Goal: Transaction & Acquisition: Purchase product/service

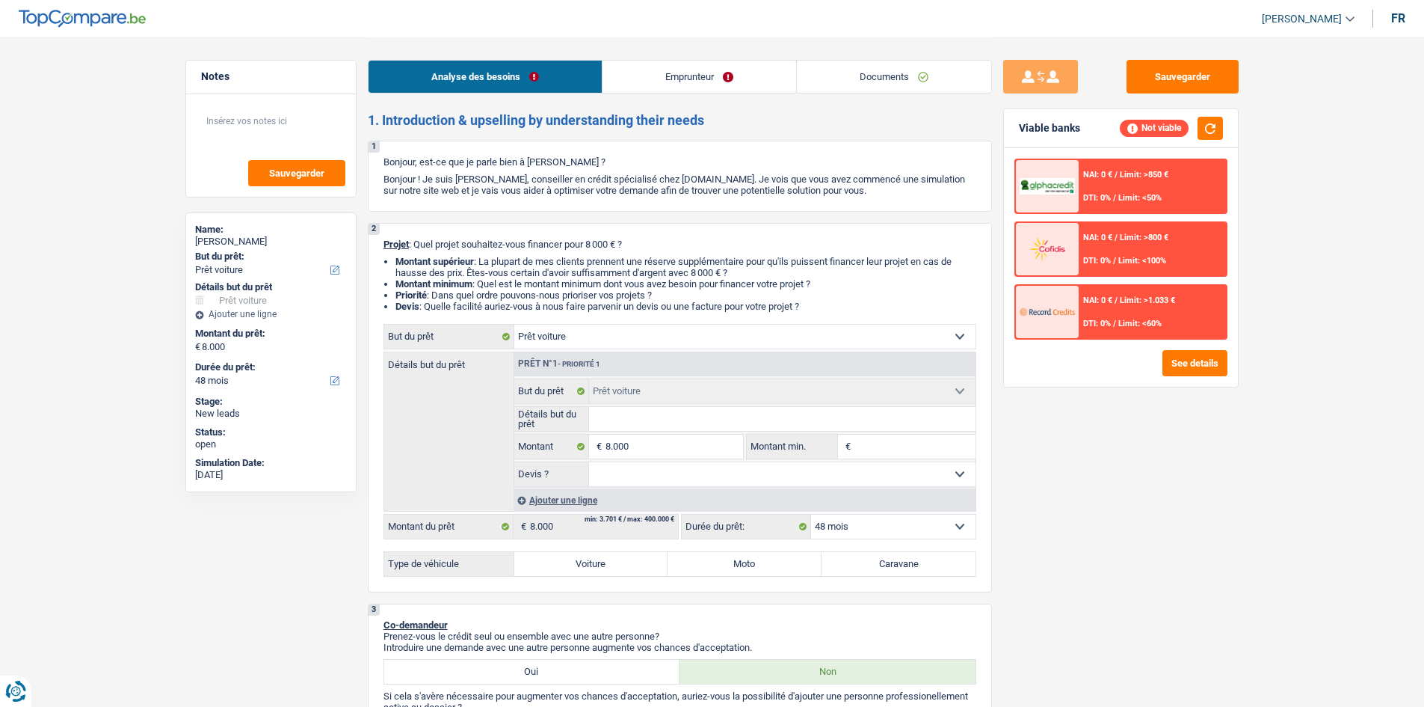
select select "car"
select select "48"
select select "car"
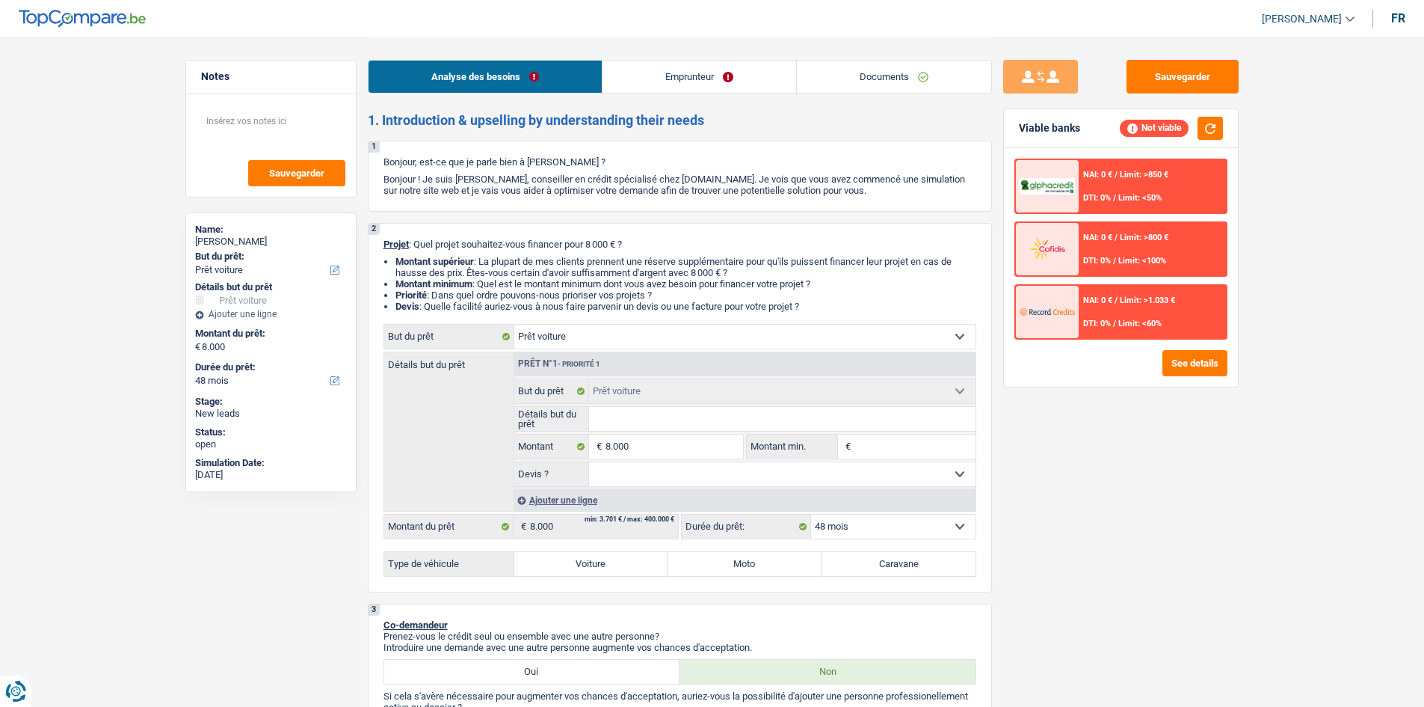
select select "48"
select select "car"
select select "48"
click at [616, 81] on link "Emprunteur" at bounding box center [700, 77] width 194 height 32
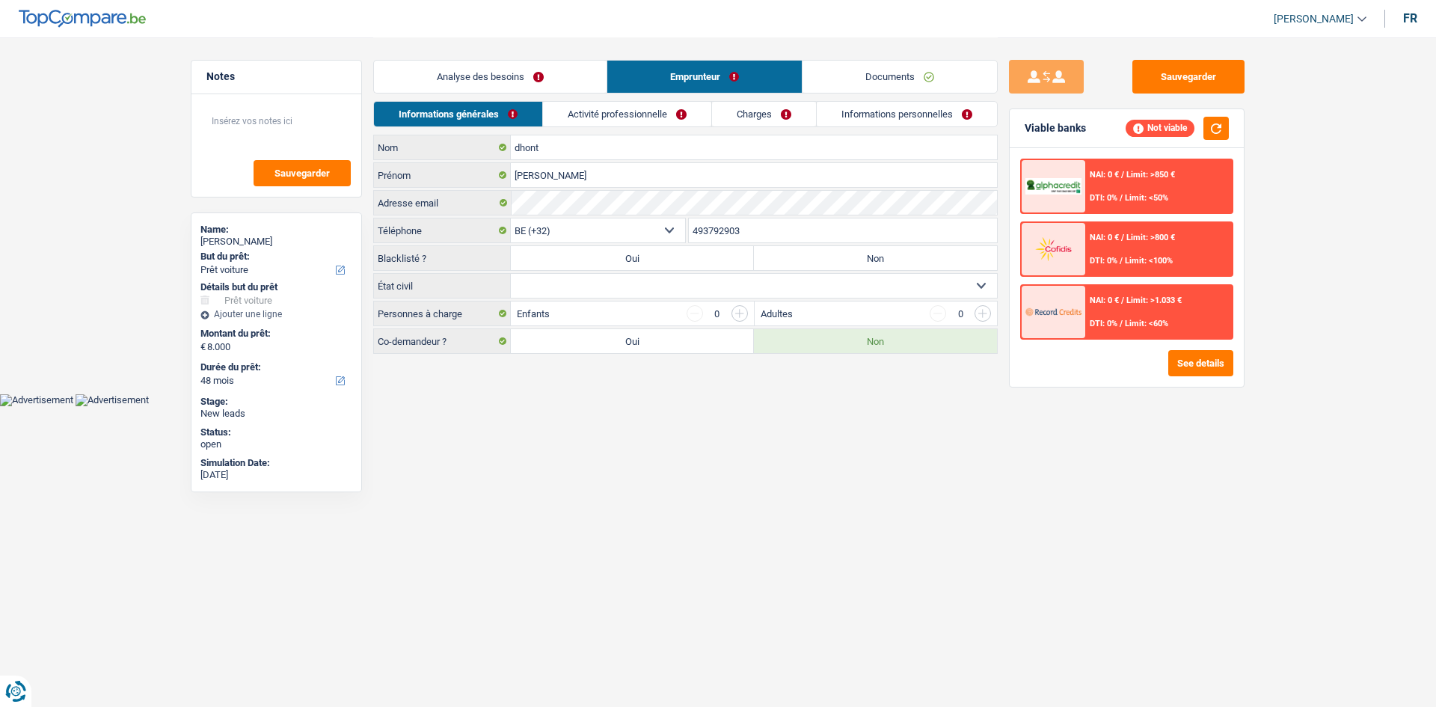
click at [621, 124] on link "Activité professionnelle" at bounding box center [627, 114] width 168 height 25
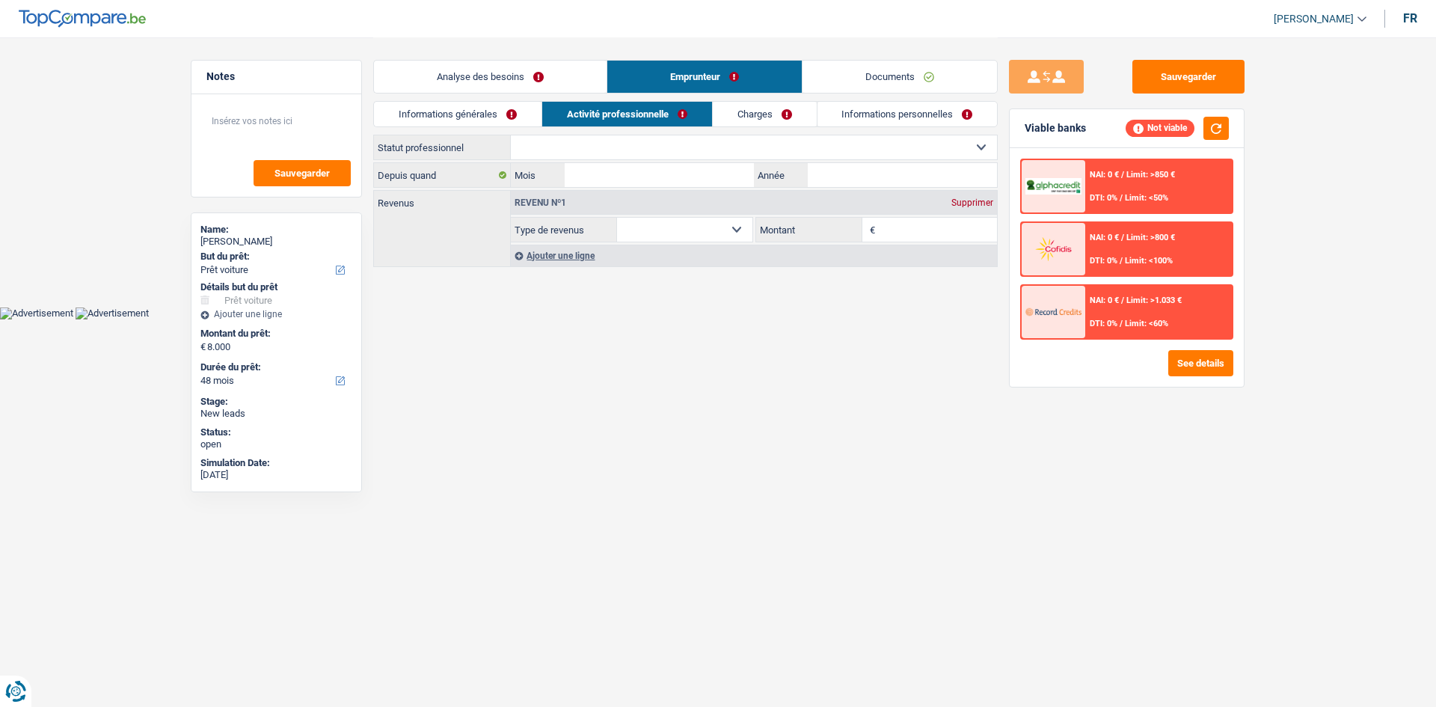
click at [879, 92] on link "Documents" at bounding box center [899, 77] width 194 height 32
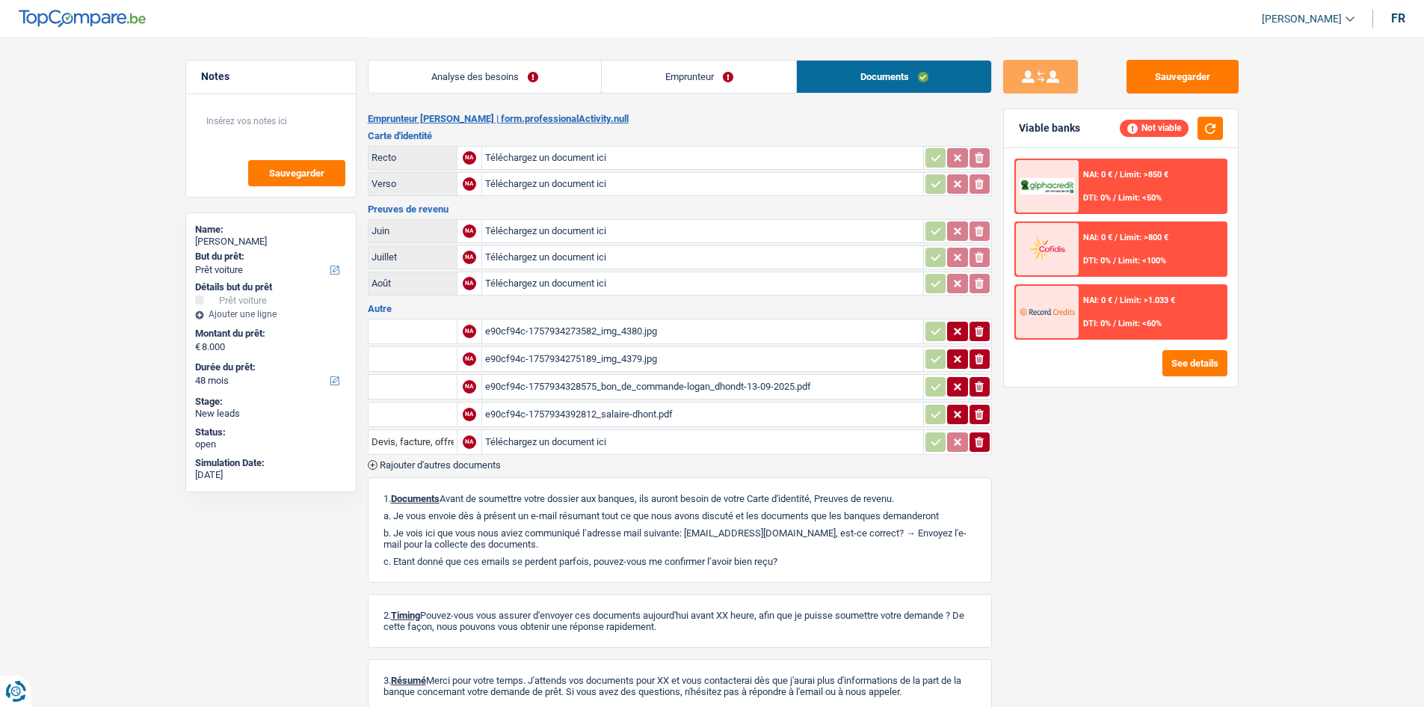
click at [641, 389] on div "e90cf94c-1757934328575_bon_de_commande-logan_dhondt-13-09-2025.pdf" at bounding box center [702, 386] width 435 height 22
click at [591, 413] on div "e90cf94c-1757934392812_salaire-dhont.pdf" at bounding box center [702, 414] width 435 height 22
click at [739, 387] on div "e90cf94c-1757934328575_bon_de_commande-logan_dhondt-13-09-2025.pdf" at bounding box center [702, 386] width 435 height 22
click at [601, 416] on div "e90cf94c-1757934392812_salaire-dhont.pdf" at bounding box center [702, 414] width 435 height 22
click at [621, 365] on div "e90cf94c-1757934275189_img_4379.jpg" at bounding box center [702, 359] width 435 height 22
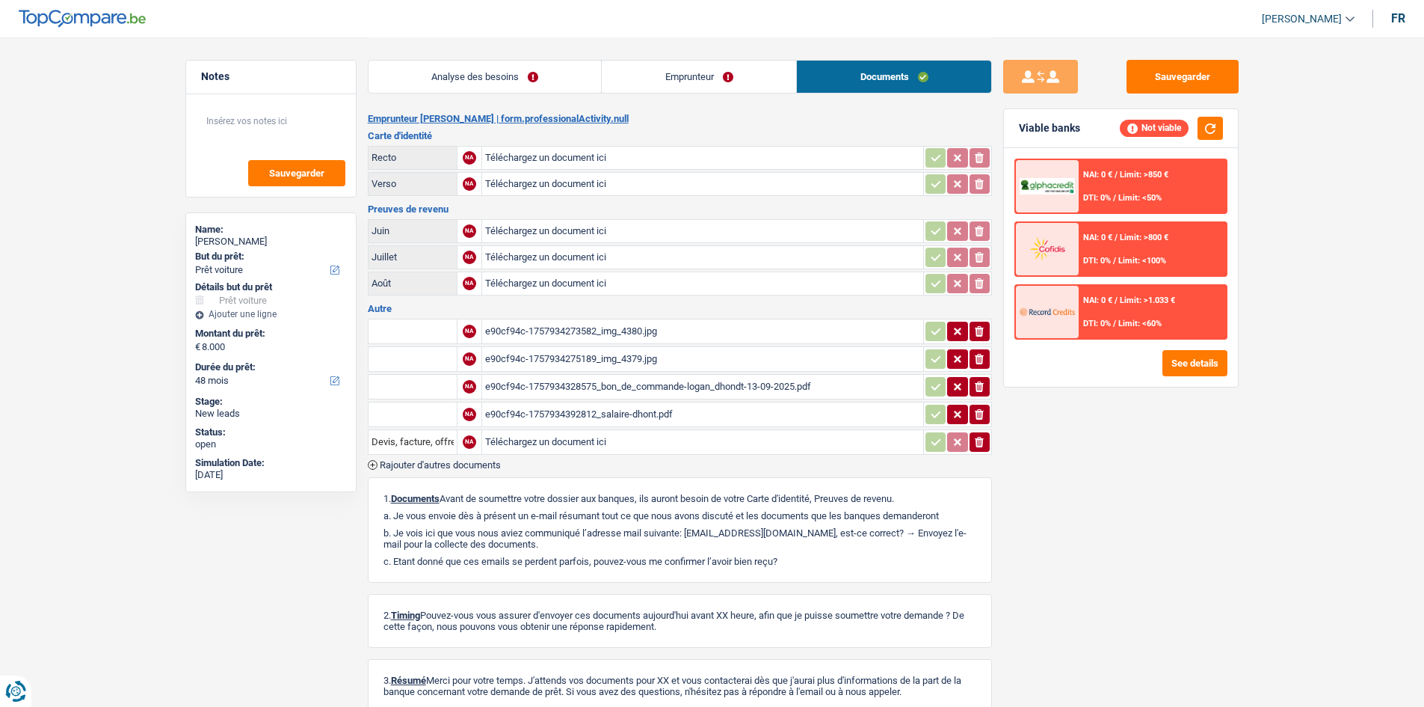
click at [598, 360] on div "e90cf94c-1757934275189_img_4379.jpg" at bounding box center [702, 359] width 435 height 22
click at [591, 328] on div "e90cf94c-1757934273582_img_4380.jpg" at bounding box center [702, 331] width 435 height 22
click at [609, 386] on div "e90cf94c-1757934328575_bon_de_commande-logan_dhondt-13-09-2025.pdf" at bounding box center [702, 386] width 435 height 22
click at [645, 409] on div "e90cf94c-1757934392812_salaire-dhont.pdf" at bounding box center [702, 414] width 435 height 22
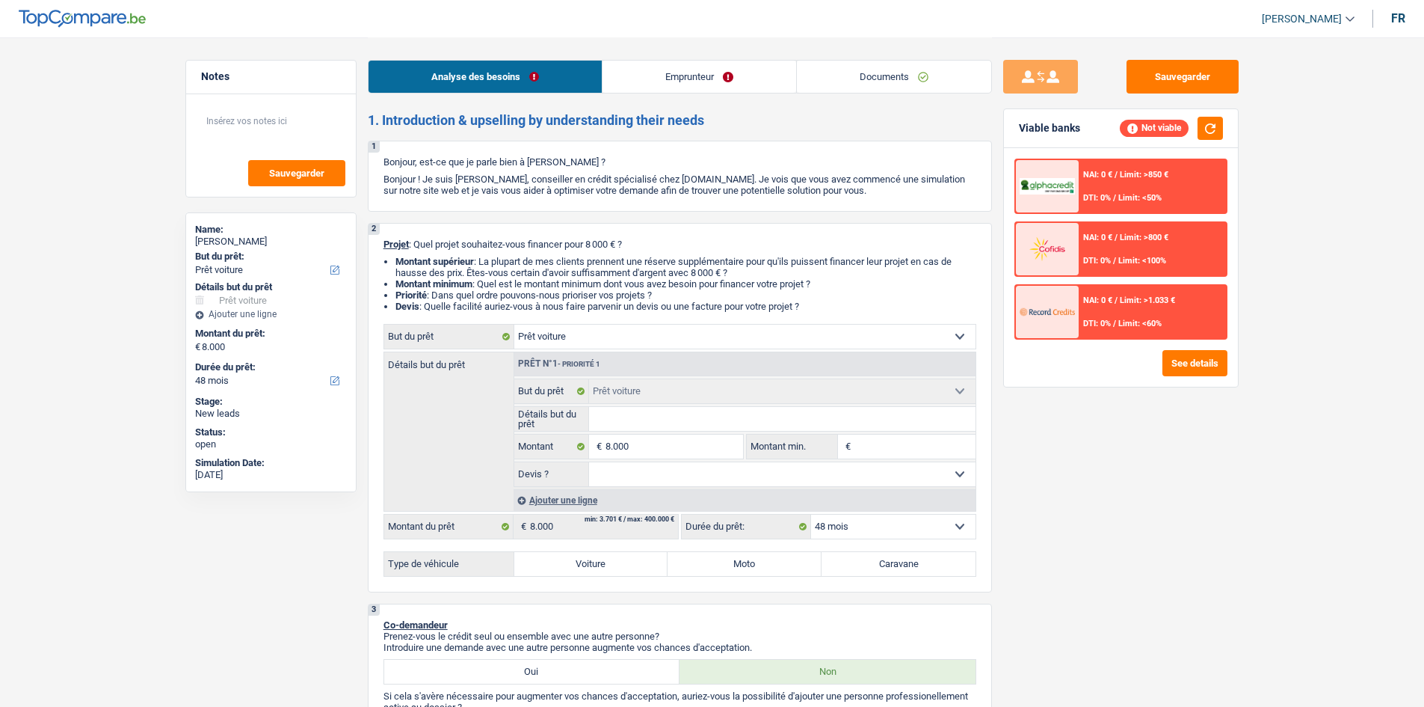
select select "car"
select select "48"
select select "car"
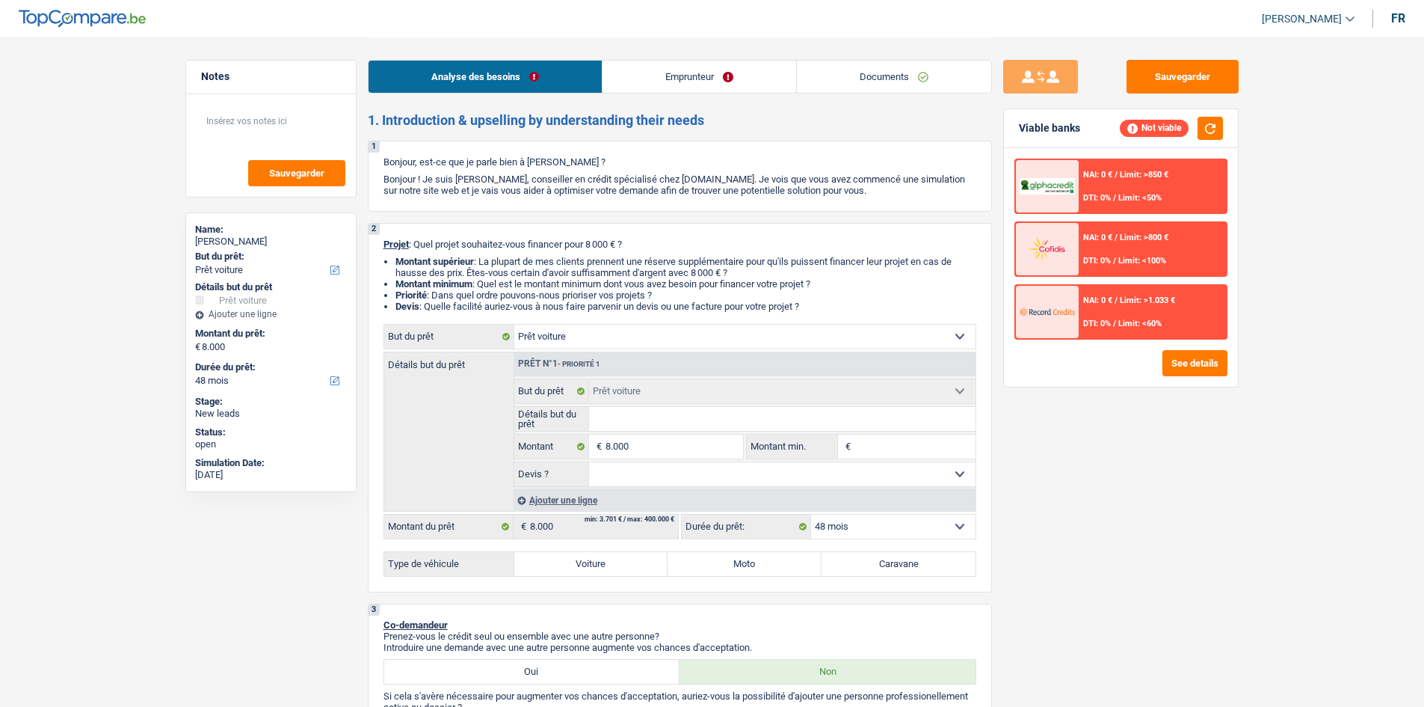
select select "48"
select select "car"
select select "48"
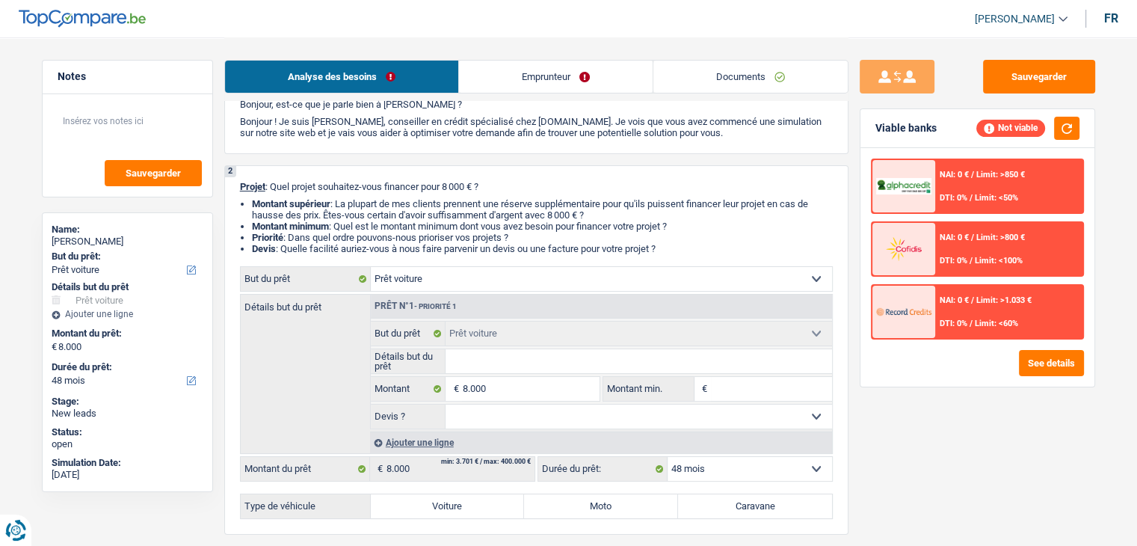
scroll to position [150, 0]
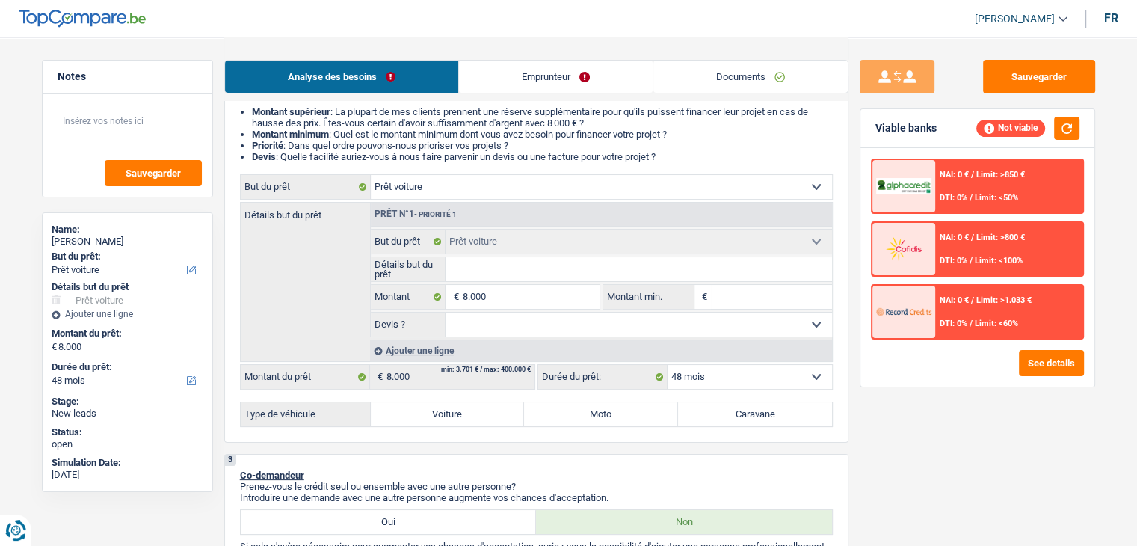
click at [499, 267] on input "Détails but du prêt" at bounding box center [639, 269] width 387 height 24
type input "v"
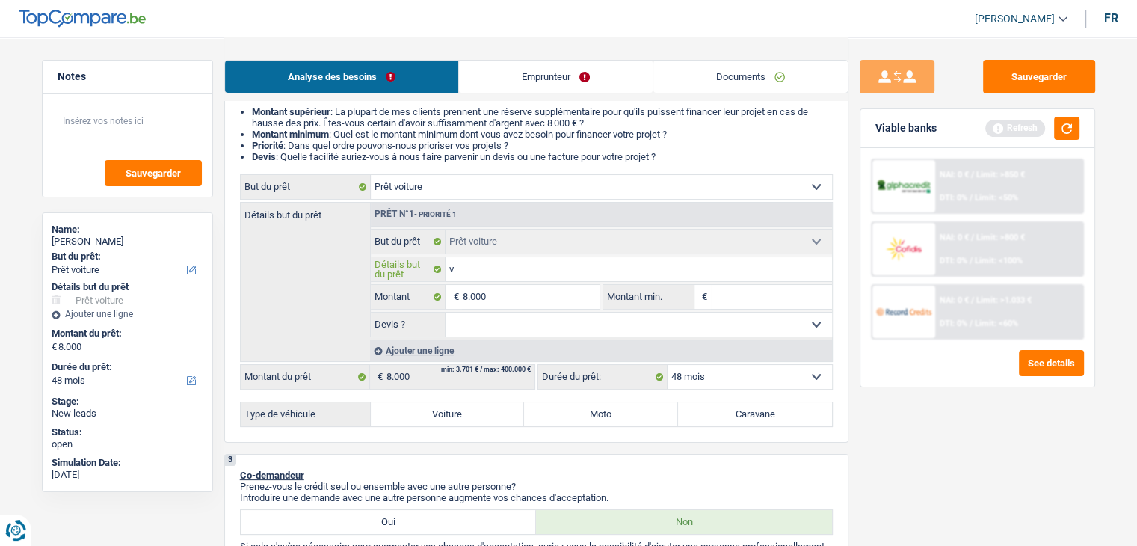
type input "vw"
type input "vw t"
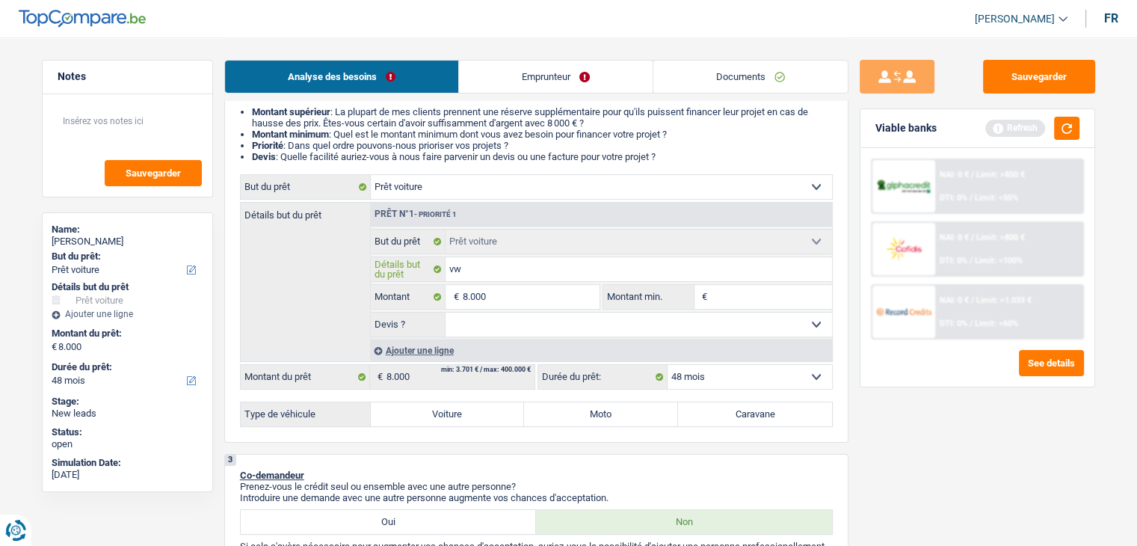
type input "vw t"
type input "vw tr"
type input "vw tra"
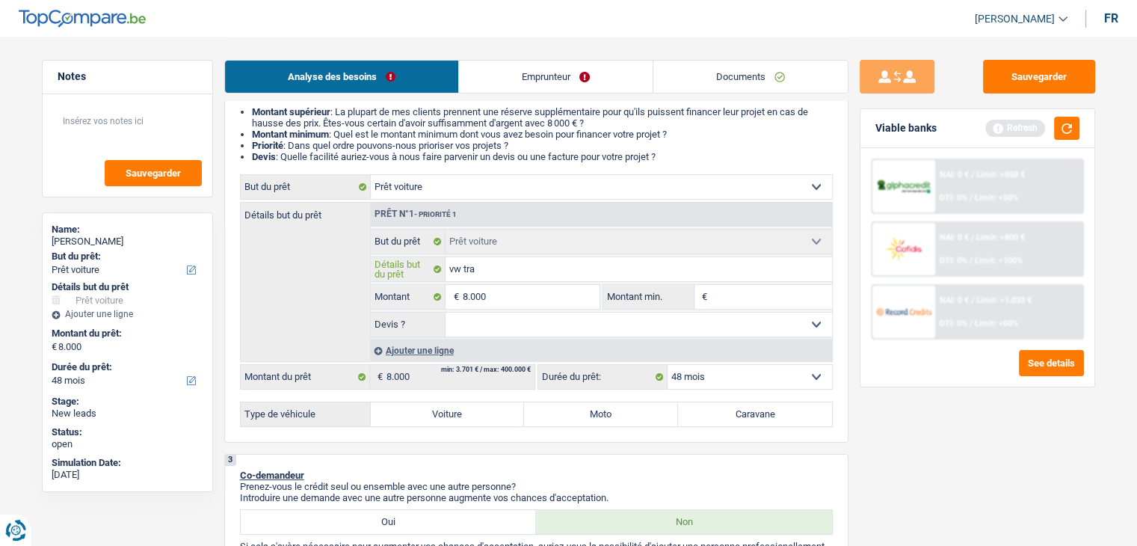
type input "vw tras"
type input "vw tra"
type input "vw tran"
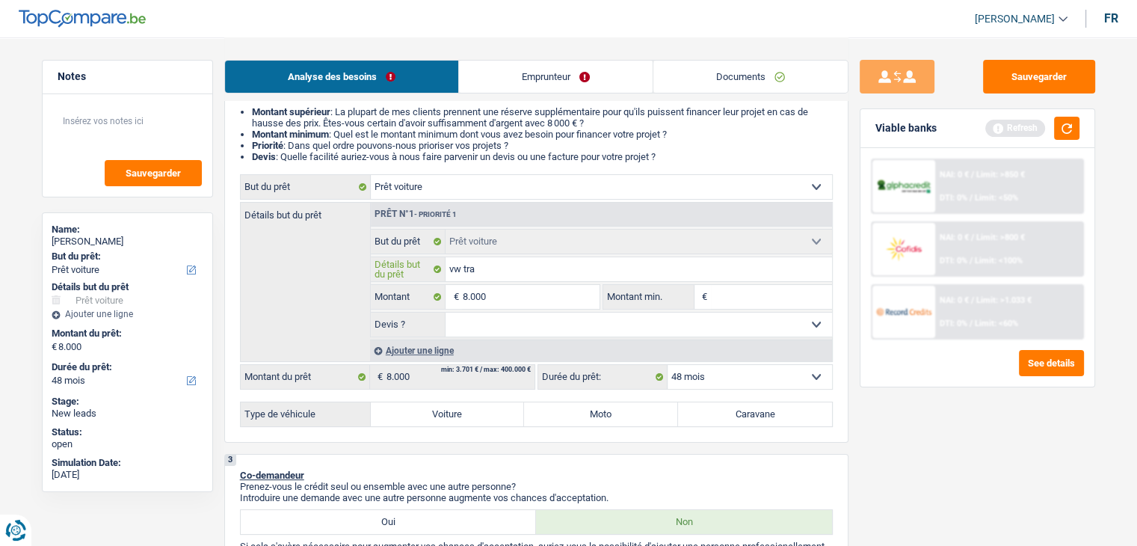
type input "vw tran"
type input "vw trans"
type input "vw transp"
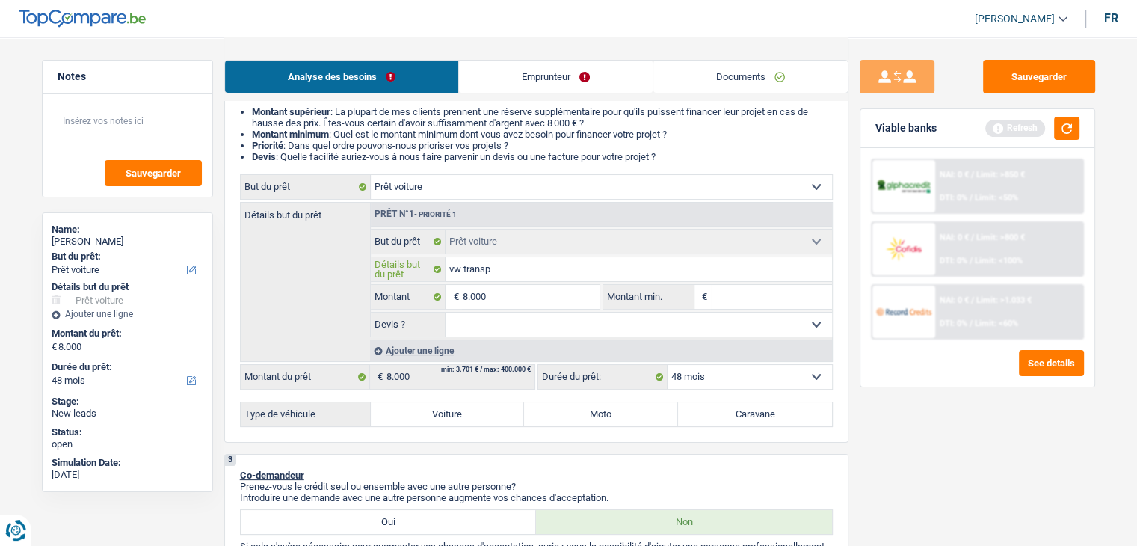
type input "vw transpo"
type input "vw transpor"
type input "vw transport"
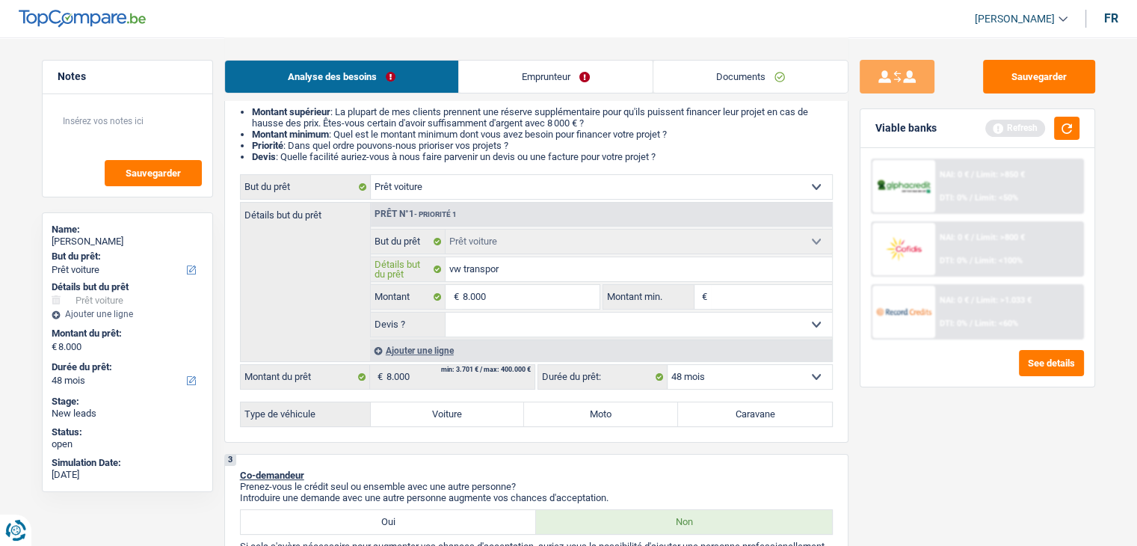
type input "vw transport"
type input "vw transporte"
type input "vw transporter"
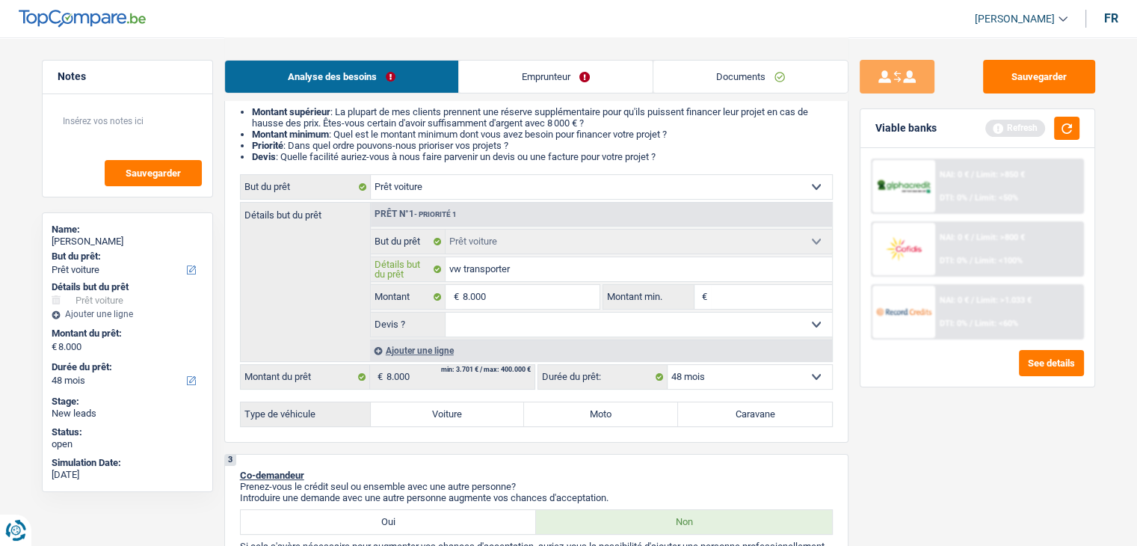
type input "vw transporter"
click at [769, 287] on input "Montant min." at bounding box center [771, 297] width 121 height 24
type input "8"
type input "80"
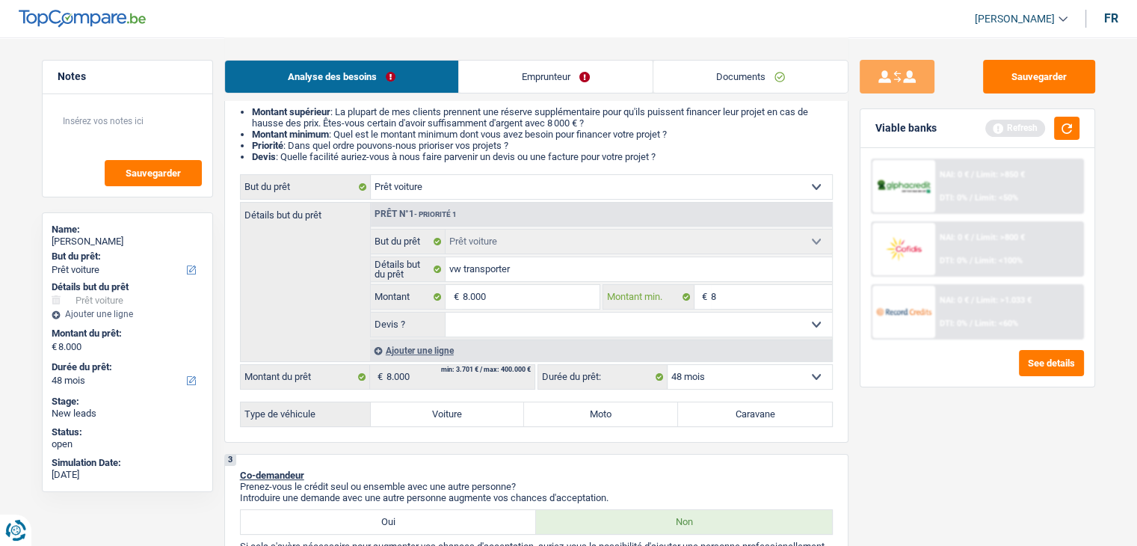
type input "80"
type input "800"
type input "8.000"
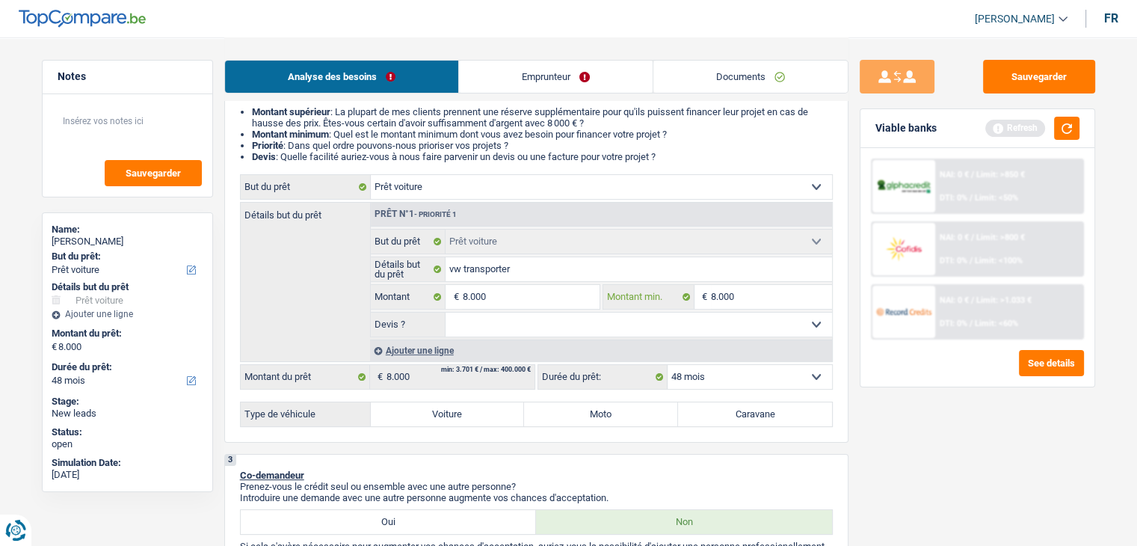
type input "8.000"
click at [603, 324] on select "Oui Non Non répondu Sélectionner une option" at bounding box center [639, 325] width 387 height 24
select select "false"
click at [446, 313] on select "Oui Non Non répondu Sélectionner une option" at bounding box center [639, 325] width 387 height 24
select select "false"
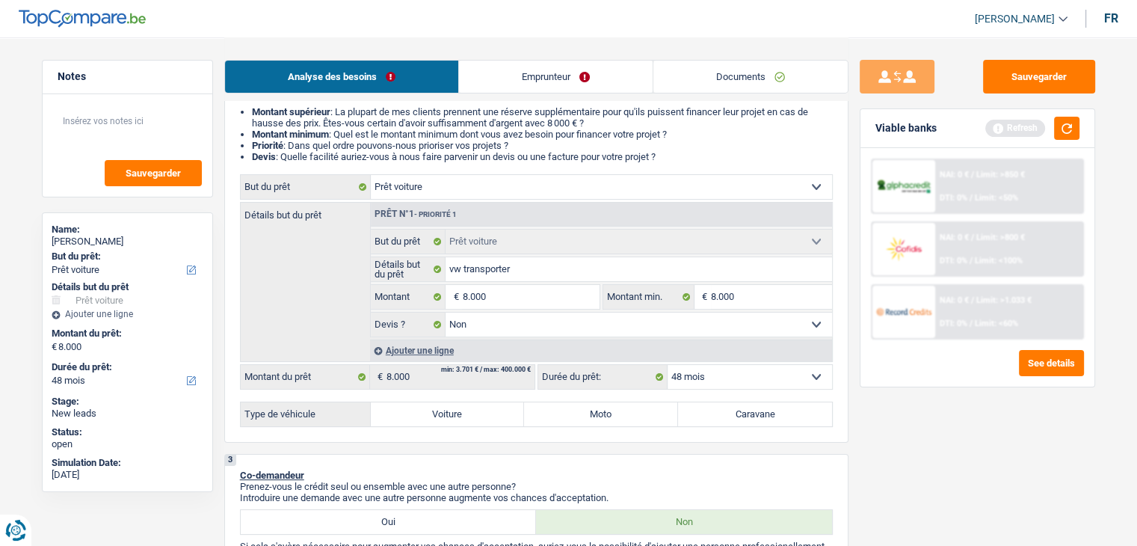
click at [496, 335] on select "Oui Non Non répondu Sélectionner une option" at bounding box center [639, 325] width 387 height 24
select select "yes"
click at [446, 313] on select "Oui Non Non répondu Sélectionner une option" at bounding box center [639, 325] width 387 height 24
select select "yes"
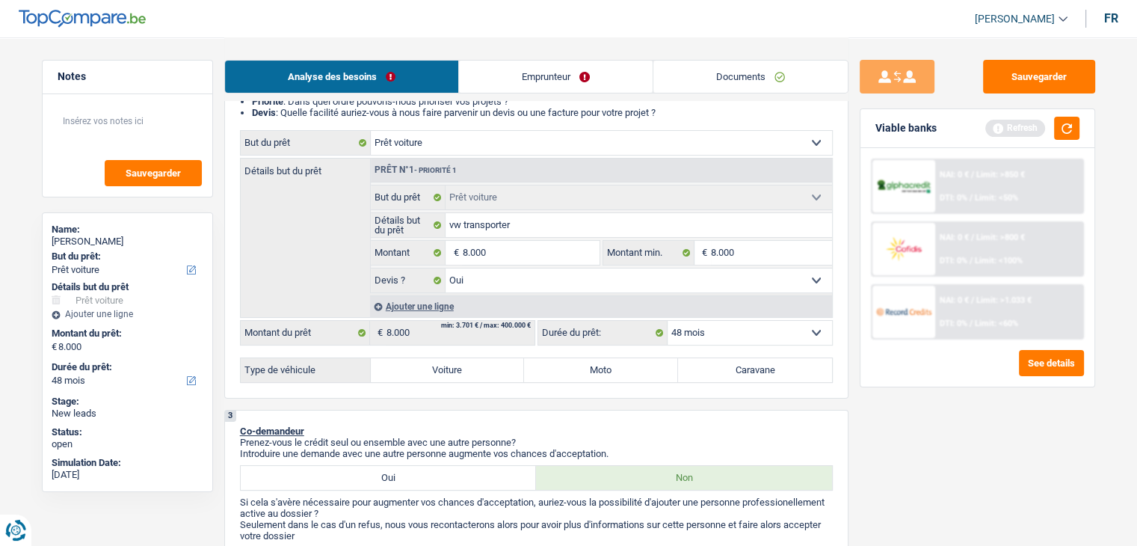
scroll to position [299, 0]
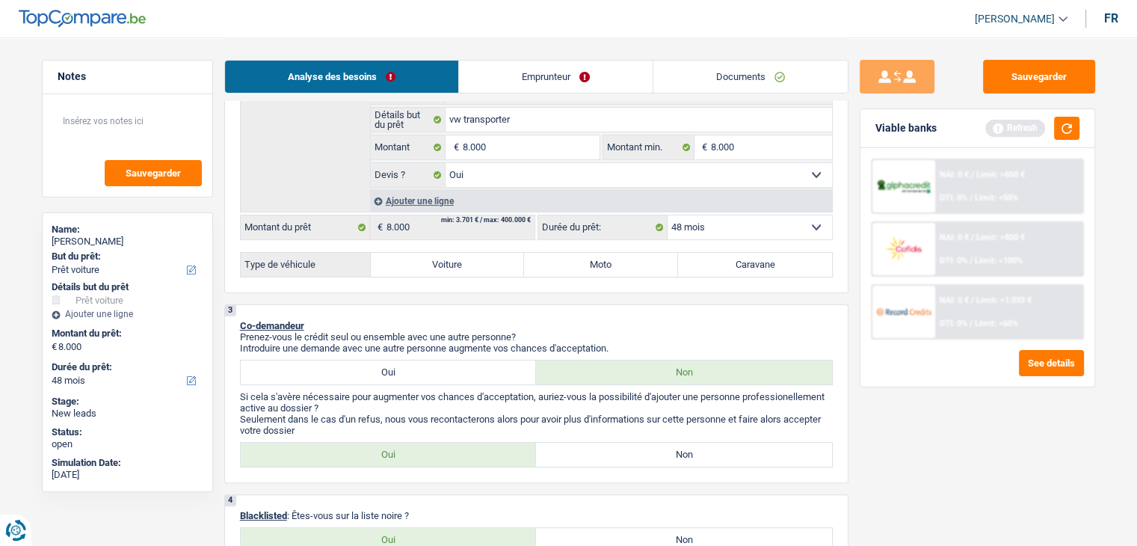
click at [449, 268] on label "Voiture" at bounding box center [448, 265] width 154 height 24
click at [449, 268] on input "Voiture" at bounding box center [448, 265] width 154 height 24
radio input "true"
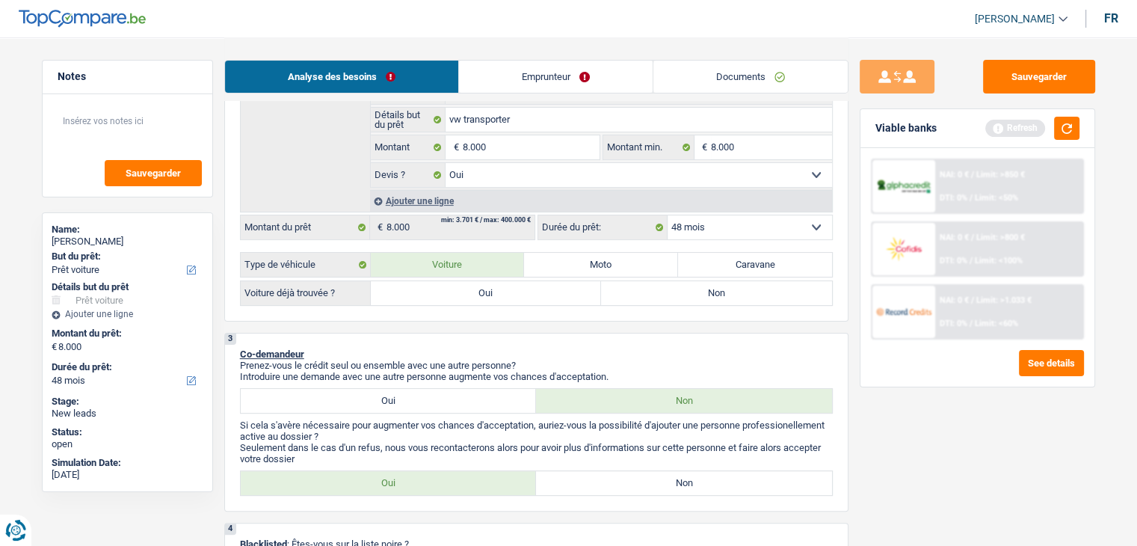
click at [458, 291] on label "Oui" at bounding box center [486, 293] width 231 height 24
click at [458, 291] on input "Oui" at bounding box center [486, 293] width 231 height 24
radio input "true"
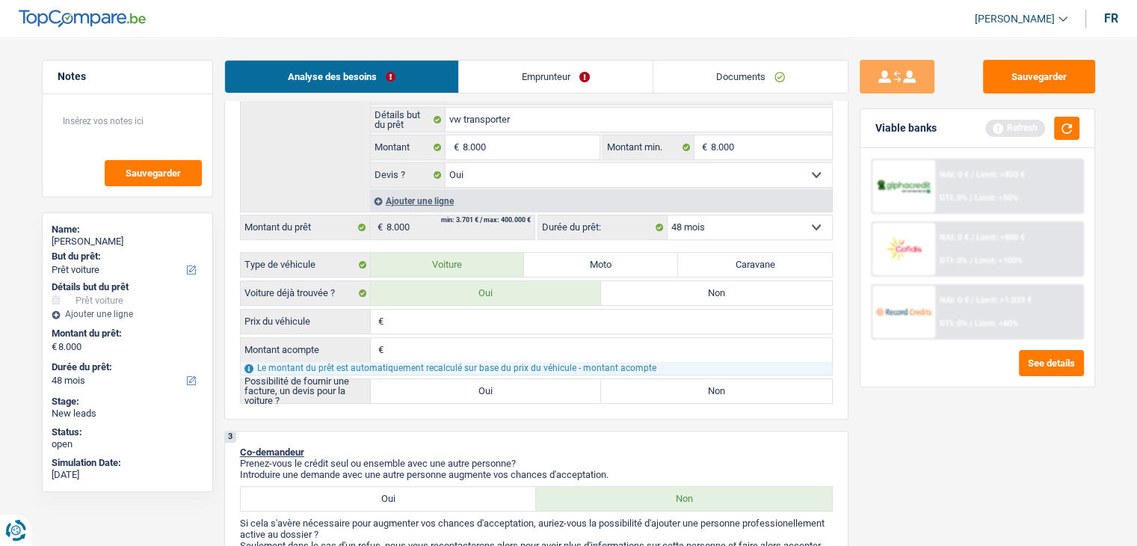
click at [454, 321] on input "Prix du véhicule" at bounding box center [609, 322] width 445 height 24
type input "8"
type input "84"
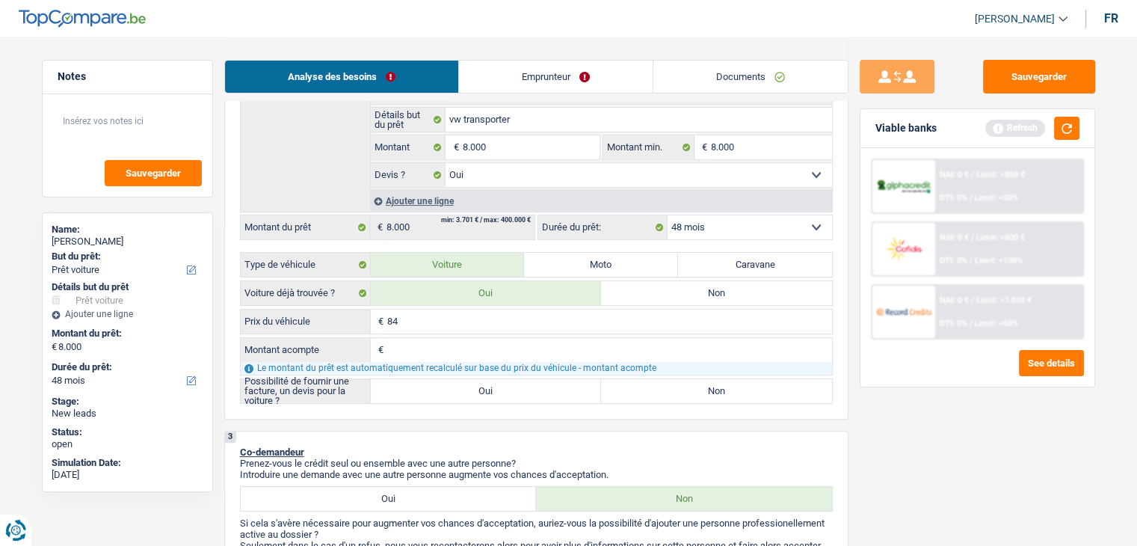
type input "849"
type input "8.499"
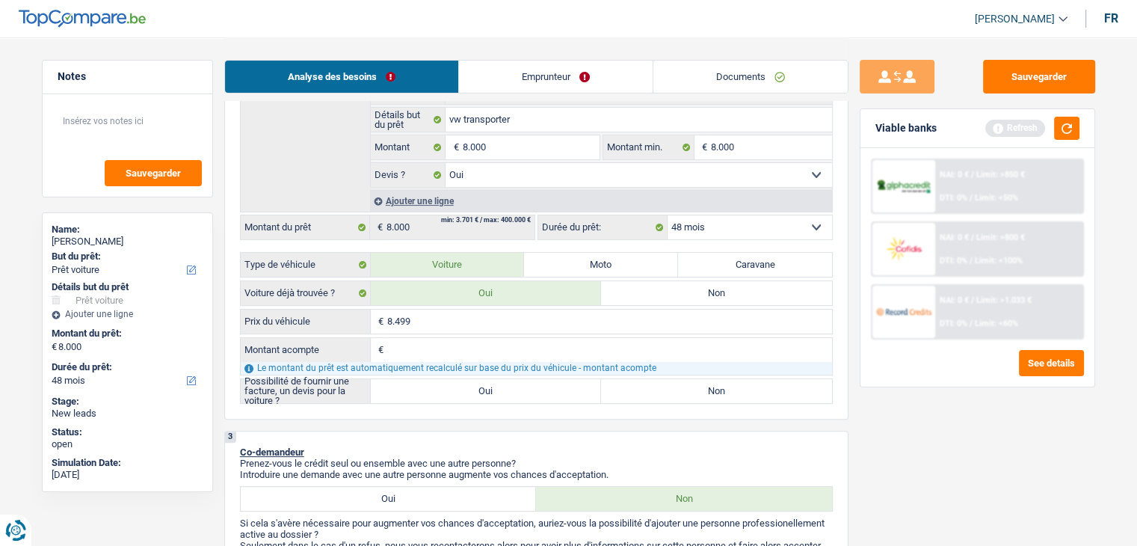
click at [461, 344] on input "Montant acompte" at bounding box center [609, 350] width 445 height 24
type input "8"
type input "80"
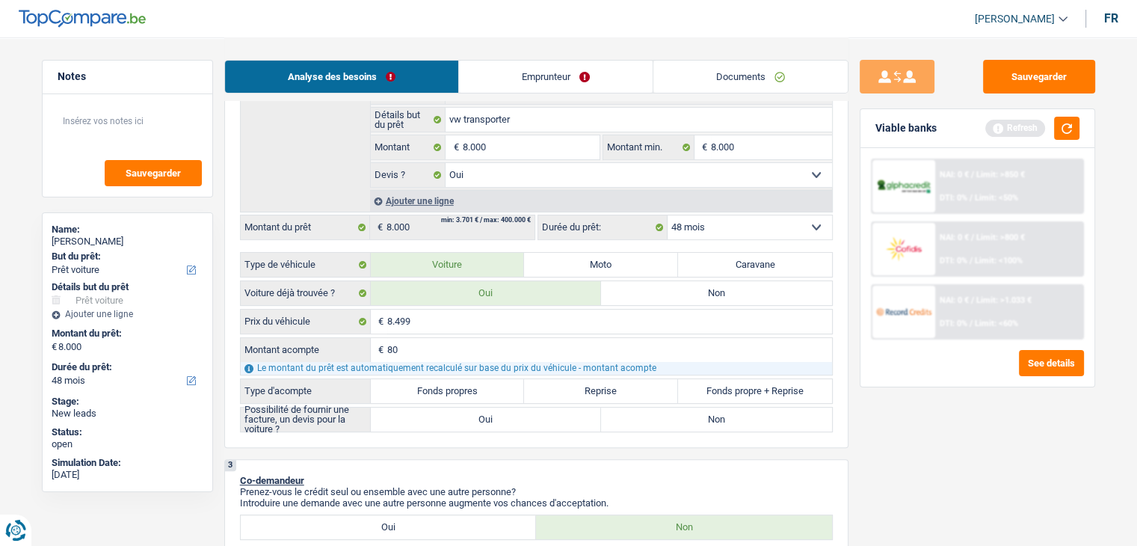
type input "800"
type input "8.000"
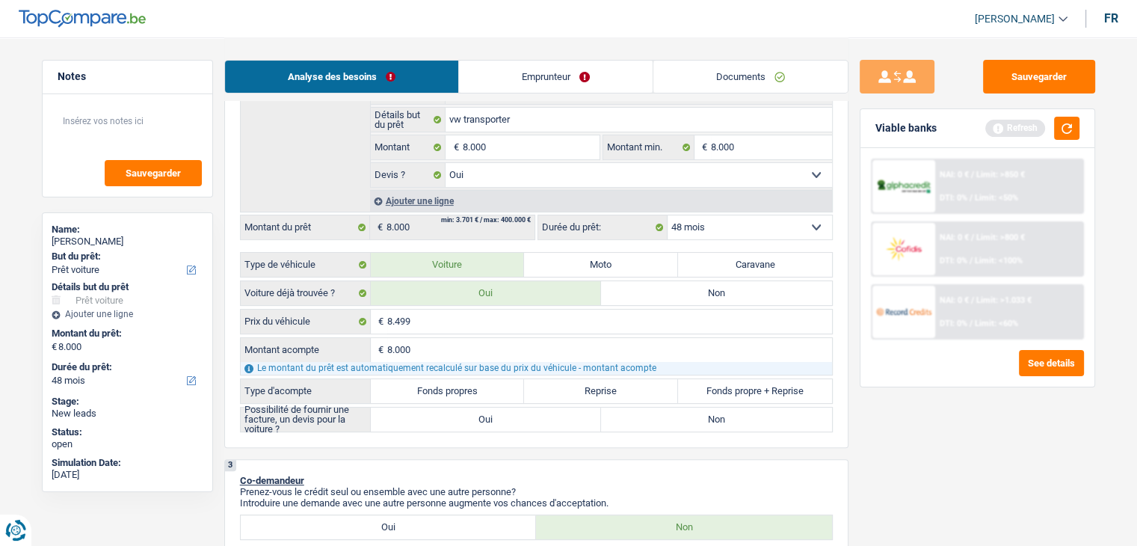
type input "499"
select select "24"
type input "499"
select select "24"
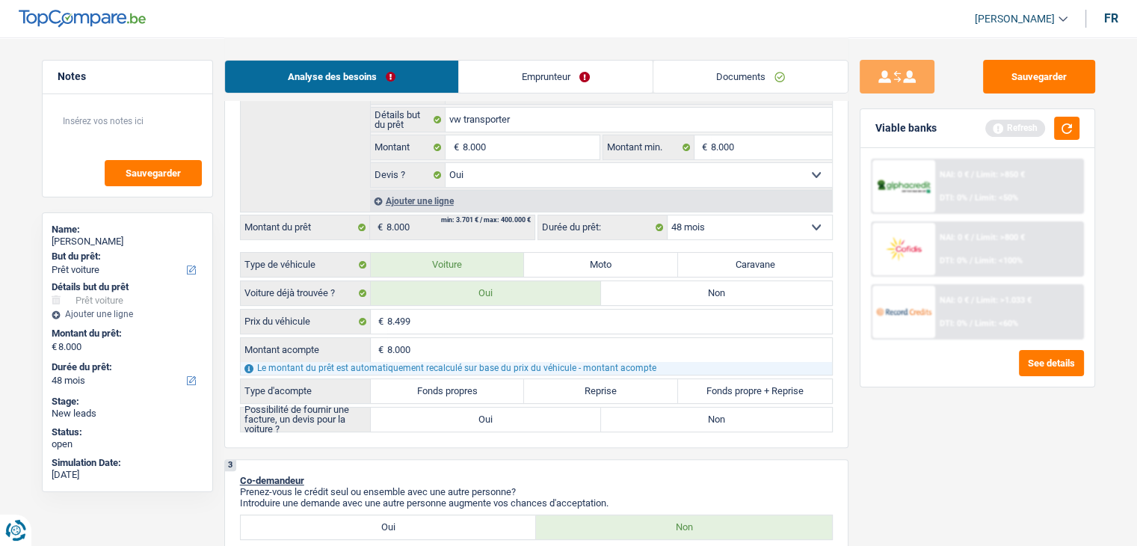
type input "499"
select select "24"
click at [467, 386] on label "Fonds propres" at bounding box center [448, 391] width 154 height 24
click at [467, 386] on input "Fonds propres" at bounding box center [448, 391] width 154 height 24
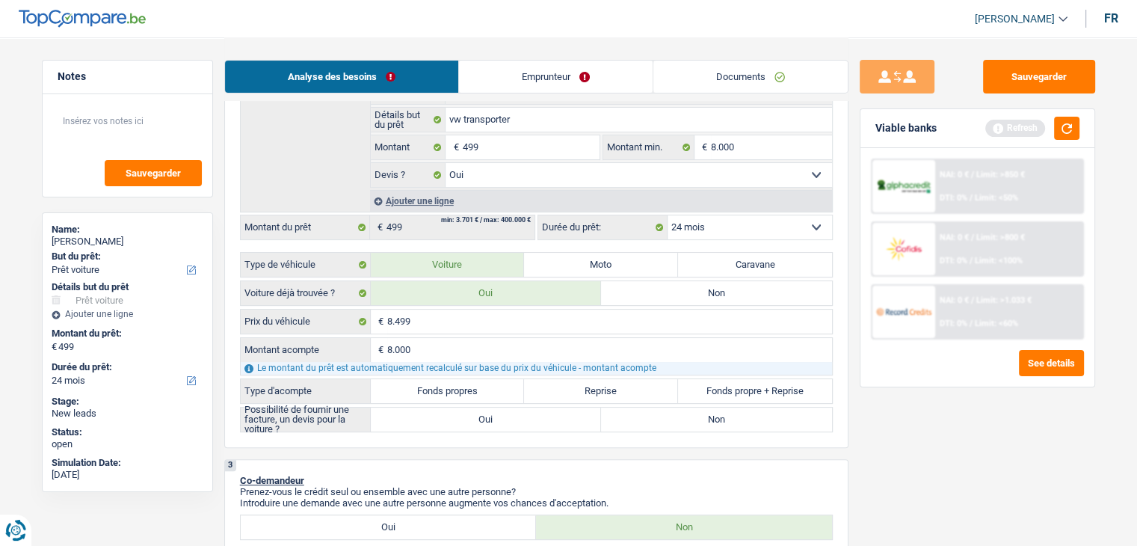
radio input "true"
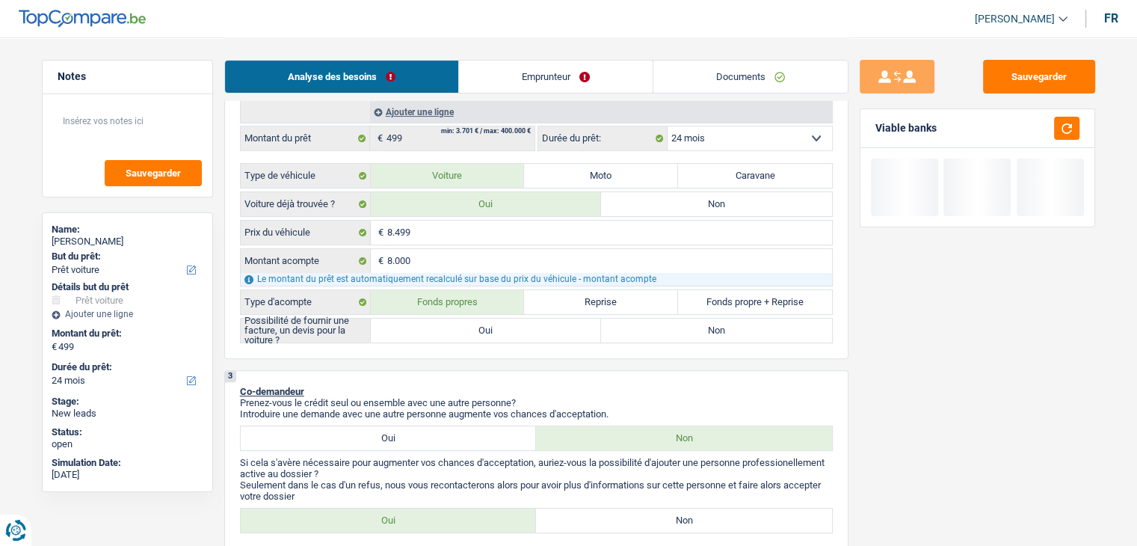
scroll to position [449, 0]
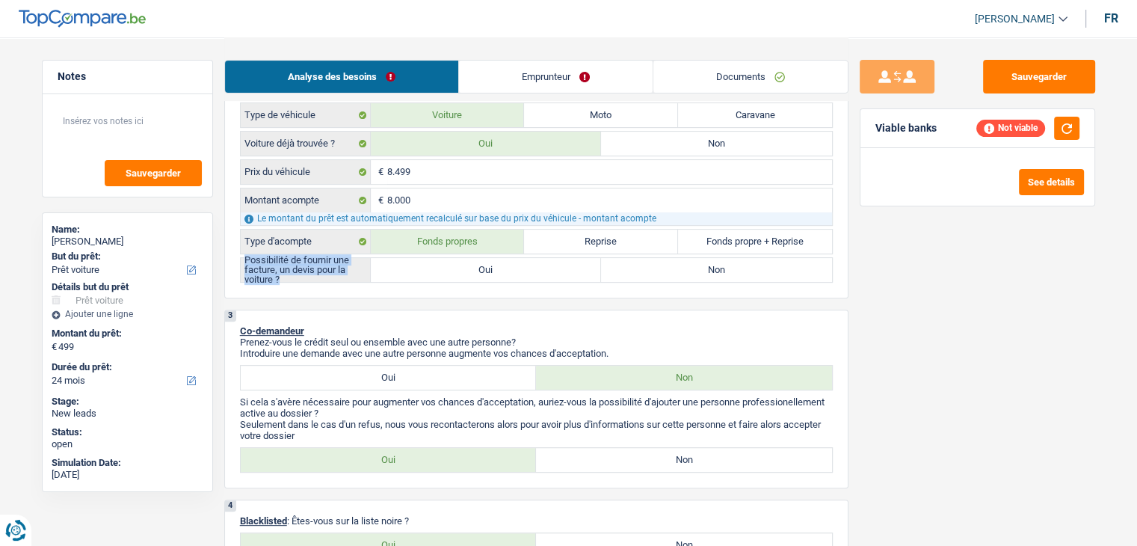
drag, startPoint x: 248, startPoint y: 255, endPoint x: 292, endPoint y: 276, distance: 48.8
click at [292, 276] on label "Possibilité de fournir une facture, un devis pour la voiture ?" at bounding box center [306, 270] width 130 height 24
click at [464, 275] on label "Oui" at bounding box center [486, 270] width 231 height 24
click at [464, 275] on input "Oui" at bounding box center [486, 270] width 231 height 24
radio input "true"
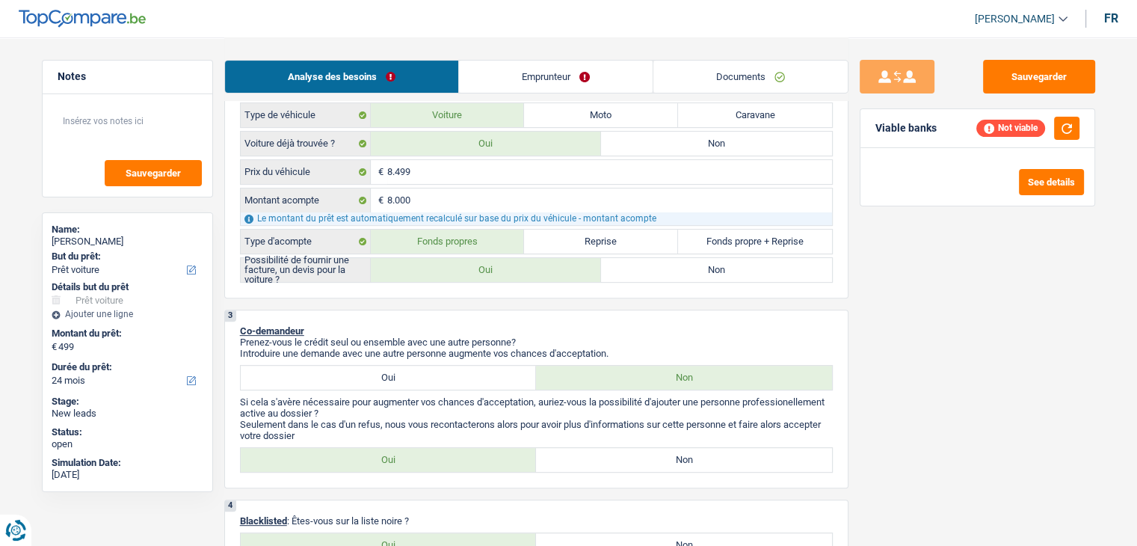
radio input "true"
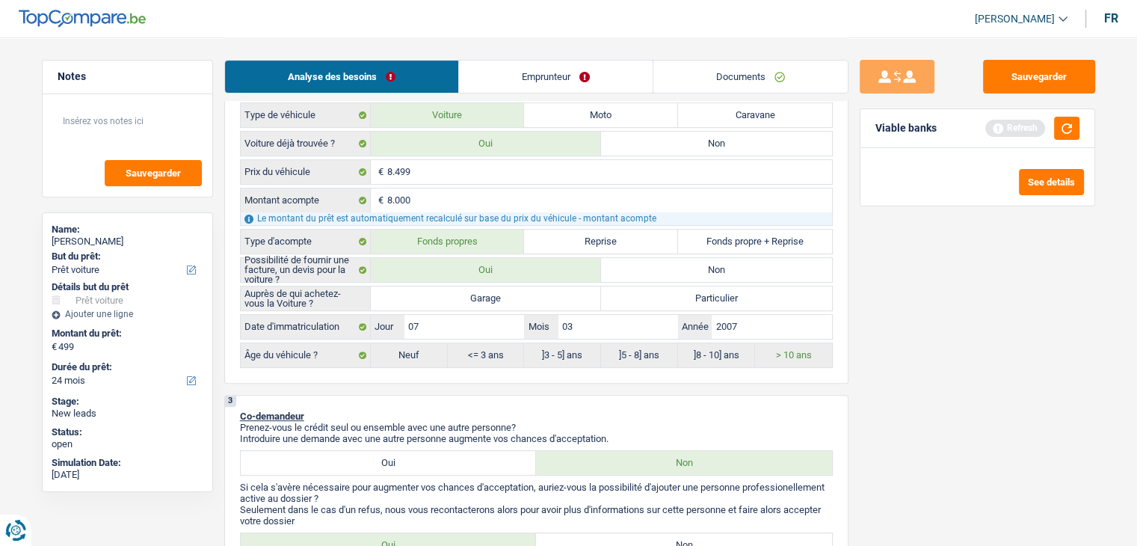
click at [467, 286] on label "Garage" at bounding box center [486, 298] width 231 height 24
click at [467, 286] on input "Garage" at bounding box center [486, 298] width 231 height 24
radio input "true"
click at [1050, 134] on div "Refresh" at bounding box center [1032, 128] width 94 height 23
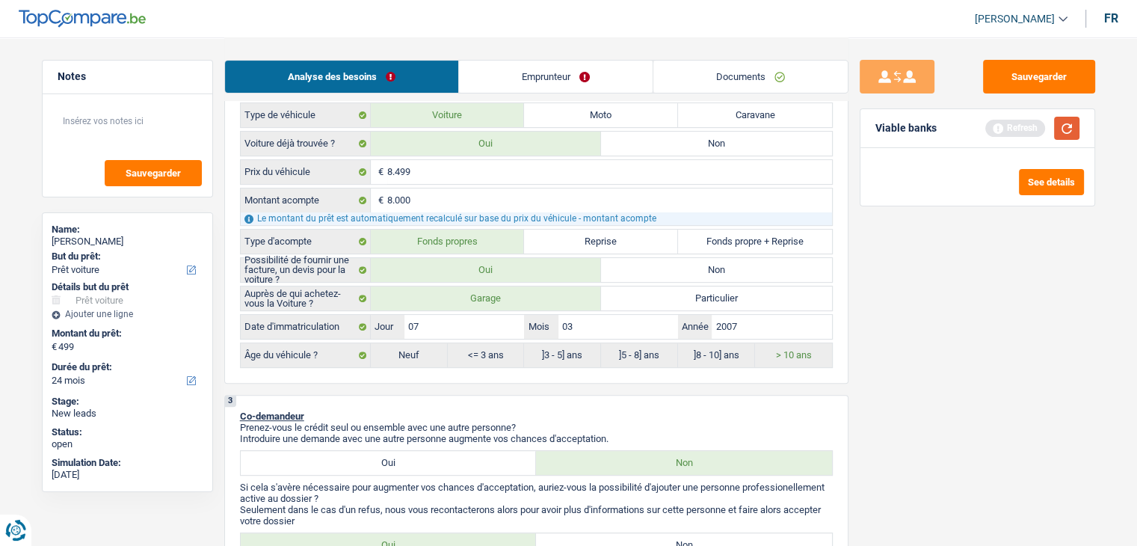
click at [1059, 129] on button "button" at bounding box center [1066, 128] width 25 height 23
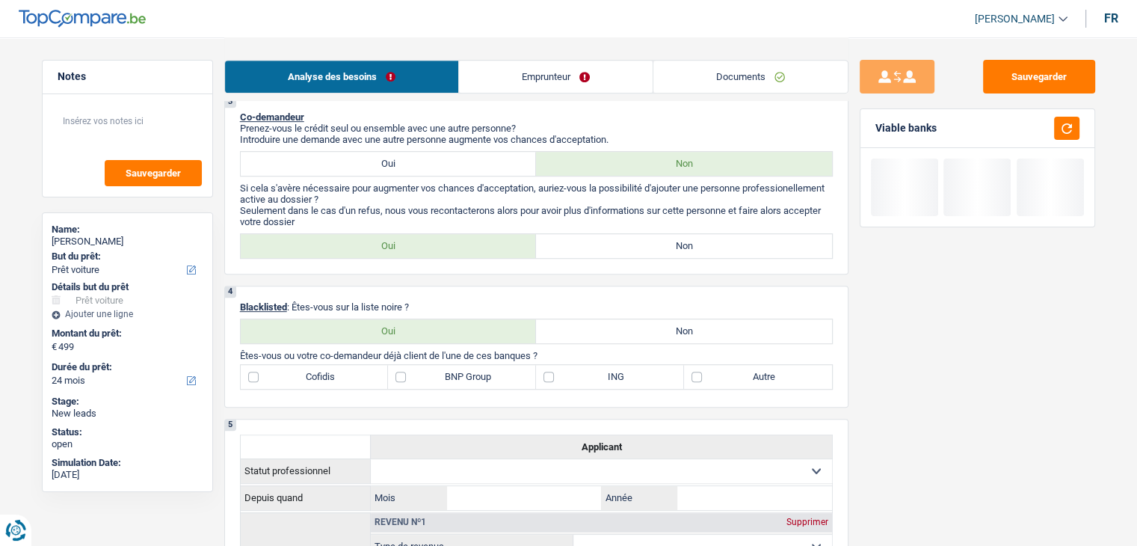
click at [671, 251] on label "Non" at bounding box center [684, 246] width 296 height 24
click at [671, 251] on input "Non" at bounding box center [684, 246] width 296 height 24
radio input "true"
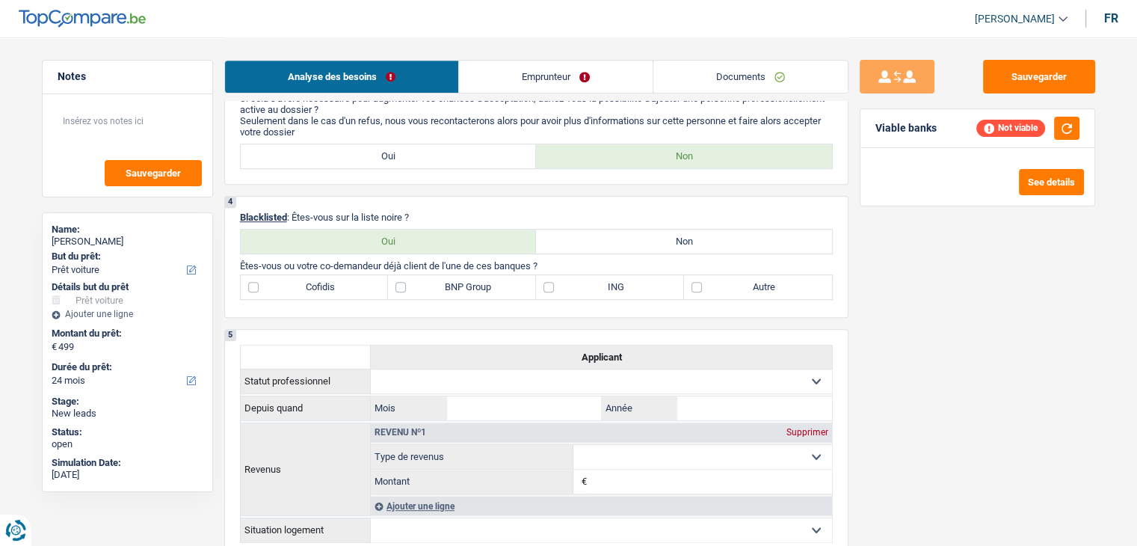
scroll to position [897, 0]
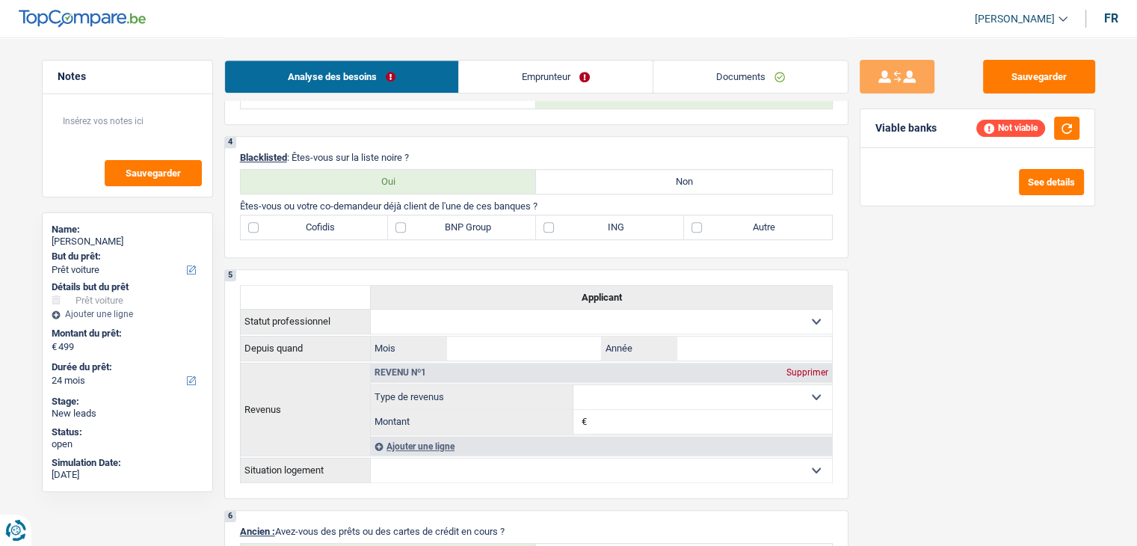
click at [597, 179] on label "Non" at bounding box center [684, 182] width 296 height 24
click at [597, 179] on input "Non" at bounding box center [684, 182] width 296 height 24
radio input "true"
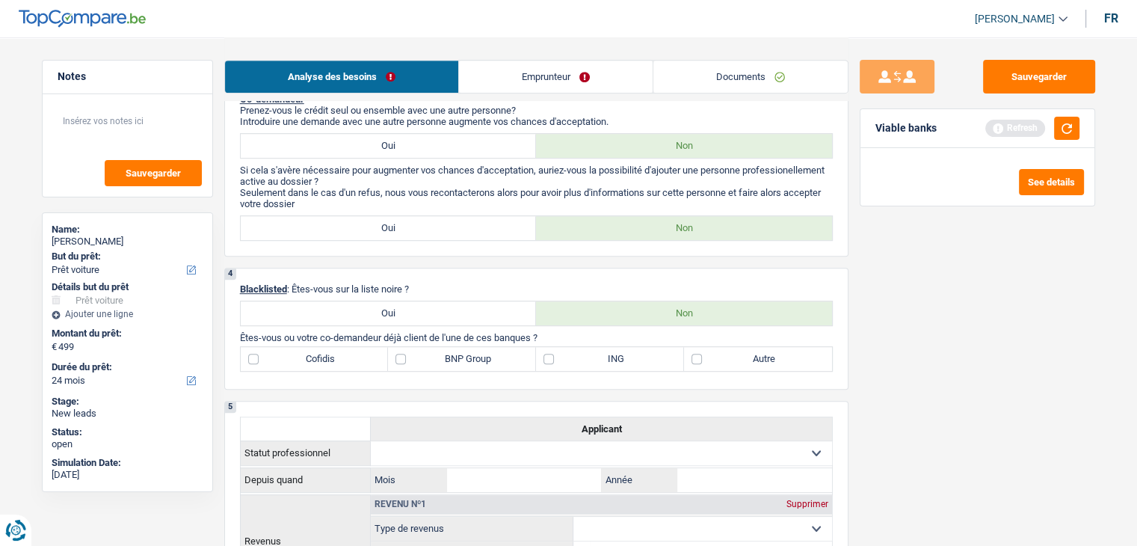
scroll to position [673, 0]
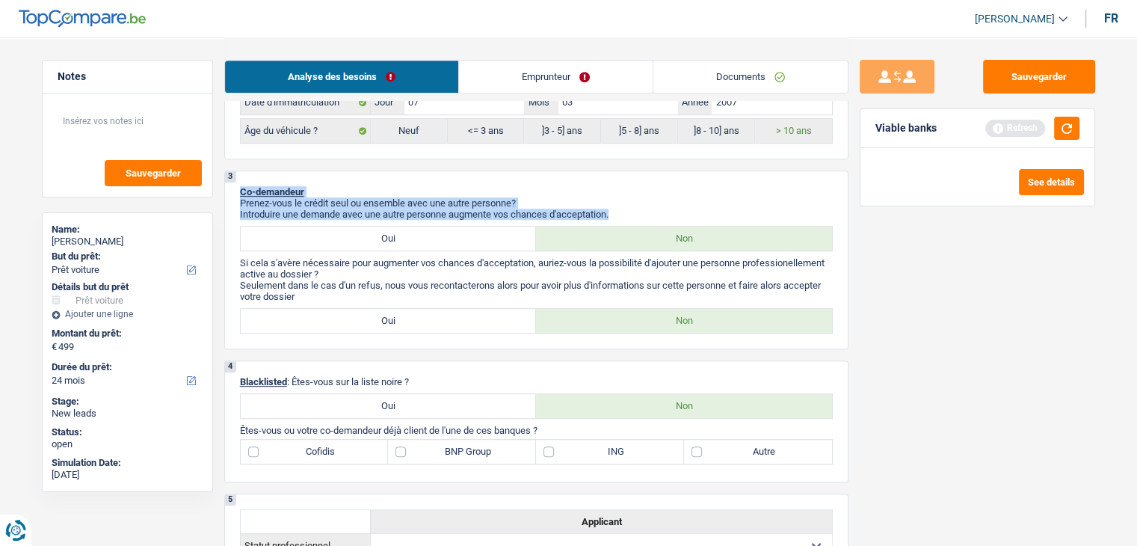
drag, startPoint x: 233, startPoint y: 184, endPoint x: 676, endPoint y: 209, distance: 443.3
click at [676, 209] on div "3 Co-demandeur Prenez-vous le crédit seul ou ensemble avec une autre personne? …" at bounding box center [536, 259] width 624 height 179
click at [676, 209] on p "Introduire une demande avec une autre personne augmente vos chances d'acceptati…" at bounding box center [536, 214] width 593 height 11
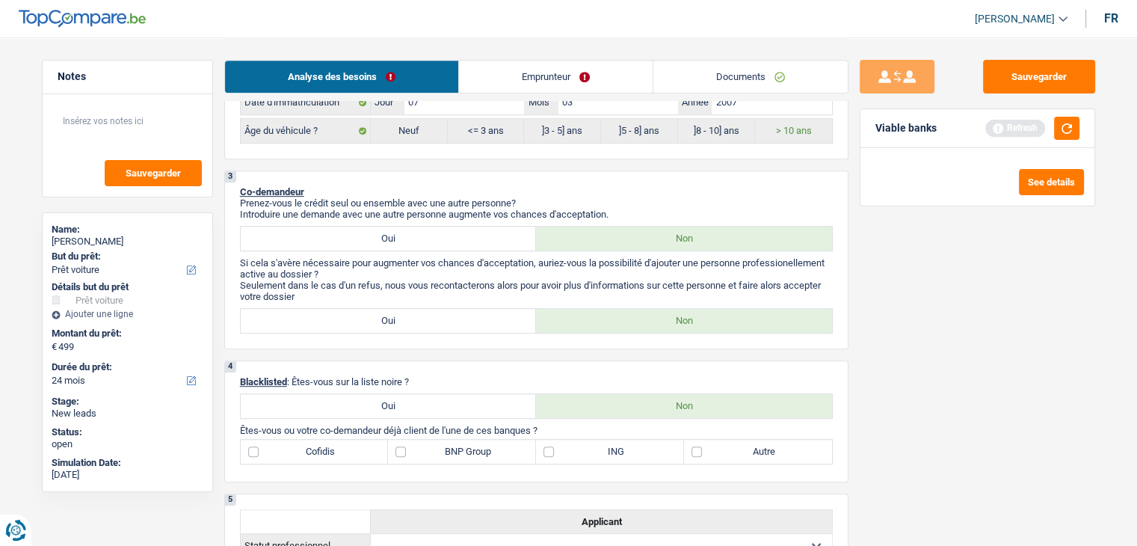
scroll to position [374, 0]
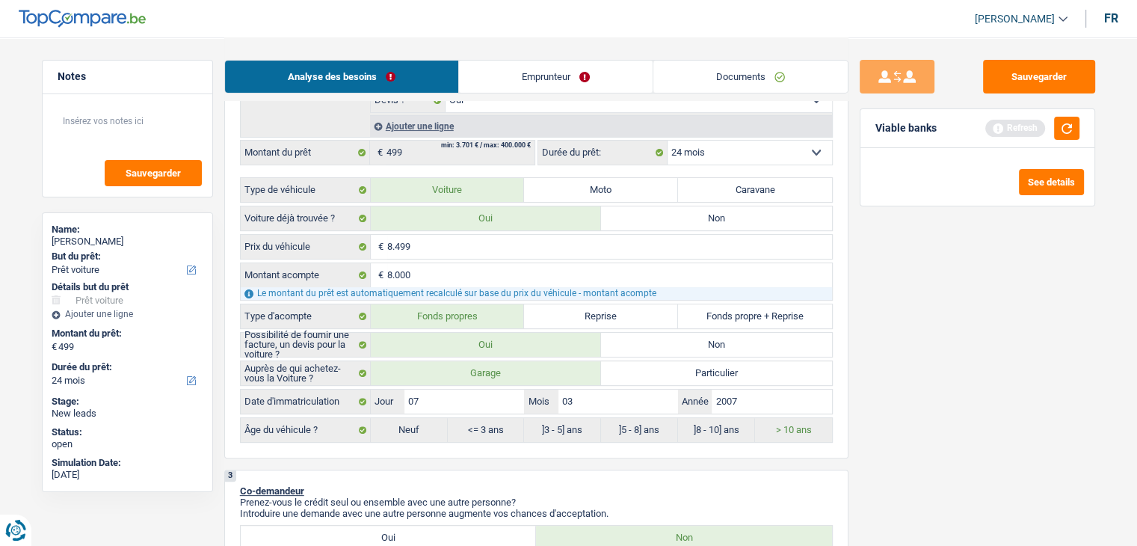
click at [552, 70] on link "Emprunteur" at bounding box center [556, 77] width 194 height 32
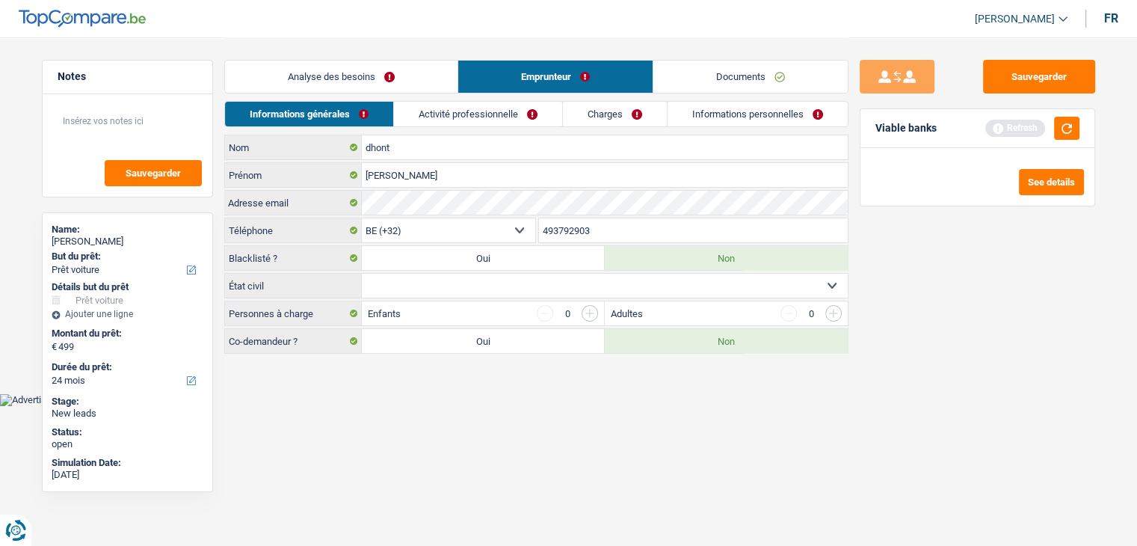
scroll to position [0, 0]
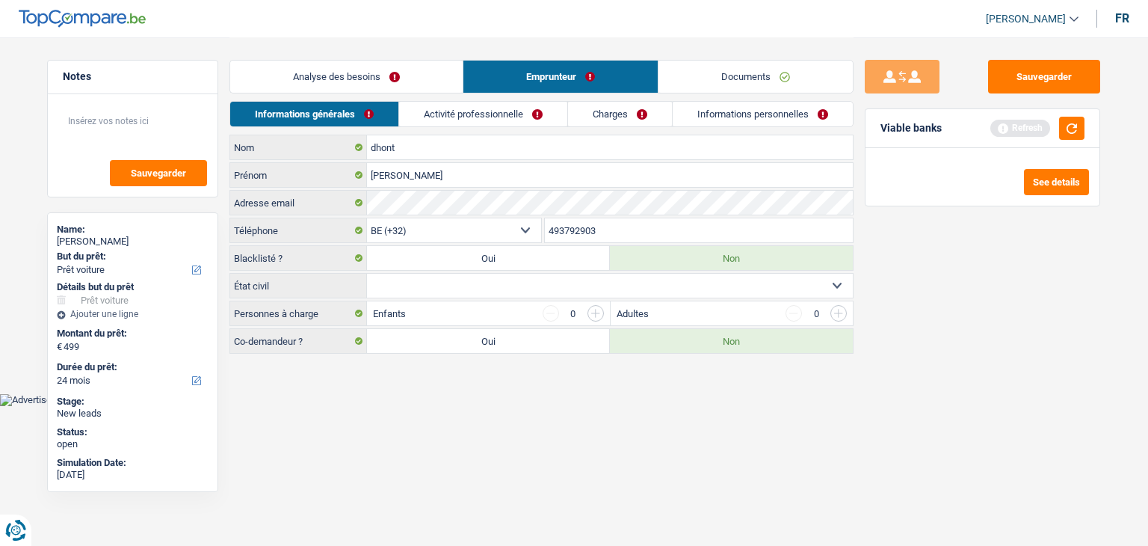
click at [511, 107] on link "Activité professionnelle" at bounding box center [483, 114] width 168 height 25
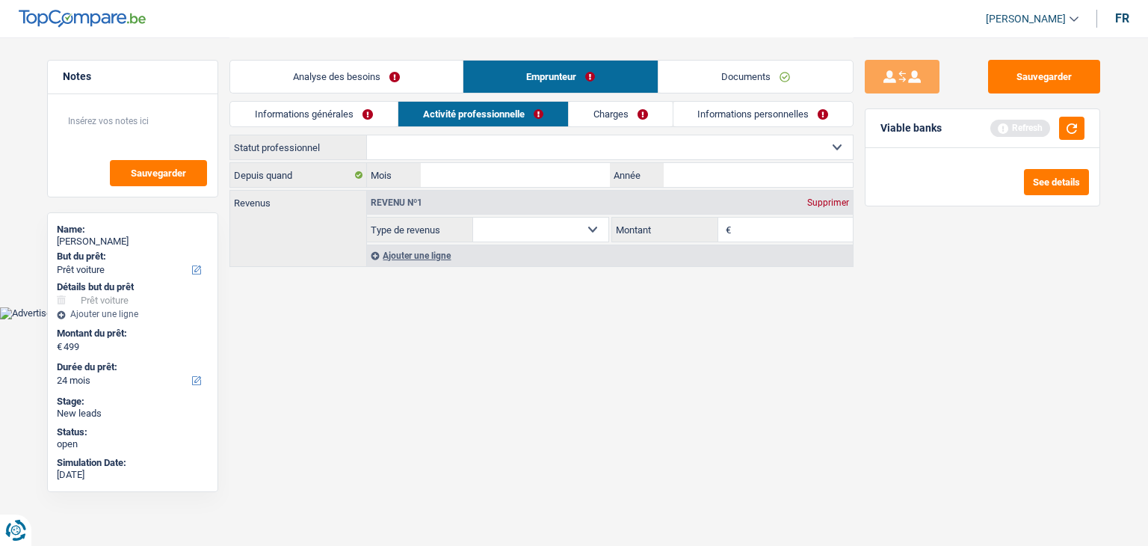
click at [371, 118] on link "Informations générales" at bounding box center [313, 114] width 167 height 25
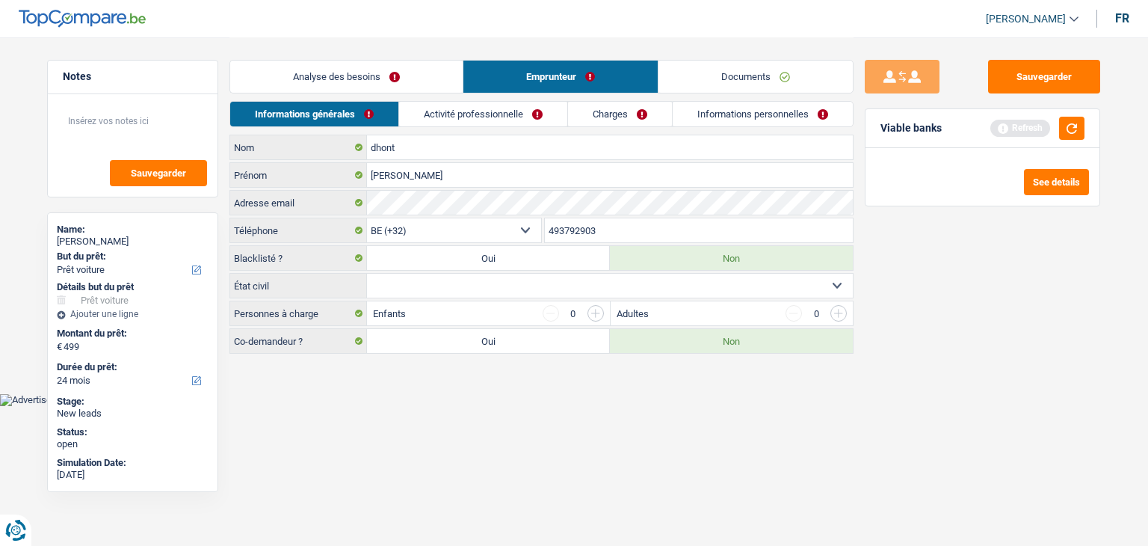
click at [324, 58] on div "Analyse des besoins Emprunteur Documents" at bounding box center [542, 69] width 624 height 64
click at [329, 80] on link "Analyse des besoins" at bounding box center [346, 77] width 233 height 32
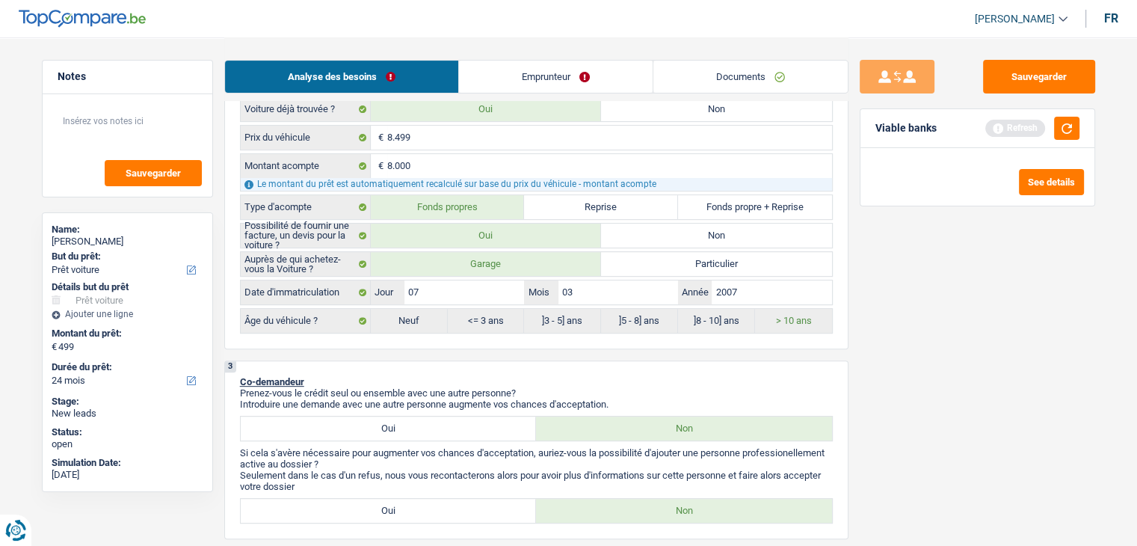
scroll to position [598, 0]
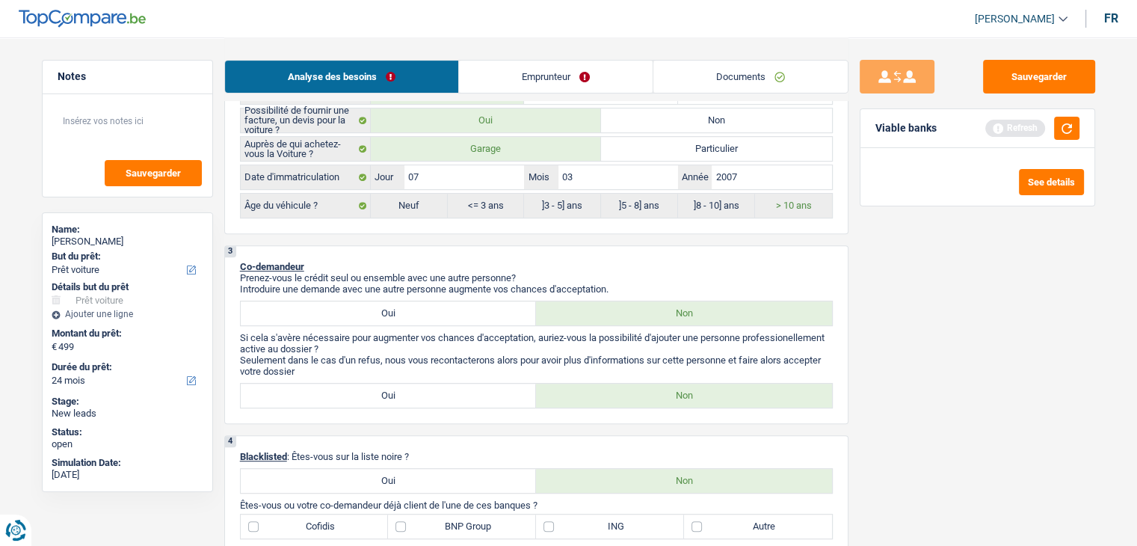
click at [508, 315] on label "Oui" at bounding box center [389, 313] width 296 height 24
click at [508, 315] on input "Oui" at bounding box center [389, 313] width 296 height 24
radio input "true"
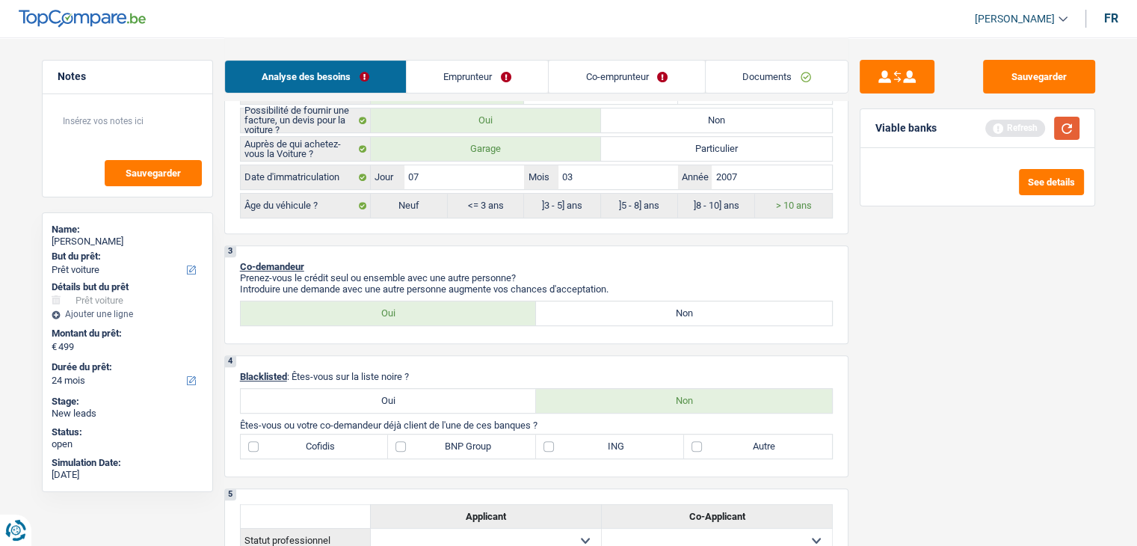
click at [1056, 126] on button "button" at bounding box center [1066, 128] width 25 height 23
click at [479, 239] on div "1. Introduction & upselling by understanding their needs 1 Bonjour, est-ce que …" at bounding box center [536, 535] width 624 height 2042
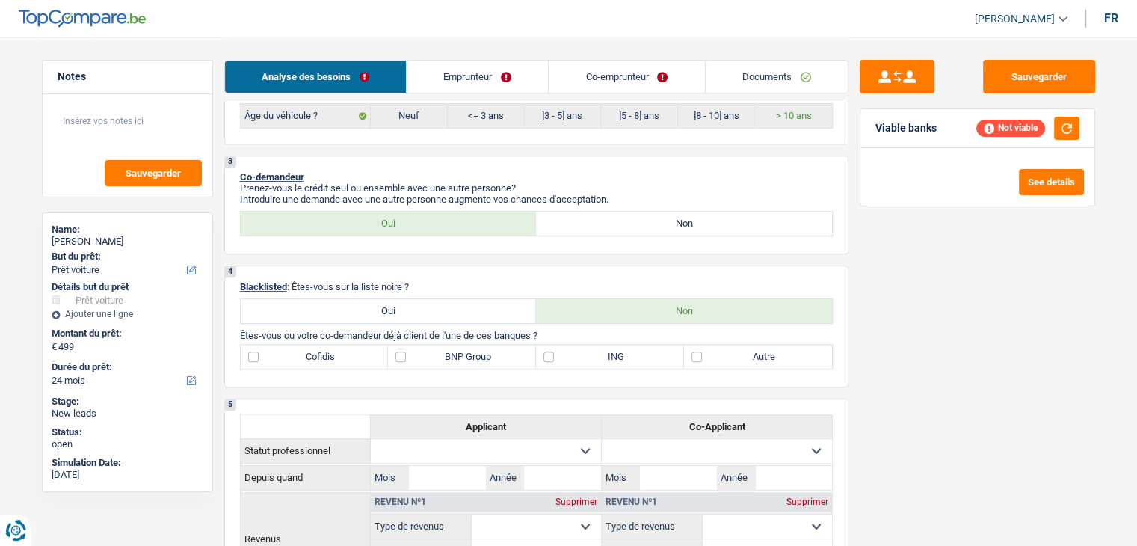
scroll to position [748, 0]
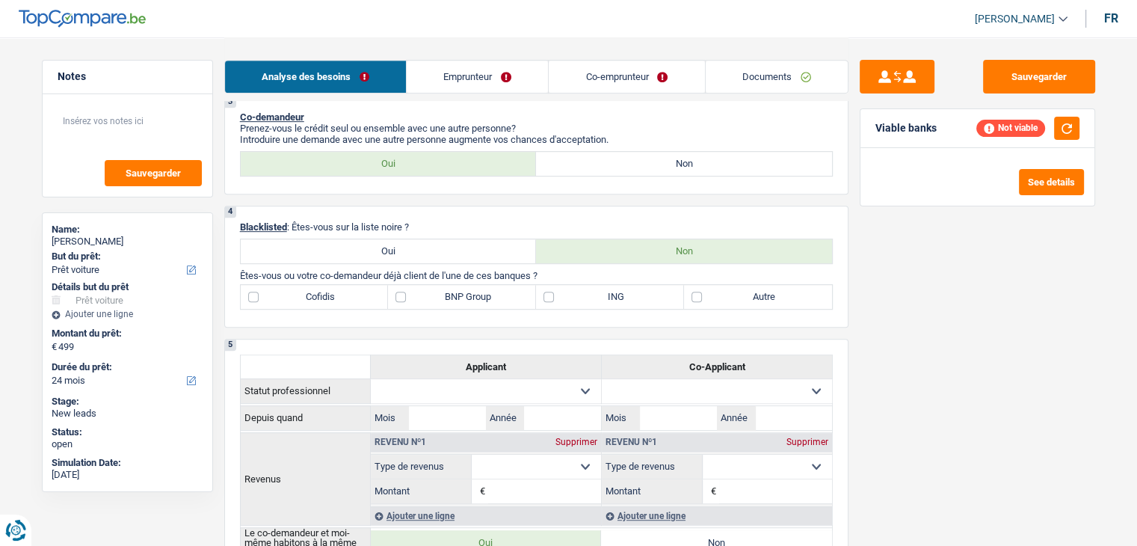
click at [428, 89] on link "Emprunteur" at bounding box center [477, 77] width 141 height 32
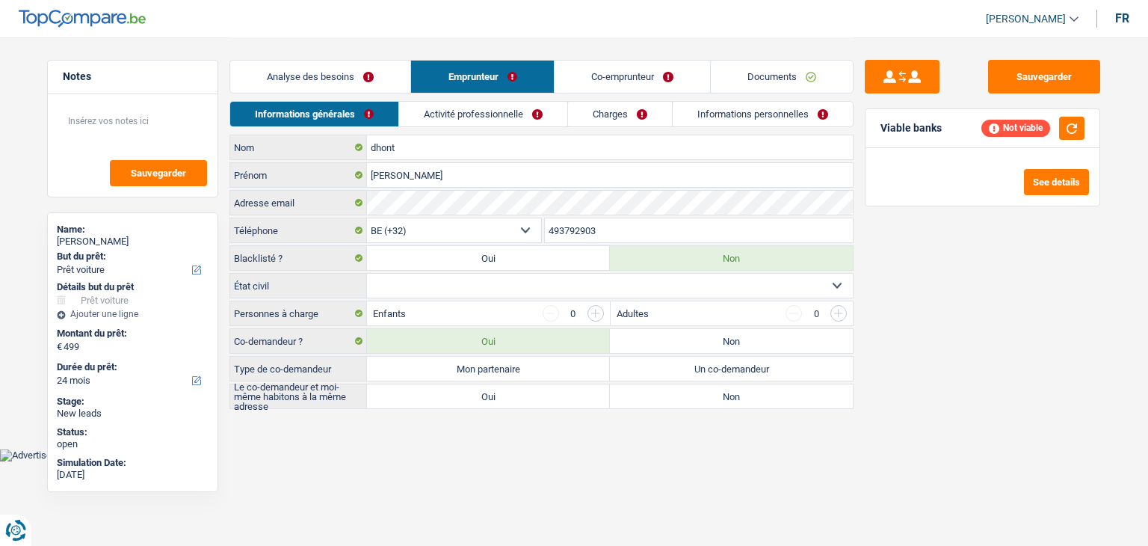
click at [470, 124] on link "Activité professionnelle" at bounding box center [483, 114] width 168 height 25
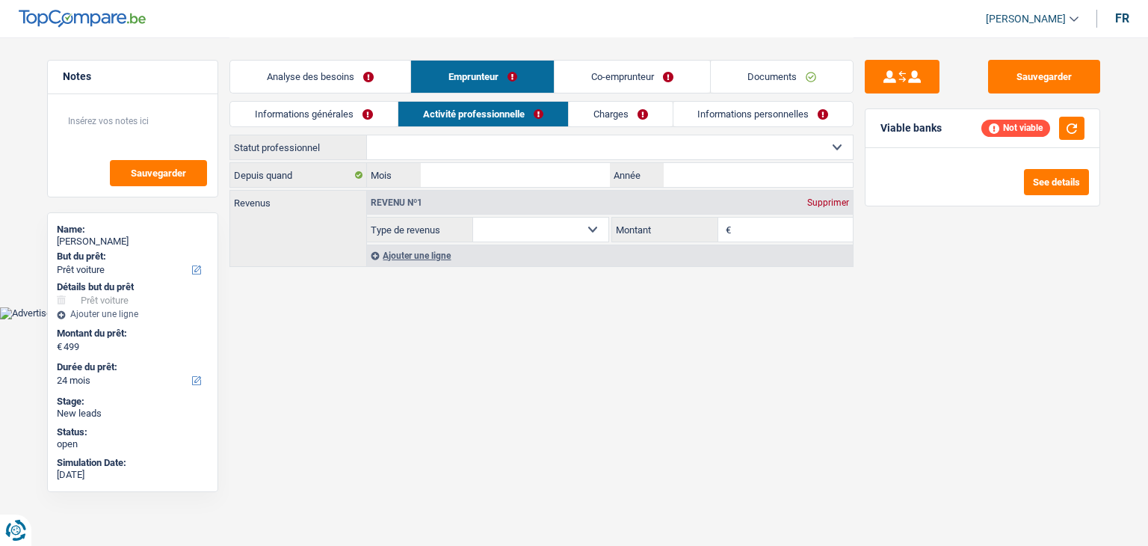
click at [369, 114] on link "Informations générales" at bounding box center [313, 114] width 167 height 25
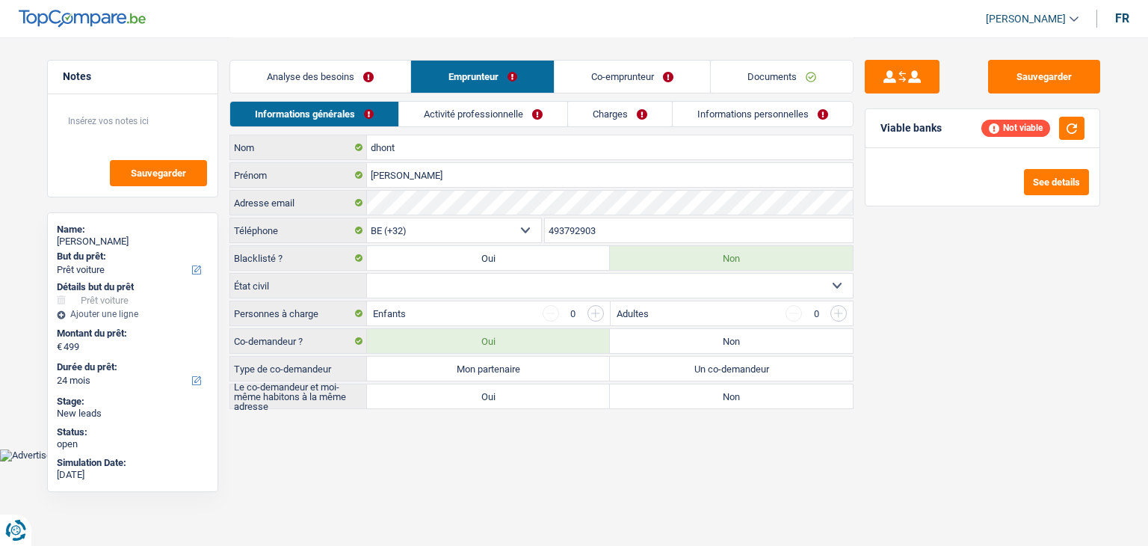
click at [336, 79] on link "Analyse des besoins" at bounding box center [320, 77] width 180 height 32
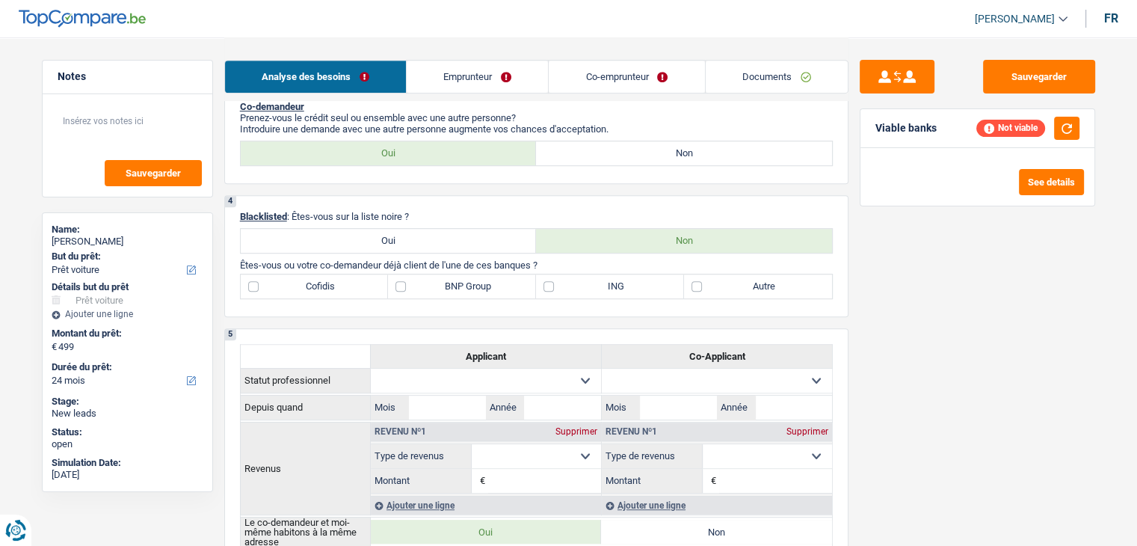
scroll to position [673, 0]
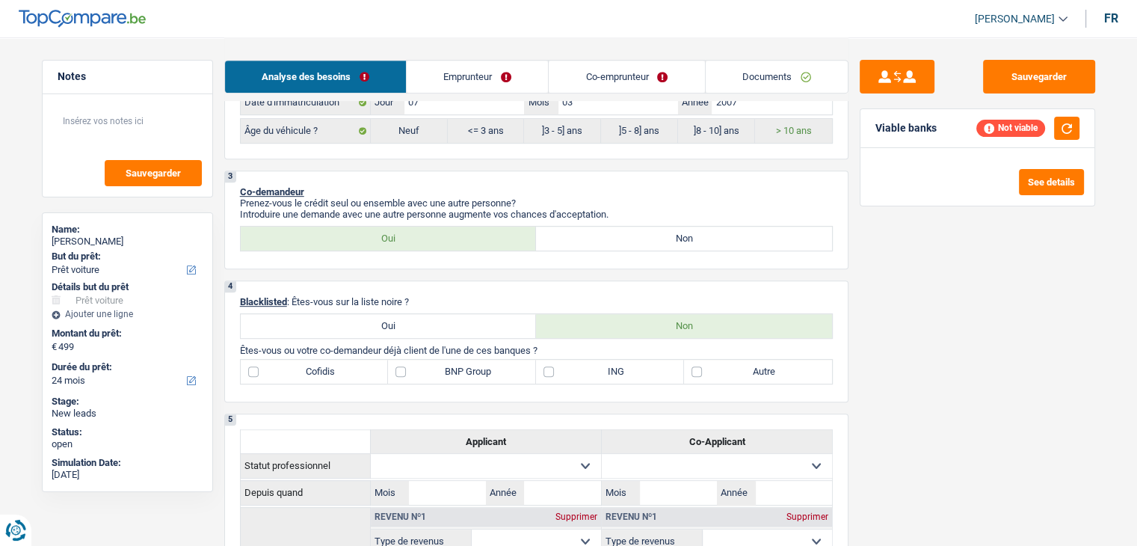
drag, startPoint x: 621, startPoint y: 240, endPoint x: 621, endPoint y: 249, distance: 9.0
click at [621, 241] on label "Non" at bounding box center [684, 239] width 296 height 24
click at [621, 241] on input "Non" at bounding box center [684, 239] width 296 height 24
radio input "true"
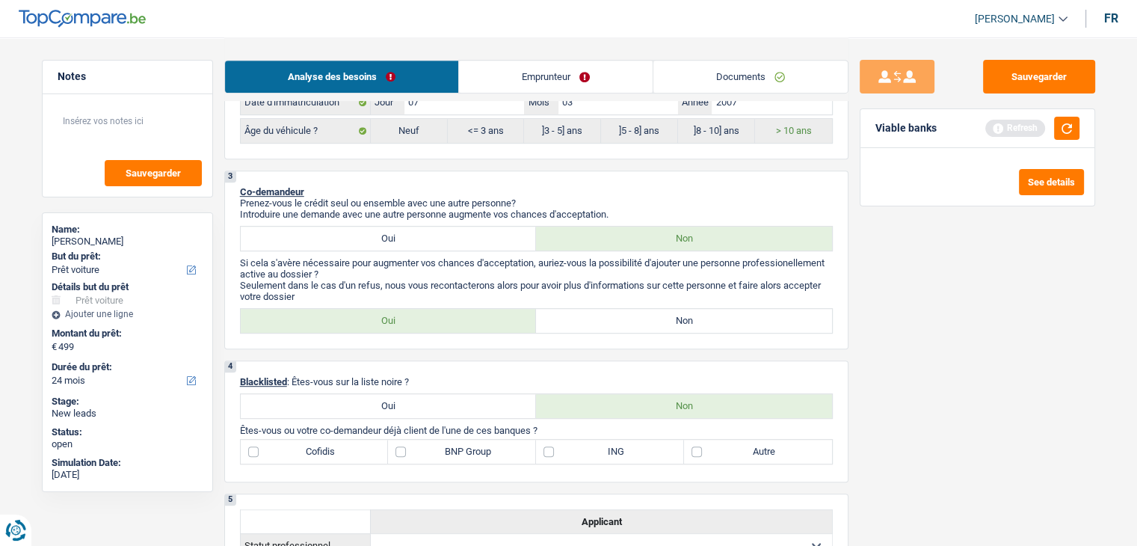
click at [658, 339] on div "3 Co-demandeur Prenez-vous le crédit seul ou ensemble avec une autre personne? …" at bounding box center [536, 259] width 624 height 179
click at [642, 321] on label "Non" at bounding box center [684, 321] width 296 height 24
click at [642, 321] on input "Non" at bounding box center [684, 321] width 296 height 24
radio input "true"
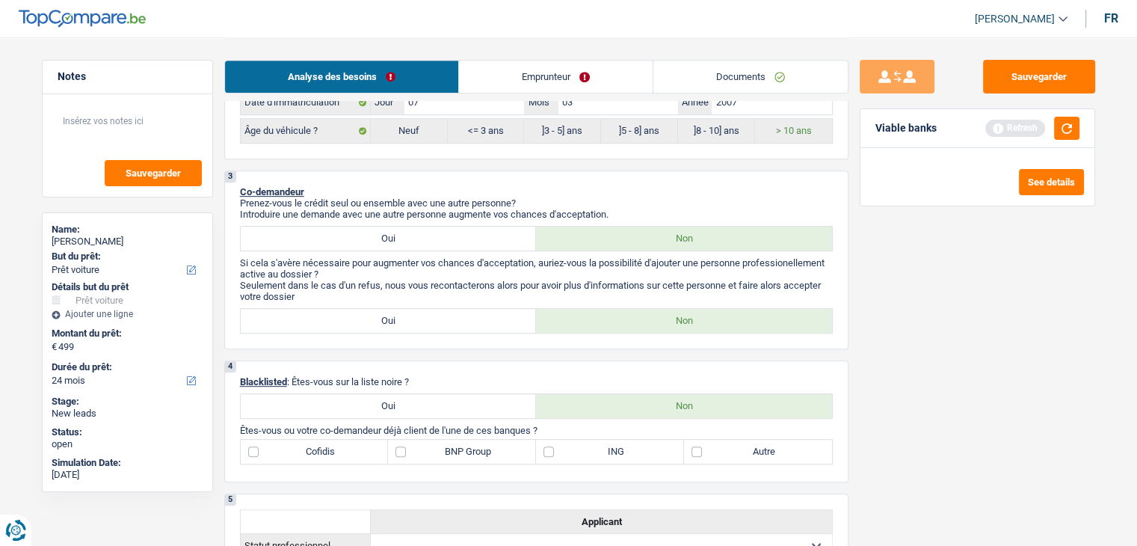
click at [485, 231] on label "Oui" at bounding box center [389, 239] width 296 height 24
click at [485, 231] on input "Oui" at bounding box center [389, 239] width 296 height 24
radio input "true"
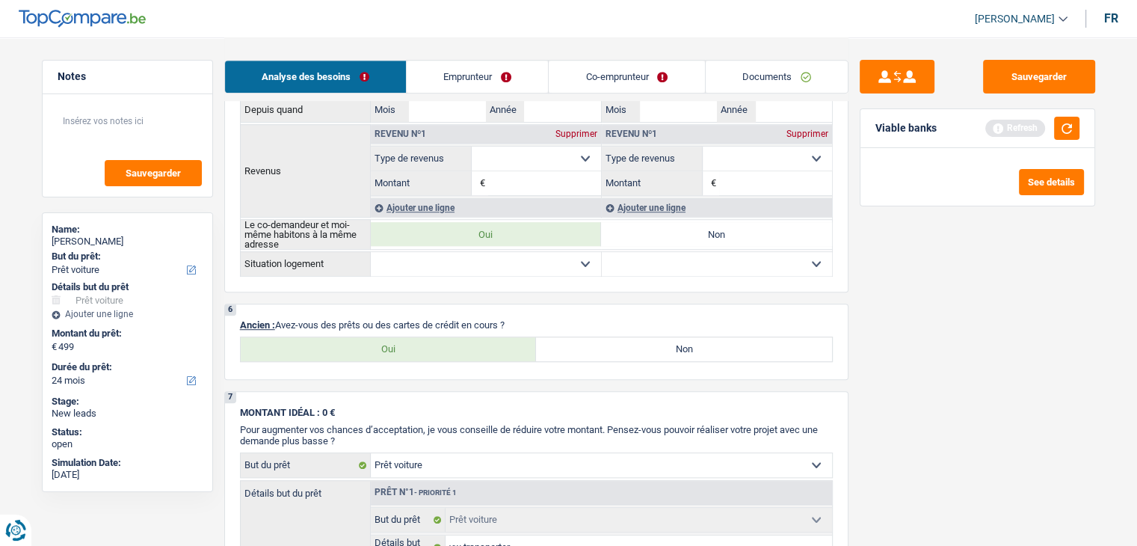
scroll to position [1196, 0]
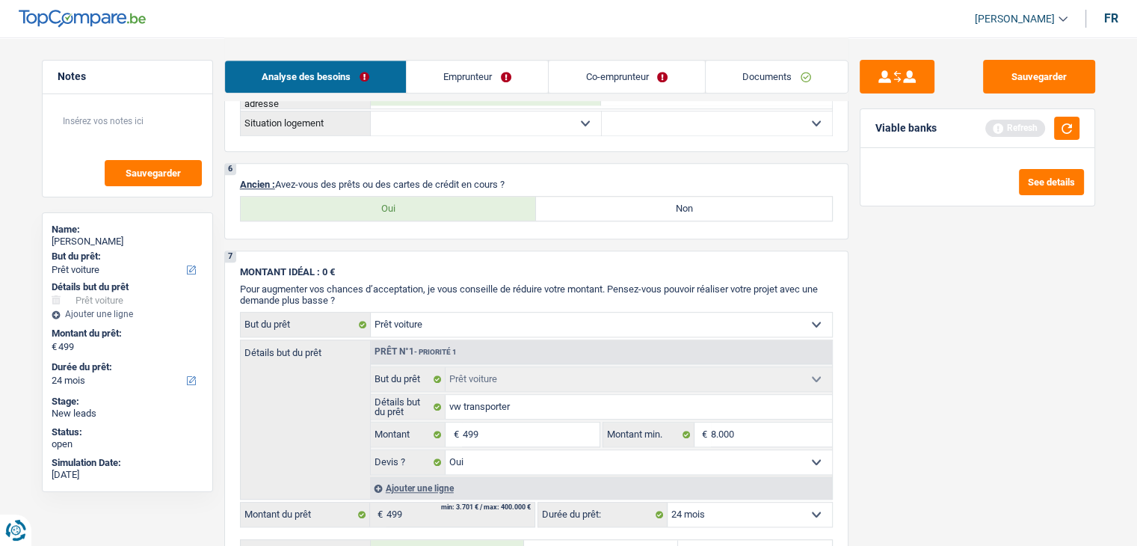
drag, startPoint x: 337, startPoint y: 177, endPoint x: 539, endPoint y: 176, distance: 201.9
click at [539, 179] on p "Ancien : Avez-vous des prêts ou des cartes de crédit en cours ?" at bounding box center [536, 184] width 593 height 11
drag, startPoint x: 519, startPoint y: 176, endPoint x: 339, endPoint y: 174, distance: 180.2
click at [339, 179] on p "Ancien : Avez-vous des prêts ou des cartes de crédit en cours ?" at bounding box center [536, 184] width 593 height 11
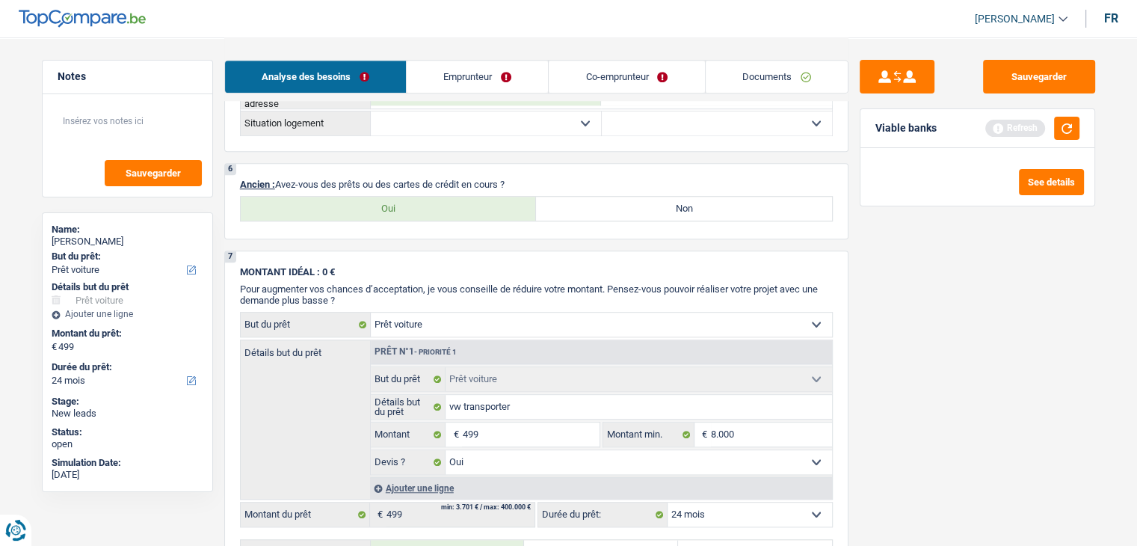
click at [392, 226] on div "6 Ancien : Avez-vous des prêts ou des cartes de crédit en cours ? Oui Non Tous …" at bounding box center [536, 201] width 624 height 76
click at [383, 209] on label "Oui" at bounding box center [389, 209] width 296 height 24
click at [383, 209] on input "Oui" at bounding box center [389, 209] width 296 height 24
radio input "true"
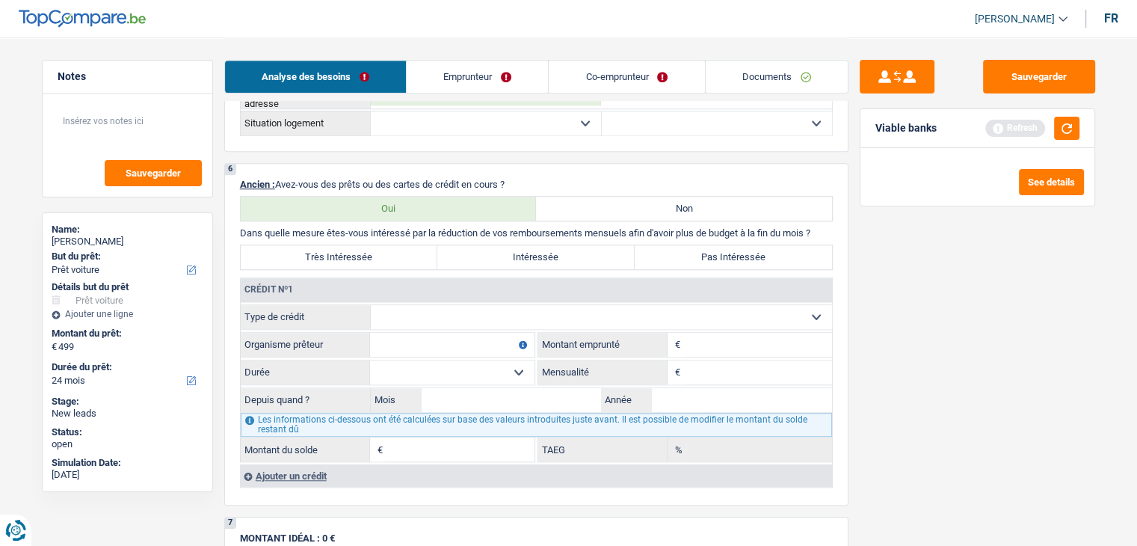
click at [423, 309] on select "Carte ou ouverture de crédit Prêt hypothécaire Vente à tempérament Prêt à tempé…" at bounding box center [601, 317] width 461 height 24
select select "personalLoan"
type input "0"
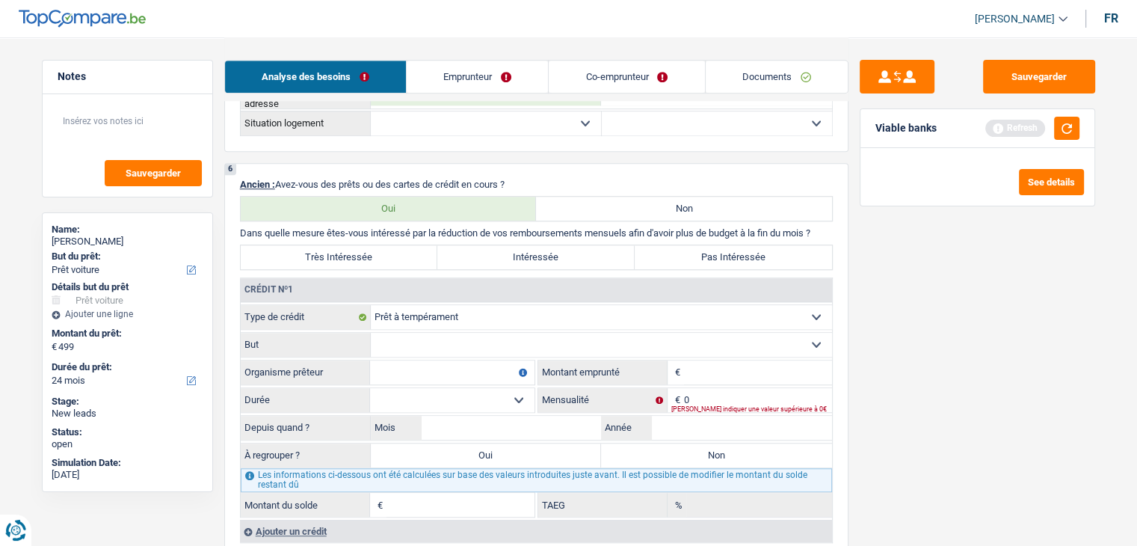
click at [447, 312] on select "Carte ou ouverture de crédit Prêt hypothécaire Vente à tempérament Prêt à tempé…" at bounding box center [601, 317] width 461 height 24
select select "mortgage"
click at [371, 305] on select "Carte ou ouverture de crédit Prêt hypothécaire Vente à tempérament Prêt à tempé…" at bounding box center [601, 317] width 461 height 24
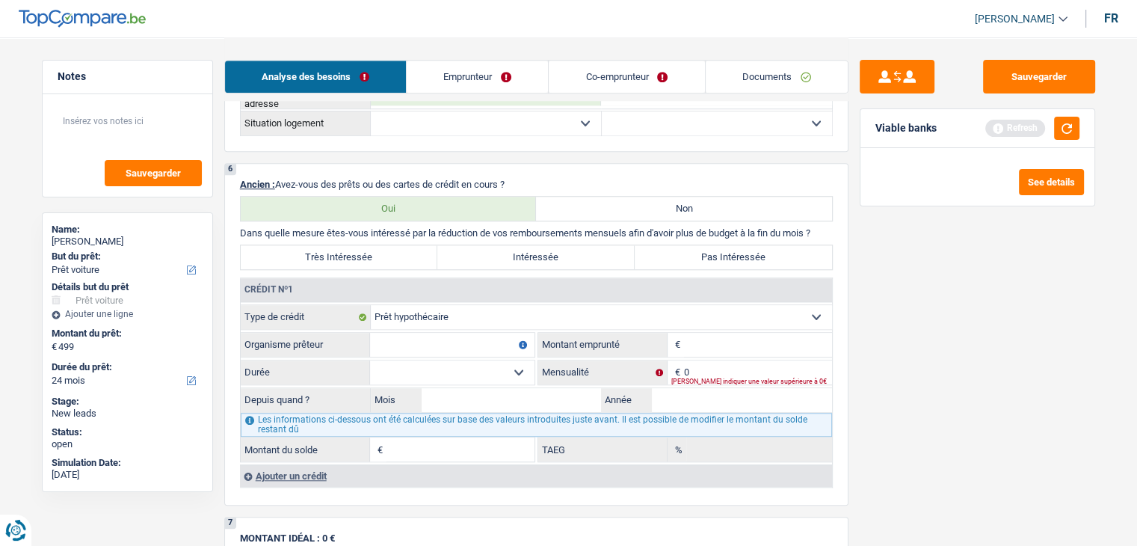
click at [308, 474] on div "Ajouter un crédit" at bounding box center [536, 475] width 592 height 22
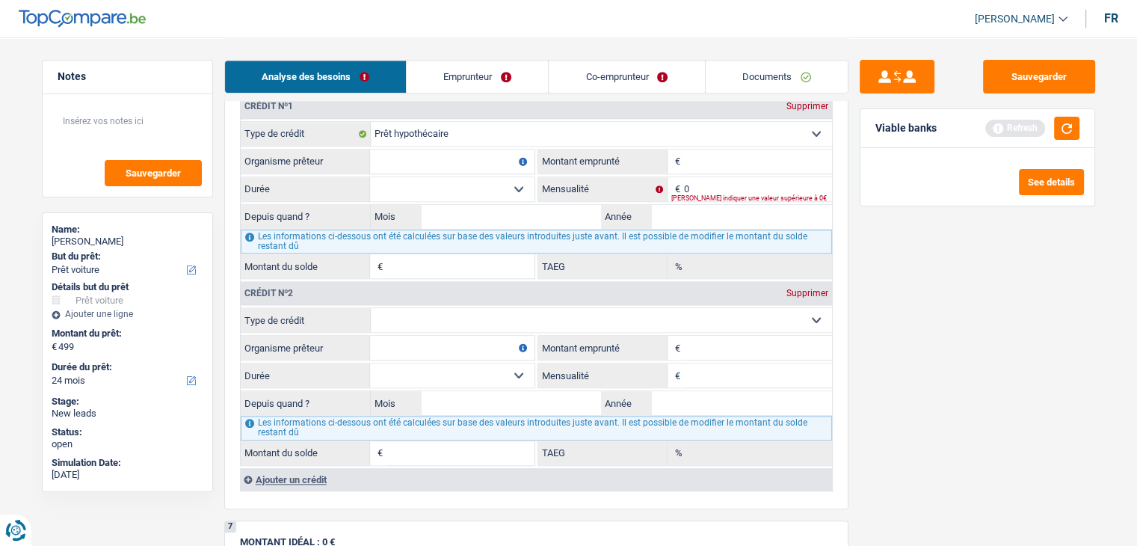
scroll to position [1421, 0]
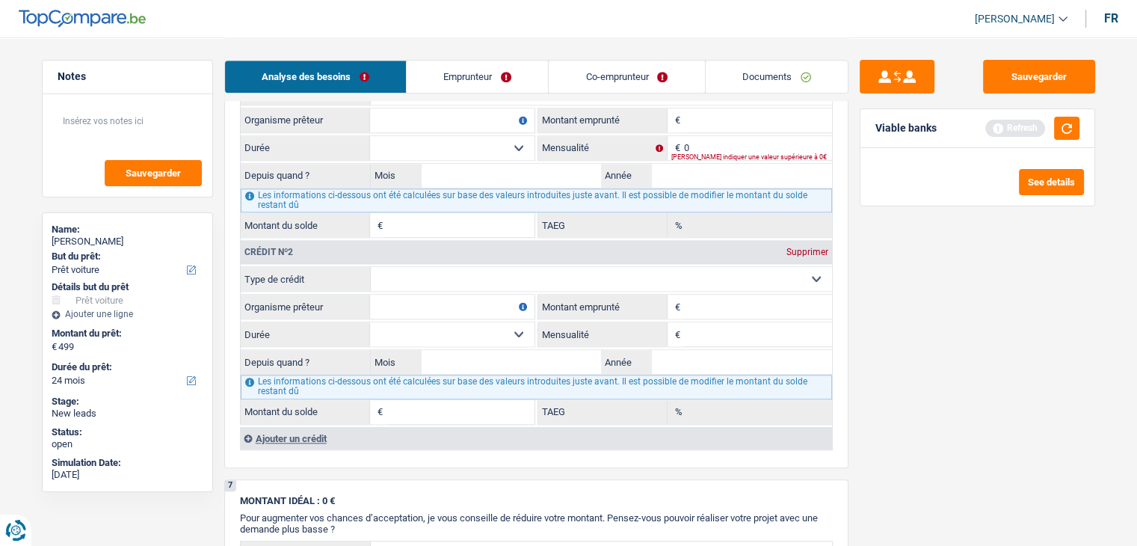
click at [551, 276] on select "Carte ou ouverture de crédit Prêt hypothécaire Vente à tempérament Prêt à tempé…" at bounding box center [601, 279] width 461 height 24
select select "personalLoan"
type input "0"
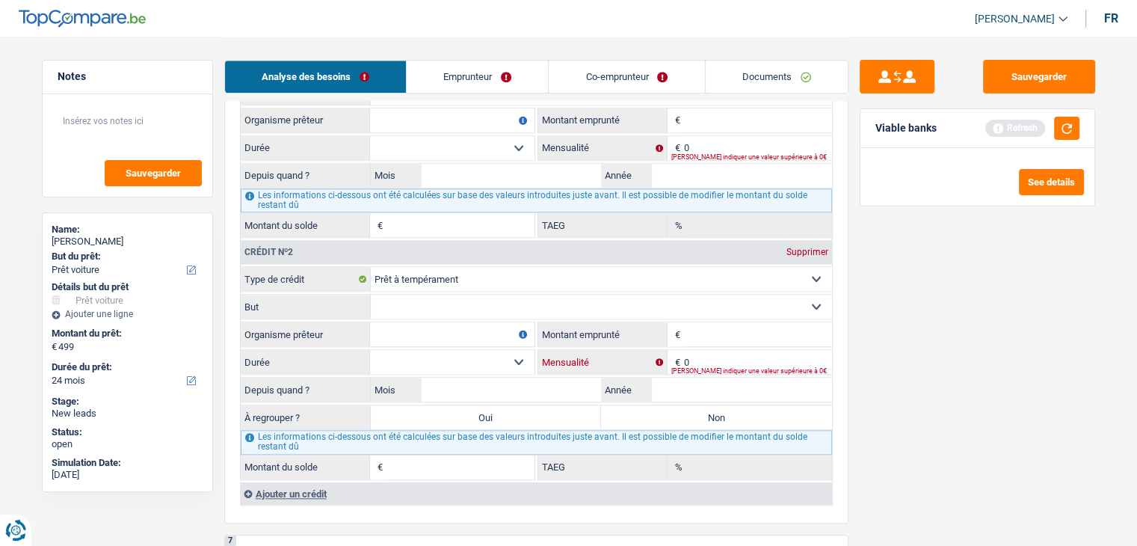
click at [719, 354] on input "0" at bounding box center [758, 362] width 148 height 24
type input "3"
type input "231"
click at [897, 355] on div "Sauvegarder Viable banks Refresh See details" at bounding box center [978, 291] width 258 height 462
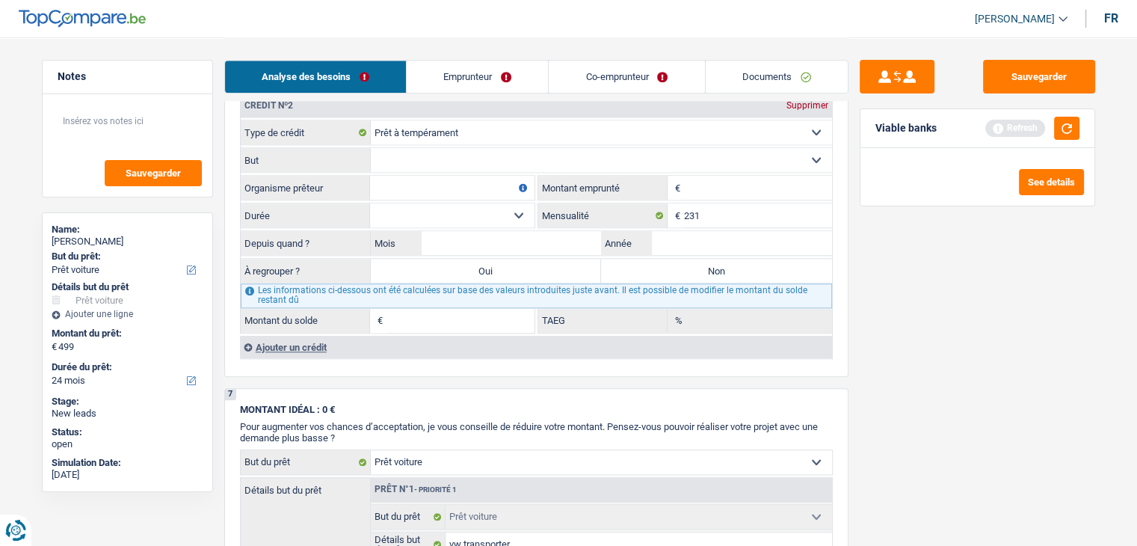
scroll to position [1570, 0]
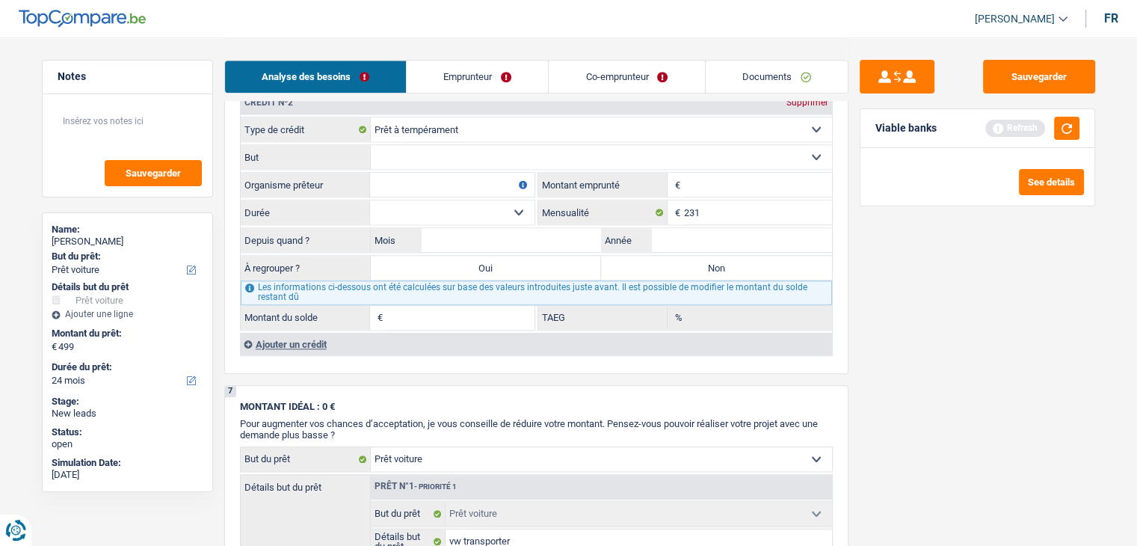
click at [262, 336] on div "Ajouter un crédit" at bounding box center [536, 344] width 592 height 22
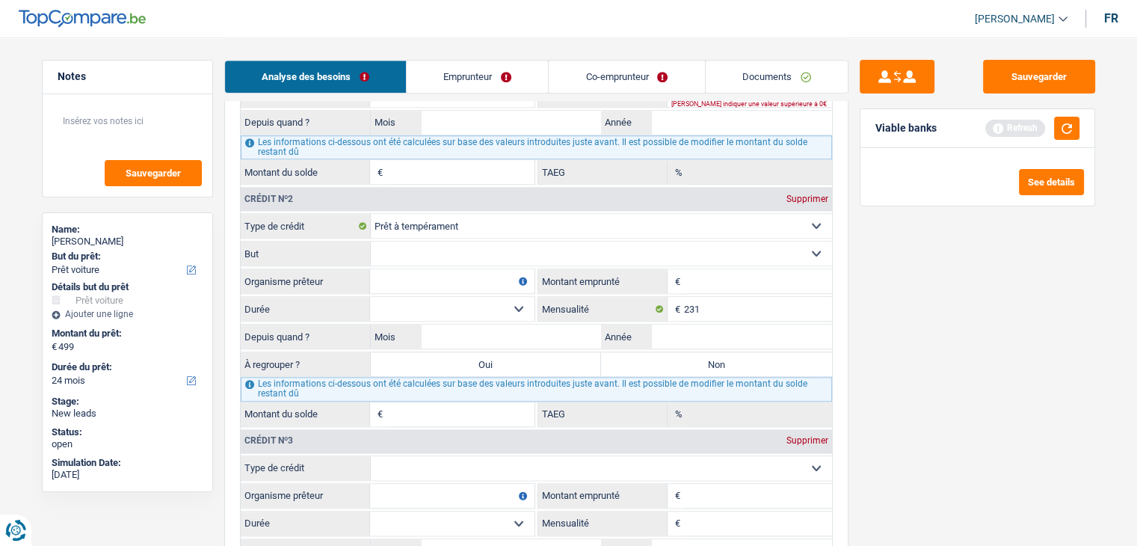
scroll to position [1346, 0]
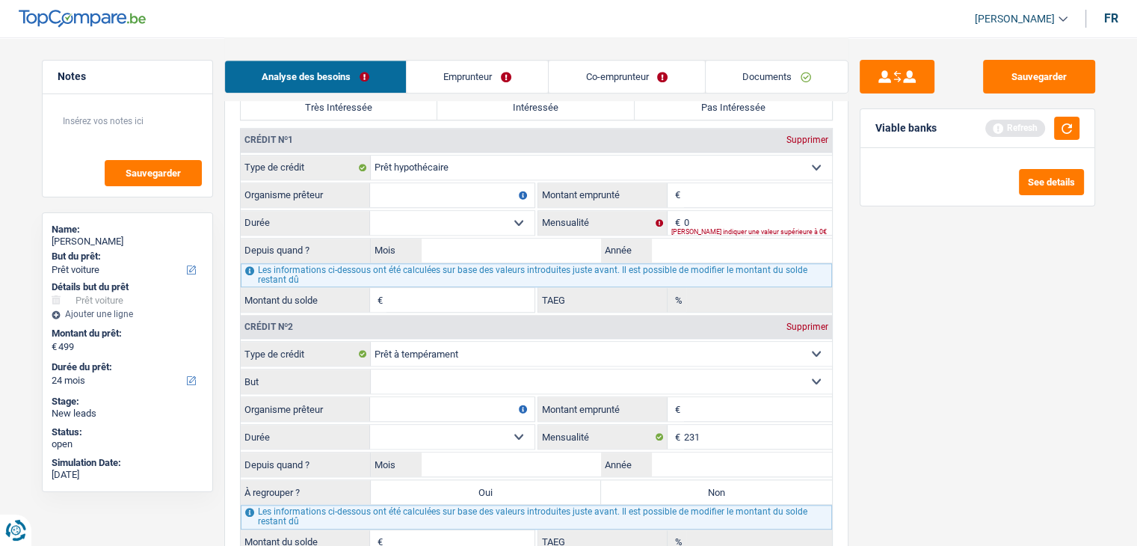
click at [700, 189] on input "Montant" at bounding box center [758, 195] width 148 height 24
type input "334"
click at [706, 215] on input "0" at bounding box center [758, 223] width 148 height 24
type input "334"
drag, startPoint x: 712, startPoint y: 183, endPoint x: 572, endPoint y: 191, distance: 140.1
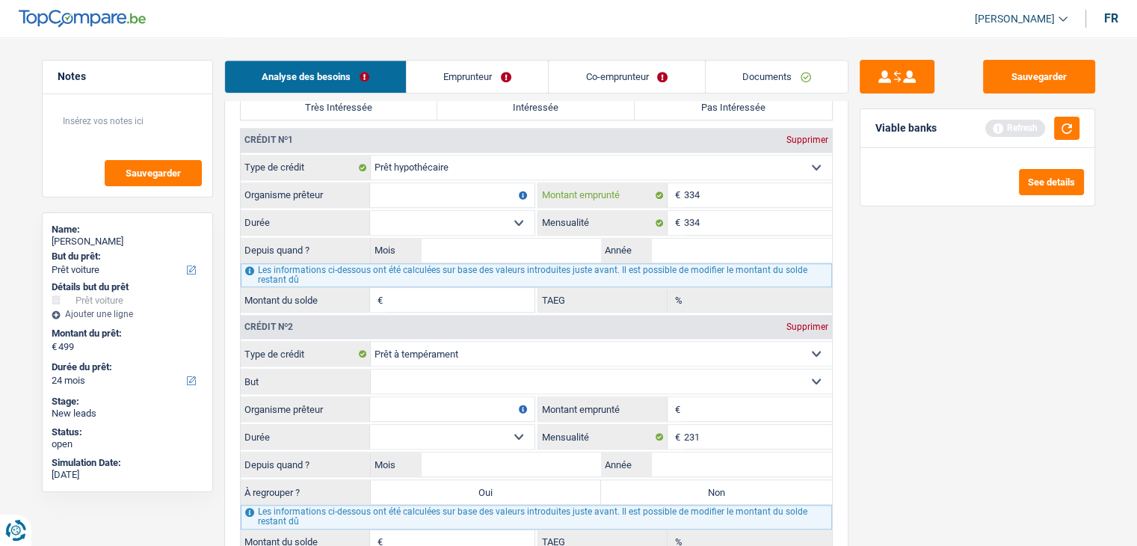
click at [572, 191] on div "334 € Montant emprunté" at bounding box center [685, 195] width 294 height 24
click at [908, 299] on div "Sauvegarder Viable banks Refresh See details" at bounding box center [978, 291] width 258 height 462
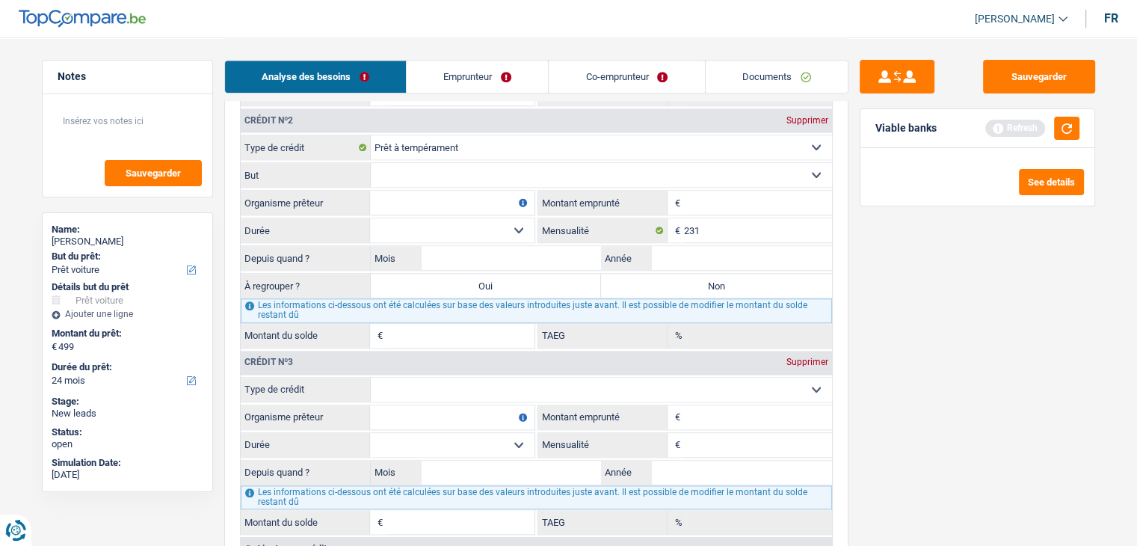
scroll to position [1645, 0]
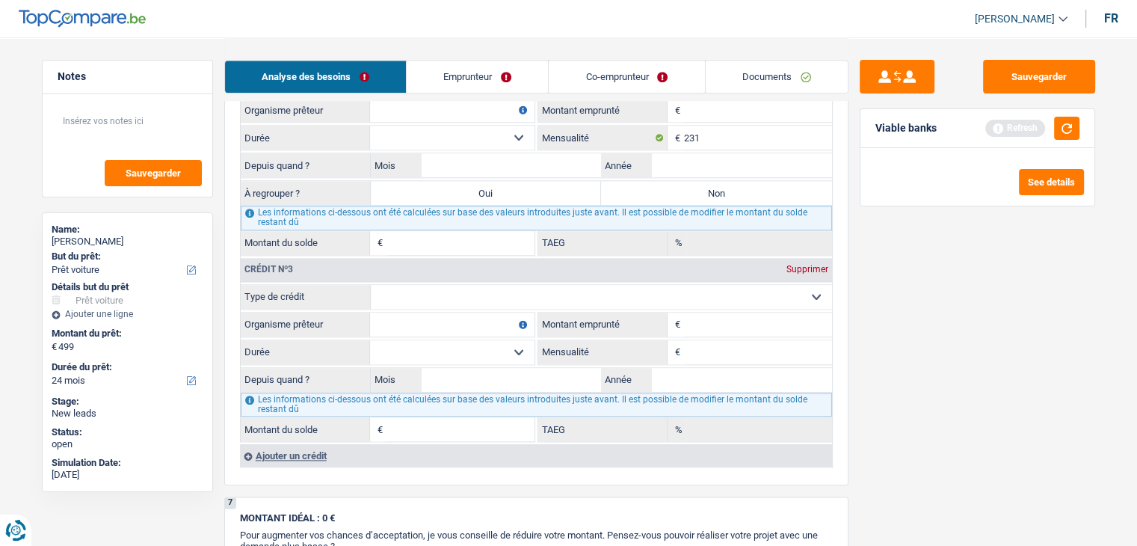
drag, startPoint x: 532, startPoint y: 278, endPoint x: 522, endPoint y: 283, distance: 11.0
click at [532, 285] on select "Carte ou ouverture de crédit Prêt hypothécaire Vente à tempérament Prêt à tempé…" at bounding box center [601, 297] width 461 height 24
select select "carLoan"
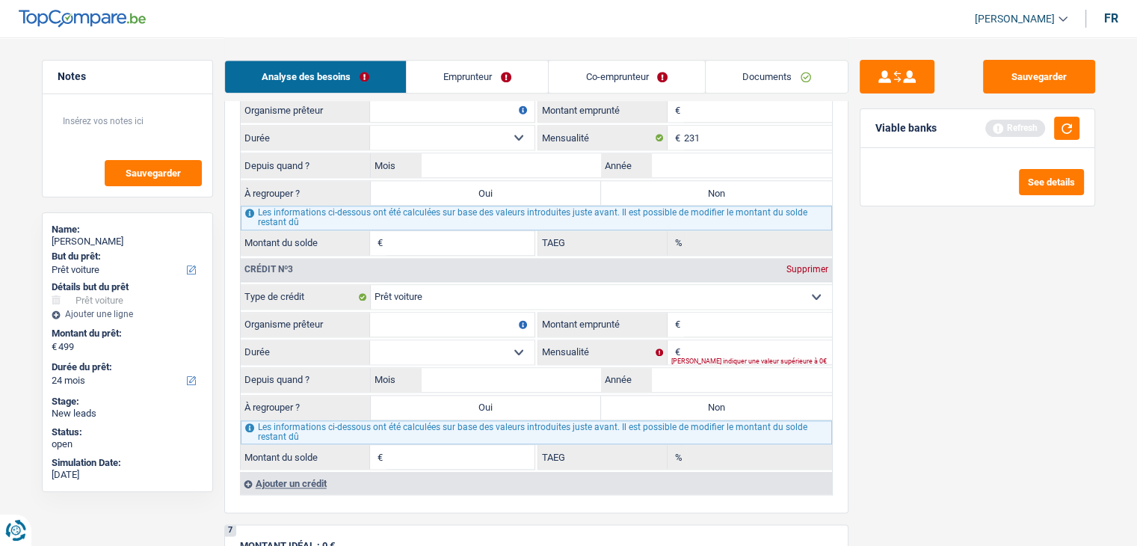
type input "0"
click at [707, 343] on input "0" at bounding box center [758, 352] width 148 height 24
type input "288"
click at [1063, 138] on button "button" at bounding box center [1066, 128] width 25 height 23
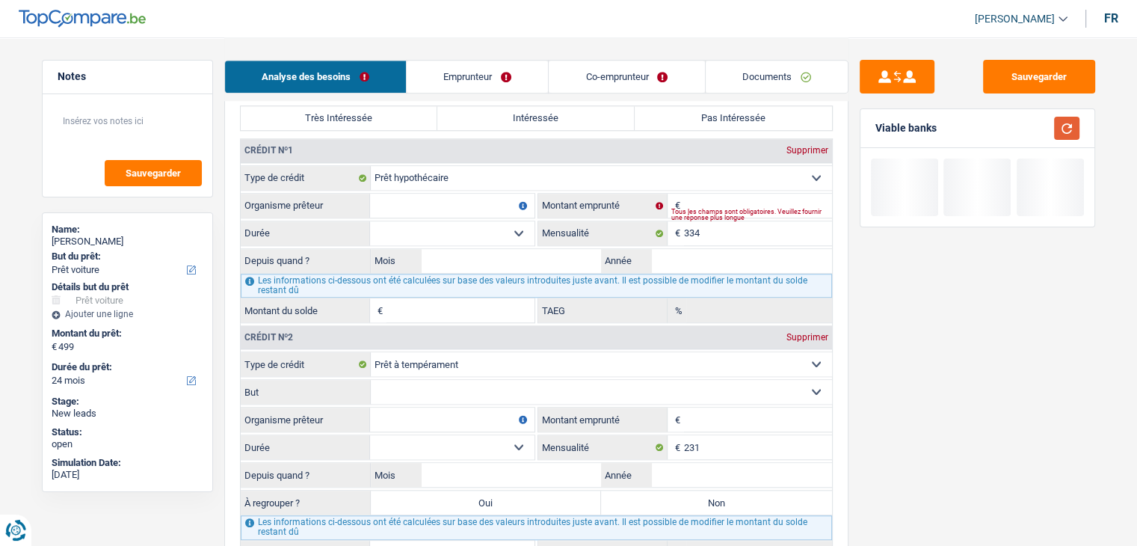
scroll to position [1271, 0]
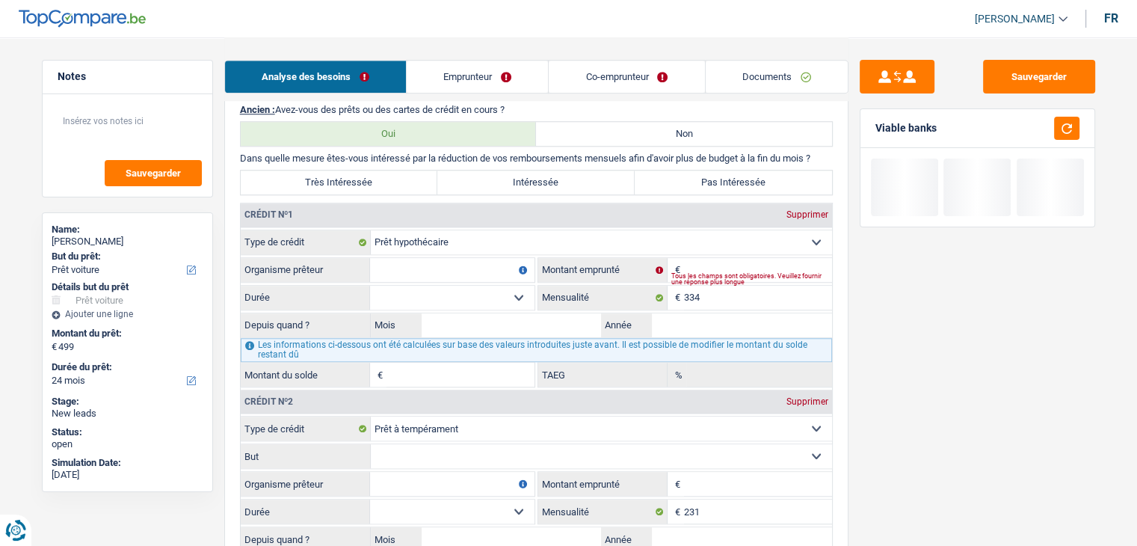
click at [434, 259] on input "Organisme prêteur" at bounding box center [452, 270] width 164 height 24
type input "b"
type input "BNP"
click at [716, 260] on input "Montant" at bounding box center [758, 270] width 148 height 24
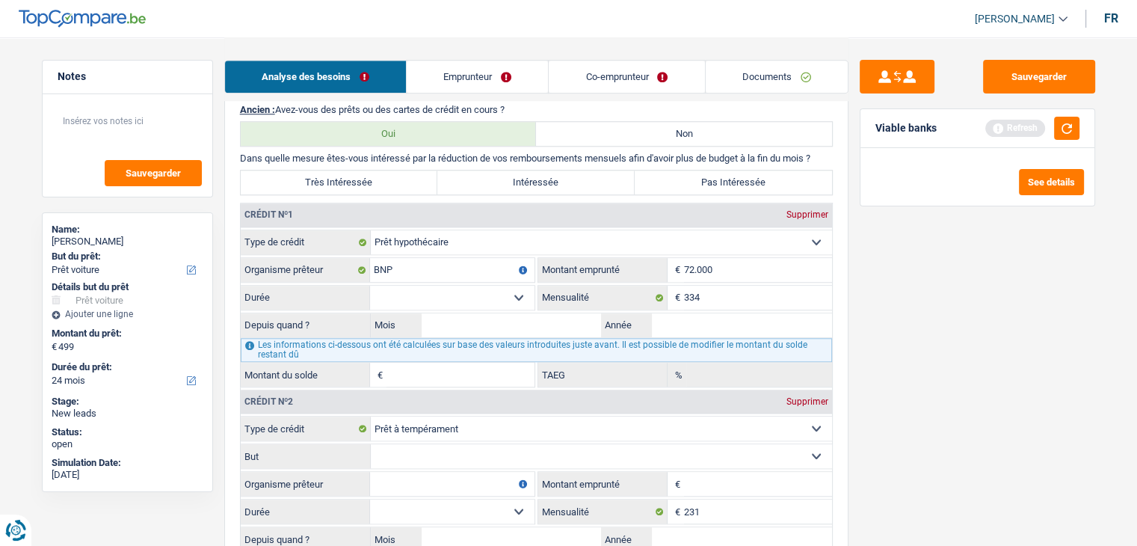
type input "72.000"
click at [458, 291] on select "120 mois 132 mois 144 mois 180 mois 240 mois 300 mois 360 mois 420 mois Sélecti…" at bounding box center [452, 298] width 164 height 24
select select "240"
click at [370, 286] on select "120 mois 132 mois 144 mois 180 mois 240 mois 300 mois 360 mois 420 mois Sélecti…" at bounding box center [452, 298] width 164 height 24
click at [688, 320] on input "Année" at bounding box center [742, 325] width 180 height 24
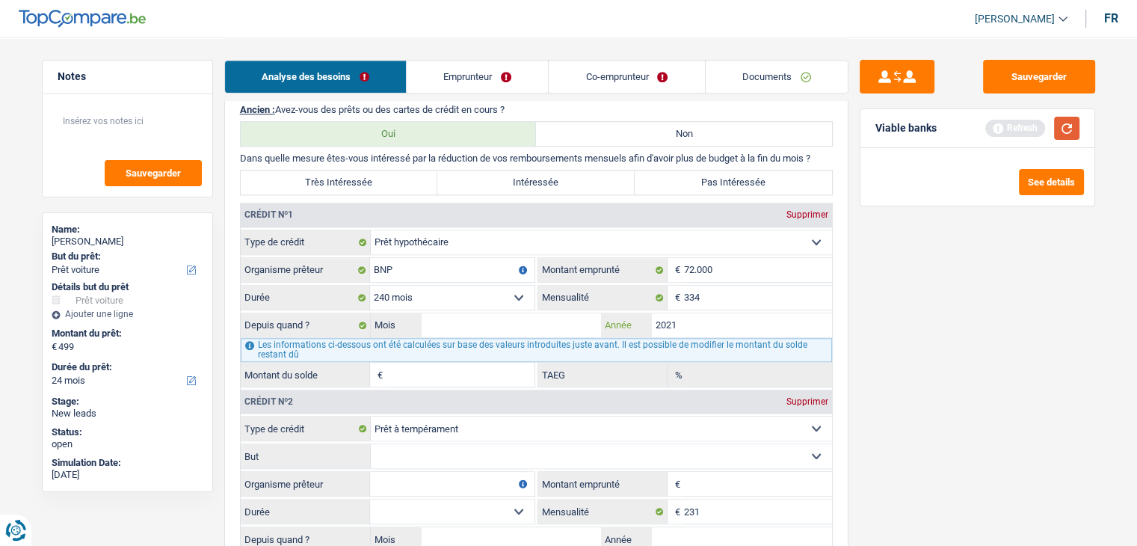
type input "2021"
click at [1064, 135] on button "button" at bounding box center [1066, 128] width 25 height 23
click at [452, 303] on fieldset "Carte ou ouverture de crédit Prêt hypothécaire Vente à tempérament Prêt à tempé…" at bounding box center [536, 309] width 591 height 158
click at [455, 316] on input "Mois" at bounding box center [512, 325] width 180 height 24
type input "07"
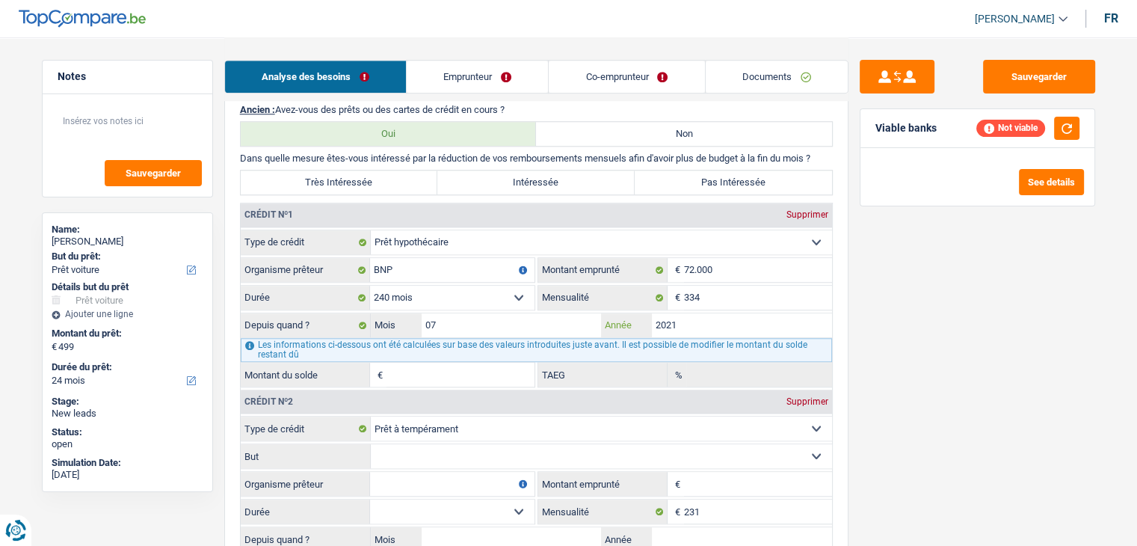
type input "58.265"
type input "1,09"
click at [1014, 419] on div "Sauvegarder Viable banks Refresh See details" at bounding box center [978, 291] width 258 height 462
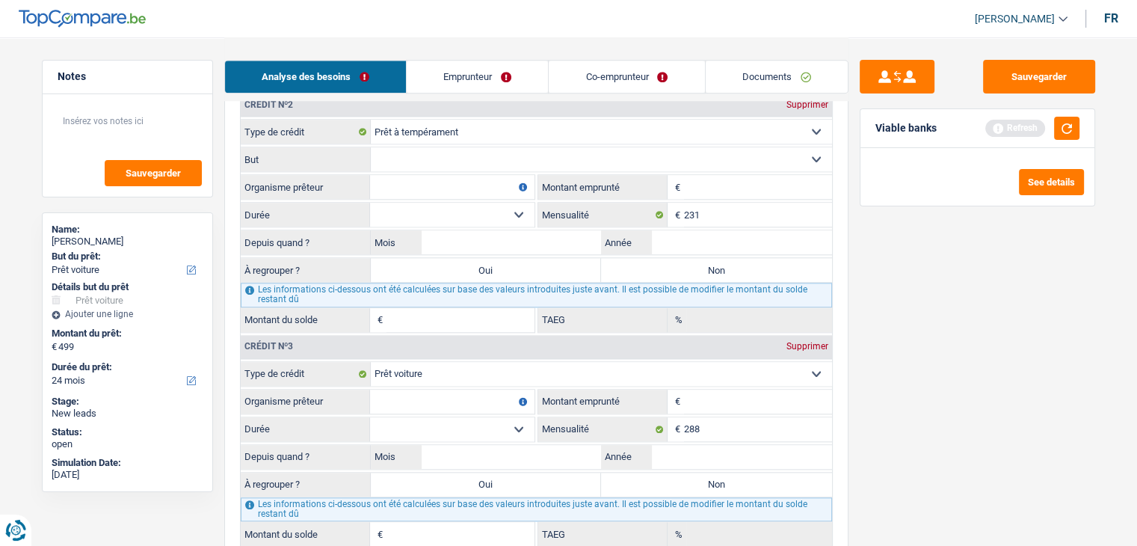
scroll to position [1570, 0]
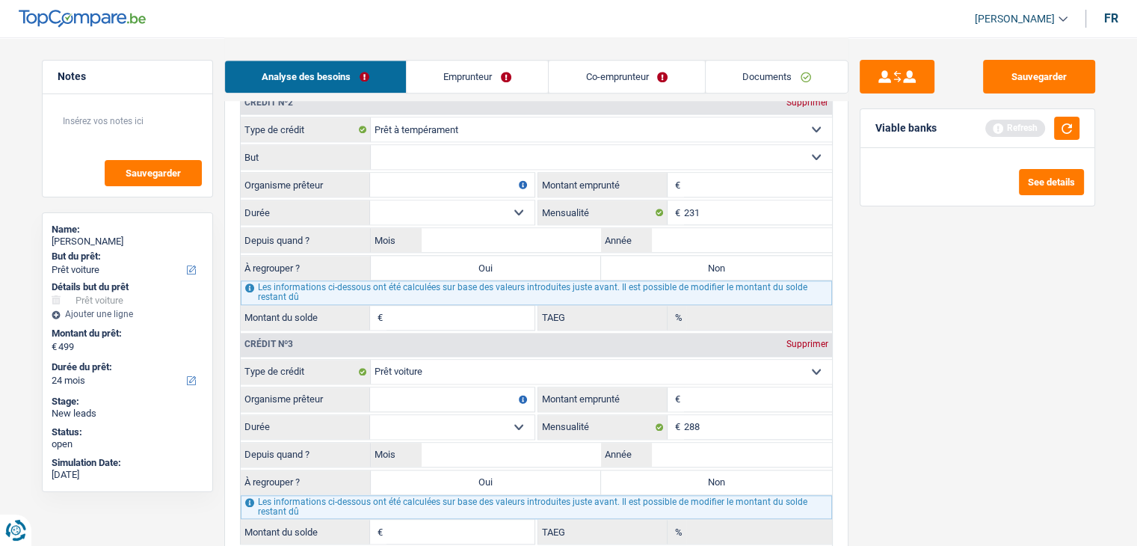
click at [450, 157] on select "Confort maison: meubles, textile, peinture, électroménager, outillage non-profe…" at bounding box center [601, 157] width 461 height 24
select select "hobbies"
click at [371, 145] on select "Confort maison: meubles, textile, peinture, électroménager, outillage non-profe…" at bounding box center [601, 157] width 461 height 24
click at [916, 273] on div "Sauvegarder Viable banks Refresh See details" at bounding box center [978, 291] width 258 height 462
click at [1072, 130] on button "button" at bounding box center [1066, 128] width 25 height 23
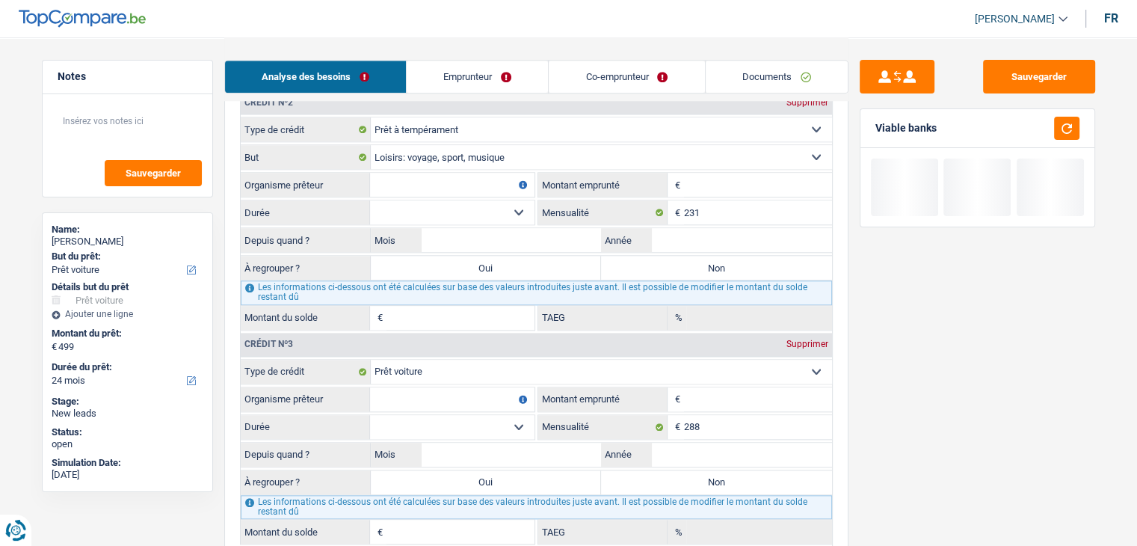
click at [470, 174] on input "Organisme prêteur" at bounding box center [452, 185] width 164 height 24
type input "BNP"
click at [709, 173] on input "Montant emprunté" at bounding box center [758, 185] width 148 height 24
type input "13.000"
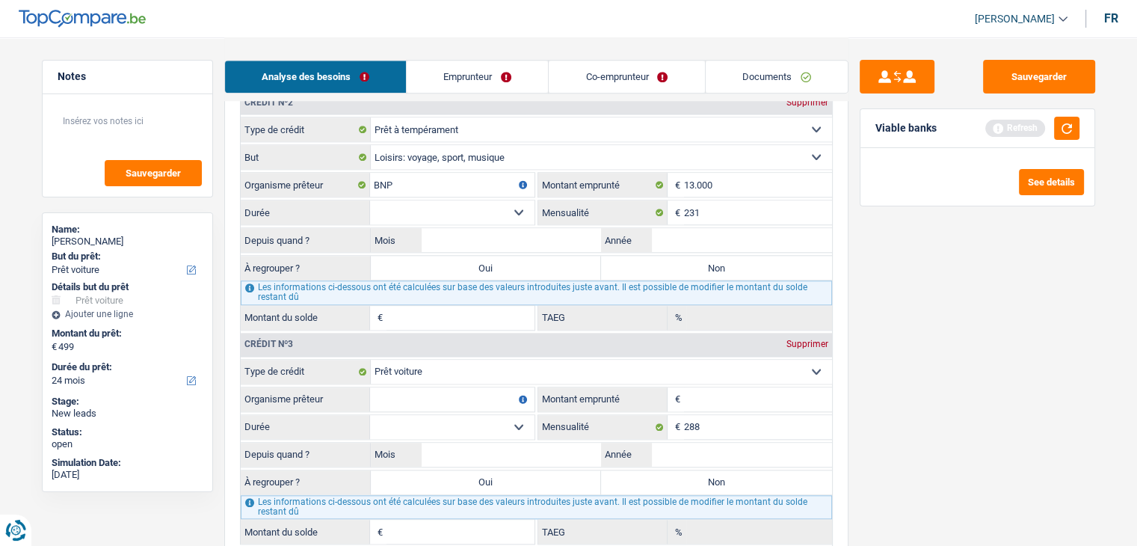
click at [482, 203] on select "12 mois 18 mois 24 mois 30 mois 36 mois 42 mois 48 mois 60 mois Sélectionner un…" at bounding box center [452, 212] width 164 height 24
click at [464, 204] on select "12 mois 18 mois 24 mois 30 mois 36 mois 42 mois 48 mois 60 mois Sélectionner un…" at bounding box center [452, 212] width 164 height 24
select select "60"
click at [370, 200] on select "12 mois 18 mois 24 mois 30 mois 36 mois 42 mois 48 mois 60 mois Sélectionner un…" at bounding box center [452, 212] width 164 height 24
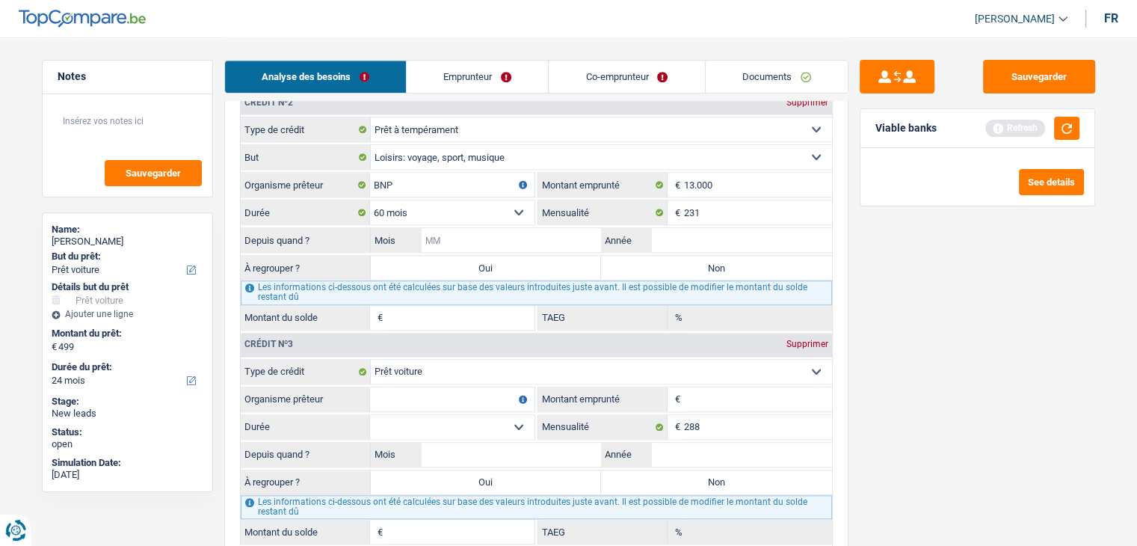
click at [480, 228] on input "Mois" at bounding box center [512, 240] width 180 height 24
click at [986, 336] on div "Sauvegarder Viable banks Refresh See details" at bounding box center [978, 291] width 258 height 462
click at [676, 234] on input "Année" at bounding box center [742, 240] width 180 height 24
click at [577, 230] on input "Mois" at bounding box center [512, 240] width 180 height 24
type input "01"
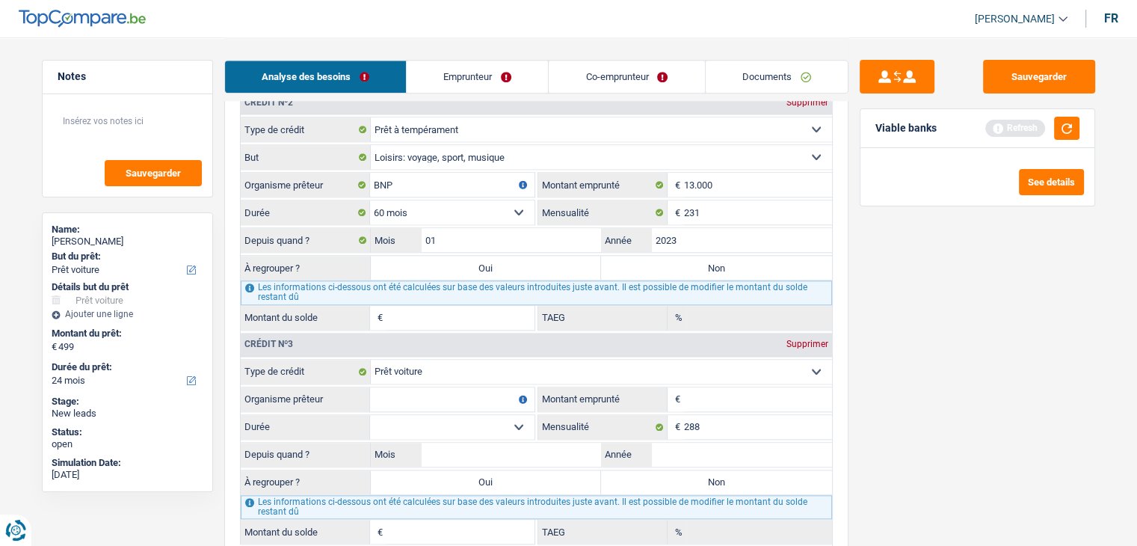
type input "2023"
type input "6.273"
type input "2,58"
click at [924, 316] on div "Sauvegarder Viable banks Refresh See details" at bounding box center [978, 291] width 258 height 462
click at [900, 343] on div "Sauvegarder Viable banks Refresh See details" at bounding box center [978, 291] width 258 height 462
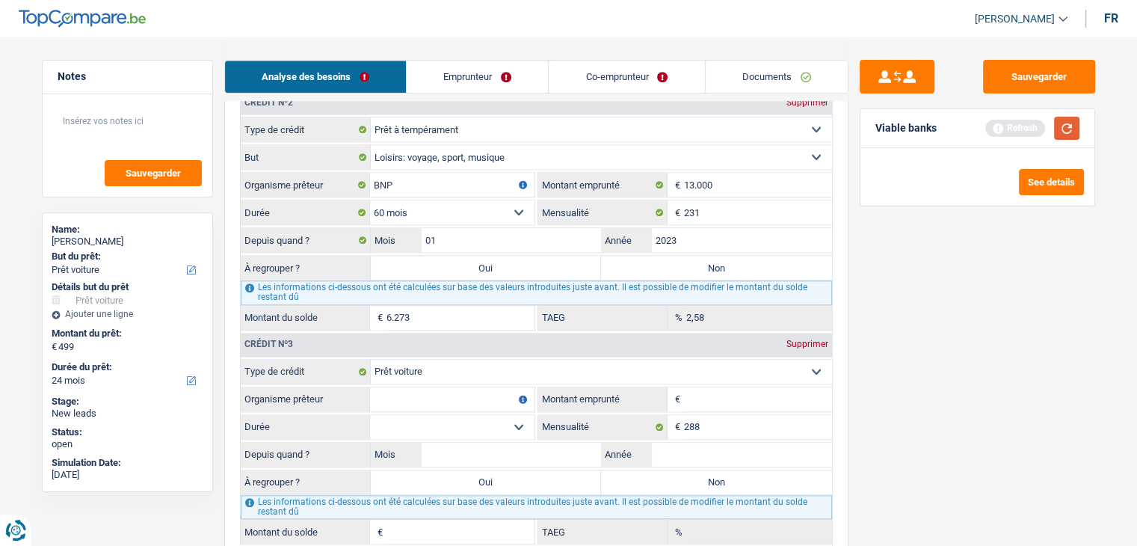
click at [1061, 120] on button "button" at bounding box center [1066, 128] width 25 height 23
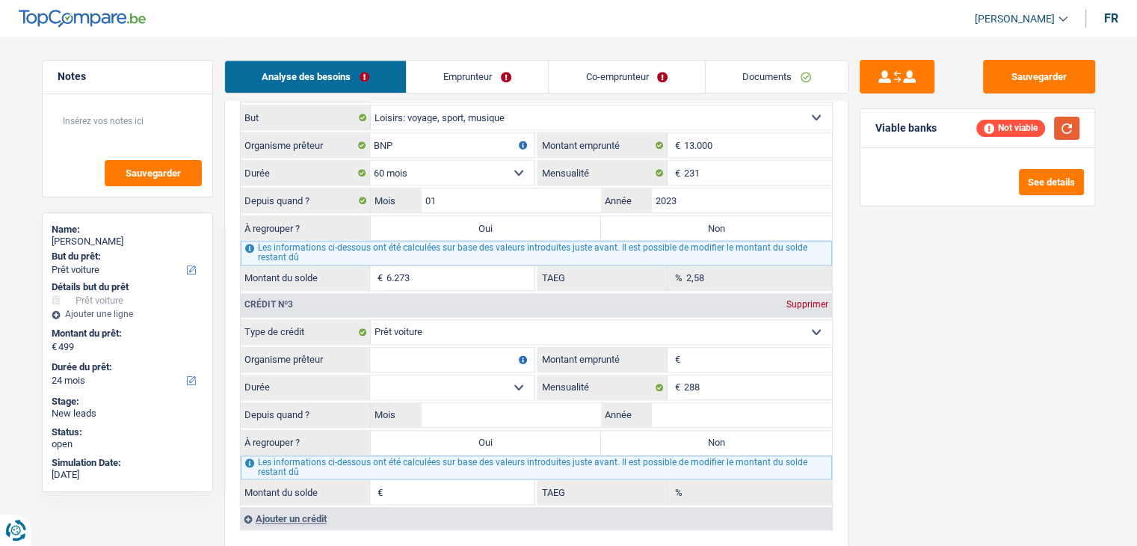
scroll to position [1645, 0]
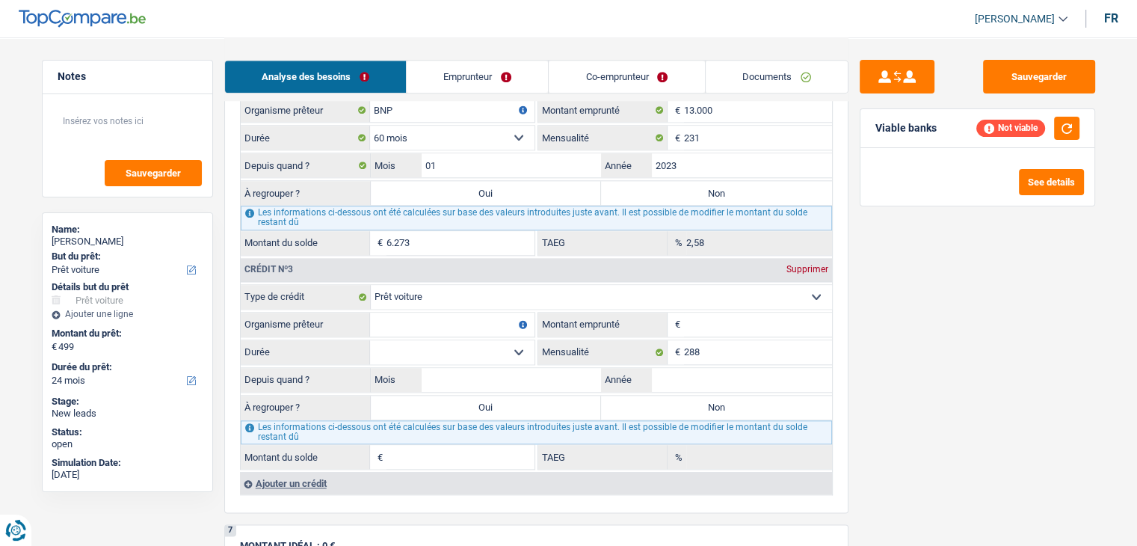
click at [437, 313] on input "Organisme prêteur" at bounding box center [452, 325] width 164 height 24
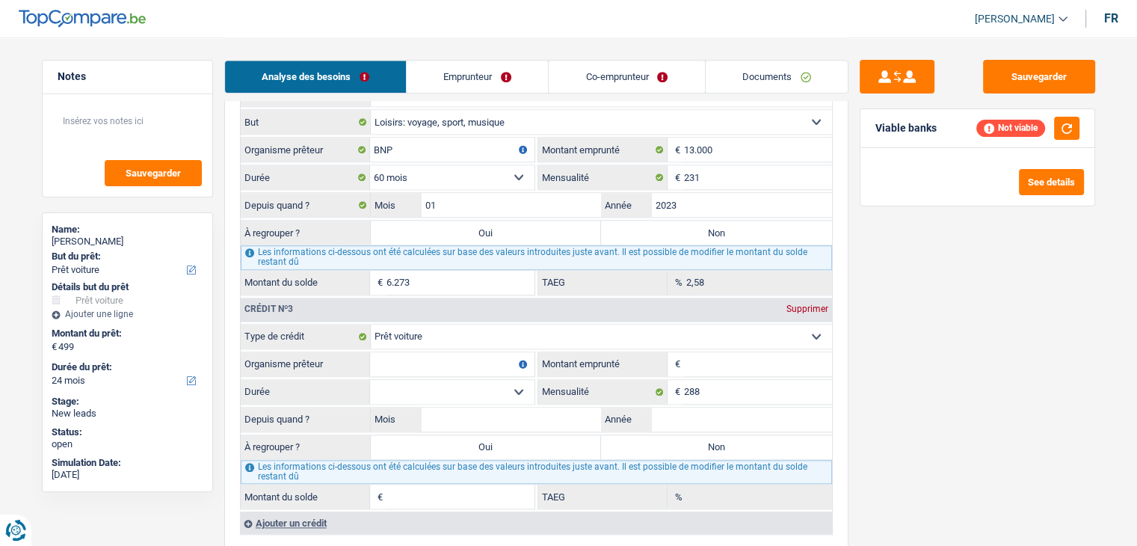
scroll to position [1570, 0]
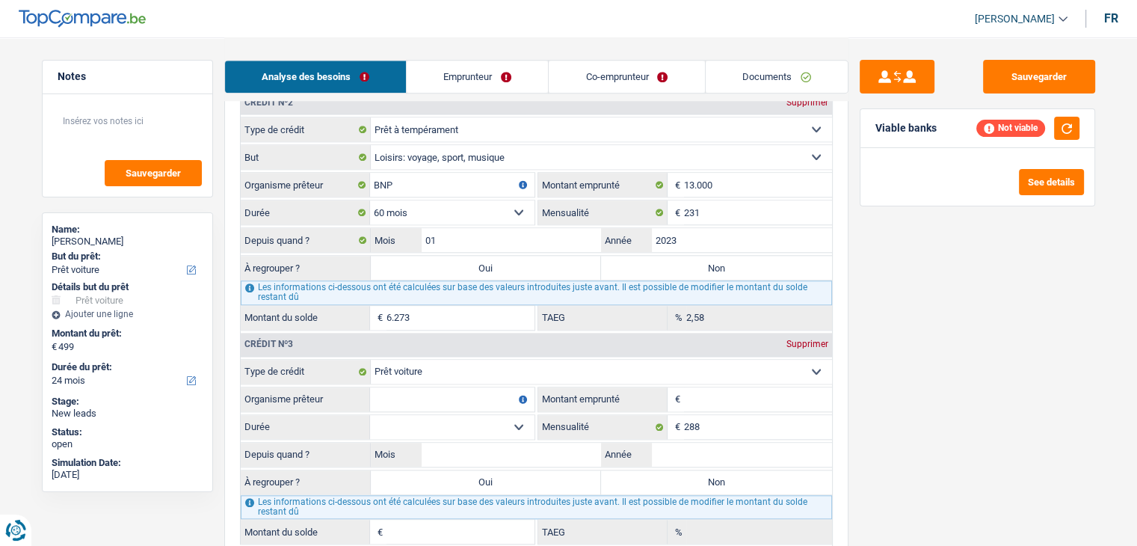
click at [858, 366] on div "Sauvegarder Viable banks Not viable See details" at bounding box center [978, 291] width 258 height 462
click at [397, 387] on input "Organisme prêteur" at bounding box center [452, 399] width 164 height 24
type input "Cofidis"
click at [742, 387] on input "Montant emprunté" at bounding box center [758, 399] width 148 height 24
click at [1079, 123] on button "button" at bounding box center [1066, 128] width 25 height 23
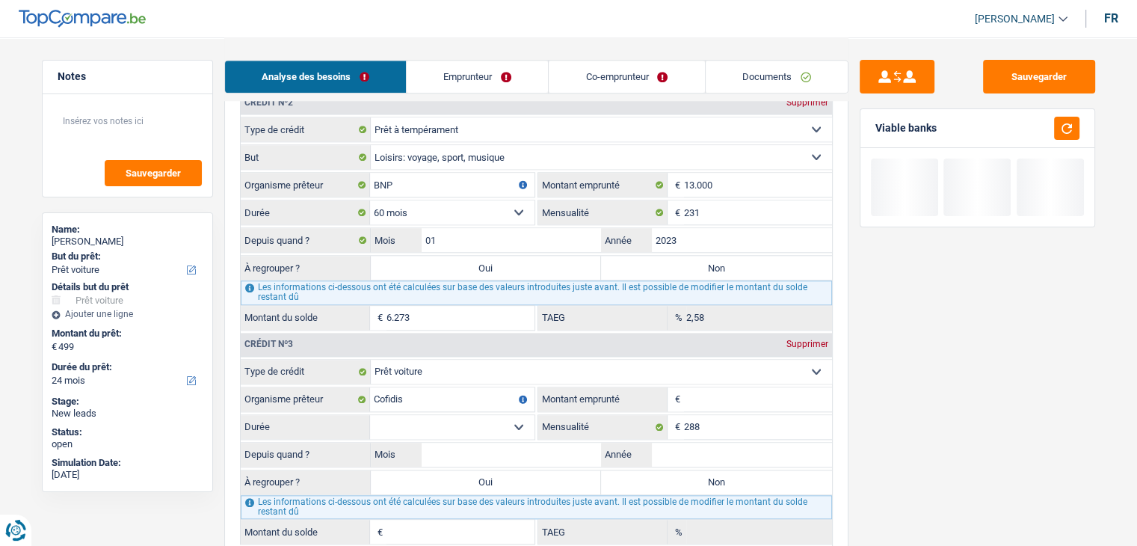
click at [759, 387] on input "Montant emprunté" at bounding box center [758, 399] width 148 height 24
click at [466, 415] on select "12 mois 18 mois 24 mois 30 mois 36 mois 42 mois 48 mois 60 mois 72 mois 84 mois…" at bounding box center [452, 427] width 164 height 24
click at [733, 399] on input "130.000" at bounding box center [758, 399] width 148 height 24
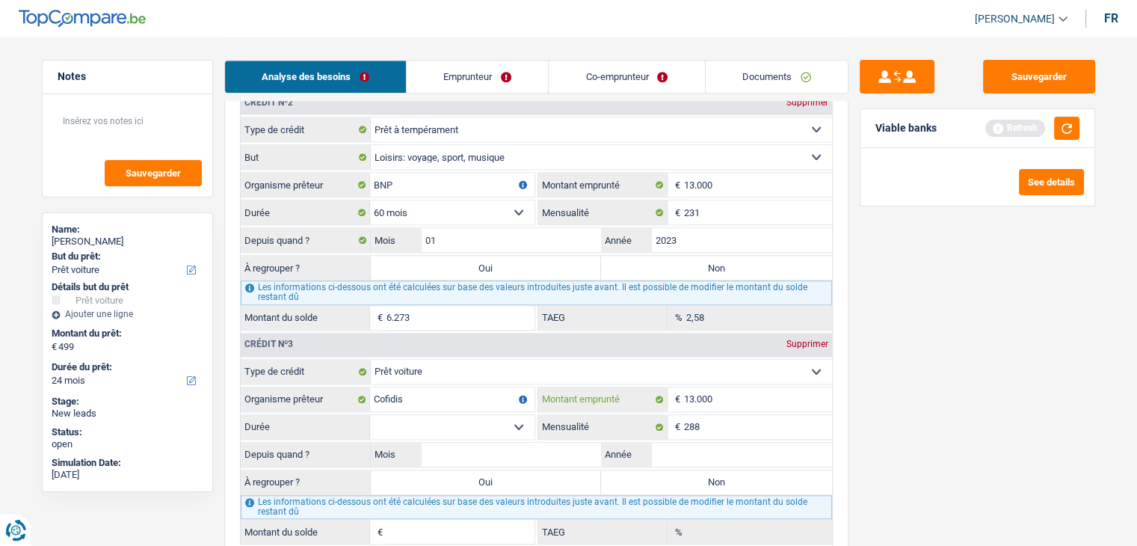
type input "13.000"
click at [467, 415] on select "12 mois 18 mois 24 mois 30 mois 36 mois 42 mois 48 mois 60 mois Sélectionner un…" at bounding box center [452, 427] width 164 height 24
select select "60"
click at [370, 415] on select "12 mois 18 mois 24 mois 30 mois 36 mois 42 mois 48 mois 60 mois Sélectionner un…" at bounding box center [452, 427] width 164 height 24
click at [966, 409] on div "Sauvegarder Viable banks Refresh See details" at bounding box center [978, 291] width 258 height 462
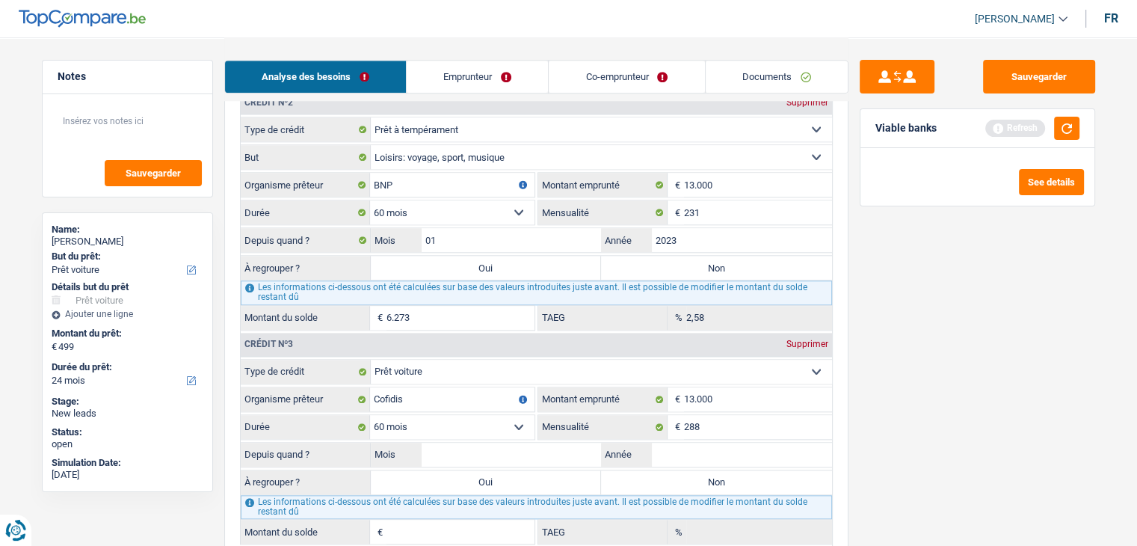
click at [1083, 128] on div "Viable banks Refresh" at bounding box center [978, 128] width 234 height 39
click at [1071, 129] on button "button" at bounding box center [1066, 128] width 25 height 23
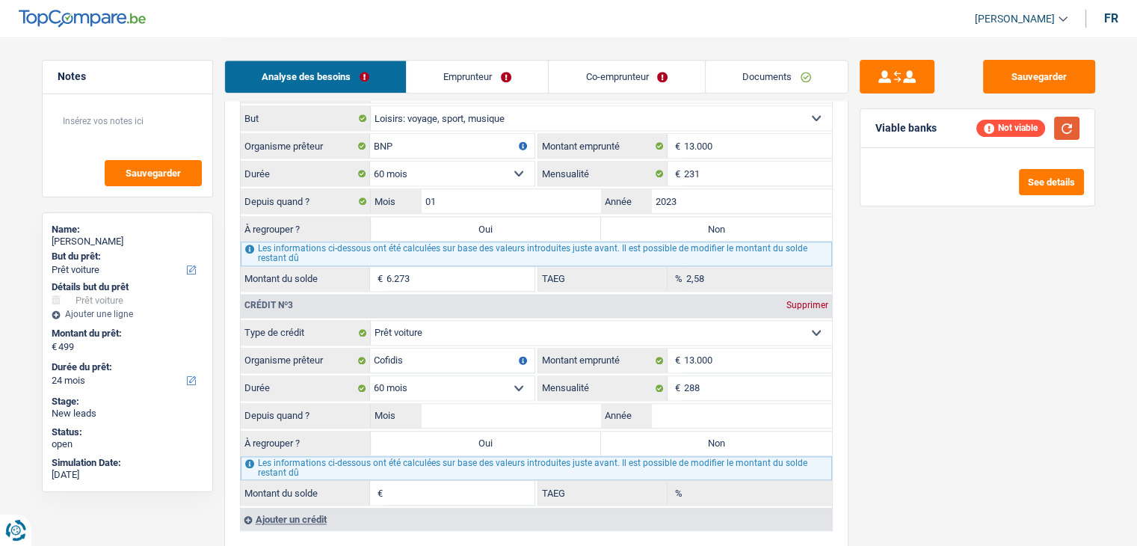
scroll to position [1645, 0]
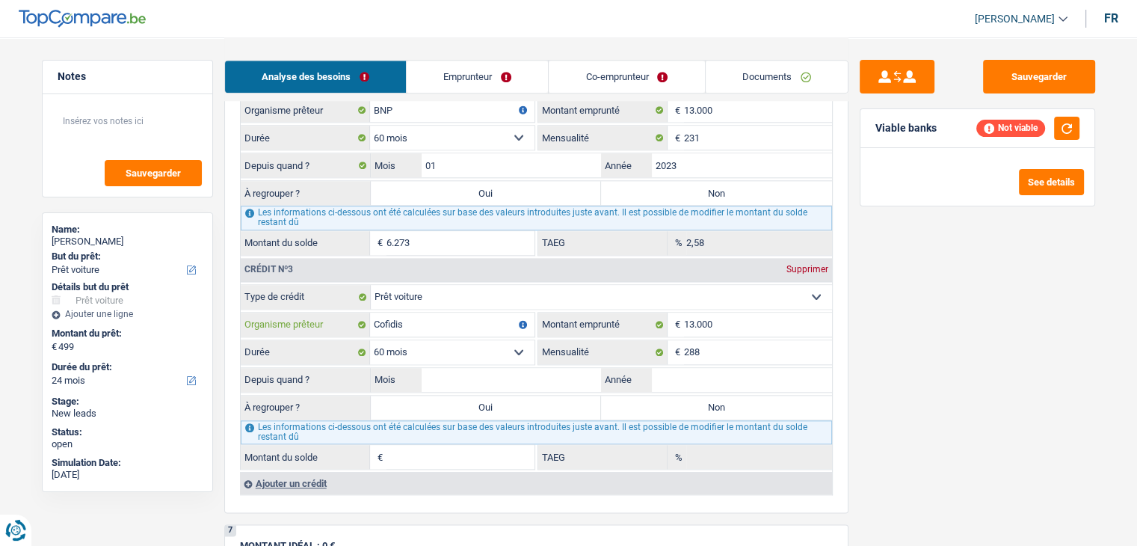
click at [405, 313] on input "Cofidis" at bounding box center [452, 325] width 164 height 24
type input "C"
type input "Van breda"
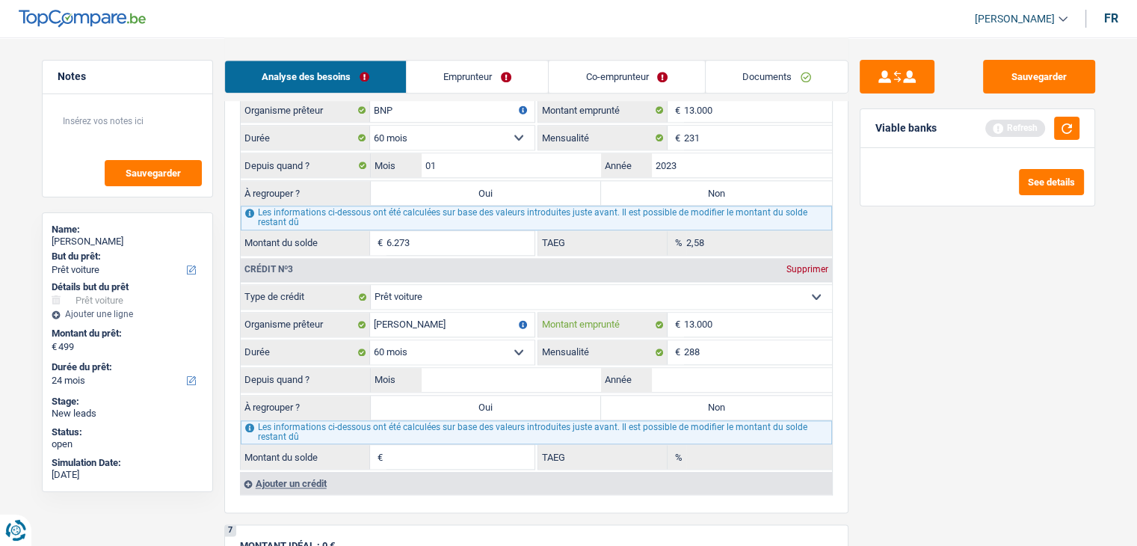
click at [736, 316] on input "13.000" at bounding box center [758, 325] width 148 height 24
type input "1.300"
select select
type input "1"
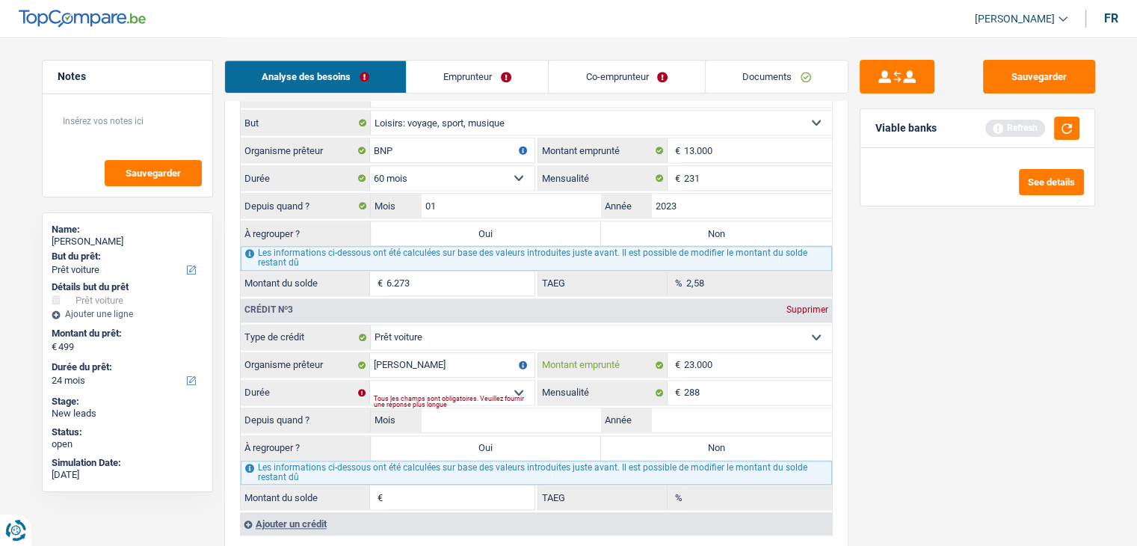
scroll to position [1570, 0]
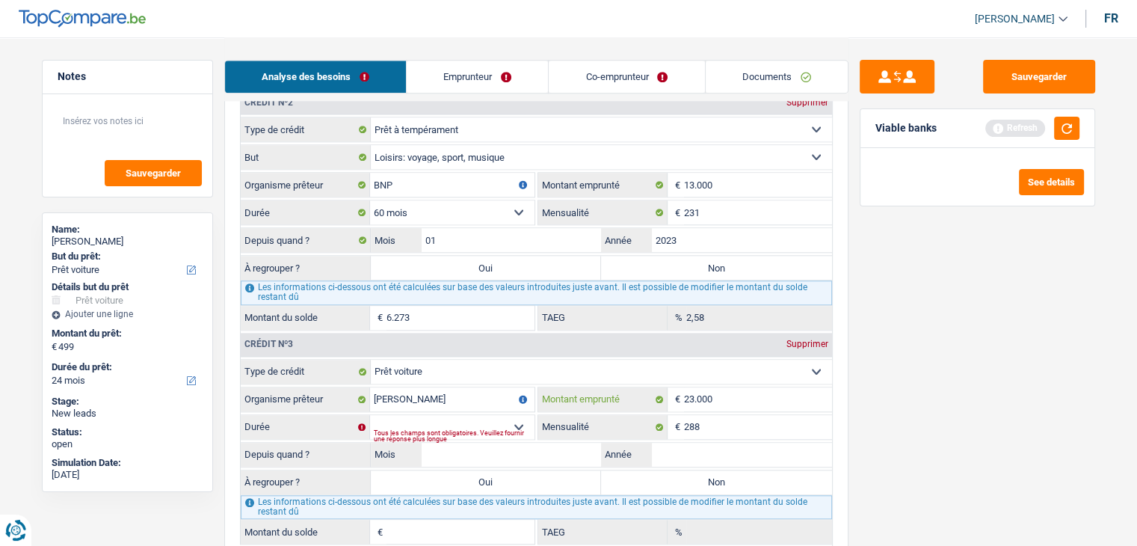
type input "23.000"
click at [891, 331] on div "Sauvegarder Viable banks Refresh See details" at bounding box center [978, 291] width 258 height 462
click at [413, 180] on input "BNP" at bounding box center [452, 185] width 164 height 24
type input "B"
type input "Cofidis"
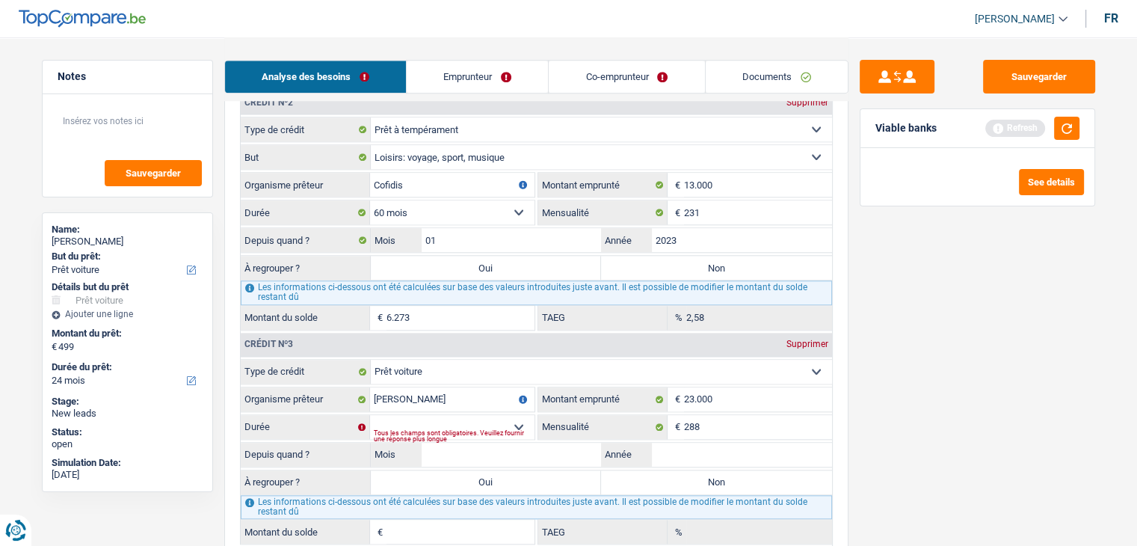
click at [905, 395] on div "Sauvegarder Viable banks Refresh See details" at bounding box center [978, 291] width 258 height 462
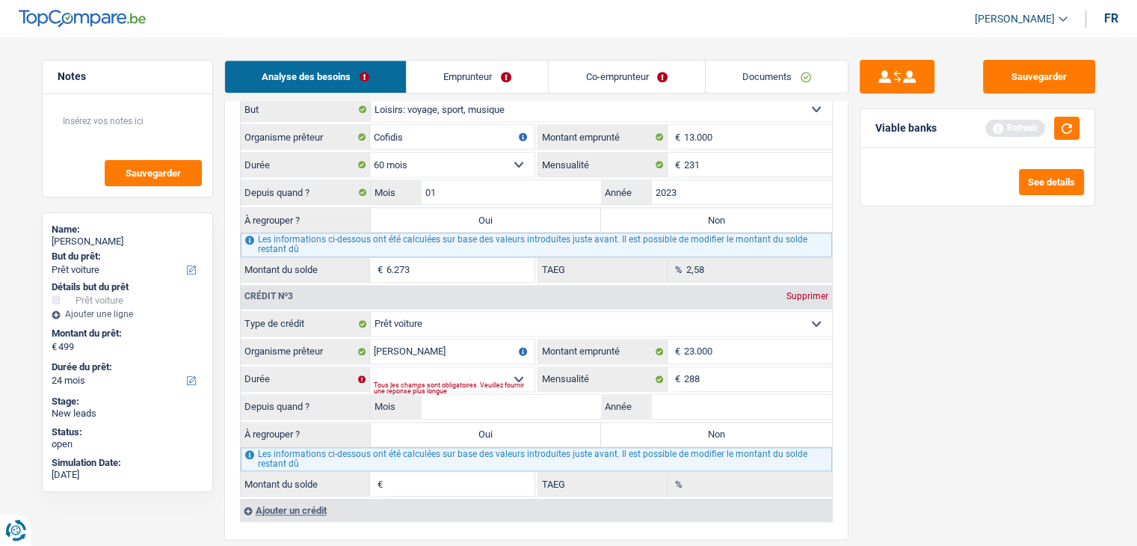
scroll to position [1645, 0]
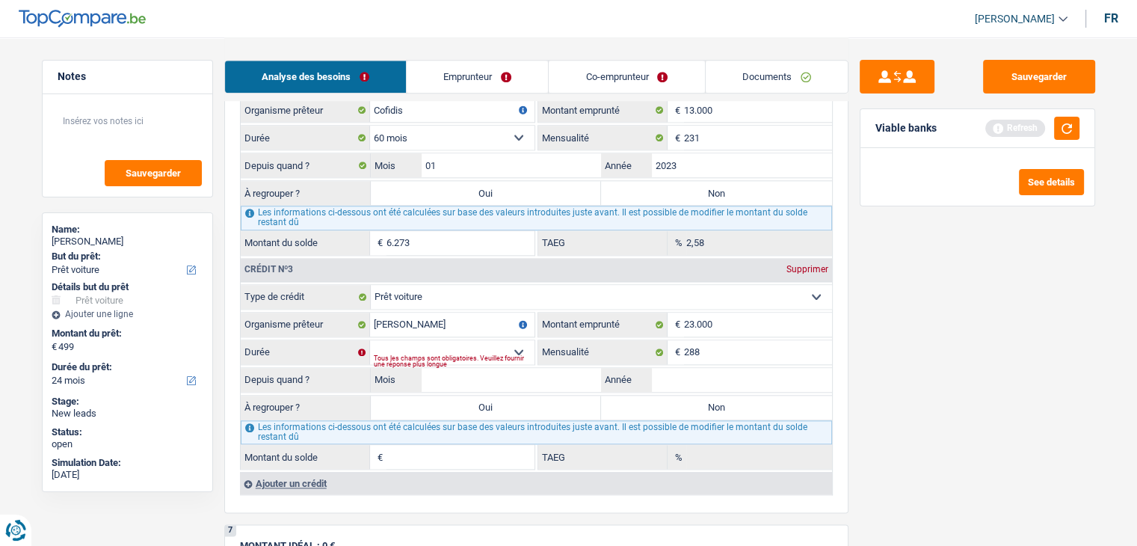
click at [508, 358] on div "Tous les champs sont obligatoires. Veuillez fournir une réponse plus longue" at bounding box center [454, 361] width 161 height 6
click at [508, 340] on select "12 mois 18 mois 24 mois 30 mois 36 mois 42 mois 48 mois 60 mois 72 mois 84 mois…" at bounding box center [452, 352] width 164 height 24
click at [912, 348] on div "Sauvegarder Viable banks Refresh See details" at bounding box center [978, 291] width 258 height 462
click at [467, 340] on select "12 mois 18 mois 24 mois 30 mois 36 mois 42 mois 48 mois 60 mois 72 mois 84 mois…" at bounding box center [452, 352] width 164 height 24
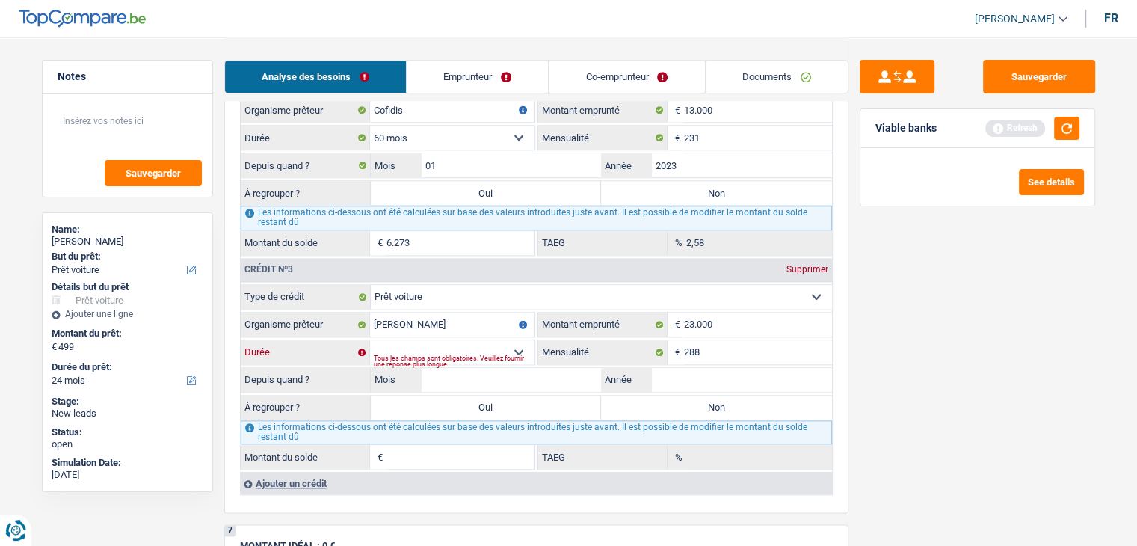
select select "84"
click at [370, 340] on select "12 mois 18 mois 24 mois 30 mois 36 mois 42 mois 48 mois 60 mois 72 mois 84 mois…" at bounding box center [452, 352] width 164 height 24
click at [499, 340] on select "12 mois 18 mois 24 mois 30 mois 36 mois 42 mois 48 mois 60 mois 72 mois 84 mois…" at bounding box center [452, 352] width 164 height 24
click at [999, 403] on div "Sauvegarder Viable banks Refresh See details" at bounding box center [978, 291] width 258 height 462
click at [564, 372] on input "Mois" at bounding box center [512, 380] width 180 height 24
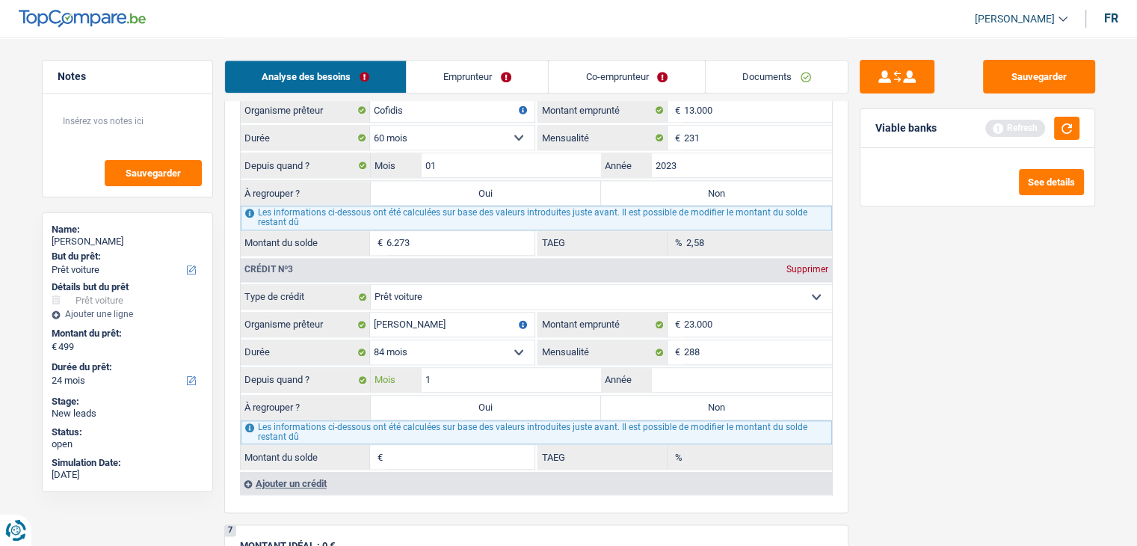
type input "12"
type input "2019"
type input "4.279"
type input "1,45"
click at [936, 351] on div "Sauvegarder Viable banks Refresh See details" at bounding box center [978, 291] width 258 height 462
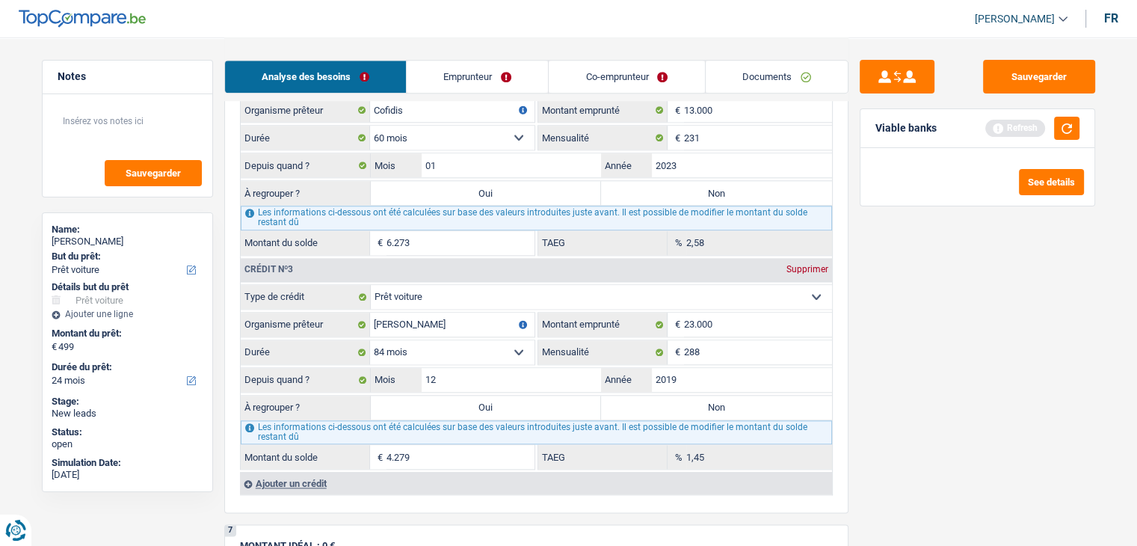
click at [935, 413] on div "Sauvegarder Viable banks Refresh See details" at bounding box center [978, 291] width 258 height 462
click at [1062, 129] on button "button" at bounding box center [1066, 128] width 25 height 23
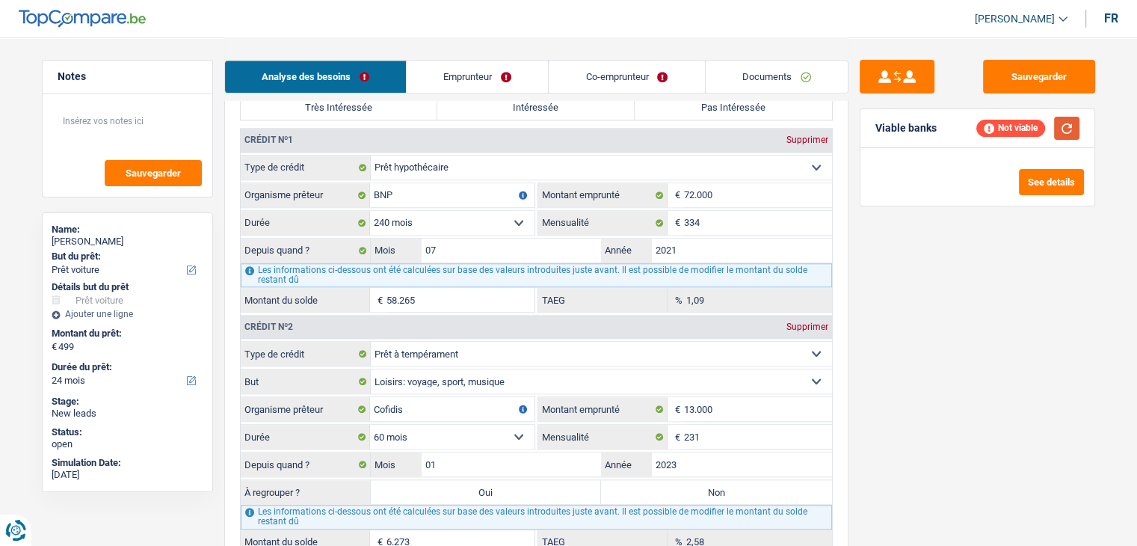
scroll to position [1421, 0]
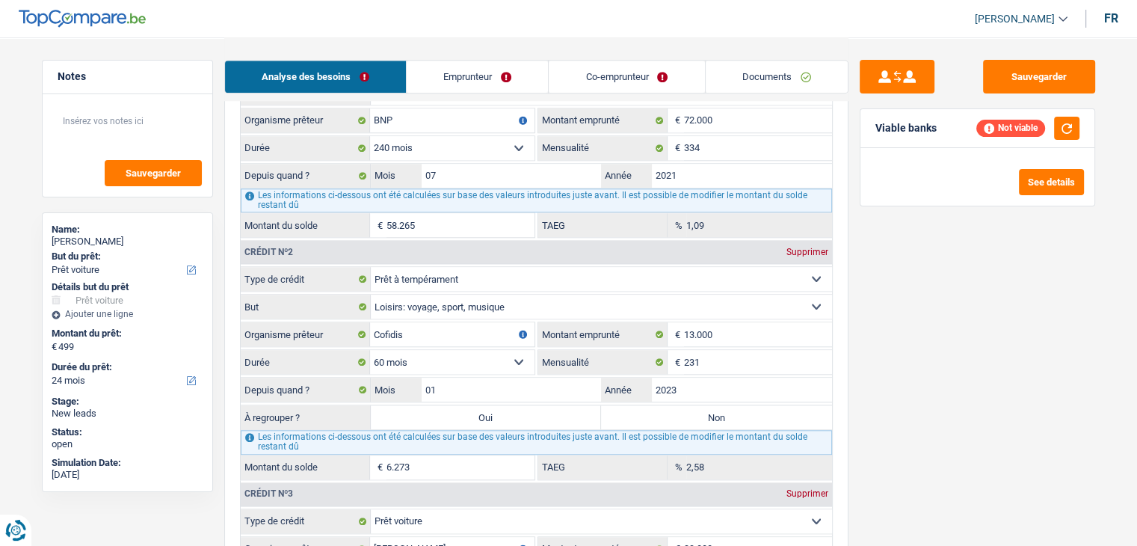
click at [428, 455] on input "6.273" at bounding box center [461, 467] width 148 height 24
click at [917, 422] on div "Sauvegarder Viable banks Not viable See details" at bounding box center [978, 291] width 258 height 462
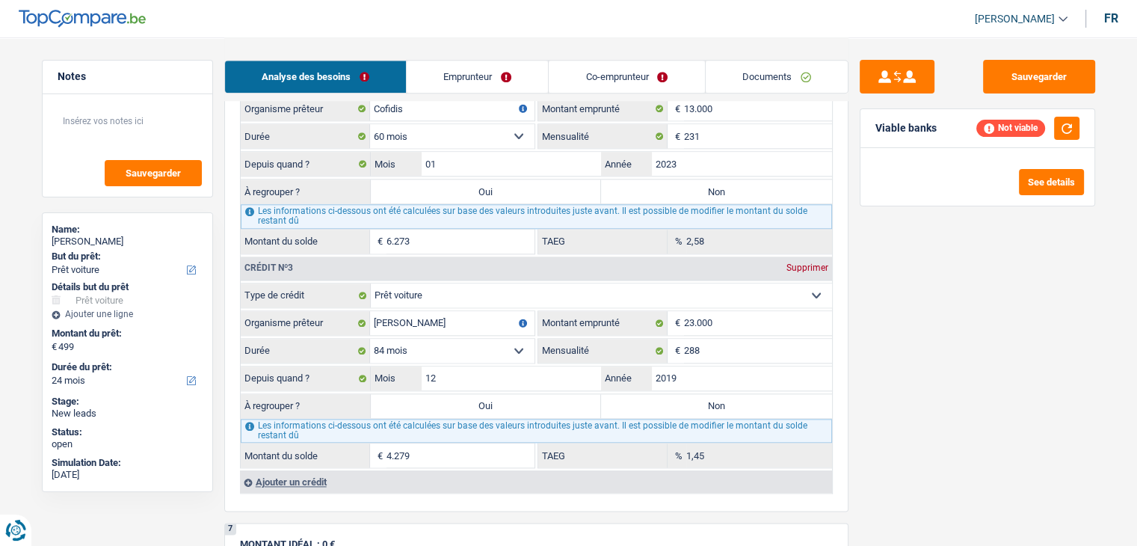
scroll to position [1645, 0]
click at [1032, 419] on div "Sauvegarder Viable banks Not viable See details" at bounding box center [978, 291] width 258 height 462
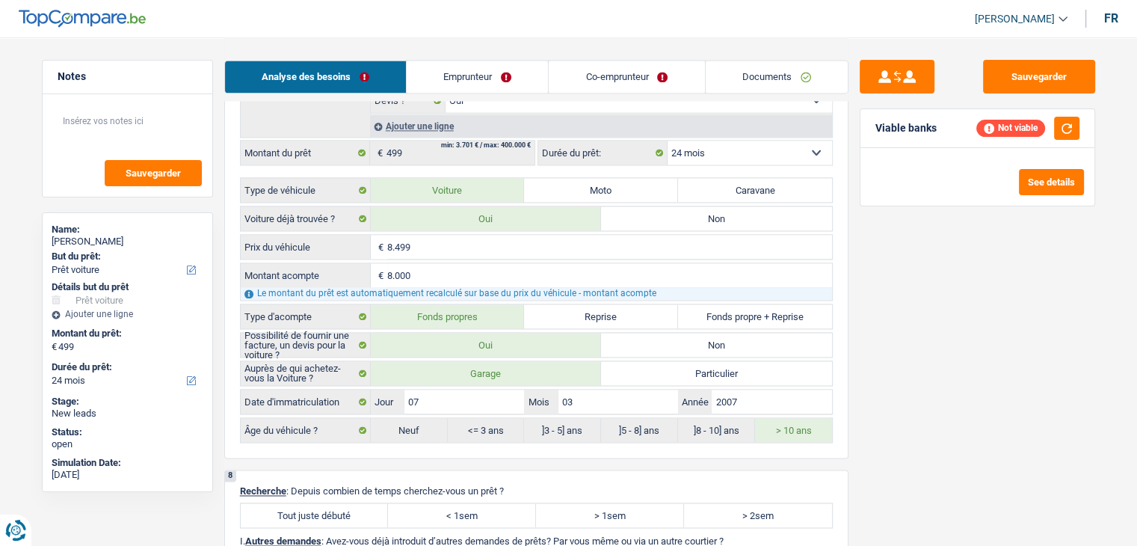
scroll to position [2542, 0]
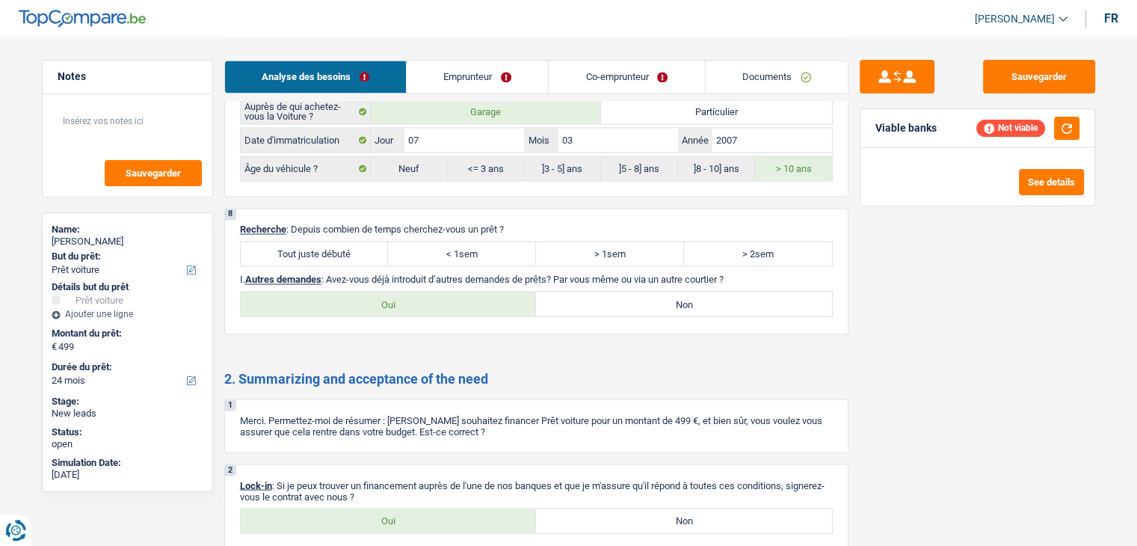
click at [339, 242] on label "Tout juste débuté" at bounding box center [315, 254] width 148 height 24
click at [339, 242] on input "Tout juste débuté" at bounding box center [315, 254] width 148 height 24
radio input "true"
drag, startPoint x: 650, startPoint y: 297, endPoint x: 646, endPoint y: 290, distance: 8.1
click at [650, 296] on div "Oui Non Tous les champs sont obligatoires. Veuillez sélectionner une option" at bounding box center [536, 303] width 593 height 25
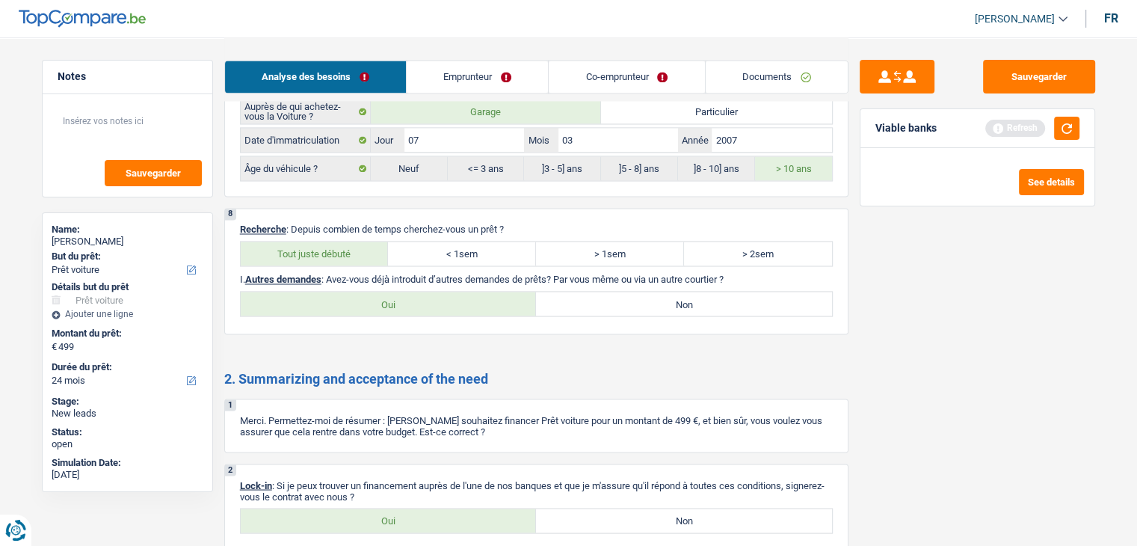
click at [645, 292] on label "Non" at bounding box center [684, 304] width 296 height 24
click at [645, 292] on input "Non" at bounding box center [684, 304] width 296 height 24
radio input "true"
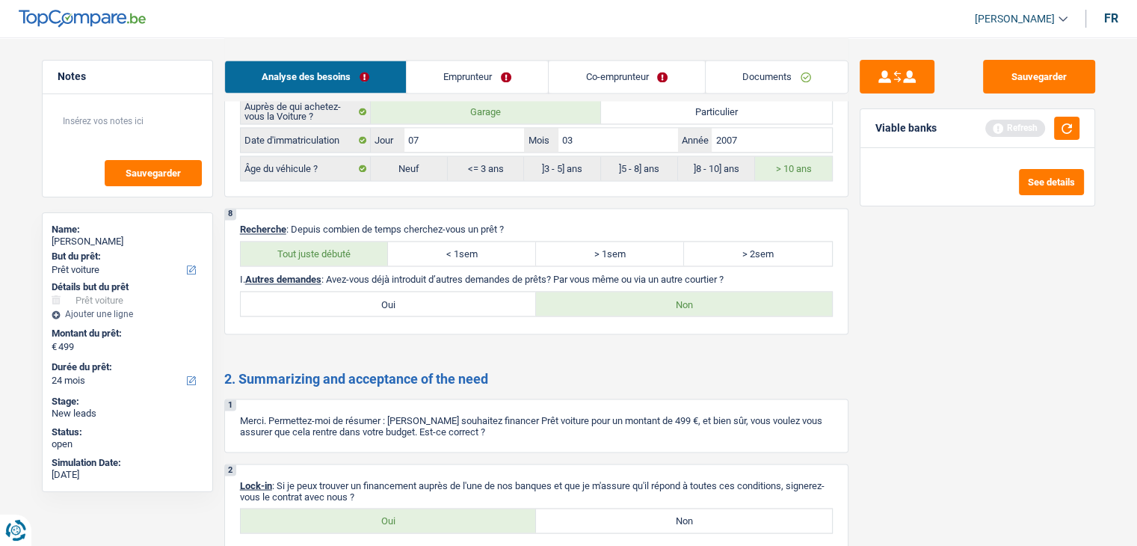
click at [442, 508] on label "Oui" at bounding box center [389, 520] width 296 height 24
click at [442, 508] on input "Oui" at bounding box center [389, 520] width 296 height 24
radio input "true"
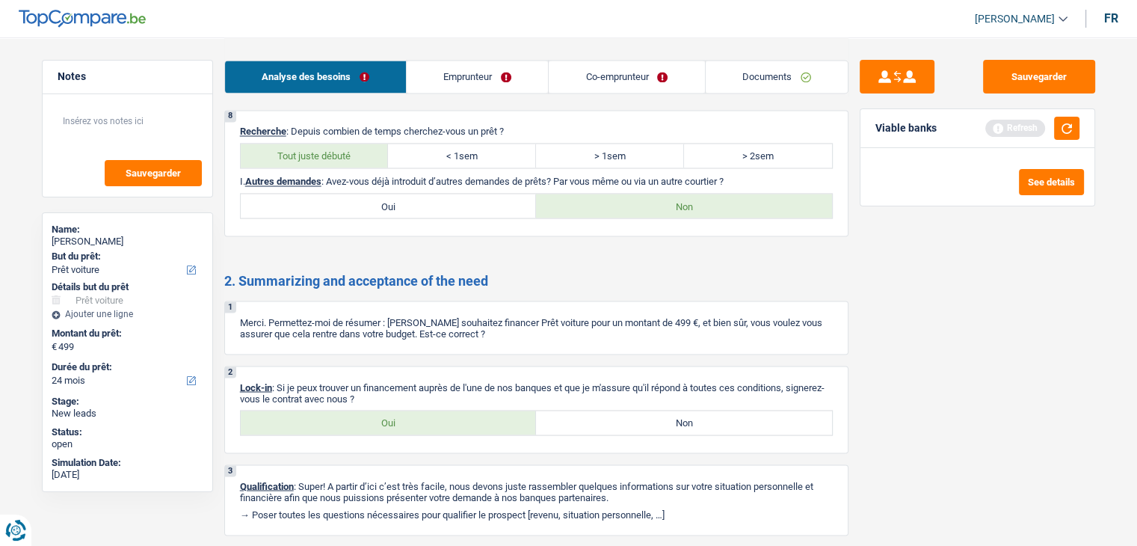
scroll to position [2072, 0]
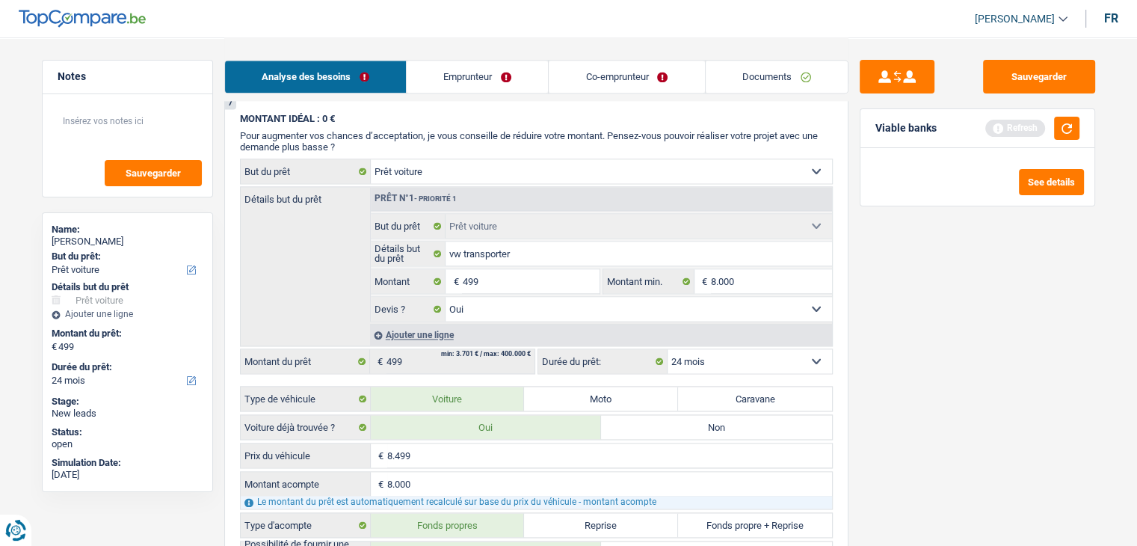
click at [493, 81] on link "Emprunteur" at bounding box center [477, 77] width 141 height 32
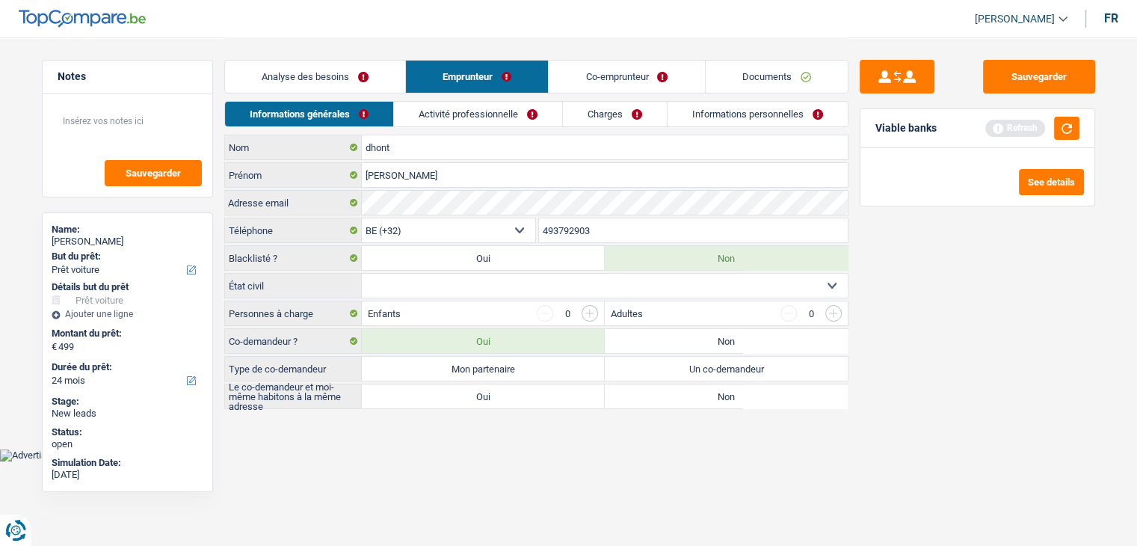
scroll to position [0, 0]
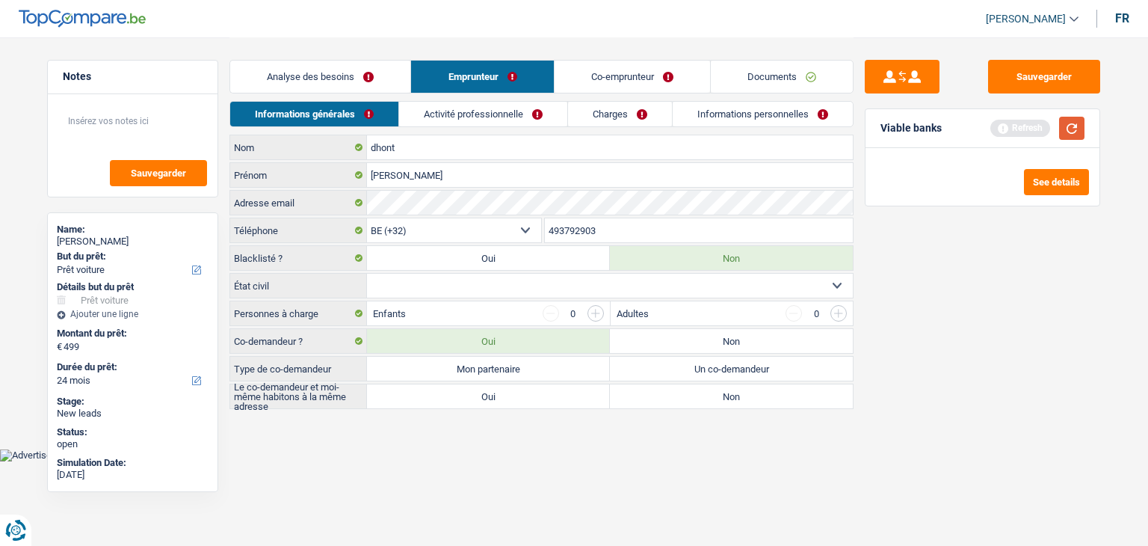
click at [1083, 128] on button "button" at bounding box center [1071, 128] width 25 height 23
click at [1081, 128] on button "button" at bounding box center [1071, 128] width 25 height 23
click at [392, 146] on input "dhont" at bounding box center [610, 147] width 486 height 24
type input "dhondt"
click at [979, 327] on div "Sauvegarder Viable banks Refresh See details" at bounding box center [983, 291] width 258 height 462
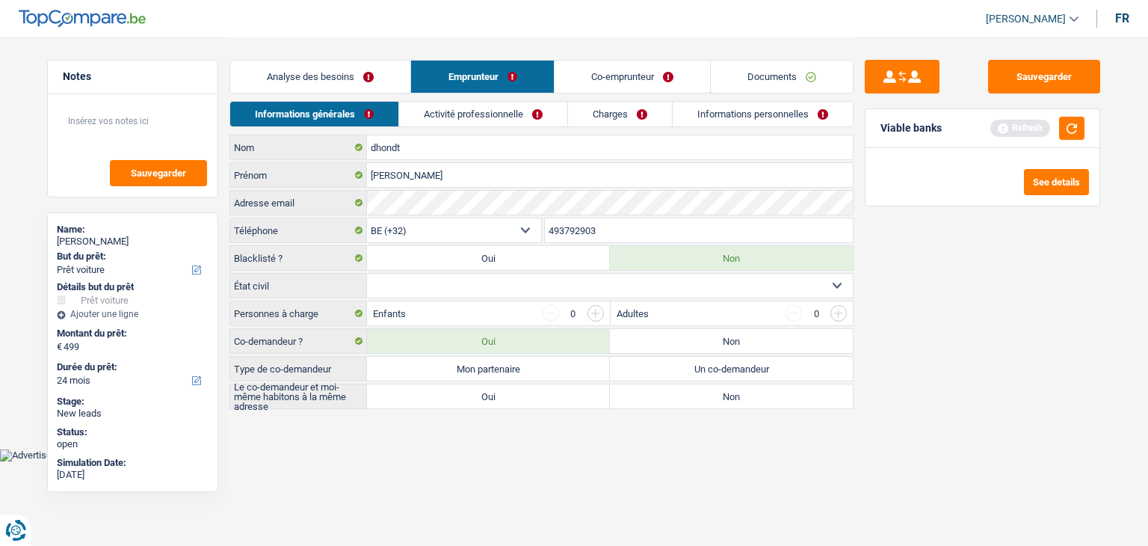
click at [956, 351] on div "Sauvegarder Viable banks Refresh See details" at bounding box center [983, 291] width 258 height 462
click at [455, 288] on select "Célibataire Marié(e) Cohabitant(e) légal(e) Divorcé(e) Veuf(ve) Séparé (de fait…" at bounding box center [610, 286] width 486 height 24
select select "married"
click at [367, 274] on select "Célibataire Marié(e) Cohabitant(e) légal(e) Divorcé(e) Veuf(ve) Séparé (de fait…" at bounding box center [610, 286] width 486 height 24
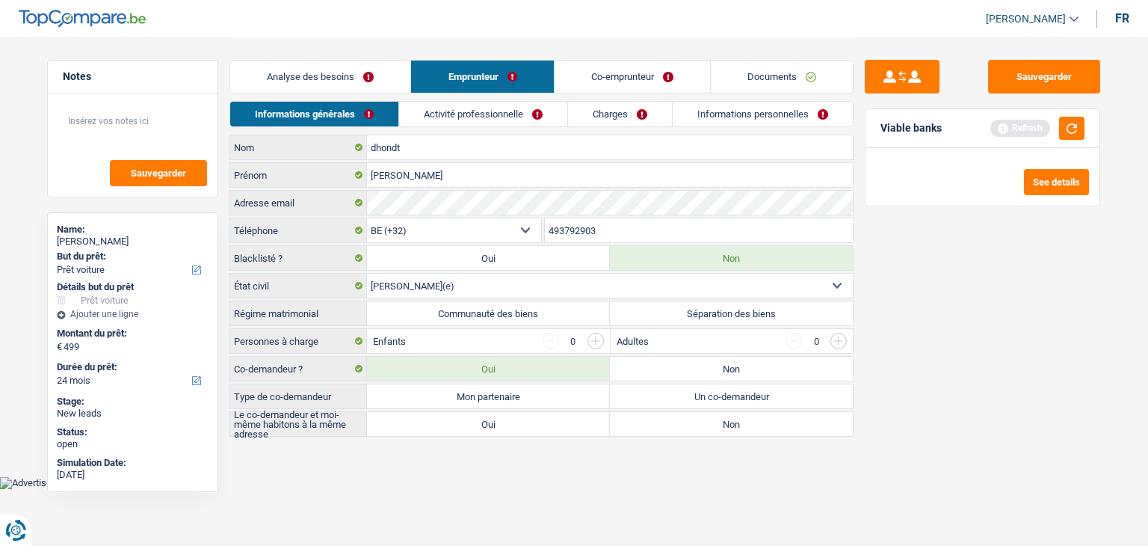
click at [434, 315] on label "Communauté des biens" at bounding box center [488, 313] width 243 height 24
click at [434, 315] on input "Communauté des biens" at bounding box center [488, 313] width 243 height 24
radio input "true"
click at [1038, 297] on div "Sauvegarder Viable banks Refresh See details" at bounding box center [983, 291] width 258 height 462
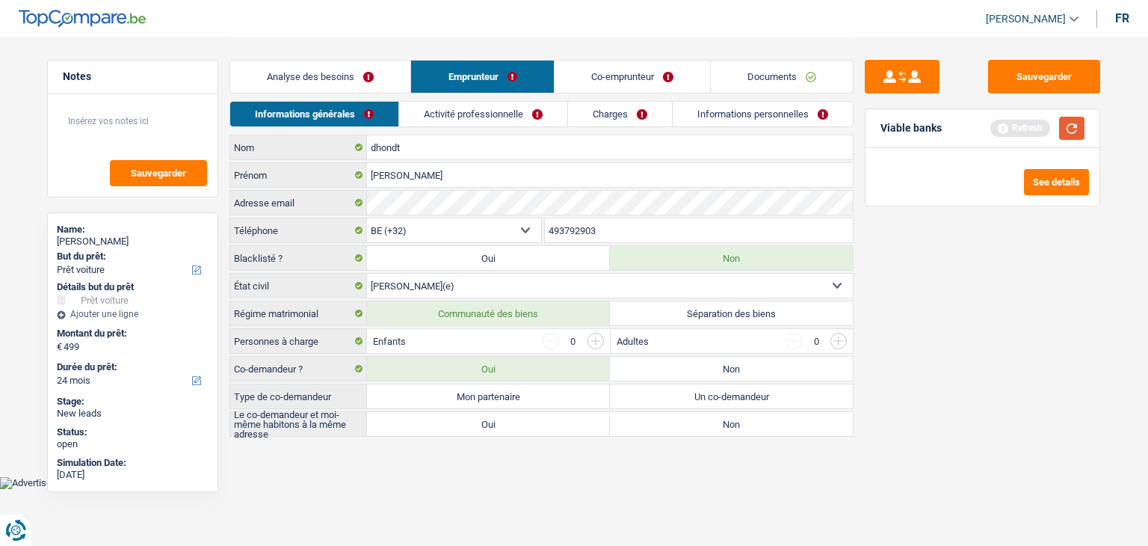
click at [1071, 133] on button "button" at bounding box center [1071, 128] width 25 height 23
drag, startPoint x: 323, startPoint y: 343, endPoint x: 230, endPoint y: 338, distance: 93.6
click at [230, 338] on div "Personnes à charge Enfants 0 Adultes 0" at bounding box center [542, 340] width 624 height 25
click at [589, 336] on input "button" at bounding box center [596, 341] width 16 height 16
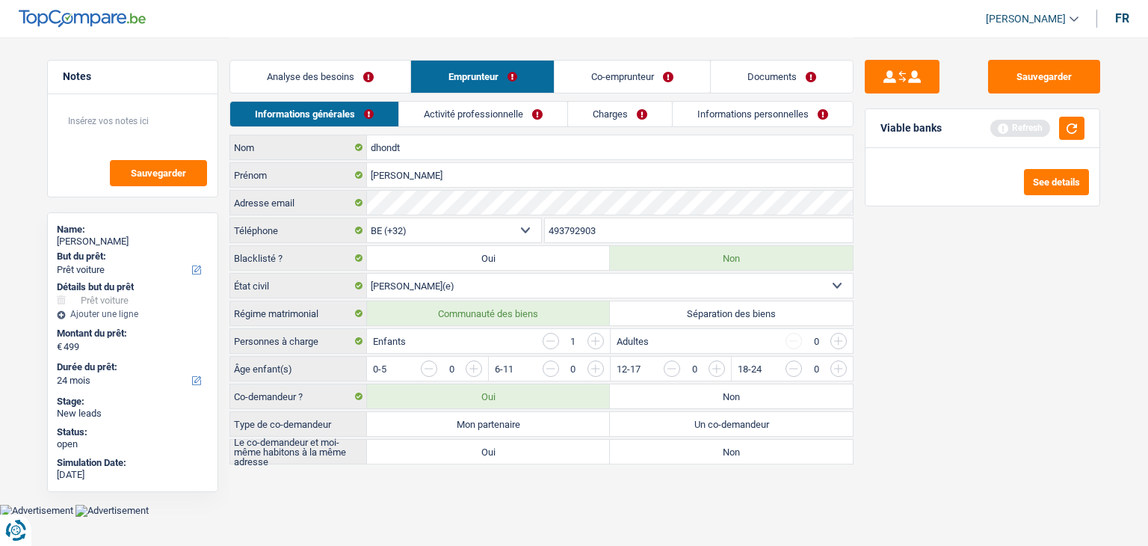
click at [589, 336] on input "button" at bounding box center [596, 341] width 16 height 16
click at [892, 357] on div "Sauvegarder Viable banks Refresh See details" at bounding box center [983, 291] width 258 height 462
click at [1068, 133] on button "button" at bounding box center [1071, 128] width 25 height 23
click at [428, 336] on div "Enfants 3" at bounding box center [488, 341] width 242 height 24
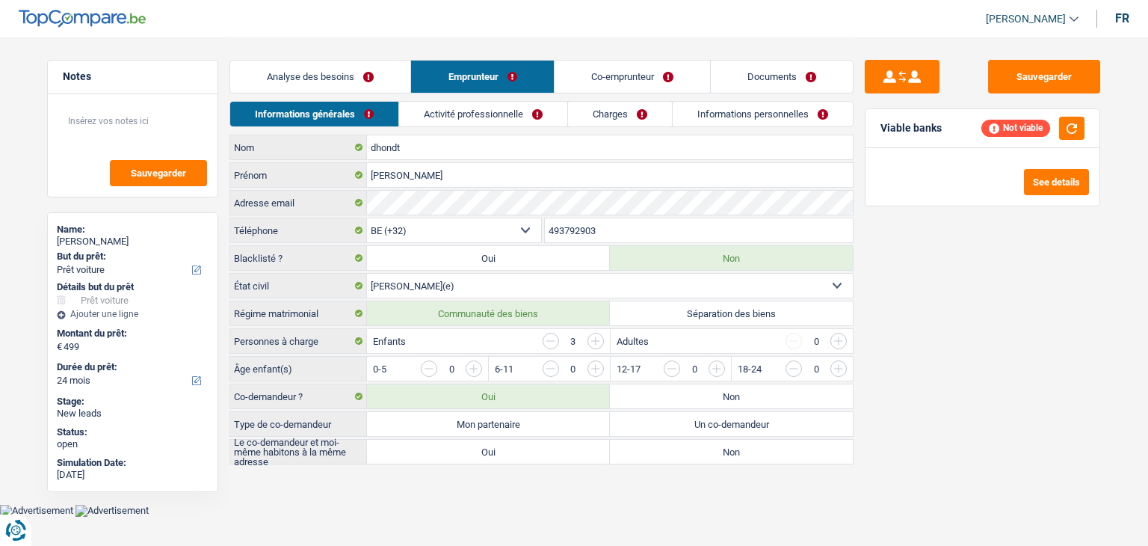
click at [475, 366] on input "button" at bounding box center [777, 372] width 623 height 24
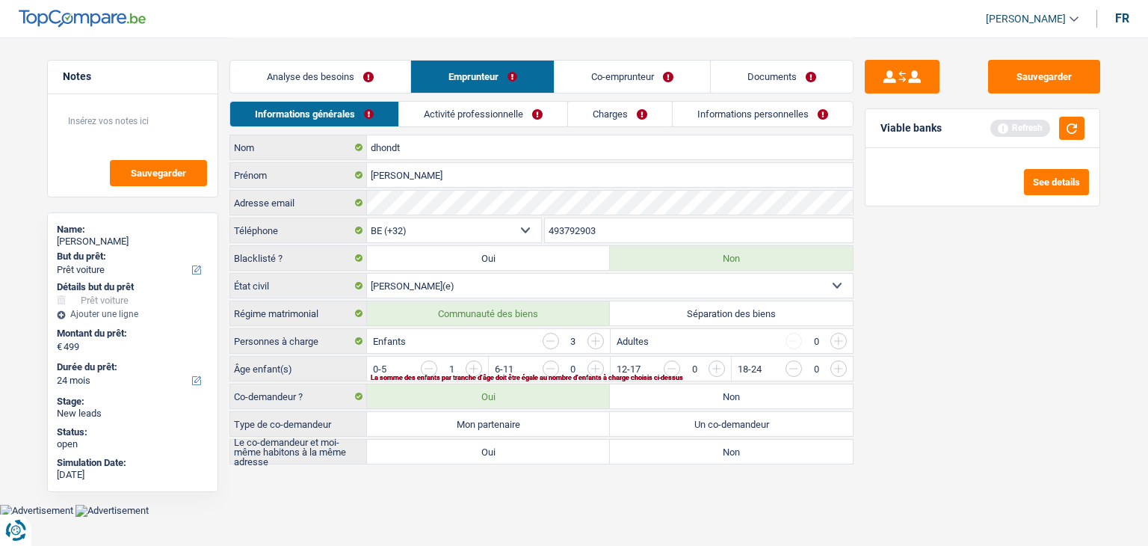
click at [474, 361] on input "button" at bounding box center [777, 372] width 623 height 24
click at [481, 416] on label "Mon partenaire" at bounding box center [488, 424] width 243 height 24
click at [481, 416] on input "Mon partenaire" at bounding box center [488, 424] width 243 height 24
radio input "true"
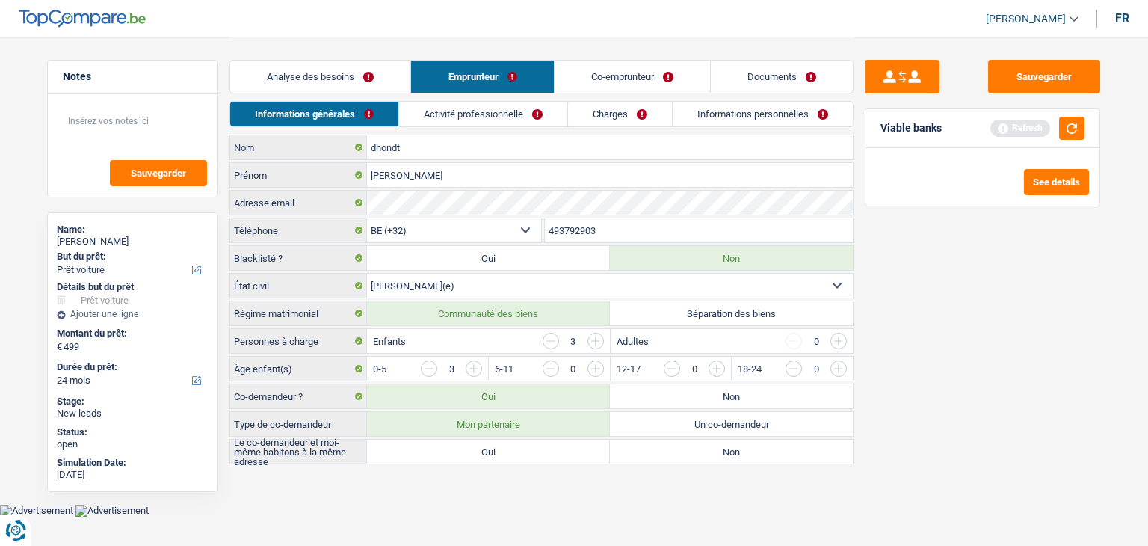
radio input "true"
click at [1030, 327] on div "Sauvegarder Viable banks Refresh See details" at bounding box center [983, 291] width 258 height 462
click at [1079, 123] on button "button" at bounding box center [1071, 128] width 25 height 23
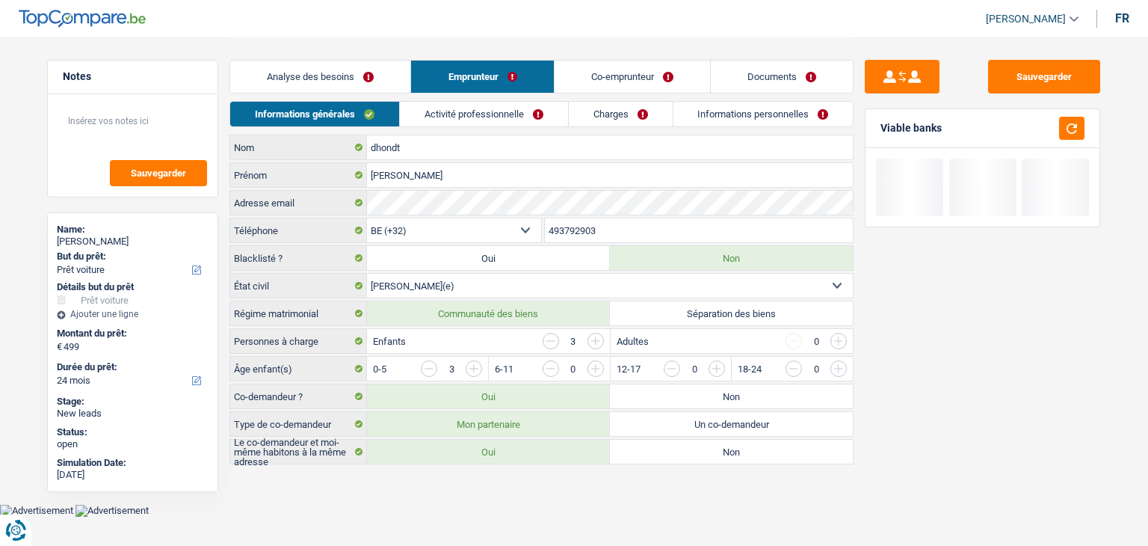
click at [457, 109] on link "Activité professionnelle" at bounding box center [484, 114] width 168 height 25
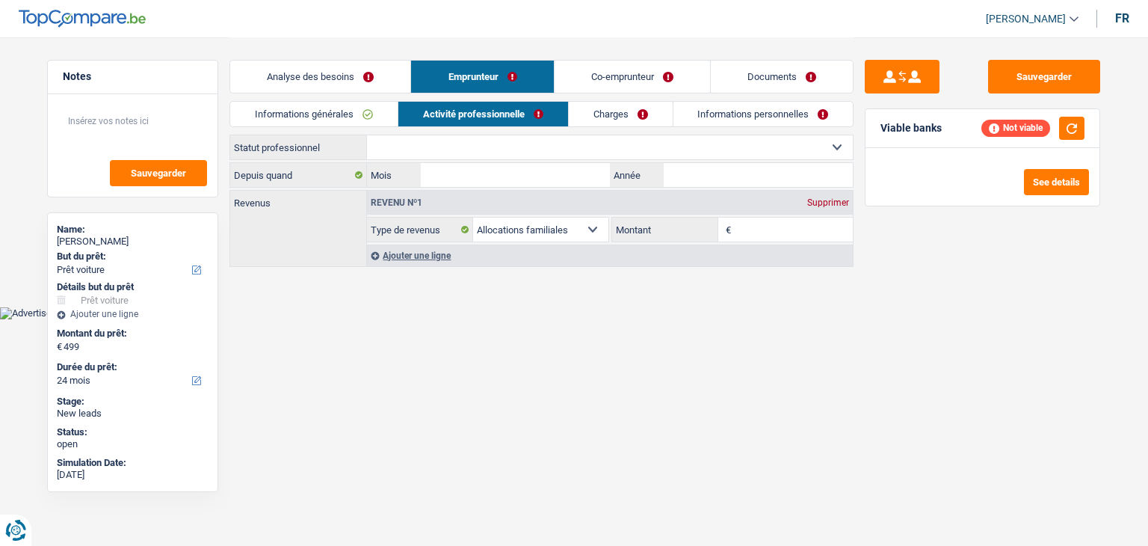
click at [373, 133] on div "Informations générales Activité professionnelle Charges Informations personnell…" at bounding box center [542, 118] width 624 height 34
click at [514, 147] on select "Ouvrier Employé privé Employé public Invalide Indépendant Pensionné Chômeur Mut…" at bounding box center [610, 147] width 486 height 24
select select "worker"
click at [367, 135] on select "Ouvrier Employé privé Employé public Invalide Indépendant Pensionné Chômeur Mut…" at bounding box center [610, 147] width 486 height 24
select select "familyAllowances"
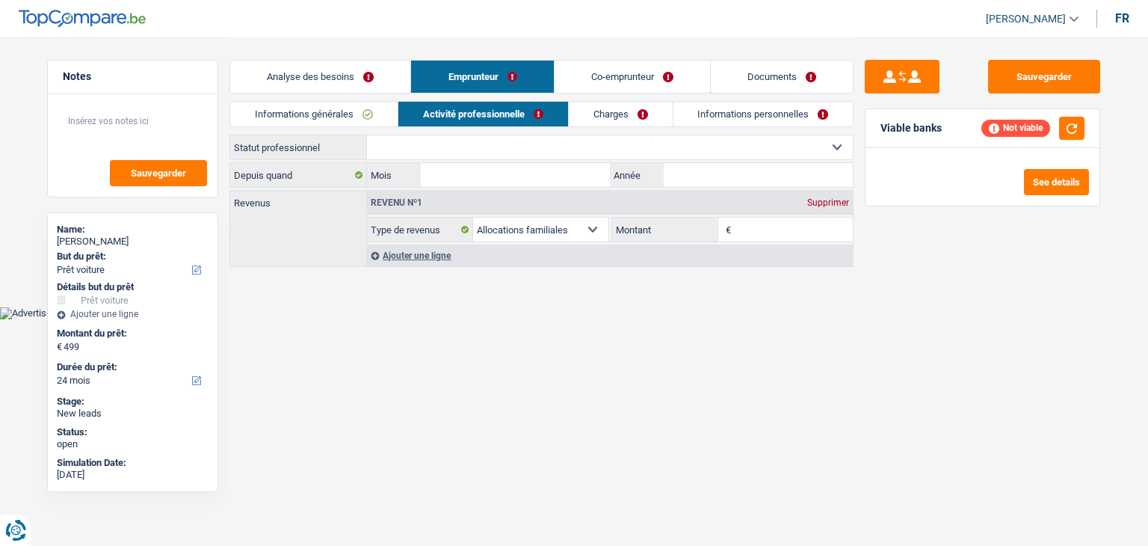
select select "netSalary"
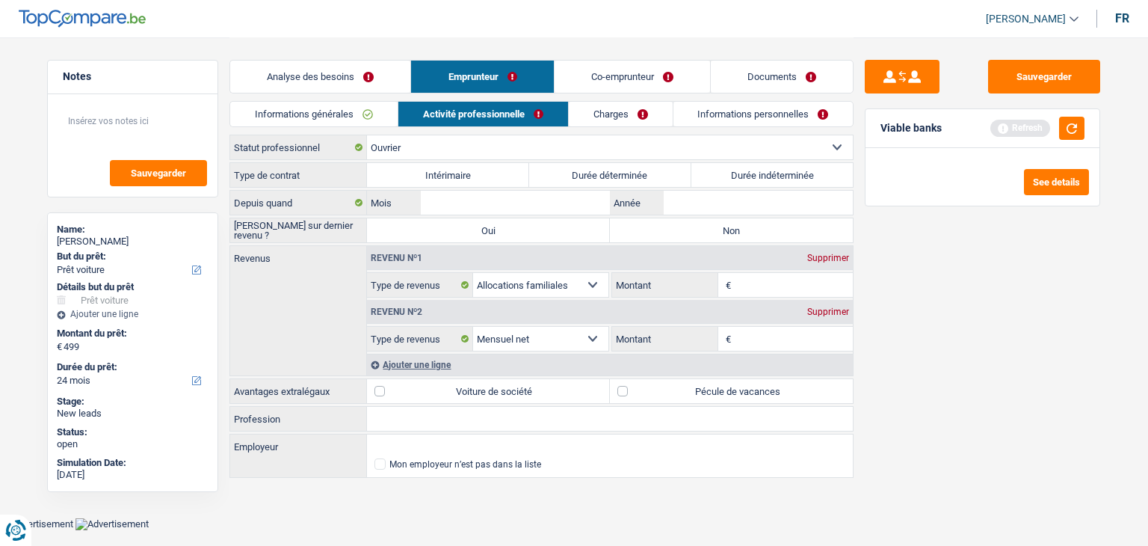
click at [761, 176] on label "Durée indéterminée" at bounding box center [773, 175] width 162 height 24
click at [761, 176] on input "Durée indéterminée" at bounding box center [773, 175] width 162 height 24
radio input "true"
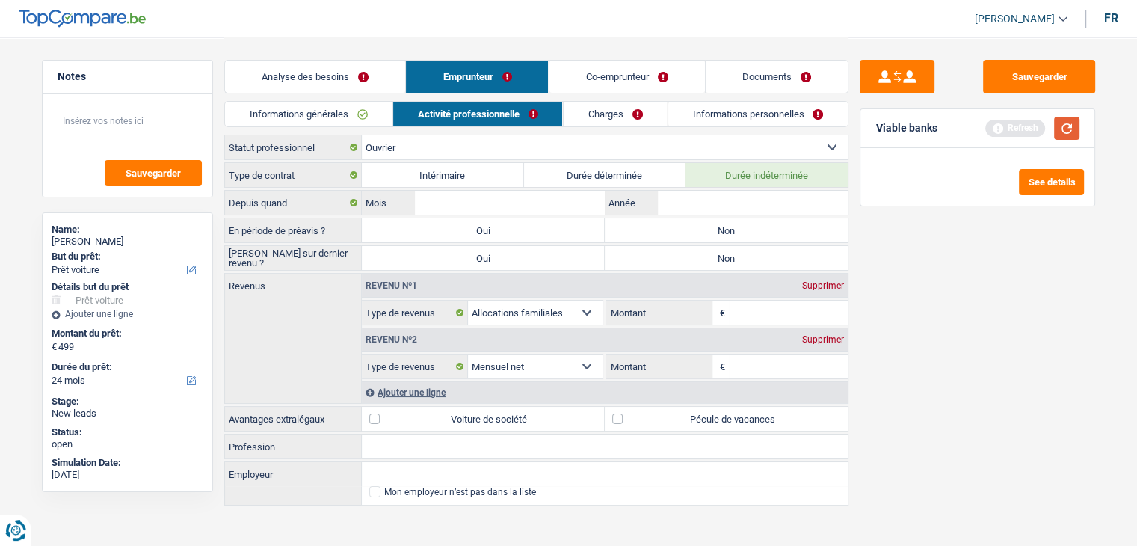
click at [1056, 123] on button "button" at bounding box center [1066, 128] width 25 height 23
click at [557, 203] on input "Mois" at bounding box center [509, 203] width 189 height 24
type input "02"
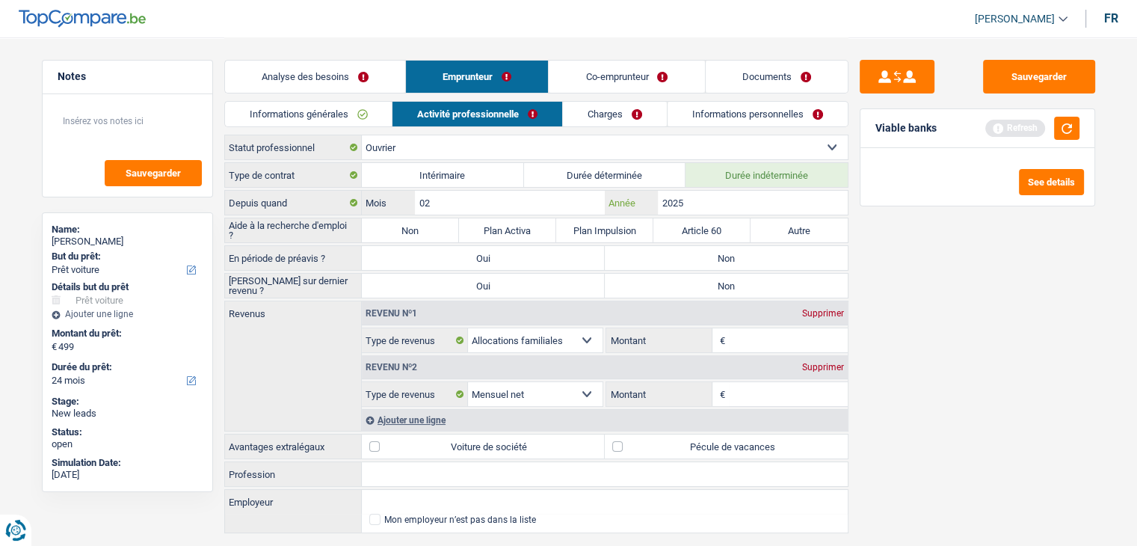
type input "2025"
click at [394, 231] on label "Non" at bounding box center [410, 230] width 97 height 24
click at [394, 231] on input "Non" at bounding box center [410, 230] width 97 height 24
radio input "true"
click at [793, 261] on label "Non" at bounding box center [726, 258] width 243 height 24
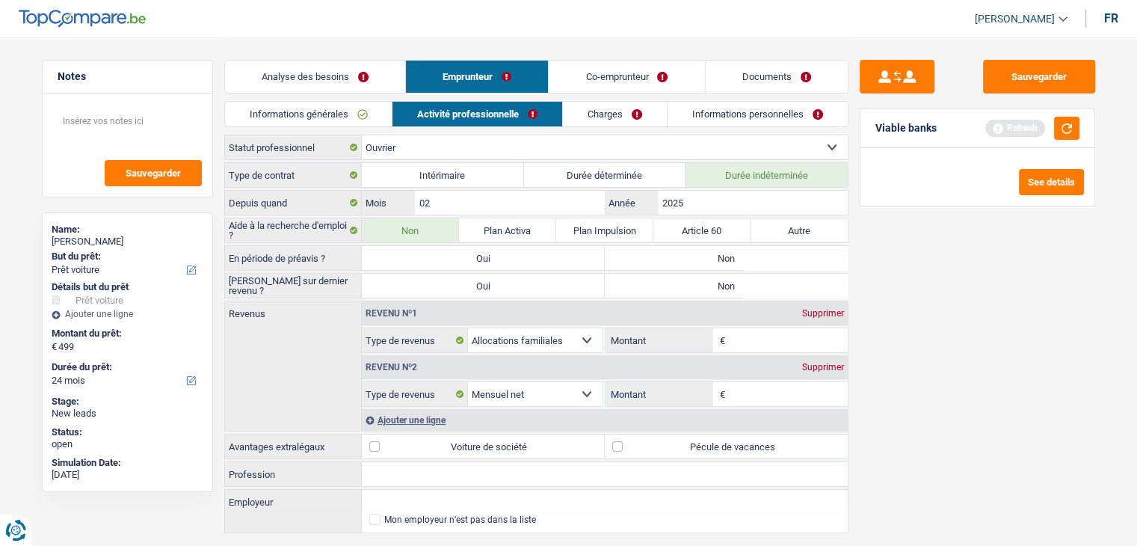
click at [793, 261] on input "Non" at bounding box center [726, 258] width 243 height 24
radio input "true"
click at [789, 279] on label "Non" at bounding box center [726, 286] width 243 height 24
click at [789, 279] on input "Non" at bounding box center [726, 286] width 243 height 24
radio input "true"
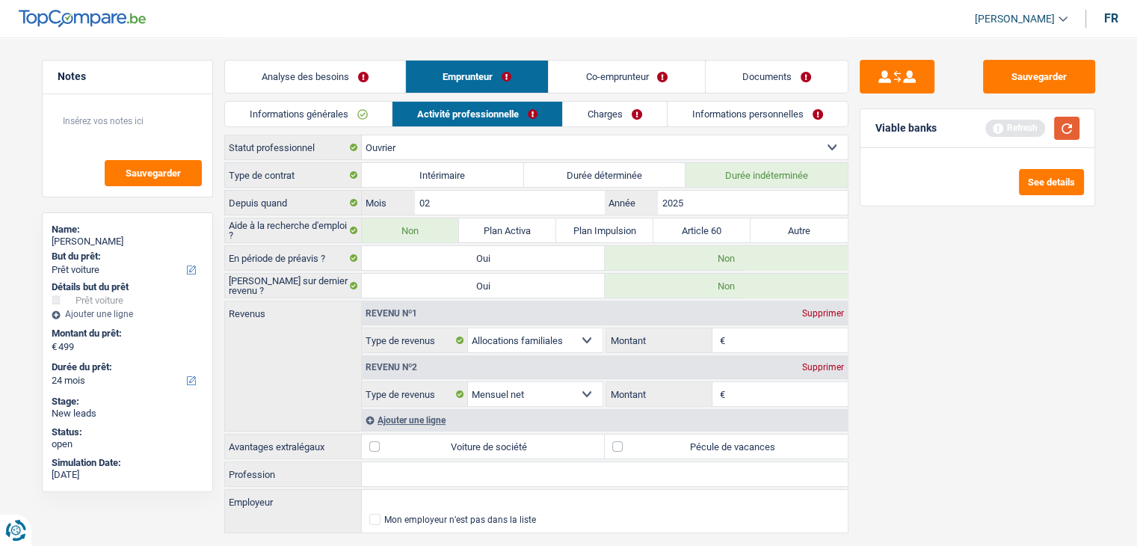
click at [1062, 135] on button "button" at bounding box center [1066, 128] width 25 height 23
click at [760, 338] on input "Montant" at bounding box center [788, 340] width 119 height 24
click at [760, 390] on input "Montant" at bounding box center [788, 394] width 119 height 24
type input "2.100"
click at [1073, 126] on button "button" at bounding box center [1066, 128] width 25 height 23
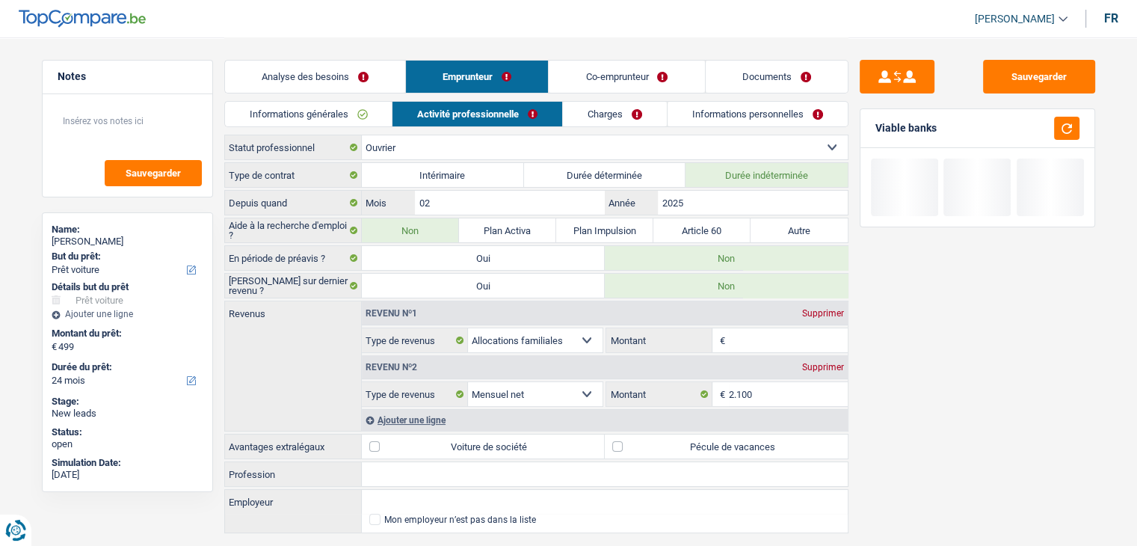
drag, startPoint x: 938, startPoint y: 132, endPoint x: 875, endPoint y: 130, distance: 63.6
click at [875, 130] on div "Viable banks" at bounding box center [978, 128] width 234 height 39
click at [922, 284] on div "Sauvegarder Viable banks" at bounding box center [978, 291] width 258 height 462
click at [755, 330] on input "Montant" at bounding box center [788, 340] width 119 height 24
type input "724"
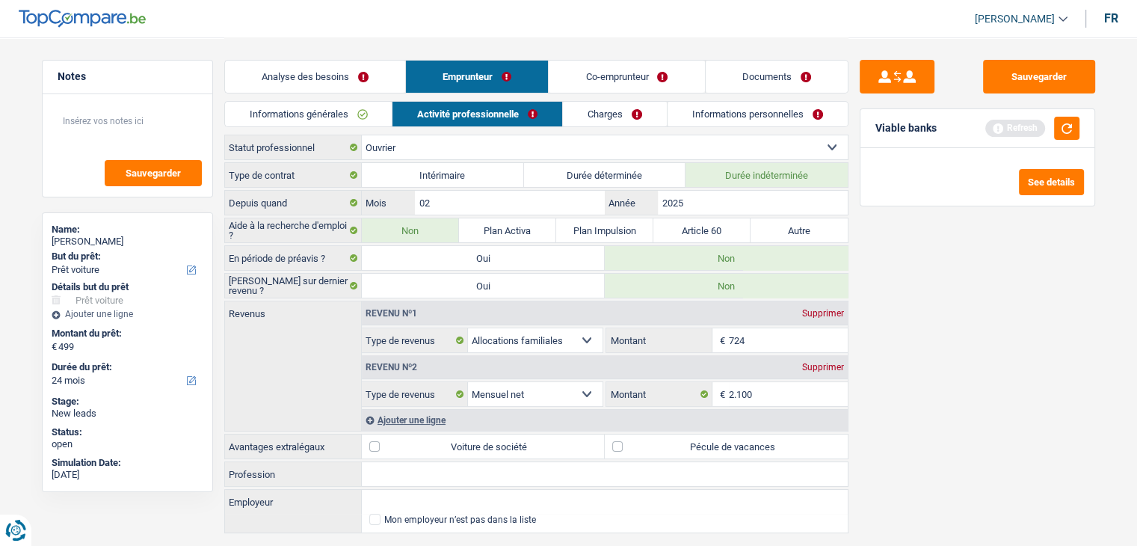
click at [818, 316] on div "Revenu nº1 Supprimer" at bounding box center [605, 313] width 486 height 24
click at [822, 313] on div "Supprimer" at bounding box center [823, 313] width 49 height 9
select select "netSalary"
type input "2.100"
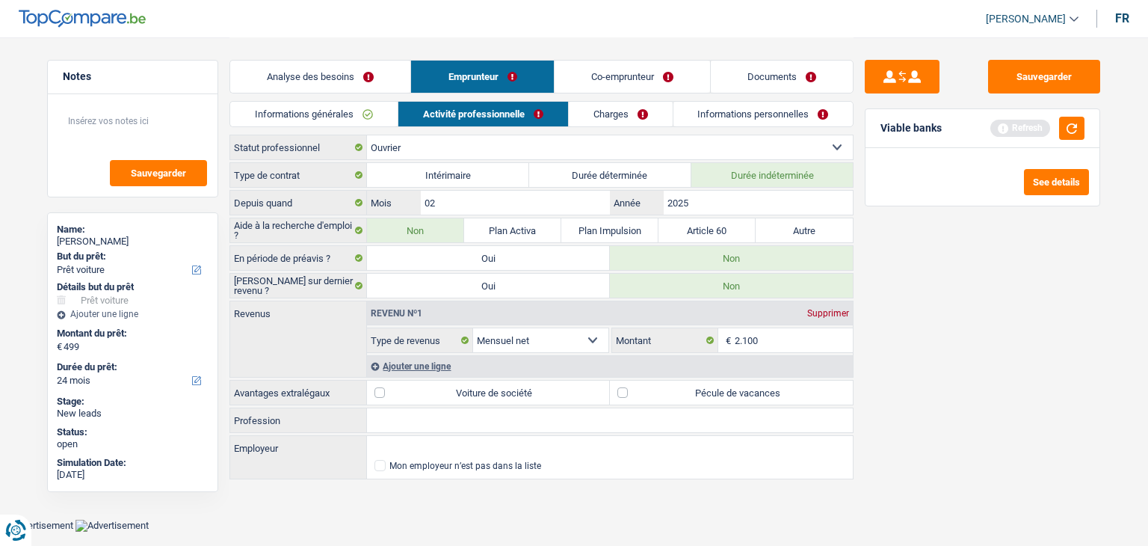
drag, startPoint x: 583, startPoint y: 76, endPoint x: 544, endPoint y: 104, distance: 47.7
click at [583, 76] on link "Co-emprunteur" at bounding box center [633, 77] width 156 height 32
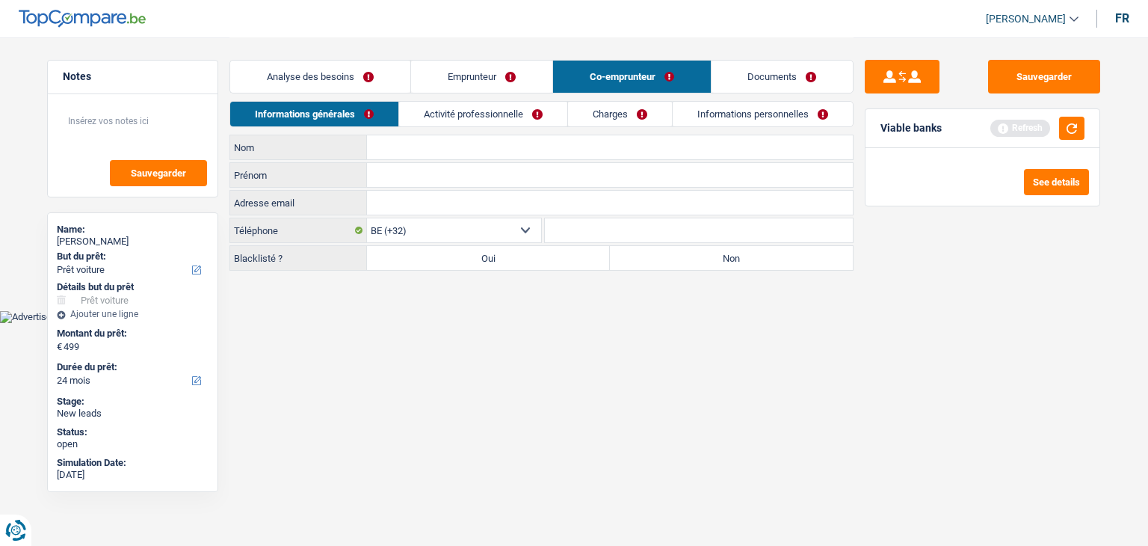
click at [485, 114] on link "Activité professionnelle" at bounding box center [483, 114] width 168 height 25
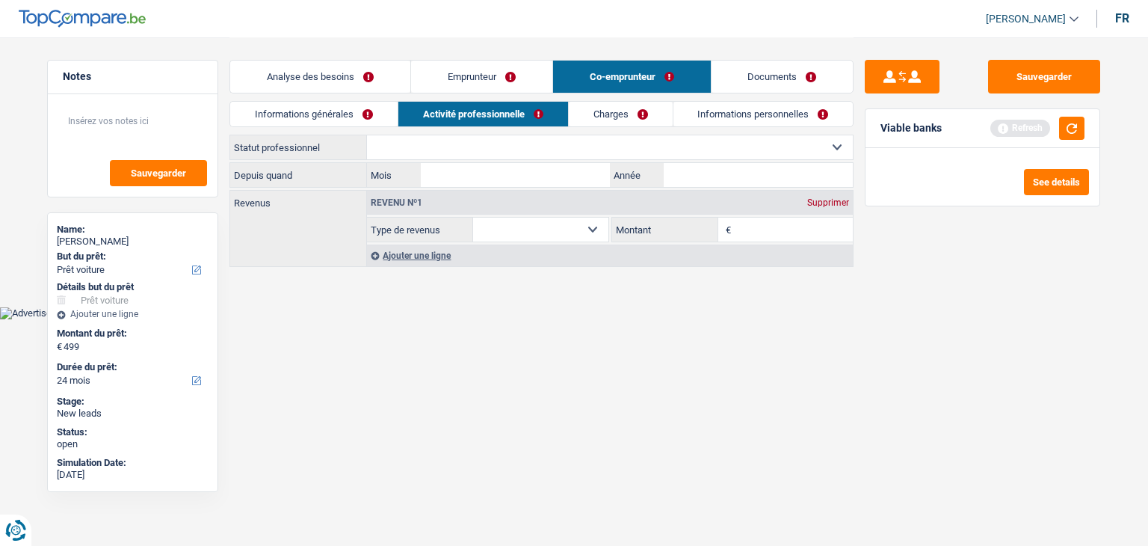
click at [503, 231] on select "Allocation d'handicap Allocations chômage Allocations familiales Chèques repas …" at bounding box center [540, 230] width 135 height 24
select select "familyAllowances"
click at [473, 218] on select "Allocation d'handicap Allocations chômage Allocations familiales Chèques repas …" at bounding box center [540, 230] width 135 height 24
click at [763, 236] on input "Montant" at bounding box center [794, 230] width 119 height 24
type input "724"
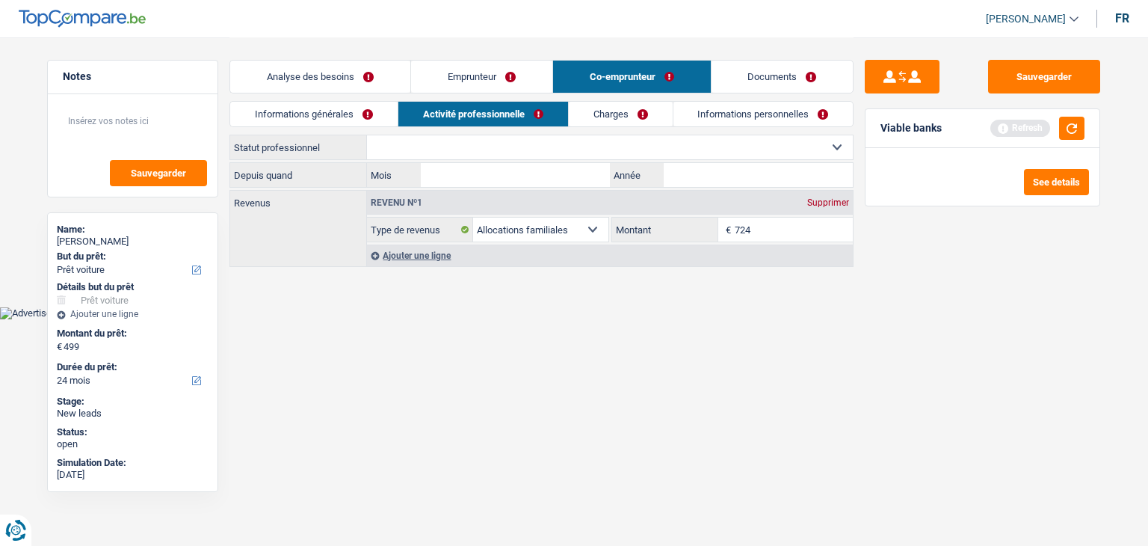
drag, startPoint x: 452, startPoint y: 49, endPoint x: 461, endPoint y: 79, distance: 31.4
click at [452, 53] on div "Analyse des besoins Emprunteur Co-emprunteur Documents" at bounding box center [542, 69] width 624 height 64
click at [461, 79] on link "Emprunteur" at bounding box center [481, 77] width 141 height 32
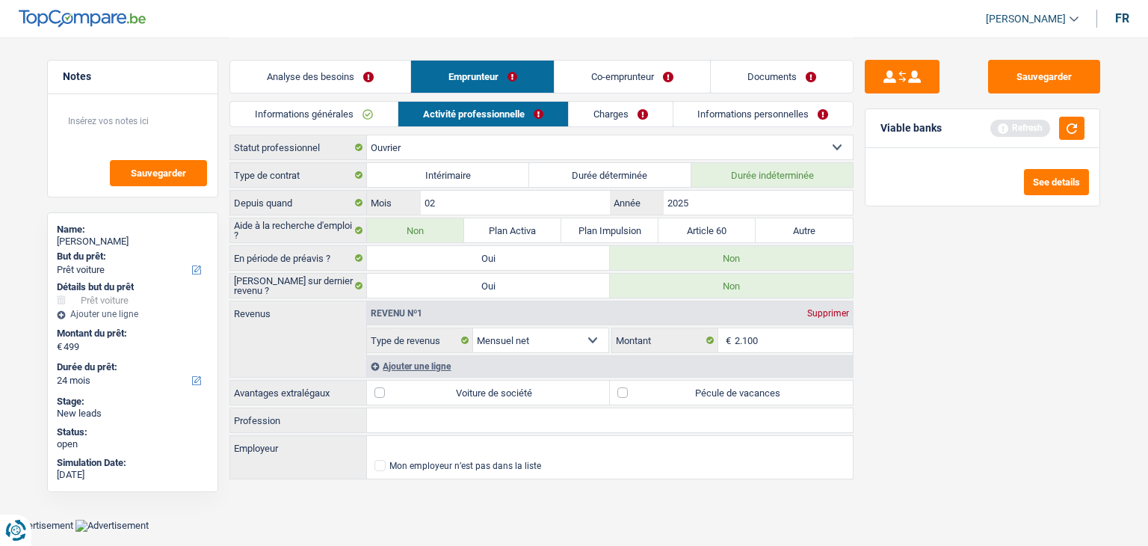
click at [700, 390] on label "Pécule de vacances" at bounding box center [731, 393] width 243 height 24
click at [700, 390] on input "Pécule de vacances" at bounding box center [731, 393] width 243 height 24
checkbox input "true"
click at [923, 369] on div "Sauvegarder Viable banks Refresh See details" at bounding box center [983, 291] width 258 height 462
drag, startPoint x: 954, startPoint y: 124, endPoint x: 879, endPoint y: 126, distance: 74.8
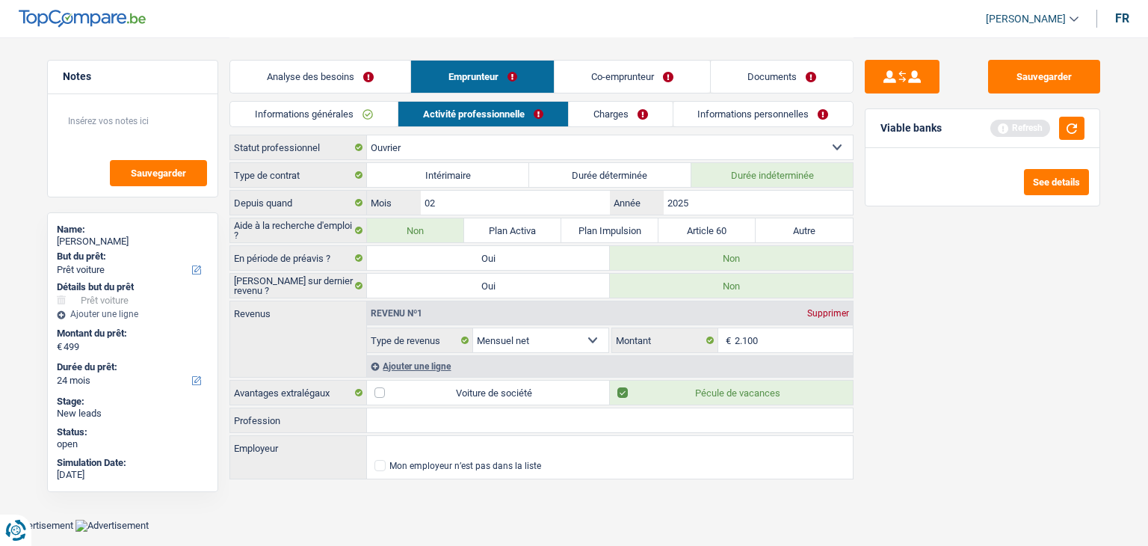
click at [879, 126] on div "Viable banks Refresh" at bounding box center [983, 128] width 234 height 39
click at [972, 345] on div "Sauvegarder Viable banks Refresh See details" at bounding box center [983, 291] width 258 height 462
click at [576, 120] on link "Charges" at bounding box center [621, 114] width 104 height 25
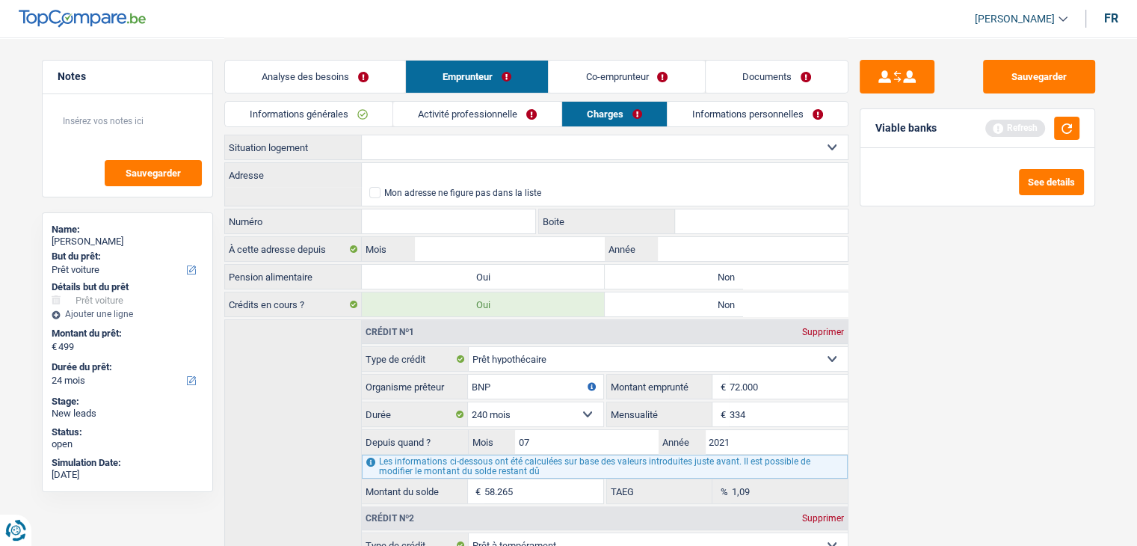
click at [471, 150] on select "Locataire Propriétaire avec prêt hypothécaire Propriétaire sans prêt hypothécai…" at bounding box center [605, 147] width 486 height 24
select select "rents"
click at [362, 135] on select "Locataire Propriétaire avec prêt hypothécaire Propriétaire sans prêt hypothécai…" at bounding box center [605, 147] width 486 height 24
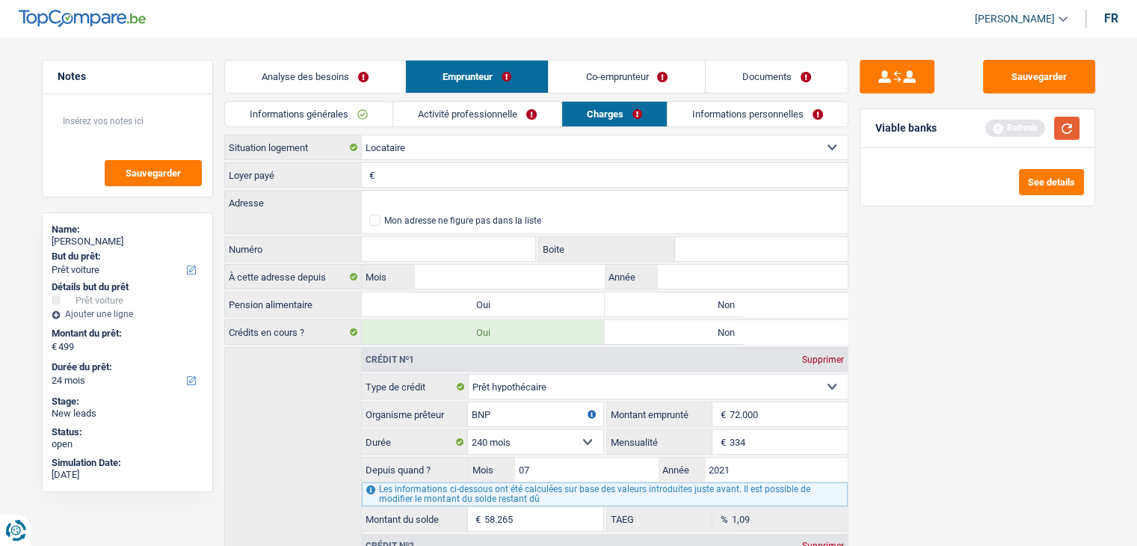
click at [1060, 118] on button "button" at bounding box center [1066, 128] width 25 height 23
click at [706, 179] on input "Loyer payé" at bounding box center [613, 175] width 470 height 24
type input "875"
click at [930, 268] on div "Sauvegarder Viable banks Refresh See details" at bounding box center [978, 291] width 258 height 462
click at [450, 194] on input "Adresse" at bounding box center [605, 203] width 486 height 24
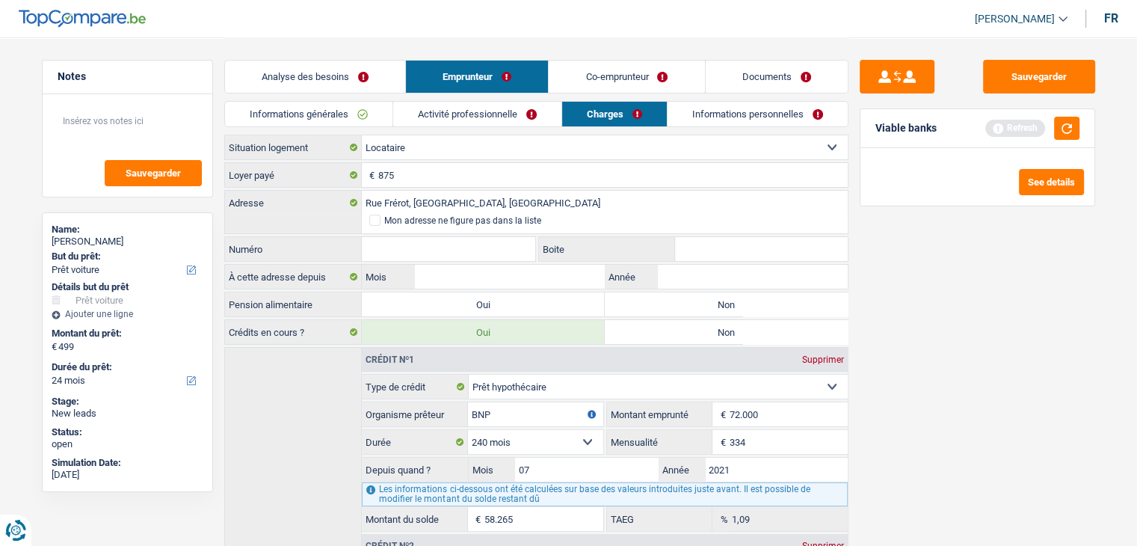
type input "Rue Frérot, 7020, Mons, BE"
click at [410, 233] on div "Rue Frérot, 7020, Mons, BE Adresse Mon adresse ne figure pas dans la liste Numé…" at bounding box center [536, 227] width 624 height 74
click at [410, 244] on input "Numéro" at bounding box center [449, 249] width 174 height 24
type input "16"
click at [950, 360] on div "Sauvegarder Viable banks Refresh See details" at bounding box center [978, 291] width 258 height 462
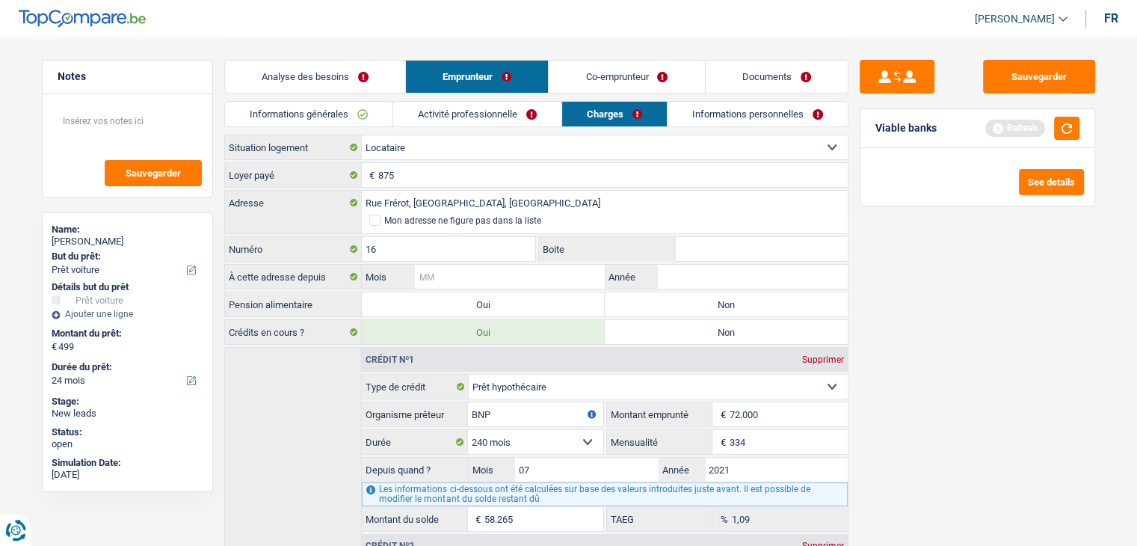
click at [531, 269] on input "Mois" at bounding box center [509, 277] width 189 height 24
click at [444, 279] on input "Mois" at bounding box center [509, 277] width 189 height 24
type input "04"
type input "2024"
click at [1080, 127] on div "Viable banks Refresh" at bounding box center [978, 128] width 234 height 39
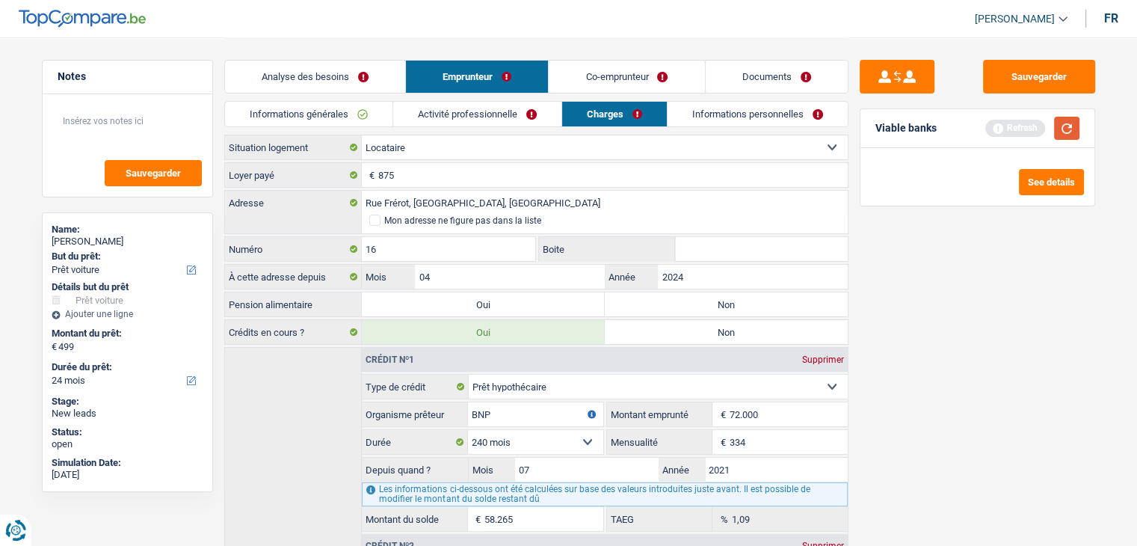
click at [1071, 138] on button "button" at bounding box center [1066, 128] width 25 height 23
click at [665, 298] on label "Non" at bounding box center [726, 304] width 243 height 24
click at [665, 298] on input "Non" at bounding box center [726, 304] width 243 height 24
radio input "true"
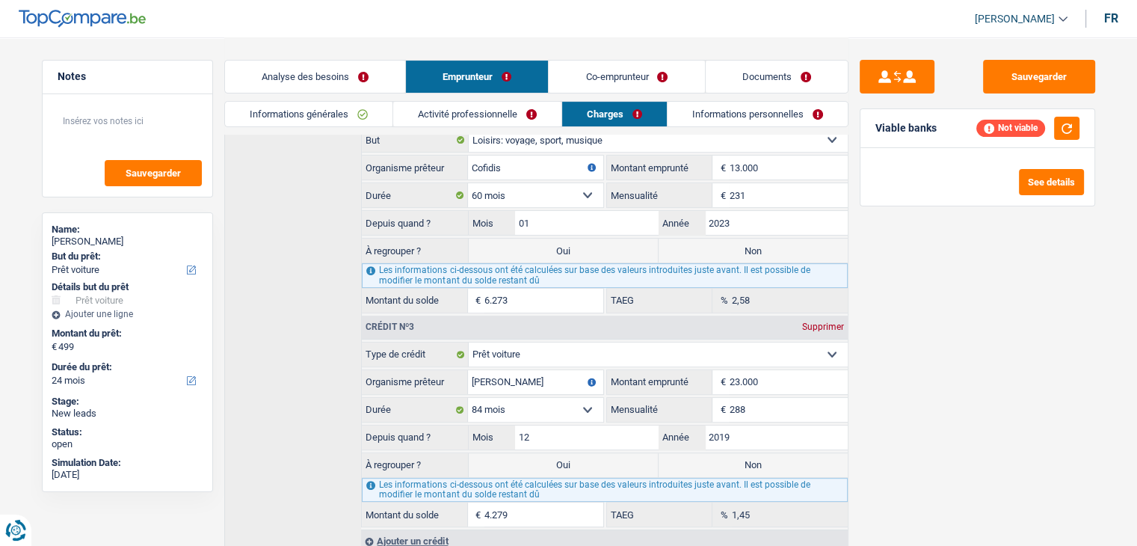
scroll to position [435, 0]
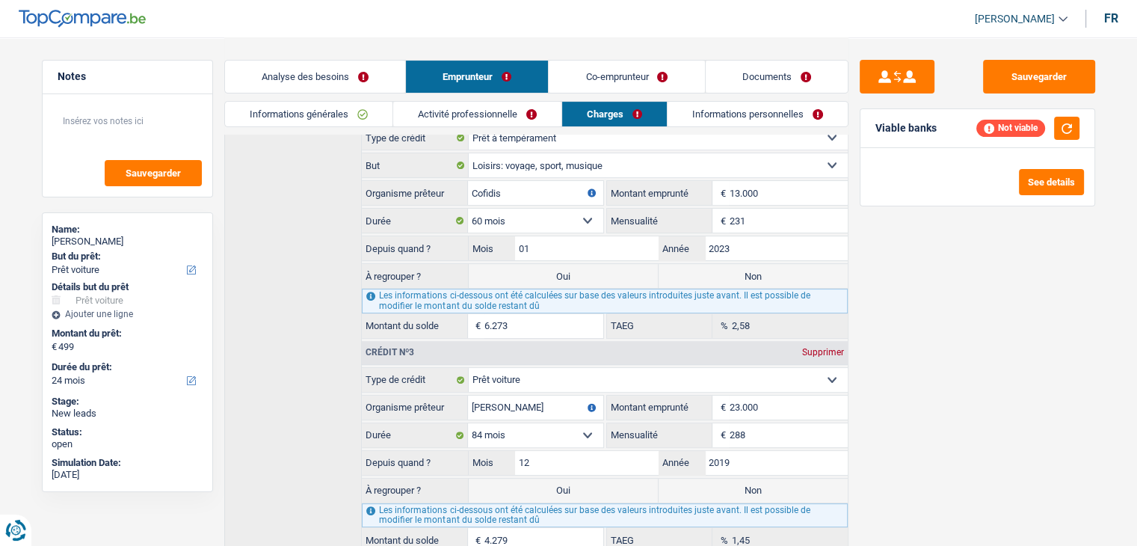
click at [722, 119] on link "Informations personnelles" at bounding box center [758, 114] width 180 height 25
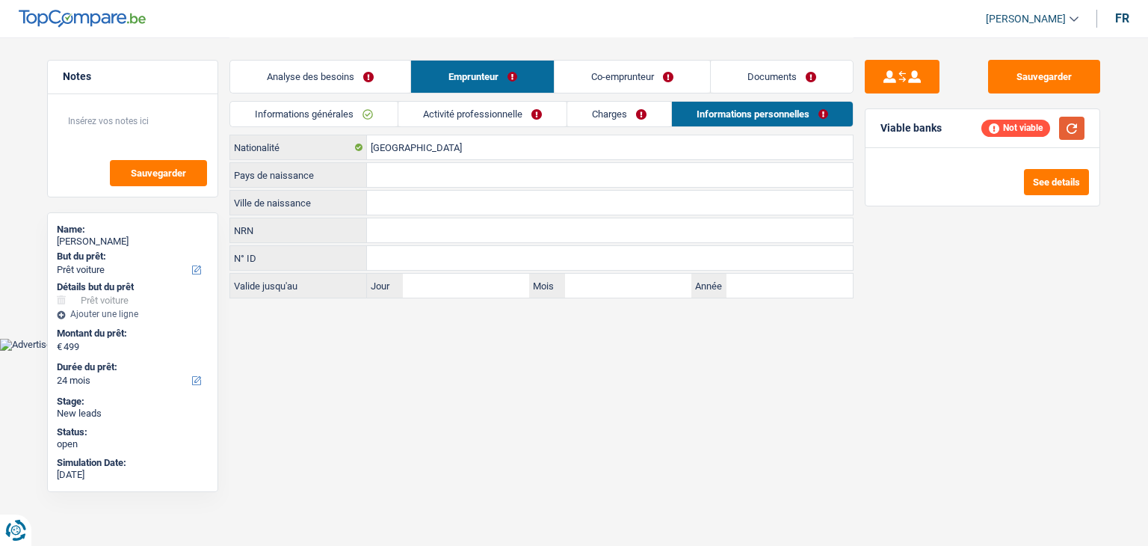
click at [1077, 122] on button "button" at bounding box center [1071, 128] width 25 height 23
click at [403, 170] on input "Pays de naissance" at bounding box center [610, 175] width 486 height 24
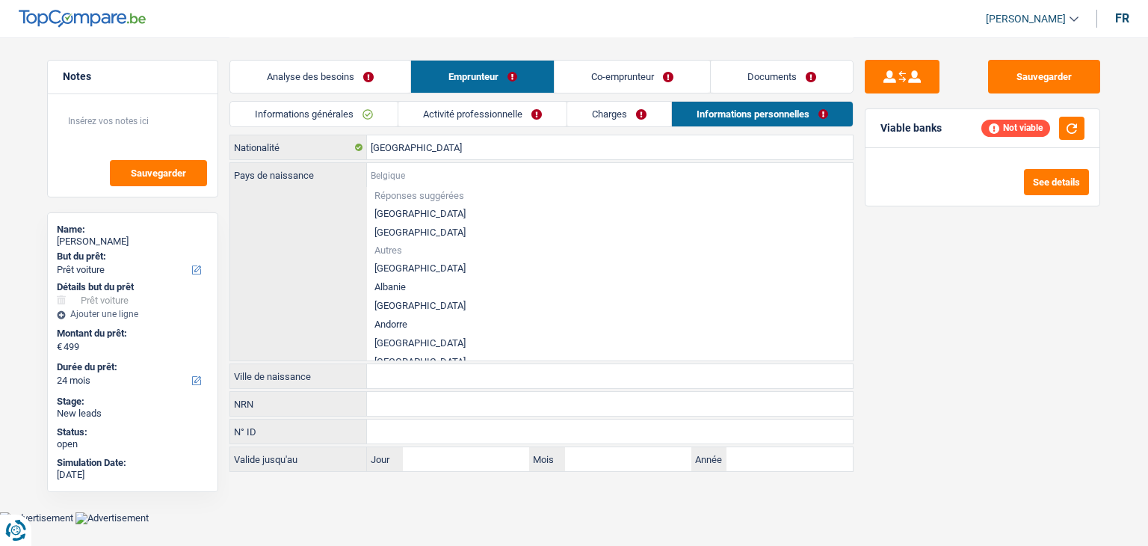
type input "B"
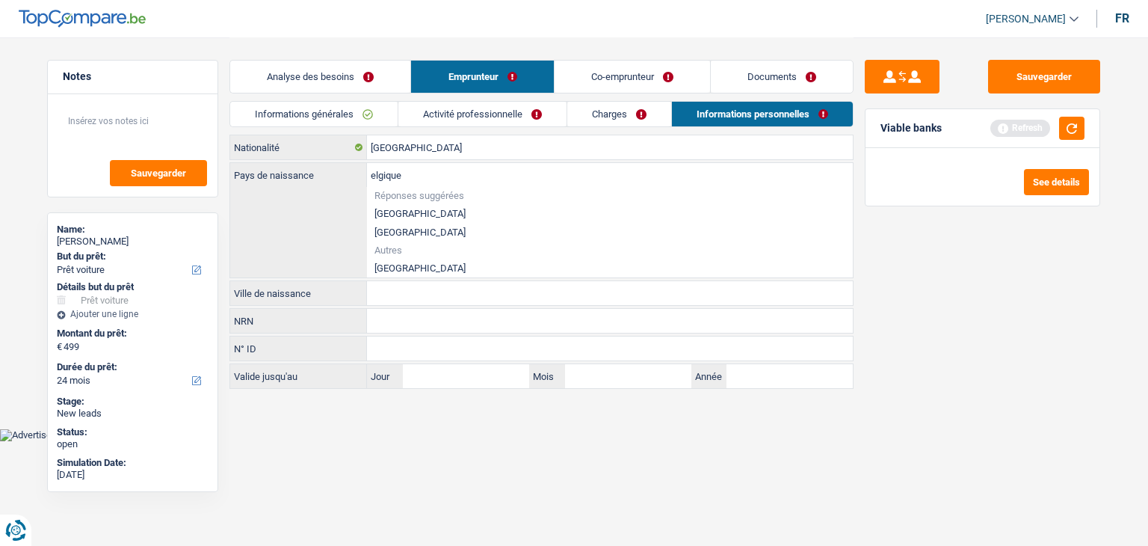
click at [379, 216] on li "[GEOGRAPHIC_DATA]" at bounding box center [610, 213] width 486 height 19
type input "[GEOGRAPHIC_DATA]"
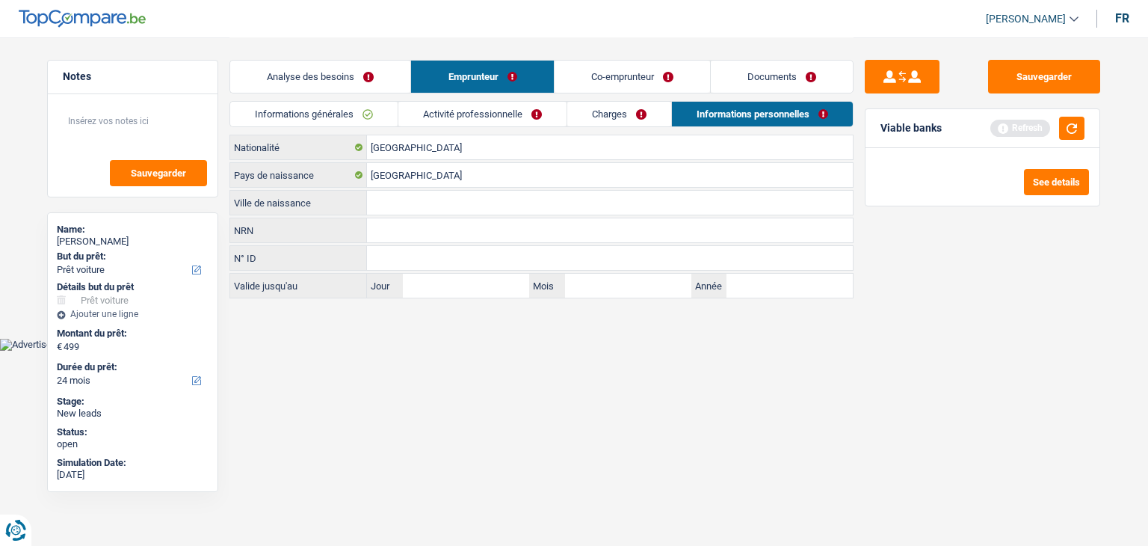
click at [403, 192] on input "Ville de naissance" at bounding box center [610, 203] width 486 height 24
type input "Boussu"
drag, startPoint x: 857, startPoint y: 365, endPoint x: 880, endPoint y: 354, distance: 25.7
click at [861, 351] on html "Vous avez le contrôle de vos données Nous utilisons des cookies, tout comme nos…" at bounding box center [574, 175] width 1148 height 351
click at [1075, 132] on button "button" at bounding box center [1071, 128] width 25 height 23
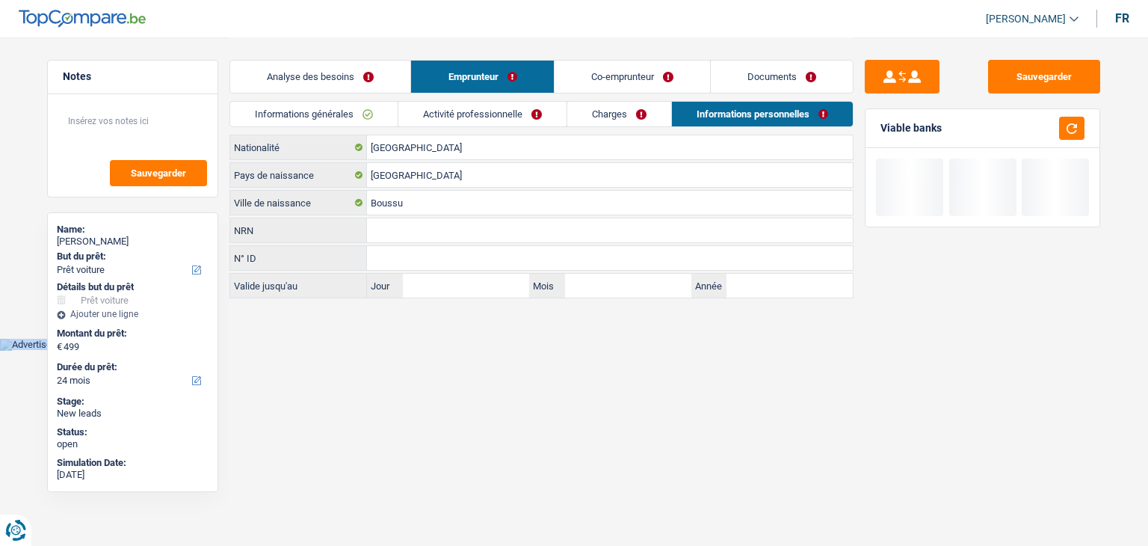
click at [624, 78] on link "Co-emprunteur" at bounding box center [633, 77] width 156 height 32
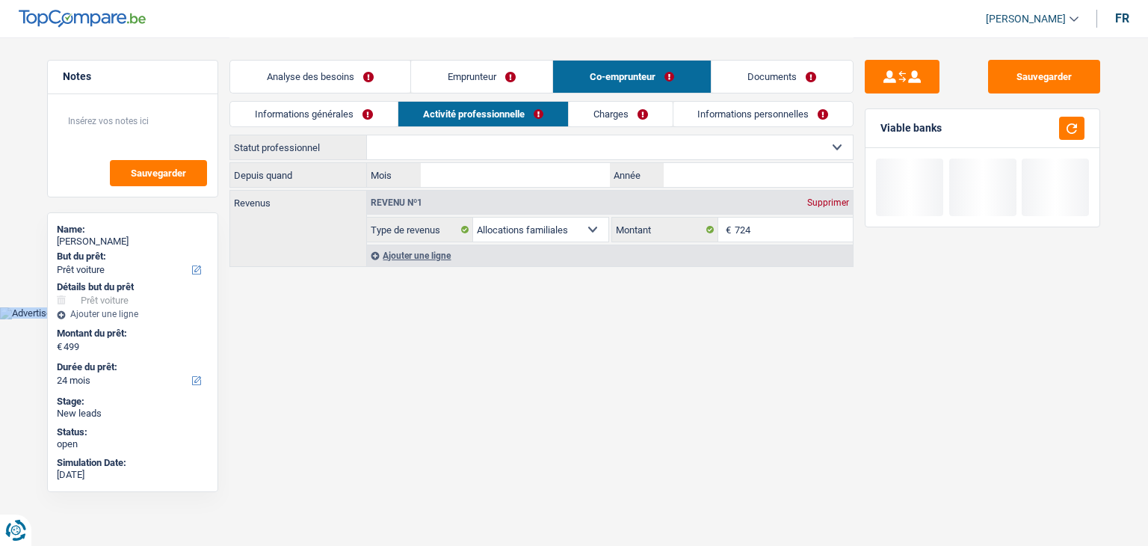
click at [356, 116] on link "Informations générales" at bounding box center [313, 114] width 167 height 25
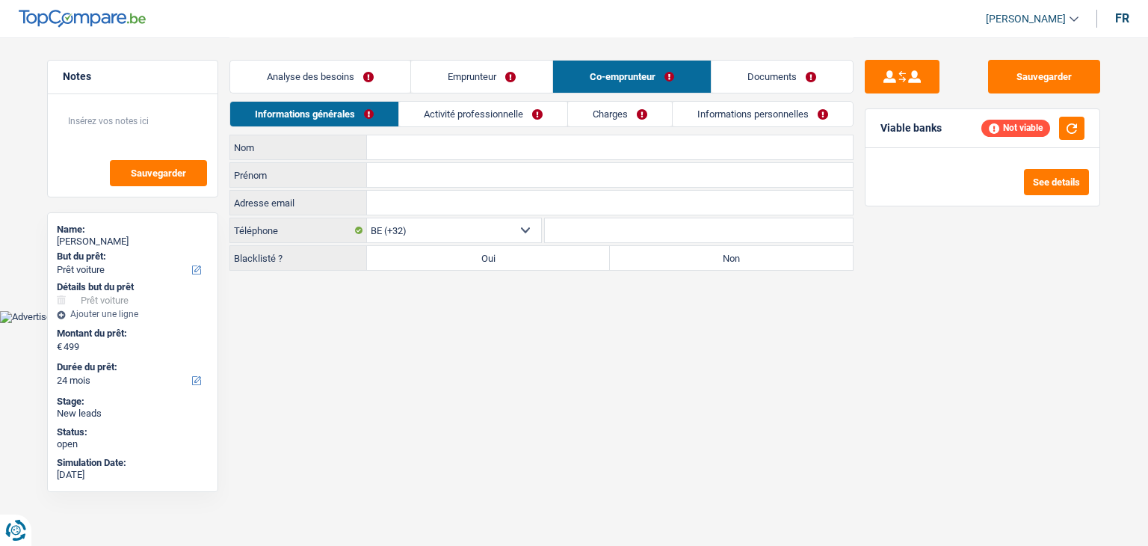
click at [420, 139] on input "Nom" at bounding box center [610, 147] width 486 height 24
click at [446, 138] on input "Nom" at bounding box center [610, 147] width 486 height 24
type input "D'addetta"
click at [402, 165] on input "Prénom" at bounding box center [610, 175] width 486 height 24
type input "Tiziana"
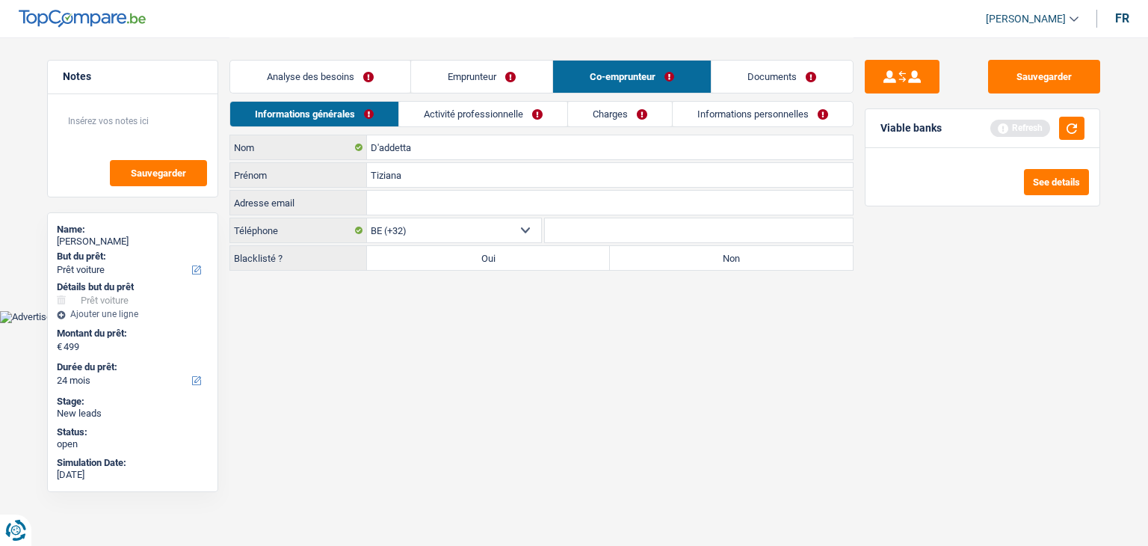
click at [690, 262] on label "Non" at bounding box center [731, 258] width 243 height 24
click at [690, 262] on input "Non" at bounding box center [731, 258] width 243 height 24
radio input "true"
click at [1066, 129] on button "button" at bounding box center [1071, 128] width 25 height 23
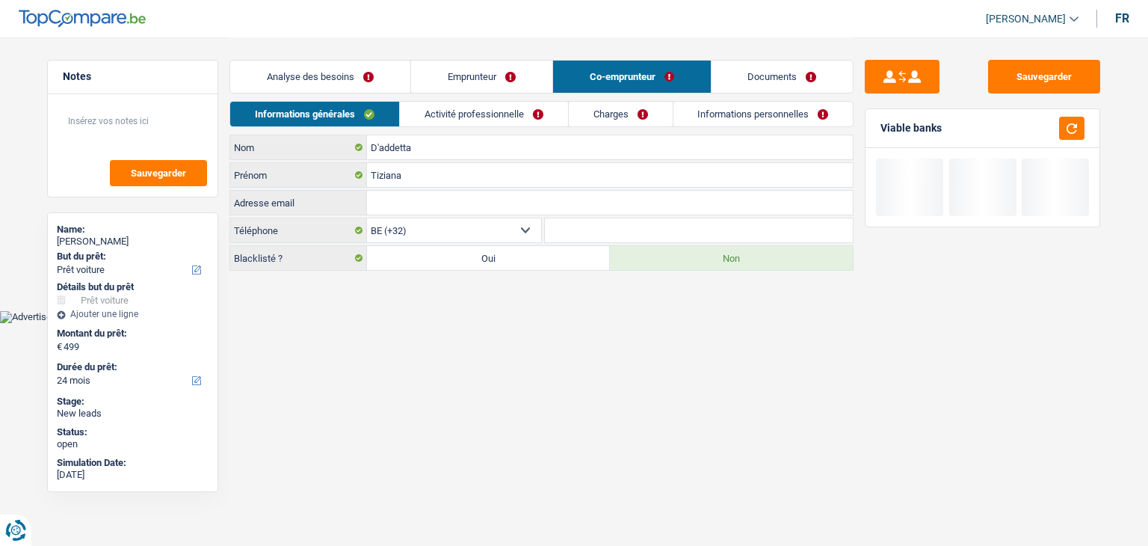
click at [482, 117] on link "Activité professionnelle" at bounding box center [484, 114] width 168 height 25
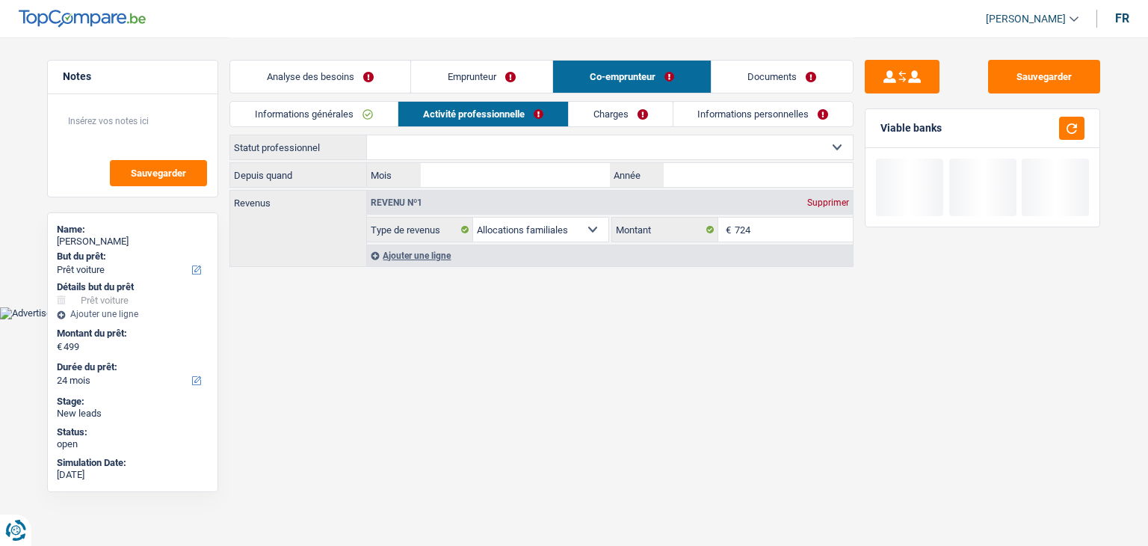
click at [452, 144] on select "Ouvrier Employé privé Employé public Invalide Indépendant Pensionné Chômeur Mut…" at bounding box center [610, 147] width 486 height 24
click at [639, 150] on select "Ouvrier Employé privé Employé public Invalide Indépendant Pensionné Chômeur Mut…" at bounding box center [610, 147] width 486 height 24
click at [367, 135] on select "Ouvrier Employé privé Employé public Invalide Indépendant Pensionné Chômeur Mut…" at bounding box center [610, 147] width 486 height 24
click at [458, 148] on select "Ouvrier Employé privé Employé public Invalide Indépendant Pensionné Chômeur Mut…" at bounding box center [610, 147] width 486 height 24
select select "housewife"
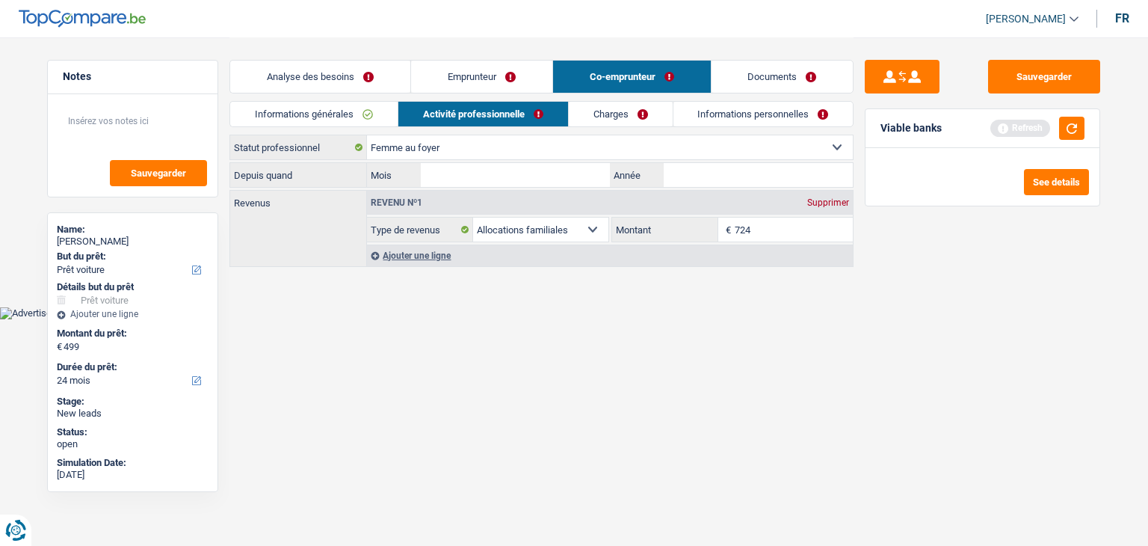
click at [367, 135] on select "Ouvrier Employé privé Employé public Invalide Indépendant Pensionné Chômeur Mut…" at bounding box center [610, 147] width 486 height 24
click at [1066, 126] on button "button" at bounding box center [1071, 128] width 25 height 23
click at [541, 182] on input "Mois" at bounding box center [515, 175] width 189 height 24
click at [710, 167] on input "Année" at bounding box center [758, 175] width 189 height 24
click at [1082, 123] on button "button" at bounding box center [1071, 128] width 25 height 23
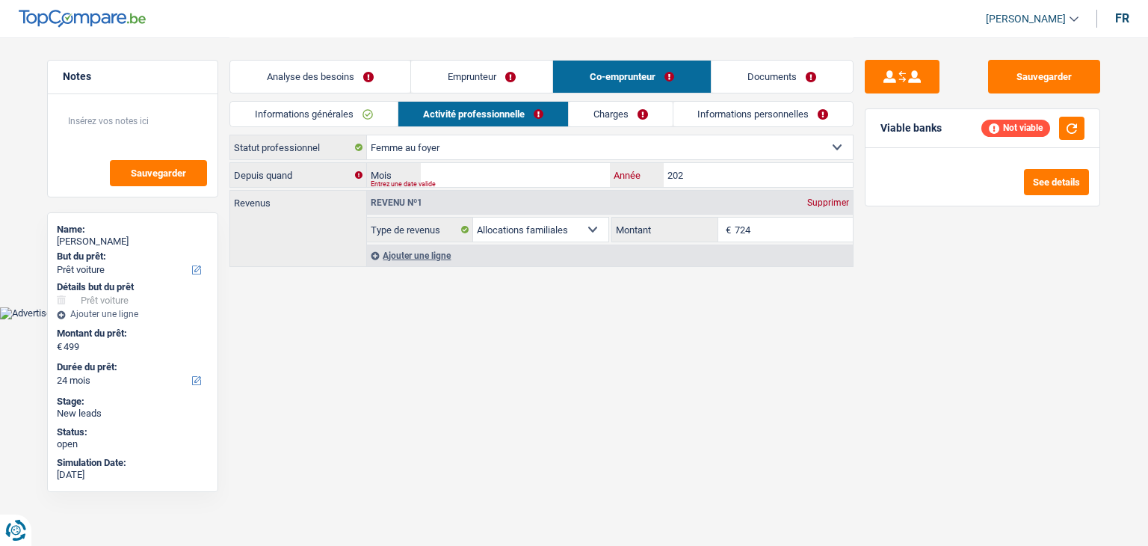
click at [699, 167] on input "202" at bounding box center [758, 175] width 189 height 24
type input "2025"
click at [282, 114] on link "Informations générales" at bounding box center [313, 114] width 167 height 25
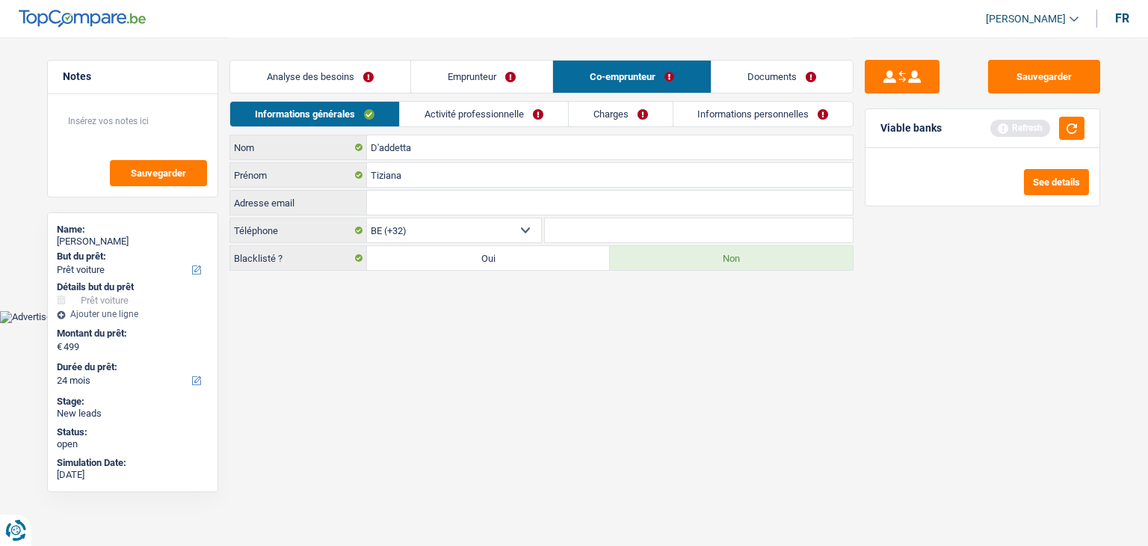
click at [324, 71] on link "Analyse des besoins" at bounding box center [320, 77] width 180 height 32
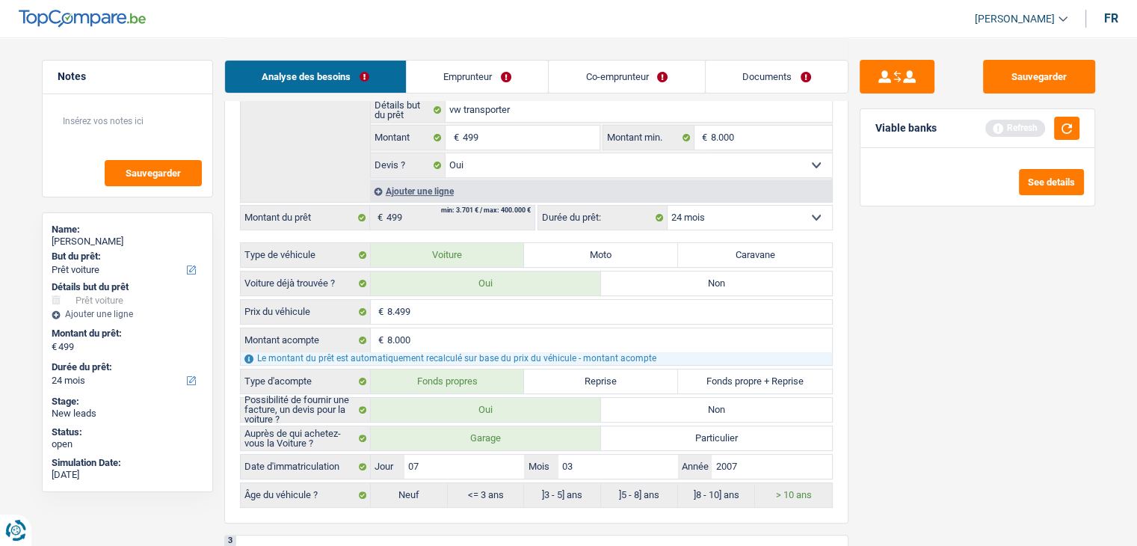
scroll to position [374, 0]
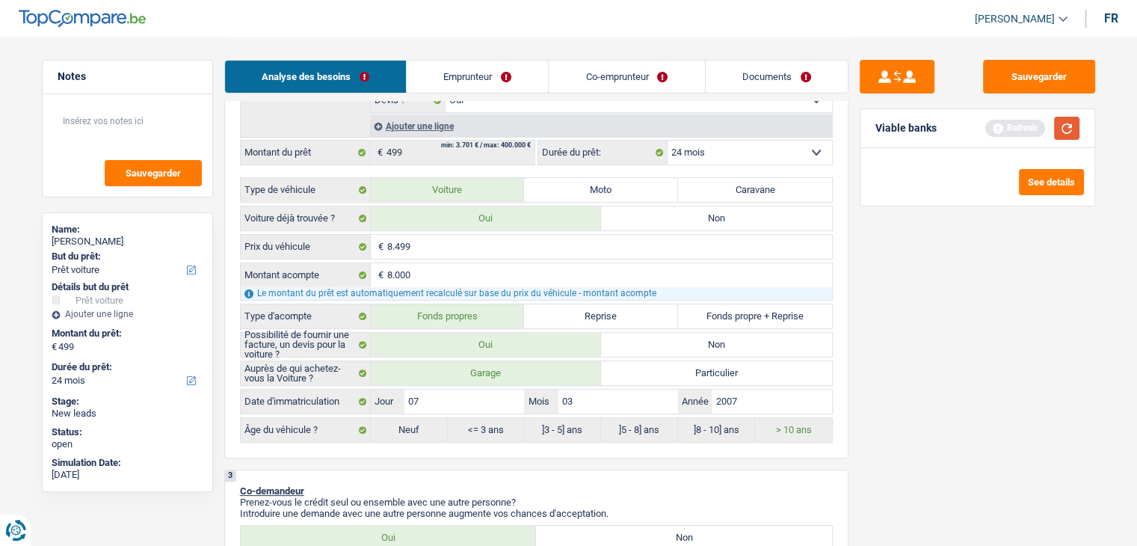
click at [1074, 120] on button "button" at bounding box center [1066, 128] width 25 height 23
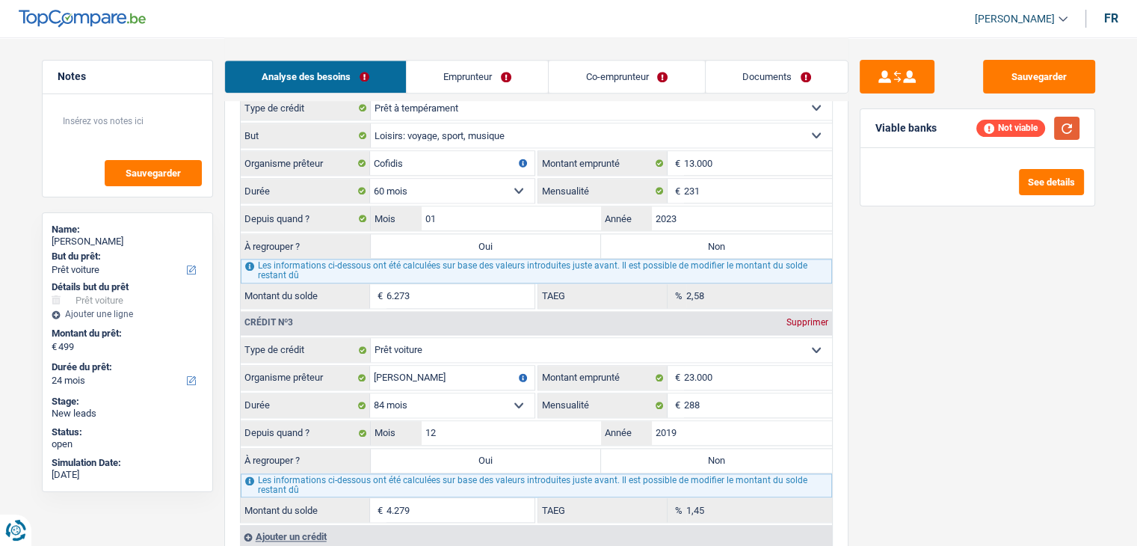
scroll to position [1720, 0]
click at [493, 233] on label "Oui" at bounding box center [486, 245] width 231 height 24
click at [493, 233] on input "Oui" at bounding box center [486, 245] width 231 height 24
radio input "true"
type input "6.772"
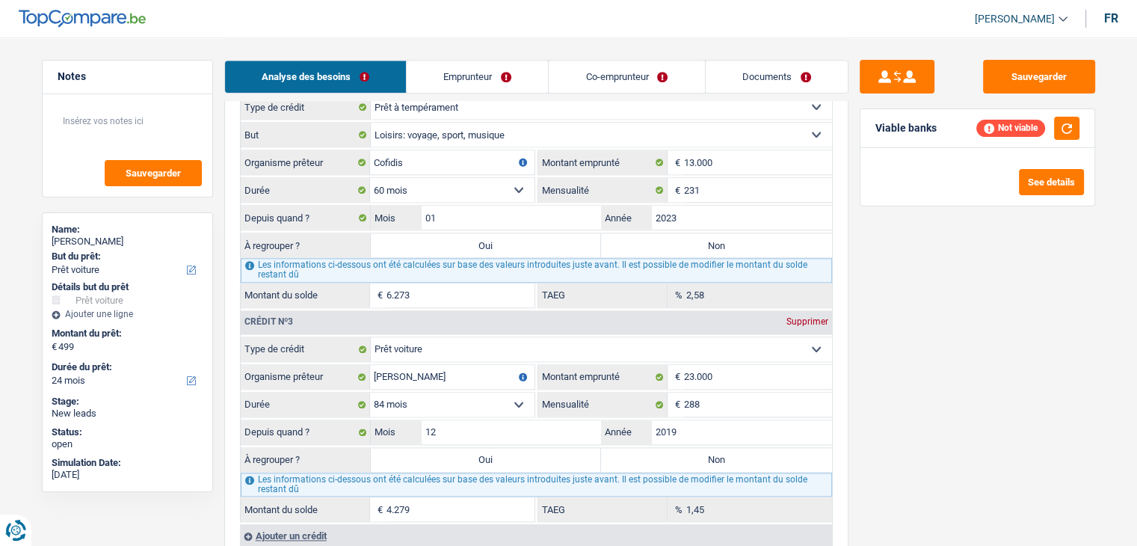
type input "6.273"
select select
type input "6.273"
select select
select select "refinancing"
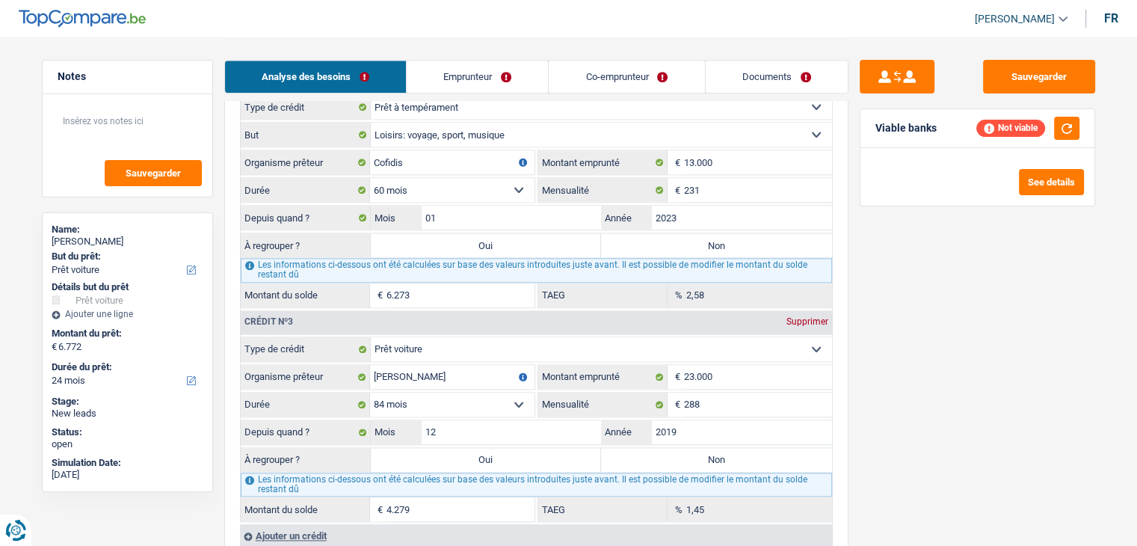
select select "refinancing"
select select "42"
select select "refinancing"
select select "42"
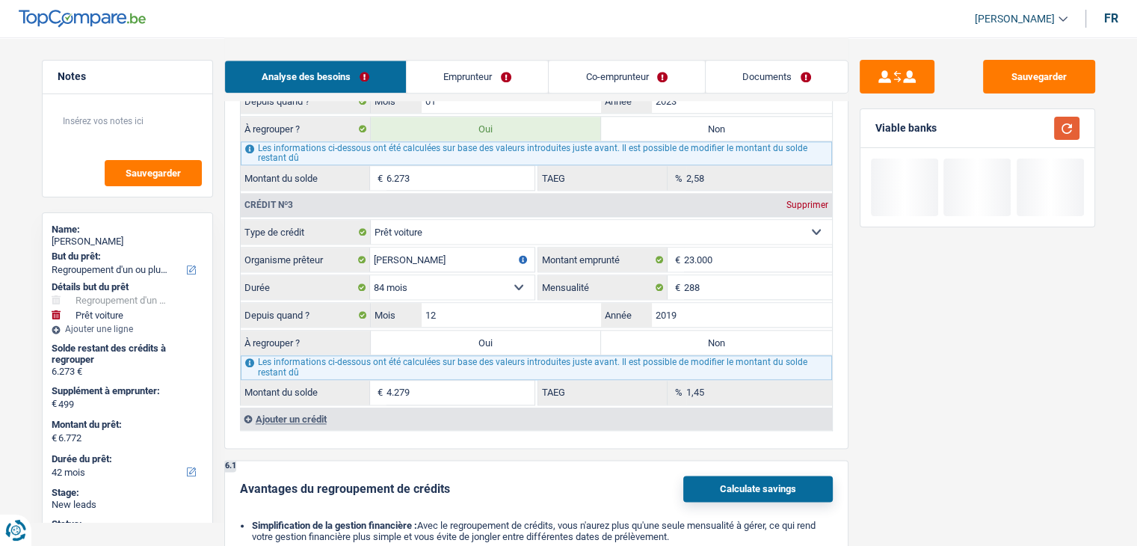
drag, startPoint x: 1071, startPoint y: 135, endPoint x: 1067, endPoint y: 126, distance: 9.7
click at [1069, 132] on button "button" at bounding box center [1066, 128] width 25 height 23
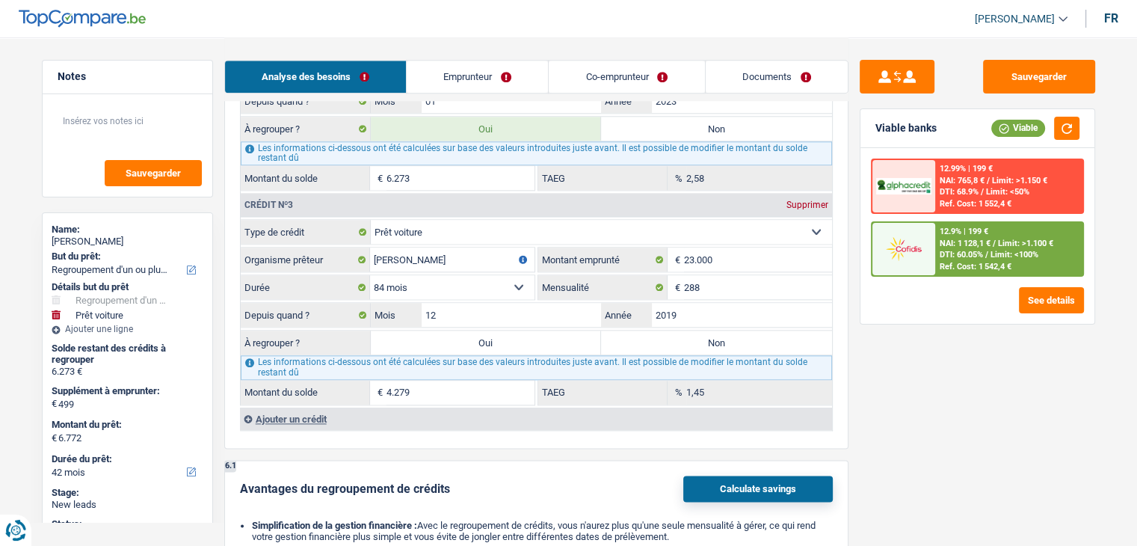
click at [522, 330] on label "Oui" at bounding box center [486, 342] width 231 height 24
click at [522, 330] on input "Oui" at bounding box center [486, 342] width 231 height 24
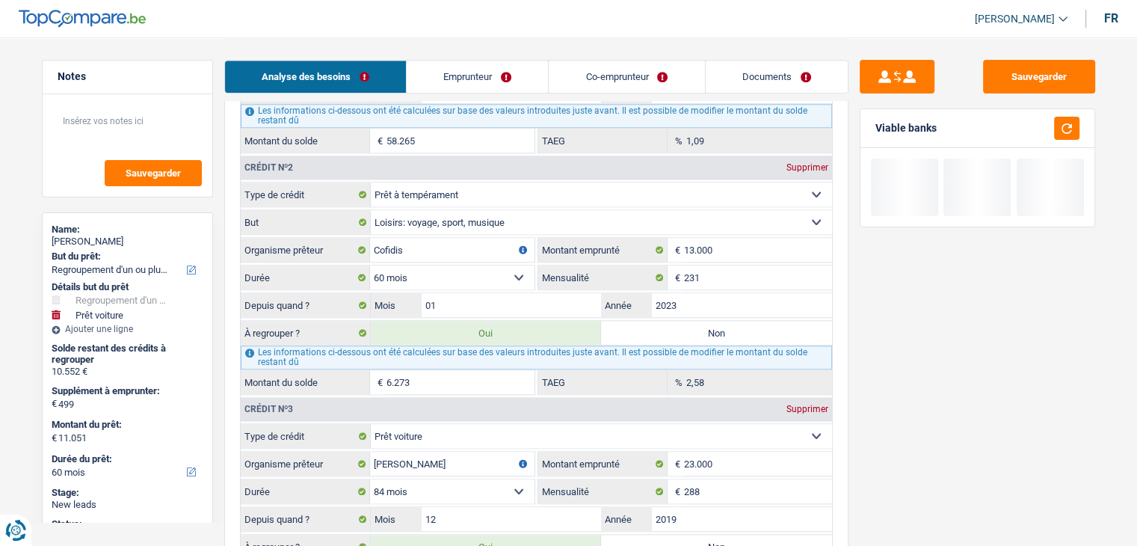
scroll to position [1346, 0]
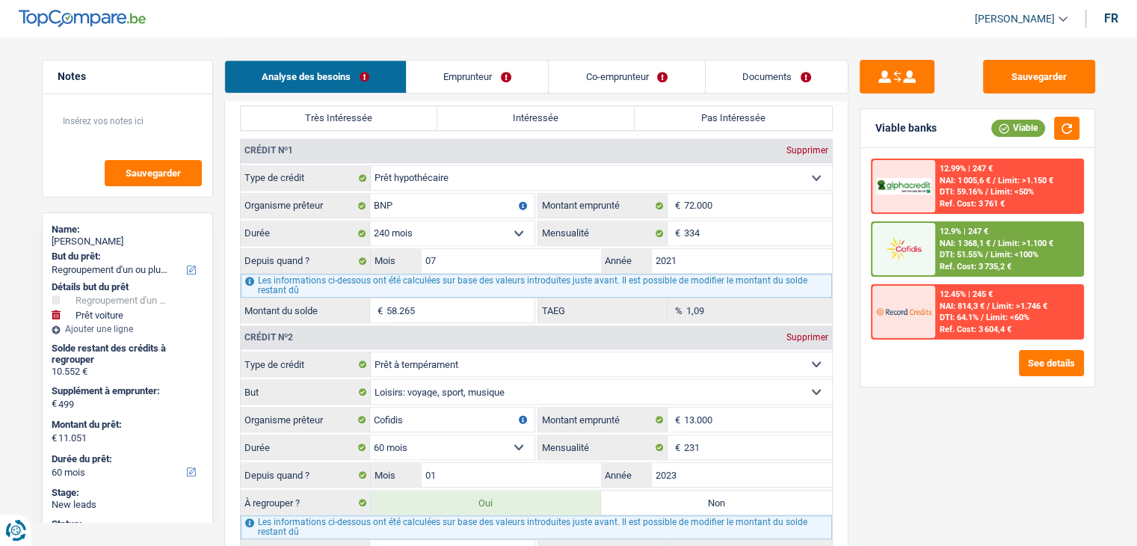
click at [732, 70] on link "Documents" at bounding box center [777, 77] width 142 height 32
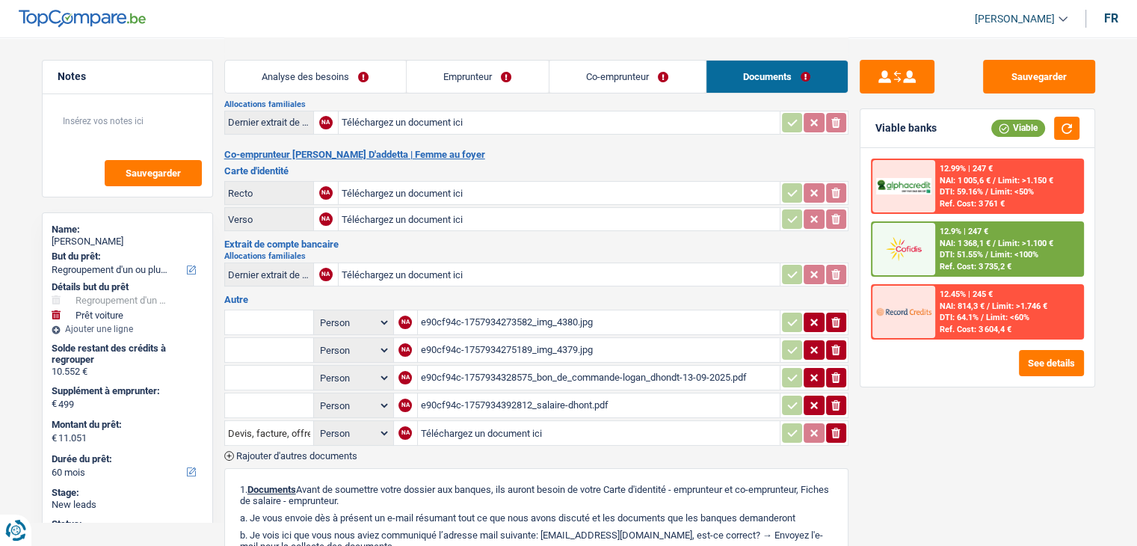
scroll to position [0, 0]
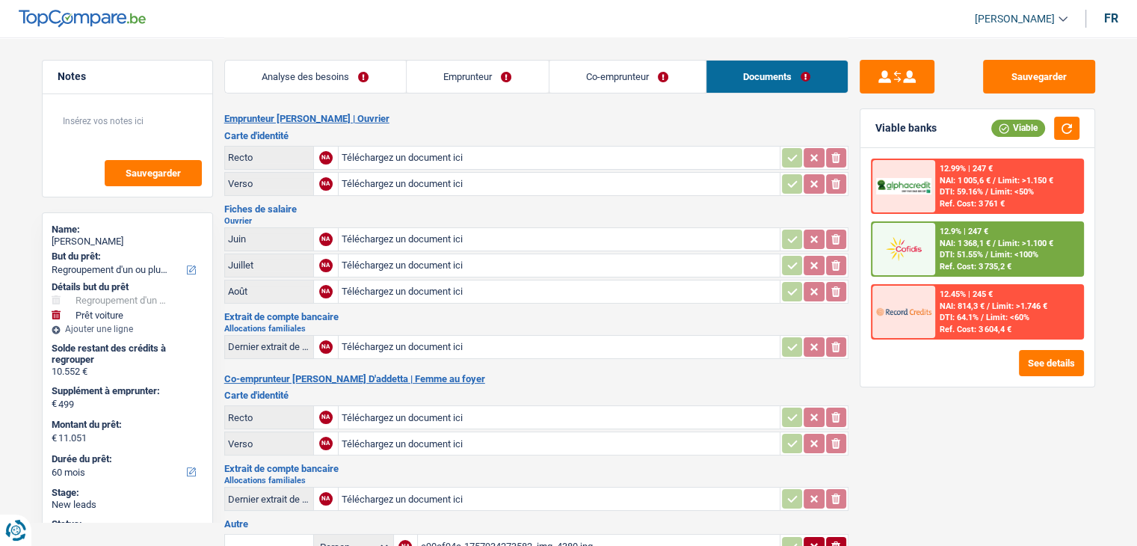
click at [616, 77] on link "Co-emprunteur" at bounding box center [628, 77] width 156 height 32
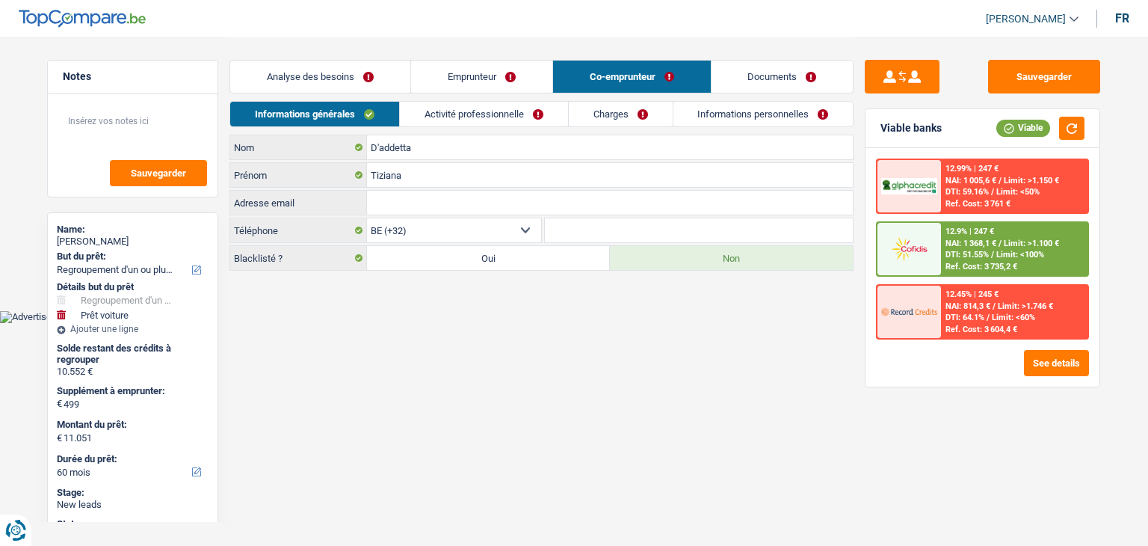
click at [493, 71] on link "Emprunteur" at bounding box center [481, 77] width 141 height 32
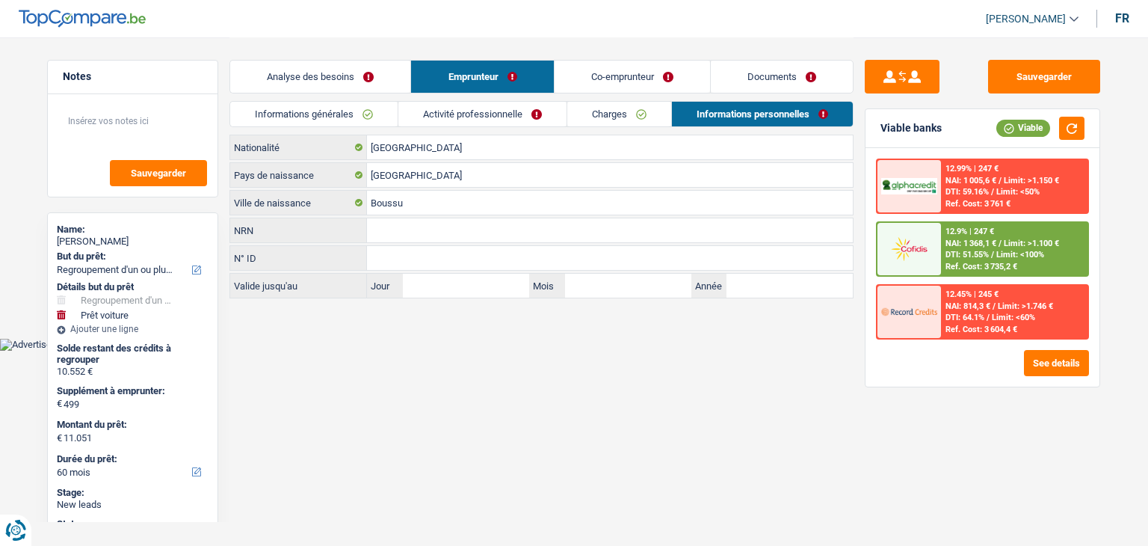
drag, startPoint x: 628, startPoint y: 68, endPoint x: 615, endPoint y: 97, distance: 32.1
click at [628, 68] on link "Co-emprunteur" at bounding box center [633, 77] width 156 height 32
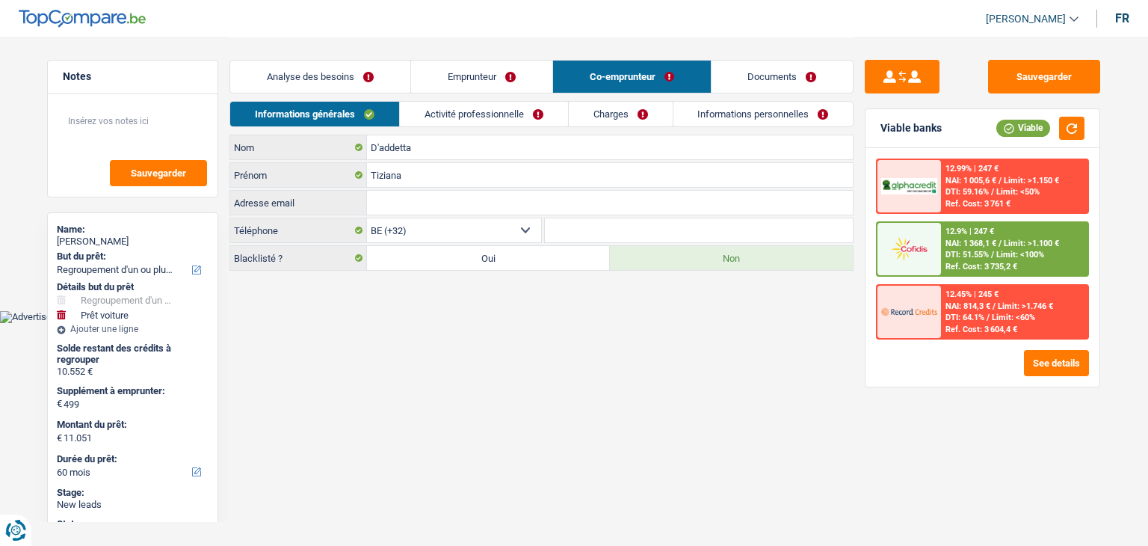
click at [493, 104] on link "Activité professionnelle" at bounding box center [484, 114] width 168 height 25
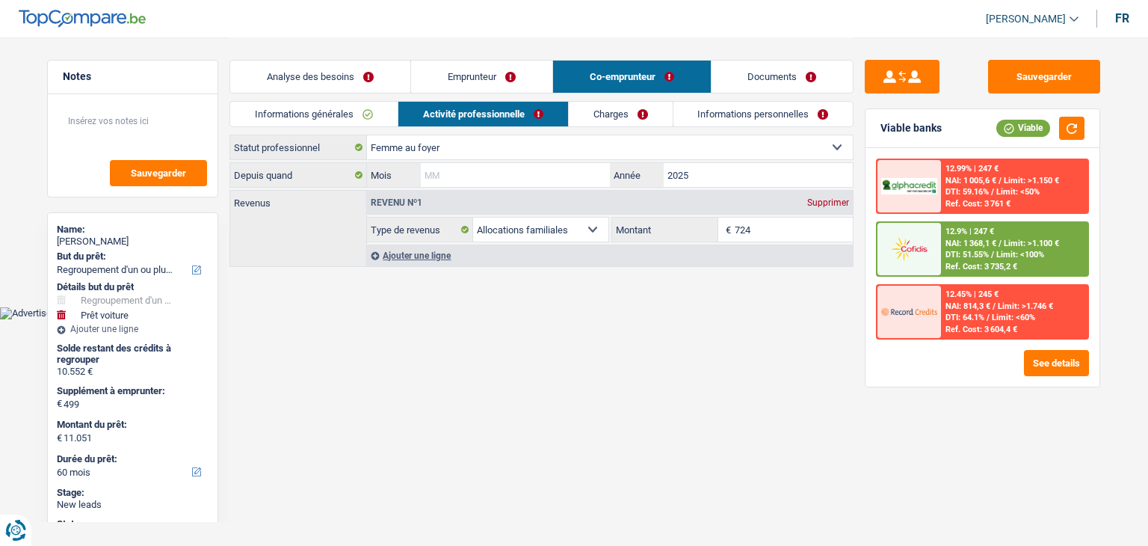
click at [513, 177] on input "Mois" at bounding box center [515, 175] width 189 height 24
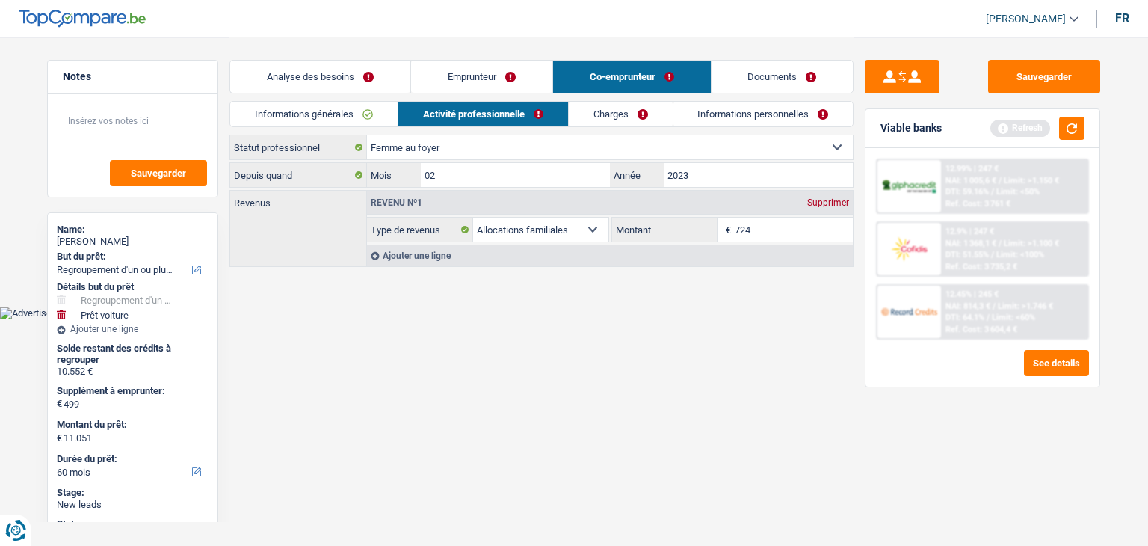
click at [530, 319] on html "Vous avez le contrôle de vos données Nous utilisons des cookies, tout comme nos…" at bounding box center [574, 159] width 1148 height 319
click at [1069, 128] on button "button" at bounding box center [1071, 128] width 25 height 23
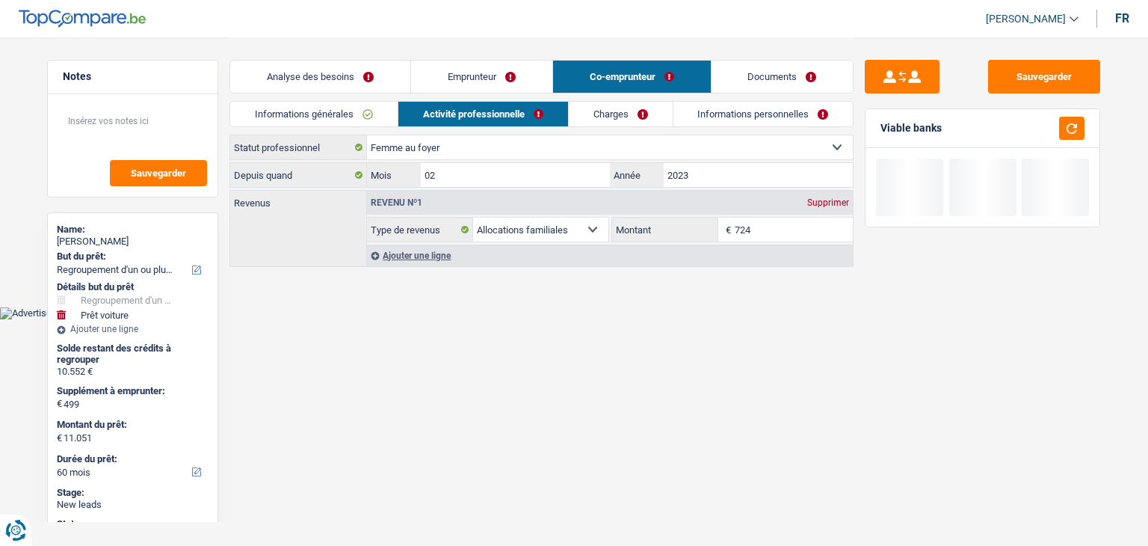
click at [629, 121] on link "Charges" at bounding box center [621, 114] width 104 height 25
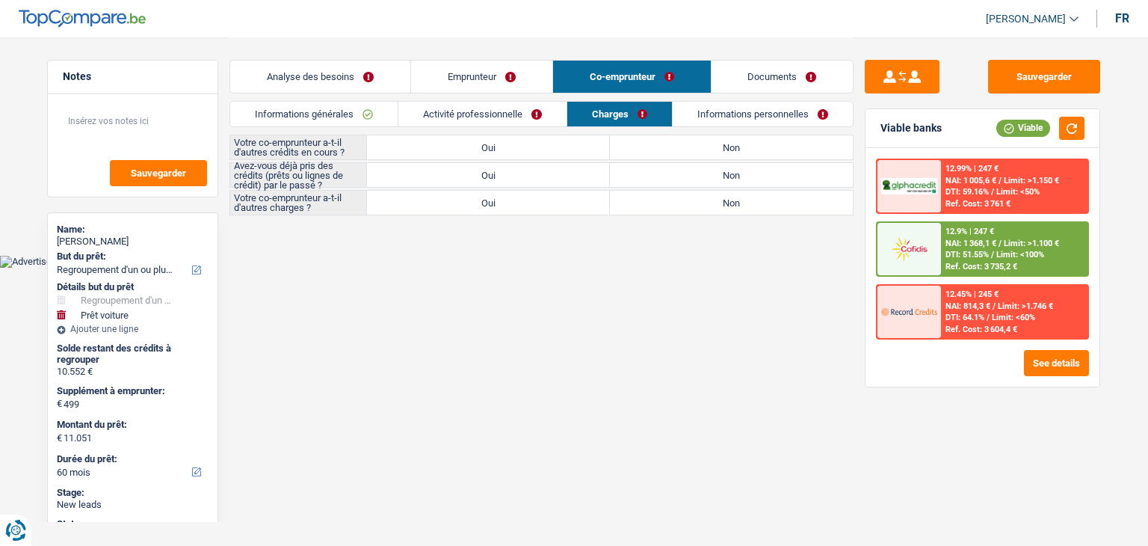
click at [682, 153] on label "Non" at bounding box center [731, 147] width 243 height 24
click at [682, 153] on input "Non" at bounding box center [731, 147] width 243 height 24
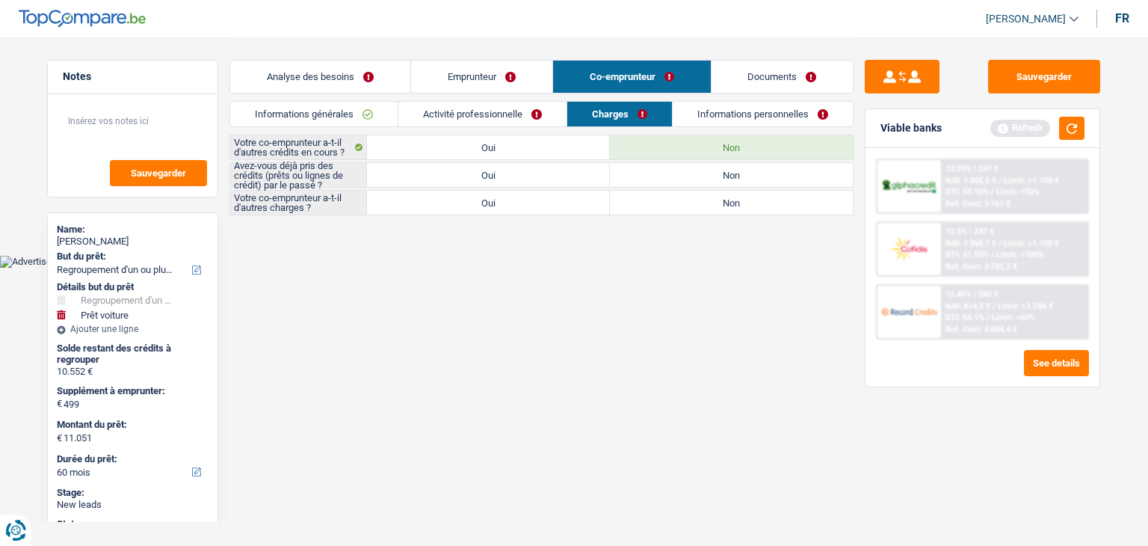
click at [541, 177] on label "Oui" at bounding box center [488, 175] width 243 height 24
click at [541, 177] on input "Oui" at bounding box center [488, 175] width 243 height 24
click at [673, 206] on label "Non" at bounding box center [731, 203] width 243 height 24
click at [673, 206] on input "Non" at bounding box center [731, 203] width 243 height 24
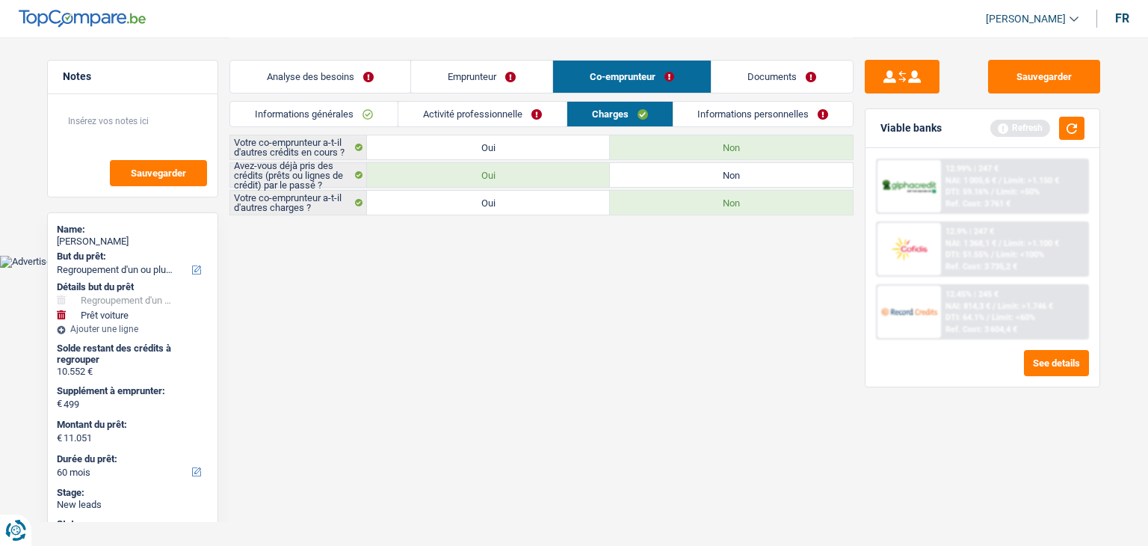
click at [748, 114] on link "Informations personnelles" at bounding box center [764, 114] width 180 height 25
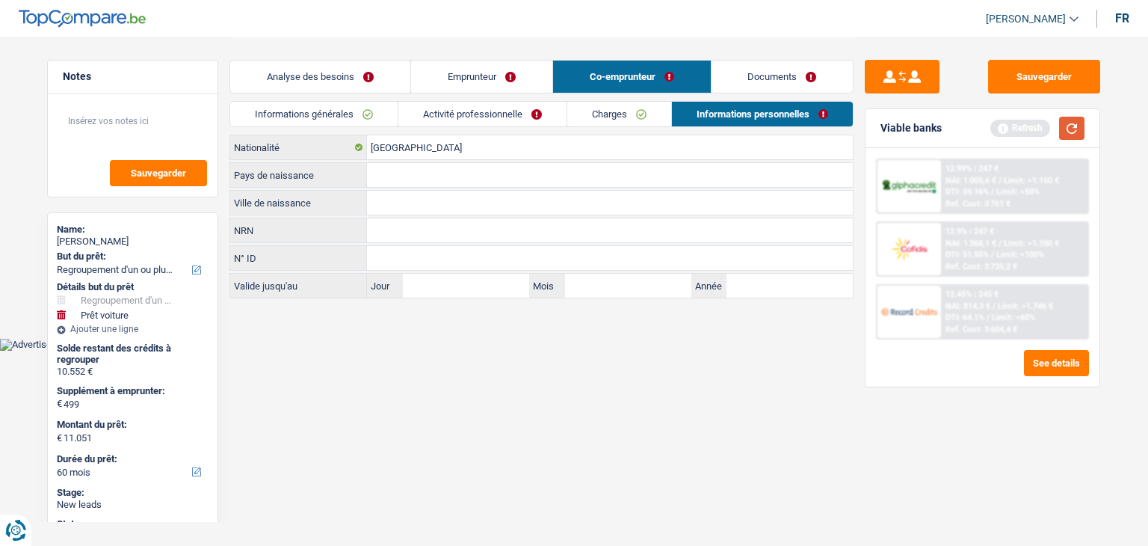
click at [1080, 129] on button "button" at bounding box center [1071, 128] width 25 height 23
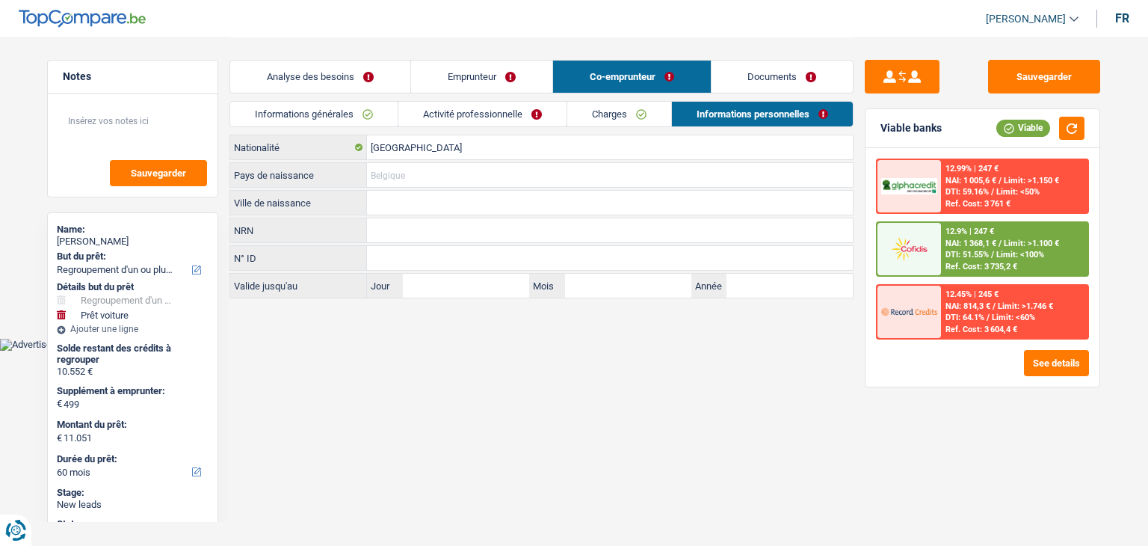
click at [416, 174] on input "Pays de naissance" at bounding box center [610, 175] width 486 height 24
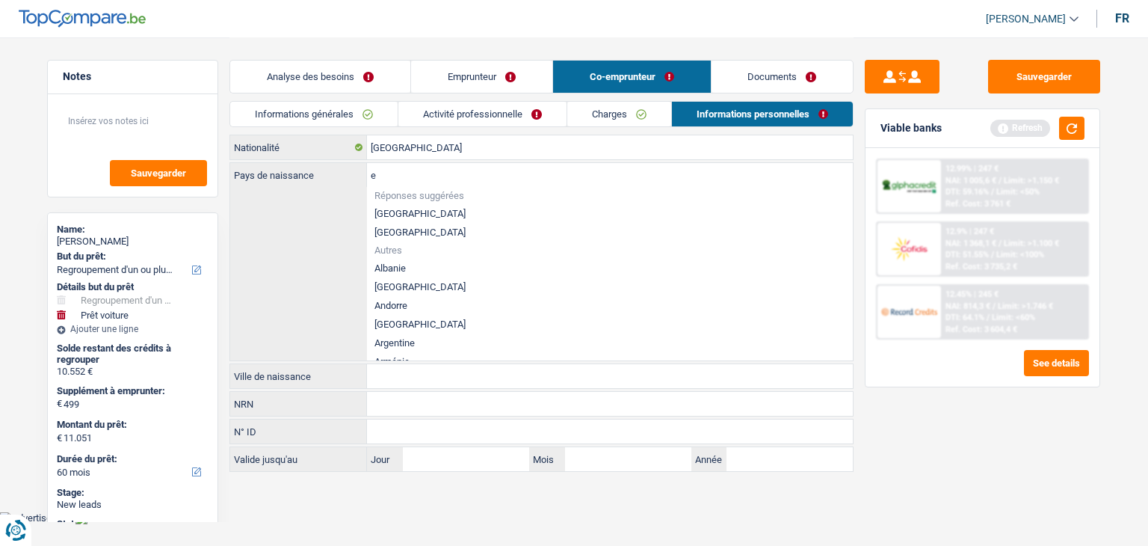
click at [402, 215] on li "[GEOGRAPHIC_DATA]" at bounding box center [610, 213] width 486 height 19
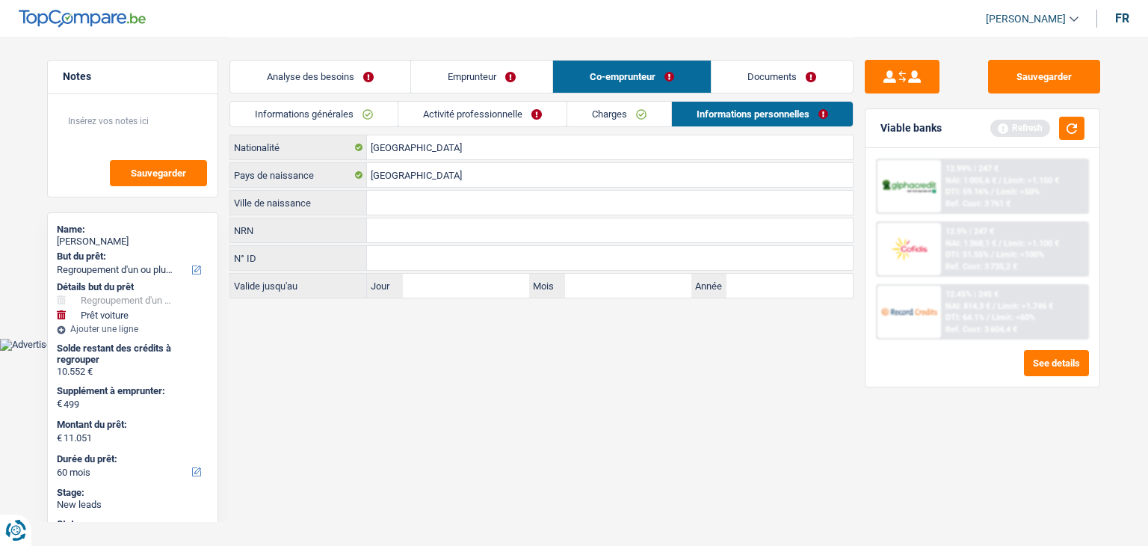
click at [396, 200] on input "Ville de naissance" at bounding box center [610, 203] width 486 height 24
click at [336, 118] on link "Informations générales" at bounding box center [313, 114] width 167 height 25
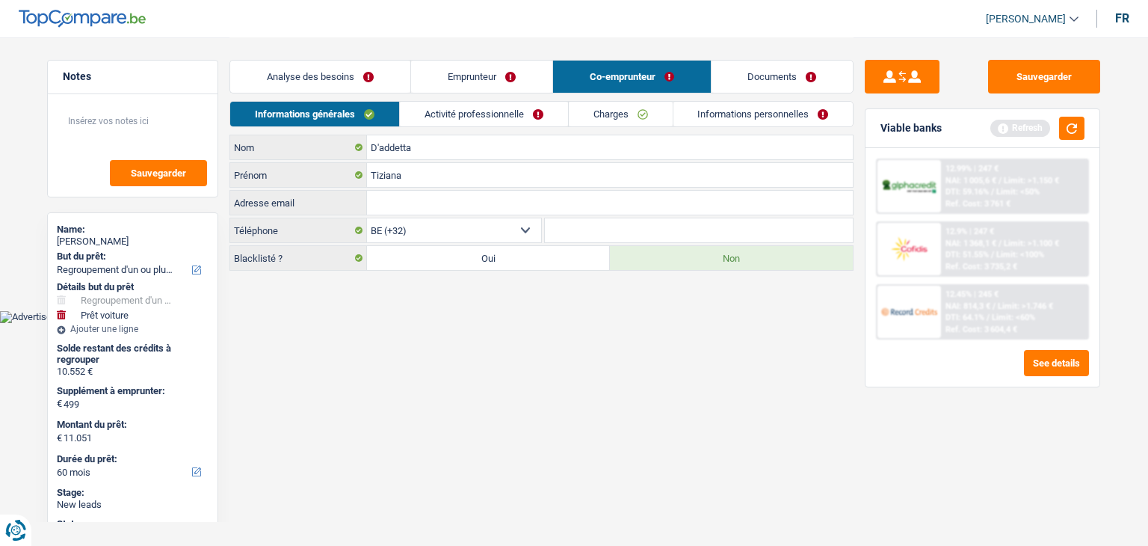
click at [333, 81] on link "Analyse des besoins" at bounding box center [320, 77] width 180 height 32
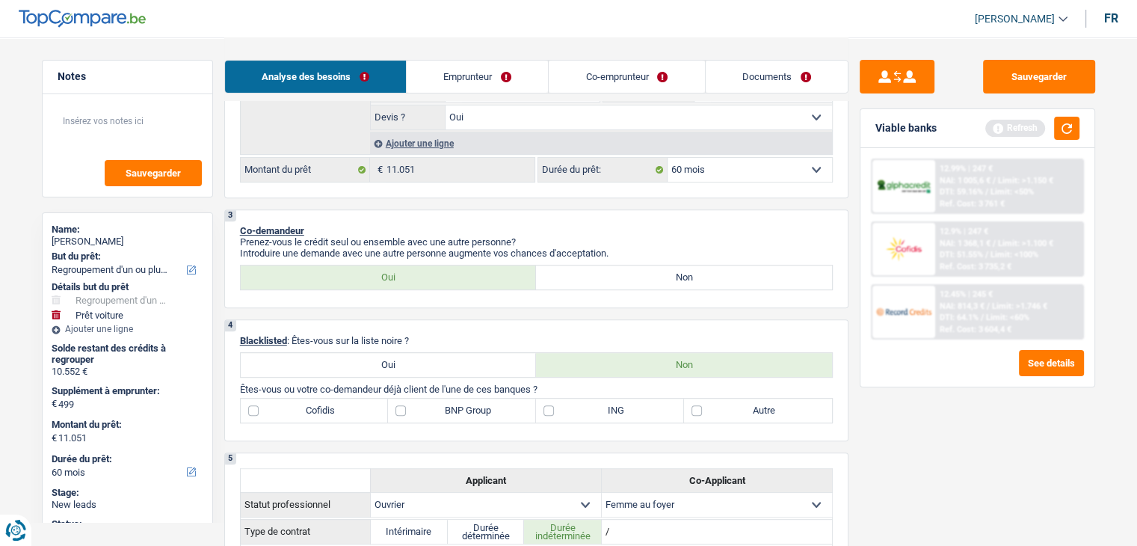
scroll to position [598, 0]
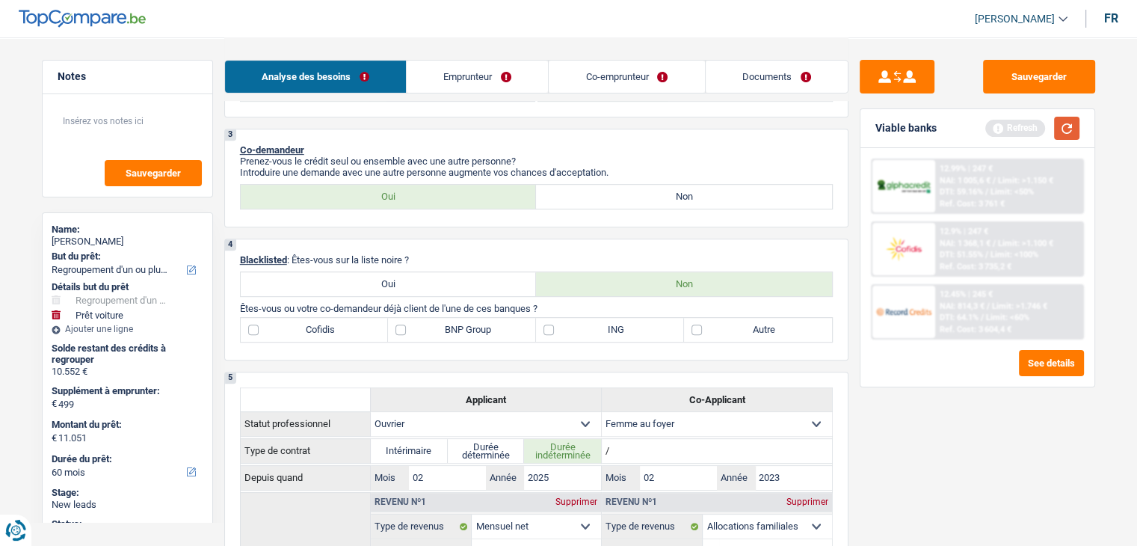
click at [1068, 132] on button "button" at bounding box center [1066, 128] width 25 height 23
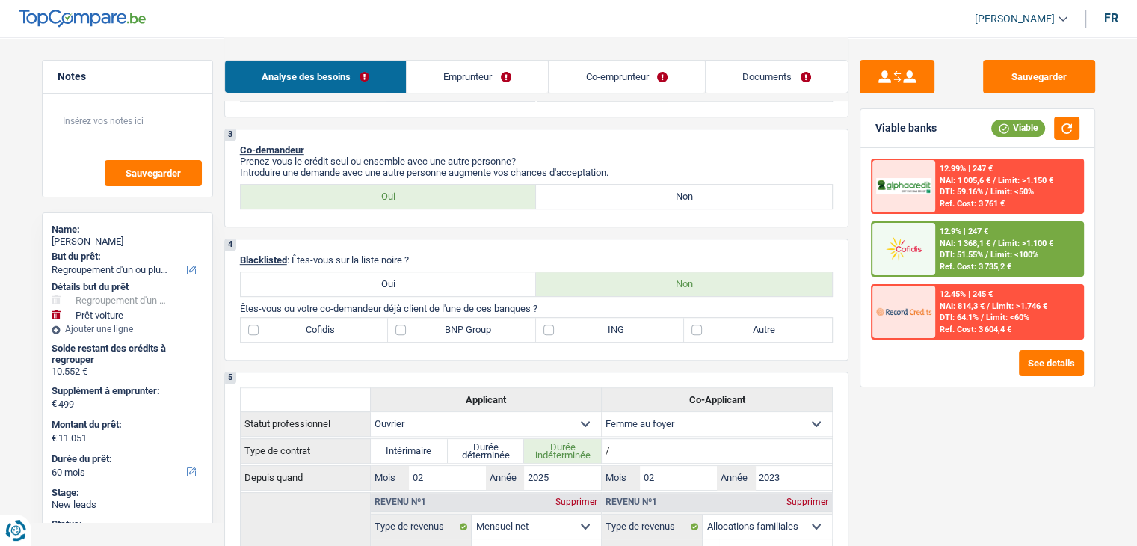
click at [461, 336] on label "BNP Group" at bounding box center [462, 330] width 148 height 24
click at [461, 336] on input "BNP Group" at bounding box center [462, 330] width 148 height 24
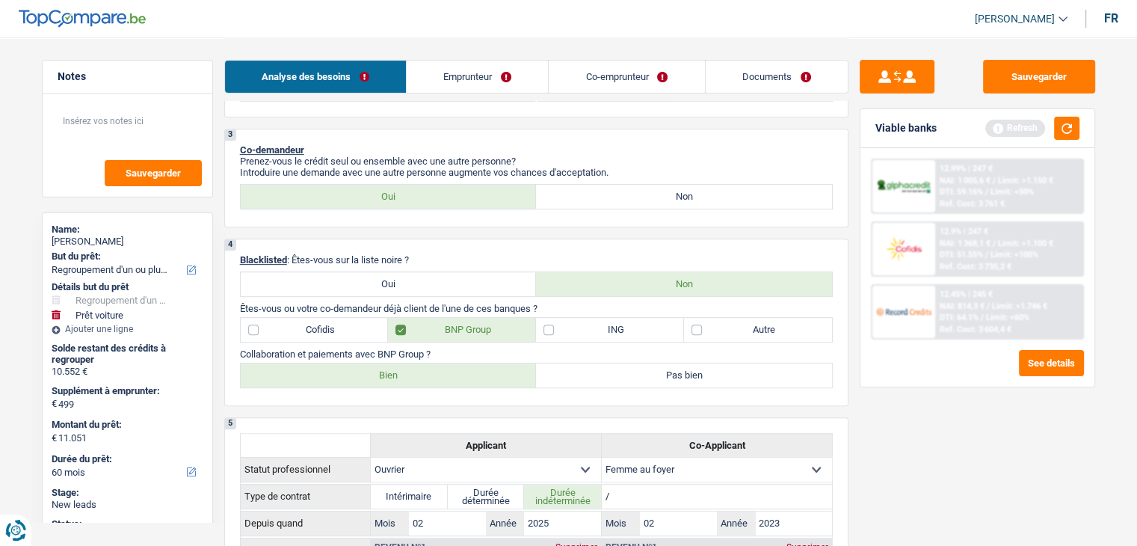
drag, startPoint x: 419, startPoint y: 371, endPoint x: 497, endPoint y: 375, distance: 78.6
click at [418, 371] on label "Bien" at bounding box center [389, 375] width 296 height 24
click at [418, 371] on input "Bien" at bounding box center [389, 375] width 296 height 24
click at [612, 340] on div "4 Blacklisted : Êtes-vous sur la liste noire ? Oui Non Êtes-vous ou votre co-de…" at bounding box center [536, 322] width 624 height 167
click at [288, 329] on label "Cofidis" at bounding box center [315, 330] width 148 height 24
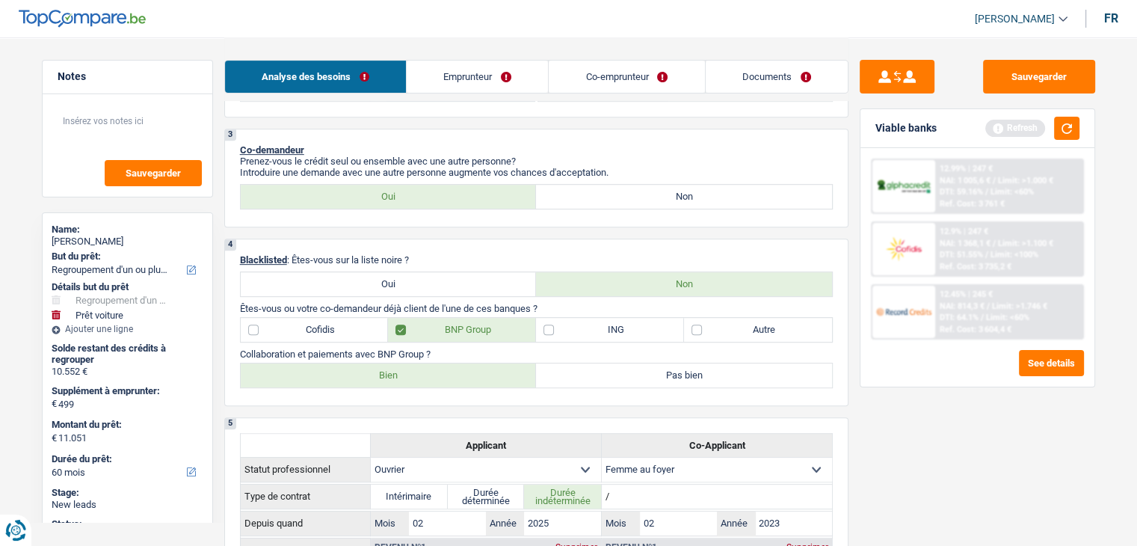
click at [288, 329] on input "Cofidis" at bounding box center [315, 330] width 148 height 24
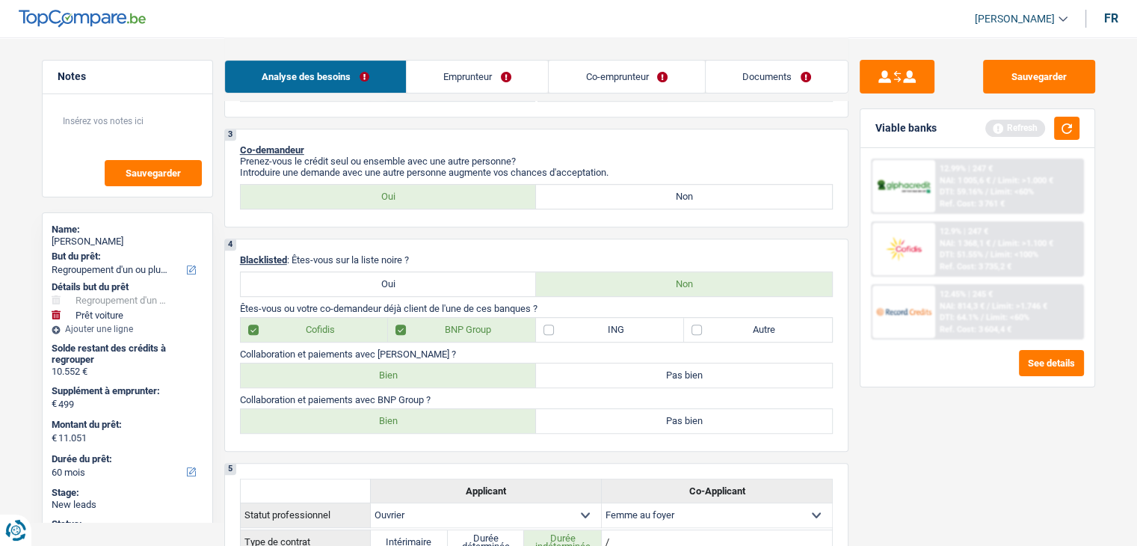
click at [341, 373] on label "Bien" at bounding box center [389, 375] width 296 height 24
click at [341, 373] on input "Bien" at bounding box center [389, 375] width 296 height 24
click at [720, 318] on label "Autre" at bounding box center [758, 330] width 148 height 24
click at [720, 318] on input "Autre" at bounding box center [758, 330] width 148 height 24
click at [1062, 121] on button "button" at bounding box center [1066, 128] width 25 height 23
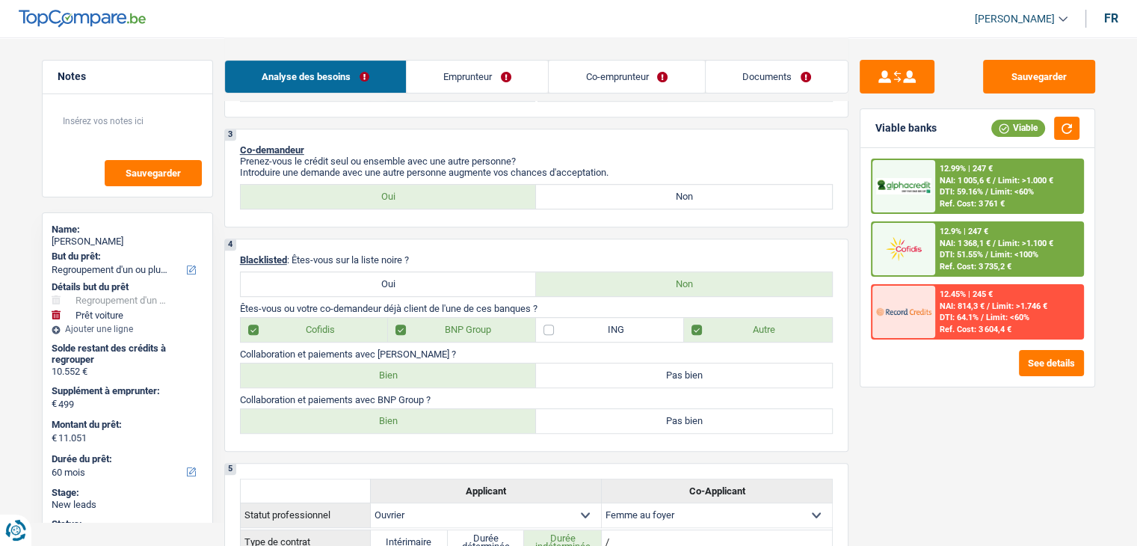
drag, startPoint x: 425, startPoint y: 247, endPoint x: 338, endPoint y: 256, distance: 87.9
click at [338, 256] on div "4 Blacklisted : Êtes-vous sur la liste noire ? Oui Non Êtes-vous ou votre co-de…" at bounding box center [536, 345] width 624 height 213
click at [631, 350] on p "Collaboration et paiements avec Cofidis ?" at bounding box center [536, 353] width 593 height 11
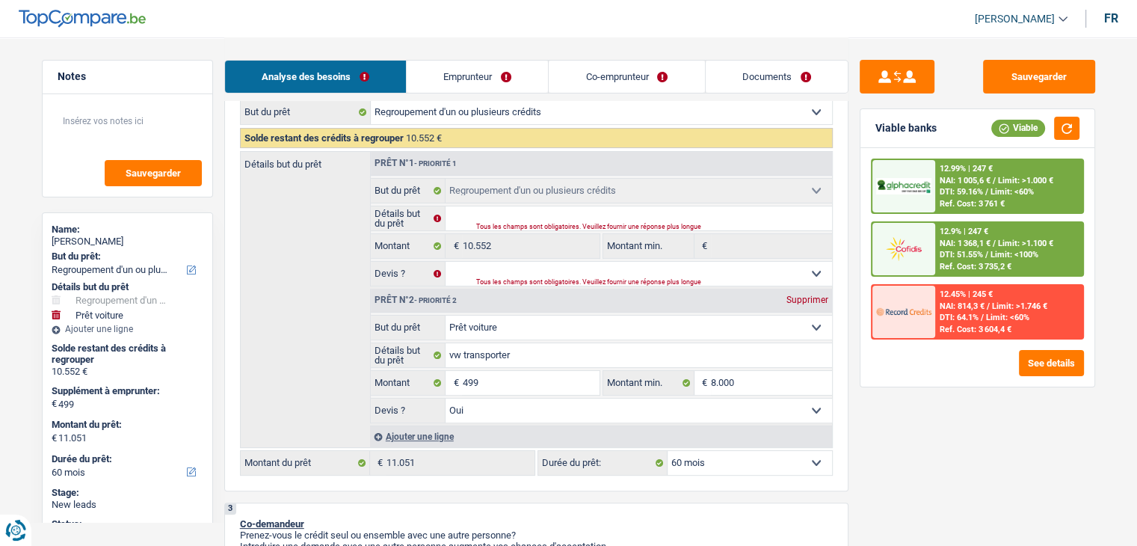
scroll to position [299, 0]
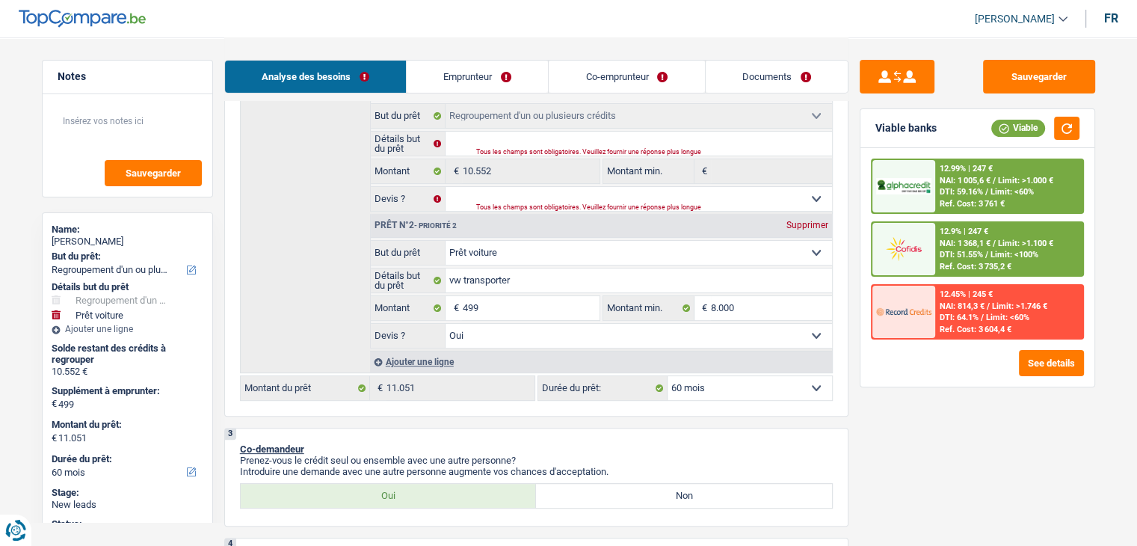
click at [601, 443] on p "Co-demandeur" at bounding box center [536, 448] width 593 height 11
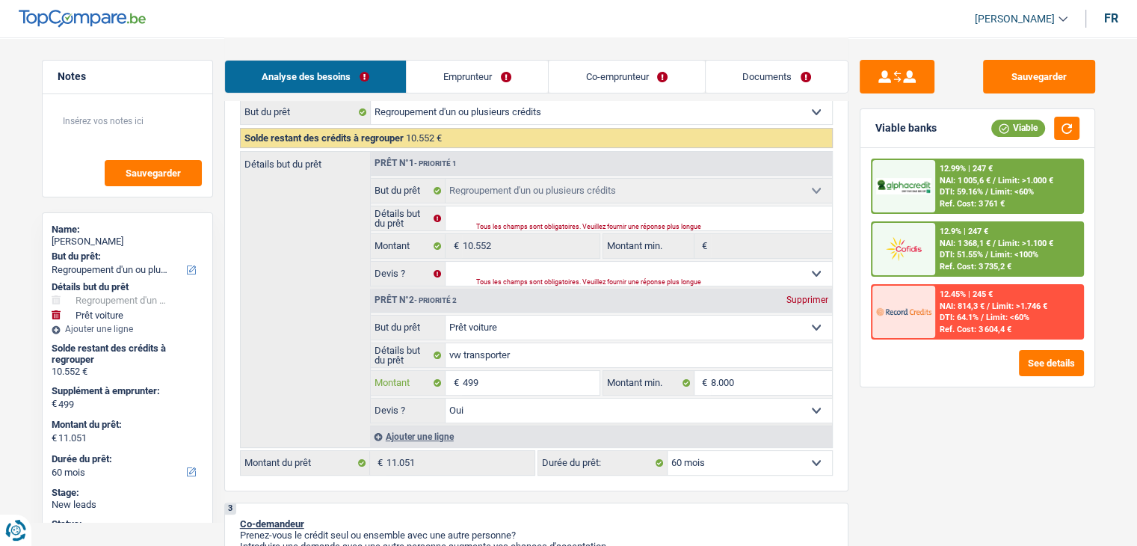
click at [517, 383] on input "499" at bounding box center [530, 383] width 137 height 24
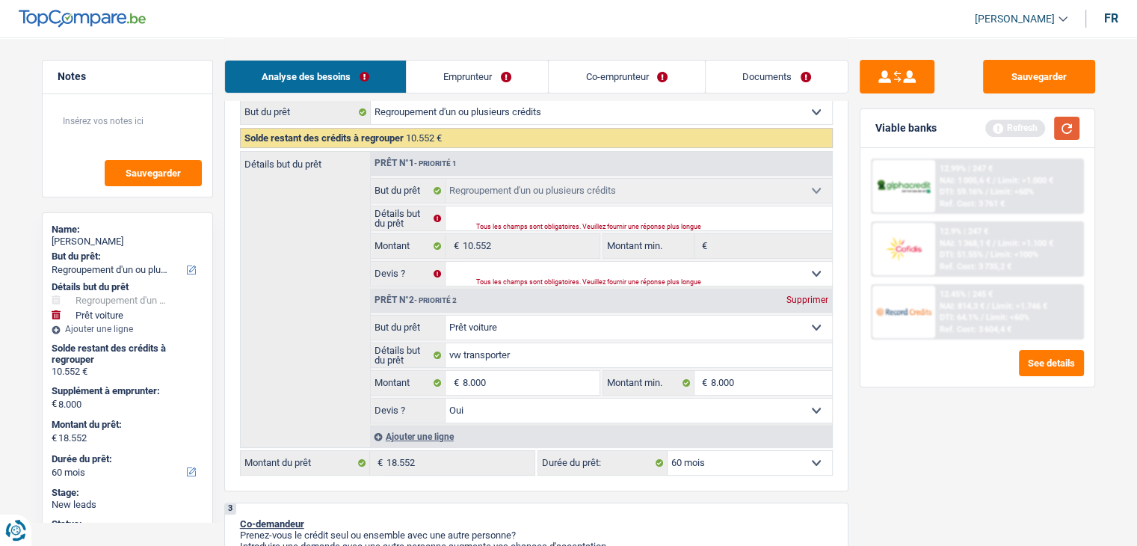
drag, startPoint x: 1047, startPoint y: 120, endPoint x: 1077, endPoint y: 125, distance: 31.0
click at [1049, 121] on div "Refresh" at bounding box center [1032, 128] width 94 height 23
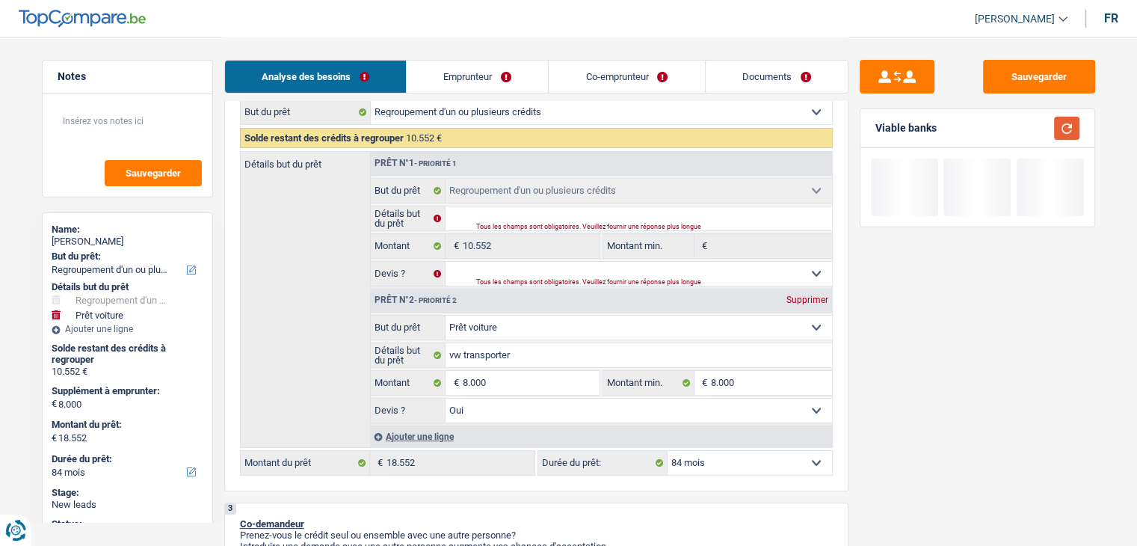
click at [1078, 125] on button "button" at bounding box center [1066, 128] width 25 height 23
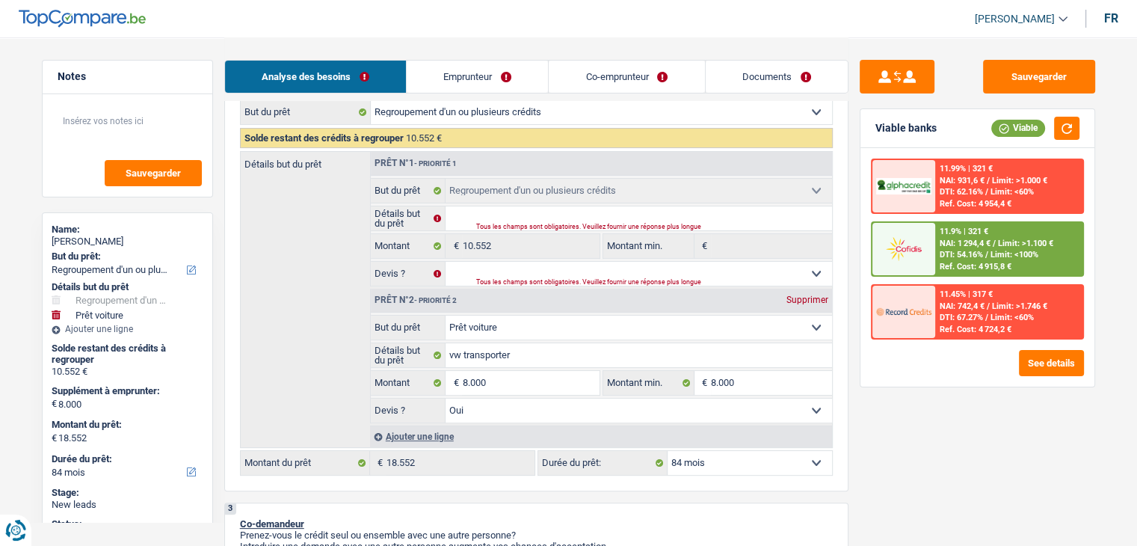
click at [975, 244] on span "NAI: 1 294,4 €" at bounding box center [965, 244] width 51 height 10
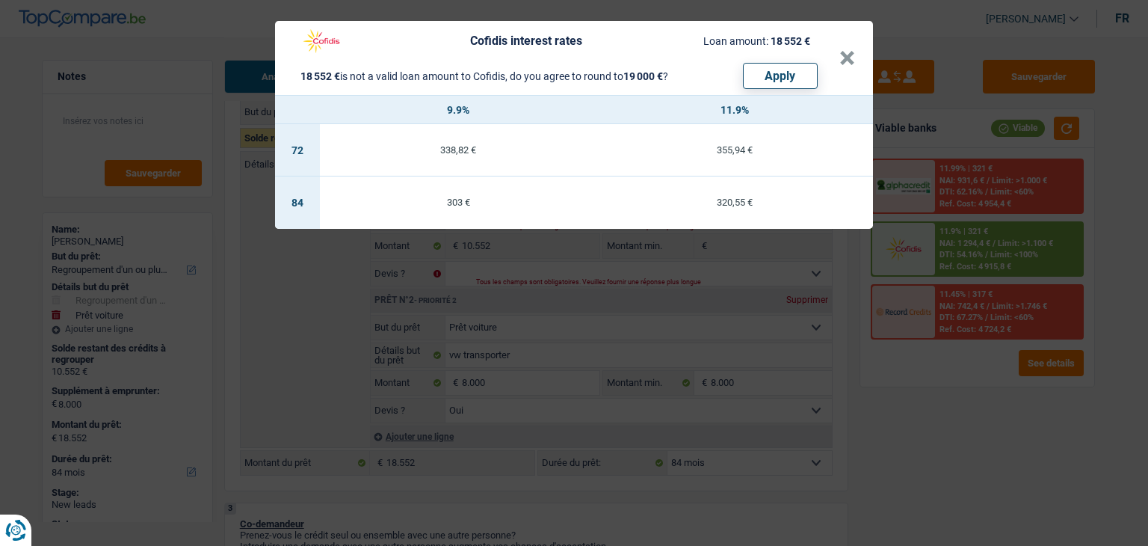
click at [962, 409] on div "Cofidis interest rates Loan amount: 18 552 € 18 552 € is not a valid loan amoun…" at bounding box center [574, 273] width 1148 height 546
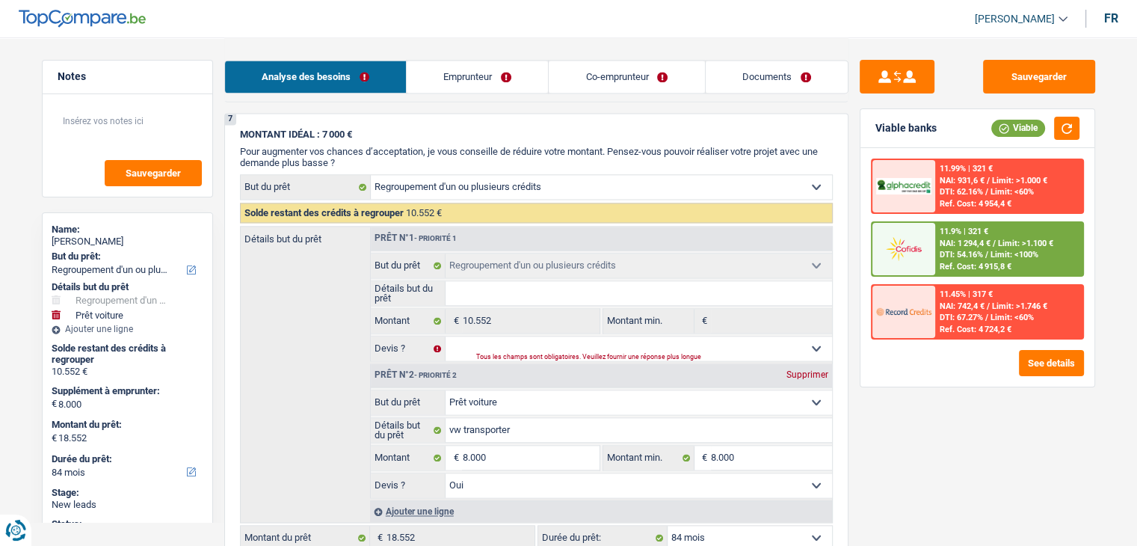
scroll to position [2218, 0]
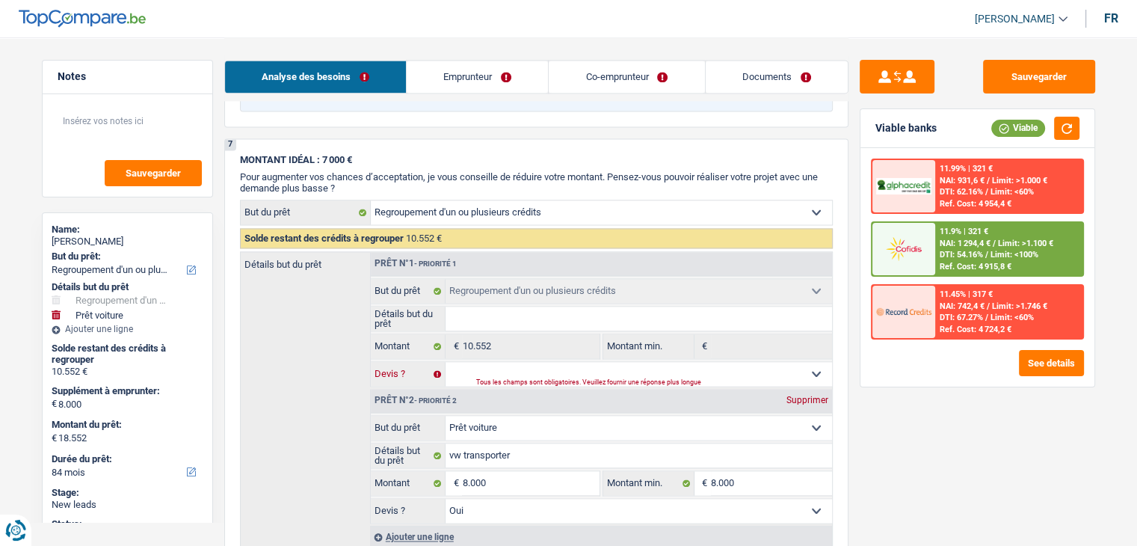
click at [487, 362] on select "Oui Non Non répondu Sélectionner une option" at bounding box center [639, 374] width 387 height 24
click at [446, 362] on select "Oui Non Non répondu Sélectionner une option" at bounding box center [639, 374] width 387 height 24
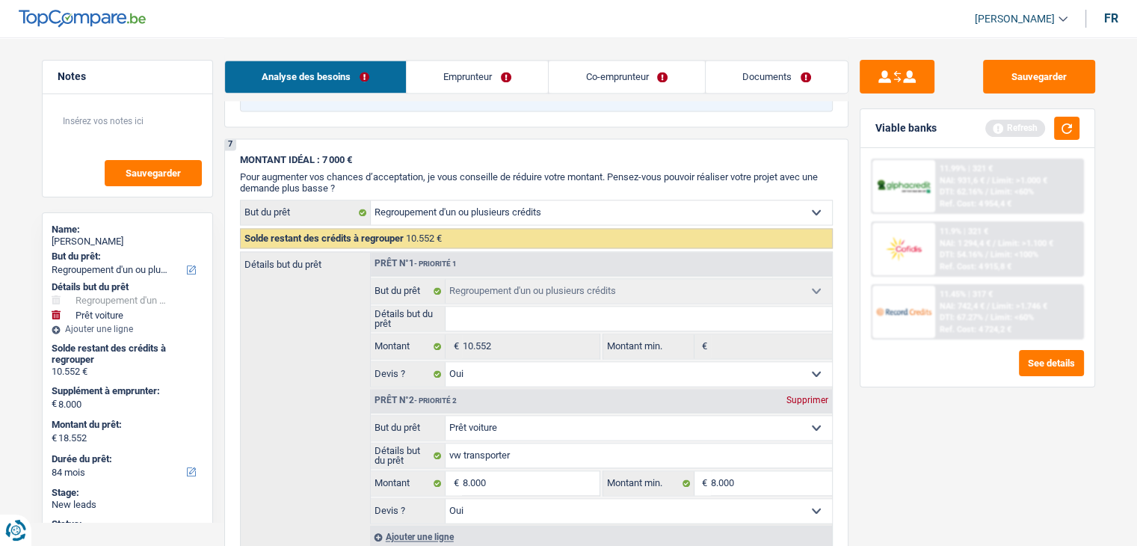
click at [493, 307] on input "Détails but du prêt" at bounding box center [639, 319] width 387 height 24
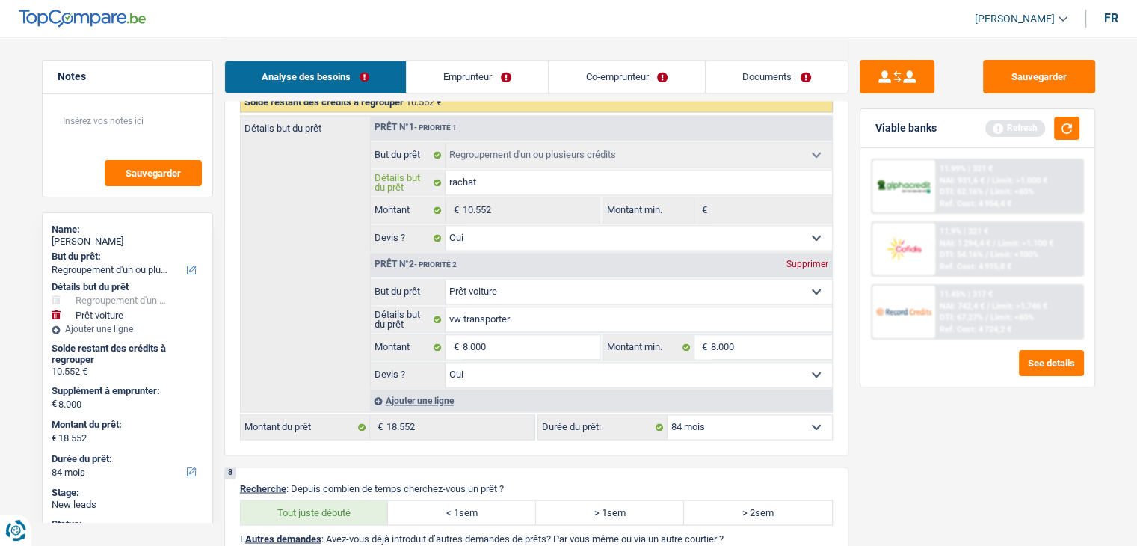
scroll to position [2442, 0]
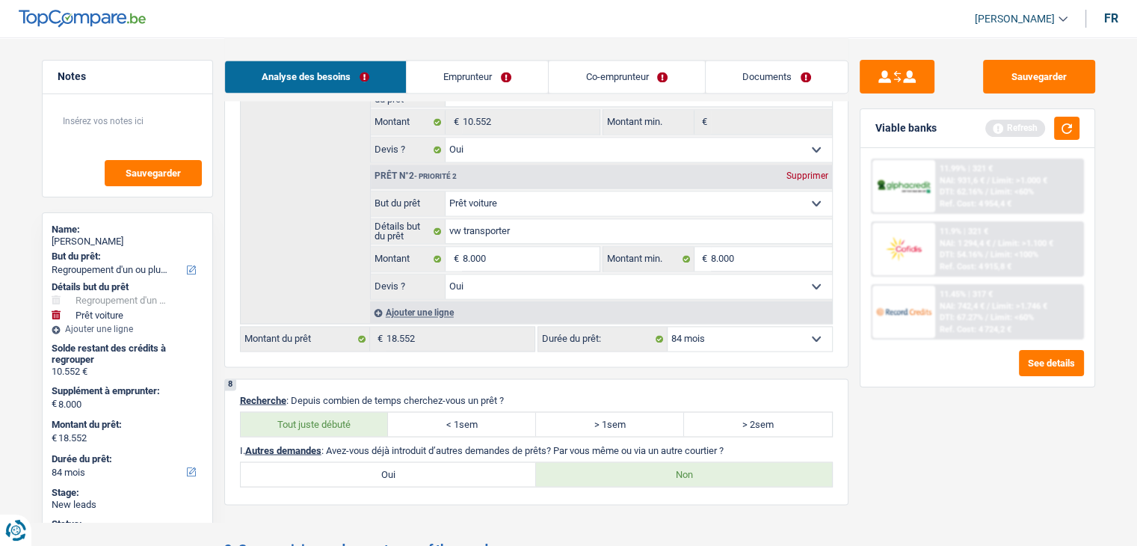
click at [911, 425] on div "Sauvegarder Viable banks Refresh 11.99% | 321 € NAI: 931,6 € / Limit: >1.000 € …" at bounding box center [978, 291] width 258 height 462
click at [1068, 129] on button "button" at bounding box center [1066, 128] width 25 height 23
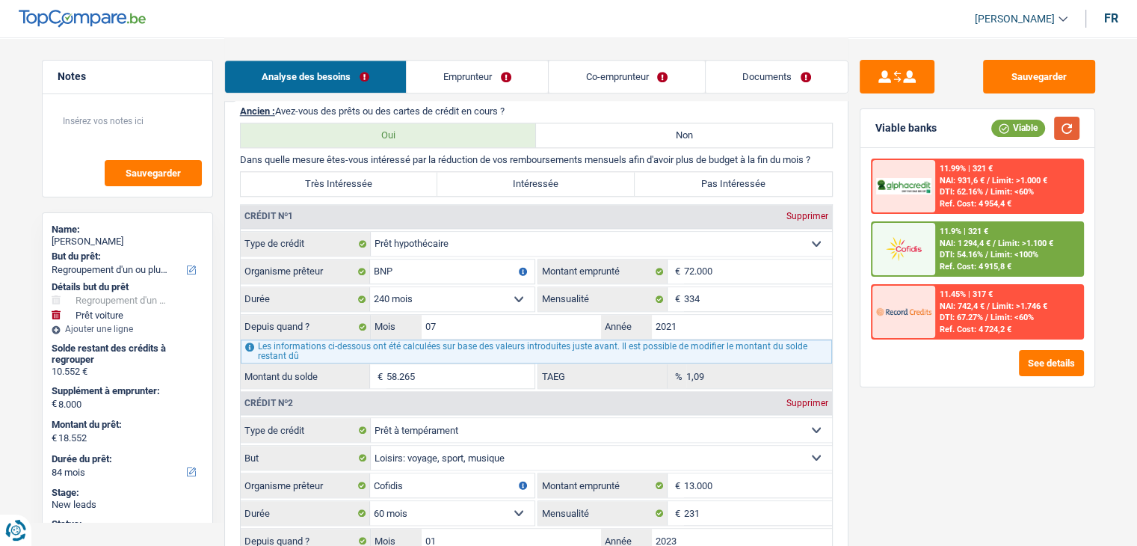
scroll to position [1619, 0]
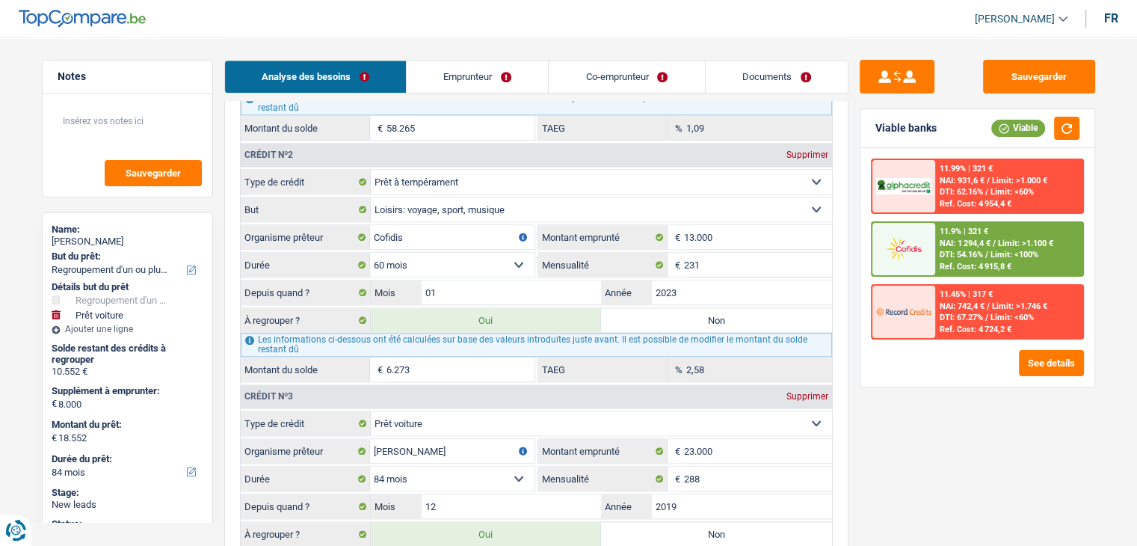
click at [915, 421] on div "Sauvegarder Viable banks Viable 11.99% | 321 € NAI: 931,6 € / Limit: >1.000 € D…" at bounding box center [978, 291] width 258 height 462
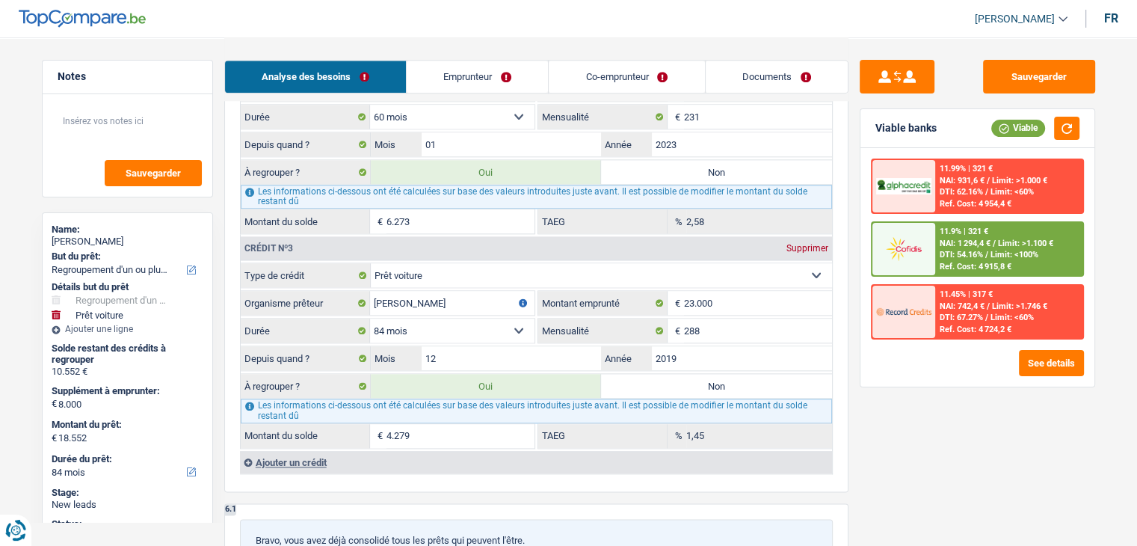
scroll to position [1769, 0]
click at [923, 402] on div "Sauvegarder Viable banks Viable 11.99% | 321 € NAI: 931,6 € / Limit: >1.000 € D…" at bounding box center [978, 291] width 258 height 462
drag, startPoint x: 997, startPoint y: 539, endPoint x: 970, endPoint y: 487, distance: 58.5
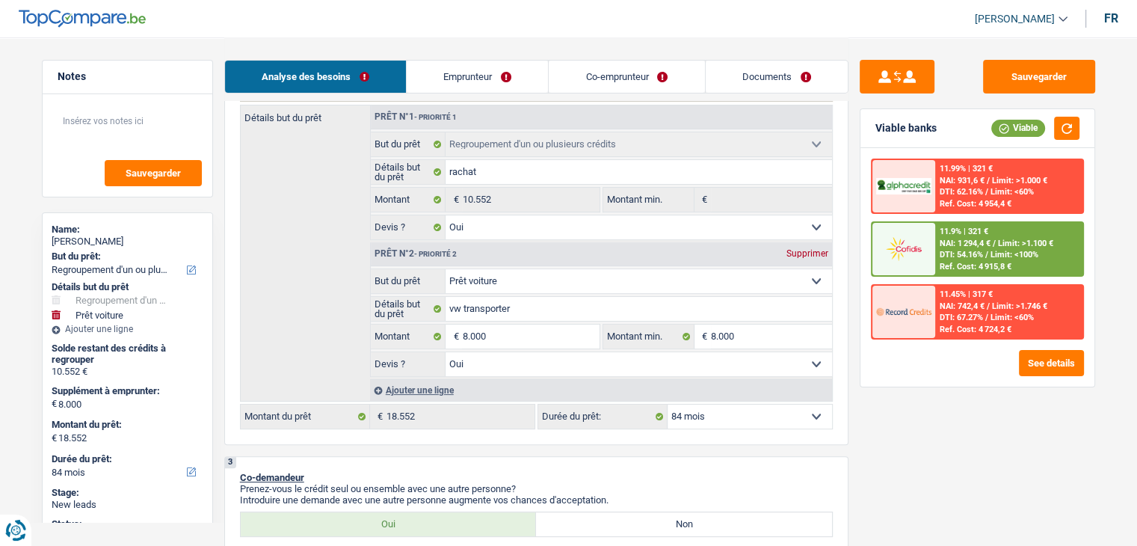
scroll to position [348, 0]
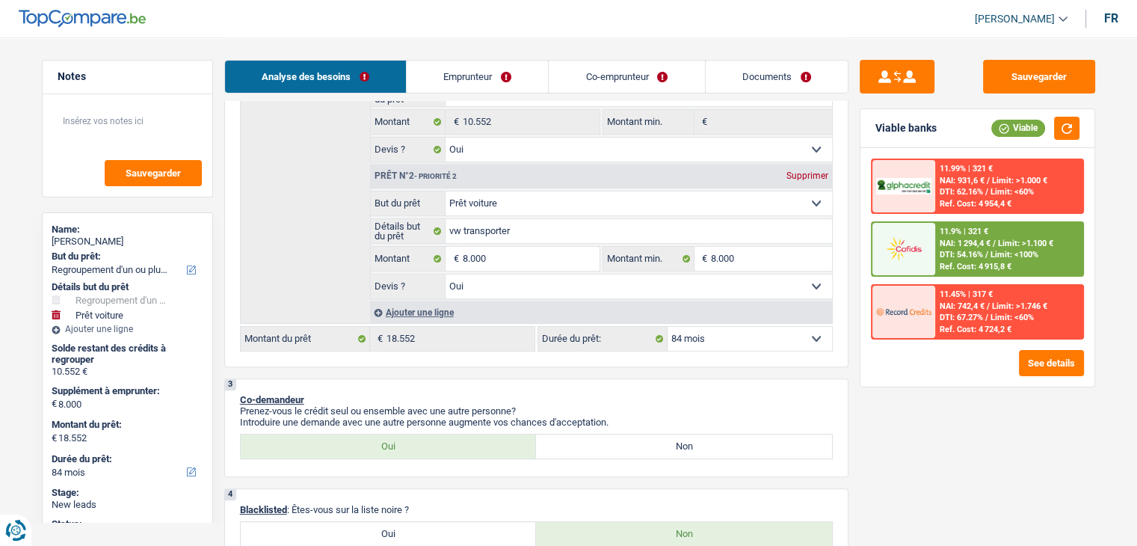
click at [987, 252] on span "/" at bounding box center [986, 255] width 3 height 10
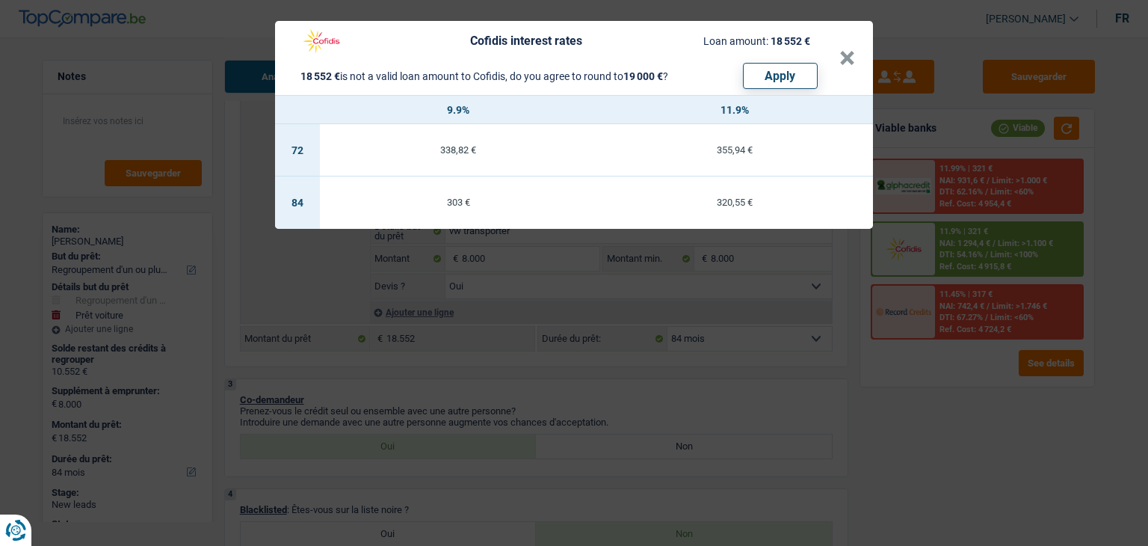
click at [896, 379] on div "Cofidis interest rates Loan amount: 18 552 € 18 552 € is not a valid loan amoun…" at bounding box center [574, 273] width 1148 height 546
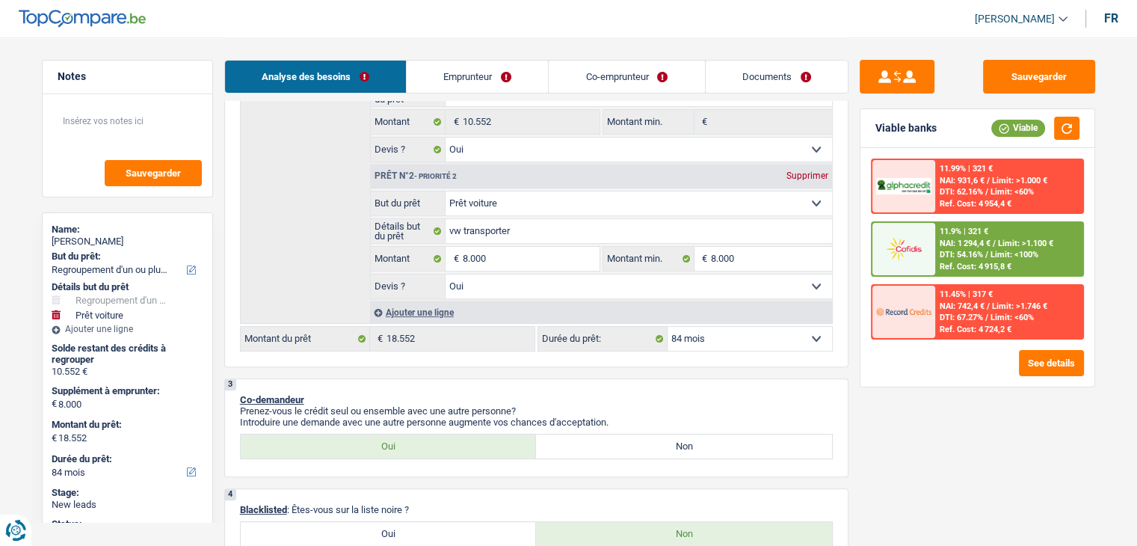
click at [1026, 236] on div "11.9% | 321 € NAI: 1 294,4 € / Limit: >1.100 € DTI: 54.16% / Limit: <100% Ref. …" at bounding box center [1008, 249] width 147 height 52
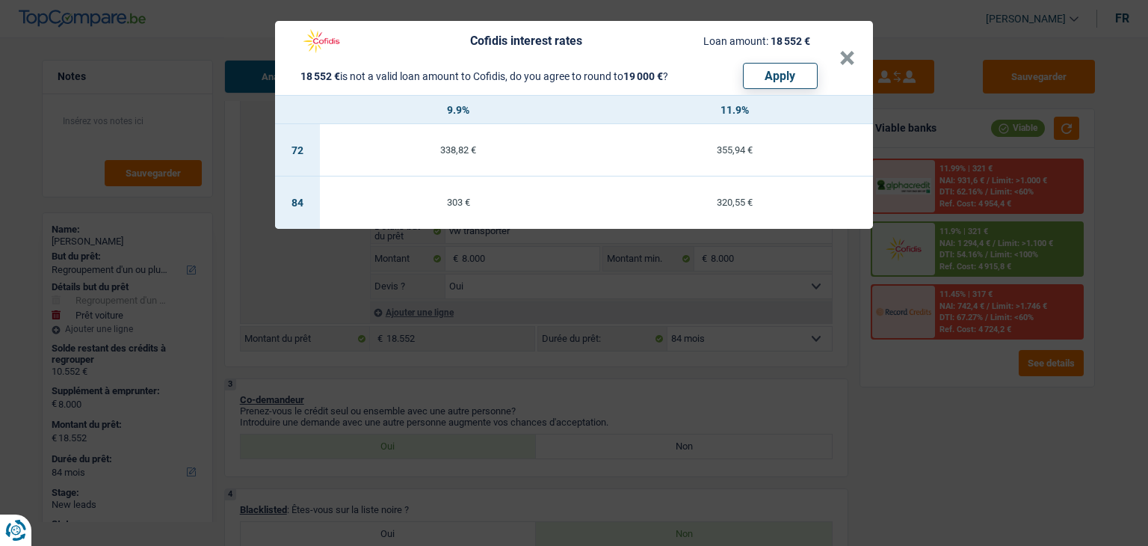
click at [917, 407] on div "Cofidis interest rates Loan amount: 18 552 € 18 552 € is not a valid loan amoun…" at bounding box center [574, 273] width 1148 height 546
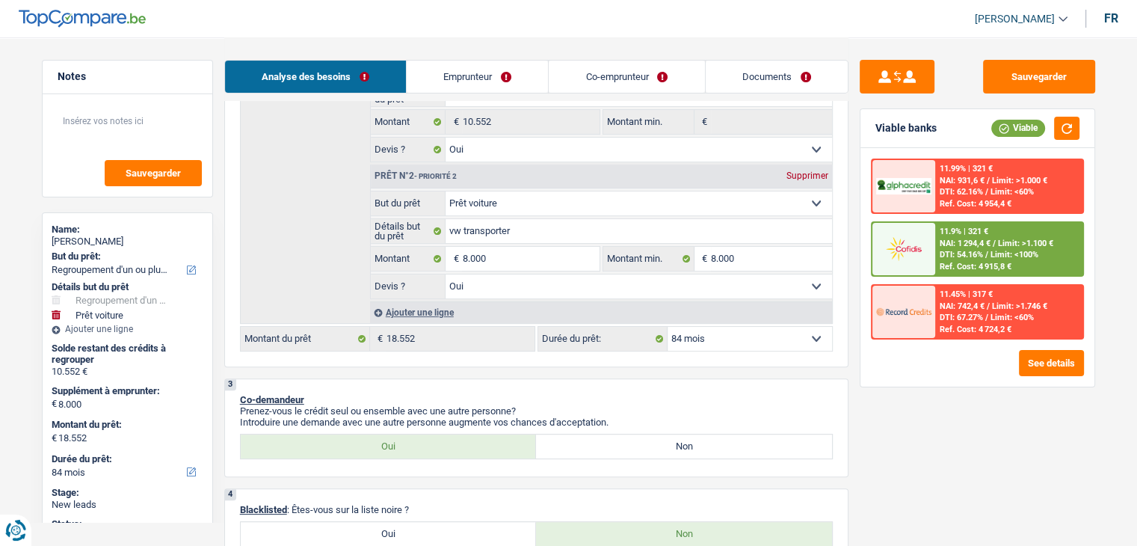
click at [703, 342] on select "12 mois 18 mois 24 mois 30 mois 36 mois 42 mois 48 mois 60 mois 72 mois 84 mois…" at bounding box center [750, 339] width 164 height 24
click at [900, 476] on div "Sauvegarder Viable banks Viable 11.99% | 321 € NAI: 931,6 € / Limit: >1.000 € D…" at bounding box center [978, 291] width 258 height 462
click at [958, 224] on div "11.9% | 321 € NAI: 1 294,4 € / Limit: >1.100 € DTI: 54.16% / Limit: <100% Ref. …" at bounding box center [1008, 249] width 147 height 52
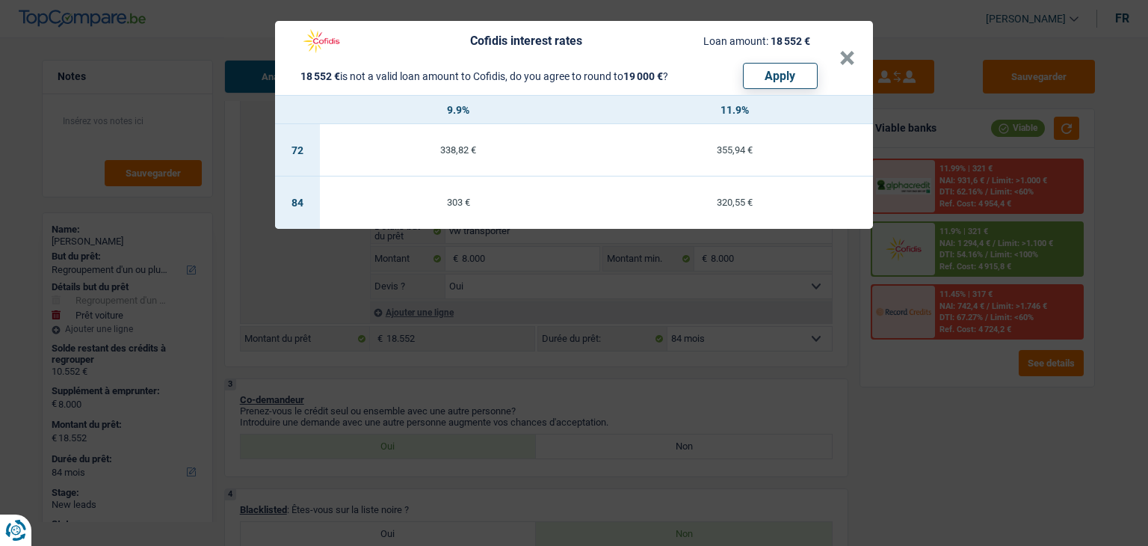
click at [863, 387] on div "Cofidis interest rates Loan amount: 18 552 € 18 552 € is not a valid loan amoun…" at bounding box center [574, 273] width 1148 height 546
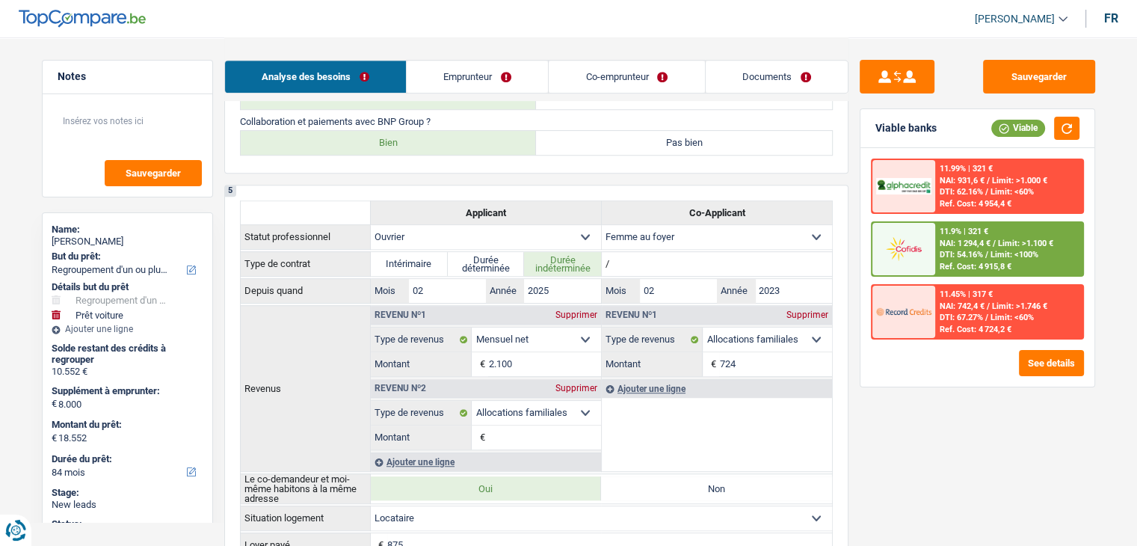
scroll to position [947, 0]
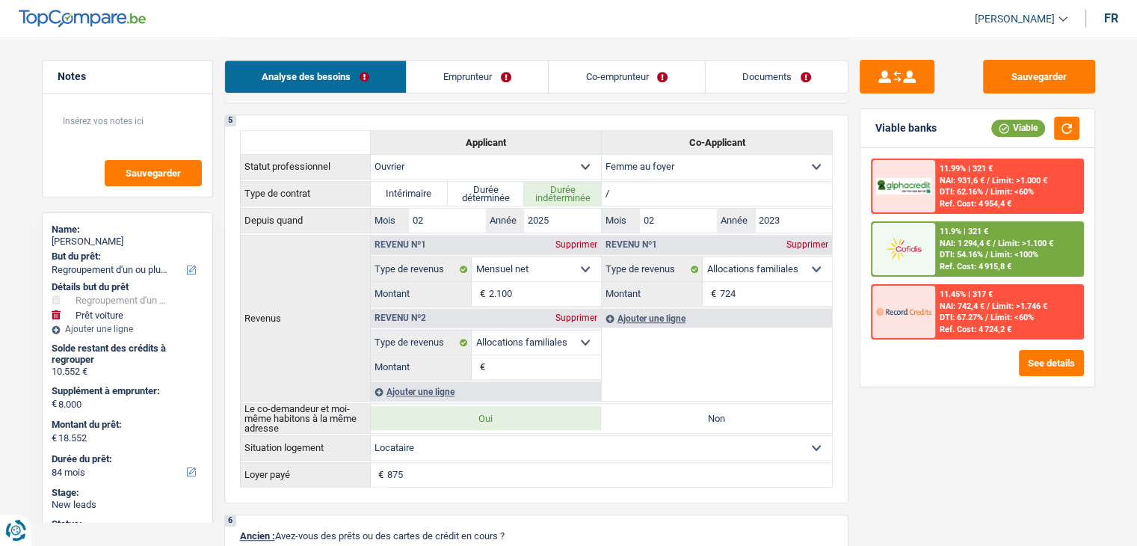
click at [932, 236] on div at bounding box center [904, 249] width 63 height 52
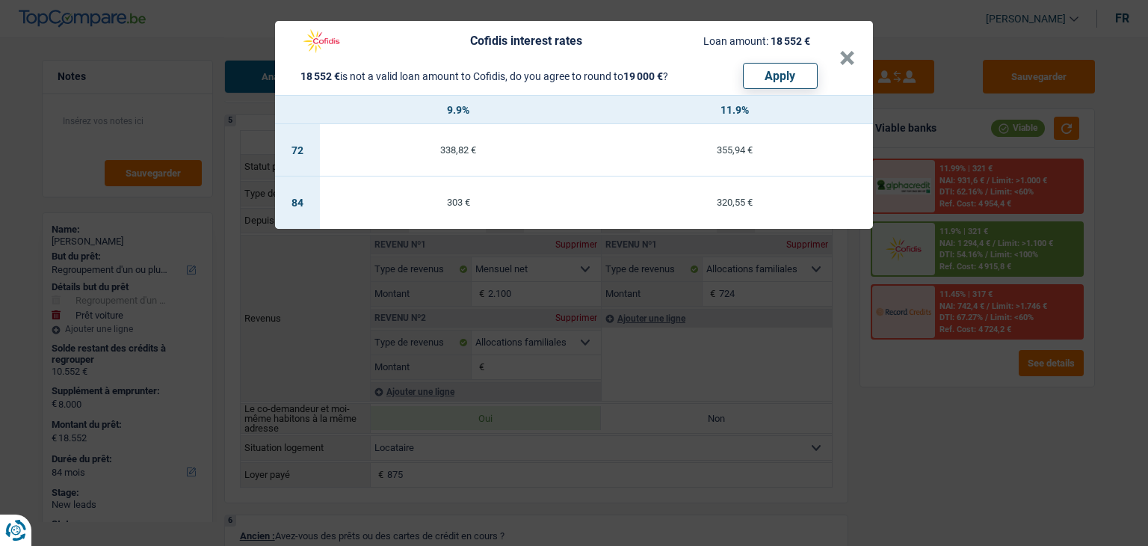
click at [750, 194] on td "320,55 €" at bounding box center [735, 202] width 277 height 52
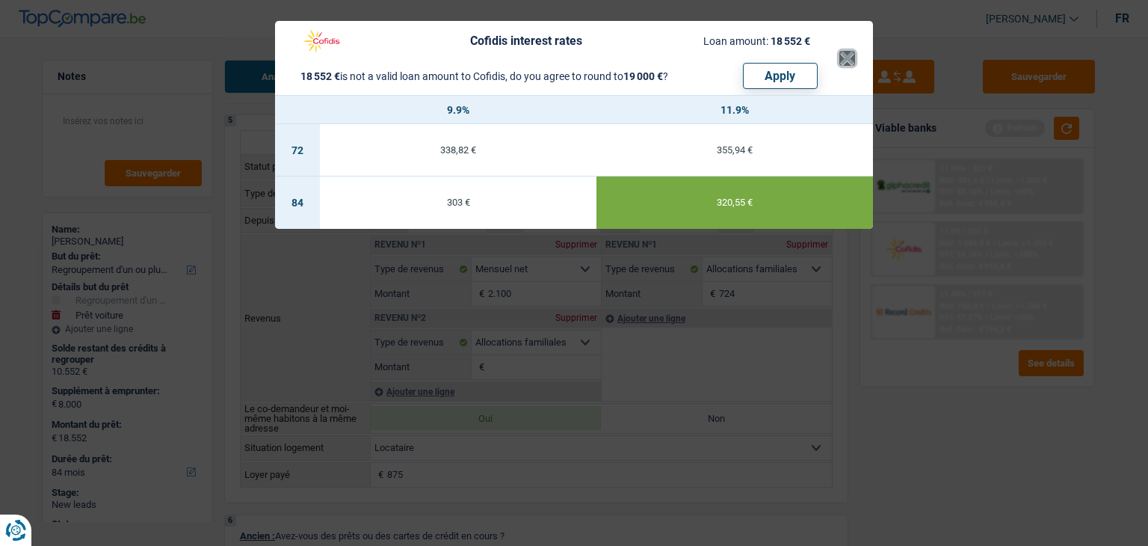
click at [852, 55] on button "×" at bounding box center [848, 58] width 16 height 15
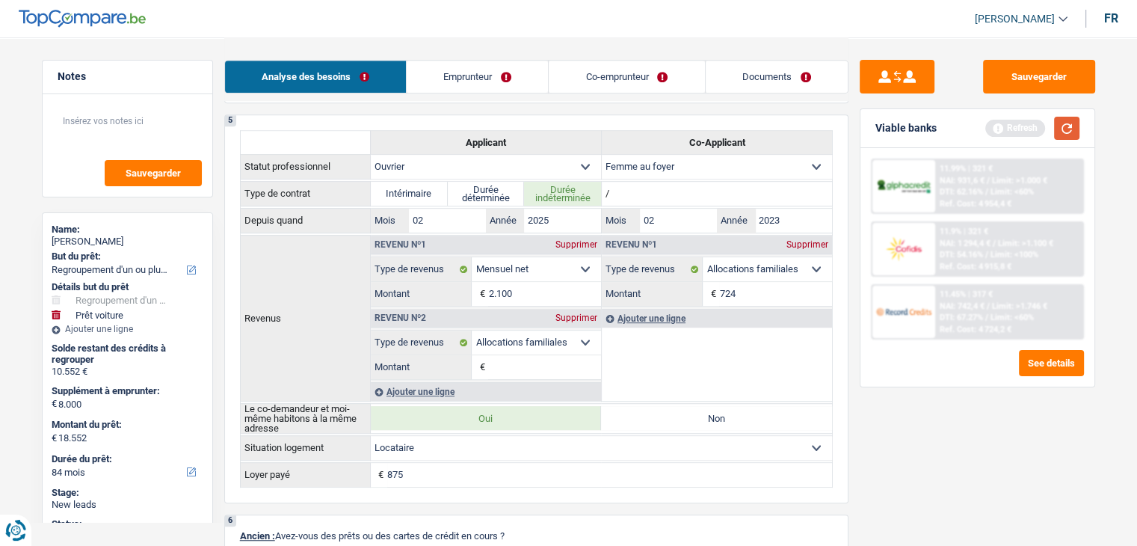
click at [1074, 132] on button "button" at bounding box center [1066, 128] width 25 height 23
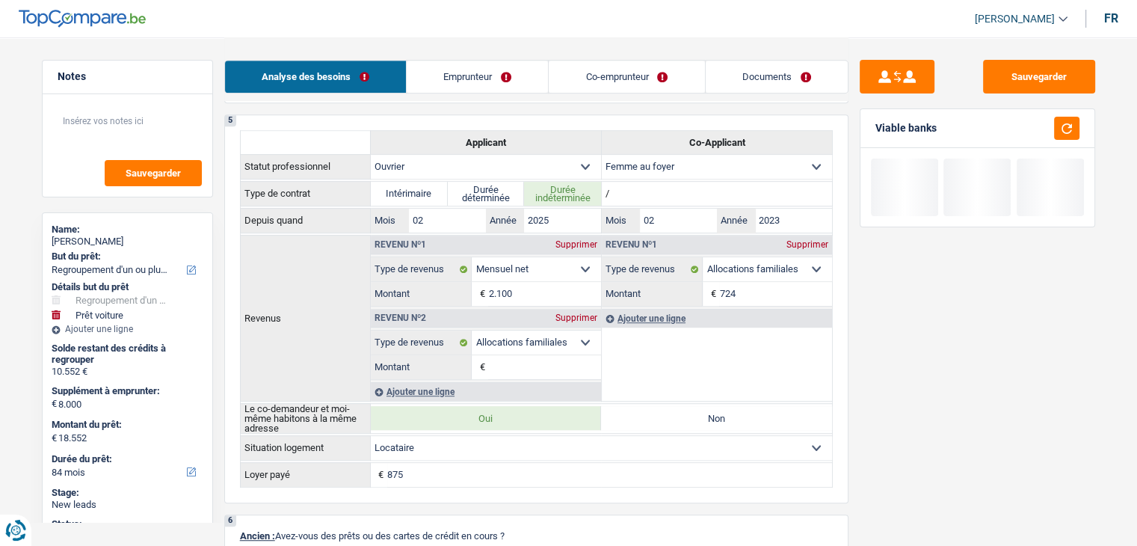
click at [775, 60] on div "Analyse des besoins Emprunteur Co-emprunteur Documents" at bounding box center [536, 69] width 624 height 64
click at [775, 66] on link "Documents" at bounding box center [777, 77] width 142 height 32
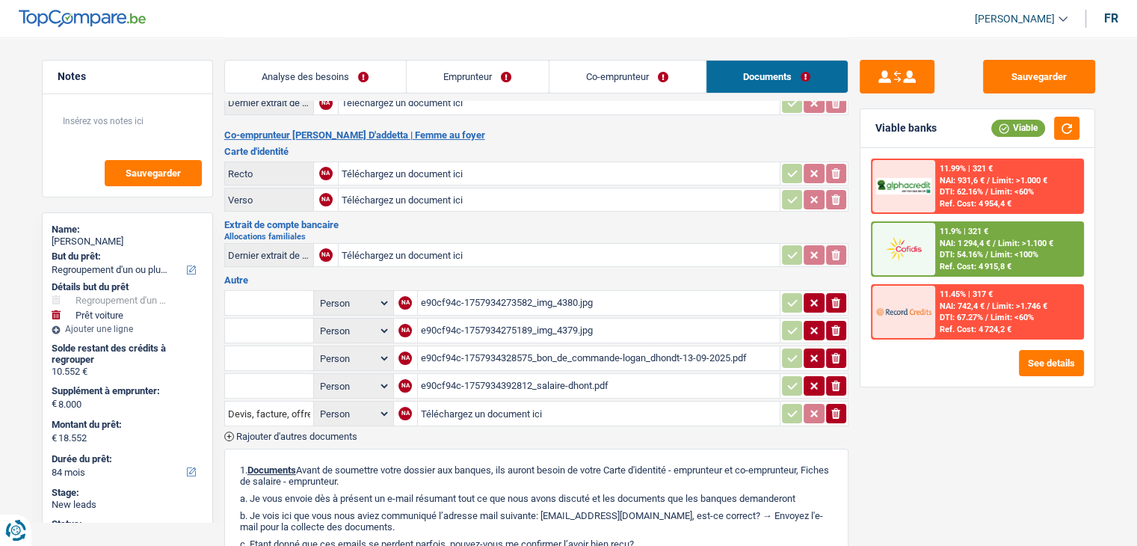
scroll to position [449, 0]
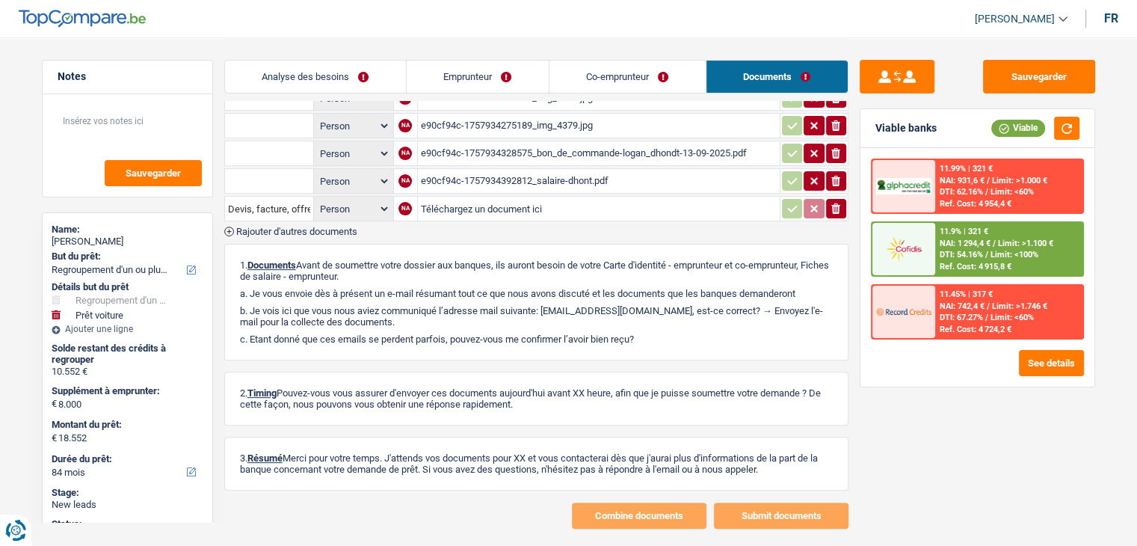
click at [951, 244] on span "NAI: 1 294,4 €" at bounding box center [965, 244] width 51 height 10
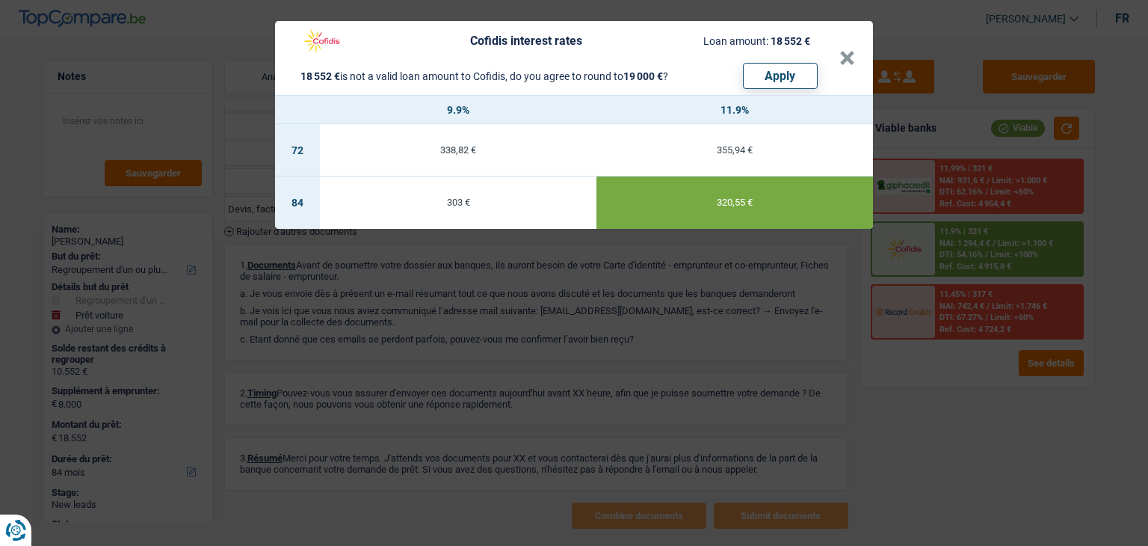
click at [722, 285] on div "Cofidis interest rates Loan amount: 18 552 € 18 552 € is not a valid loan amoun…" at bounding box center [574, 273] width 1148 height 546
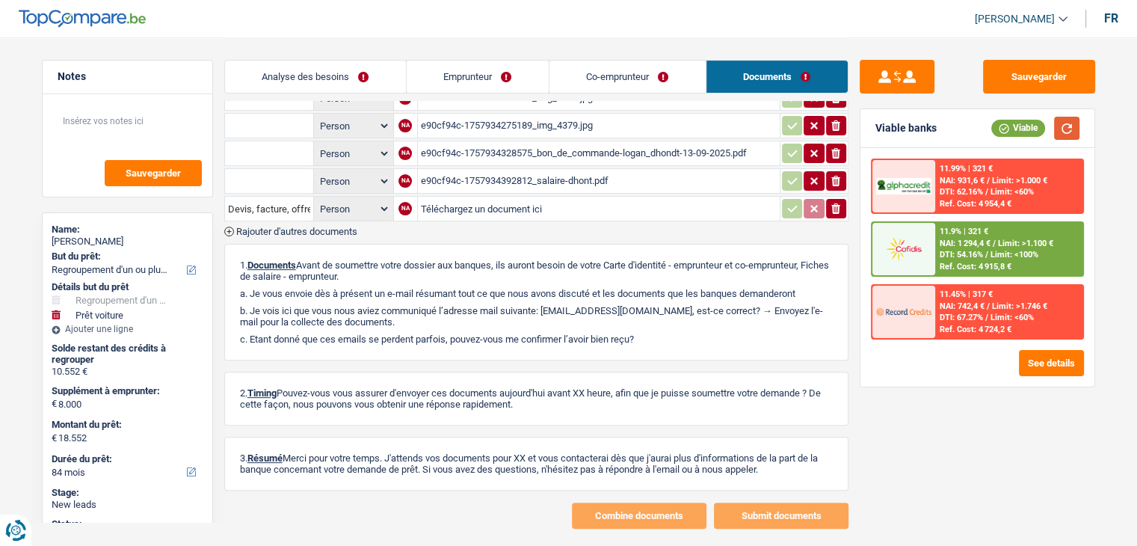
click at [1071, 124] on button "button" at bounding box center [1066, 128] width 25 height 23
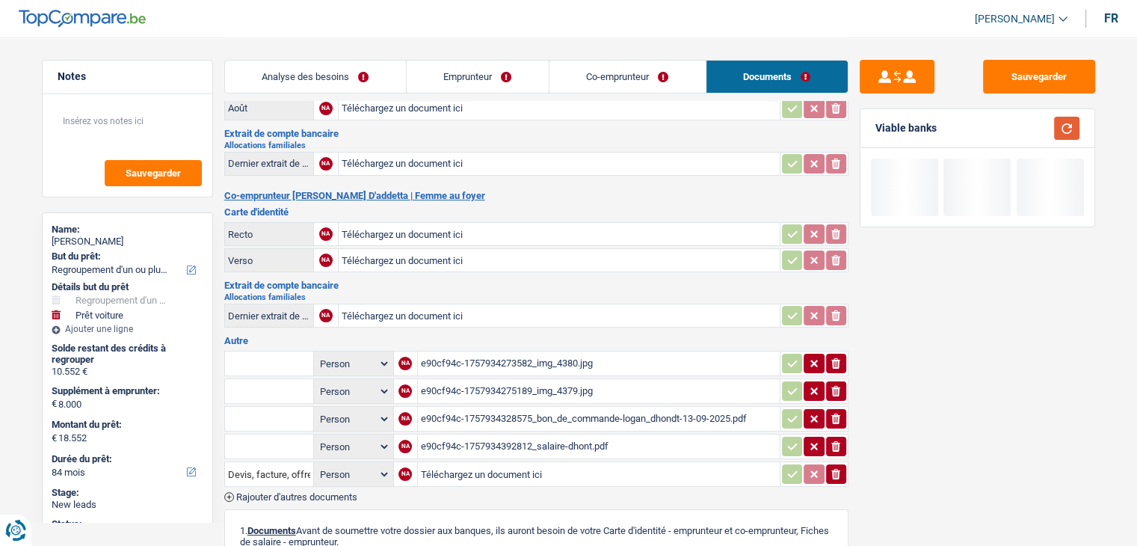
scroll to position [0, 0]
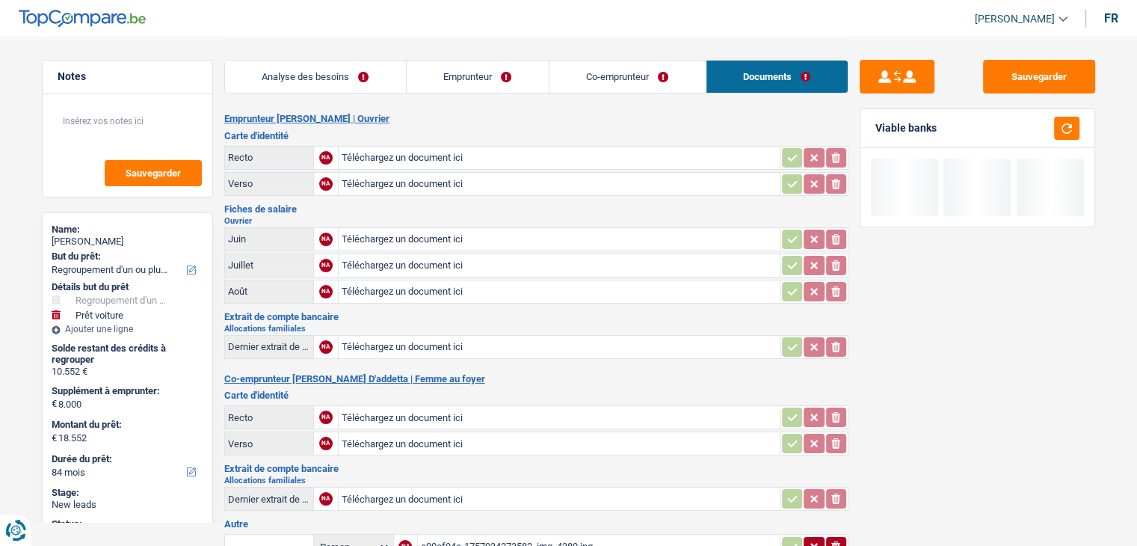
click at [304, 34] on header "Yanis Duboc Se déconnecter fr" at bounding box center [568, 19] width 1137 height 38
click at [328, 72] on link "Analyse des besoins" at bounding box center [315, 77] width 181 height 32
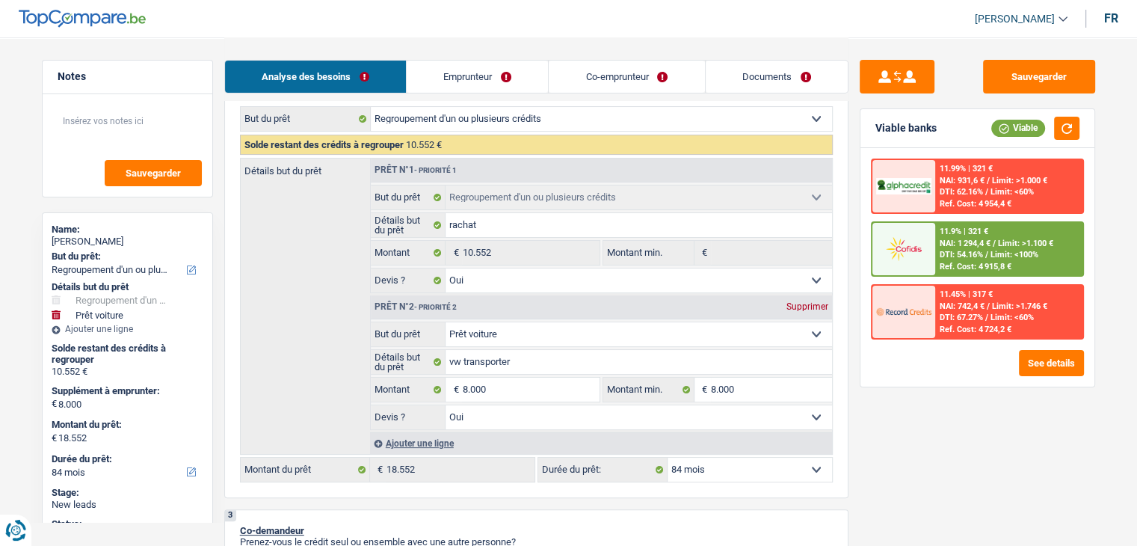
scroll to position [299, 0]
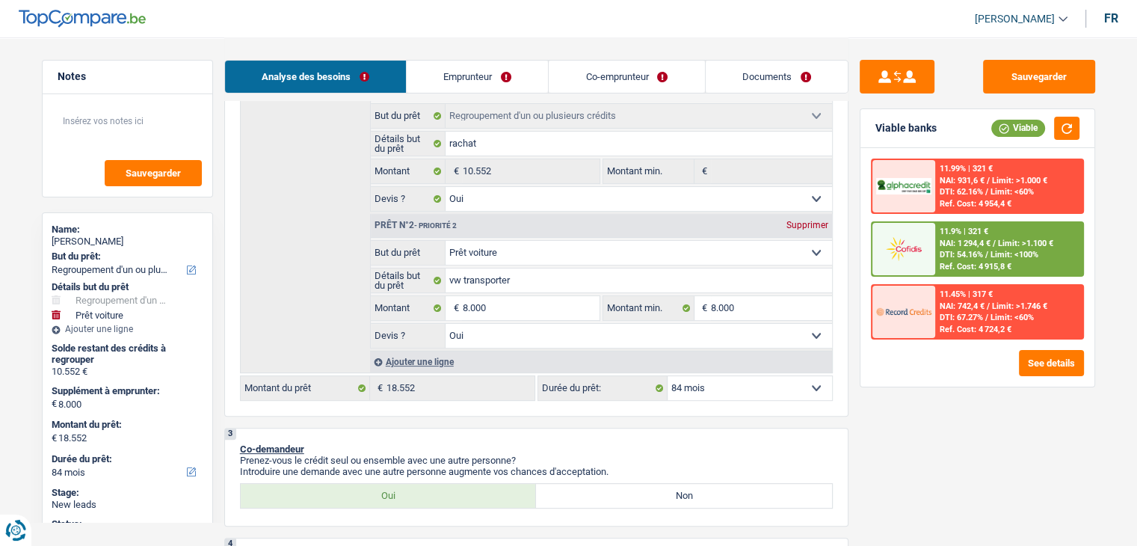
click at [662, 436] on div "3 Co-demandeur Prenez-vous le crédit seul ou ensemble avec une autre personne? …" at bounding box center [536, 477] width 624 height 99
click at [1042, 78] on button "Sauvegarder" at bounding box center [1039, 77] width 112 height 34
click at [685, 40] on div "Analyse des besoins Emprunteur Co-emprunteur Documents" at bounding box center [536, 69] width 624 height 64
click at [126, 108] on textarea at bounding box center [127, 127] width 149 height 45
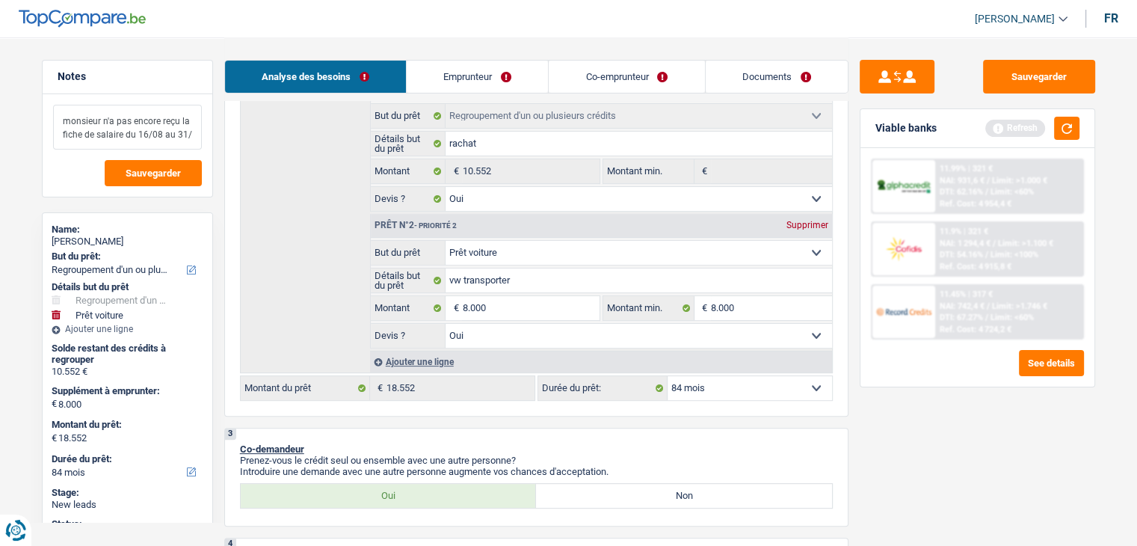
click at [191, 132] on textarea "monsieur n'a pas encore reçu la fiche de salaire du 16/08 au 31/" at bounding box center [127, 127] width 149 height 45
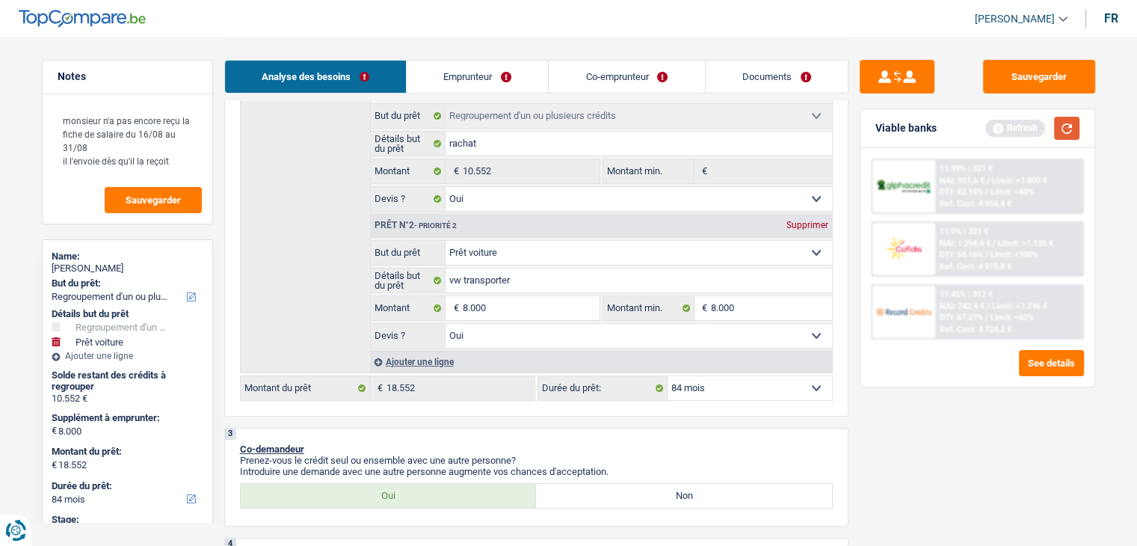
click at [1070, 135] on button "button" at bounding box center [1066, 128] width 25 height 23
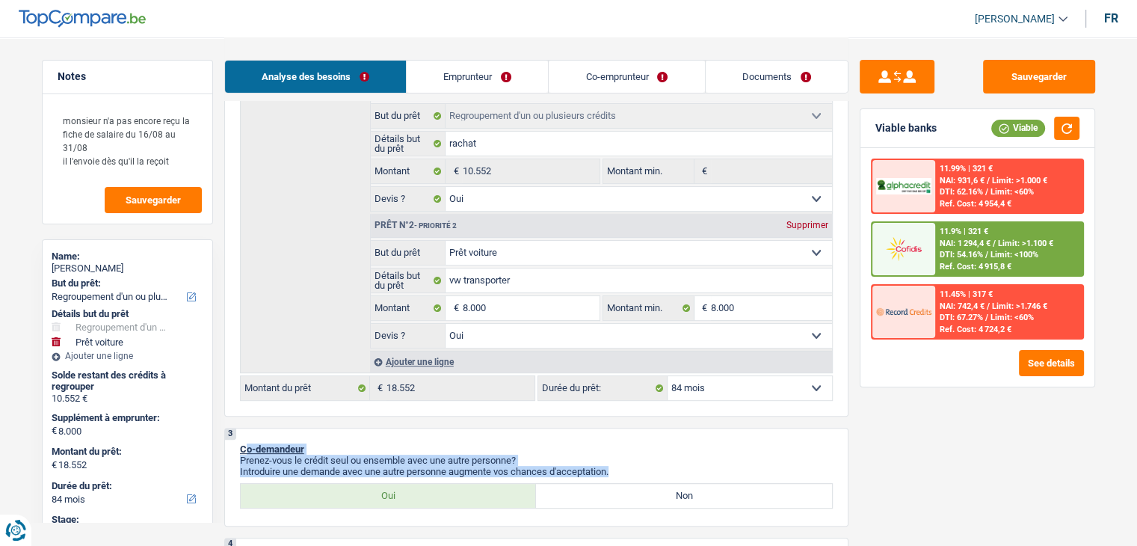
drag, startPoint x: 621, startPoint y: 470, endPoint x: 246, endPoint y: 448, distance: 375.3
click at [246, 448] on div "3 Co-demandeur Prenez-vous le crédit seul ou ensemble avec une autre personne? …" at bounding box center [536, 477] width 624 height 99
click at [336, 436] on div "3 Co-demandeur Prenez-vous le crédit seul ou ensemble avec une autre personne? …" at bounding box center [536, 477] width 624 height 99
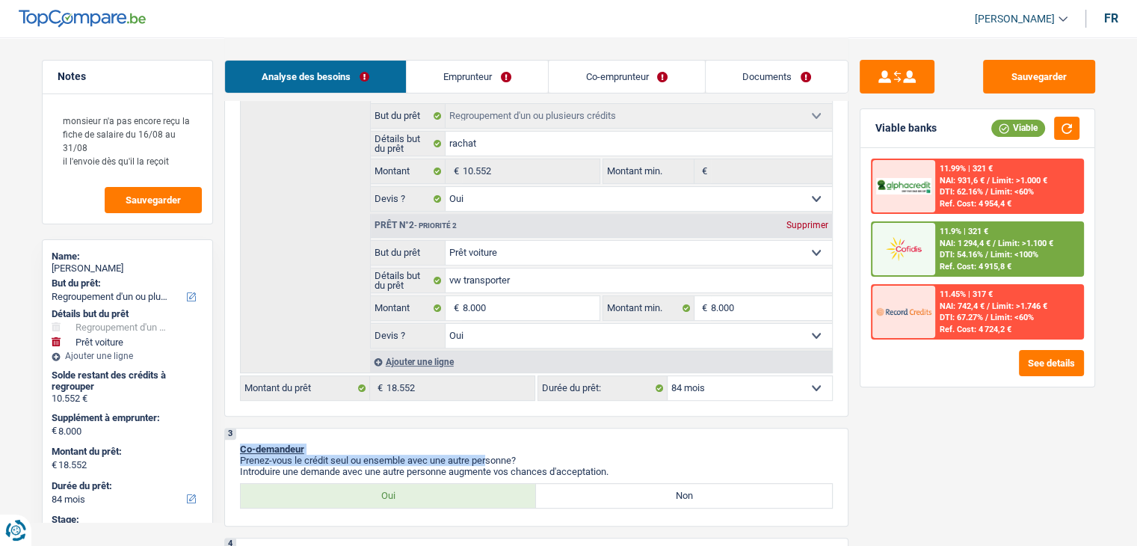
drag, startPoint x: 240, startPoint y: 442, endPoint x: 538, endPoint y: 461, distance: 298.2
click at [538, 461] on div "3 Co-demandeur Prenez-vous le crédit seul ou ensemble avec une autre personne? …" at bounding box center [536, 477] width 624 height 99
click at [593, 455] on p "Prenez-vous le crédit seul ou ensemble avec une autre personne?" at bounding box center [536, 460] width 593 height 11
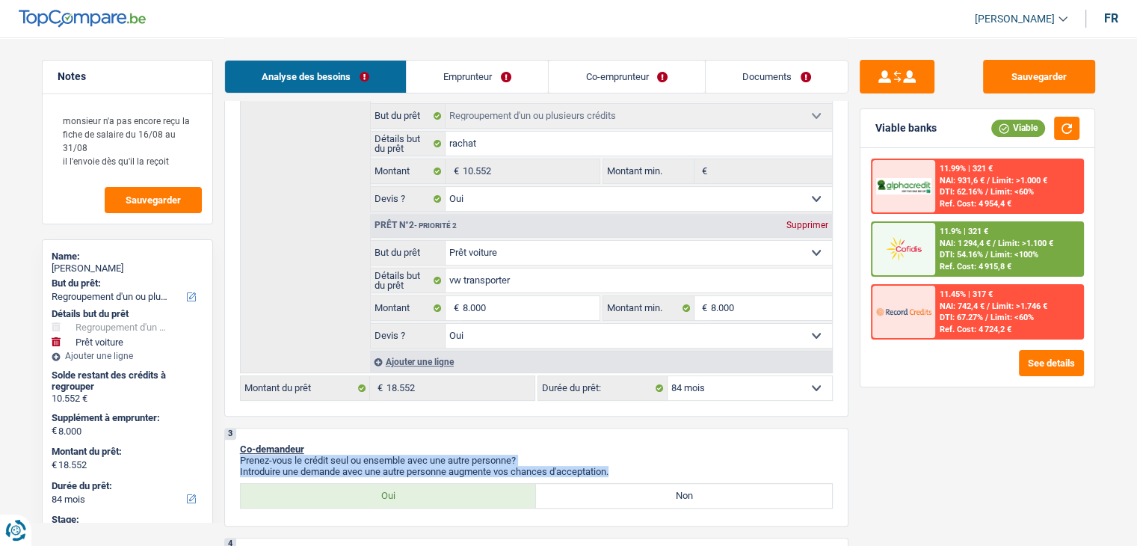
drag, startPoint x: 621, startPoint y: 467, endPoint x: 274, endPoint y: 426, distance: 349.3
click at [302, 428] on div "3 Co-demandeur Prenez-vous le crédit seul ou ensemble avec une autre personne? …" at bounding box center [536, 477] width 624 height 99
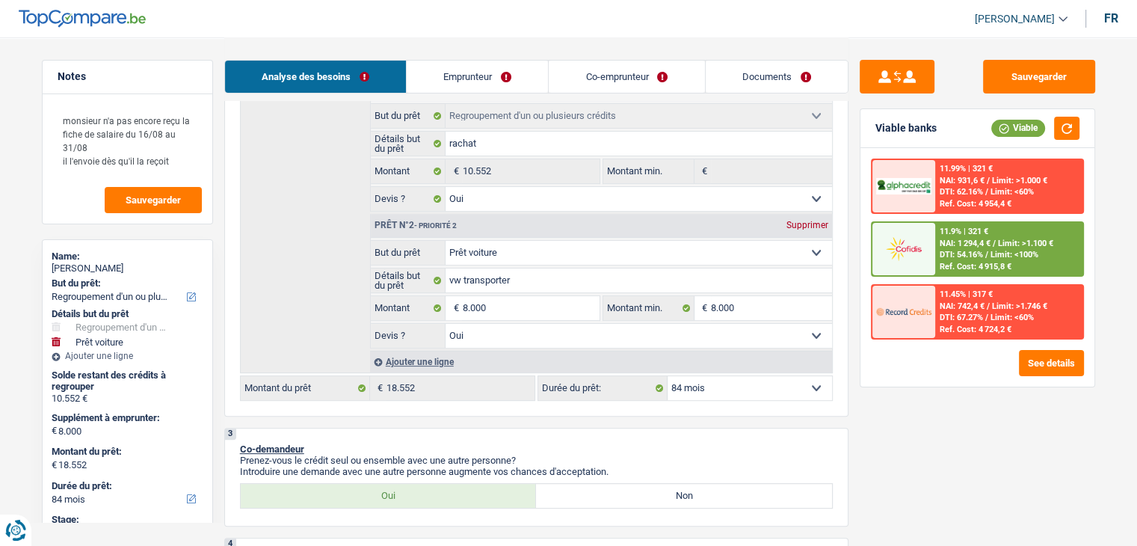
click at [197, 31] on header "Yanis Duboc Se déconnecter fr" at bounding box center [568, 19] width 1137 height 38
drag, startPoint x: 59, startPoint y: 121, endPoint x: 183, endPoint y: 167, distance: 132.2
click at [183, 167] on textarea "monsieur n'a pas encore reçu la fiche de salaire du 16/08 au 31/08 il l'envoie …" at bounding box center [127, 141] width 149 height 72
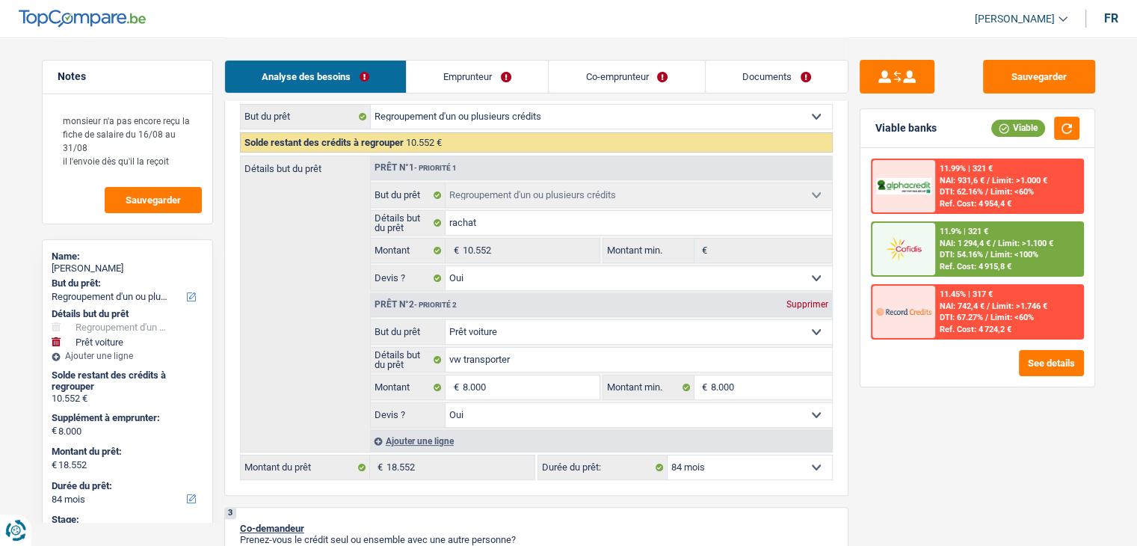
scroll to position [0, 0]
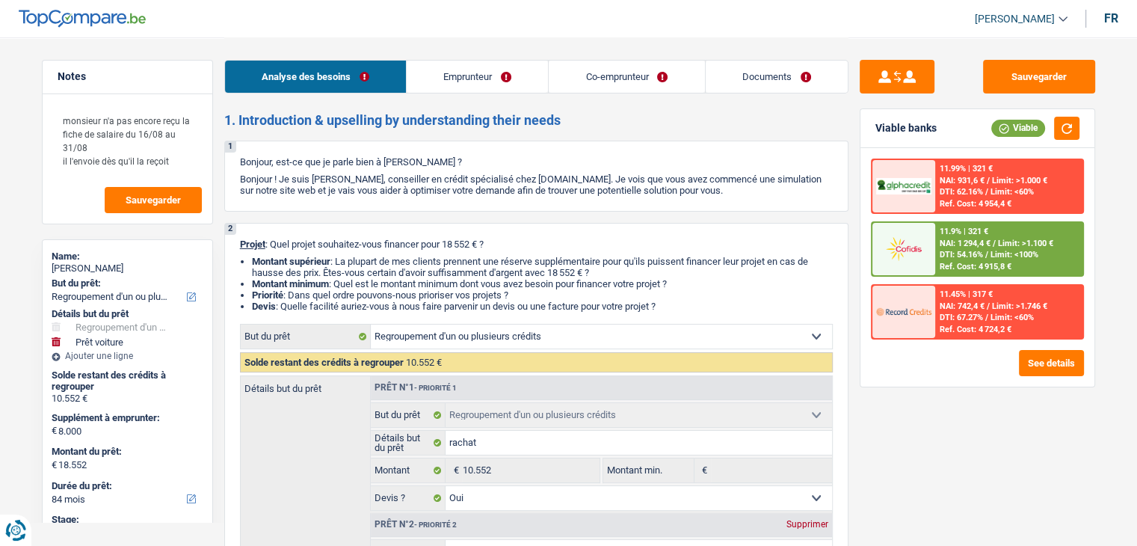
click at [461, 249] on p "Projet : Quel projet souhaitez-vous financer pour 18 552 € ?" at bounding box center [536, 244] width 593 height 11
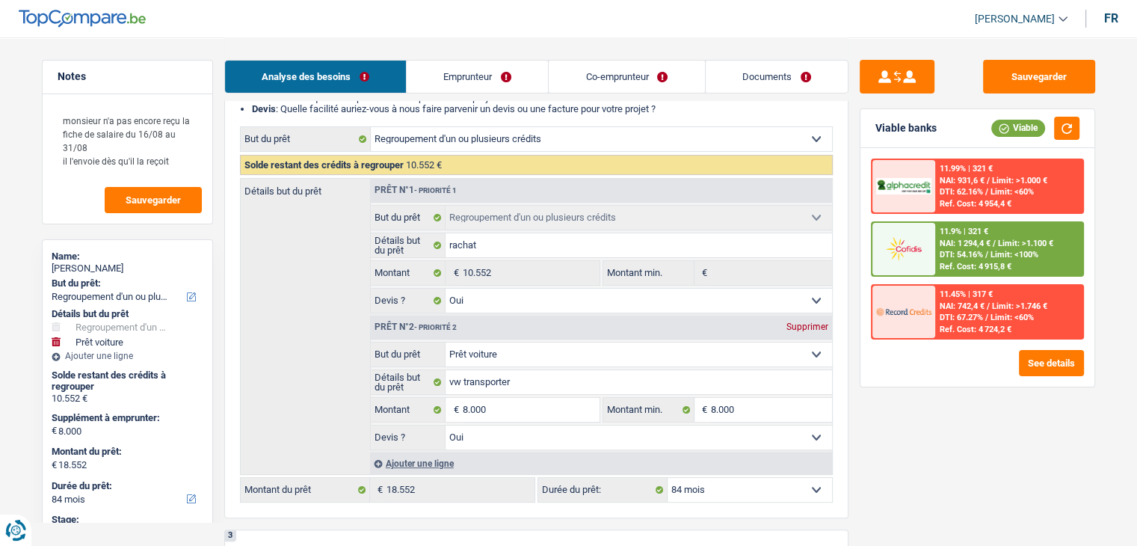
scroll to position [224, 0]
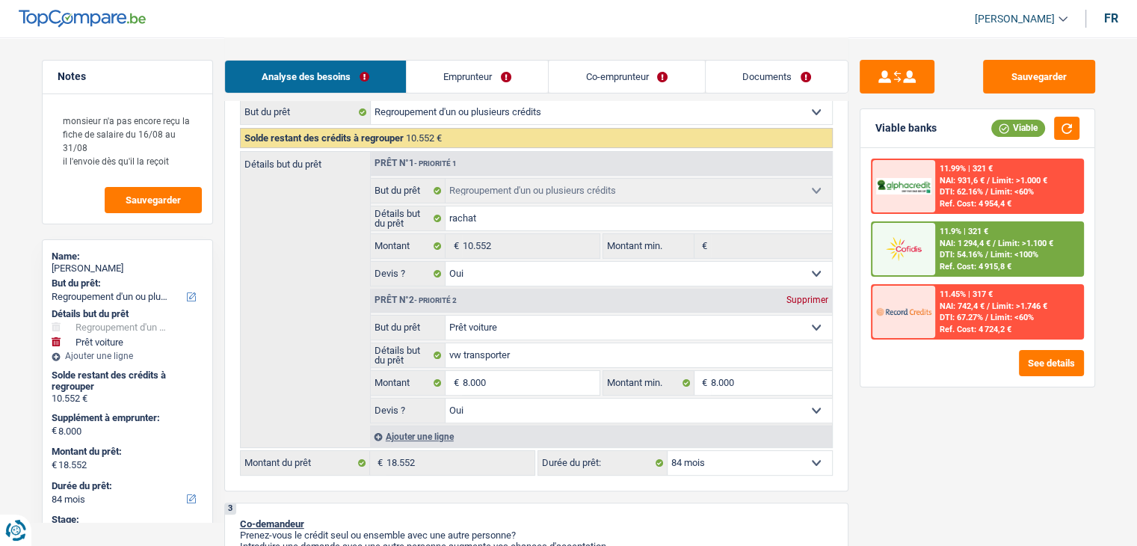
click at [936, 452] on div "Sauvegarder Viable banks Viable 11.99% | 321 € NAI: 931,6 € / Limit: >1.000 € D…" at bounding box center [978, 291] width 258 height 462
click at [1036, 67] on button "Sauvegarder" at bounding box center [1039, 77] width 112 height 34
click at [999, 246] on span "Limit: >1.100 €" at bounding box center [1025, 244] width 55 height 10
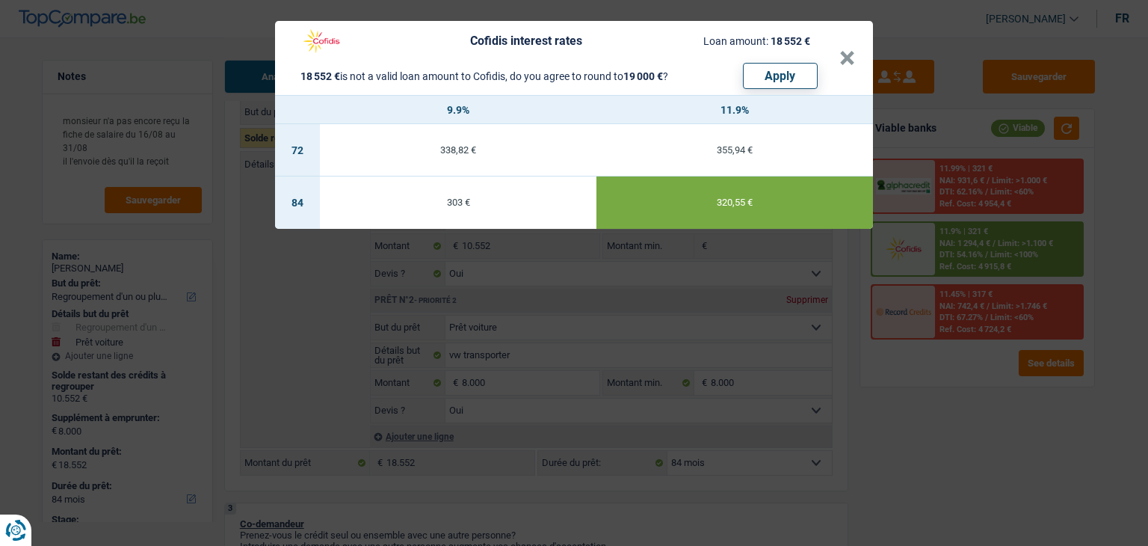
click at [956, 440] on div "Cofidis interest rates Loan amount: 18 552 € 18 552 € is not a valid loan amoun…" at bounding box center [574, 273] width 1148 height 546
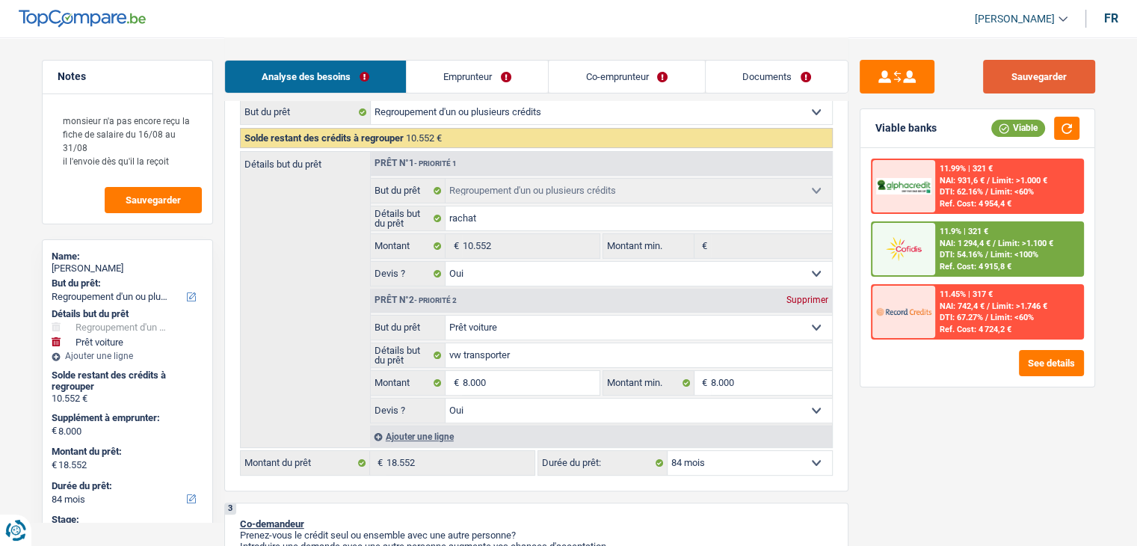
click at [997, 73] on button "Sauvegarder" at bounding box center [1039, 77] width 112 height 34
click at [1023, 78] on button "Sauvegarder" at bounding box center [1039, 77] width 112 height 34
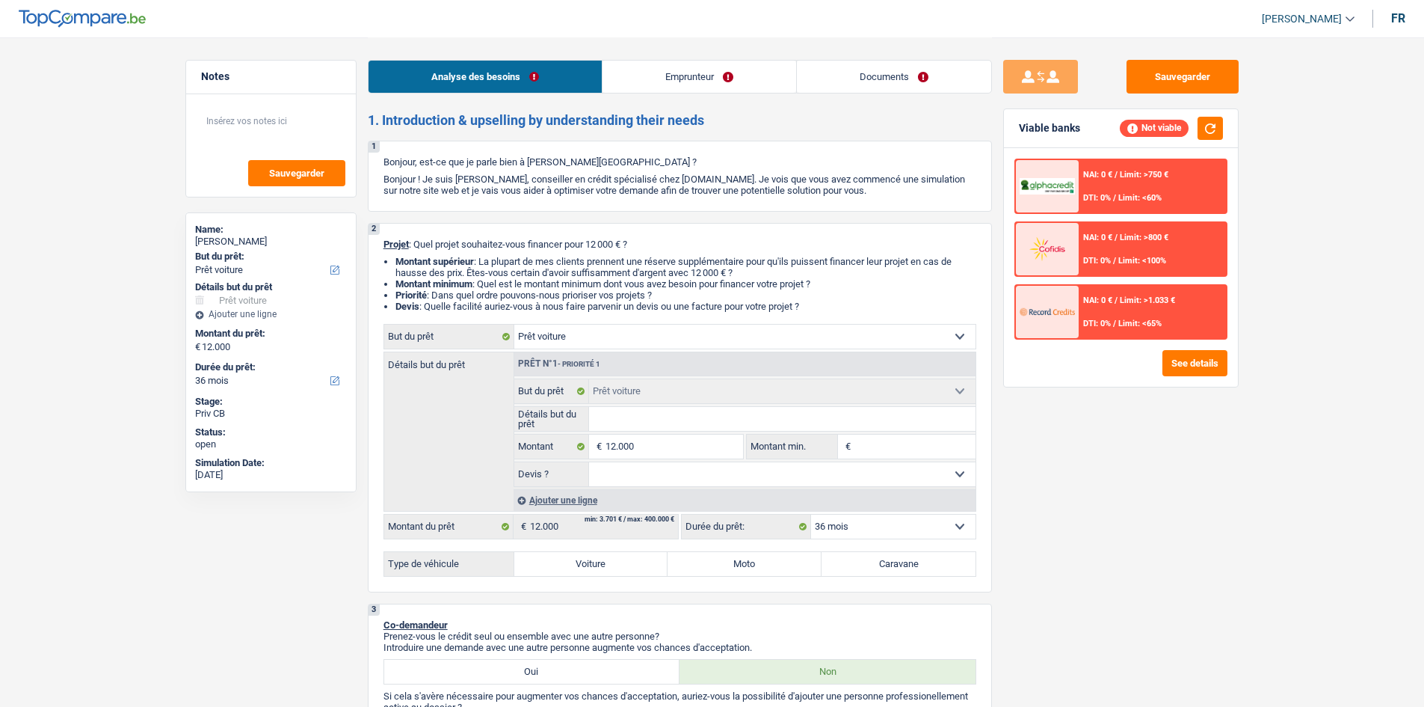
select select "car"
select select "36"
select select "car"
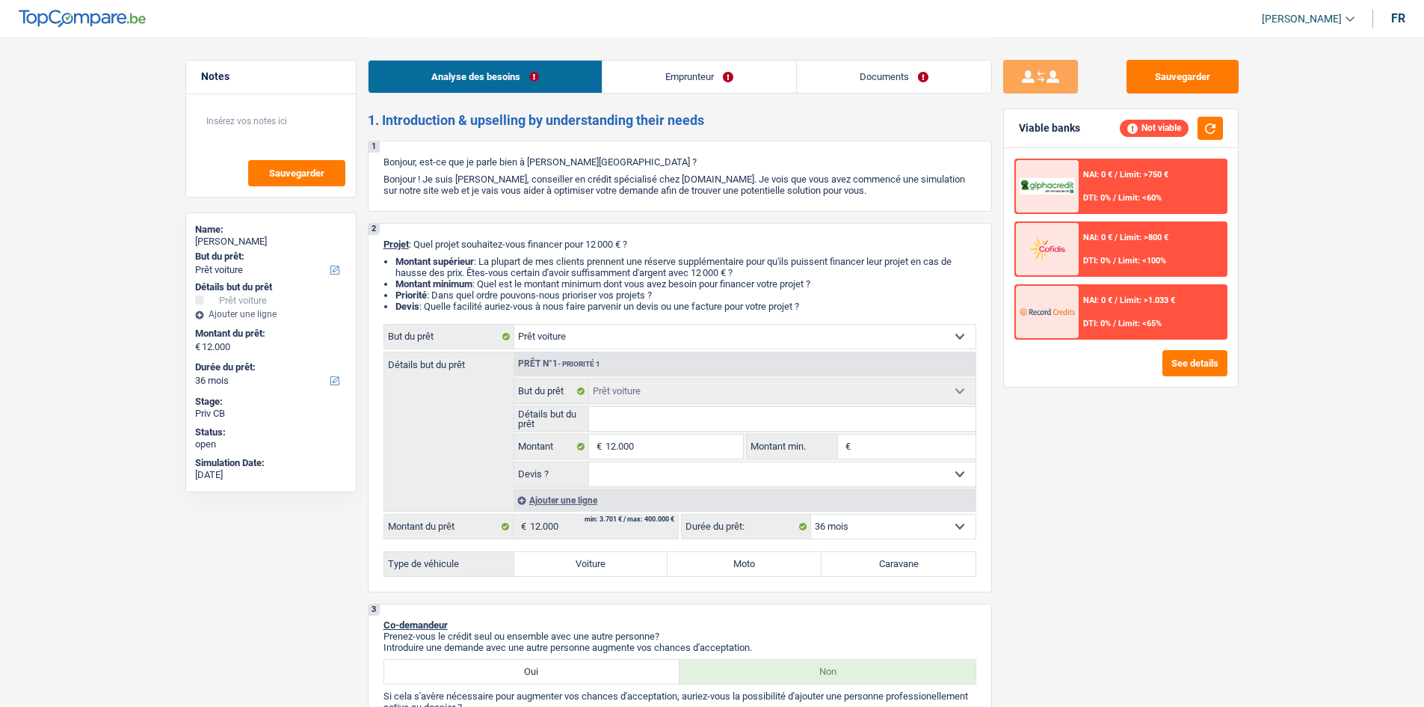
select select "36"
select select "invalid"
select select "disabilityPension"
select select "ownerWithMortgage"
select select "car"
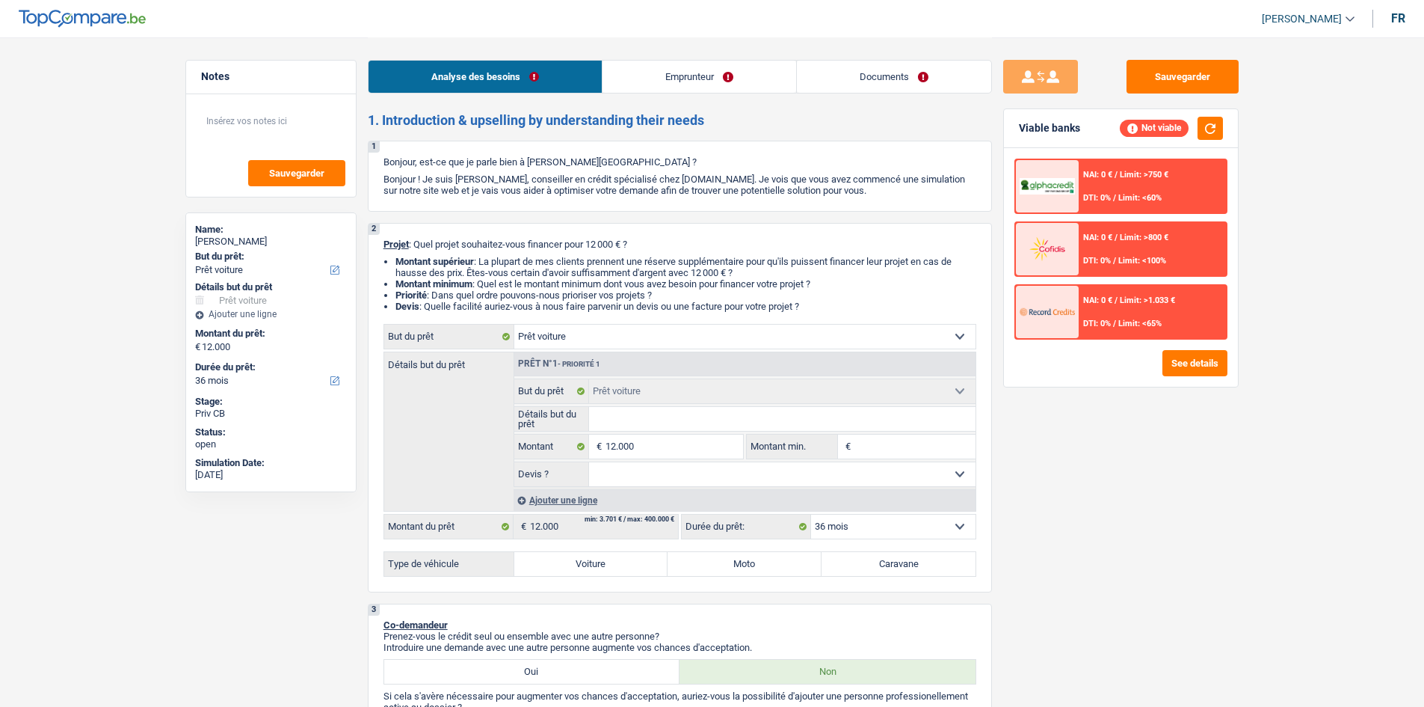
select select "car"
select select "36"
drag, startPoint x: 672, startPoint y: 65, endPoint x: 689, endPoint y: 67, distance: 17.3
click at [672, 65] on link "Emprunteur" at bounding box center [700, 77] width 194 height 32
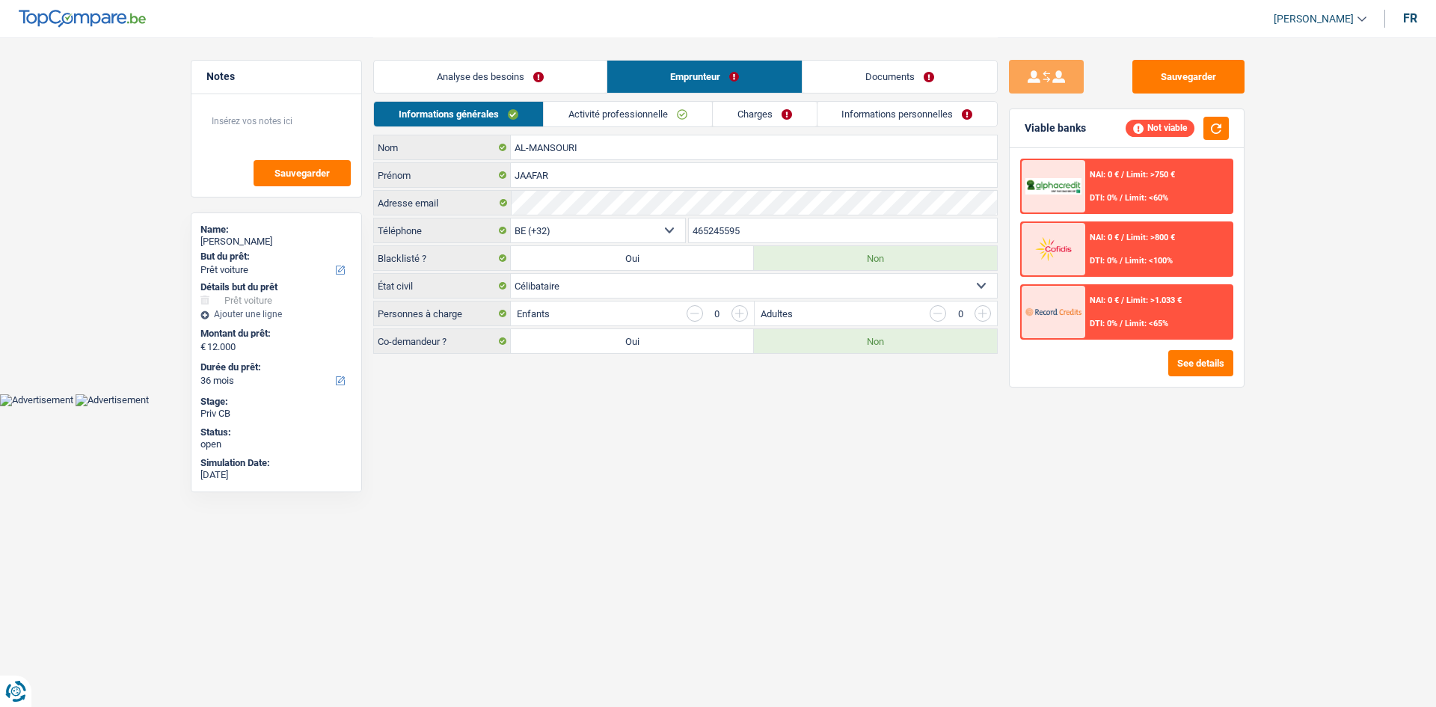
click at [869, 79] on link "Documents" at bounding box center [899, 77] width 194 height 32
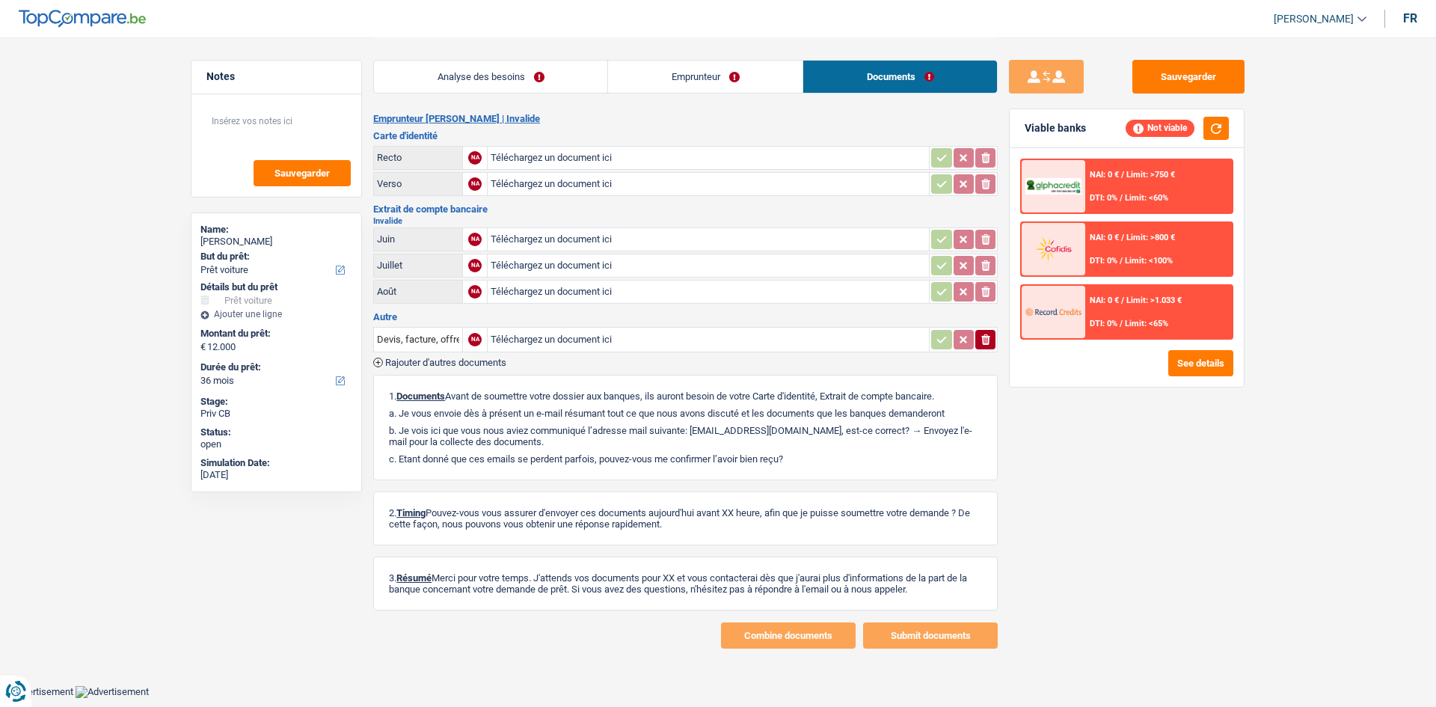
click at [698, 76] on link "Emprunteur" at bounding box center [705, 77] width 194 height 32
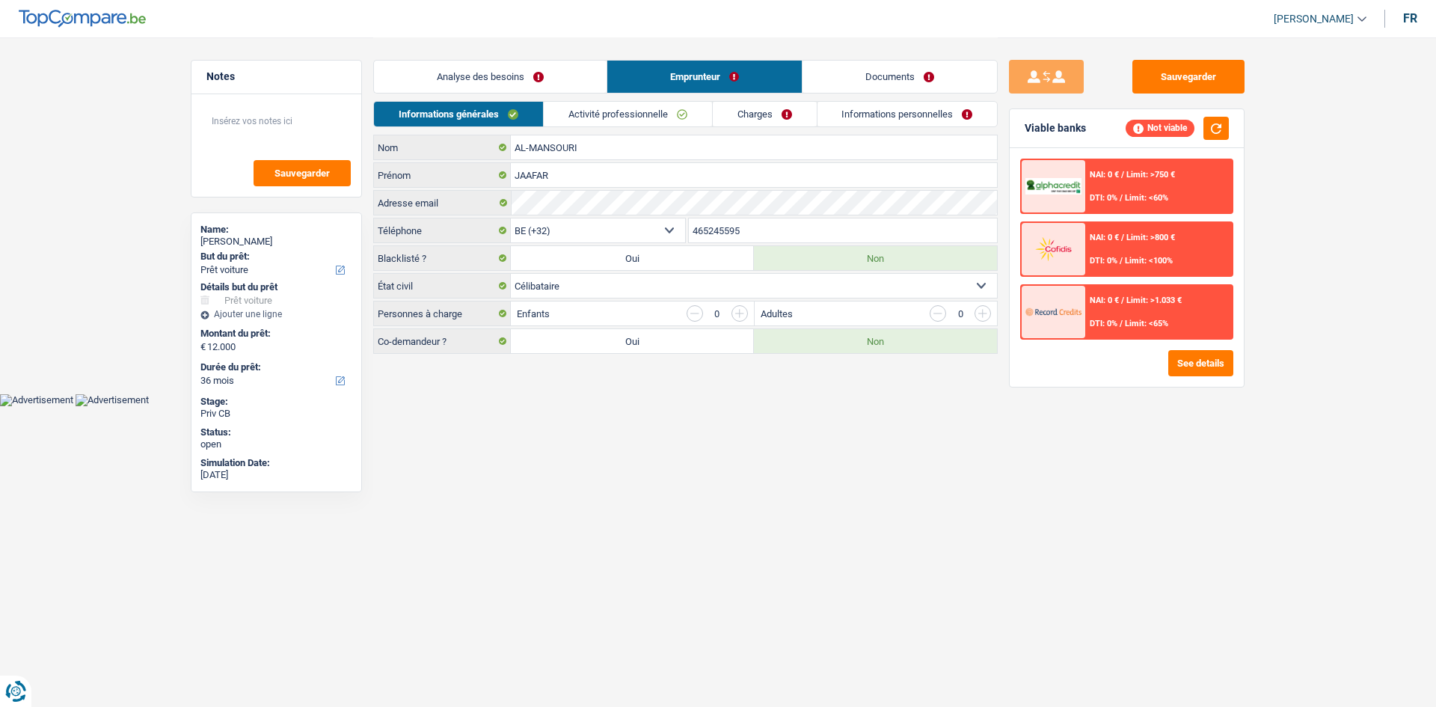
click at [473, 67] on link "Analyse des besoins" at bounding box center [490, 77] width 233 height 32
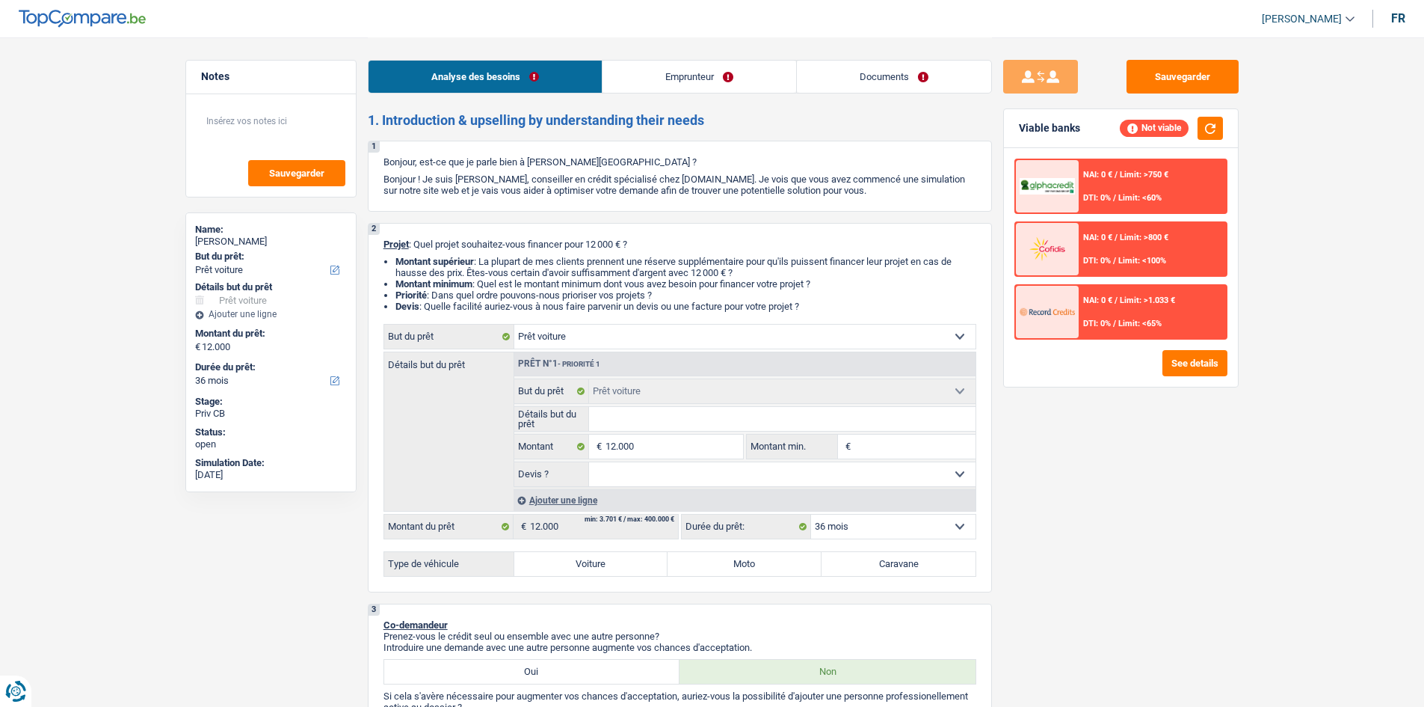
click at [639, 422] on input "Détails but du prêt" at bounding box center [782, 419] width 387 height 24
type input "p"
type input "pe"
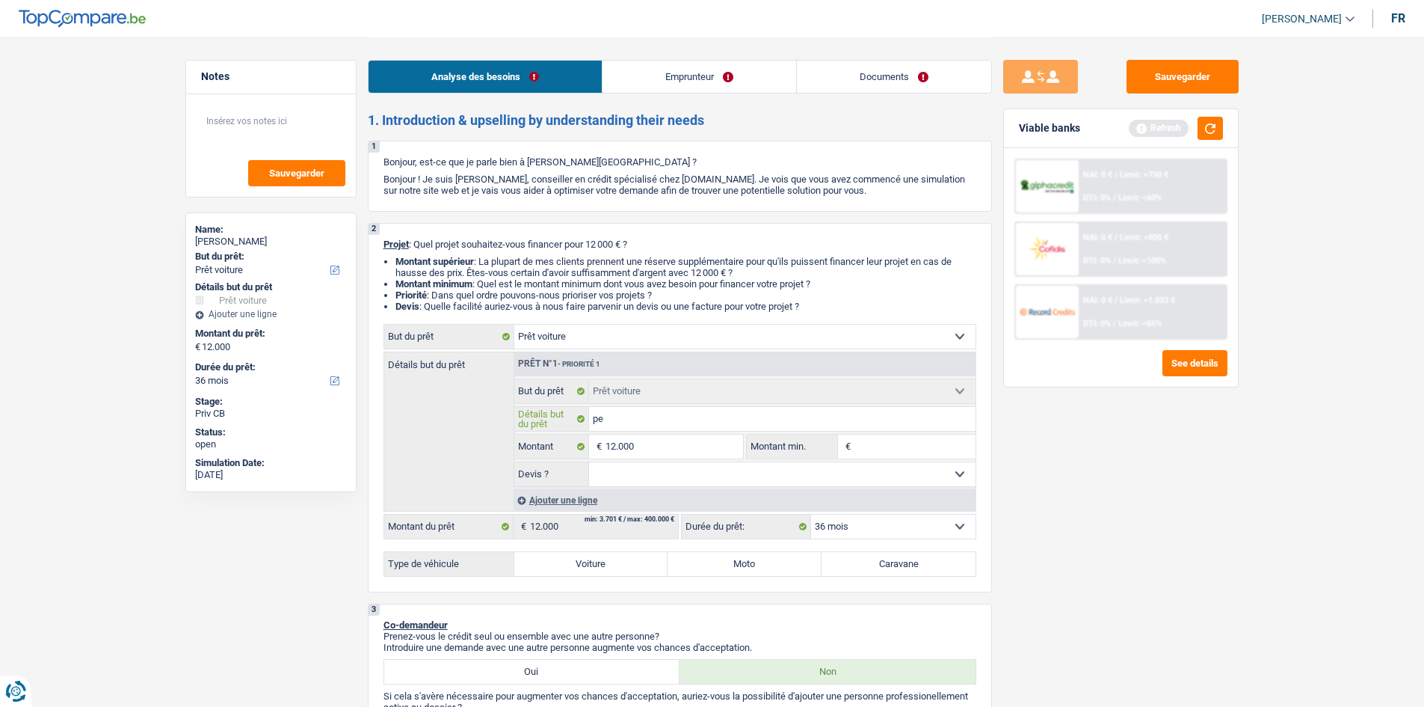
type input "peu"
type input "peug"
type input "peuge"
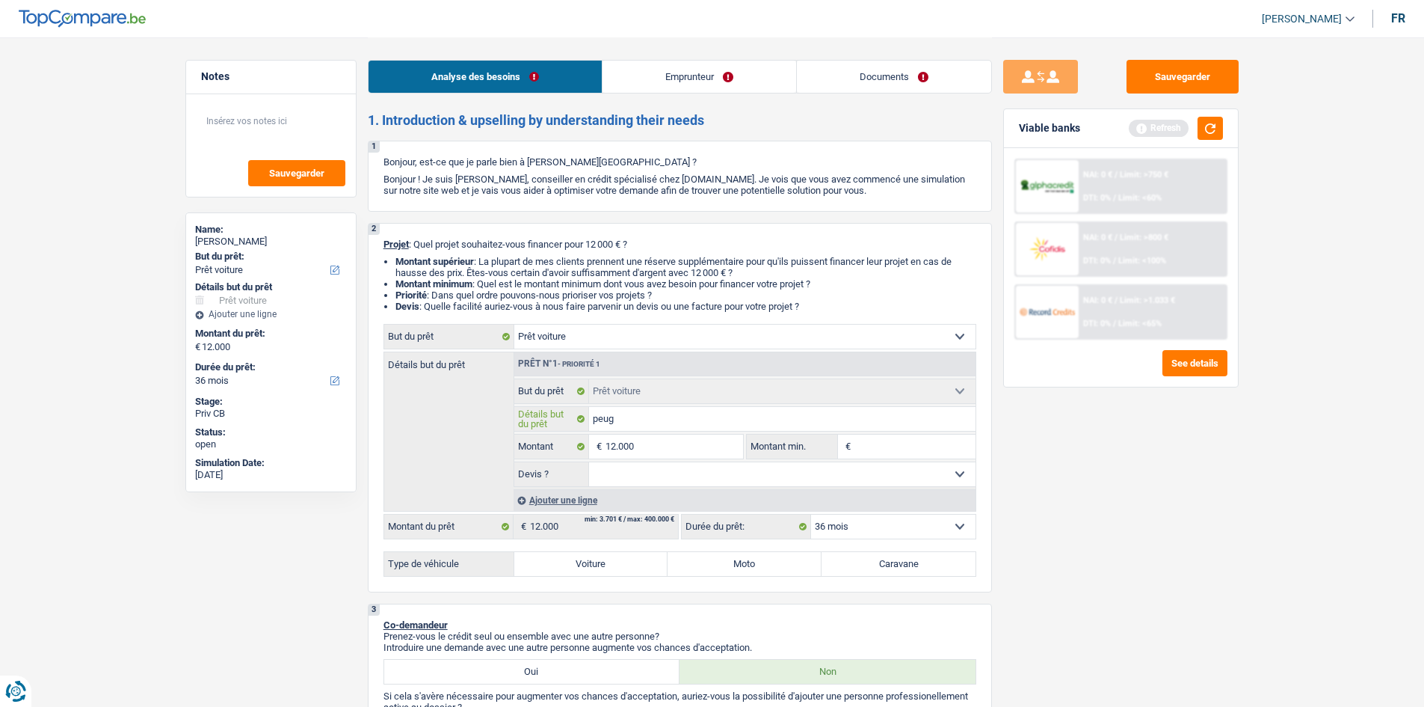
type input "peuge"
type input "peugeo"
type input "peugeot"
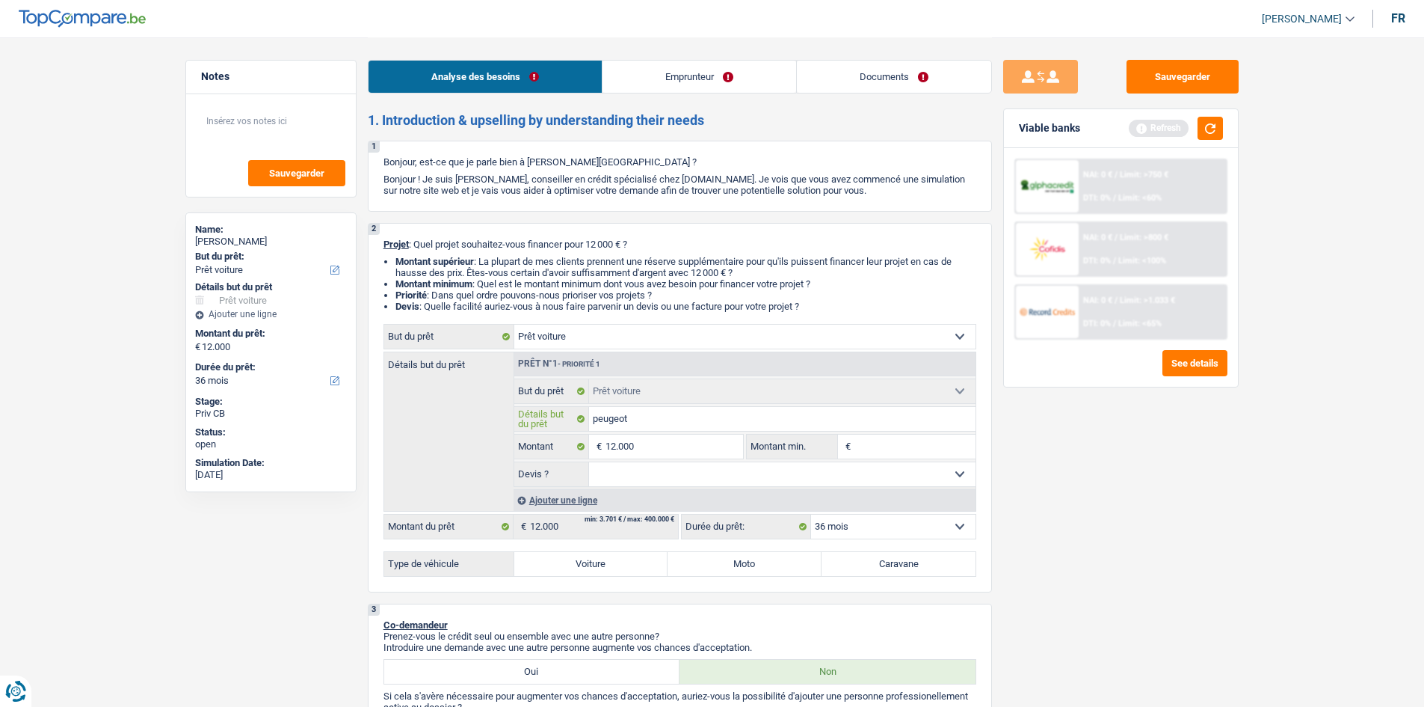
type input "peugeot5"
type input "peugeot50"
type input "peugeot500"
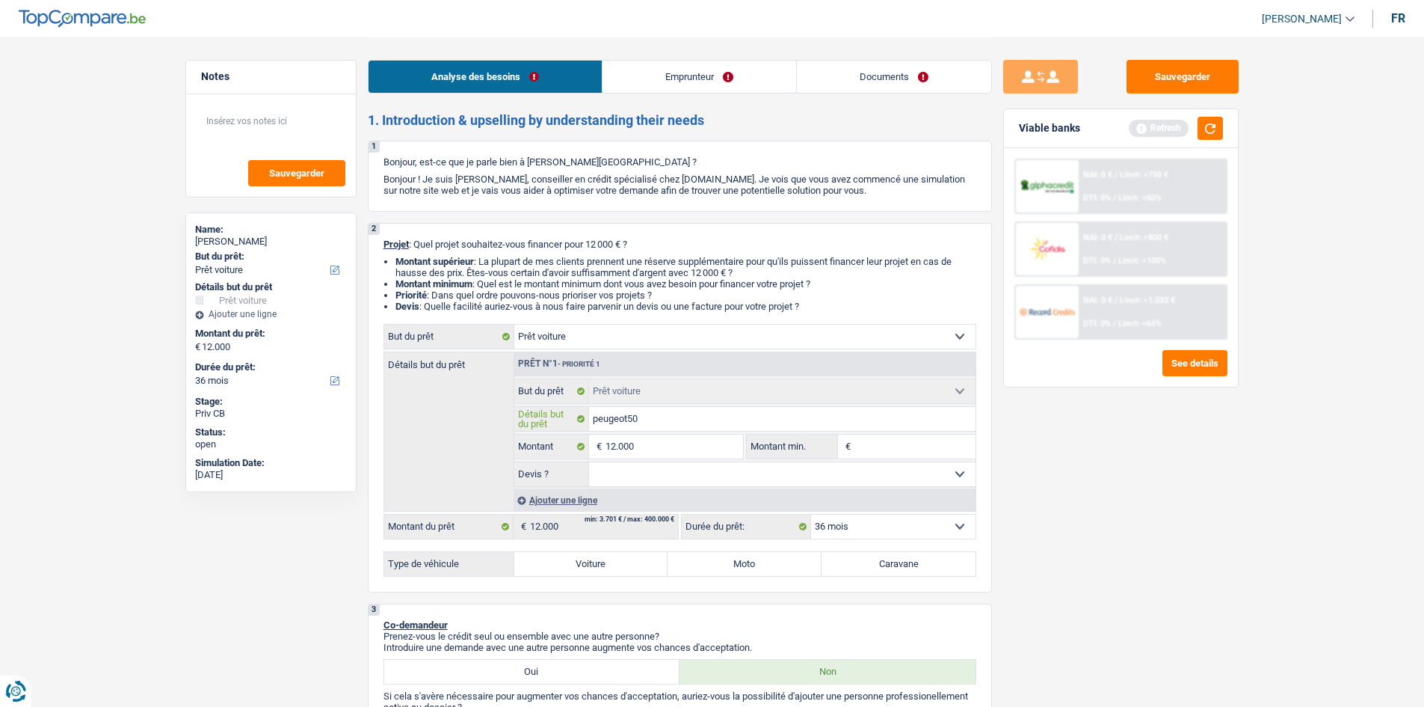
type input "peugeot500"
type input "peugeot5008"
type input "peugeot 5008"
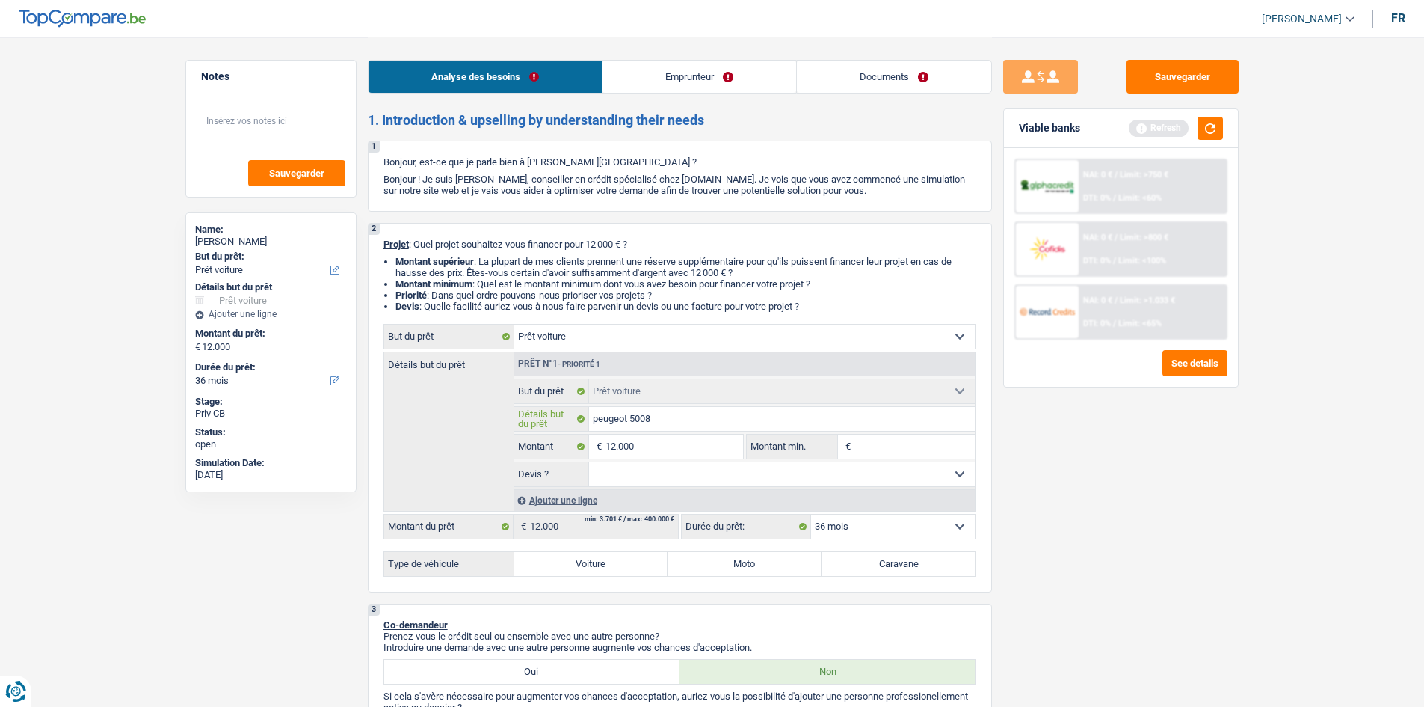
type input "peugeot 5008"
click at [1036, 522] on div "Sauvegarder Viable banks Refresh NAI: 0 € / Limit: >750 € DTI: 0% / Limit: <60%…" at bounding box center [1121, 371] width 258 height 623
click at [605, 567] on label "Voiture" at bounding box center [591, 564] width 154 height 24
click at [605, 567] on input "Voiture" at bounding box center [591, 564] width 154 height 24
radio input "true"
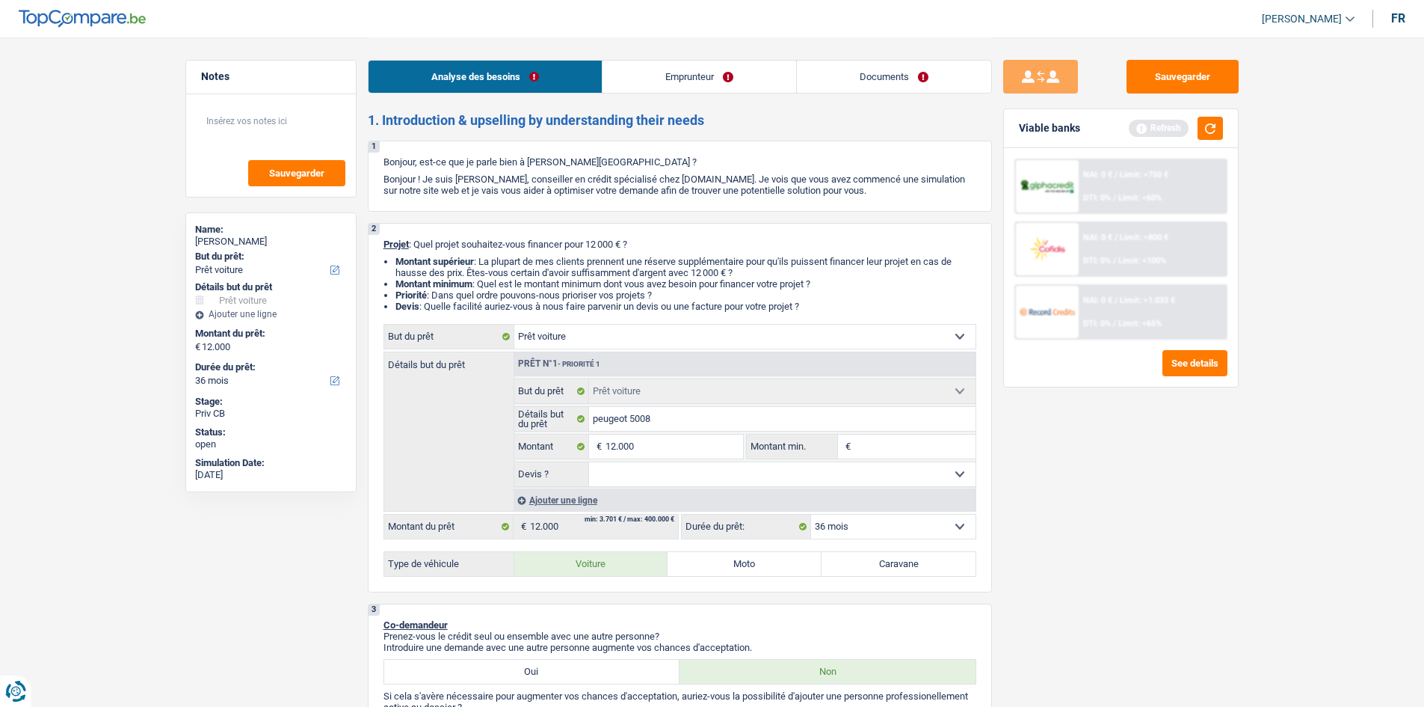
select select "60"
radio input "true"
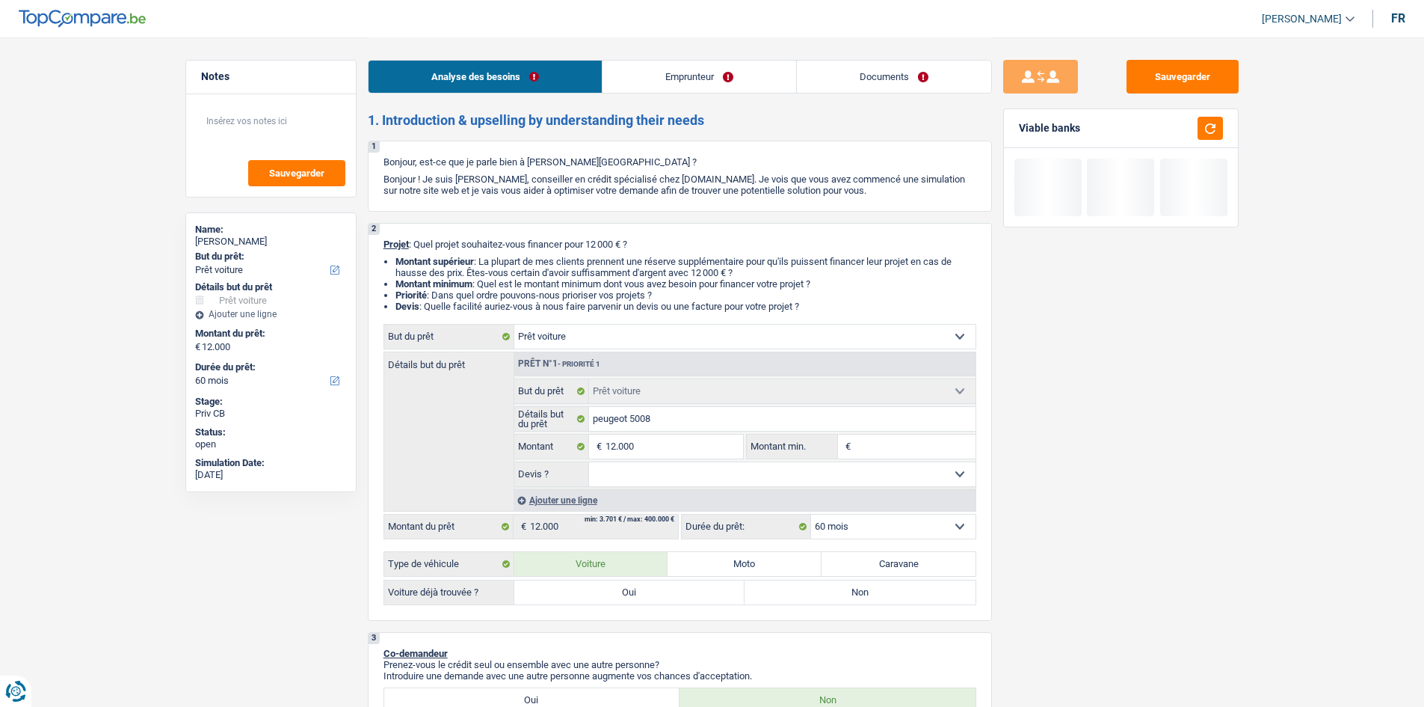
click at [603, 597] on label "Oui" at bounding box center [629, 592] width 231 height 24
click at [603, 597] on input "Oui" at bounding box center [629, 592] width 231 height 24
radio input "true"
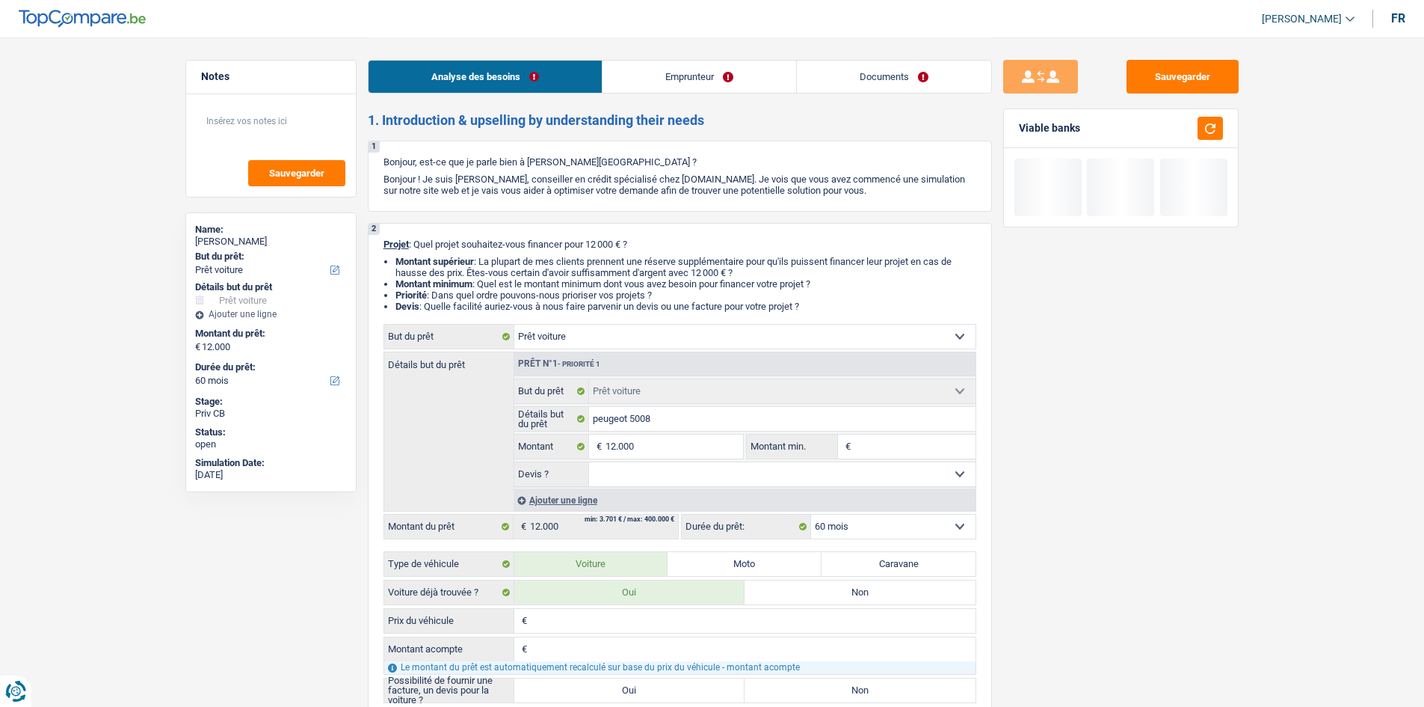
click at [600, 618] on input "Prix du véhicule" at bounding box center [753, 621] width 445 height 24
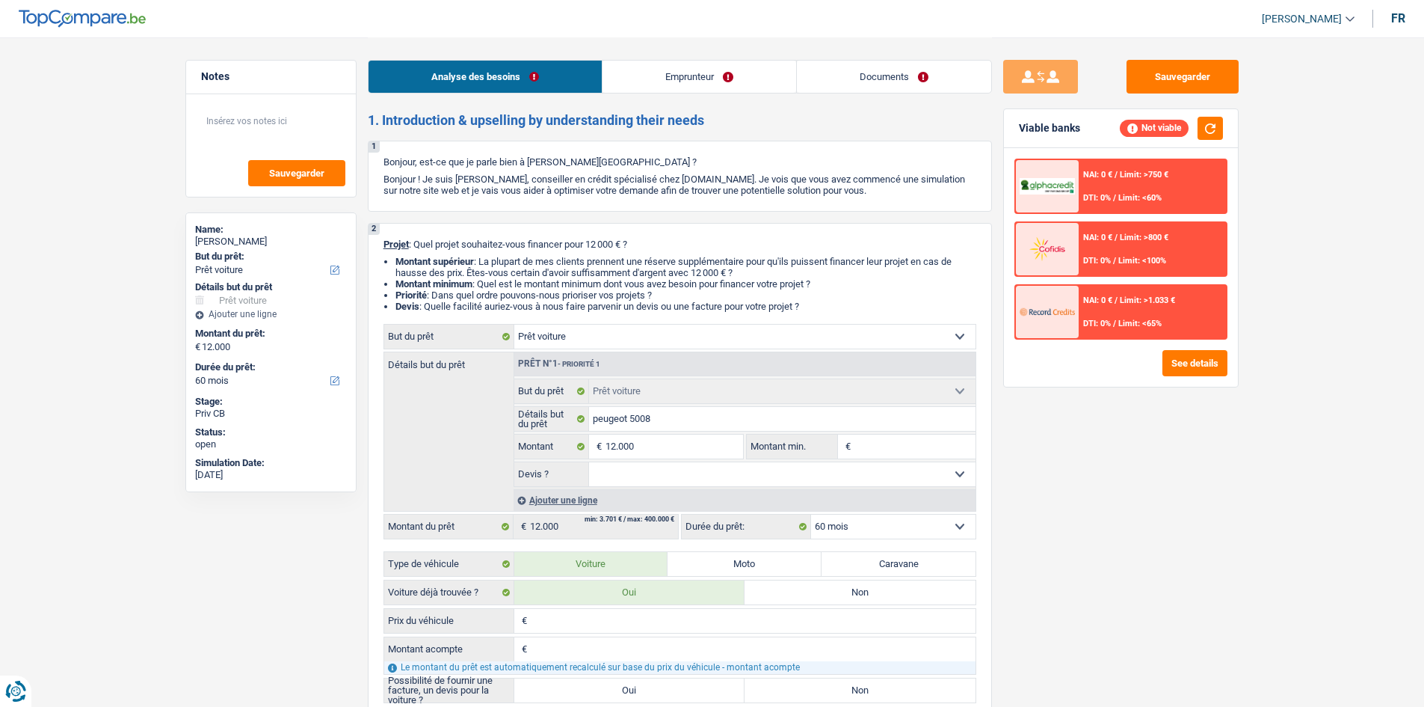
type input "1"
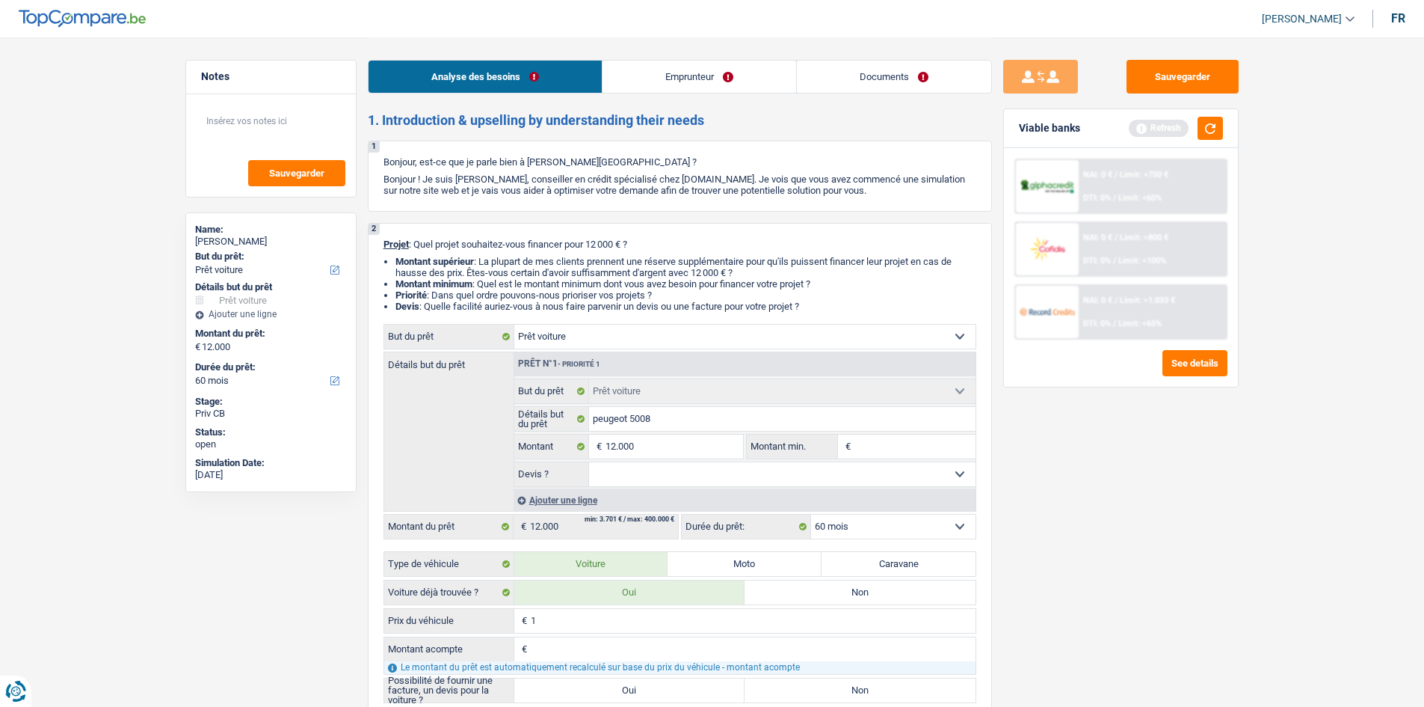
type input "12"
type input "120"
type input "1.200"
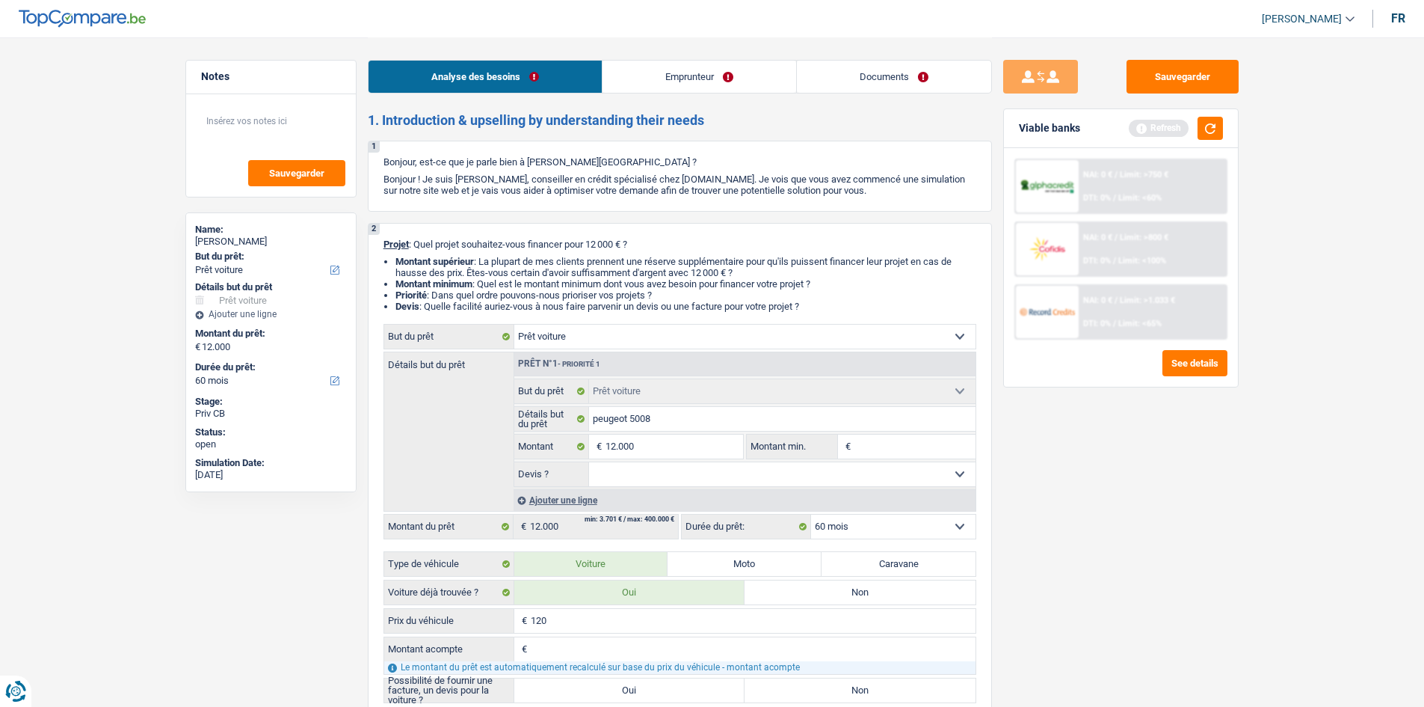
type input "1.200"
type input "12.000"
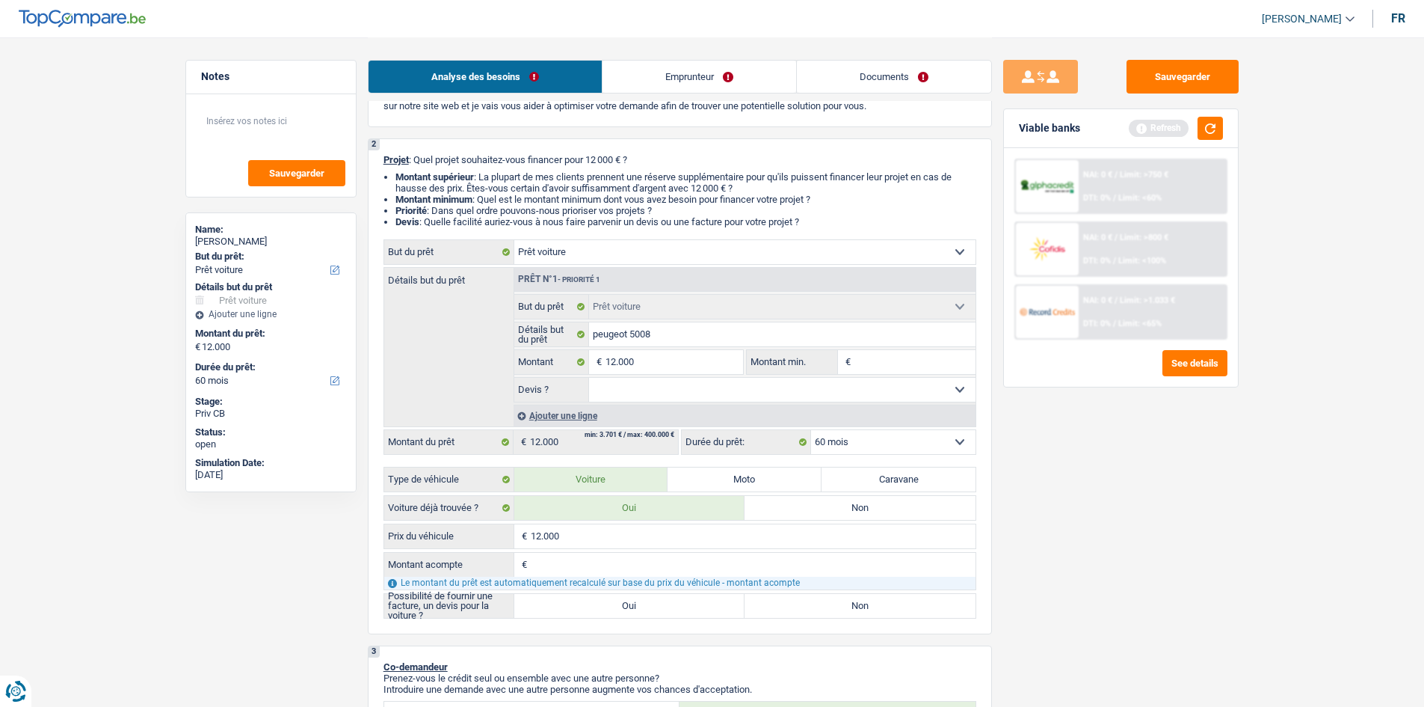
scroll to position [150, 0]
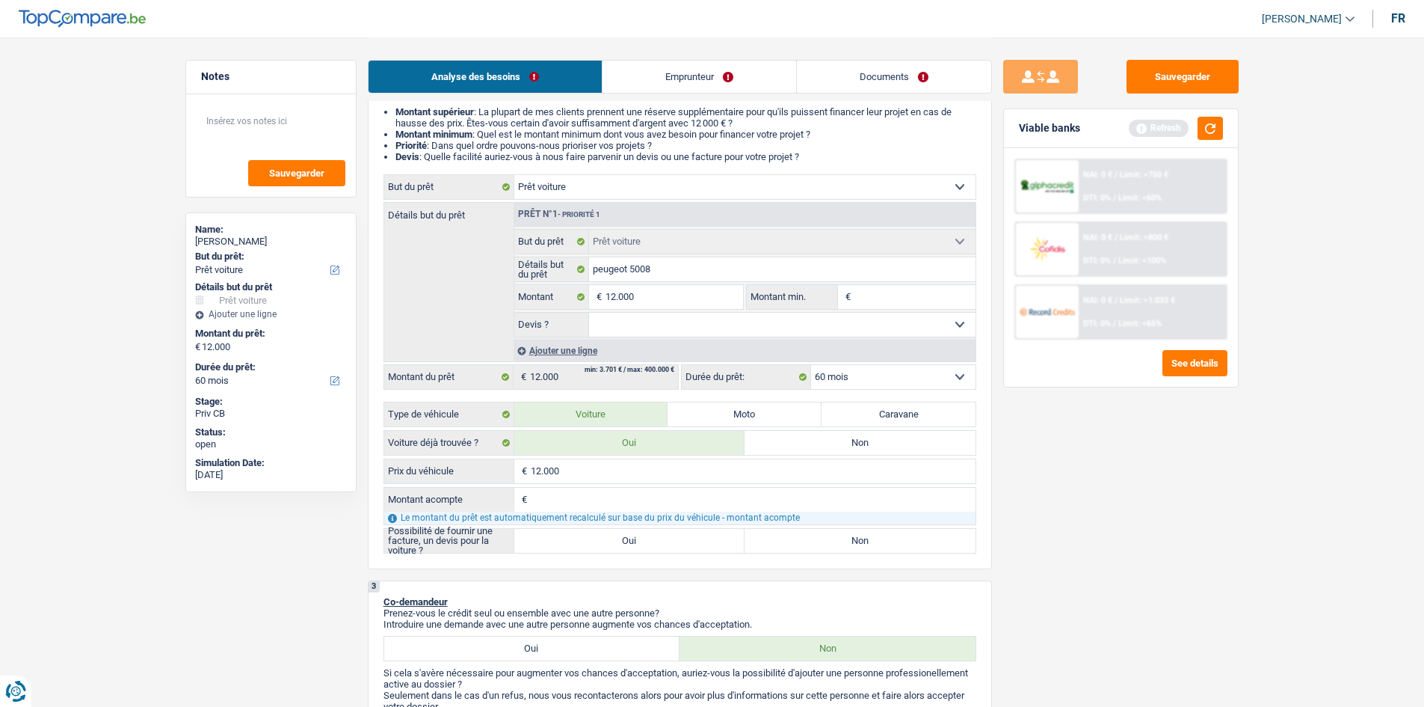
type input "12.000"
click at [586, 505] on input "Montant acompte" at bounding box center [753, 499] width 445 height 24
type input "0"
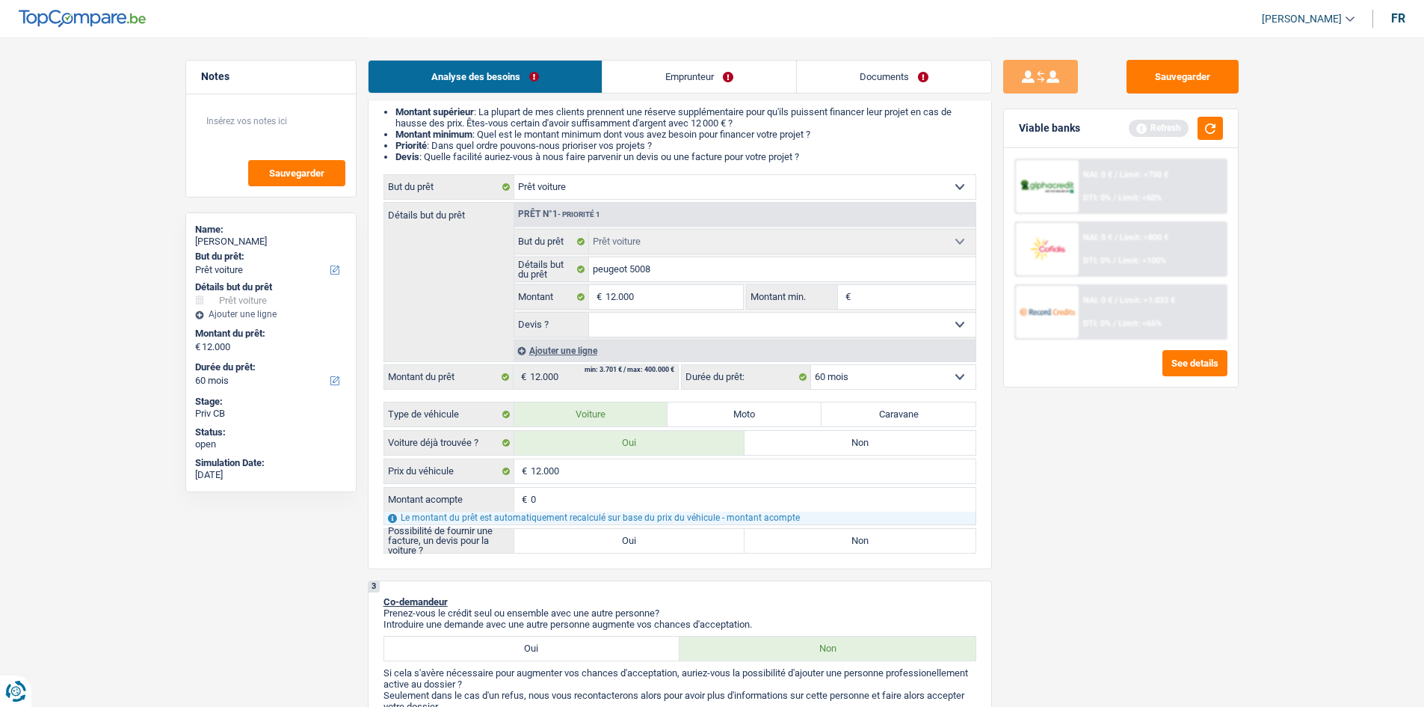
click at [561, 544] on label "Oui" at bounding box center [629, 541] width 231 height 24
click at [561, 544] on input "Oui" at bounding box center [629, 541] width 231 height 24
radio input "true"
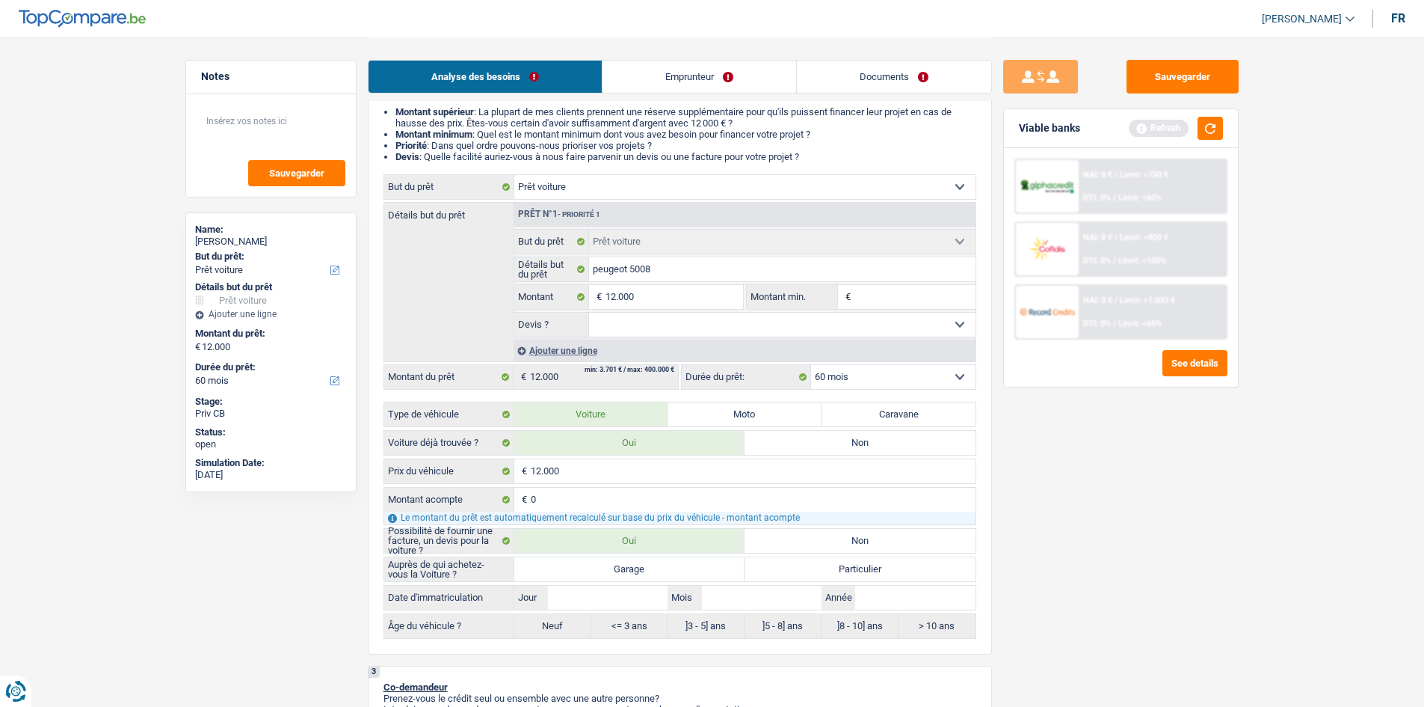
click at [808, 565] on label "Particulier" at bounding box center [860, 569] width 231 height 24
click at [808, 565] on input "Particulier" at bounding box center [860, 569] width 231 height 24
radio input "true"
click at [897, 601] on input "Année" at bounding box center [915, 597] width 120 height 24
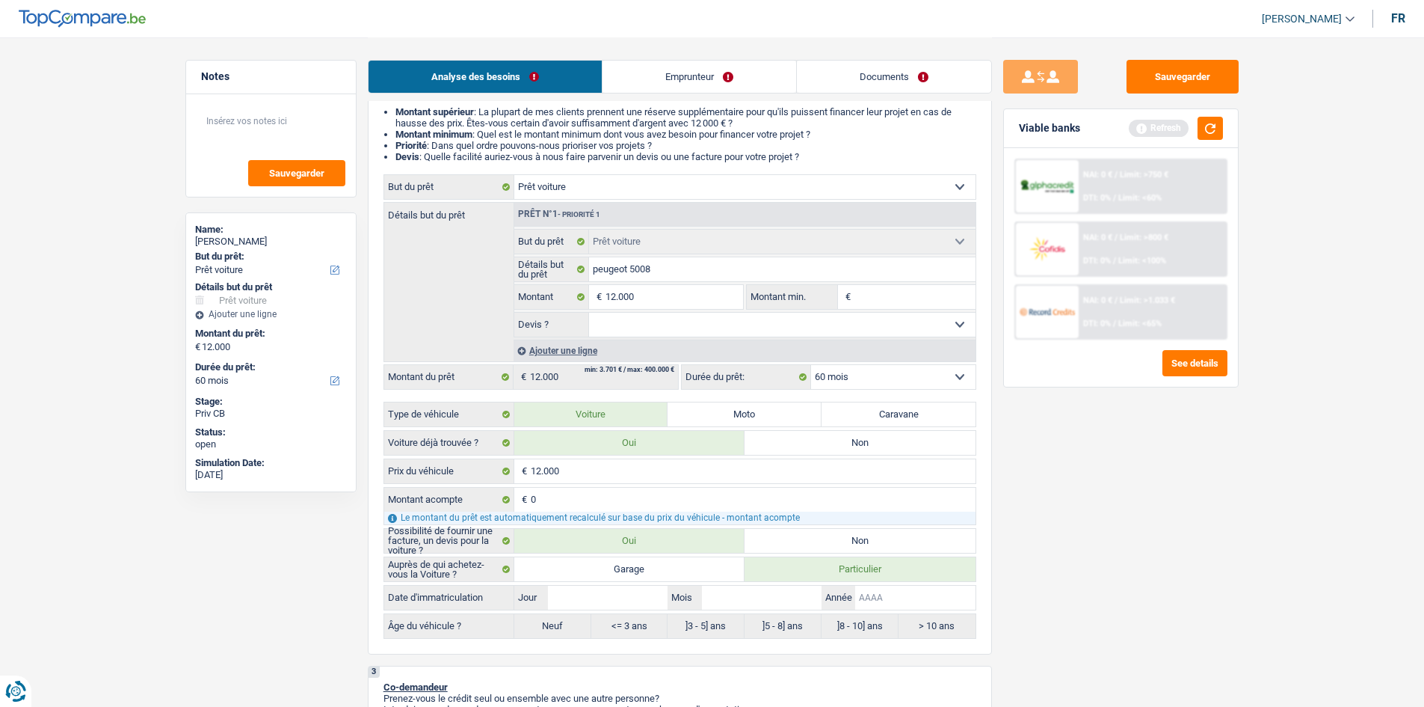
type input "2"
type input "20"
type input "201"
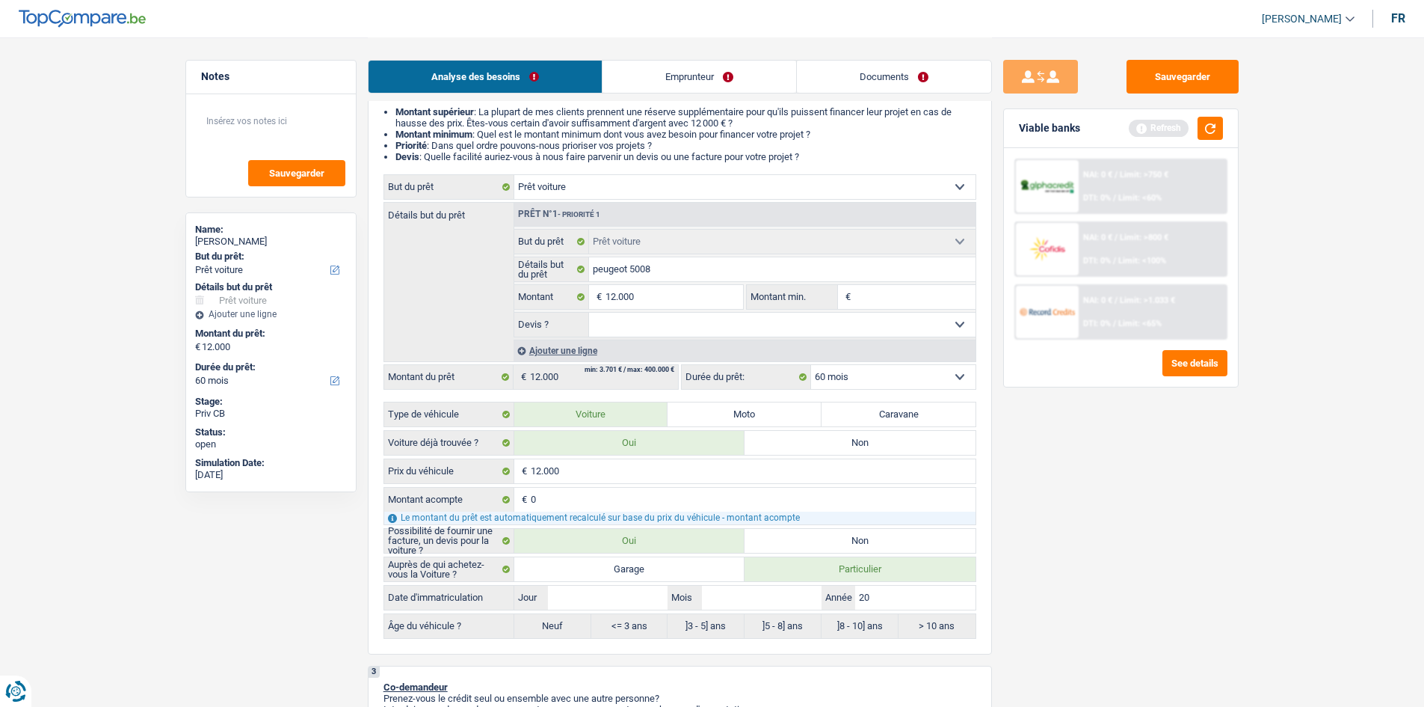
type input "201"
type input "2012"
click at [784, 596] on input "Mois" at bounding box center [762, 597] width 120 height 24
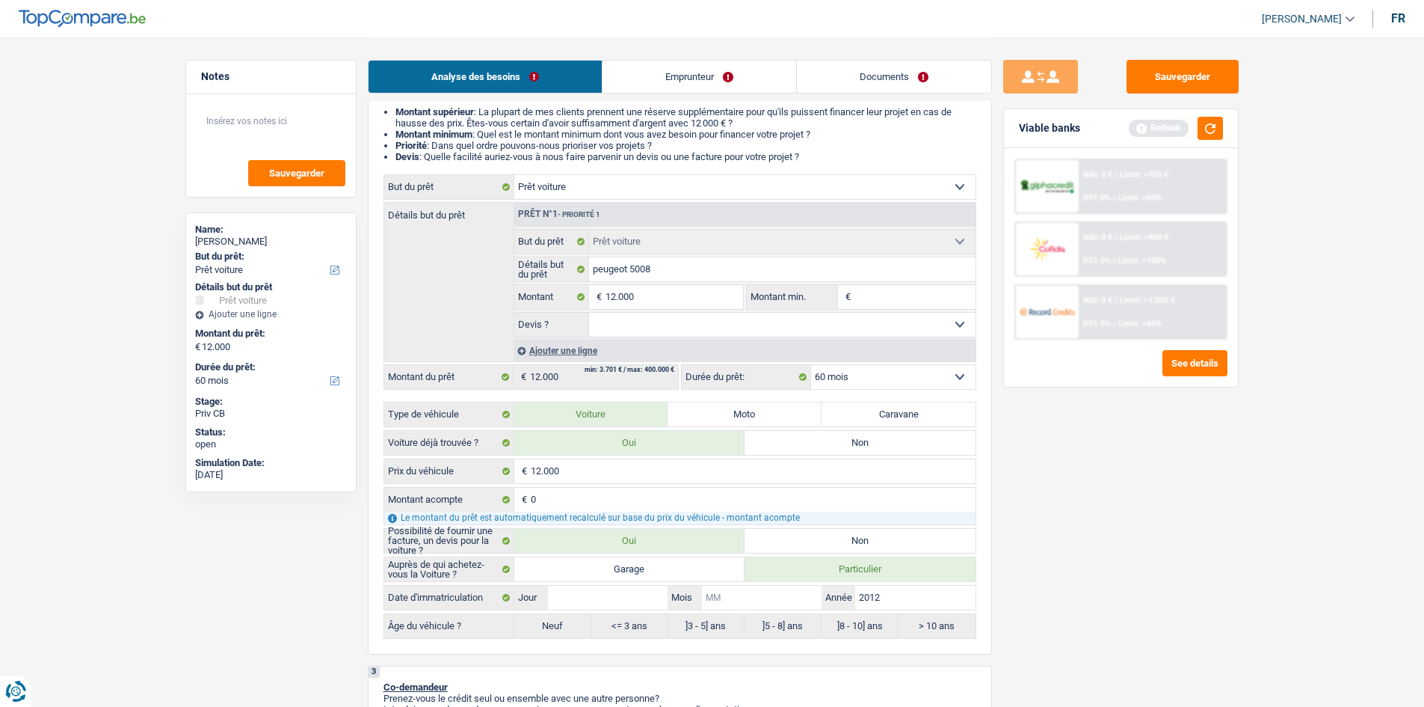
type input "0"
type input "03"
click at [615, 605] on input "Jour" at bounding box center [608, 597] width 120 height 24
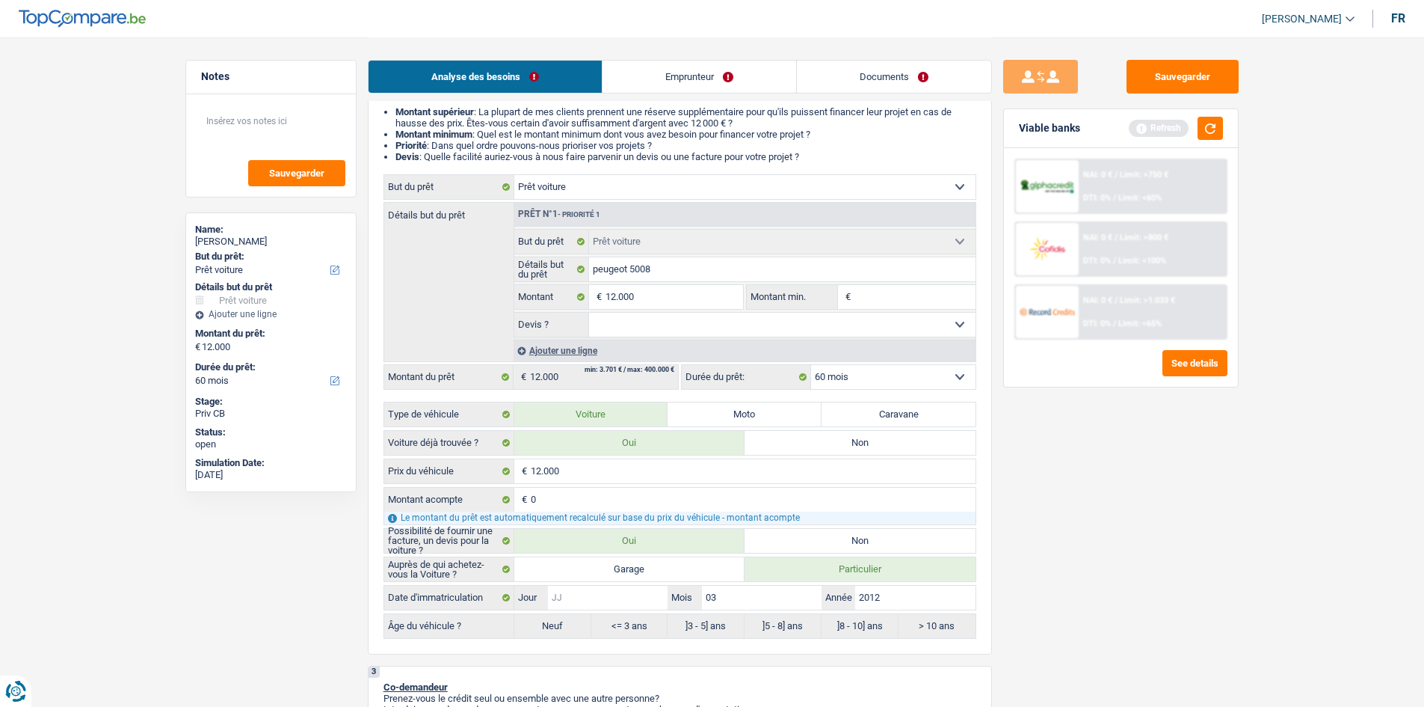
type input "3"
type input "31"
radio input "false"
type input "31"
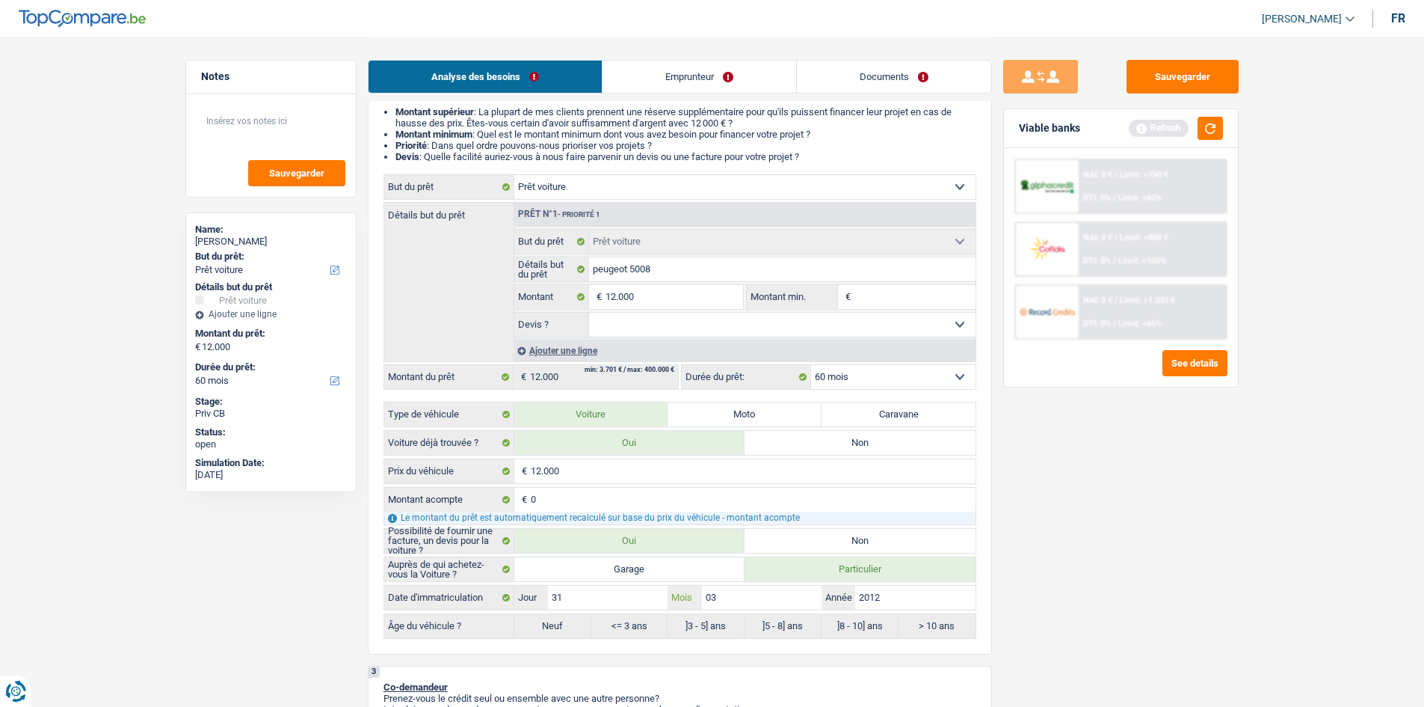
radio input "true"
click at [1132, 595] on div "Sauvegarder Viable banks Refresh NAI: 0 € / Limit: >750 € DTI: 0% / Limit: <60%…" at bounding box center [1121, 371] width 258 height 623
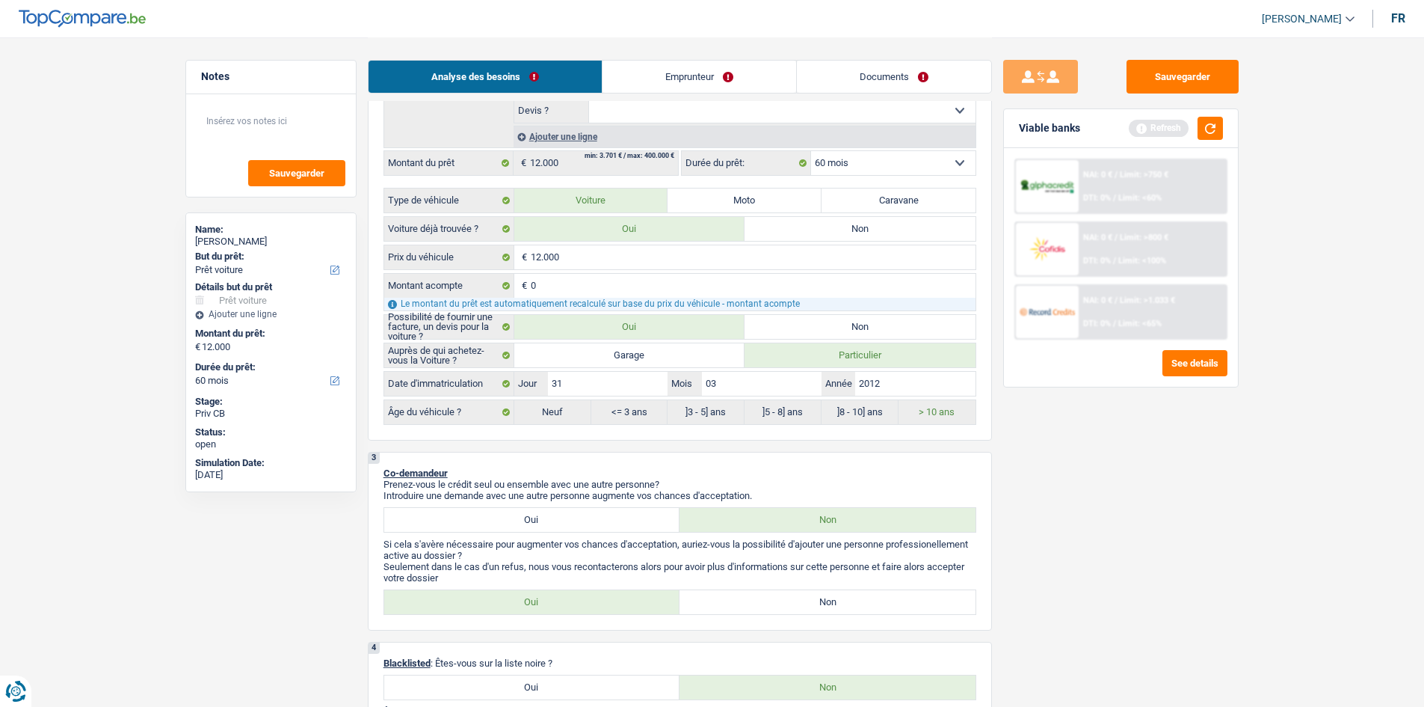
scroll to position [449, 0]
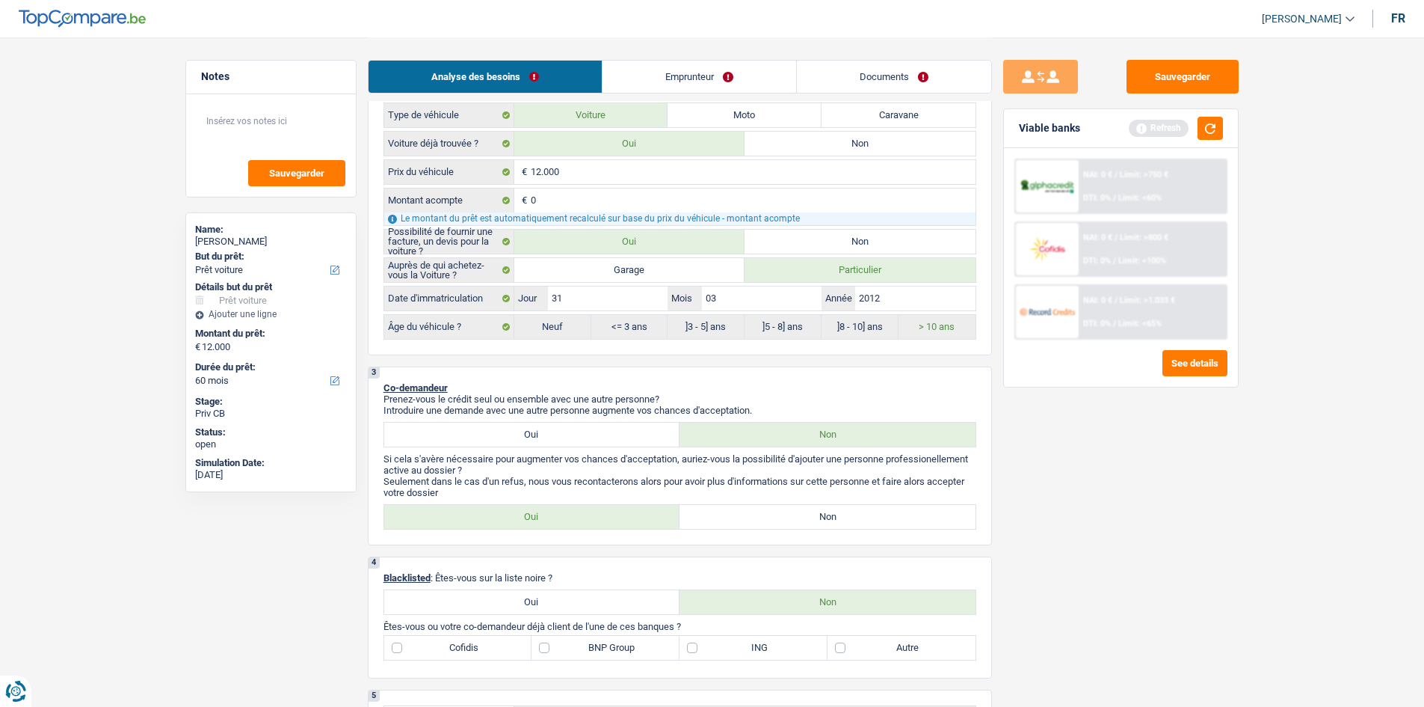
click at [779, 511] on label "Non" at bounding box center [828, 517] width 296 height 24
click at [779, 511] on input "Non" at bounding box center [828, 517] width 296 height 24
radio input "true"
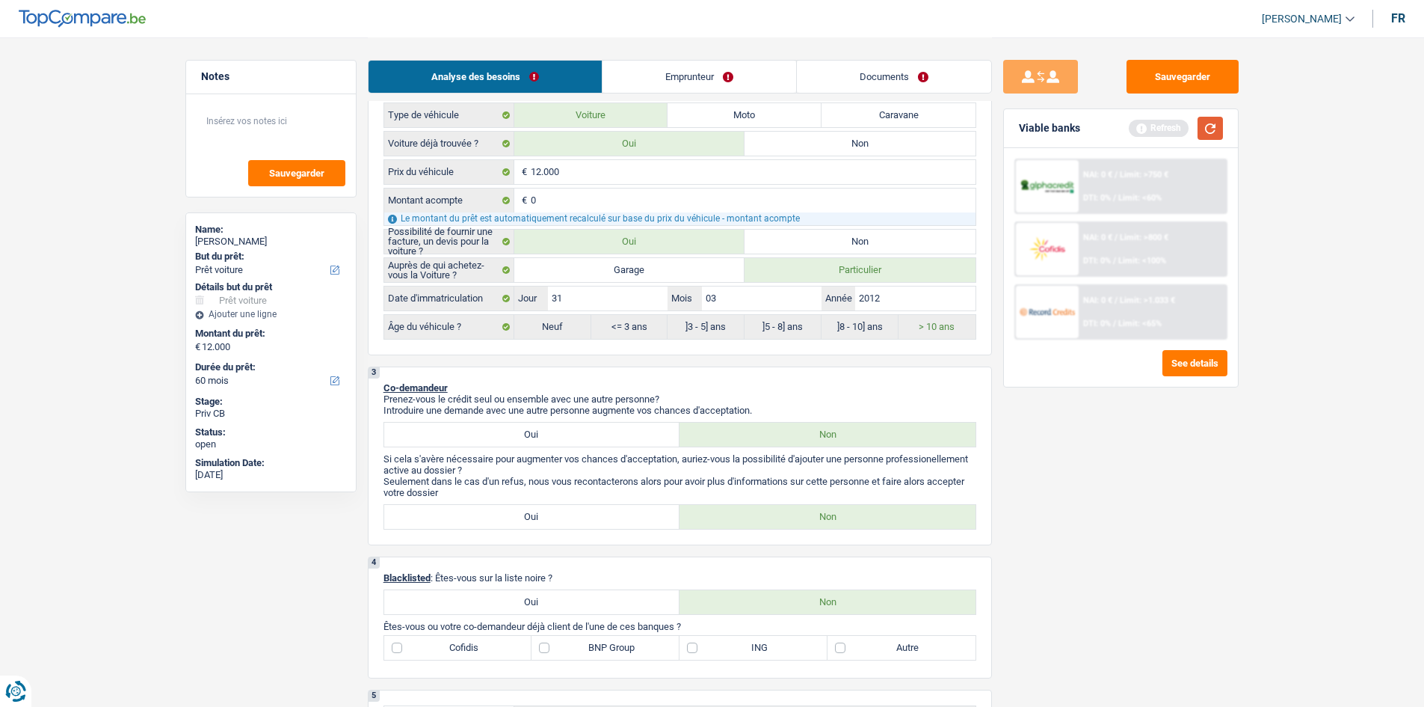
click at [1212, 135] on button "button" at bounding box center [1210, 128] width 25 height 23
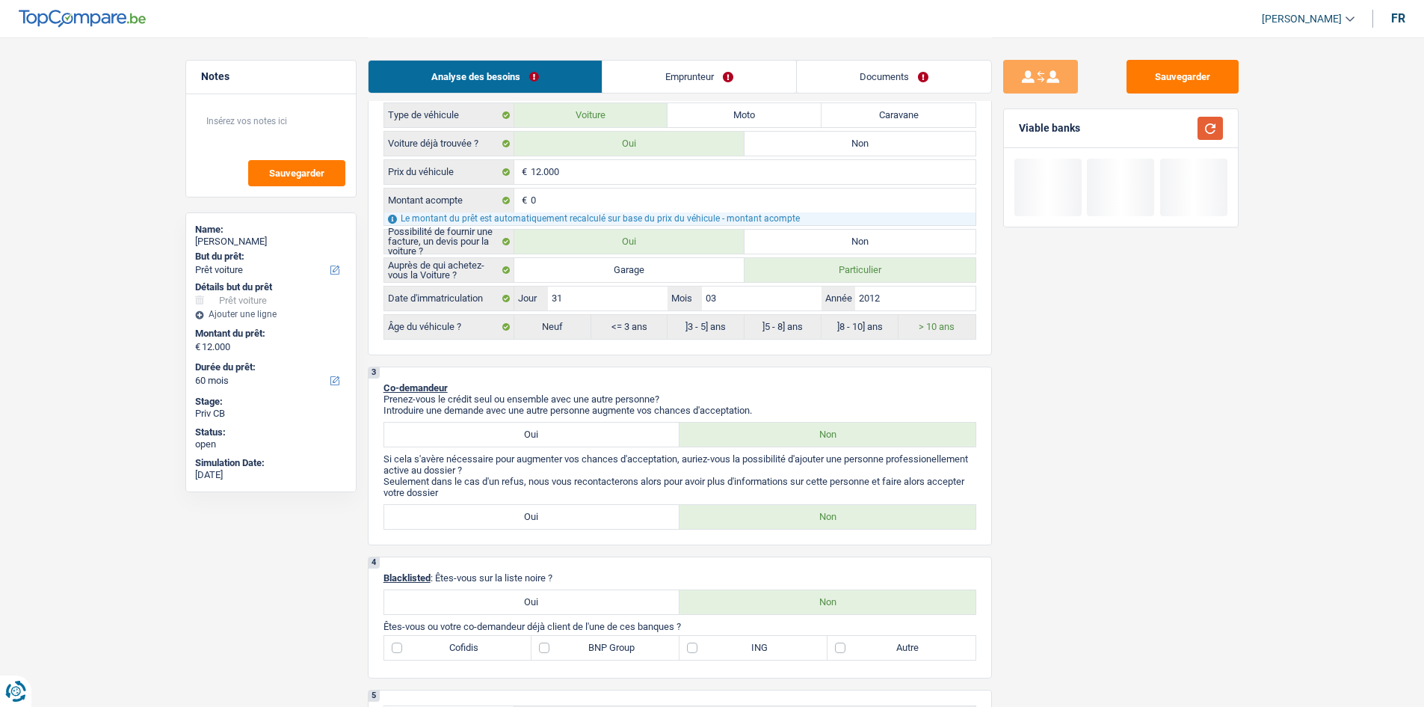
click at [1211, 126] on button "button" at bounding box center [1210, 128] width 25 height 23
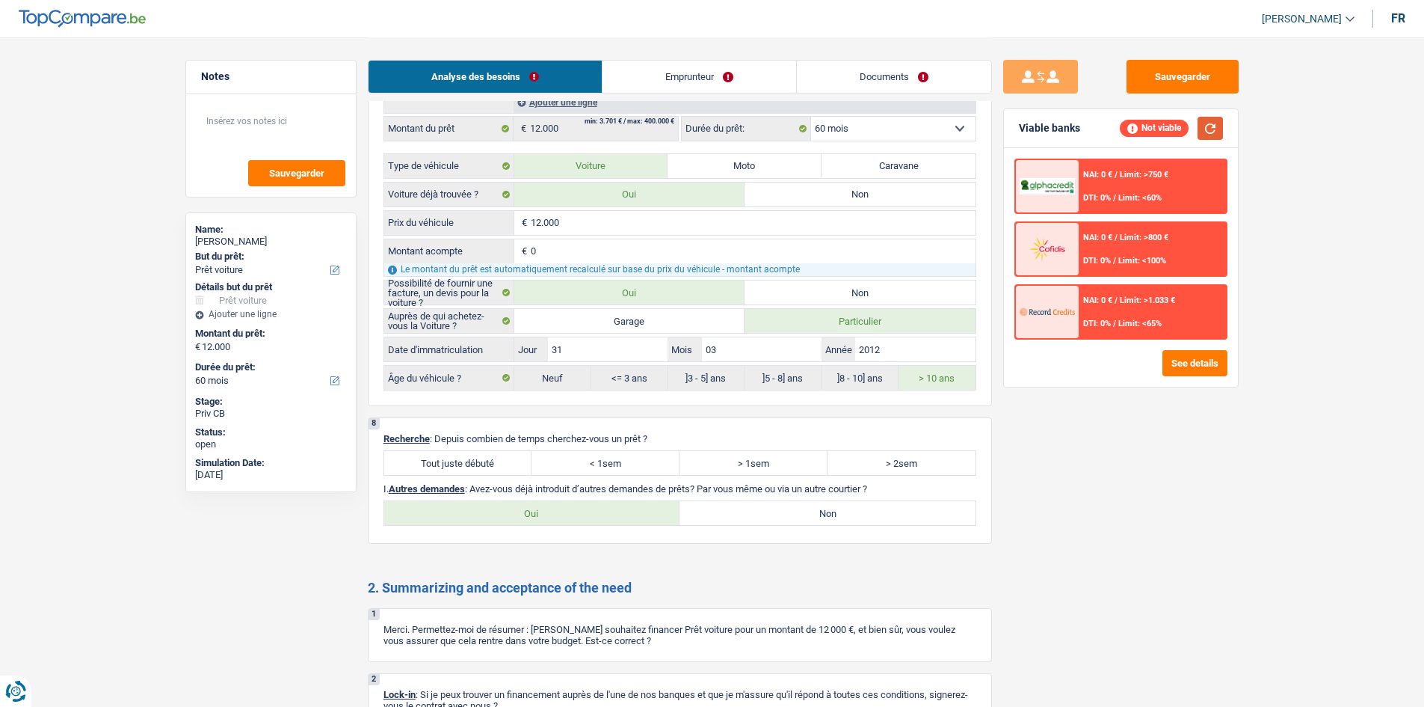
scroll to position [1720, 0]
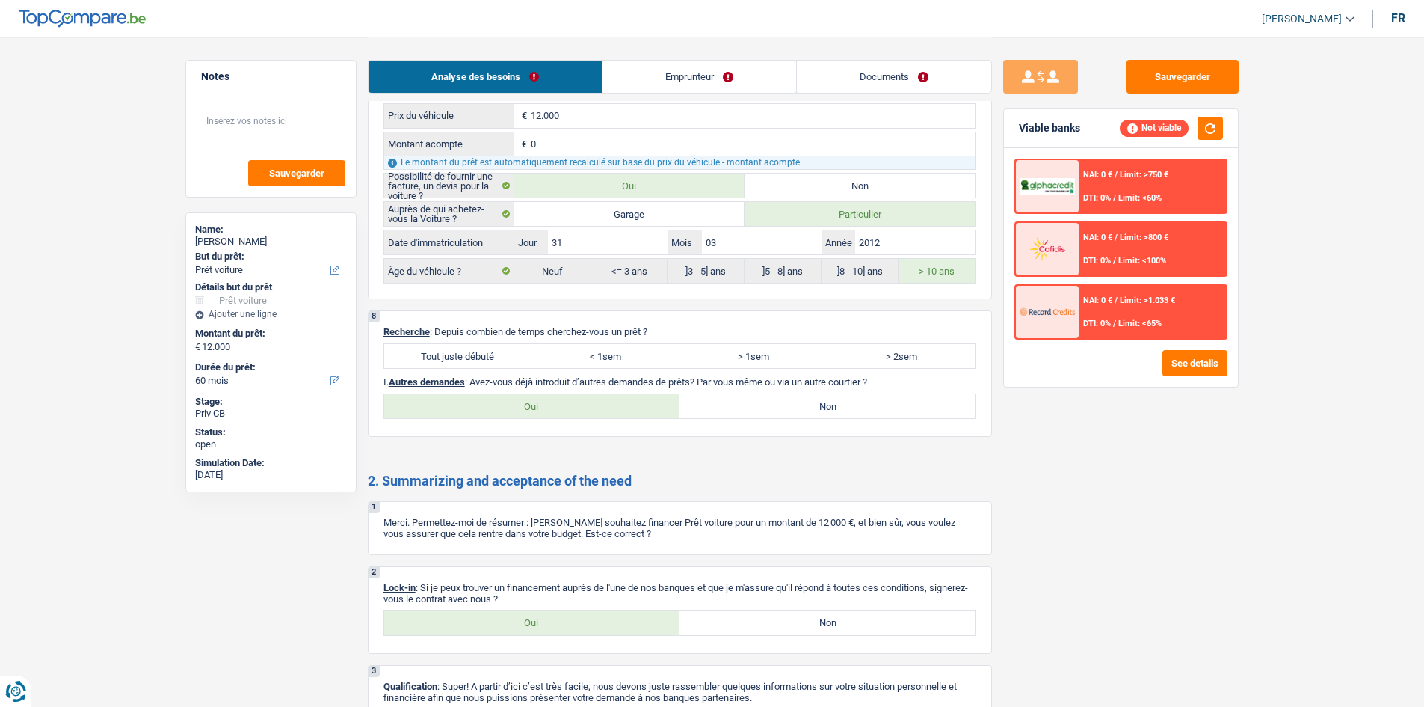
click at [469, 347] on label "Tout juste débuté" at bounding box center [458, 356] width 148 height 24
click at [469, 347] on input "Tout juste débuté" at bounding box center [458, 356] width 148 height 24
radio input "true"
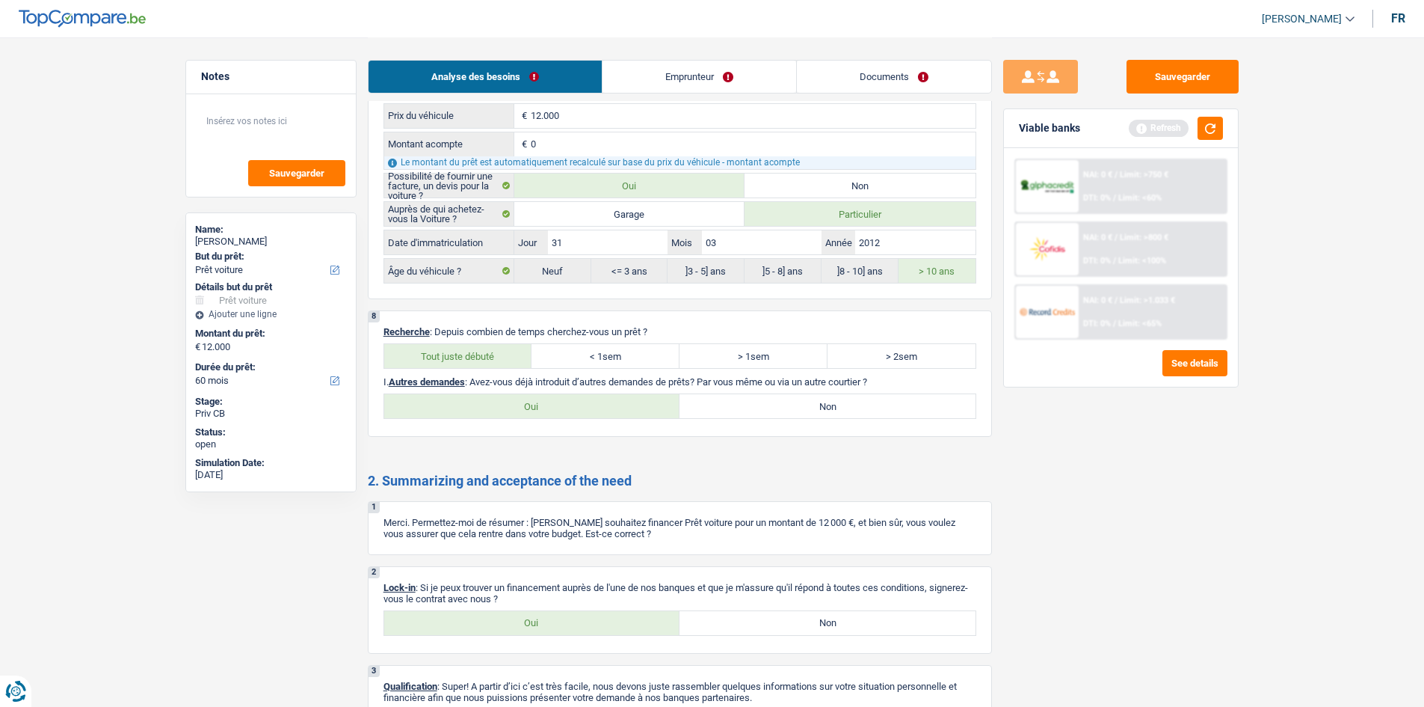
click at [698, 407] on label "Non" at bounding box center [828, 406] width 296 height 24
click at [698, 407] on input "Non" at bounding box center [828, 406] width 296 height 24
radio input "true"
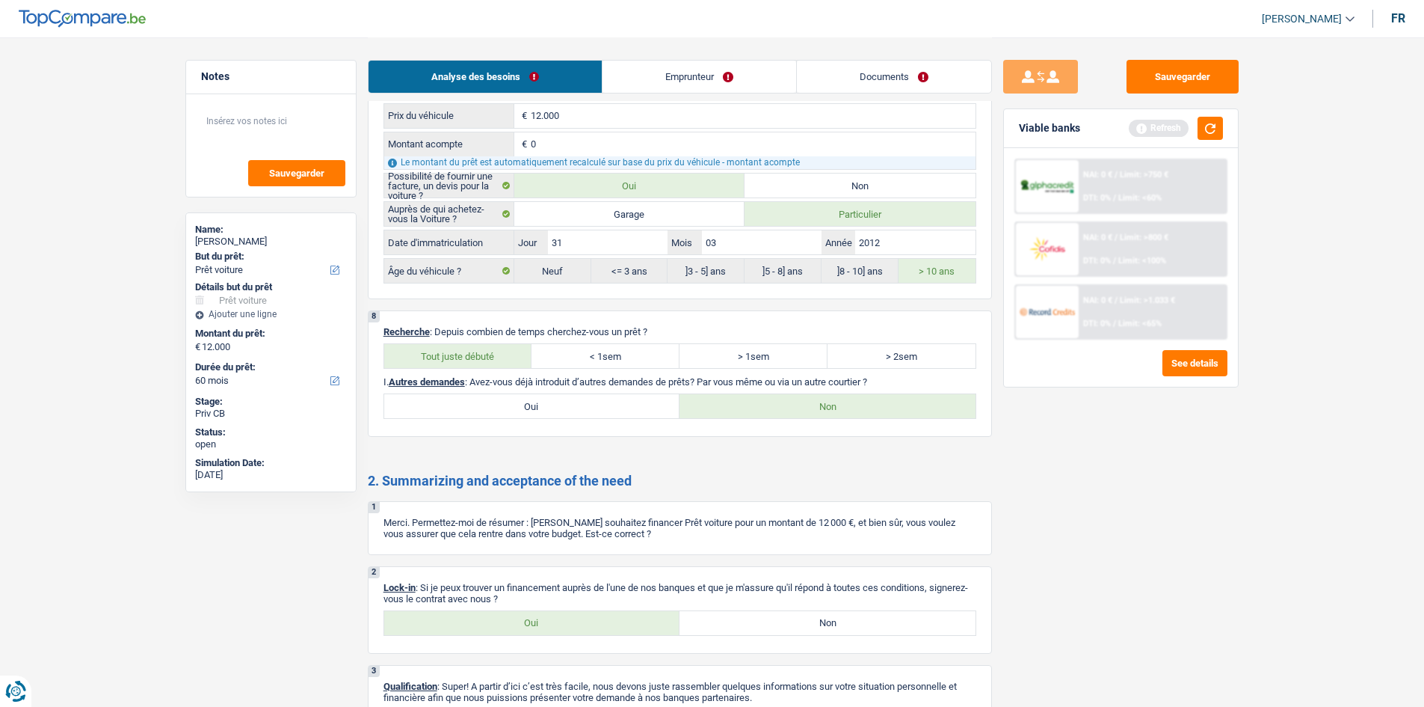
click at [565, 623] on label "Oui" at bounding box center [532, 623] width 296 height 24
click at [565, 623] on input "Oui" at bounding box center [532, 623] width 296 height 24
radio input "true"
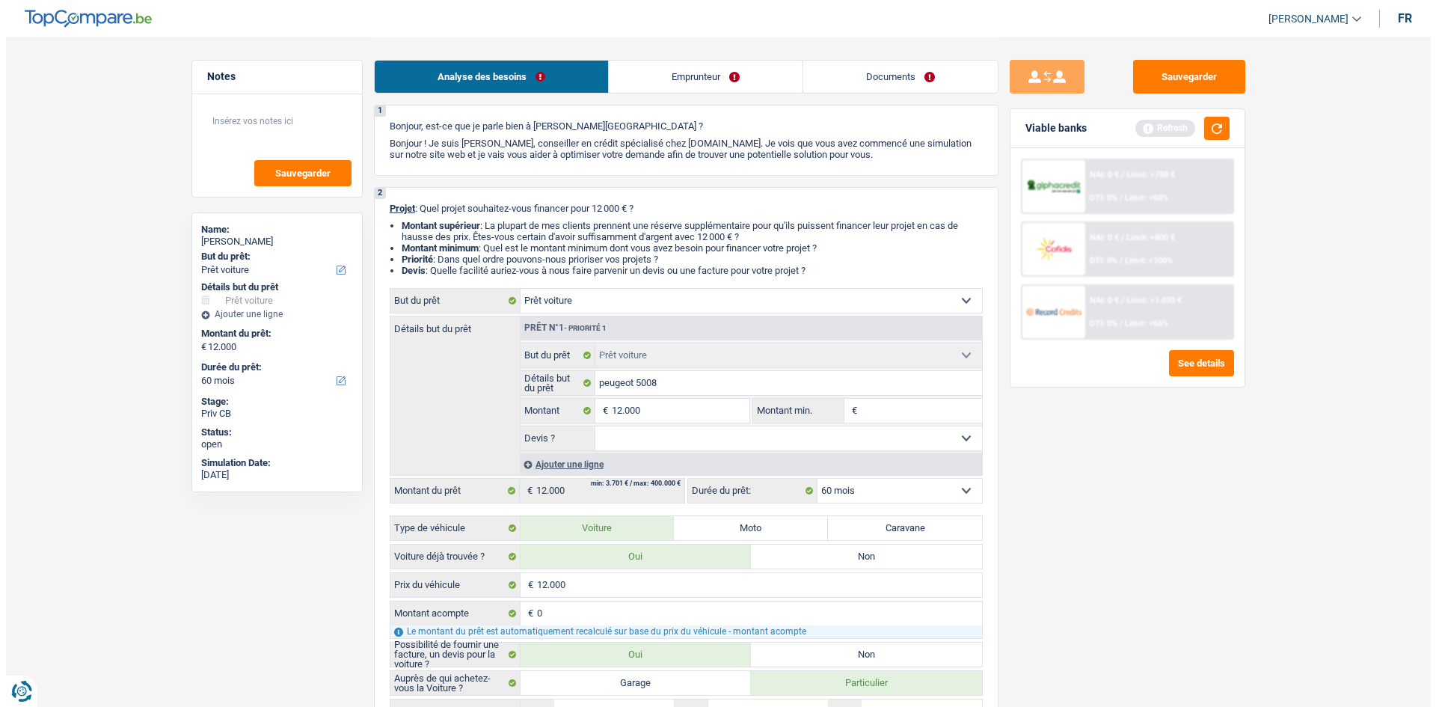
scroll to position [0, 0]
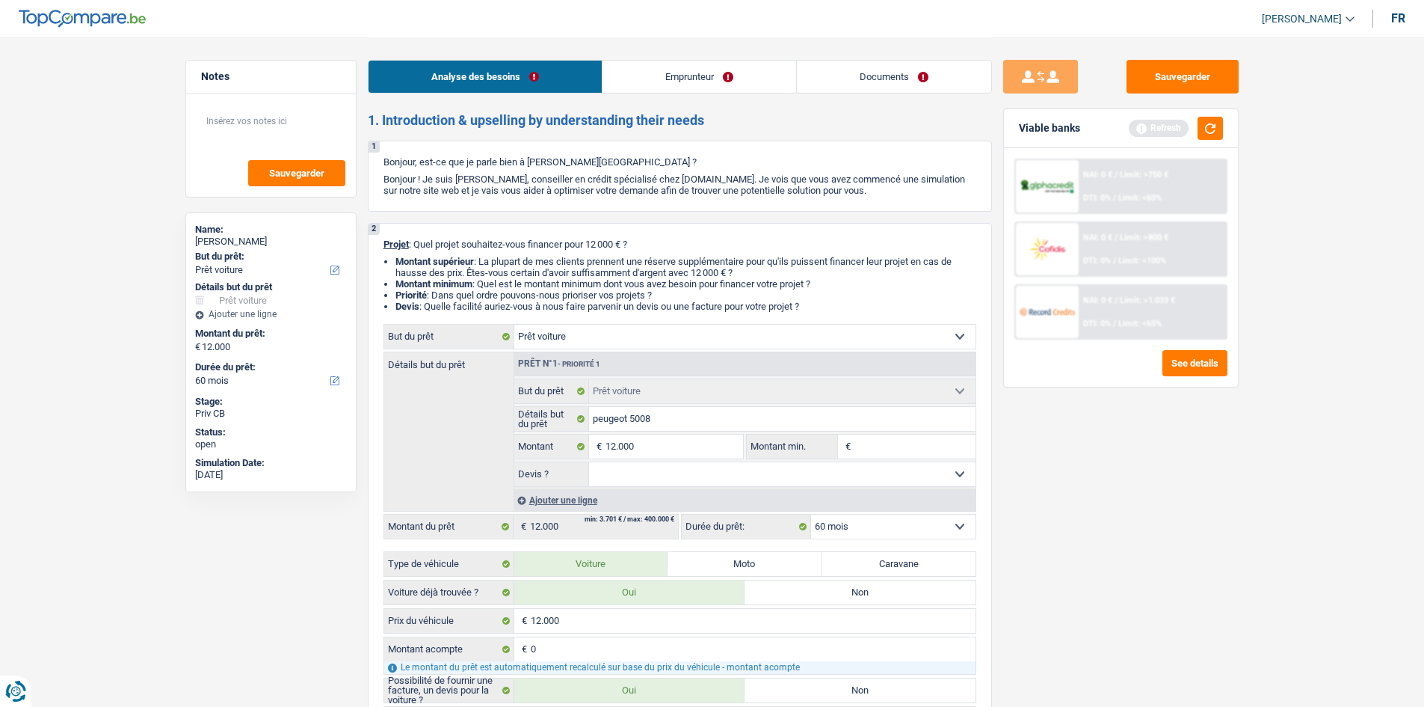
click at [628, 59] on div "Analyse des besoins Emprunteur Documents" at bounding box center [680, 69] width 624 height 64
click at [618, 87] on link "Emprunteur" at bounding box center [700, 77] width 194 height 32
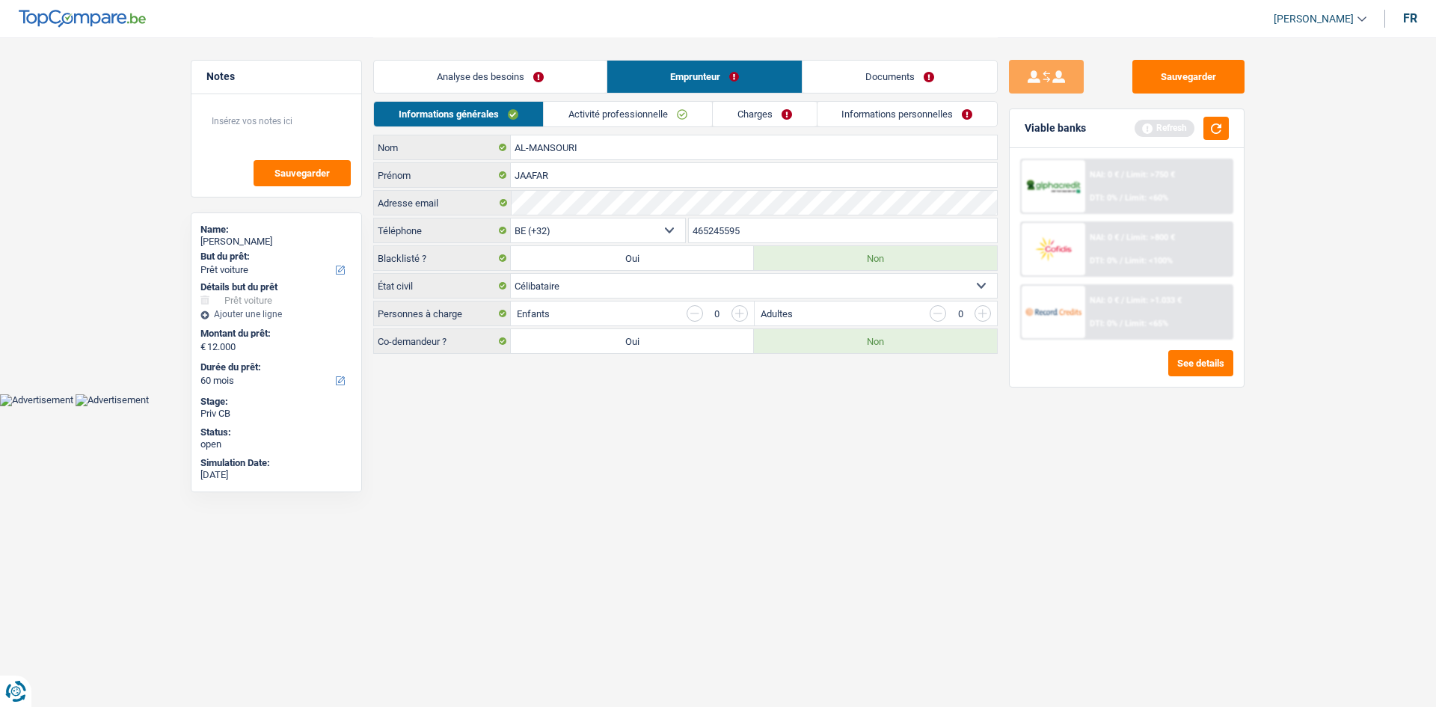
click at [636, 112] on link "Activité professionnelle" at bounding box center [628, 114] width 168 height 25
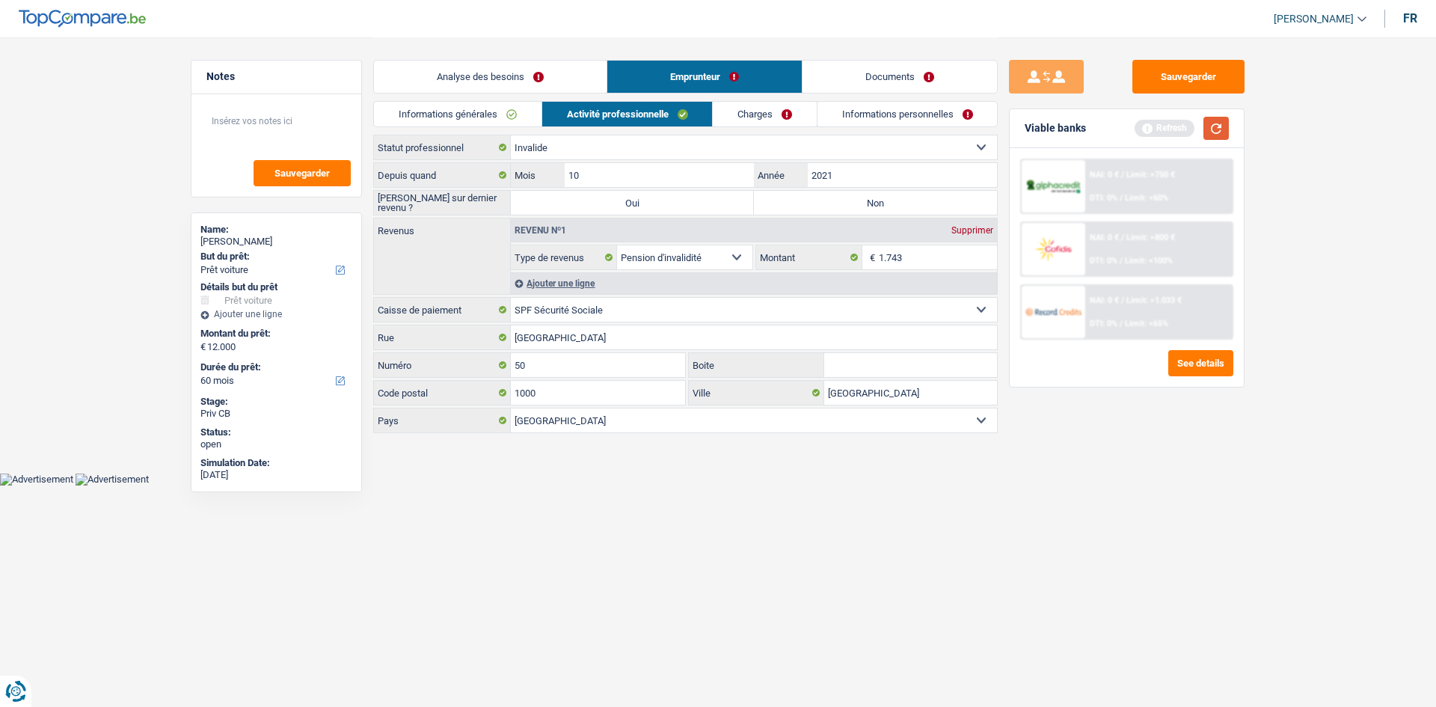
click at [1222, 130] on button "button" at bounding box center [1215, 128] width 25 height 23
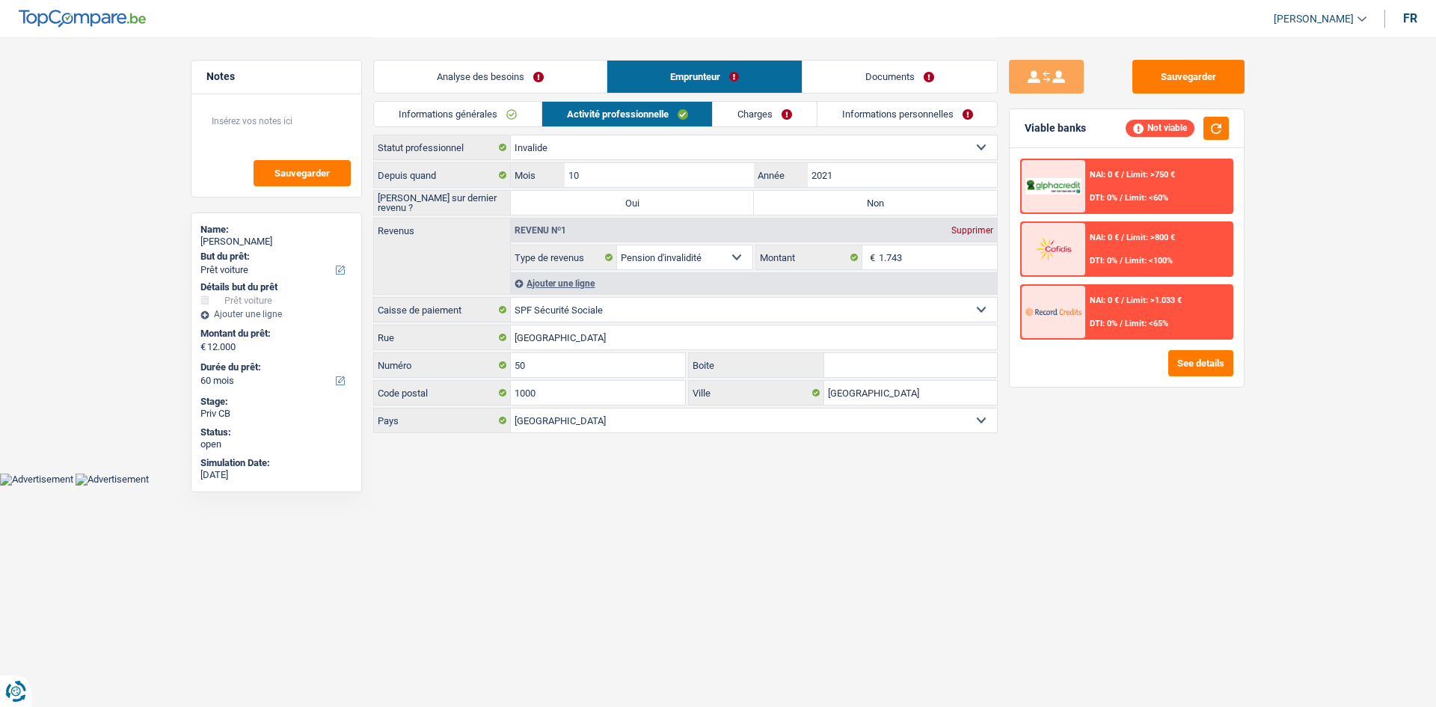
click at [845, 192] on label "Non" at bounding box center [875, 203] width 243 height 24
click at [845, 192] on input "Non" at bounding box center [875, 203] width 243 height 24
radio input "true"
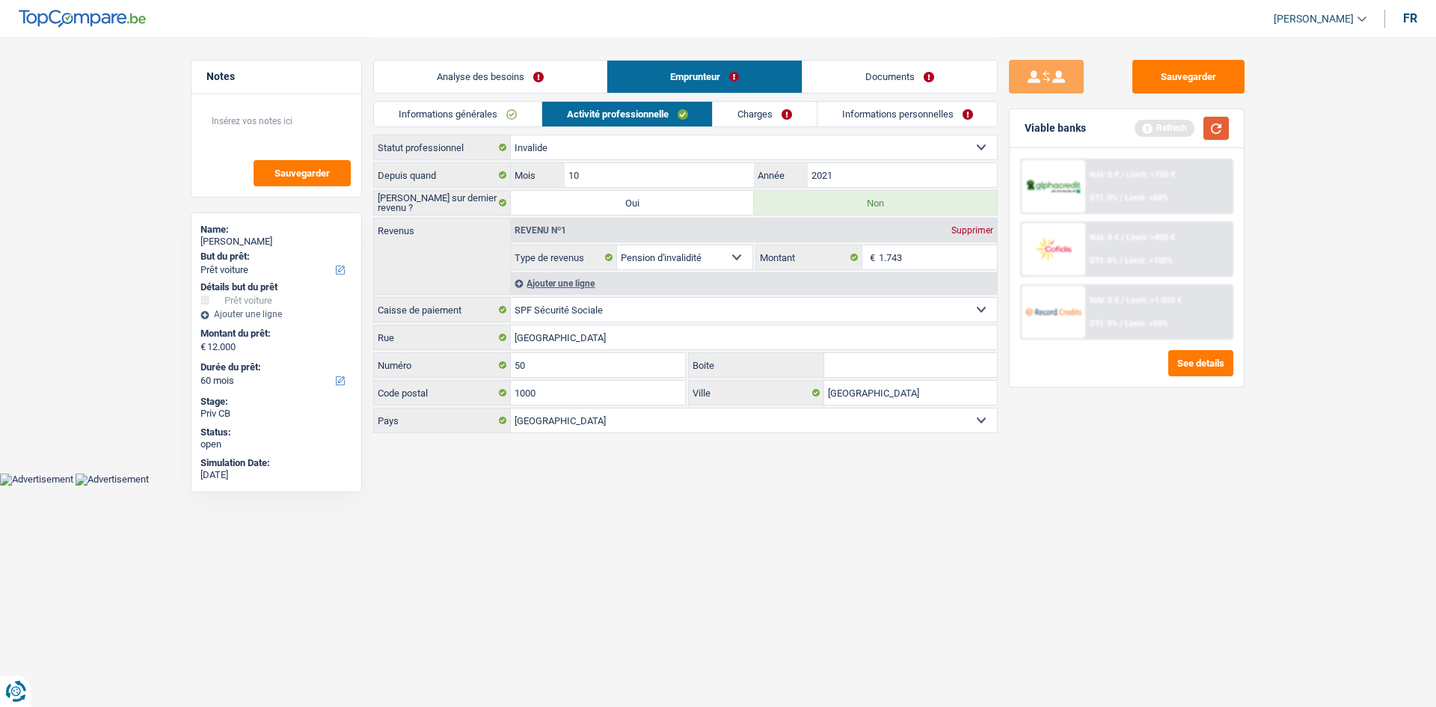
click at [1211, 123] on button "button" at bounding box center [1215, 128] width 25 height 23
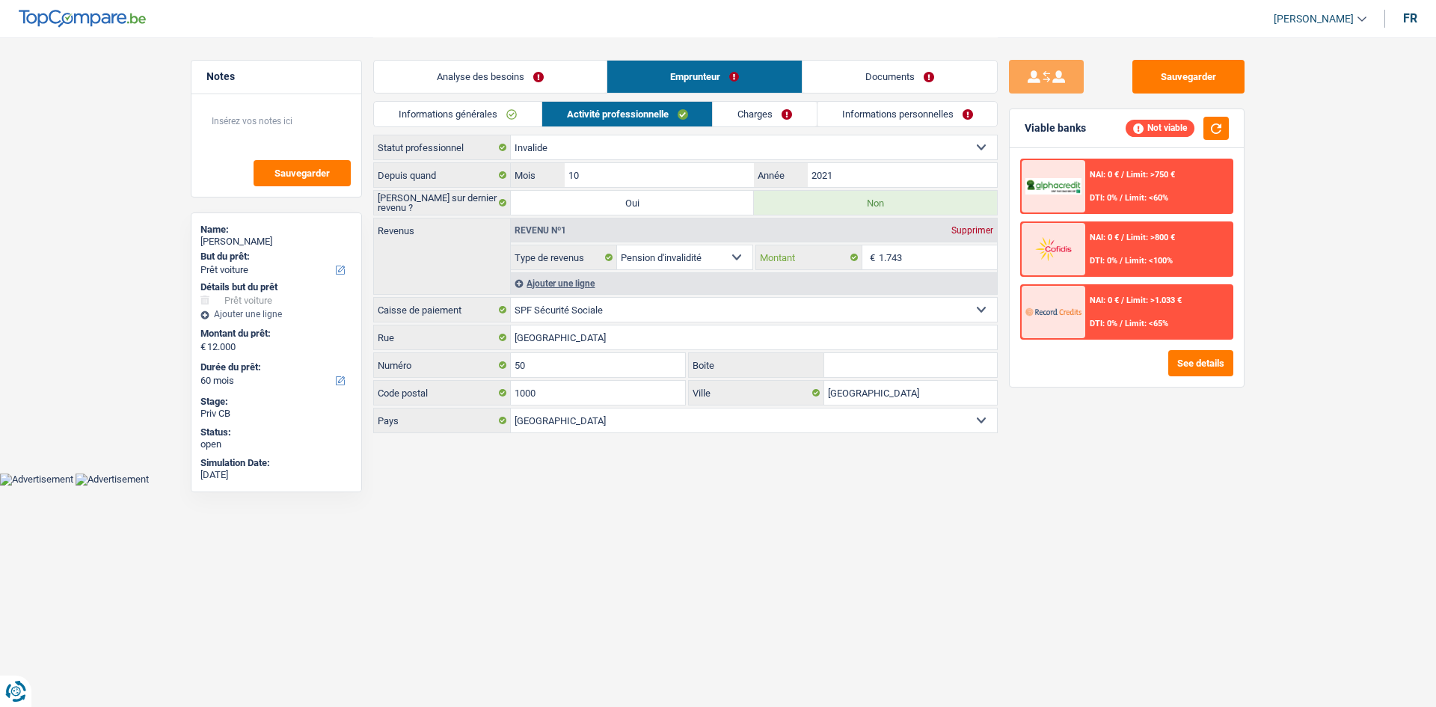
click at [931, 259] on input "1.743" at bounding box center [938, 257] width 119 height 24
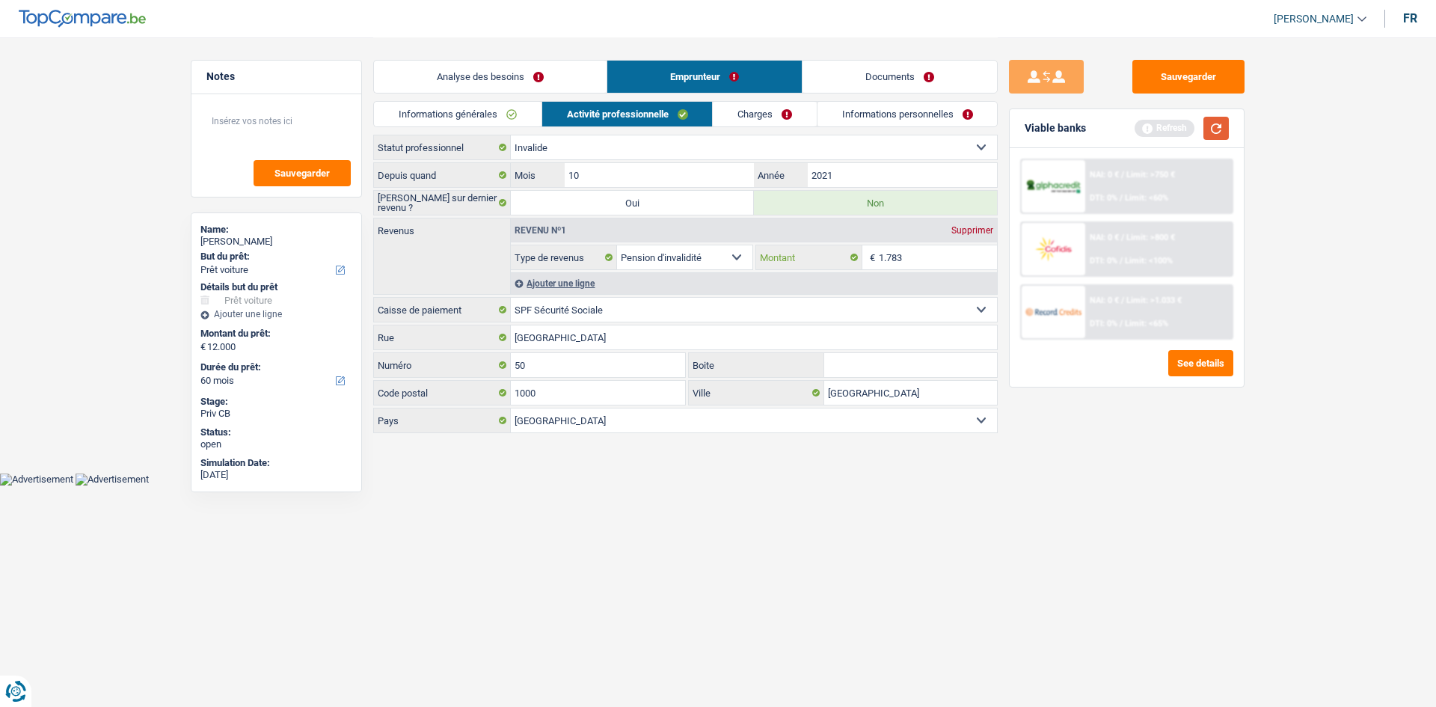
type input "1.783"
click at [1211, 124] on button "button" at bounding box center [1215, 128] width 25 height 23
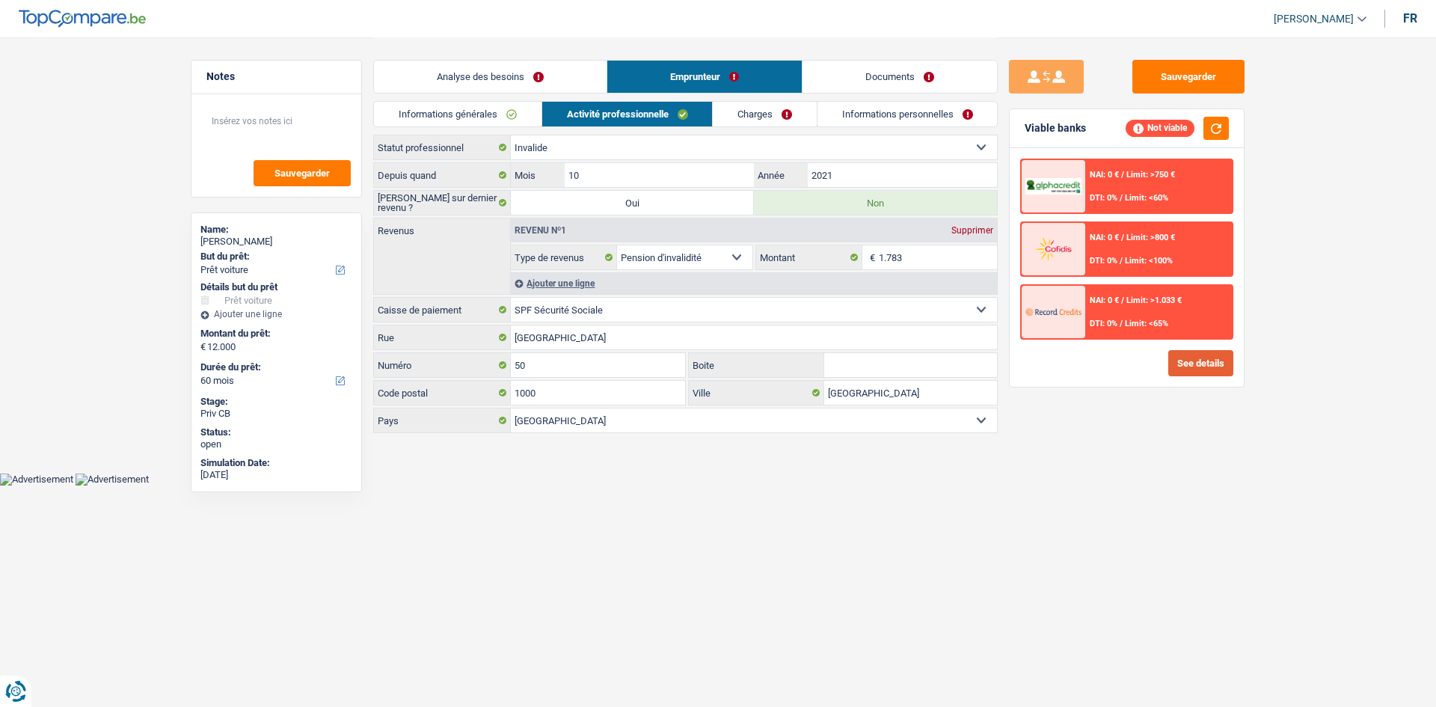
click at [1180, 360] on button "See details" at bounding box center [1200, 363] width 65 height 26
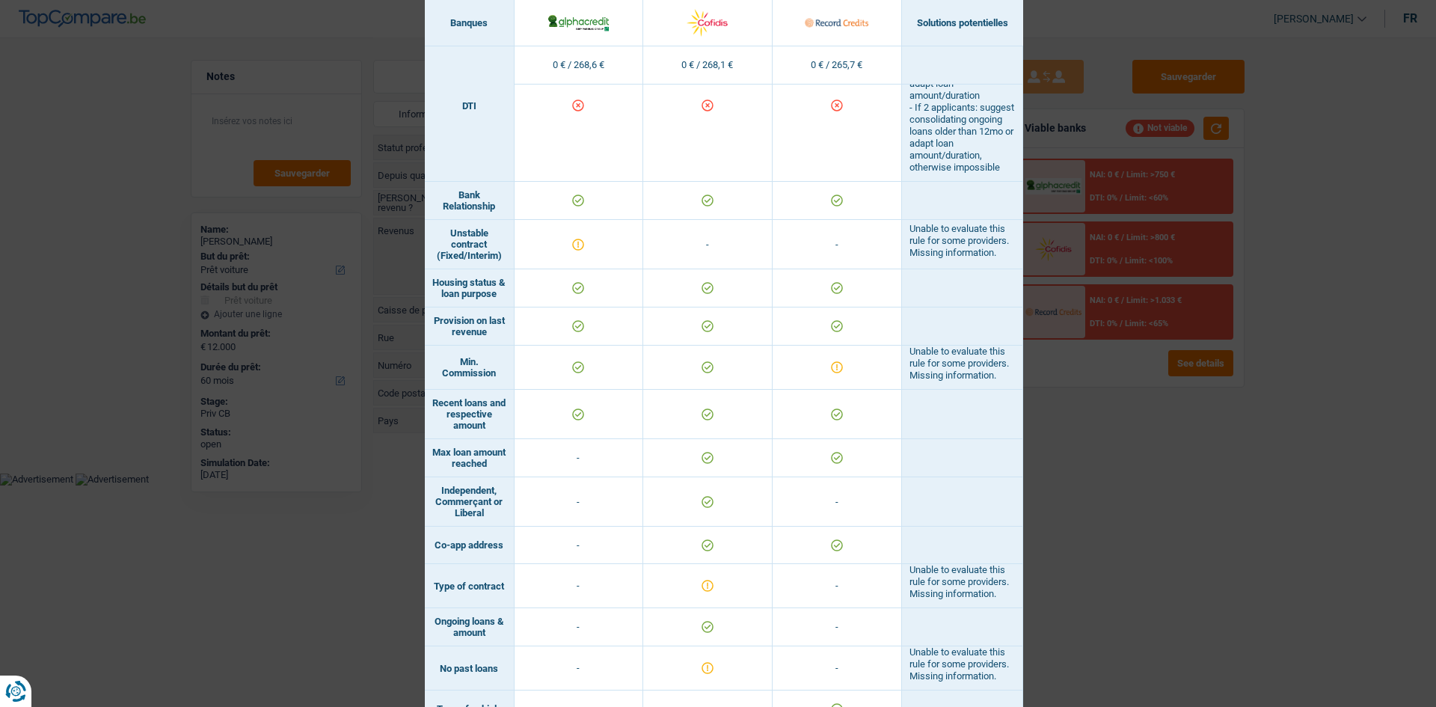
scroll to position [523, 0]
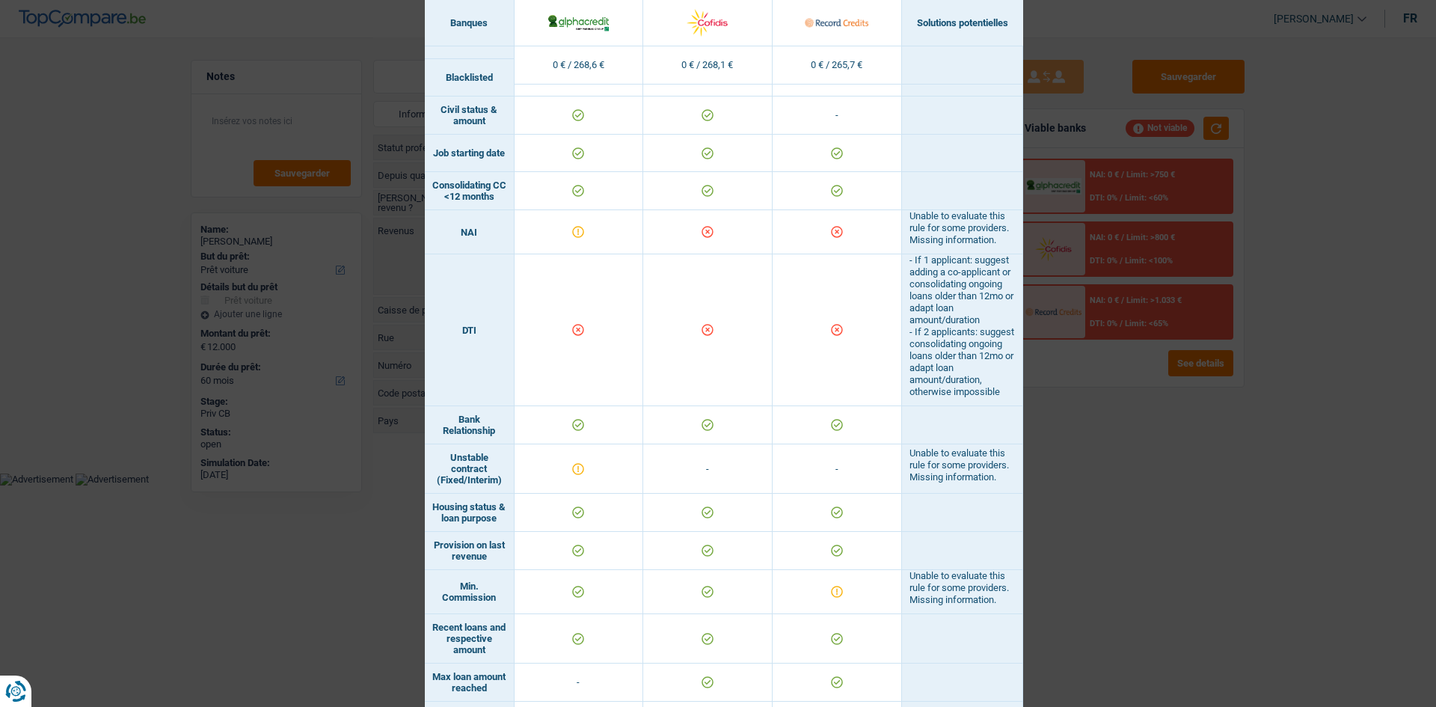
click at [1184, 476] on div "Banks conditions × Banques Solutions potentielles Revenus / Charges 0 € / 268,6…" at bounding box center [718, 353] width 1436 height 707
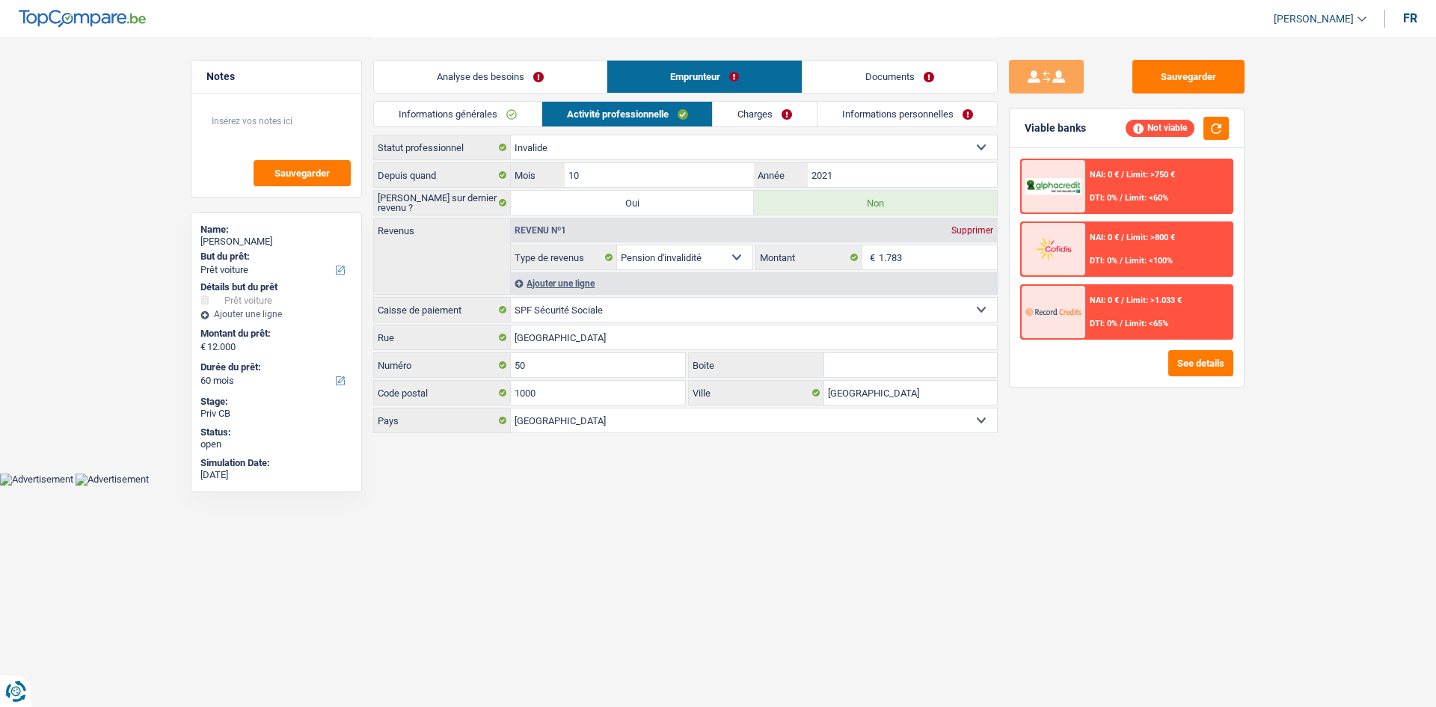
click at [952, 468] on main "Notes Sauvegarder Name: JAAFAR AL-MANSOURI But du prêt: Confort maison: meubles…" at bounding box center [718, 236] width 1436 height 473
drag, startPoint x: 730, startPoint y: 132, endPoint x: 737, endPoint y: 111, distance: 22.0
click at [730, 132] on div "Informations générales Activité professionnelle Charges Informations personnell…" at bounding box center [685, 118] width 624 height 34
click at [737, 111] on link "Charges" at bounding box center [765, 114] width 104 height 25
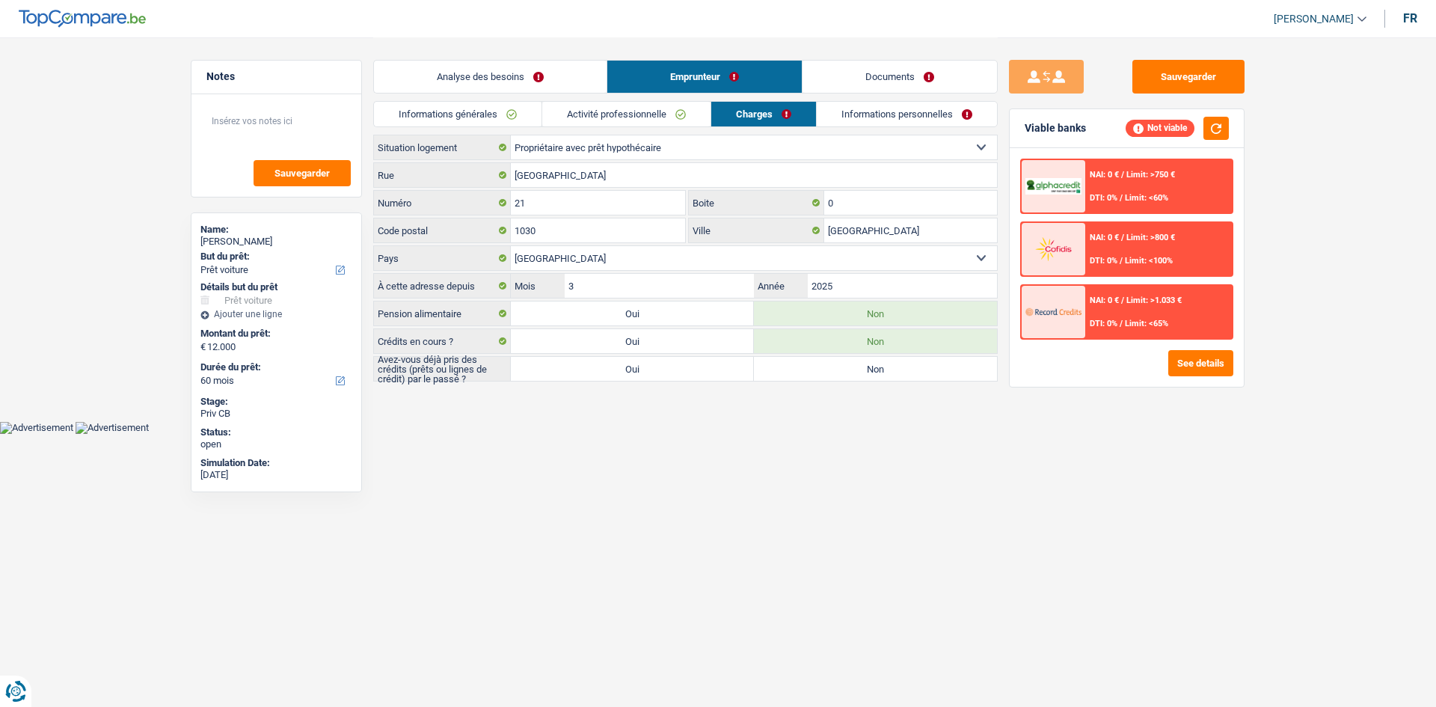
click at [621, 114] on link "Activité professionnelle" at bounding box center [626, 114] width 168 height 25
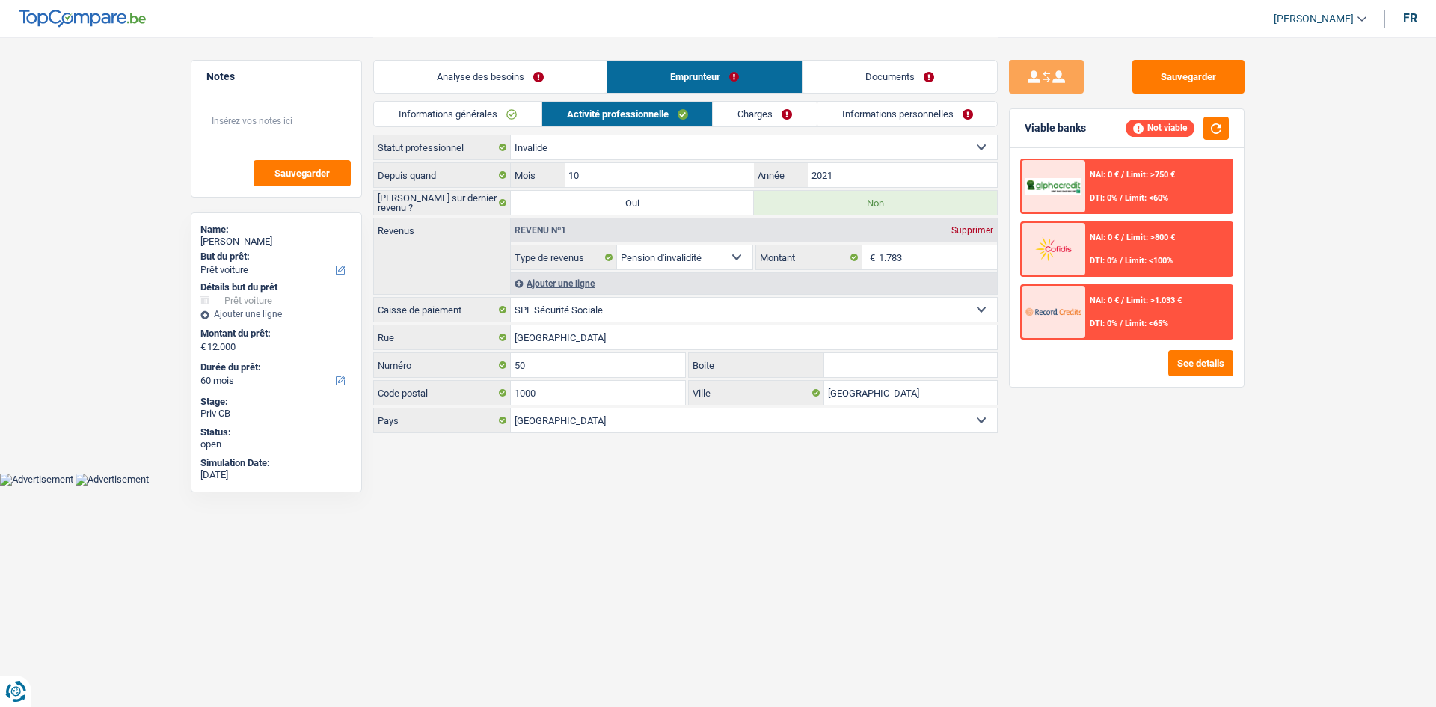
click at [752, 118] on link "Charges" at bounding box center [765, 114] width 104 height 25
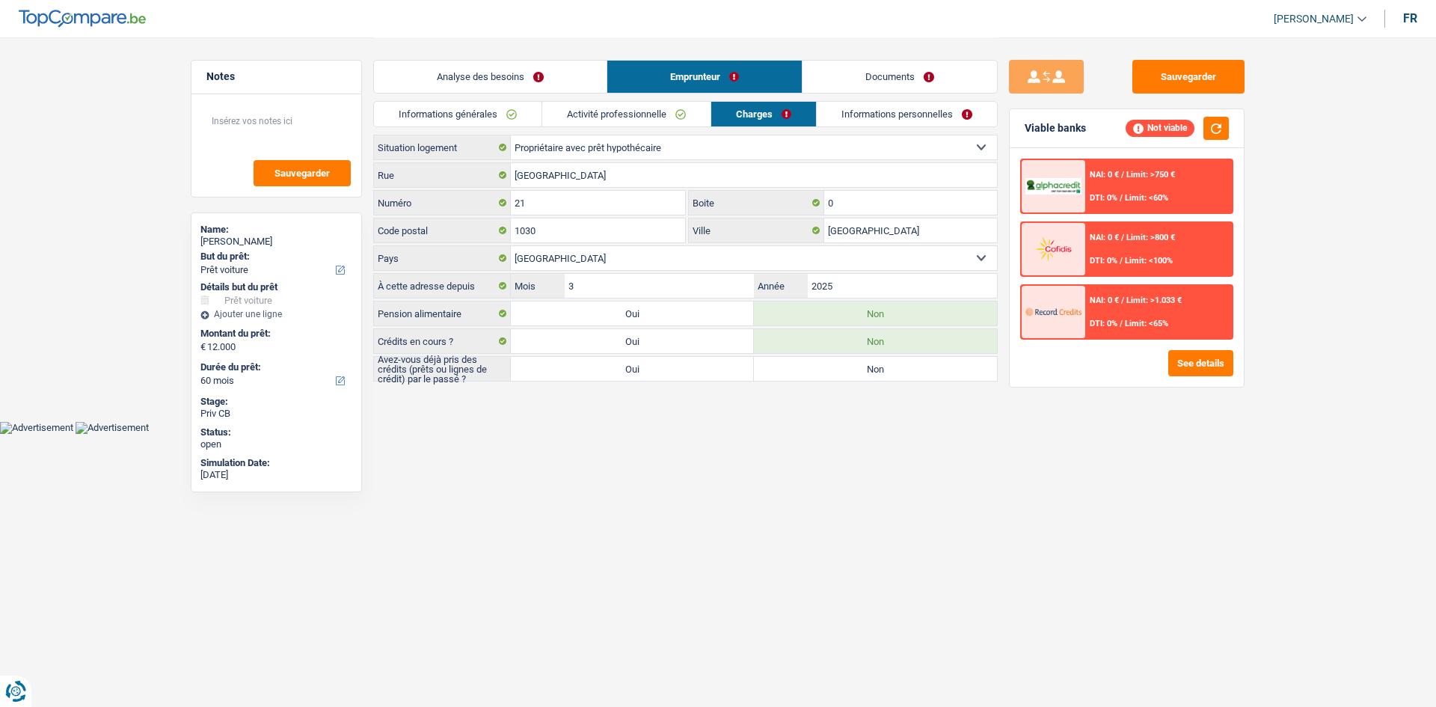
click at [585, 148] on select "Locataire Propriétaire avec prêt hypothécaire Propriétaire sans prêt hypothécai…" at bounding box center [754, 147] width 486 height 24
click at [631, 128] on div "Informations générales Activité professionnelle Charges Informations personnell…" at bounding box center [685, 118] width 624 height 34
click at [620, 131] on div "Informations générales Activité professionnelle Charges Informations personnell…" at bounding box center [685, 118] width 624 height 34
drag, startPoint x: 647, startPoint y: 179, endPoint x: 483, endPoint y: 178, distance: 163.7
click at [483, 178] on div "[GEOGRAPHIC_DATA]" at bounding box center [685, 175] width 623 height 24
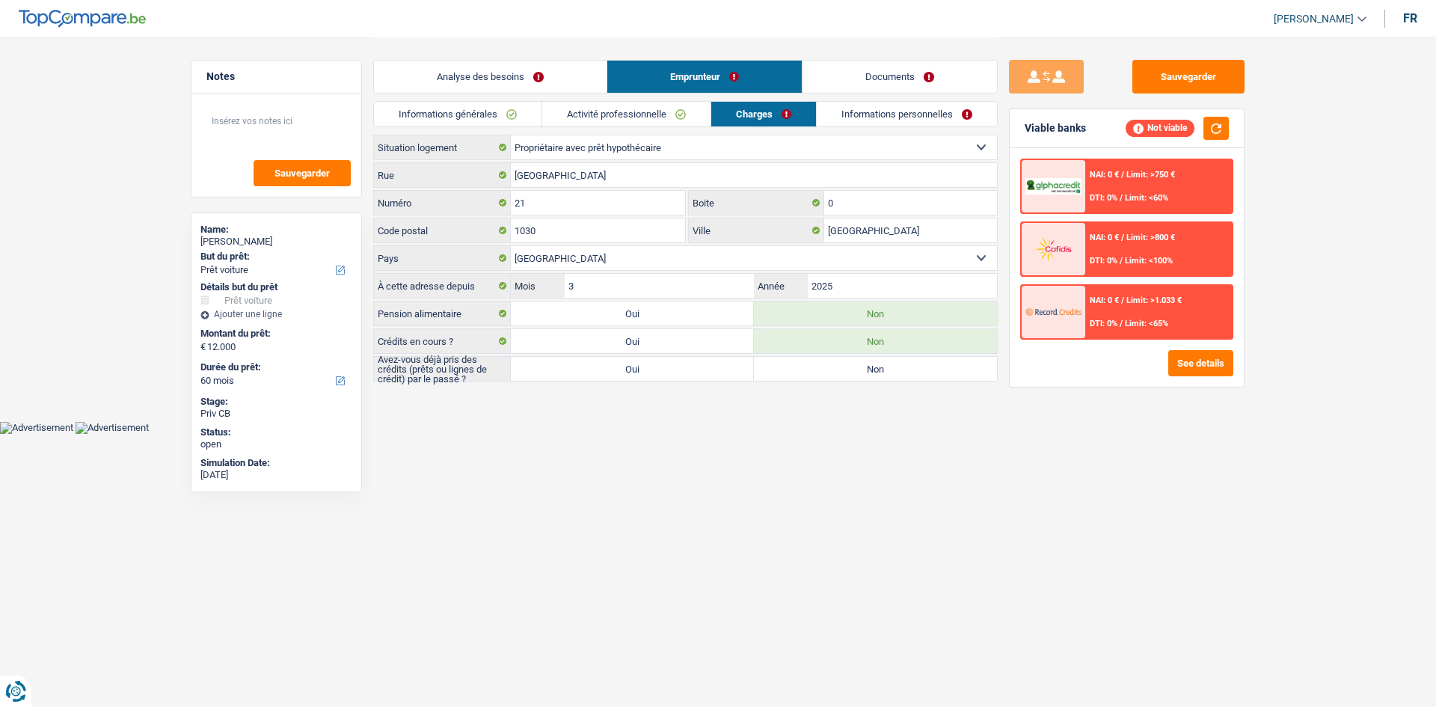
click at [736, 131] on div "Informations générales Activité professionnelle Charges Informations personnell…" at bounding box center [685, 118] width 624 height 34
click at [658, 146] on select "Locataire Propriétaire avec prêt hypothécaire Propriétaire sans prêt hypothécai…" at bounding box center [754, 147] width 486 height 24
select select "ownerWithoutMortgage"
click at [511, 135] on select "Locataire Propriétaire avec prêt hypothécaire Propriétaire sans prêt hypothécai…" at bounding box center [754, 147] width 486 height 24
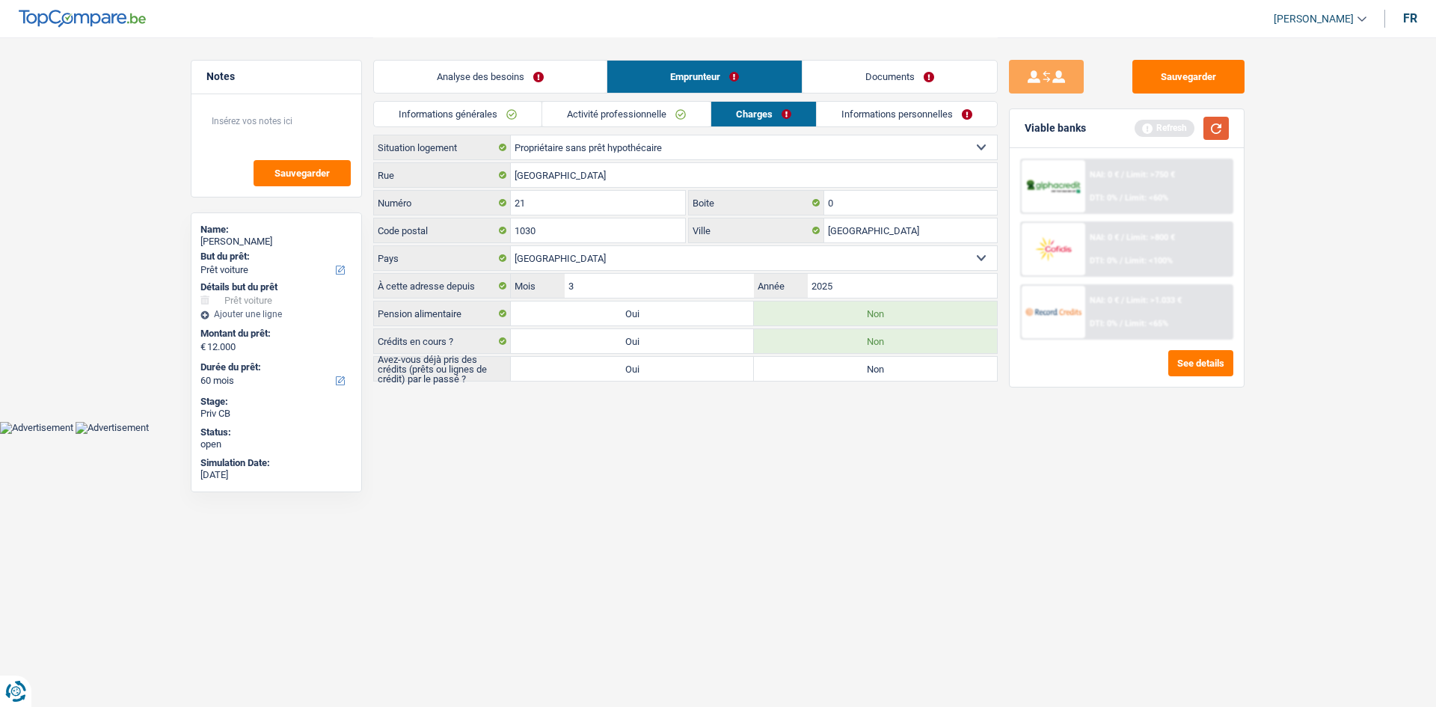
click at [1210, 123] on button "button" at bounding box center [1215, 128] width 25 height 23
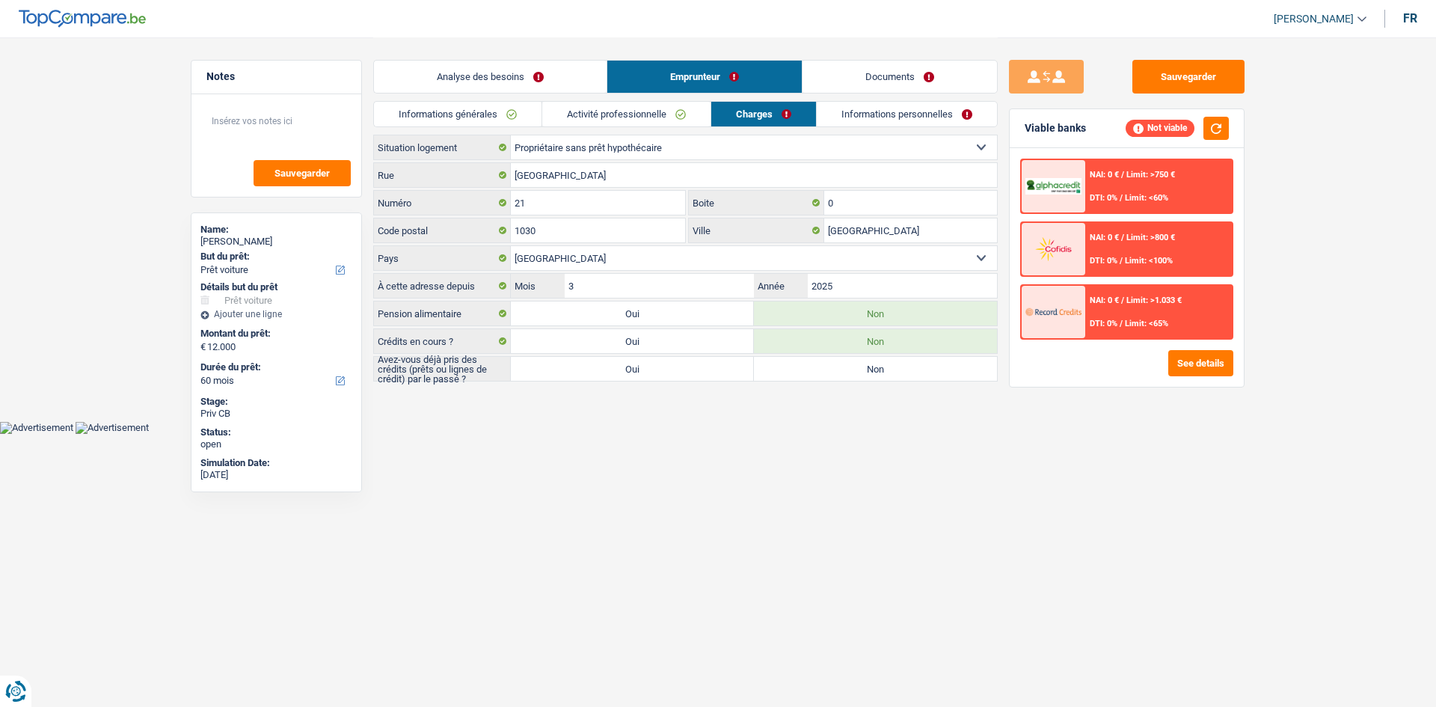
click at [854, 369] on label "Non" at bounding box center [875, 369] width 243 height 24
click at [854, 369] on input "Non" at bounding box center [875, 369] width 243 height 24
radio input "true"
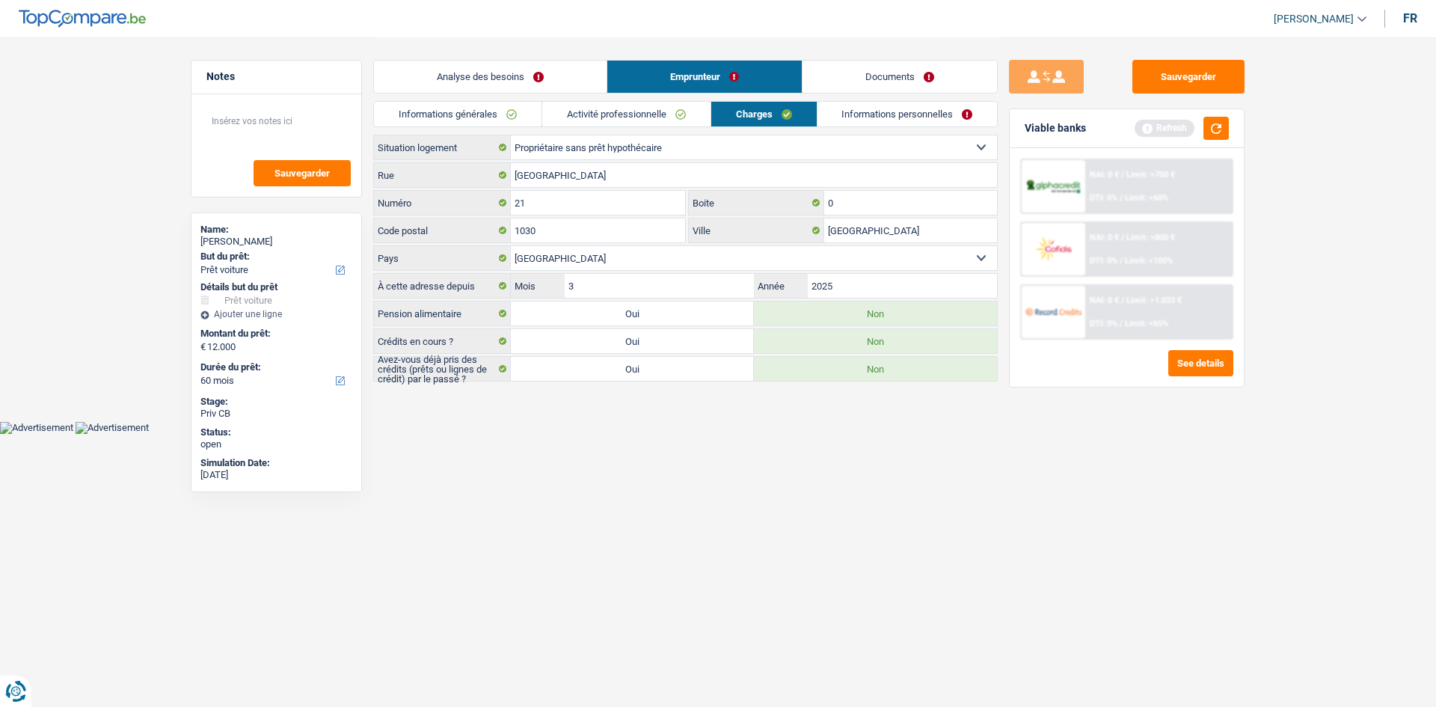
drag, startPoint x: 840, startPoint y: 119, endPoint x: 835, endPoint y: 131, distance: 13.1
click at [840, 119] on link "Informations personnelles" at bounding box center [907, 114] width 180 height 25
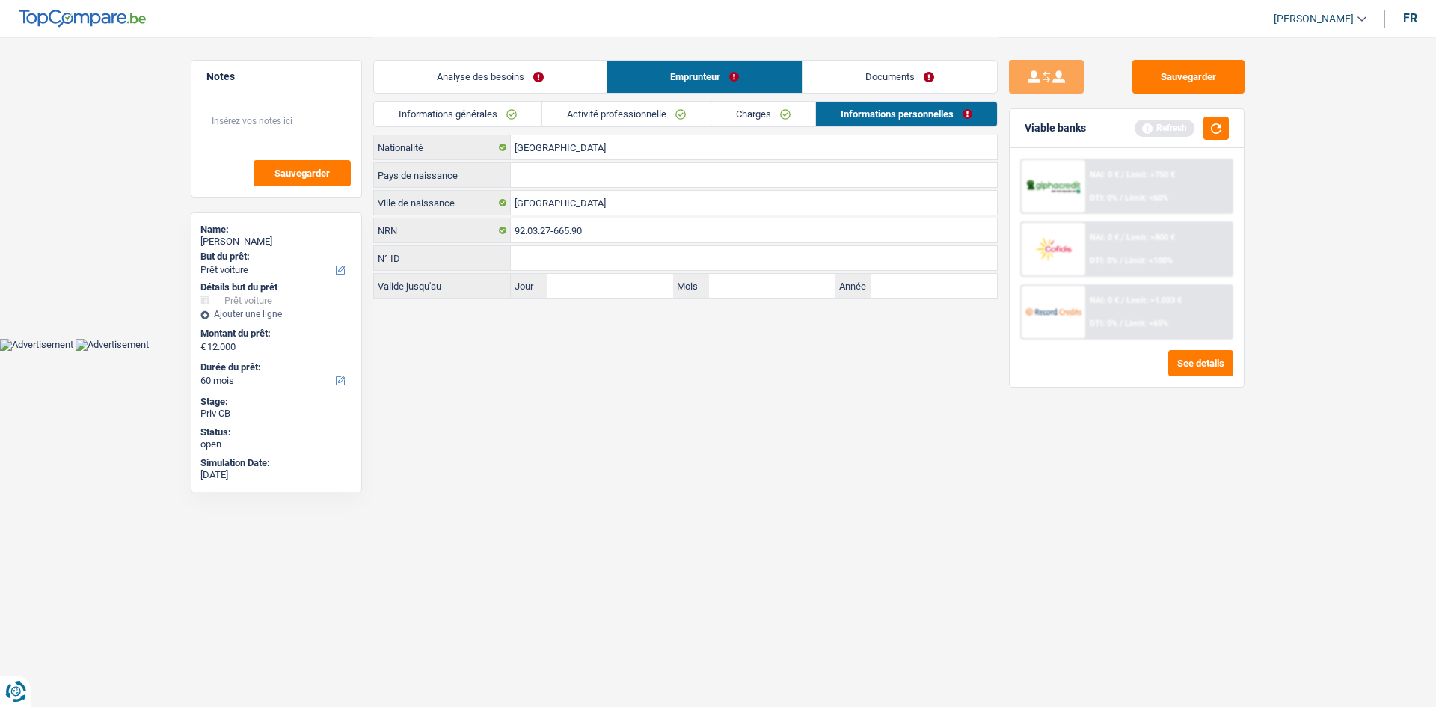
click at [726, 129] on div "Informations générales Activité professionnelle Charges Informations personnell…" at bounding box center [685, 118] width 624 height 34
click at [730, 120] on link "Charges" at bounding box center [763, 114] width 104 height 25
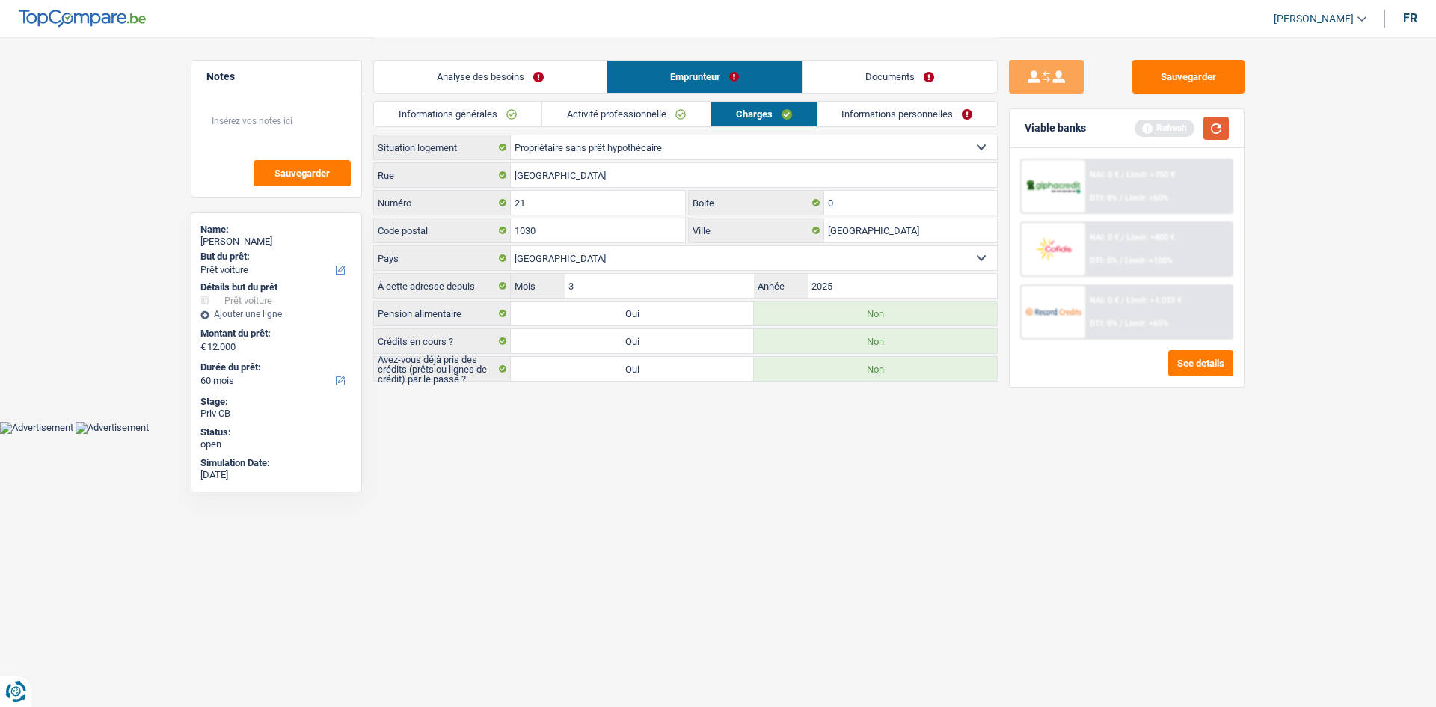
click at [1218, 123] on button "button" at bounding box center [1215, 128] width 25 height 23
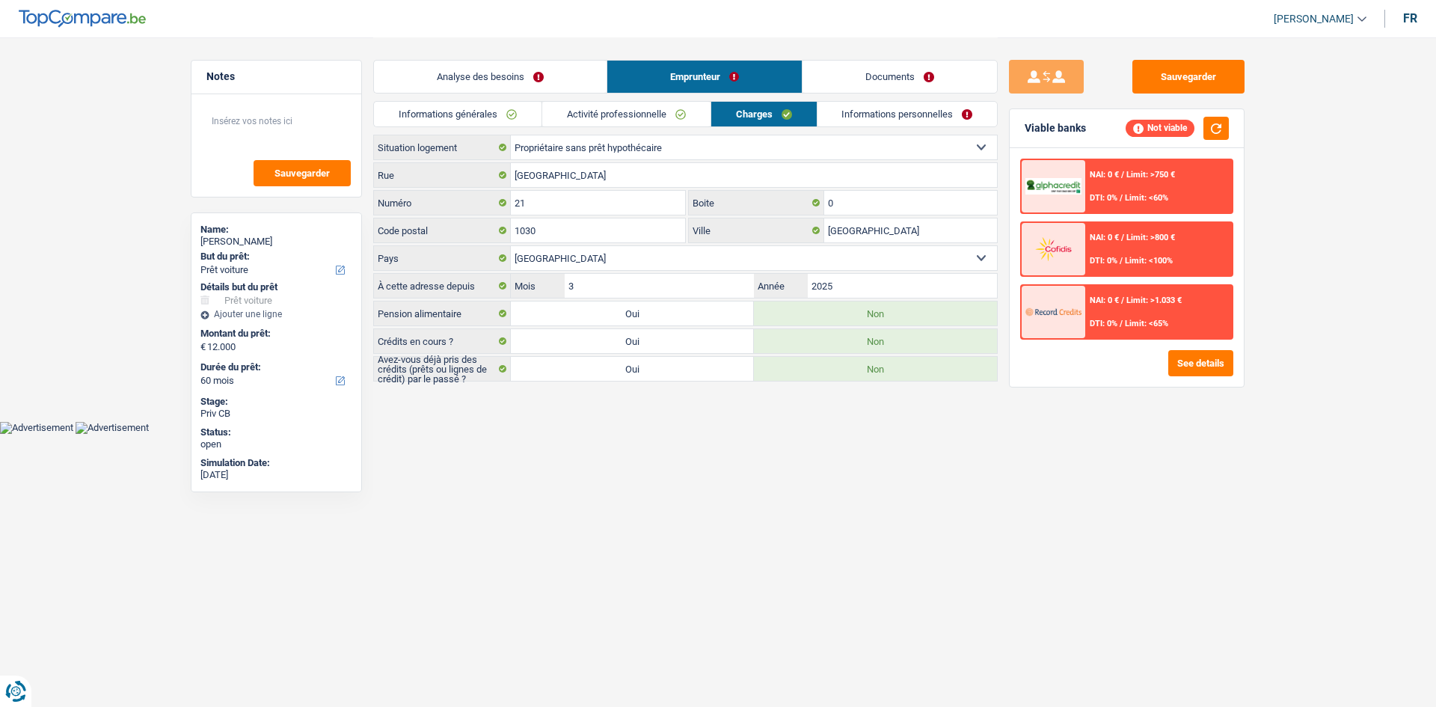
click at [909, 113] on link "Informations personnelles" at bounding box center [907, 114] width 180 height 25
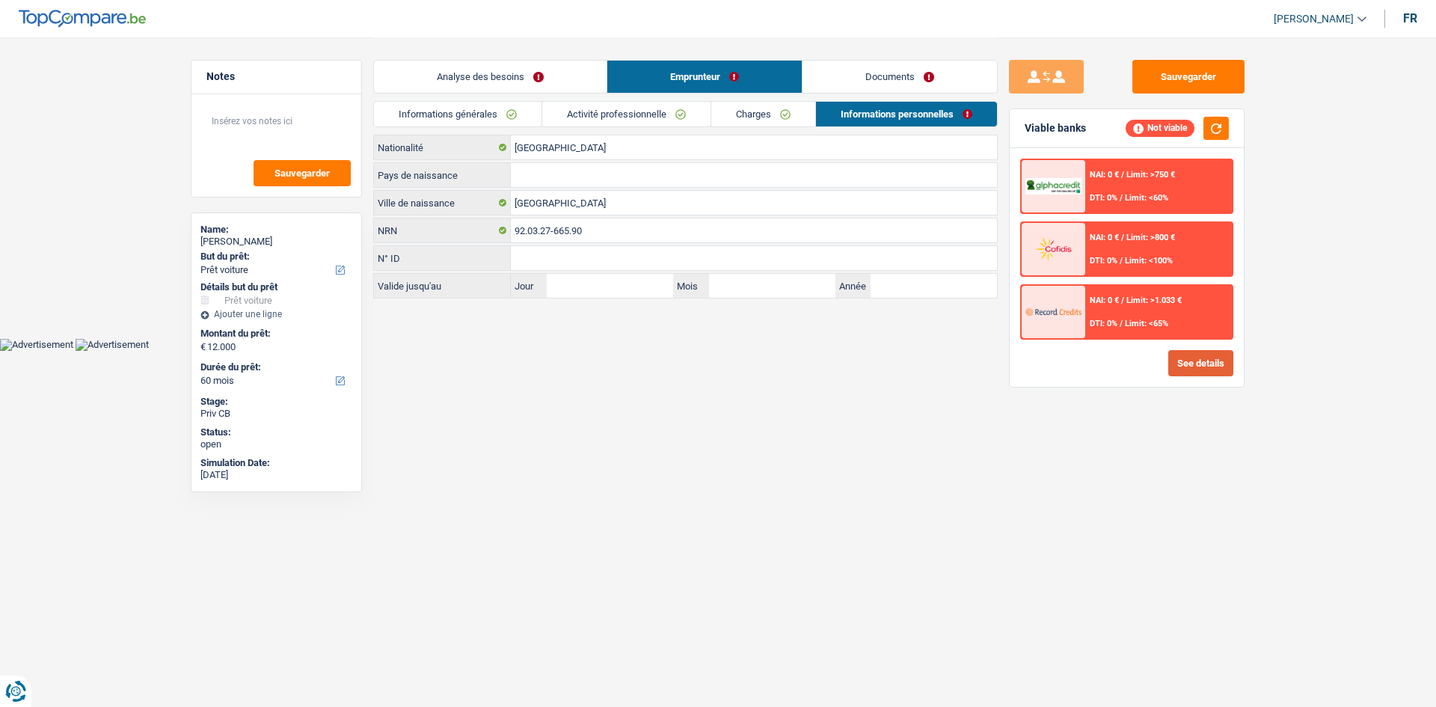
click at [1188, 375] on button "See details" at bounding box center [1200, 363] width 65 height 26
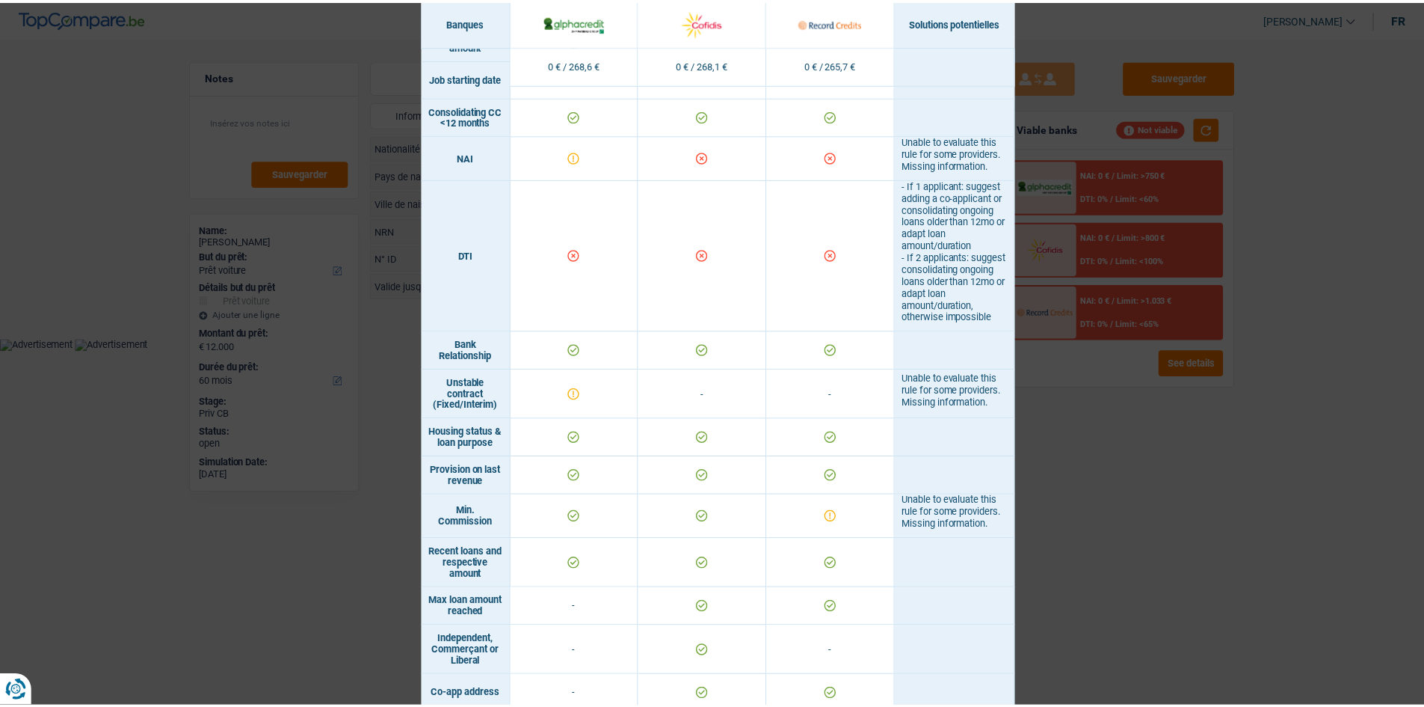
scroll to position [908, 0]
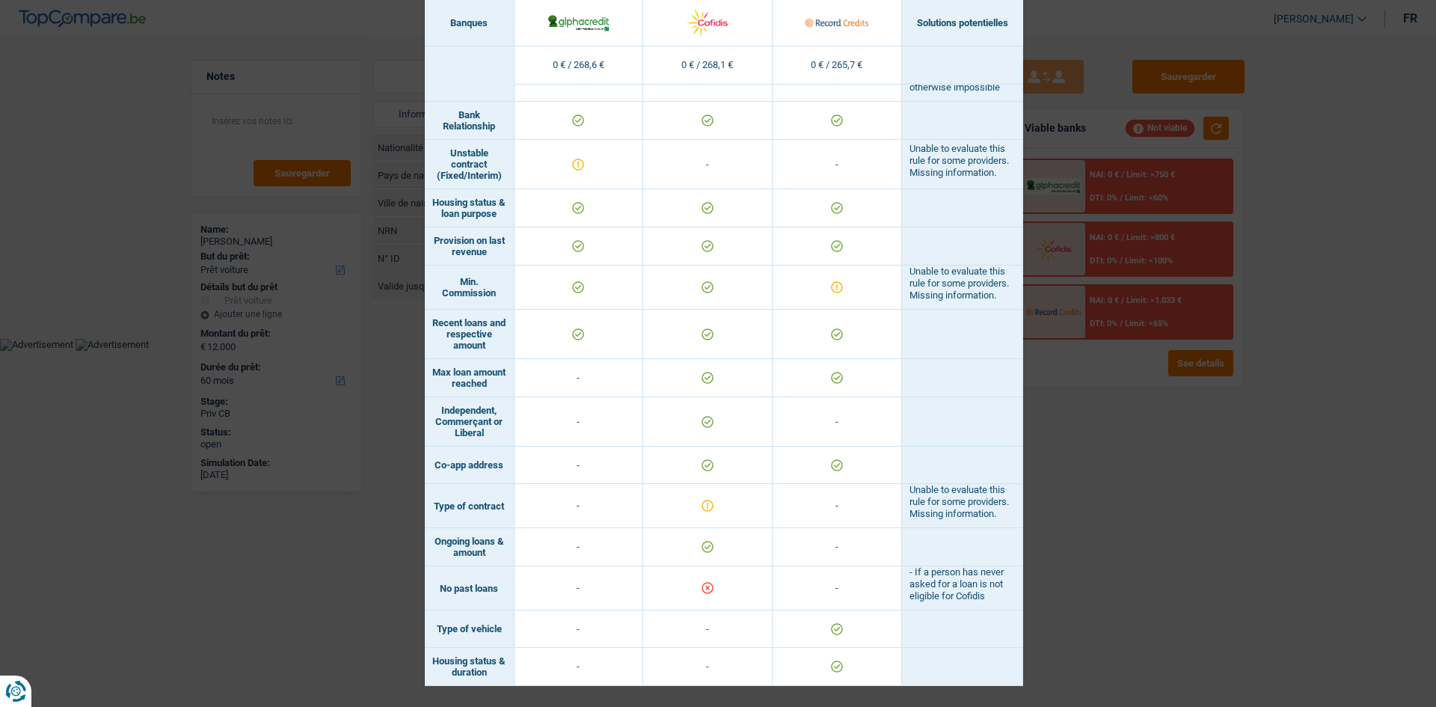
click at [1142, 516] on div "Banks conditions × Banques Solutions potentielles Revenus / Charges 0 € / 268,6…" at bounding box center [718, 353] width 1436 height 707
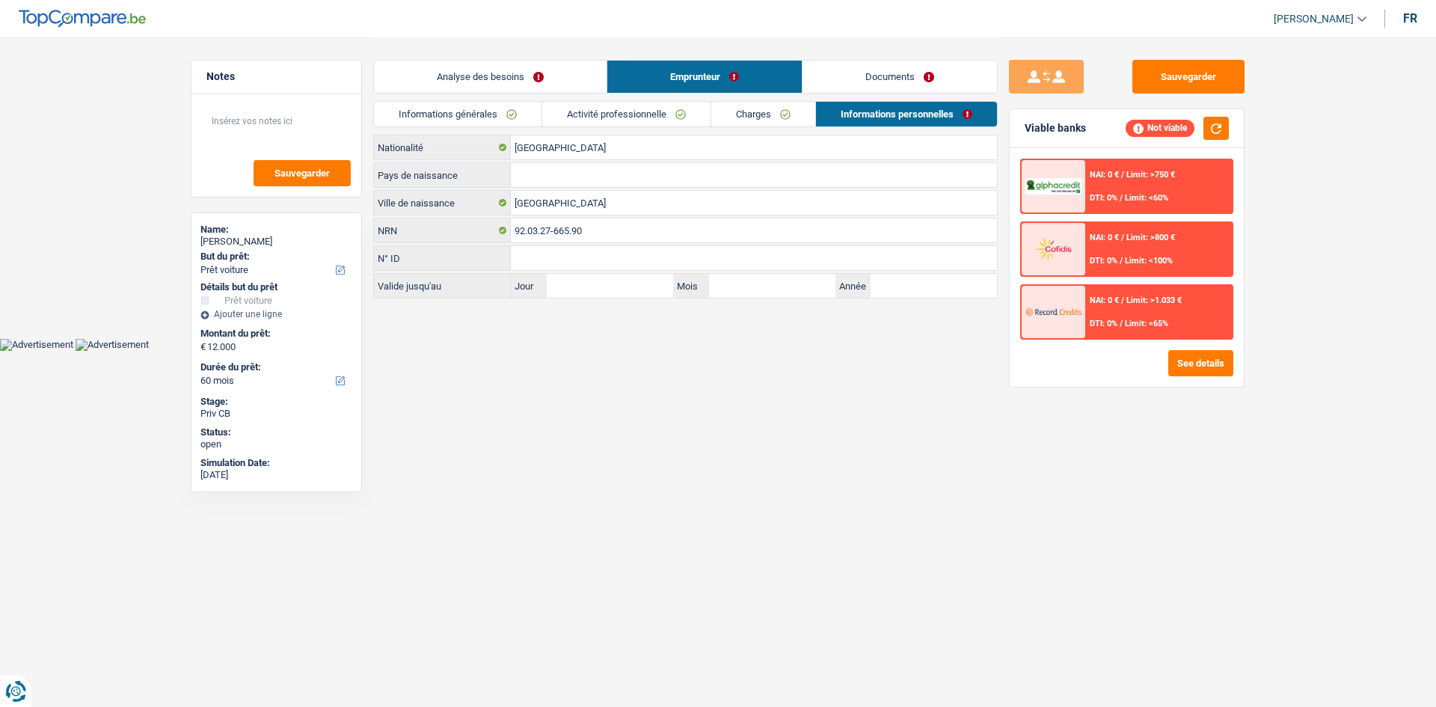
click at [772, 111] on link "Charges" at bounding box center [763, 114] width 104 height 25
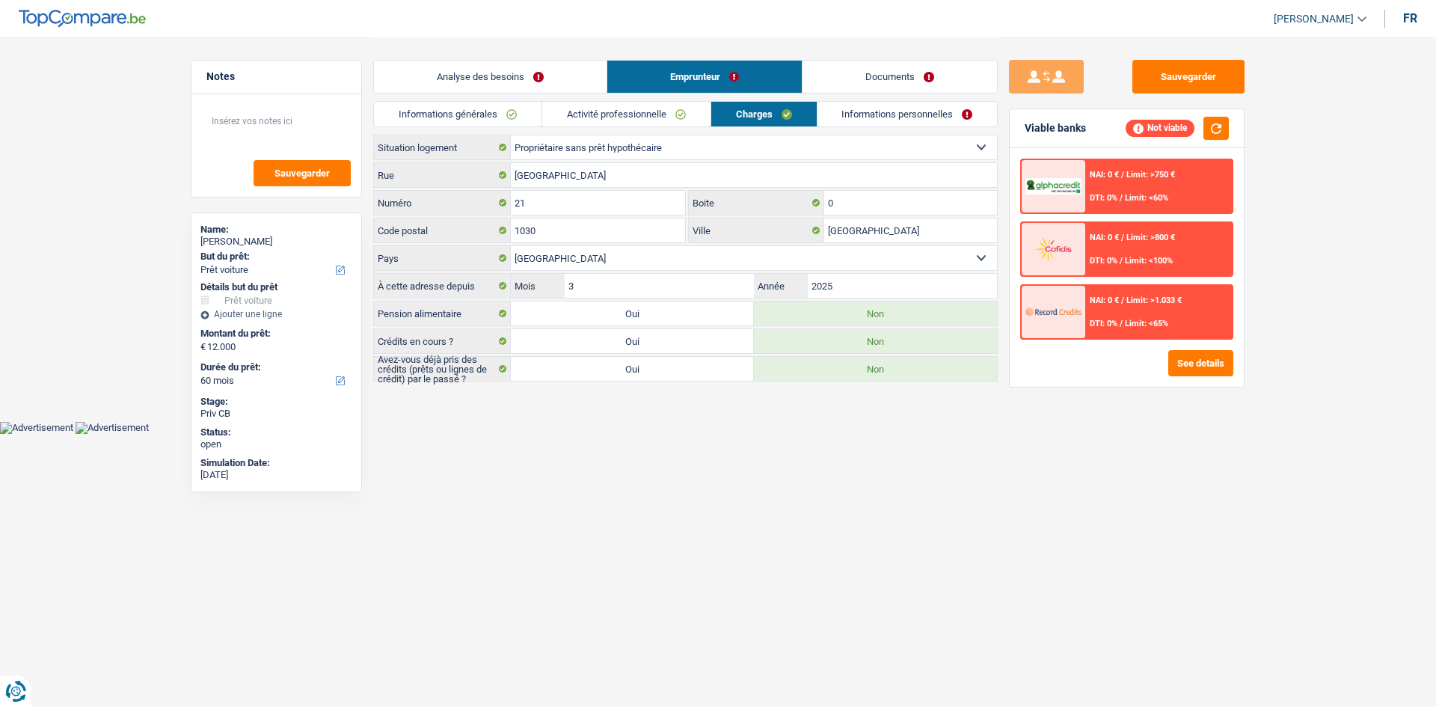
click at [860, 117] on link "Informations personnelles" at bounding box center [907, 114] width 180 height 25
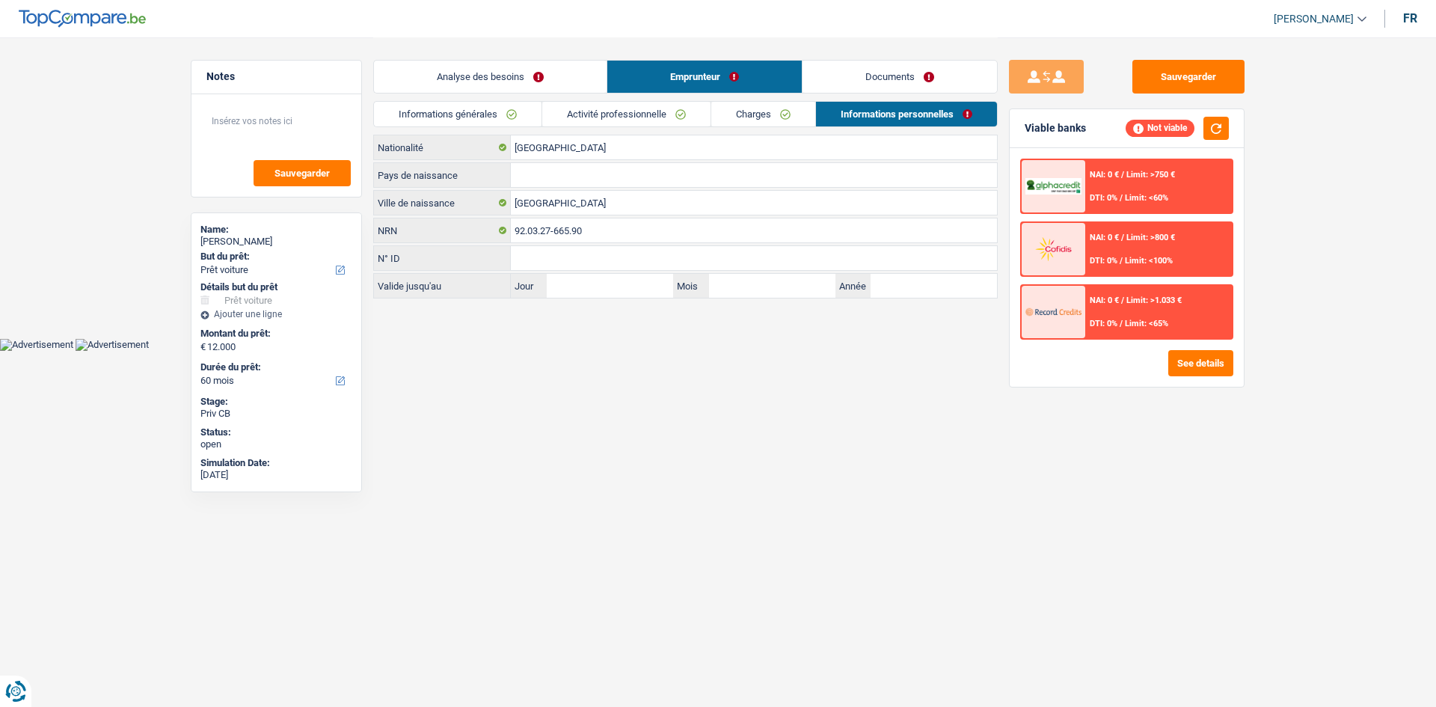
click at [765, 109] on link "Charges" at bounding box center [763, 114] width 104 height 25
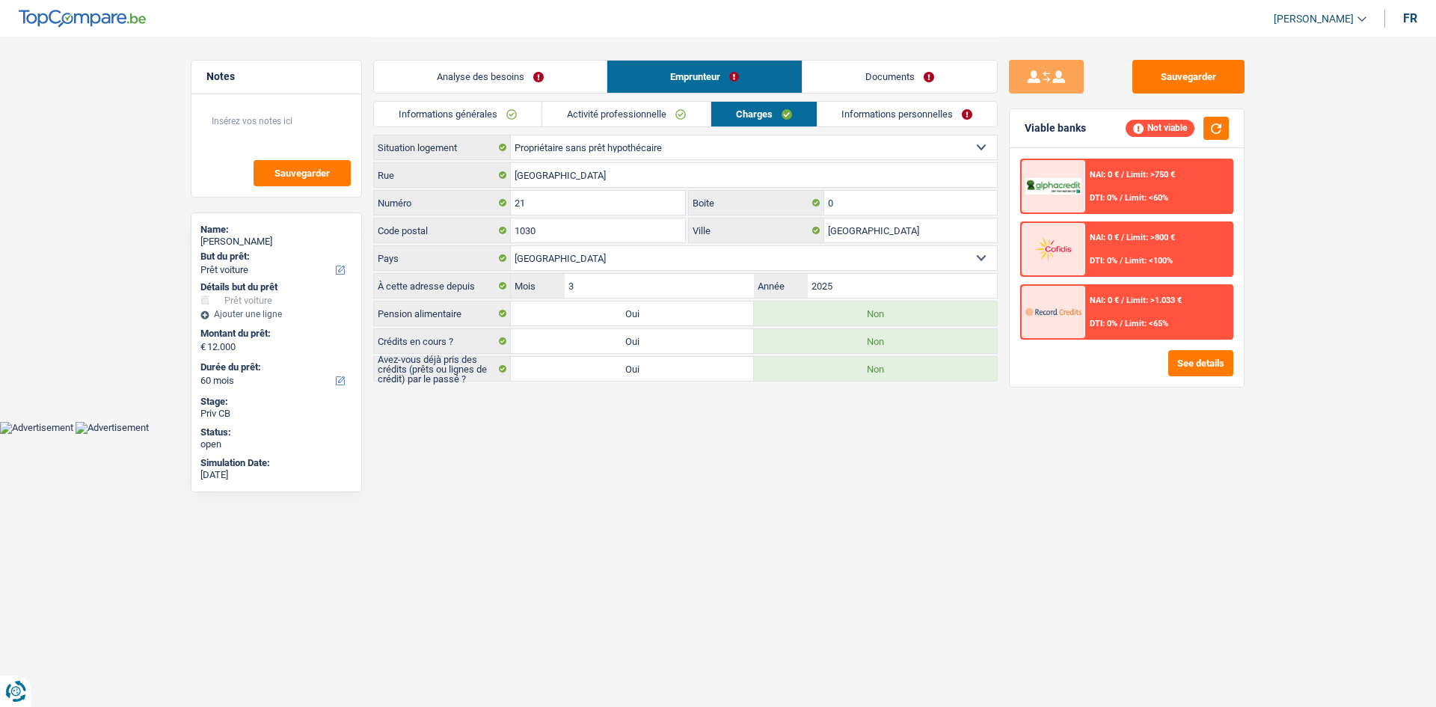
click at [850, 118] on link "Informations personnelles" at bounding box center [907, 114] width 180 height 25
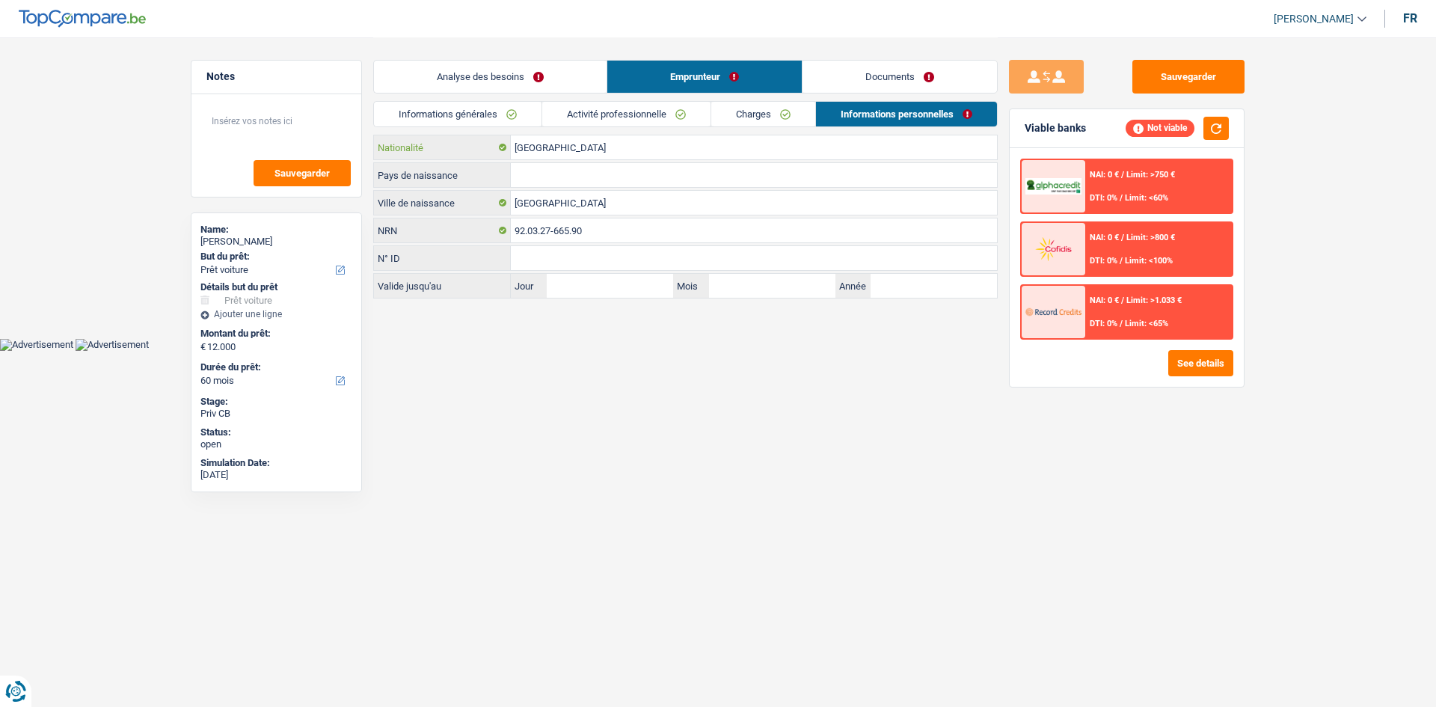
click at [568, 153] on input "[GEOGRAPHIC_DATA]" at bounding box center [754, 147] width 486 height 24
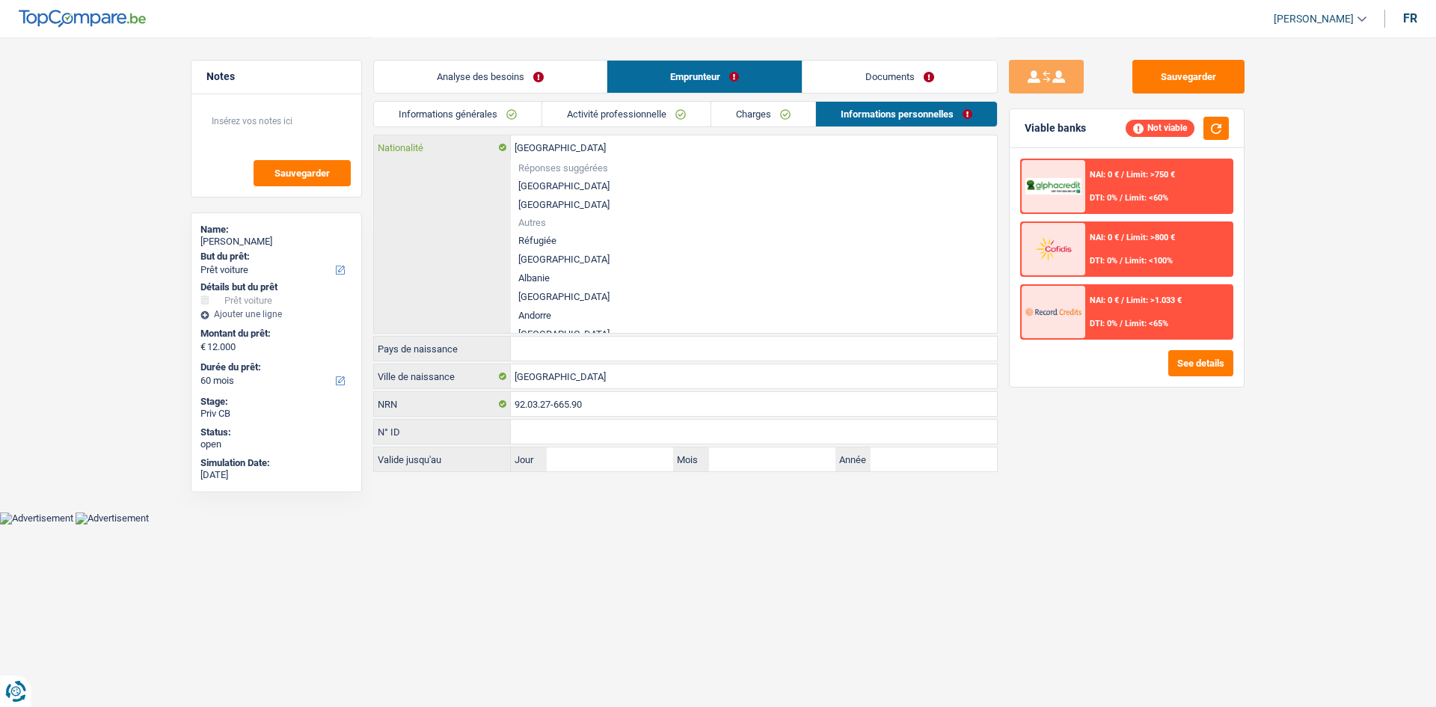
type input "Belgiqu"
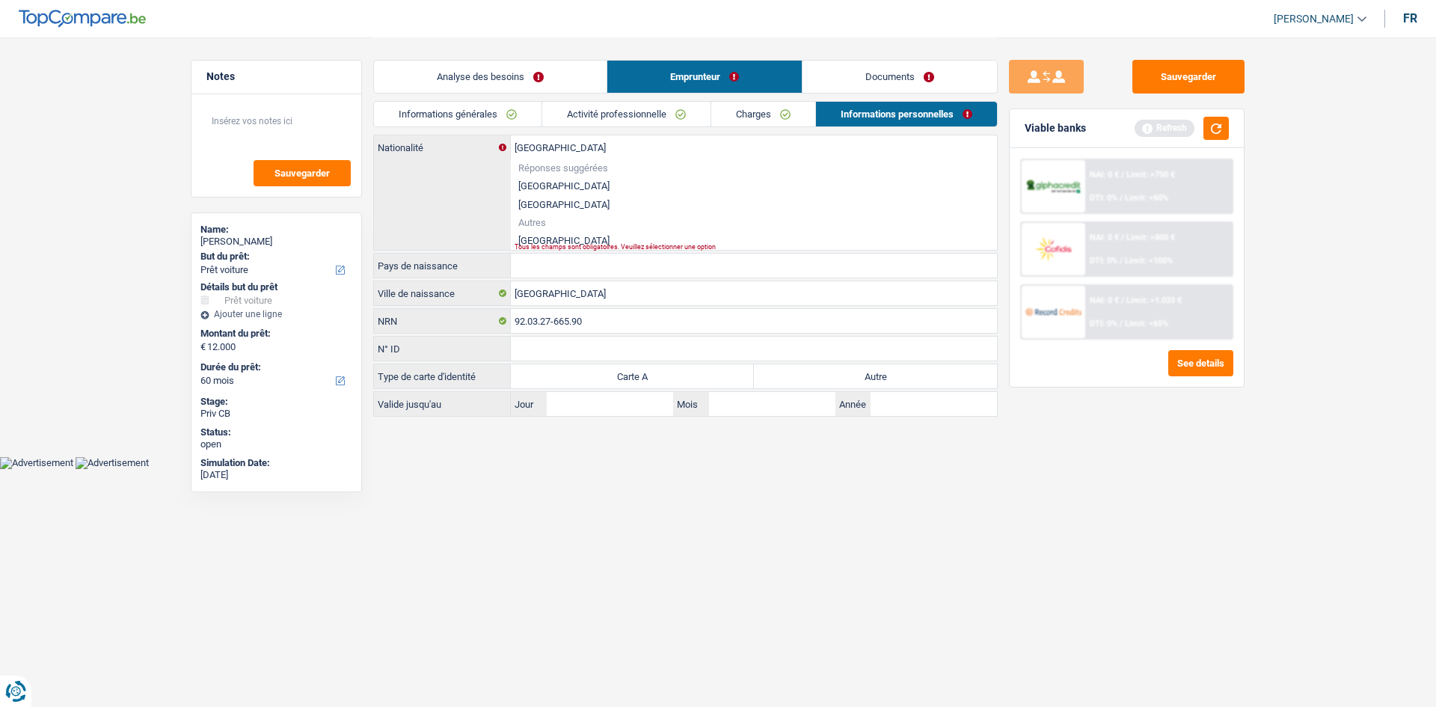
click at [530, 238] on li "[GEOGRAPHIC_DATA]" at bounding box center [754, 240] width 486 height 19
type input "[GEOGRAPHIC_DATA]"
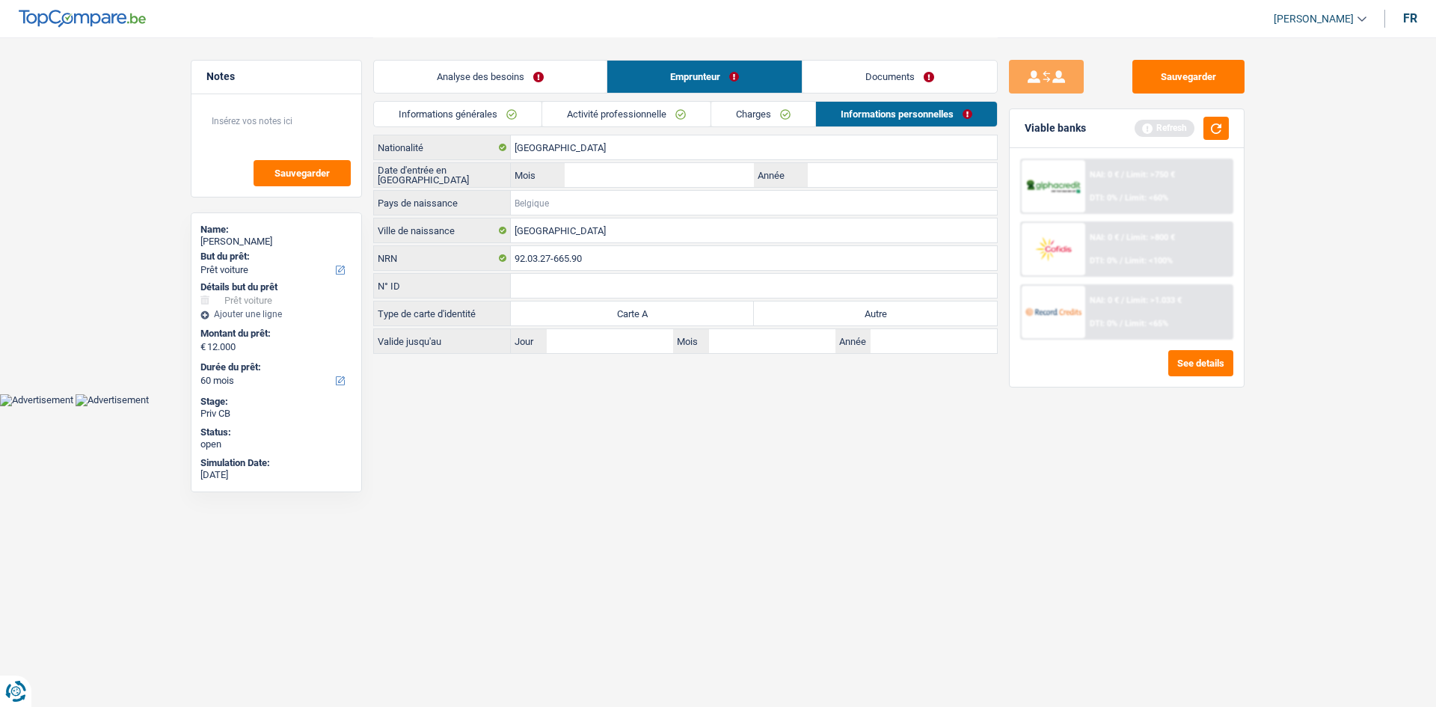
click at [592, 205] on input "Pays de naissance" at bounding box center [754, 203] width 486 height 24
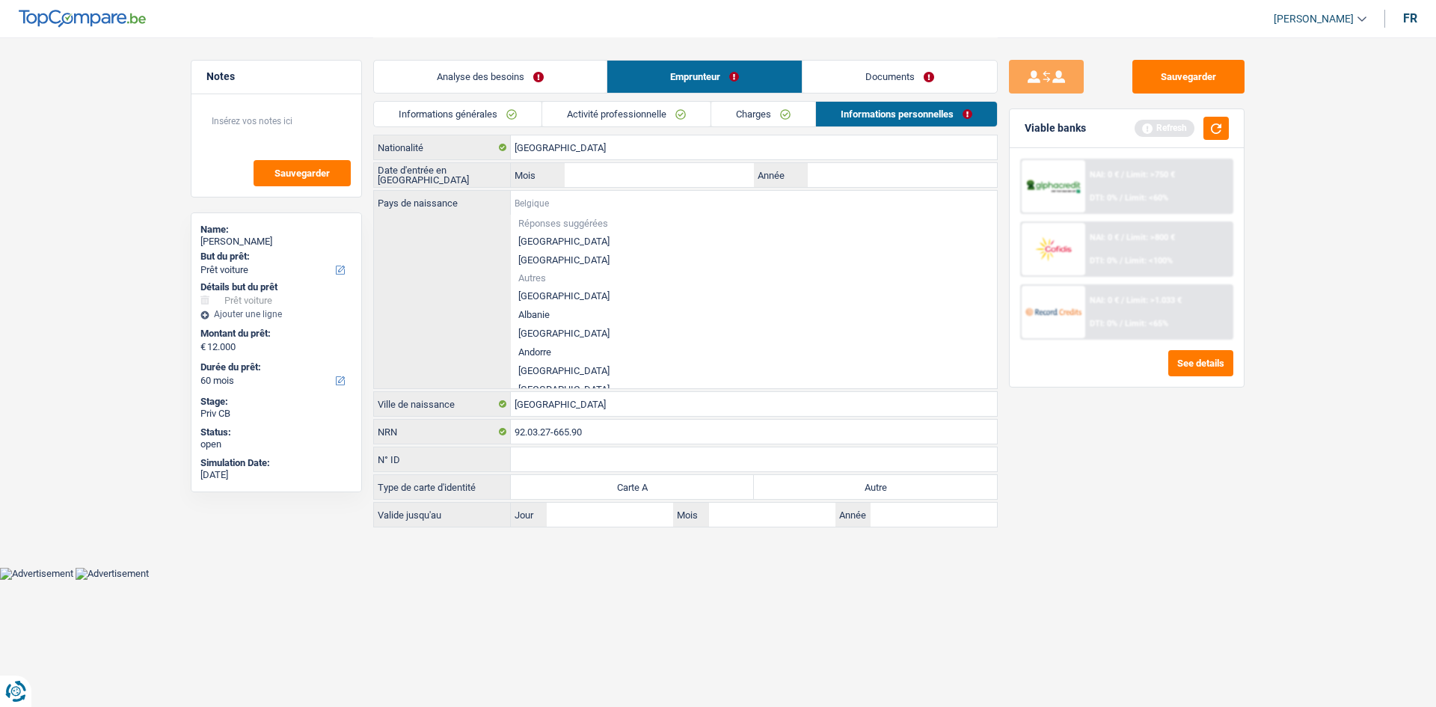
type input "i"
type input "k"
type input "r"
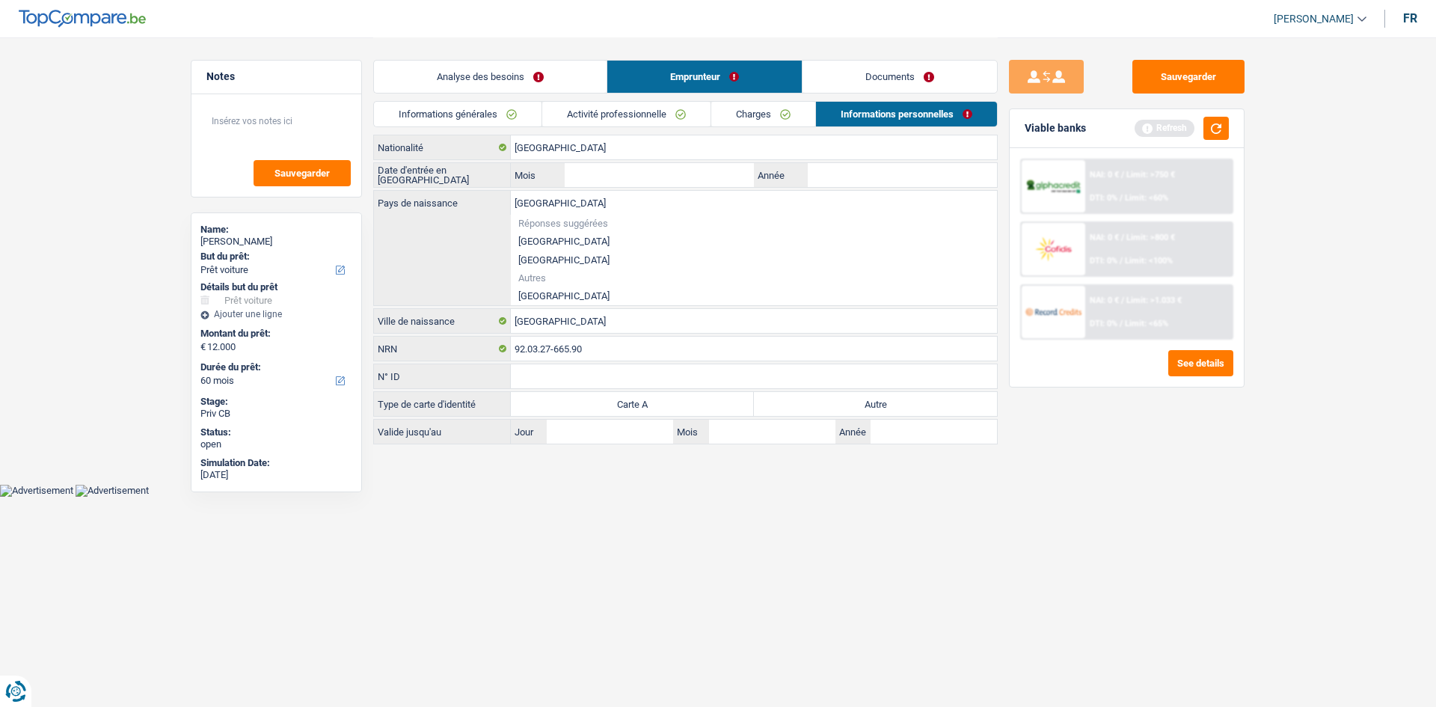
click at [534, 295] on li "[GEOGRAPHIC_DATA]" at bounding box center [754, 295] width 486 height 19
type input "[GEOGRAPHIC_DATA]"
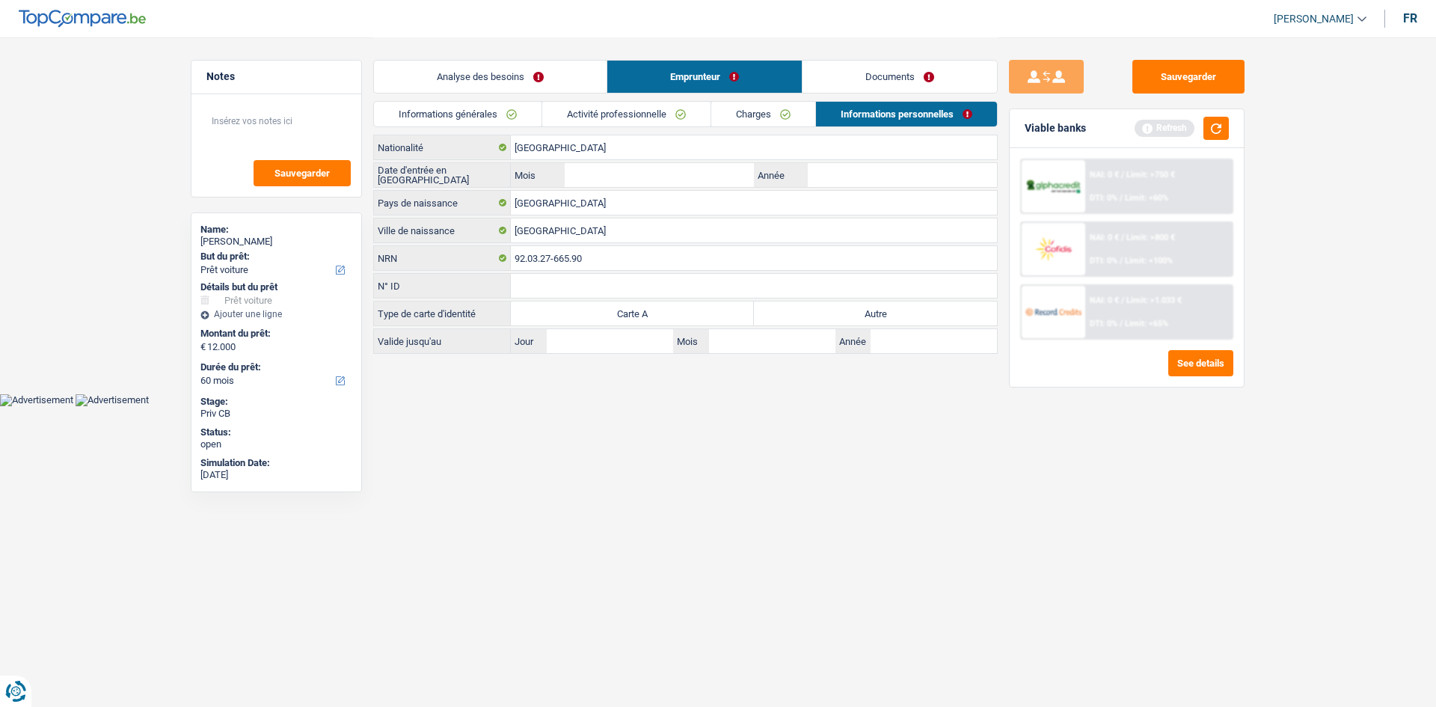
click at [873, 187] on div "Date d'entrée en [GEOGRAPHIC_DATA] Mois / Année" at bounding box center [685, 174] width 624 height 25
click at [872, 182] on input "Année" at bounding box center [902, 175] width 189 height 24
type input "2015"
click at [707, 160] on div "[DEMOGRAPHIC_DATA] Nationalité Date d'entrée en [GEOGRAPHIC_DATA] Mois / 2015 A…" at bounding box center [685, 244] width 624 height 219
click at [703, 165] on input "Mois" at bounding box center [659, 175] width 189 height 24
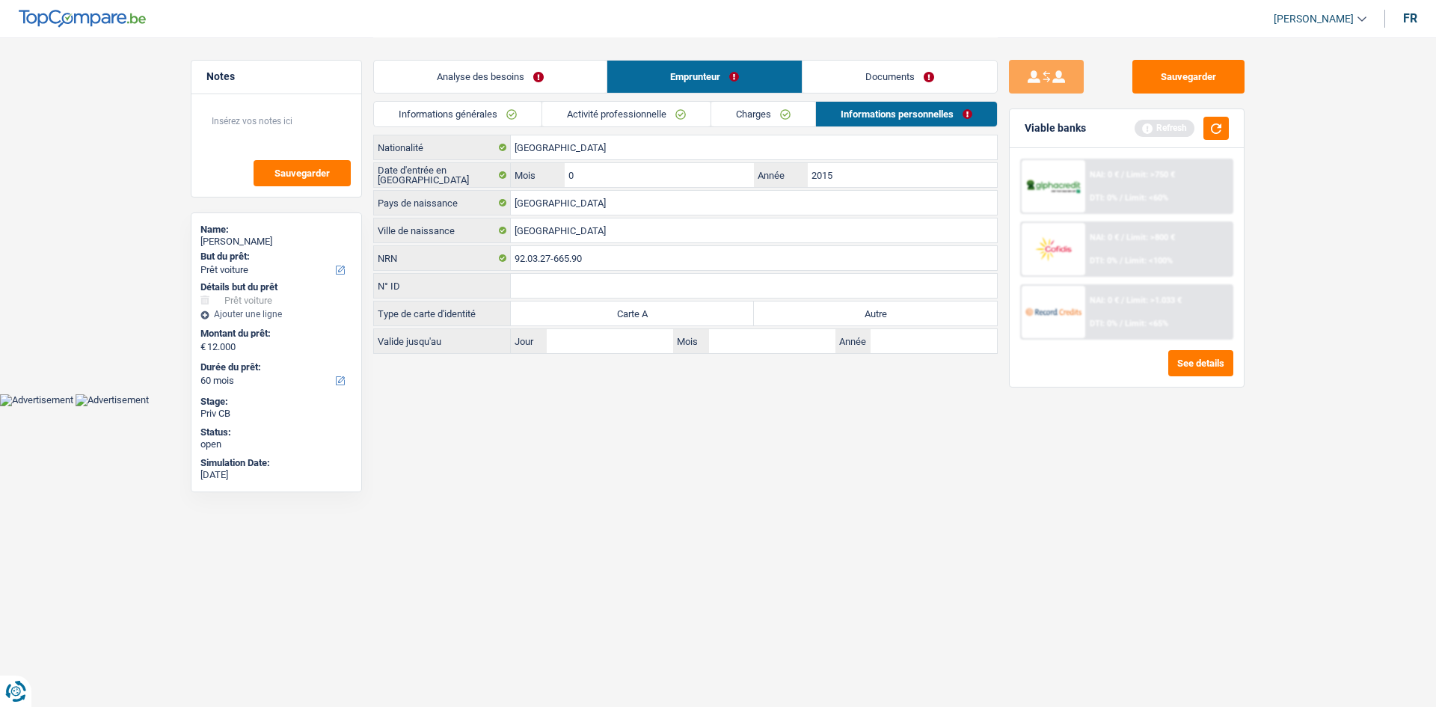
type input "06"
click at [861, 326] on div "[DEMOGRAPHIC_DATA] Nationalité Date d'entrée en [GEOGRAPHIC_DATA] 06 Mois / 201…" at bounding box center [685, 244] width 624 height 219
click at [854, 306] on label "Autre" at bounding box center [875, 313] width 243 height 24
click at [854, 306] on input "Autre" at bounding box center [875, 313] width 243 height 24
radio input "true"
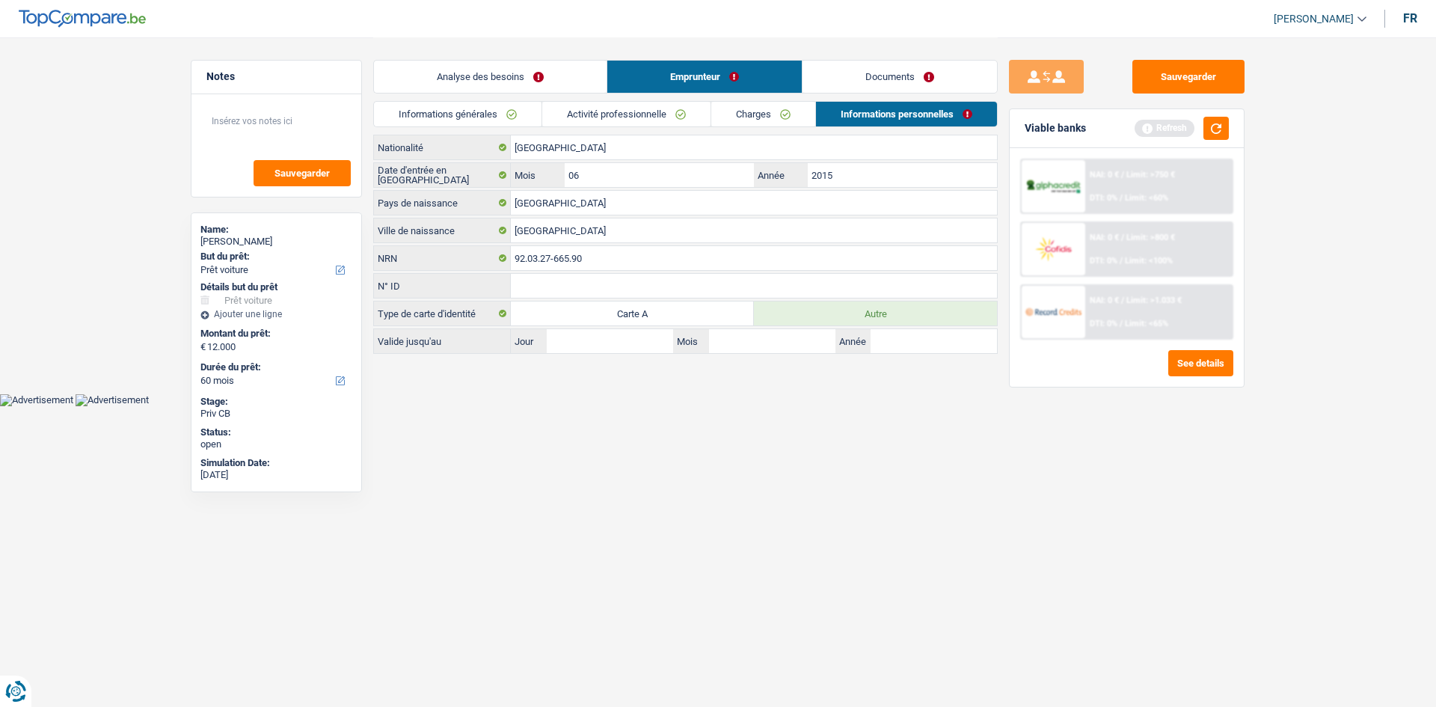
click at [1229, 123] on div "Viable banks Refresh" at bounding box center [1126, 128] width 234 height 39
click at [1225, 126] on button "button" at bounding box center [1215, 128] width 25 height 23
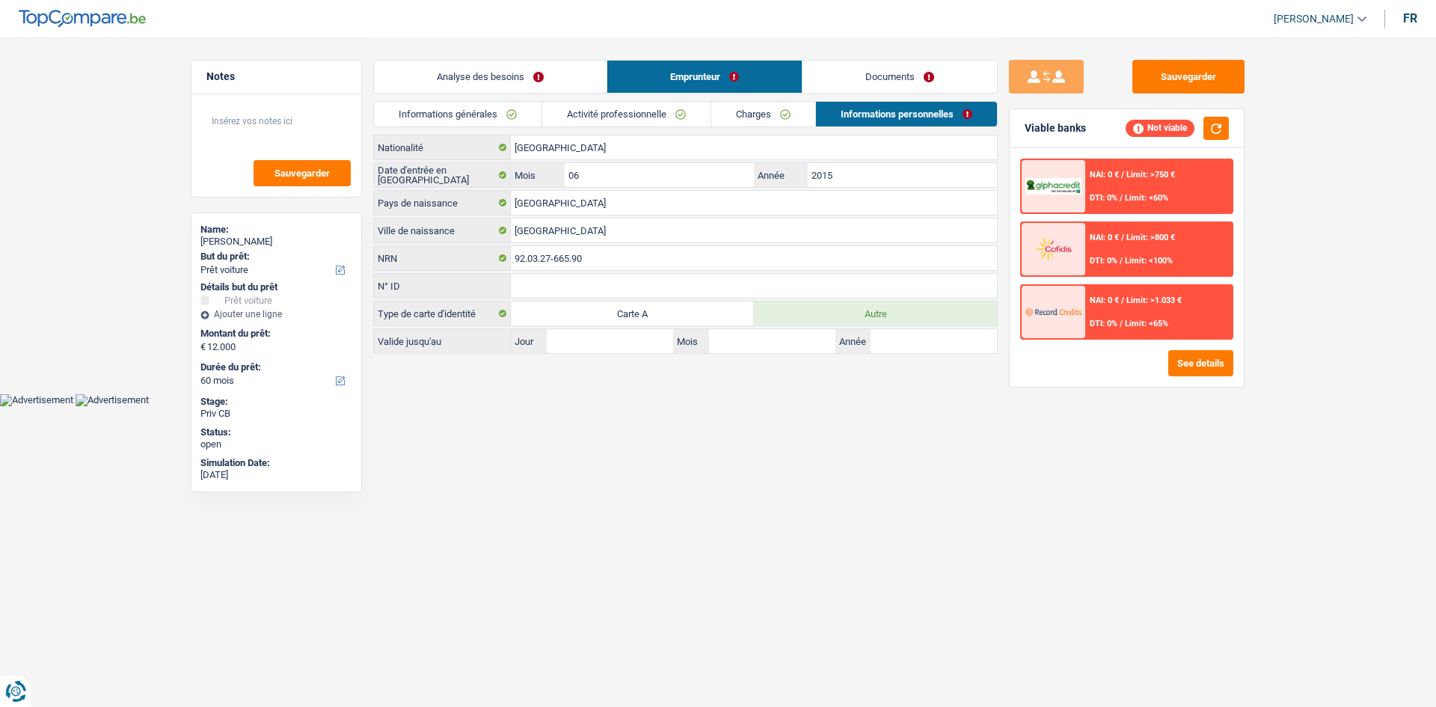
click at [455, 113] on link "Informations générales" at bounding box center [457, 114] width 167 height 25
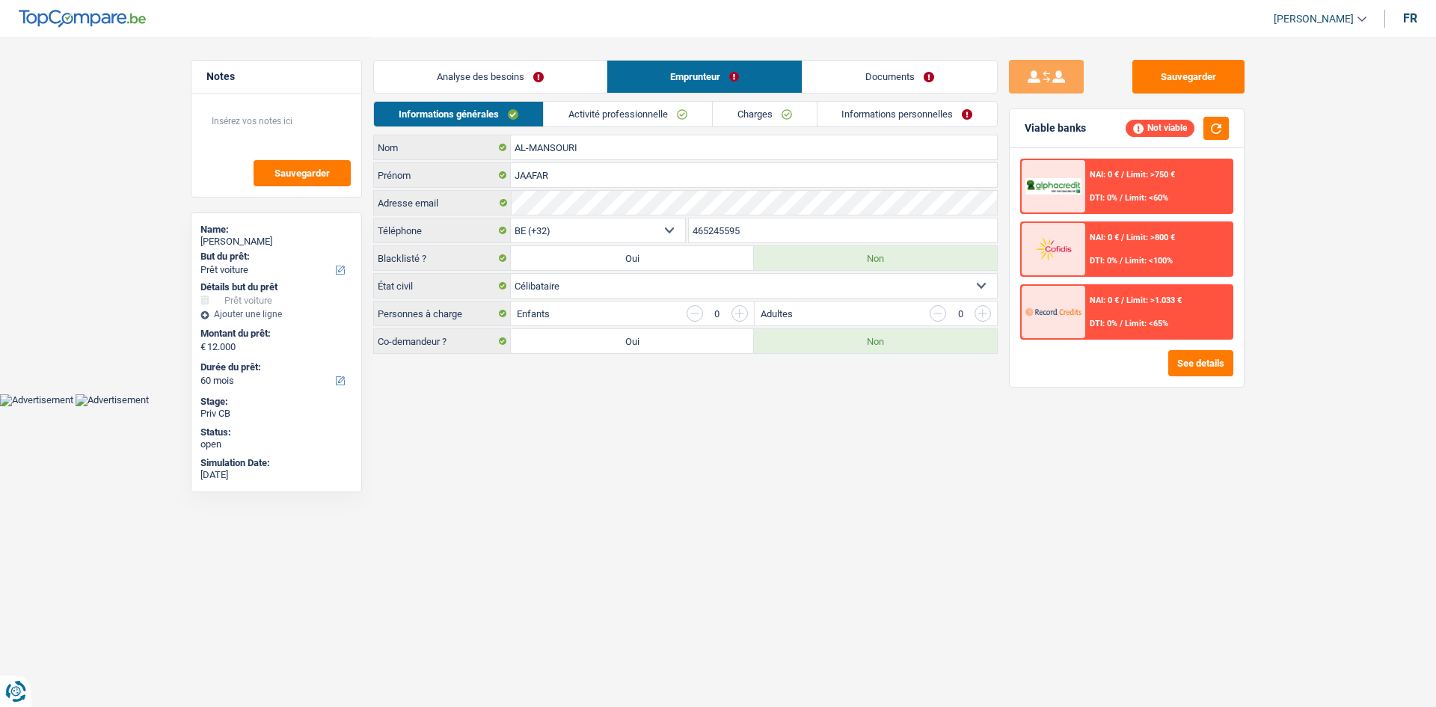
click at [446, 73] on link "Analyse des besoins" at bounding box center [490, 77] width 233 height 32
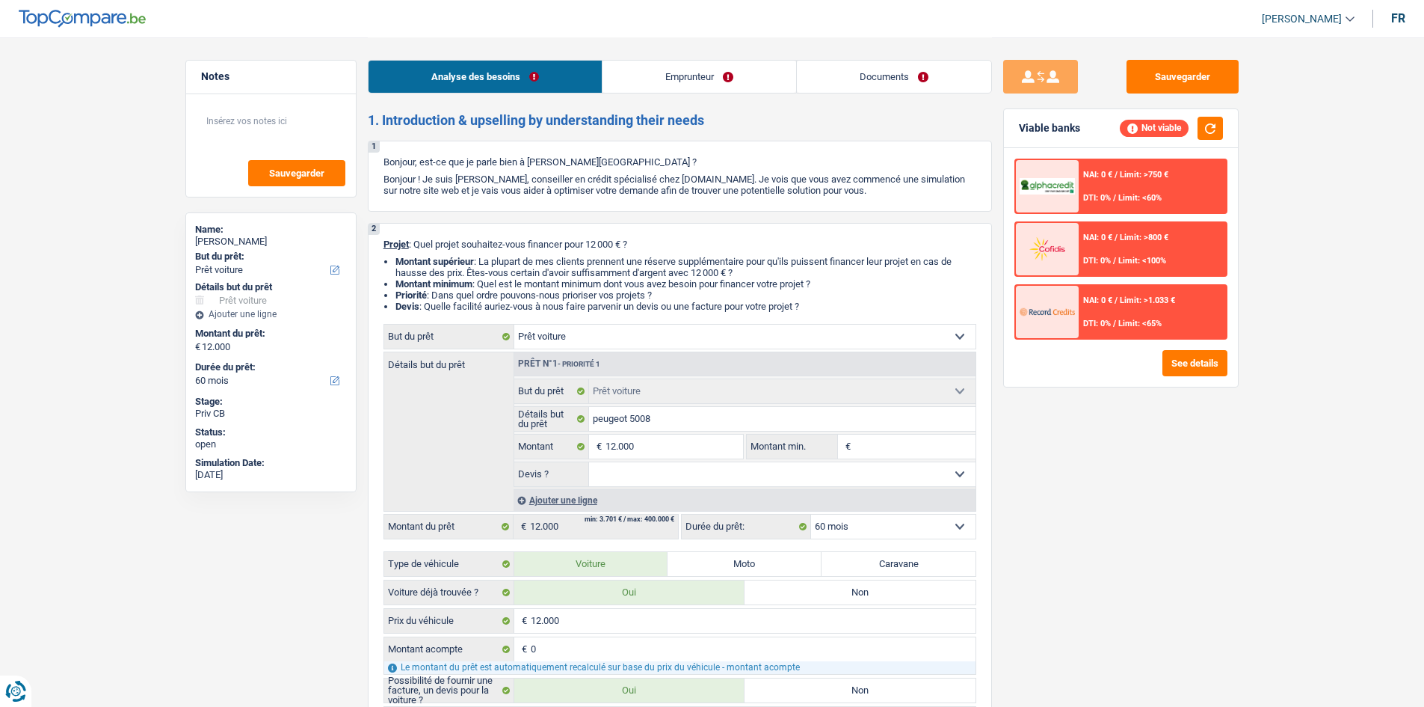
click at [908, 440] on input "Montant min." at bounding box center [915, 446] width 121 height 24
type input "1"
type input "12"
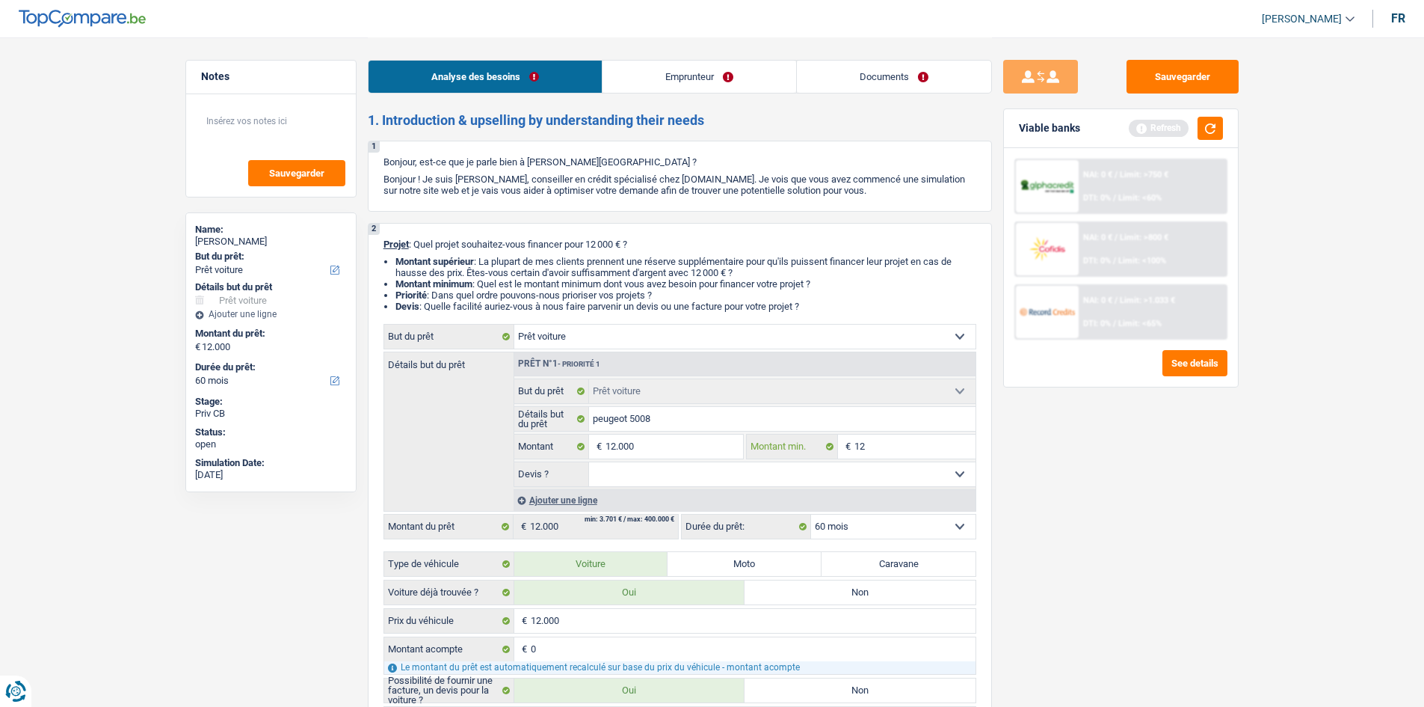
type input "120"
type input "1.200"
type input "12.000"
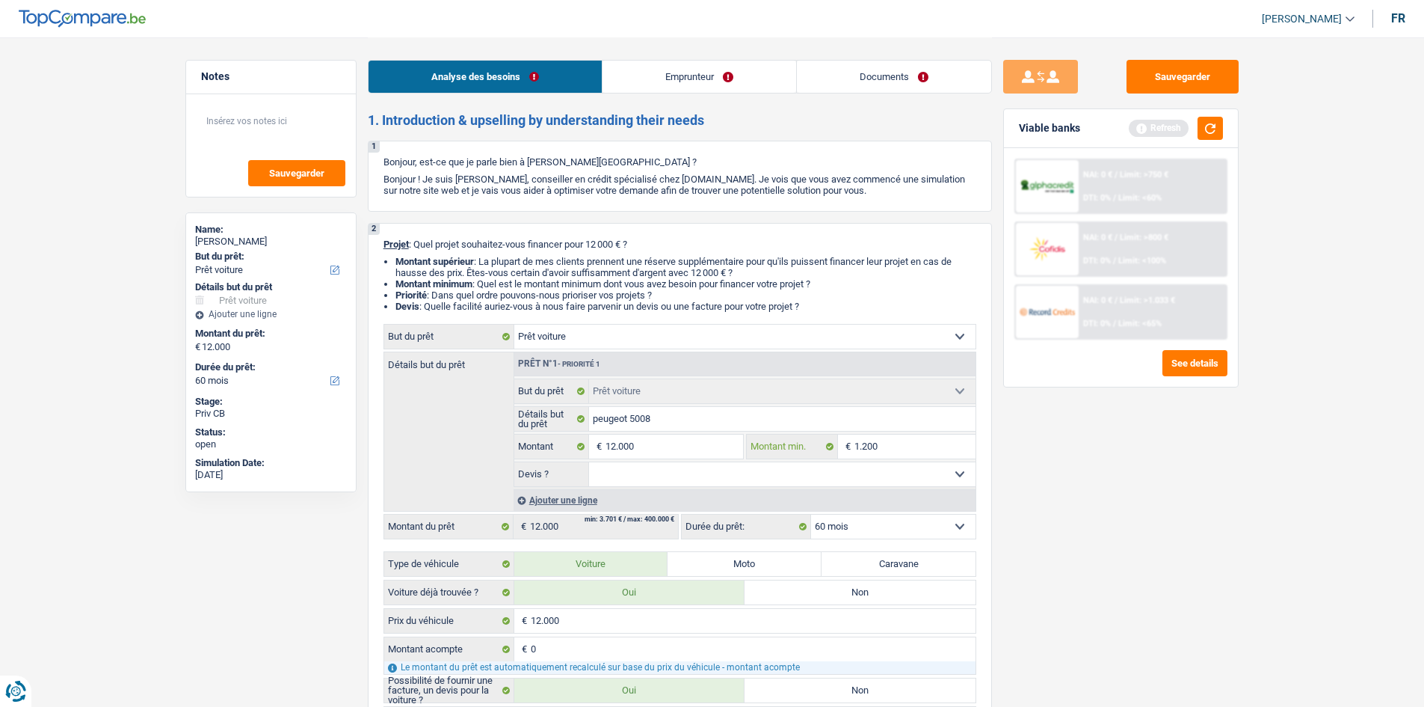
type input "12.000"
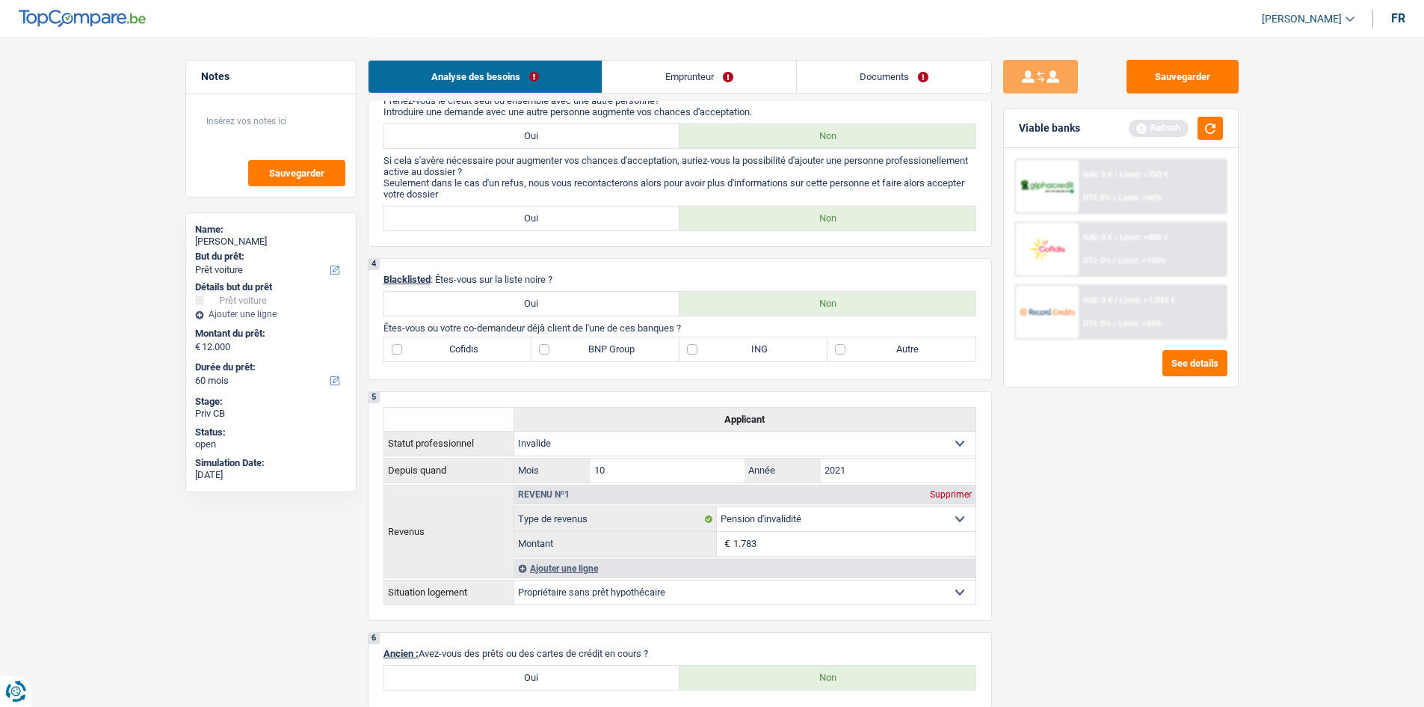
scroll to position [748, 0]
type input "12.000"
click at [896, 368] on div "4 Blacklisted : Êtes-vous sur la liste noire ? Oui Non Êtes-vous ou votre co-de…" at bounding box center [680, 318] width 624 height 122
click at [891, 354] on label "Autre" at bounding box center [902, 348] width 148 height 24
click at [891, 354] on input "Autre" at bounding box center [902, 348] width 148 height 24
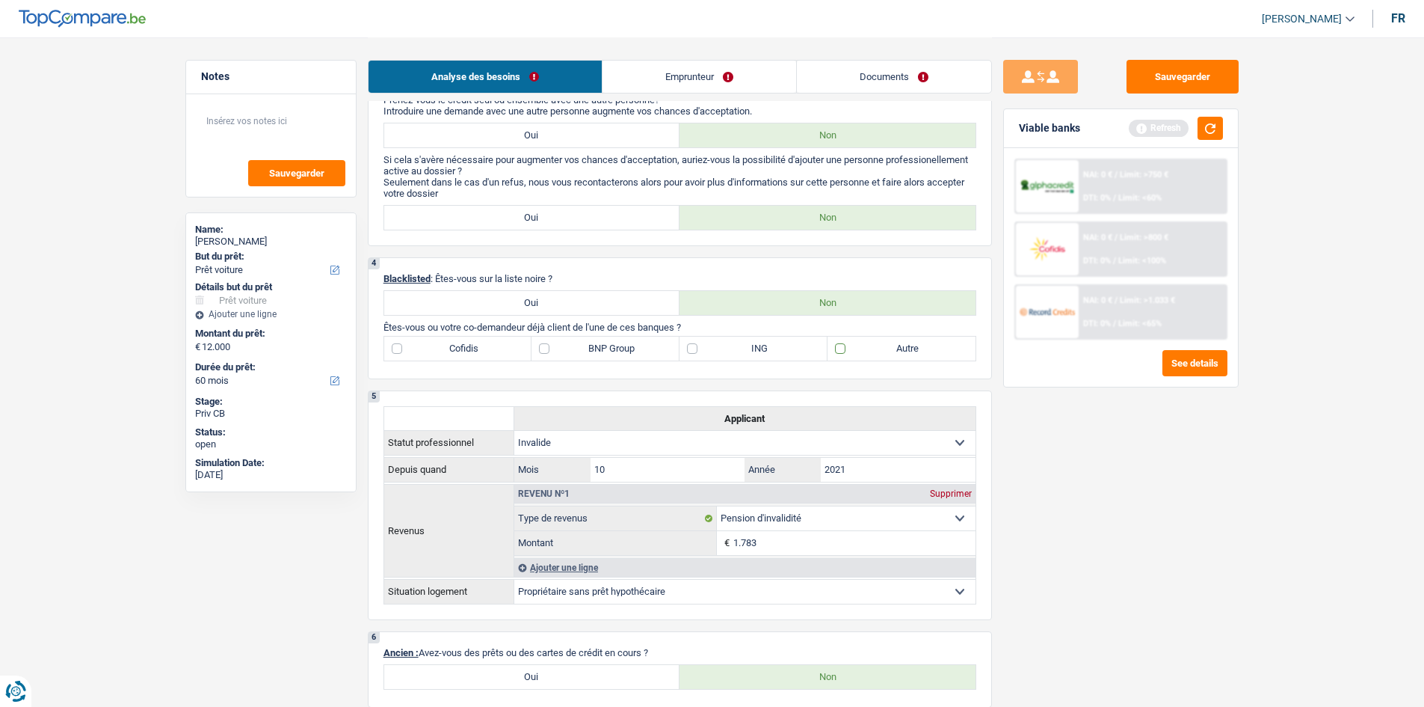
checkbox input "true"
drag, startPoint x: 1210, startPoint y: 125, endPoint x: 1125, endPoint y: 158, distance: 91.4
click at [1208, 126] on button "button" at bounding box center [1210, 128] width 25 height 23
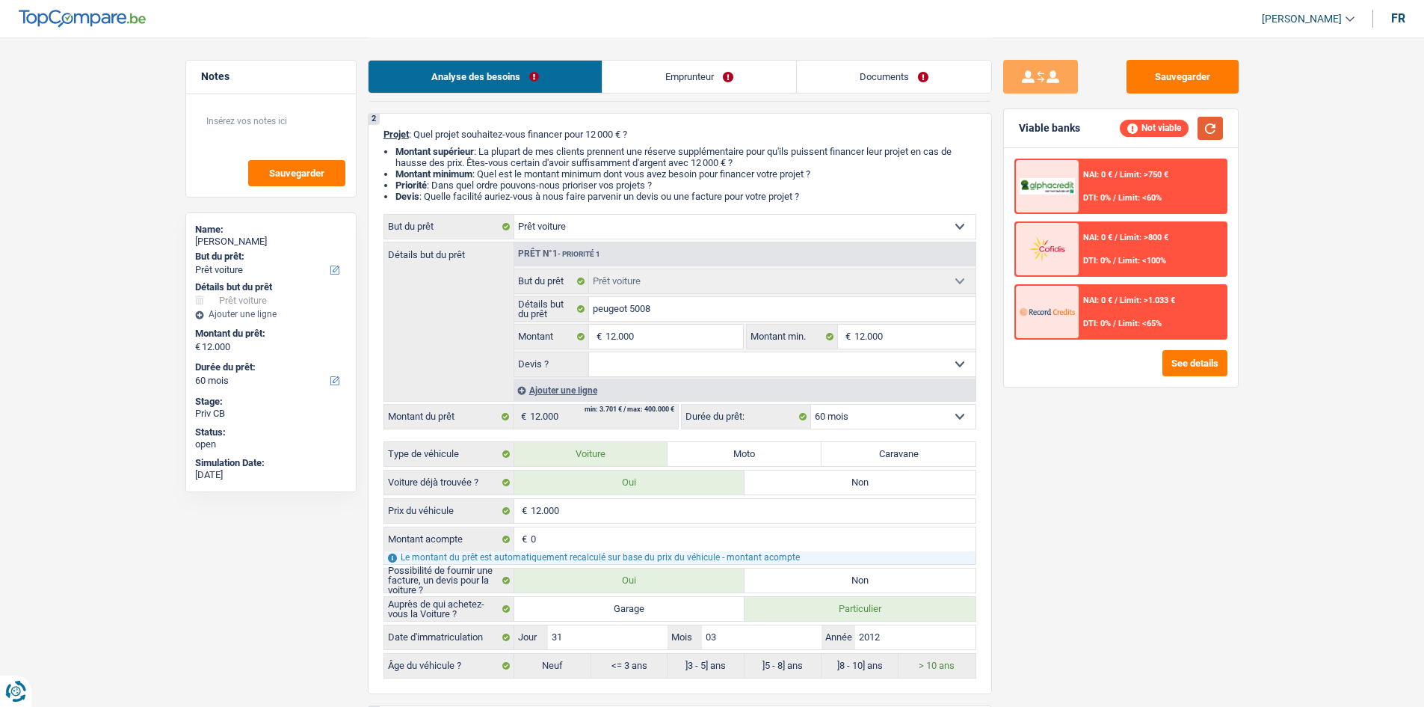
scroll to position [224, 0]
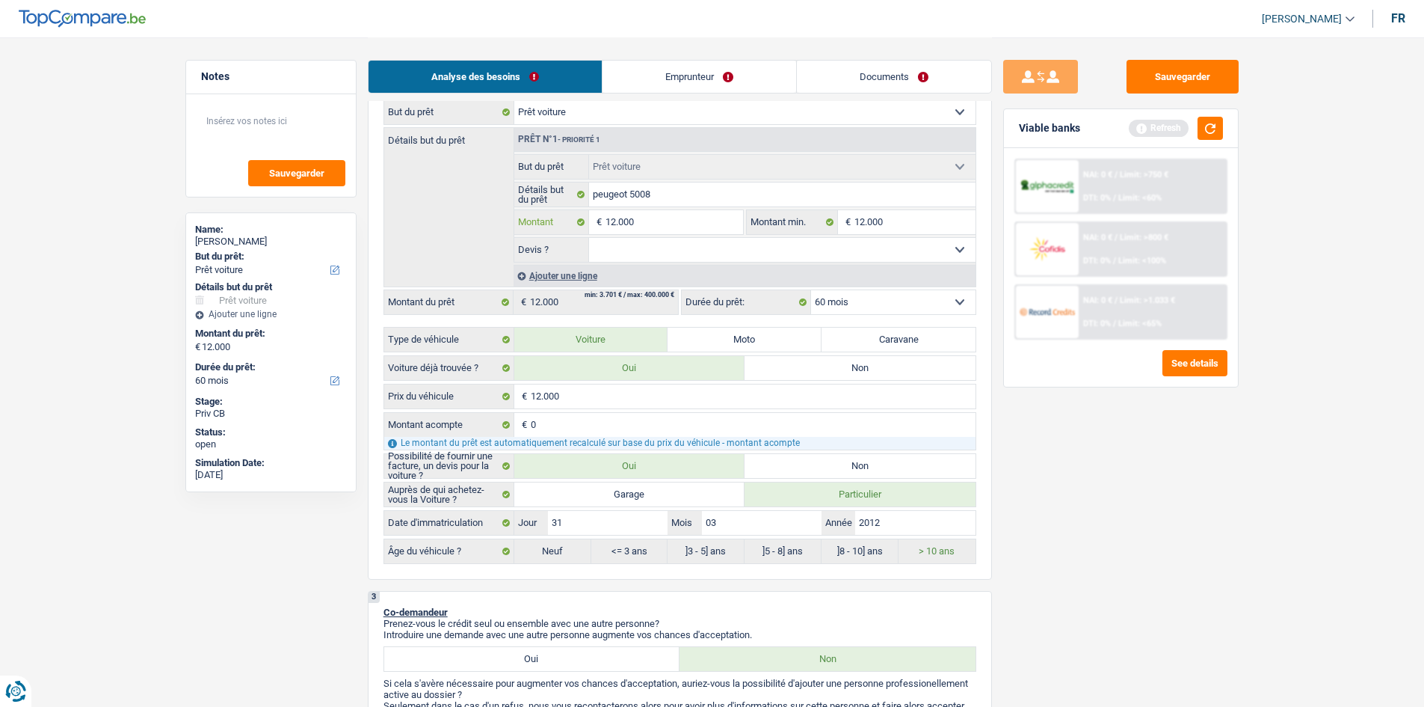
click at [636, 218] on input "12.000" at bounding box center [674, 222] width 137 height 24
type input "1.200"
type input "120"
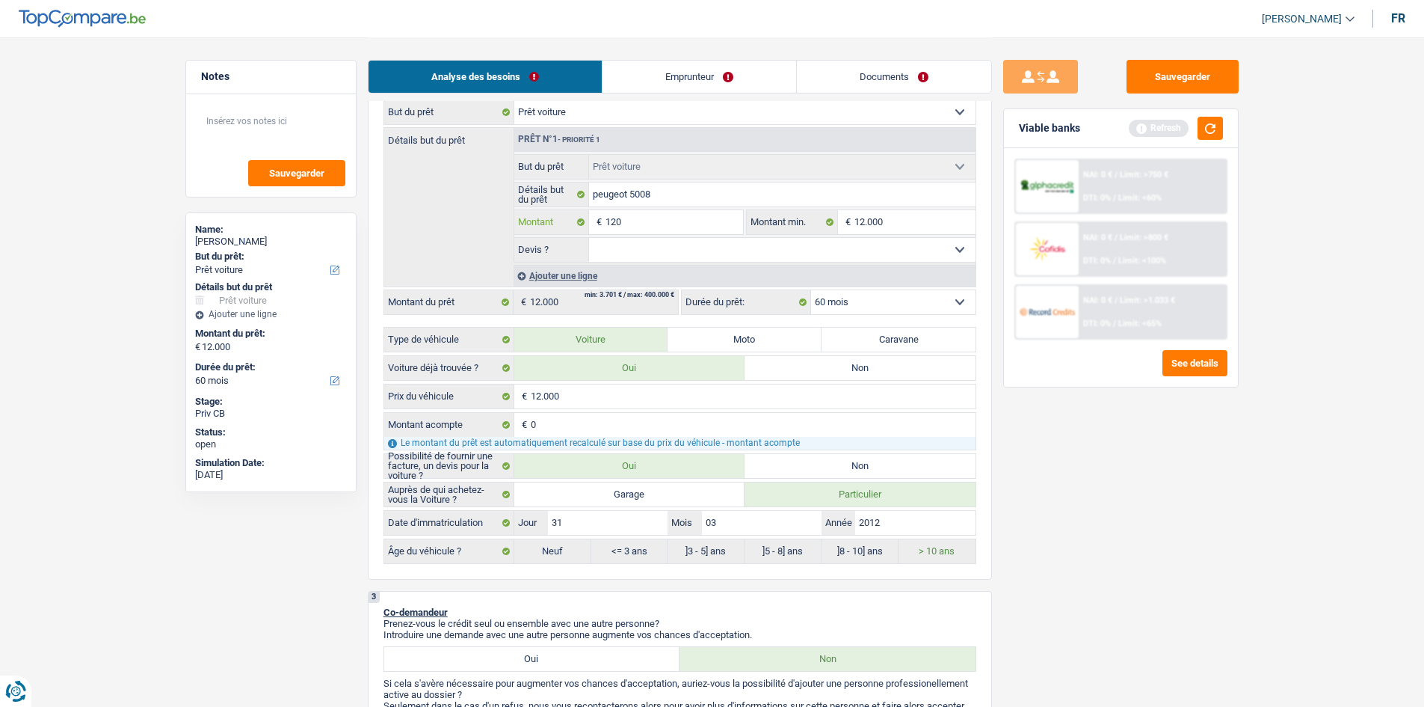
type input "12"
type input "1"
type input "5"
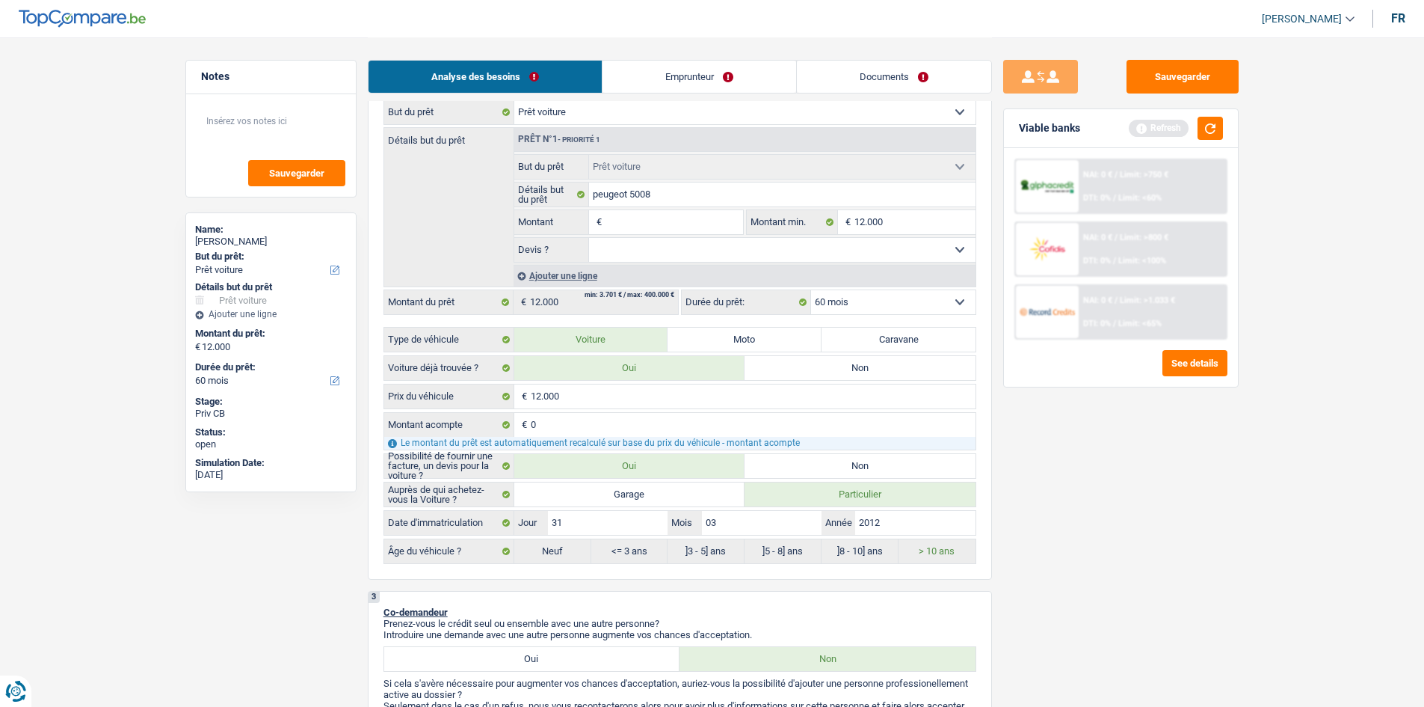
type input "5"
type input "50"
type input "500"
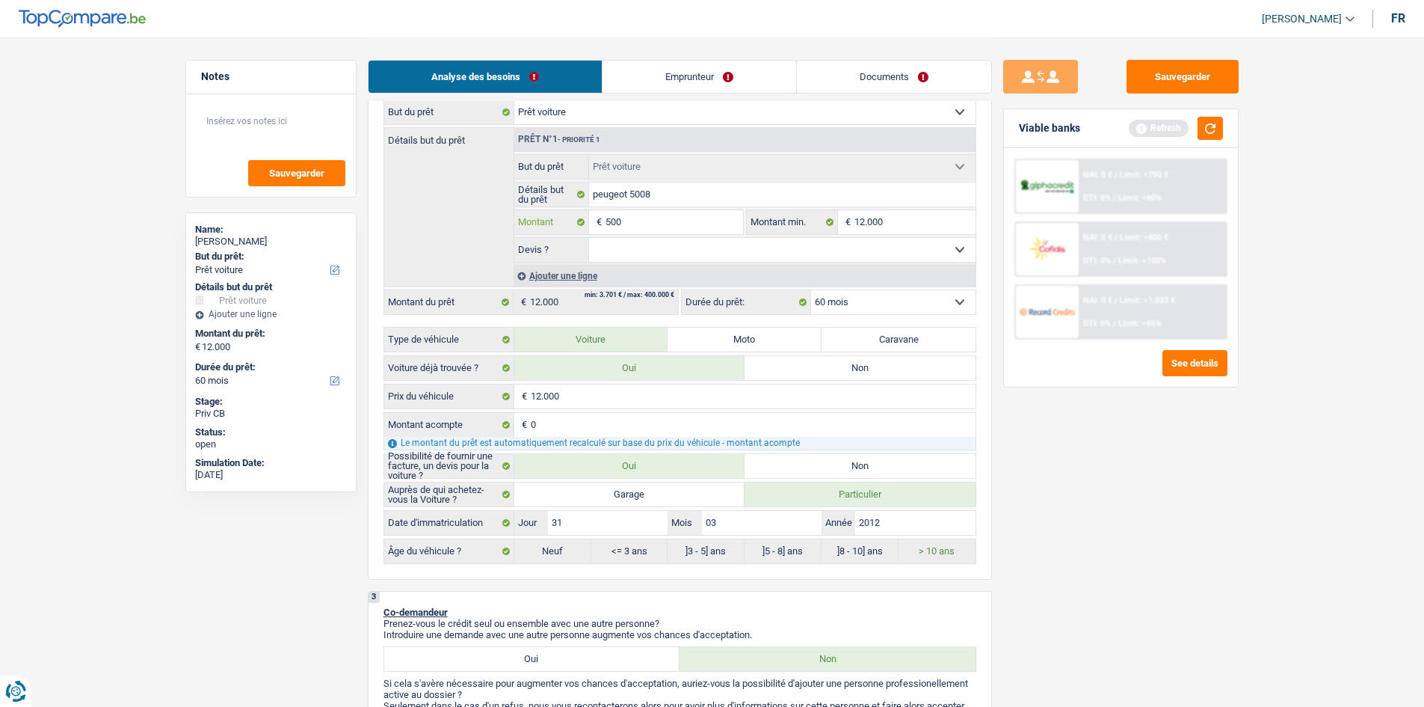
type input "5.001"
select select "36"
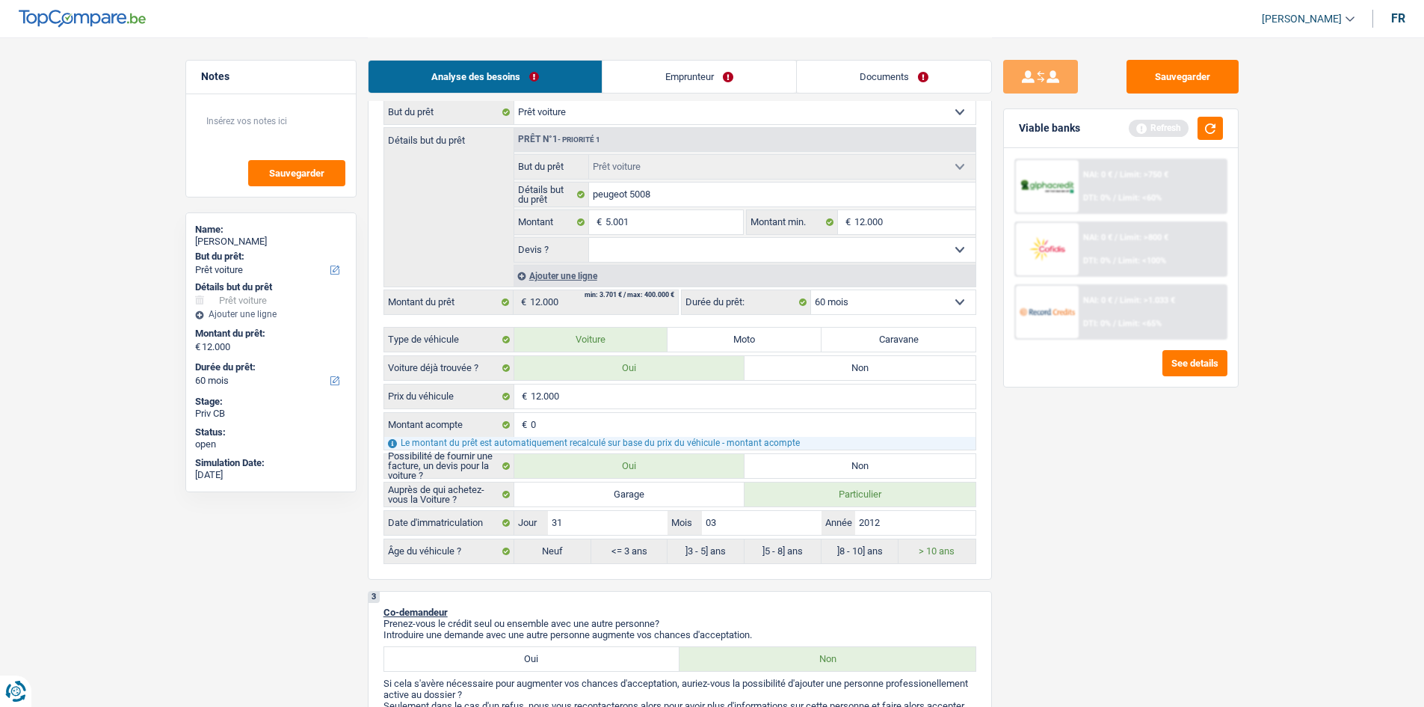
type input "5.001"
select select "36"
type input "5.001"
select select "36"
click at [1083, 467] on div "Sauvegarder Viable banks Refresh NAI: 0 € / Limit: >750 € DTI: 0% / Limit: <60%…" at bounding box center [1121, 371] width 258 height 623
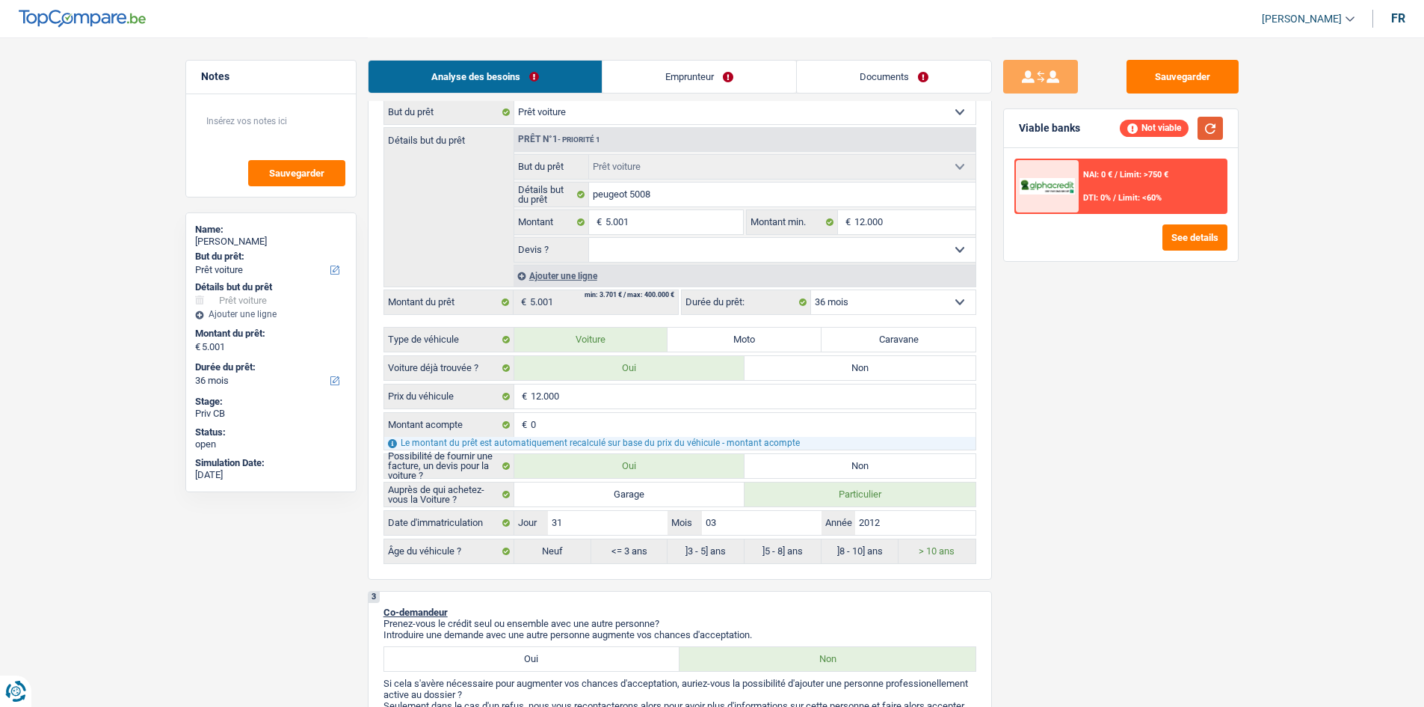
click at [1215, 128] on button "button" at bounding box center [1210, 128] width 25 height 23
click at [1211, 134] on button "button" at bounding box center [1210, 128] width 25 height 23
click at [845, 255] on select "Oui Non Non répondu Sélectionner une option" at bounding box center [782, 250] width 387 height 24
select select "yes"
click at [589, 238] on select "Oui Non Non répondu Sélectionner une option" at bounding box center [782, 250] width 387 height 24
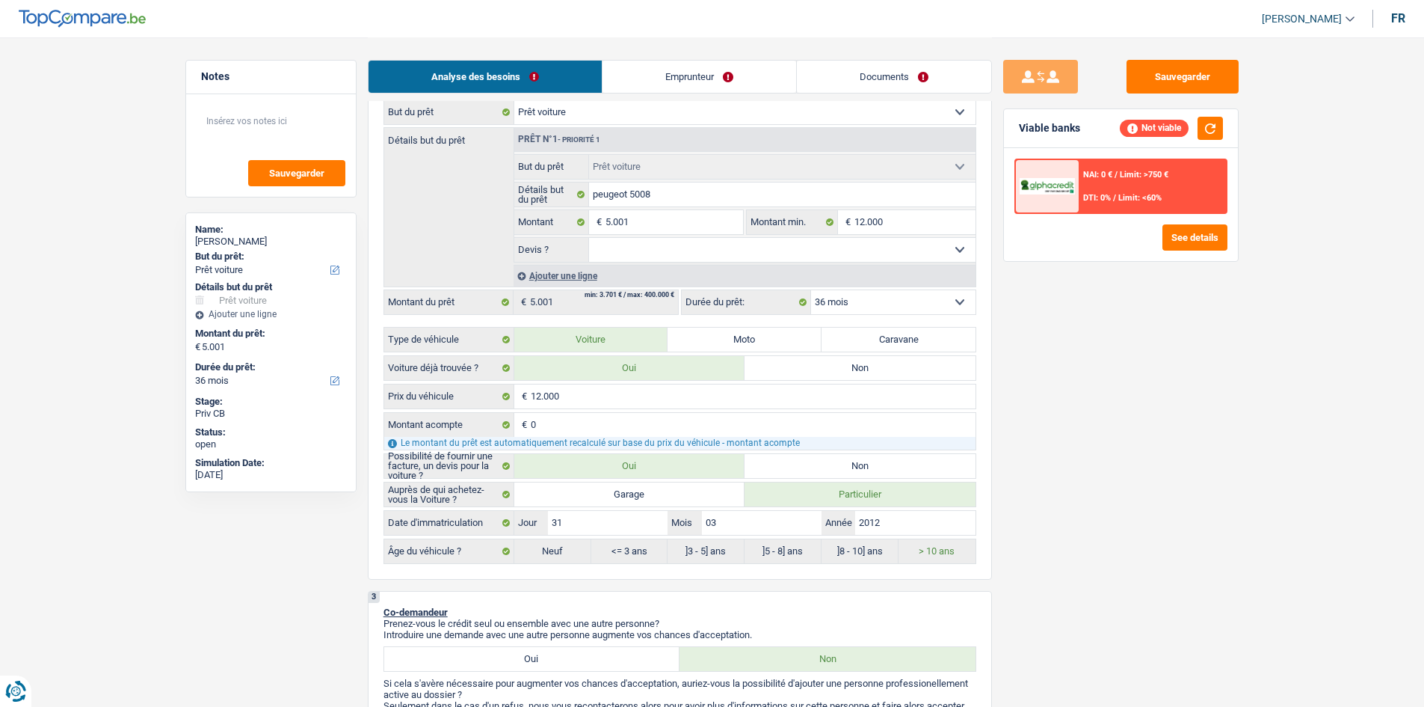
select select "yes"
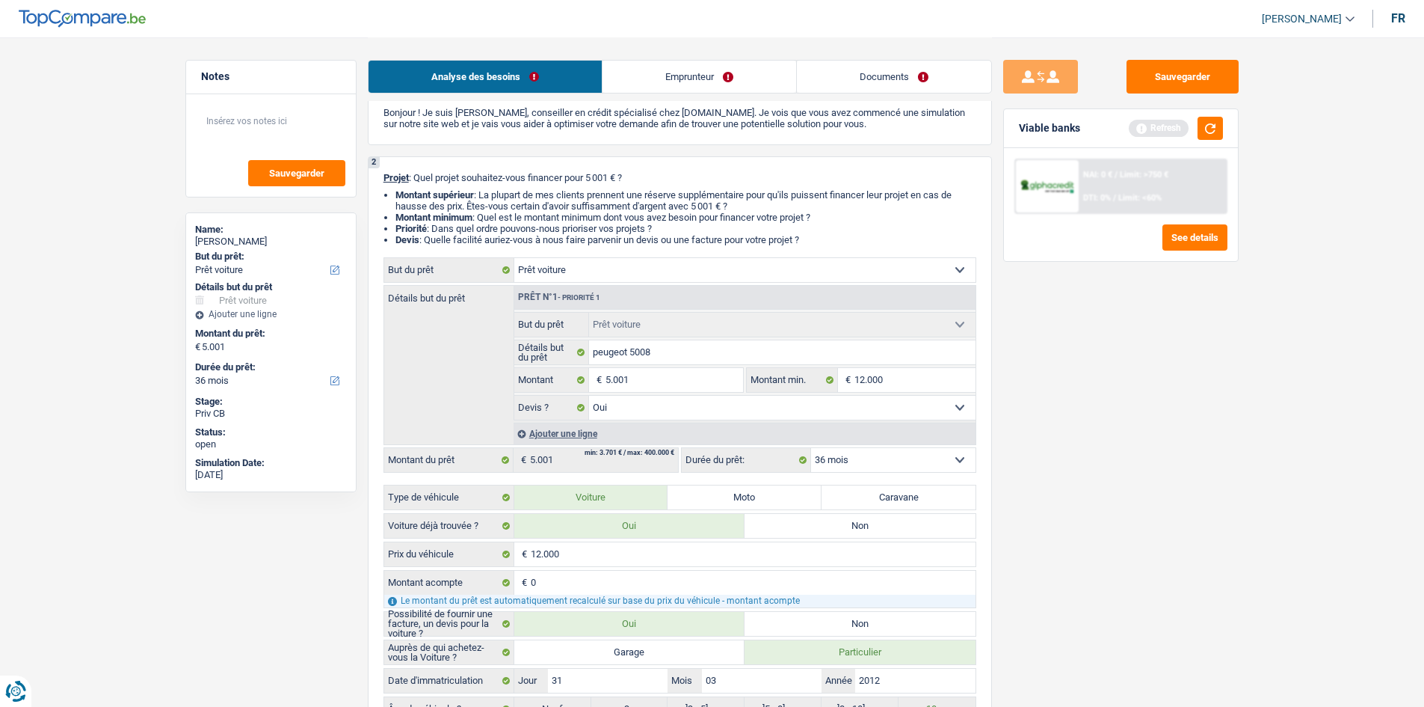
scroll to position [0, 0]
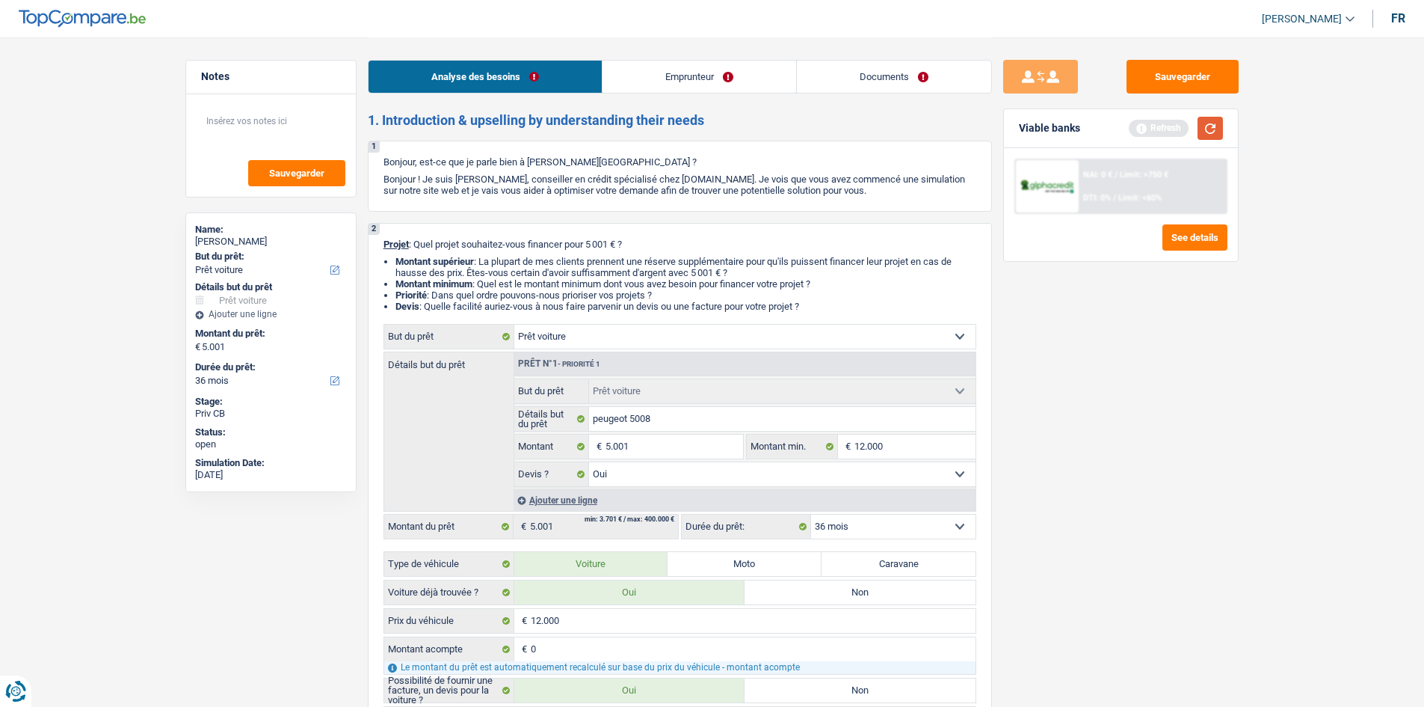
click at [1207, 117] on button "button" at bounding box center [1210, 128] width 25 height 23
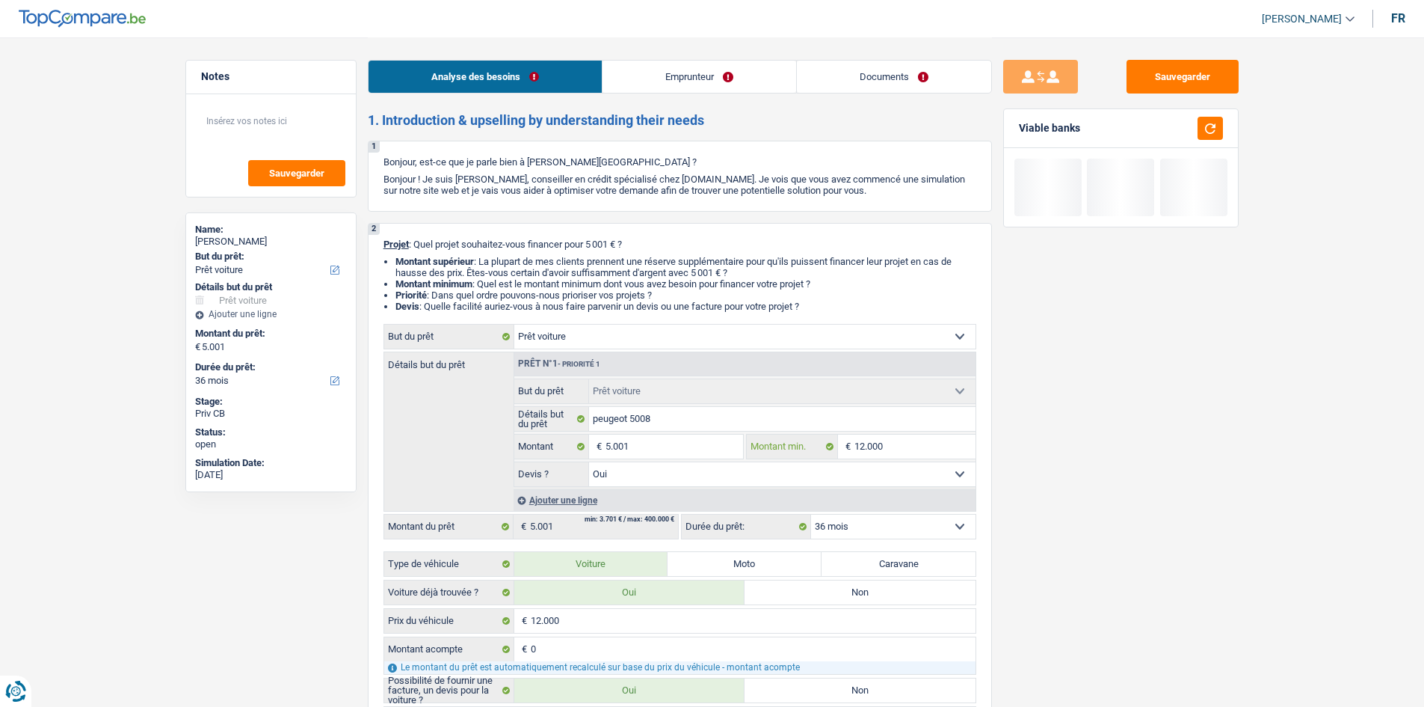
click at [906, 449] on input "12.000" at bounding box center [915, 446] width 121 height 24
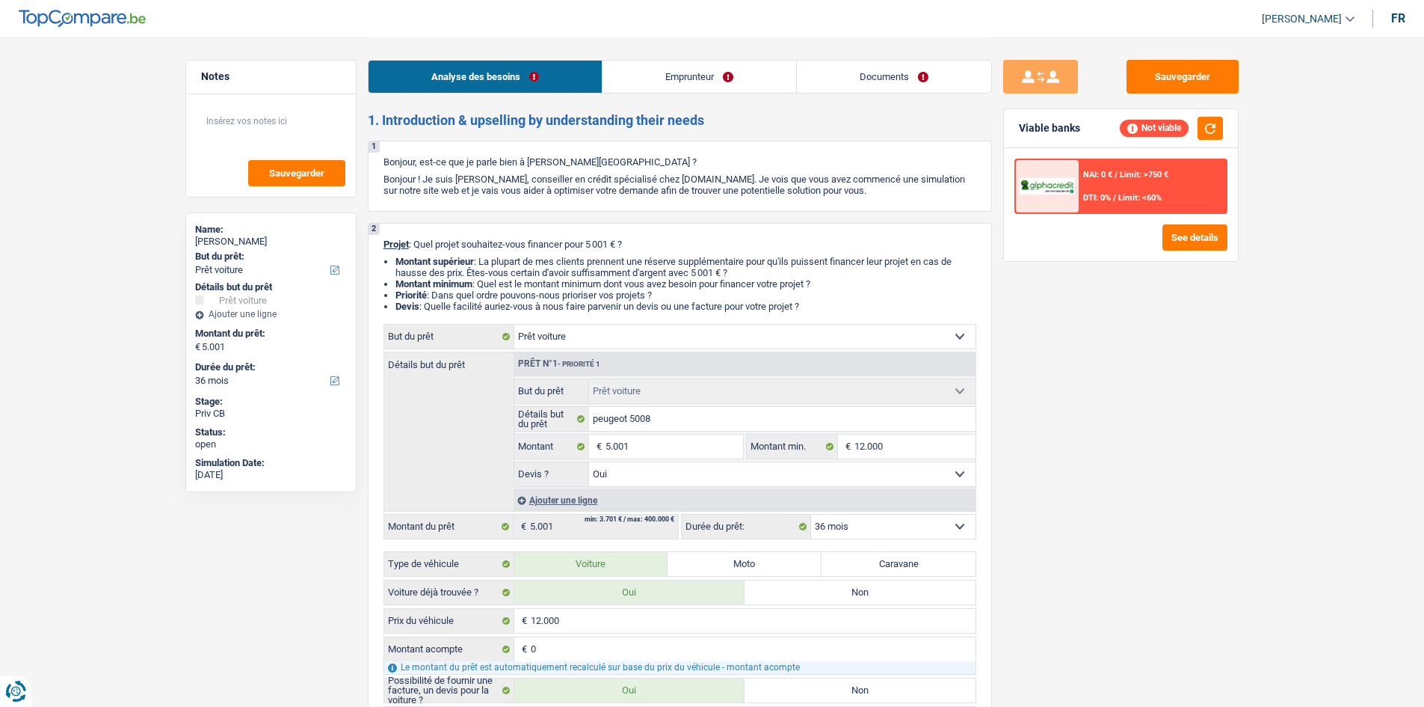
click at [680, 336] on select "Confort maison: meubles, textile, peinture, électroménager, outillage non-profe…" at bounding box center [744, 336] width 461 height 24
click at [1190, 497] on div "Sauvegarder Viable banks Not viable NAI: 0 € / Limit: >750 € DTI: 0% / Limit: <…" at bounding box center [1121, 371] width 258 height 623
click at [805, 335] on select "Confort maison: meubles, textile, peinture, électroménager, outillage non-profe…" at bounding box center [744, 336] width 461 height 24
select select "study"
click at [514, 324] on select "Confort maison: meubles, textile, peinture, électroménager, outillage non-profe…" at bounding box center [744, 336] width 461 height 24
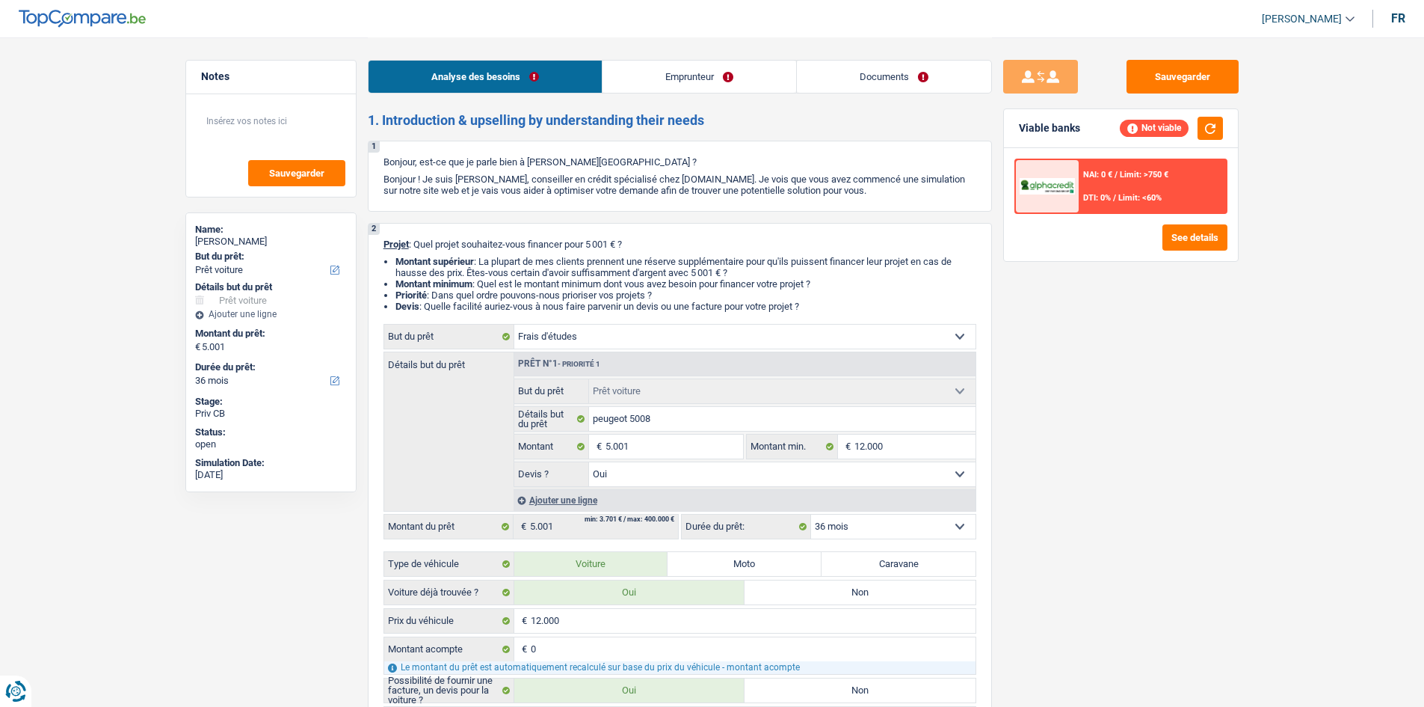
select select "study"
select select
select select "study"
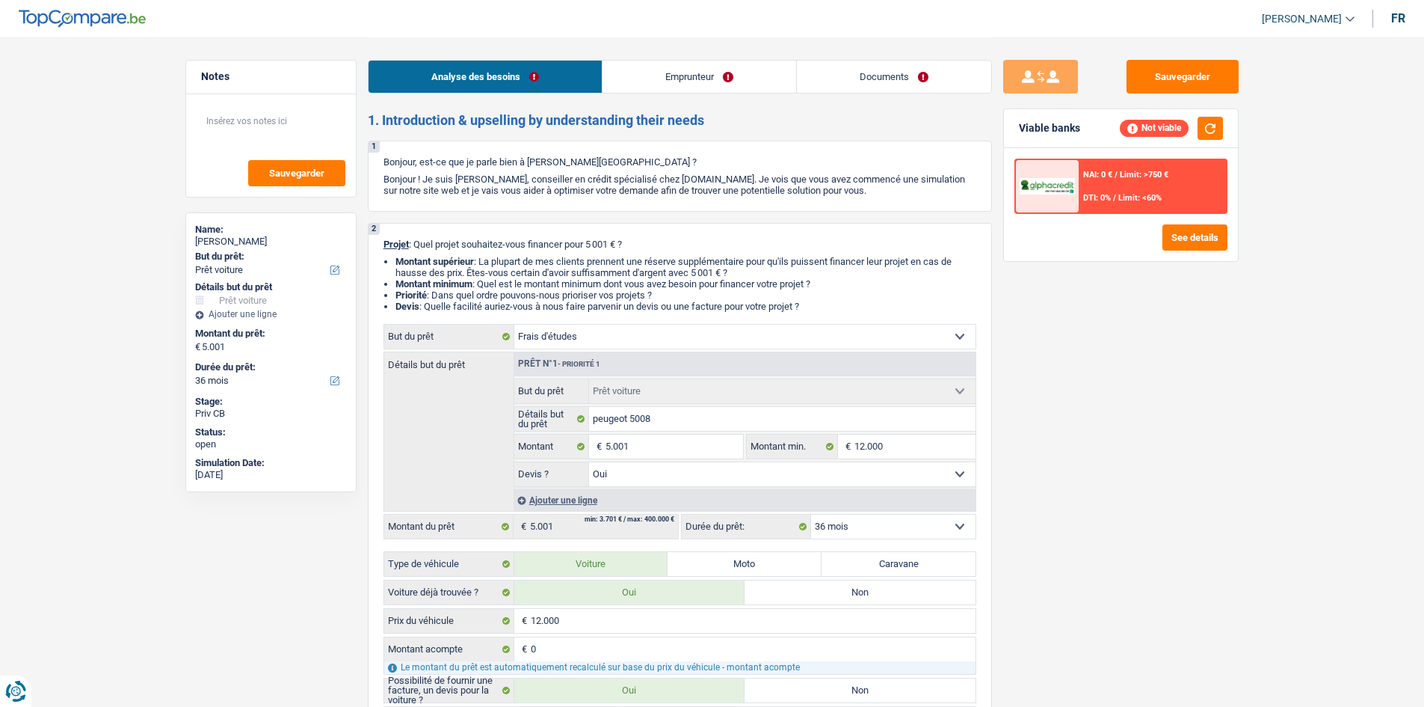
select select "study"
select select
select select "car"
select select "yes"
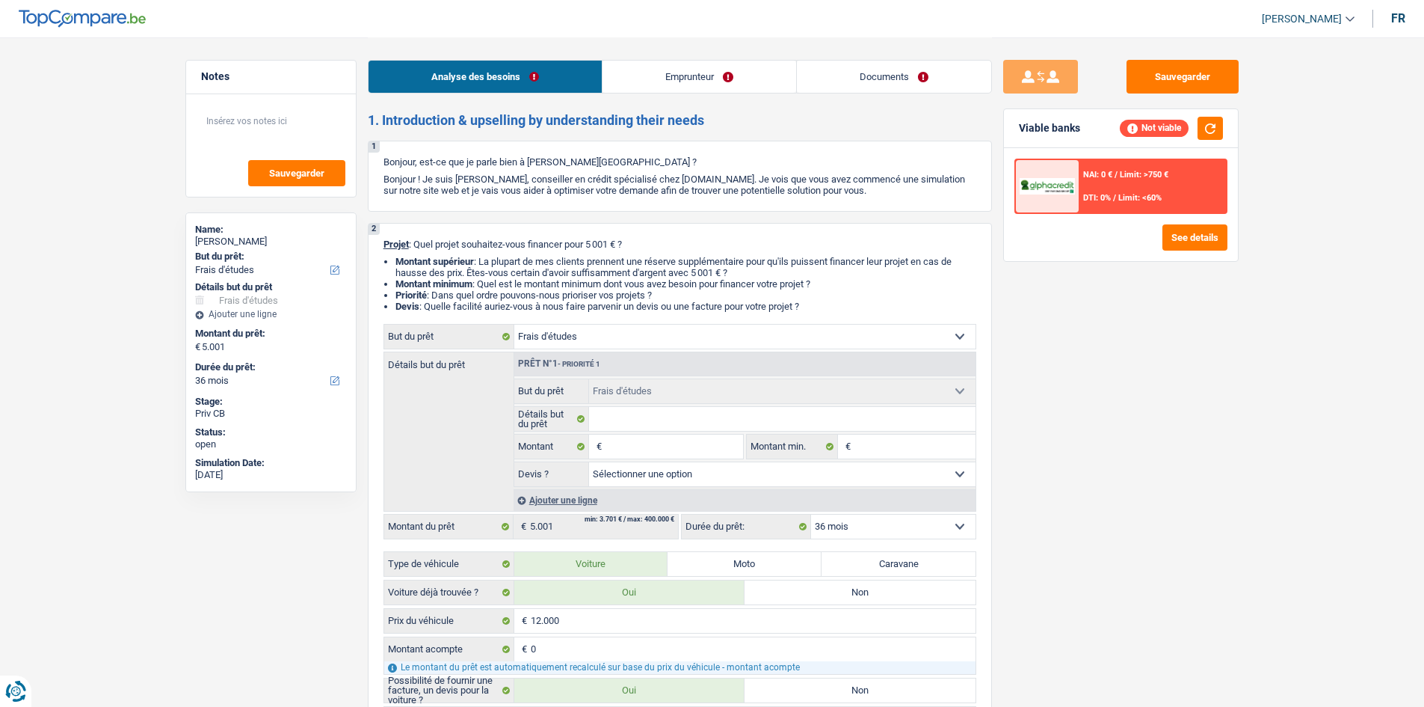
select select "car"
select select "yes"
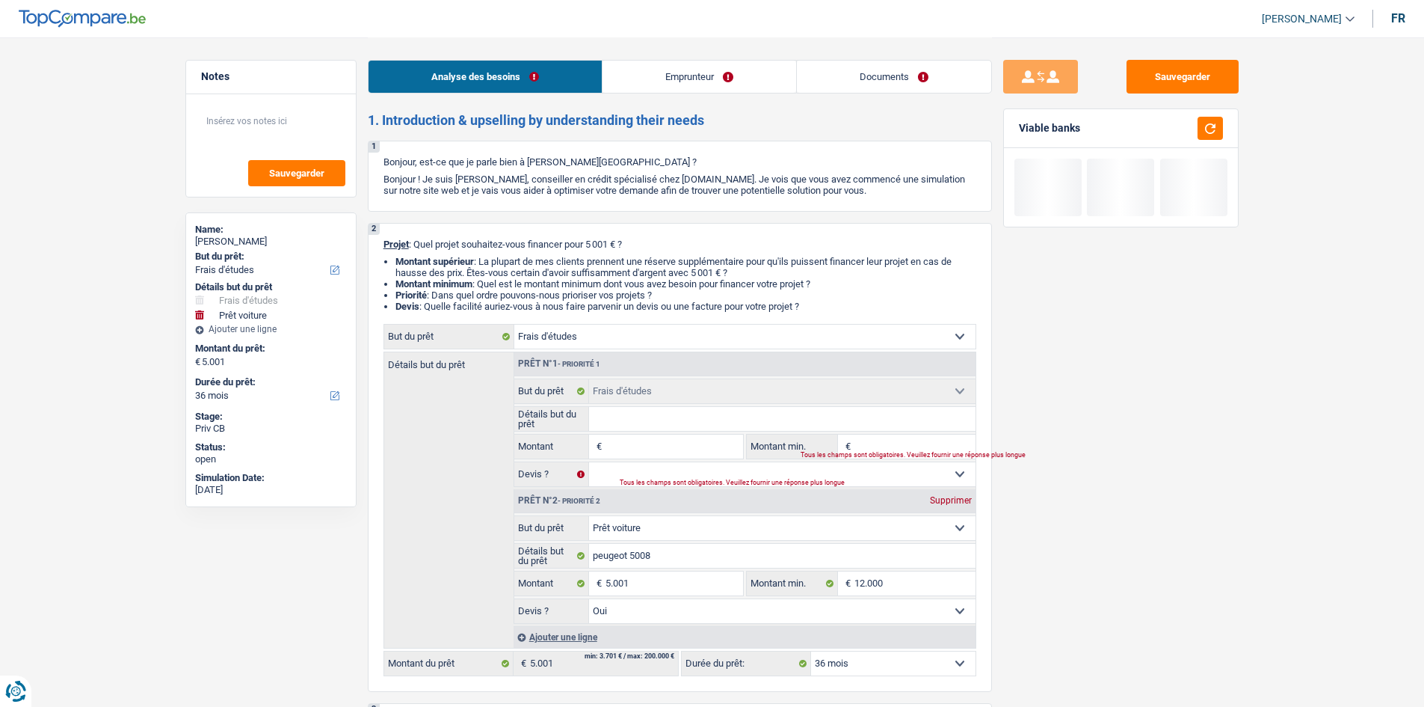
click at [639, 352] on div "Prêt n°1 - Priorité 1" at bounding box center [744, 364] width 461 height 24
click at [630, 329] on select "Confort maison: meubles, textile, peinture, électroménager, outillage non-profe…" at bounding box center [744, 336] width 461 height 24
select select "household"
click at [514, 324] on select "Confort maison: meubles, textile, peinture, électroménager, outillage non-profe…" at bounding box center [744, 336] width 461 height 24
select select "household"
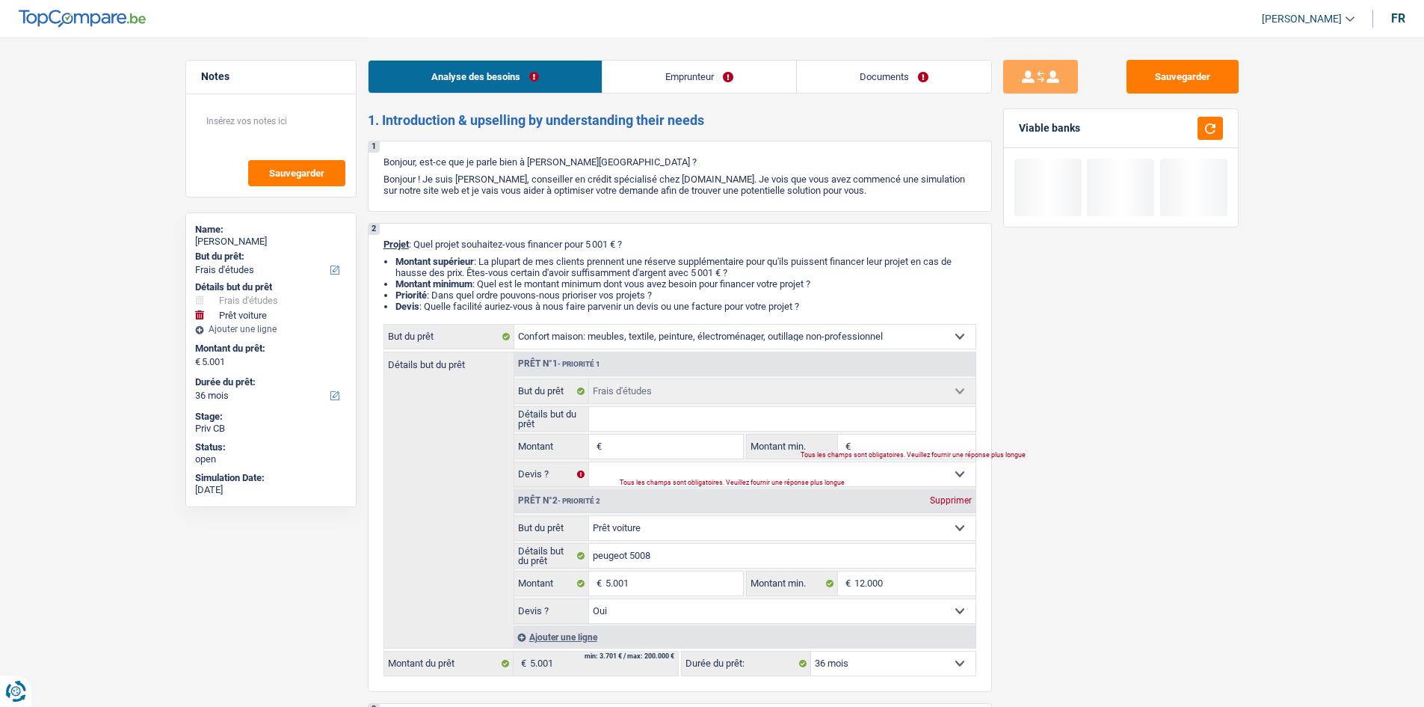
select select "household"
select select "study"
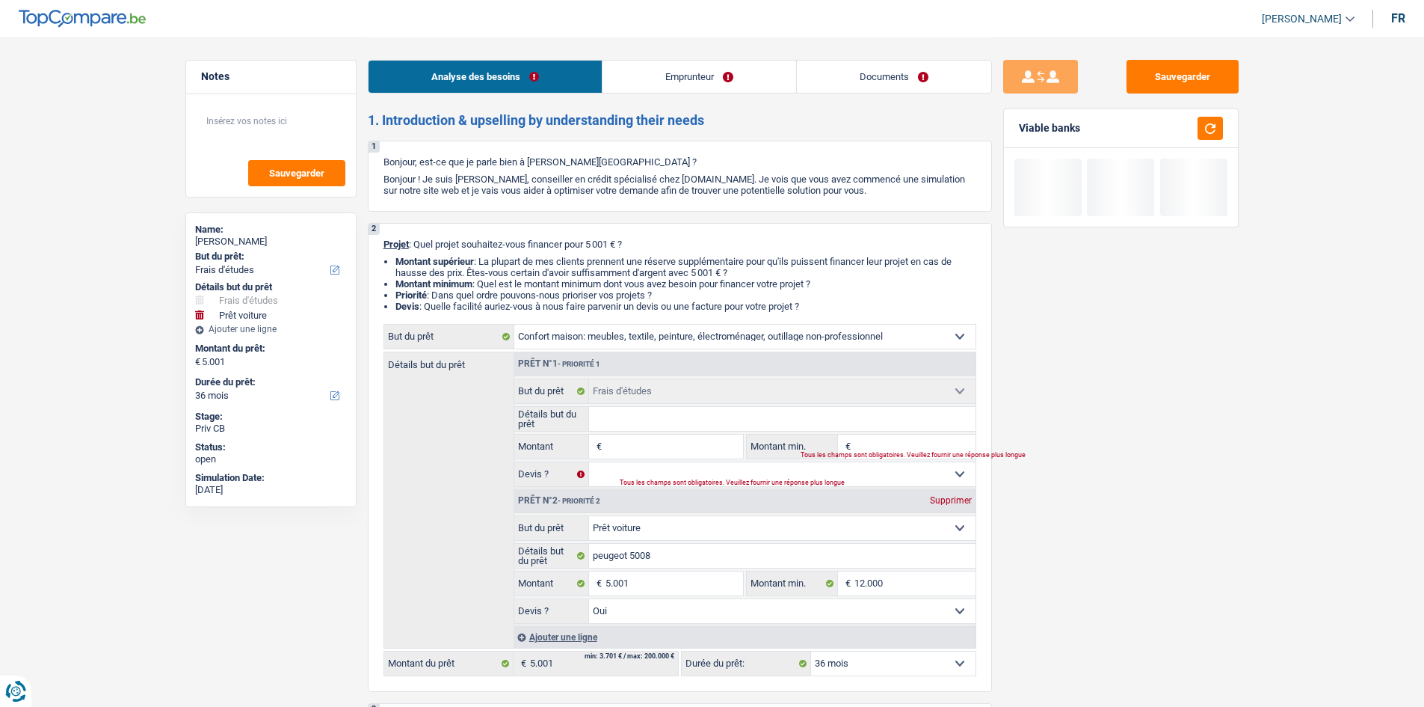
select select "study"
select select
select select "study"
select select
select select "car"
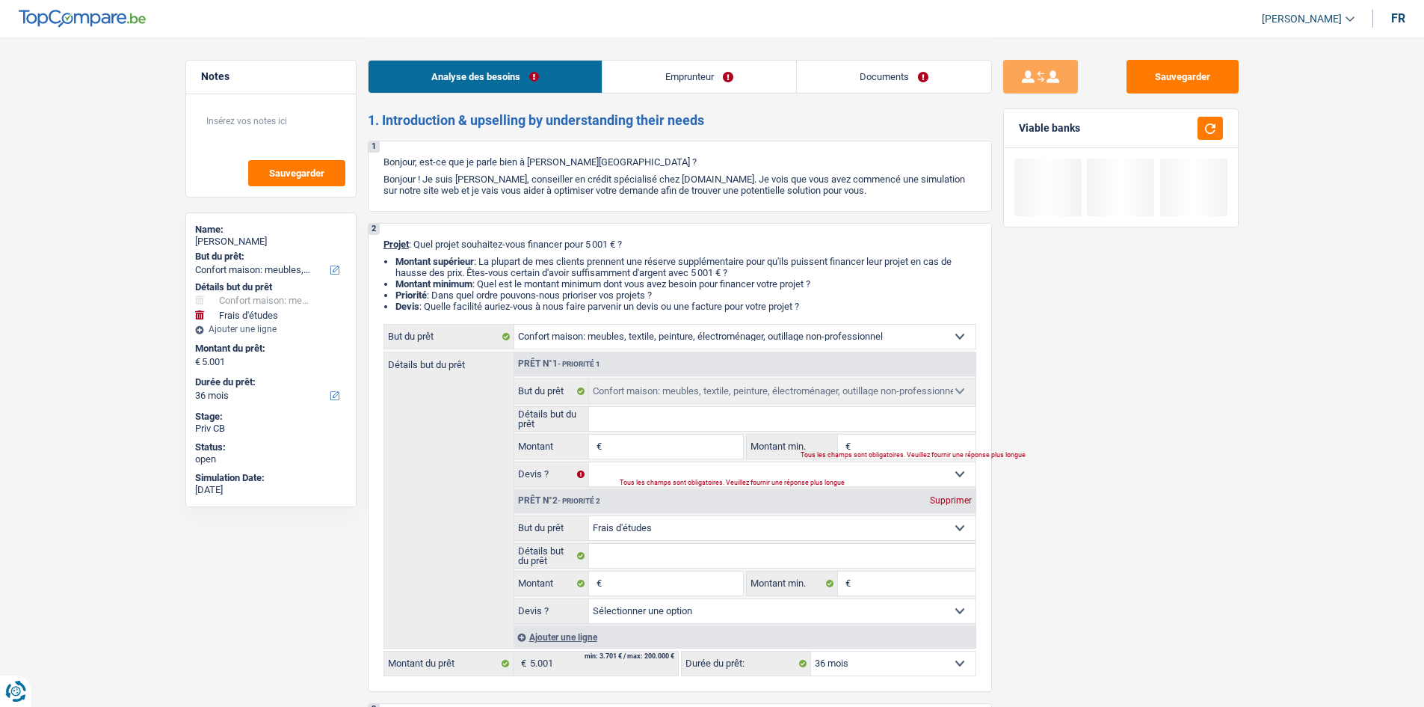
select select "car"
select select "yes"
select select "car"
select select "yes"
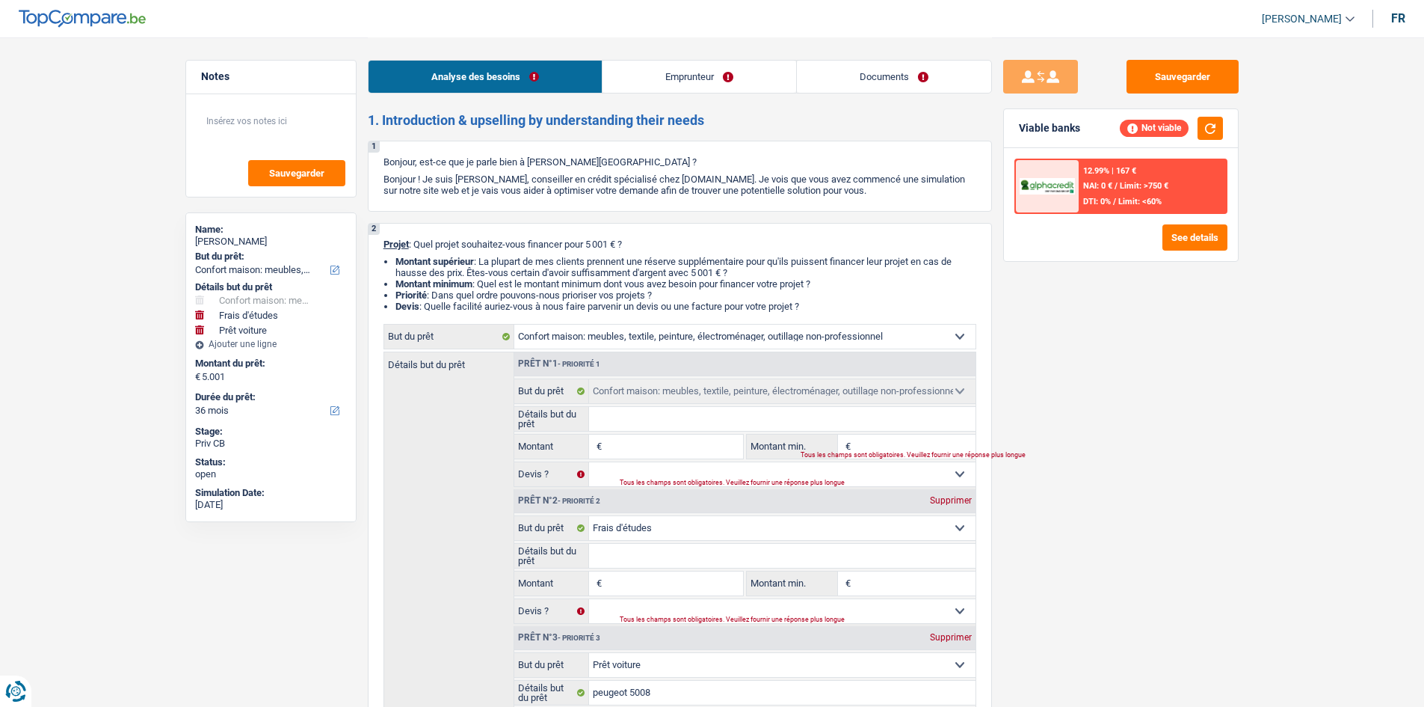
click at [952, 497] on div "Supprimer" at bounding box center [950, 500] width 49 height 9
select select "car"
type input "peugeot 5008"
type input "5.001"
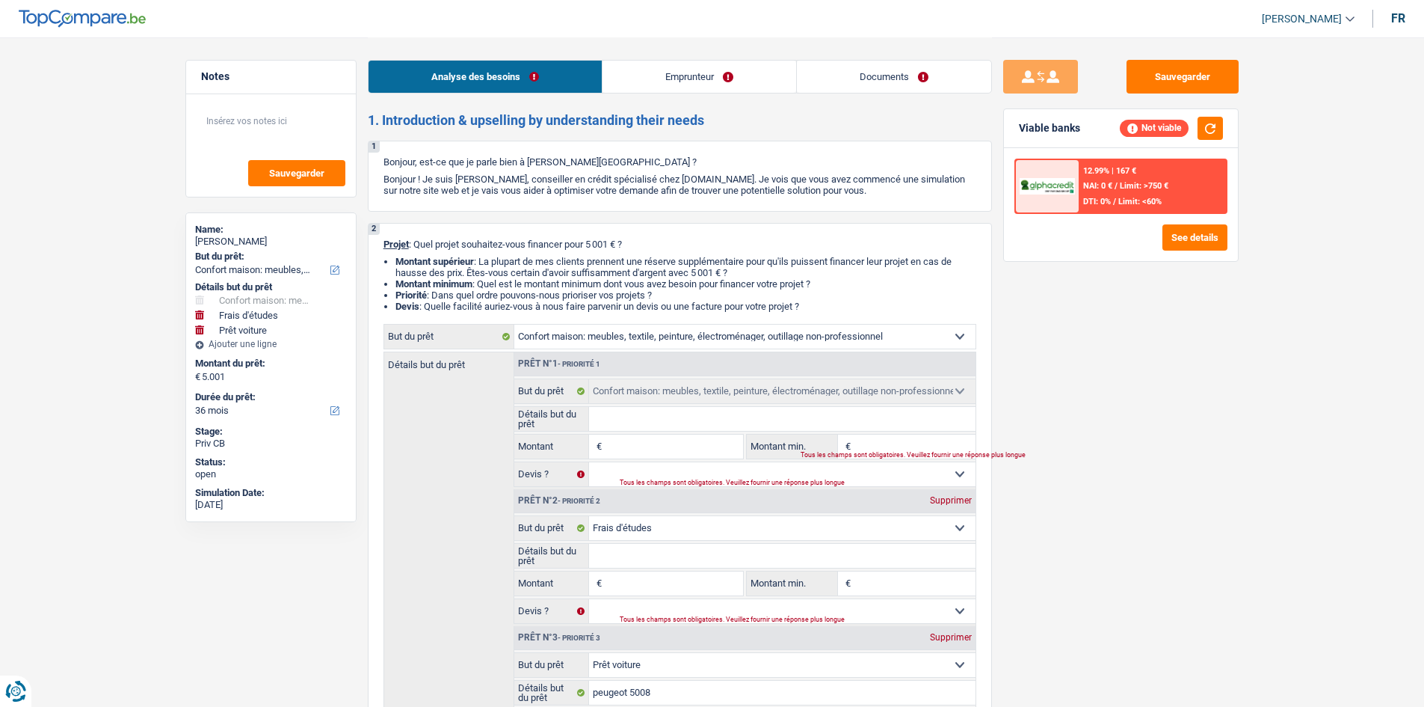
type input "12.000"
select select "yes"
select select "car"
type input "peugeot 5008"
type input "5.001"
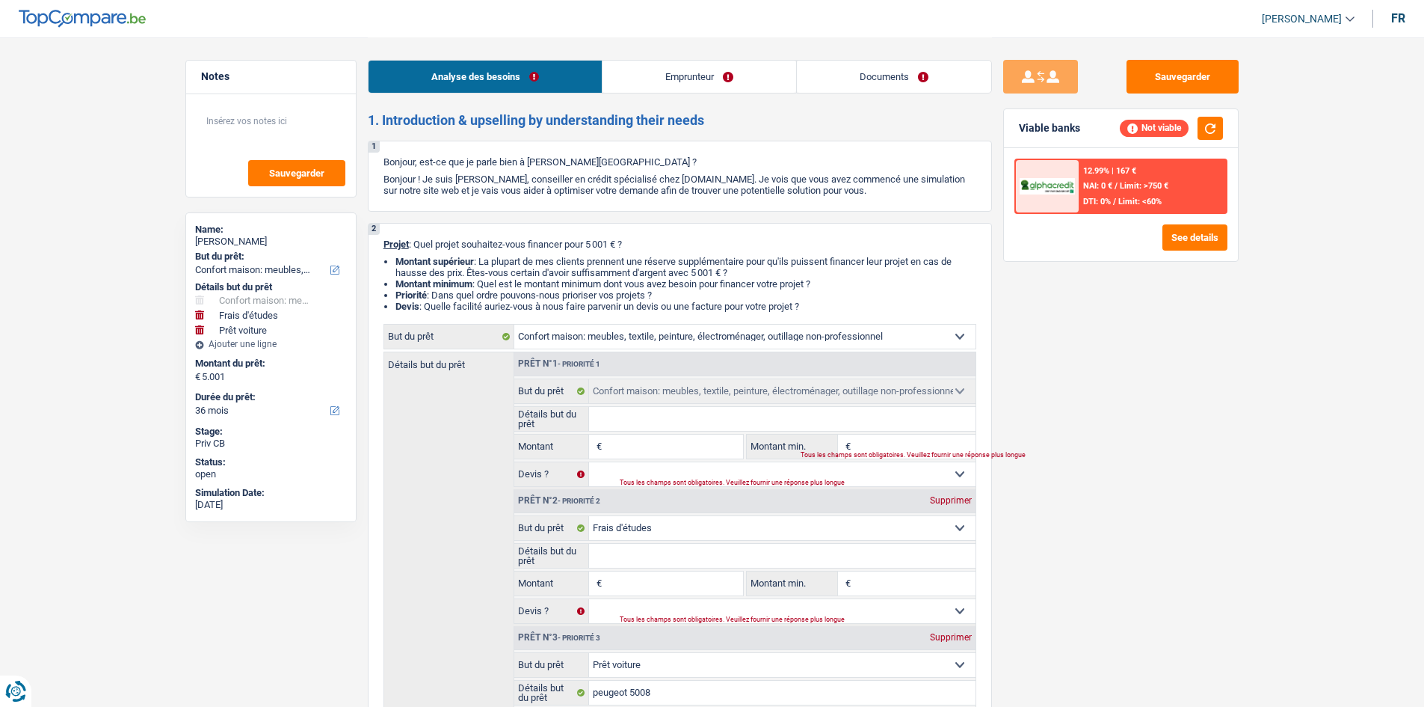
type input "12.000"
select select "yes"
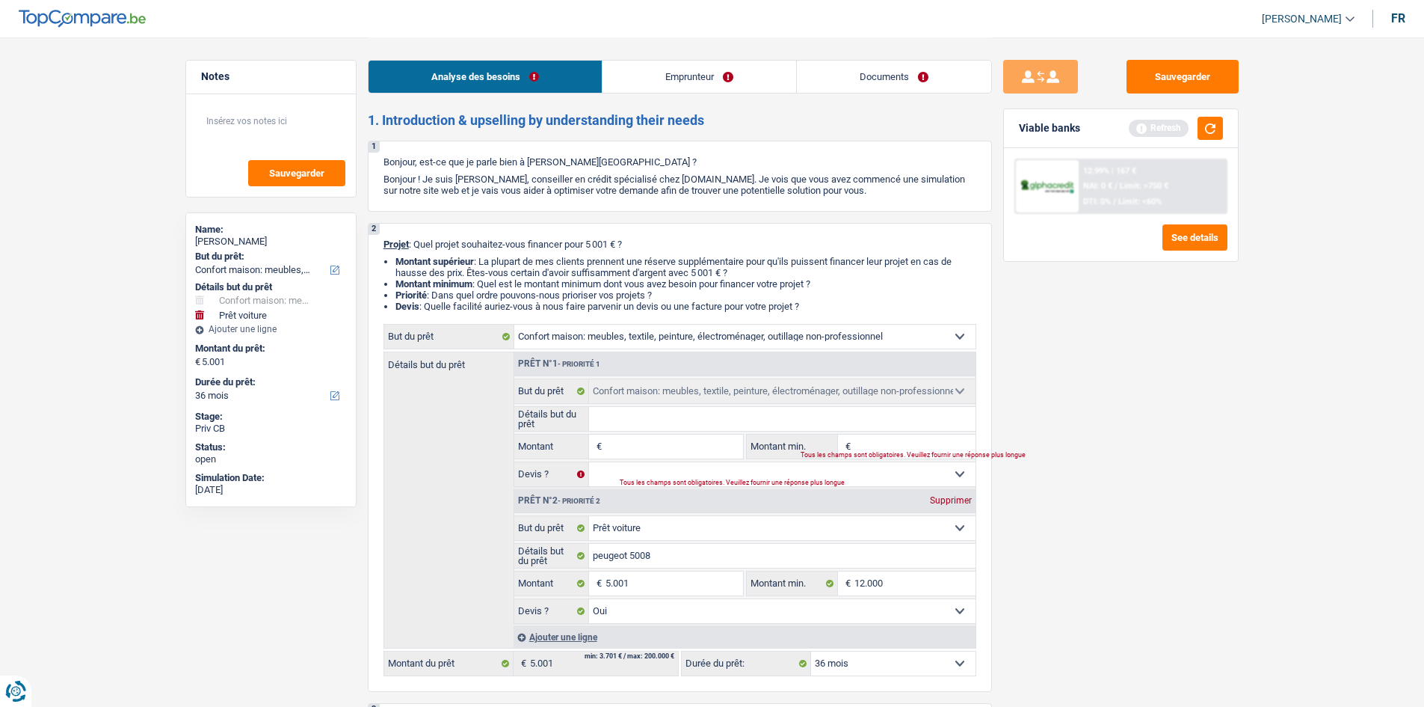
click at [952, 497] on div "Supprimer" at bounding box center [950, 500] width 49 height 9
type input "0"
select select
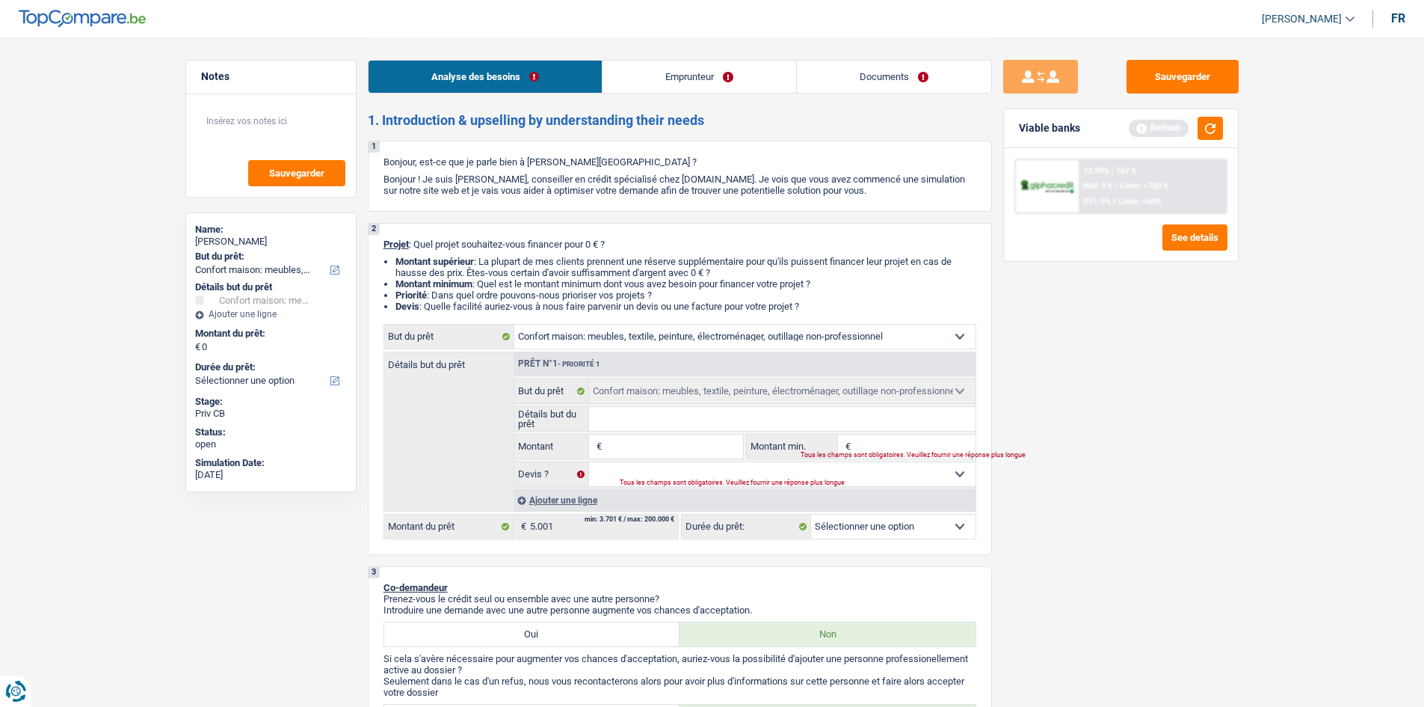
click at [671, 455] on input "Montant" at bounding box center [674, 446] width 137 height 24
type input "5"
type input "50"
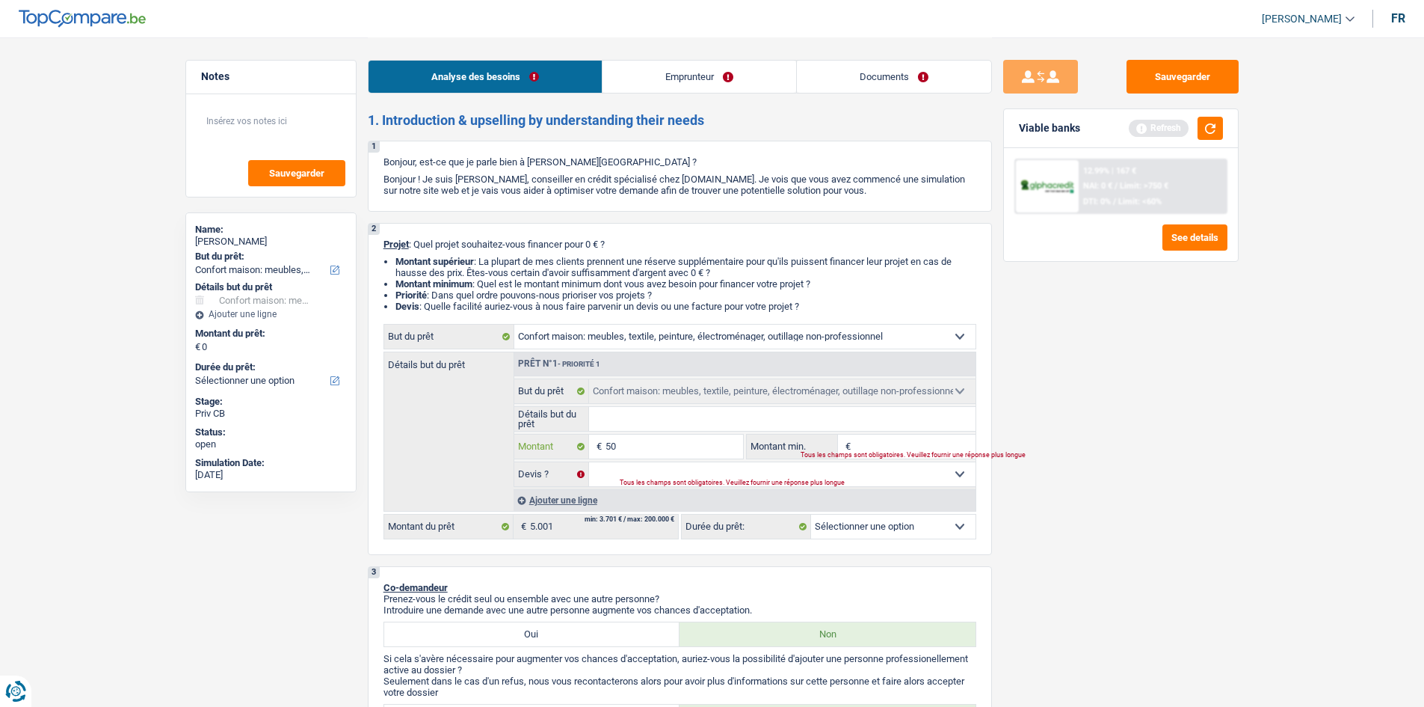
type input "500"
type input "5.001"
drag, startPoint x: 1205, startPoint y: 443, endPoint x: 1193, endPoint y: 390, distance: 54.3
click at [1205, 436] on div "Sauvegarder Viable banks Refresh 12.99% | 167 € NAI: 0 € / Limit: >750 € DTI: 0…" at bounding box center [1121, 371] width 258 height 623
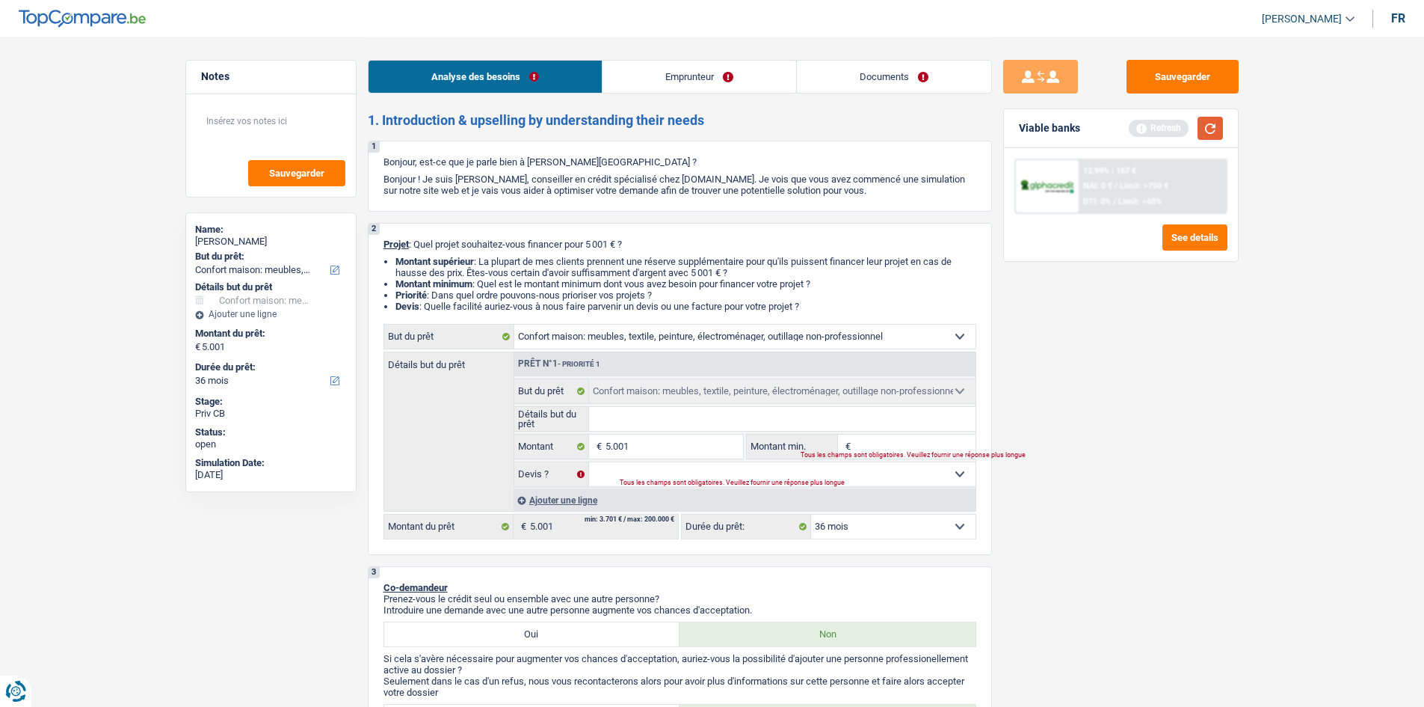
click at [1212, 123] on button "button" at bounding box center [1210, 128] width 25 height 23
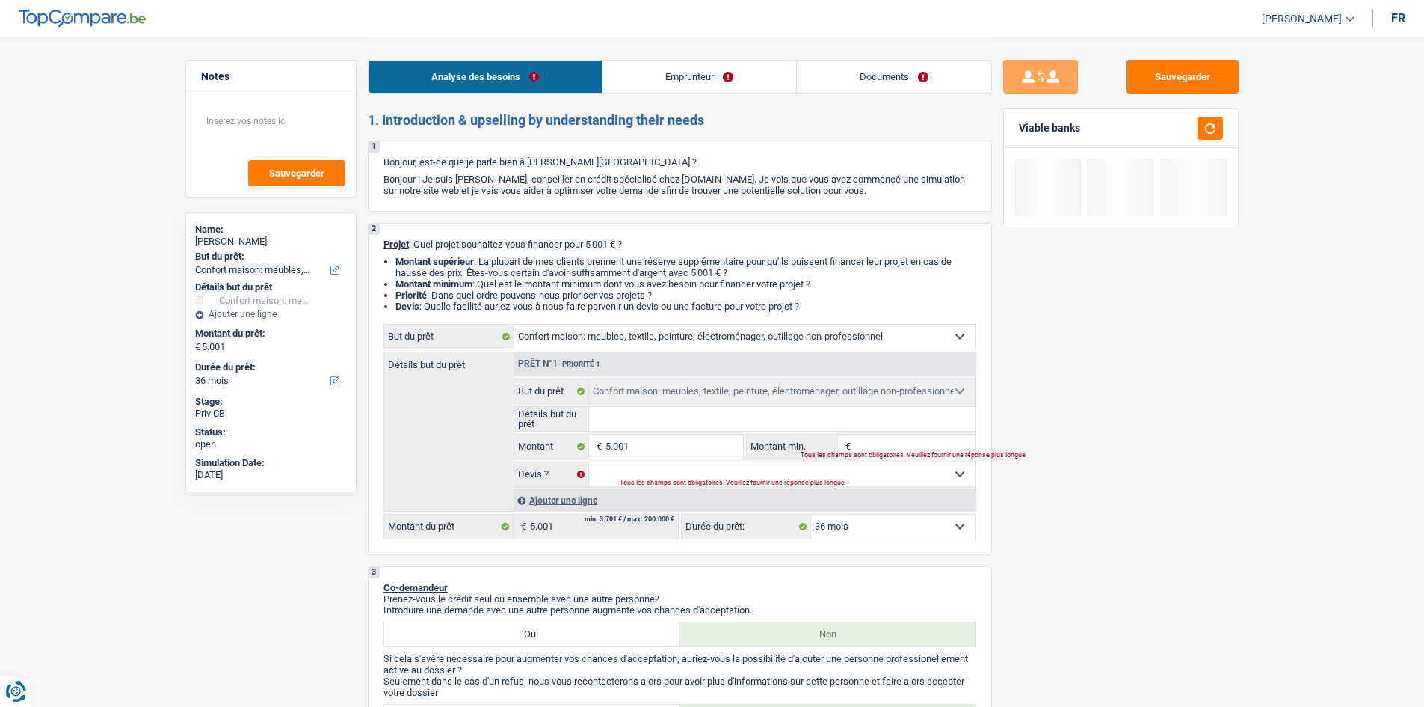
click at [925, 532] on select "12 mois 18 mois 24 mois 30 mois 36 mois Sélectionner une option" at bounding box center [893, 526] width 164 height 24
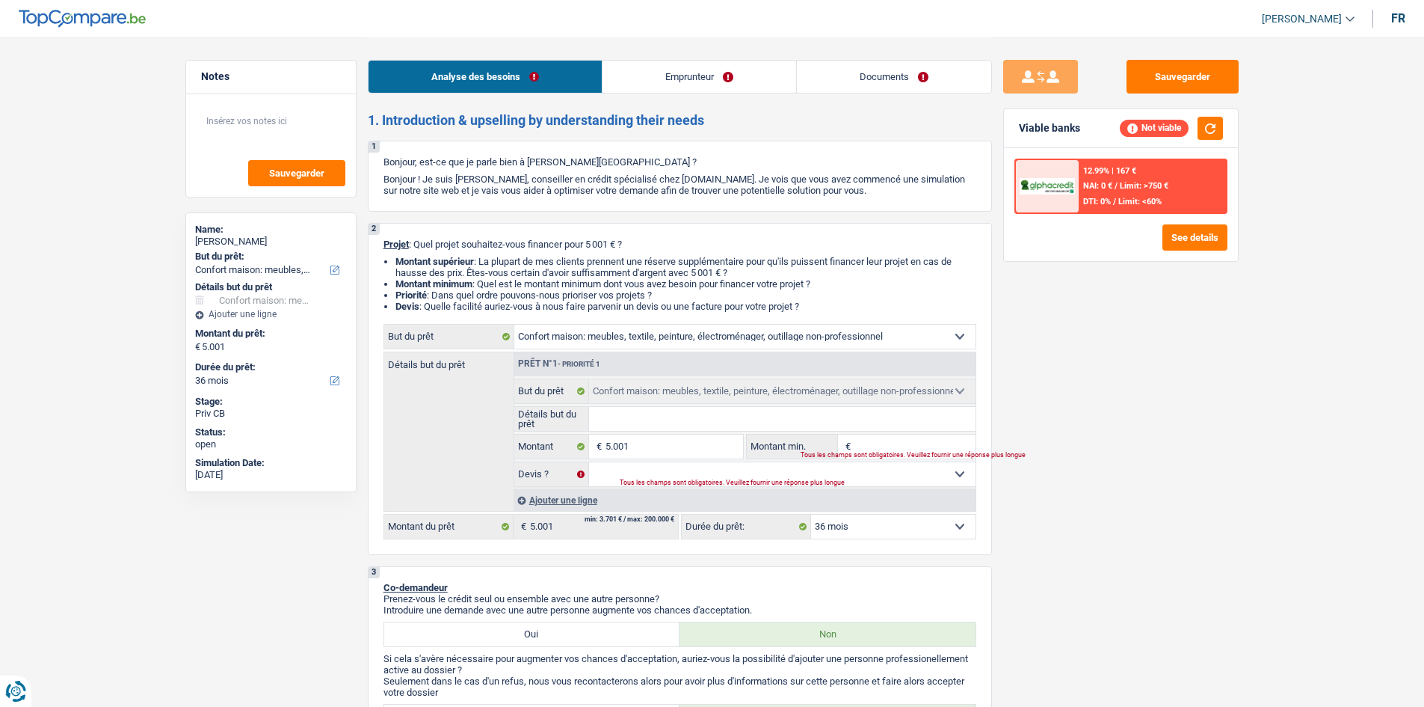
click at [925, 532] on select "12 mois 18 mois 24 mois 30 mois 36 mois Sélectionner une option" at bounding box center [893, 526] width 164 height 24
click at [681, 50] on div "Analyse des besoins Emprunteur Documents" at bounding box center [680, 69] width 624 height 64
click at [688, 447] on input "5.001" at bounding box center [674, 446] width 137 height 24
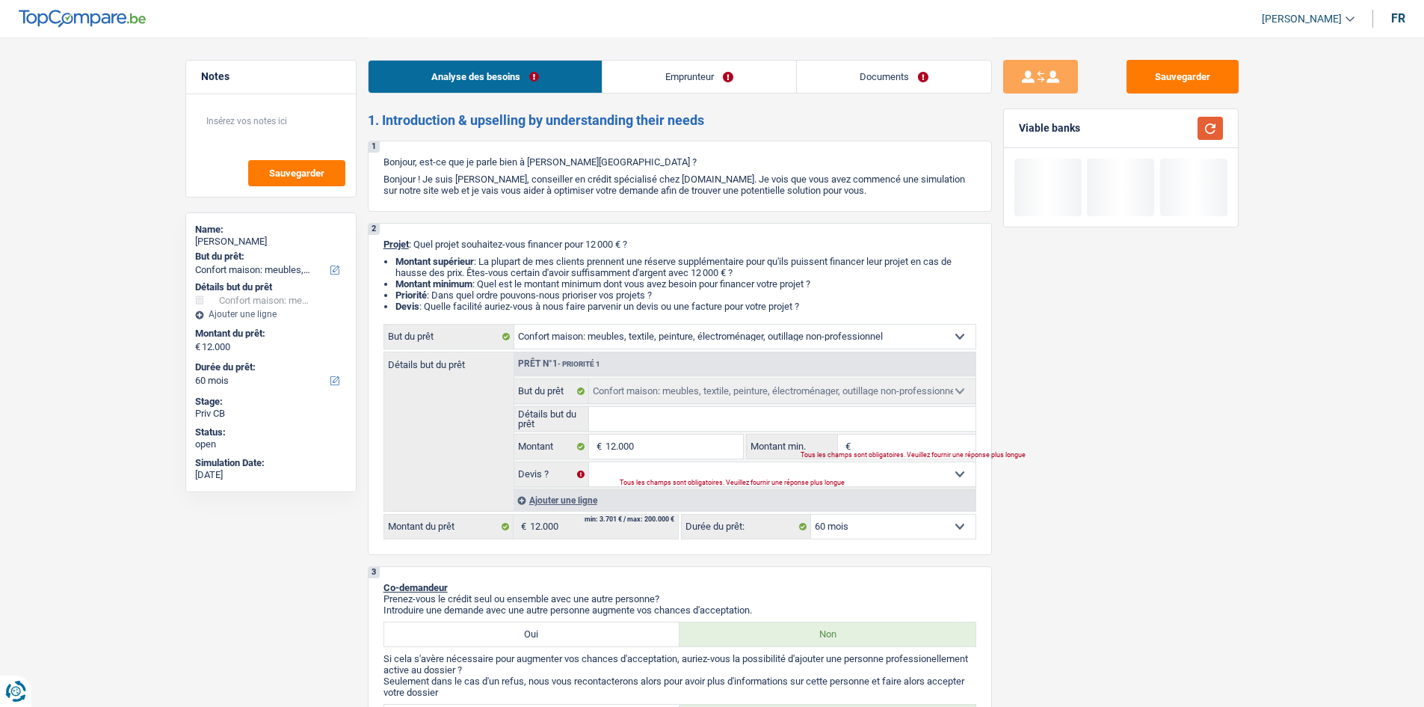
click at [1221, 124] on button "button" at bounding box center [1210, 128] width 25 height 23
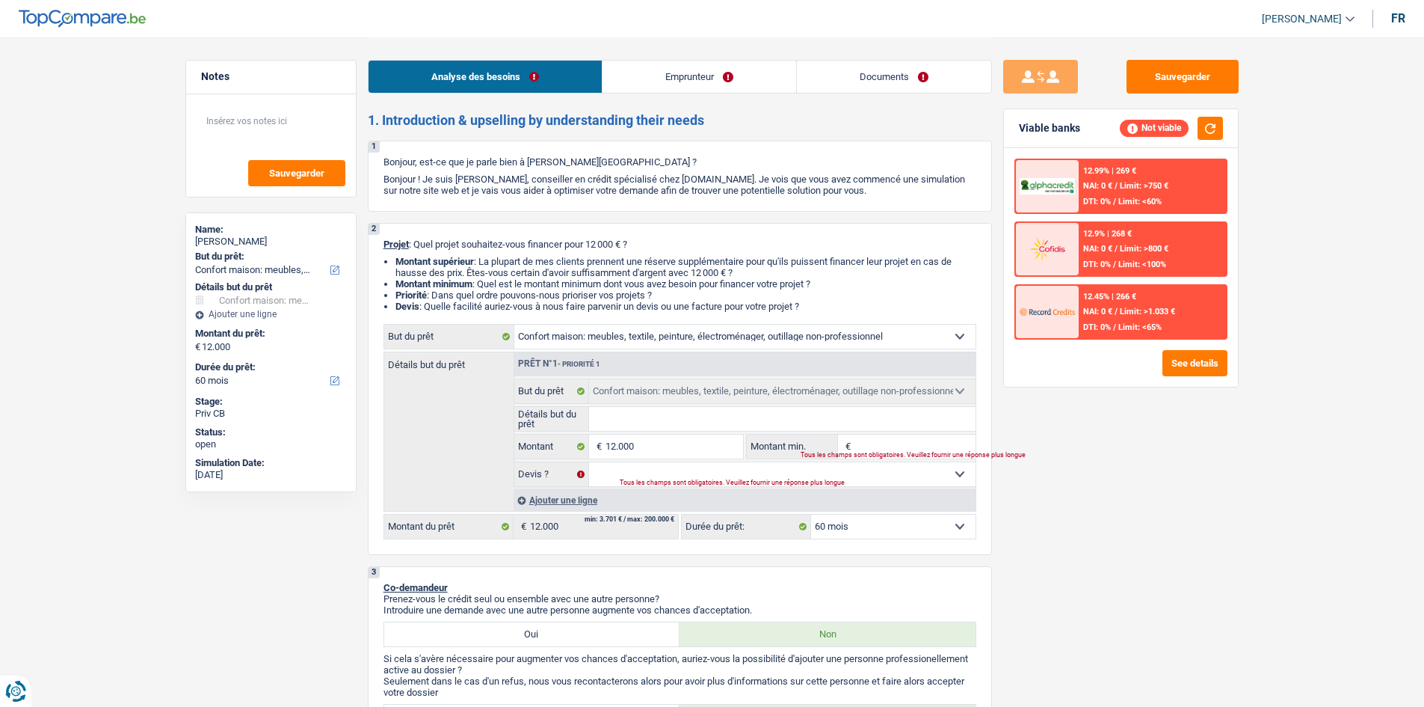
click at [1130, 286] on div "12.45% | 266 € NAI: 0 € / Limit: >1.033 € DTI: 0% / Limit: <65%" at bounding box center [1152, 312] width 147 height 52
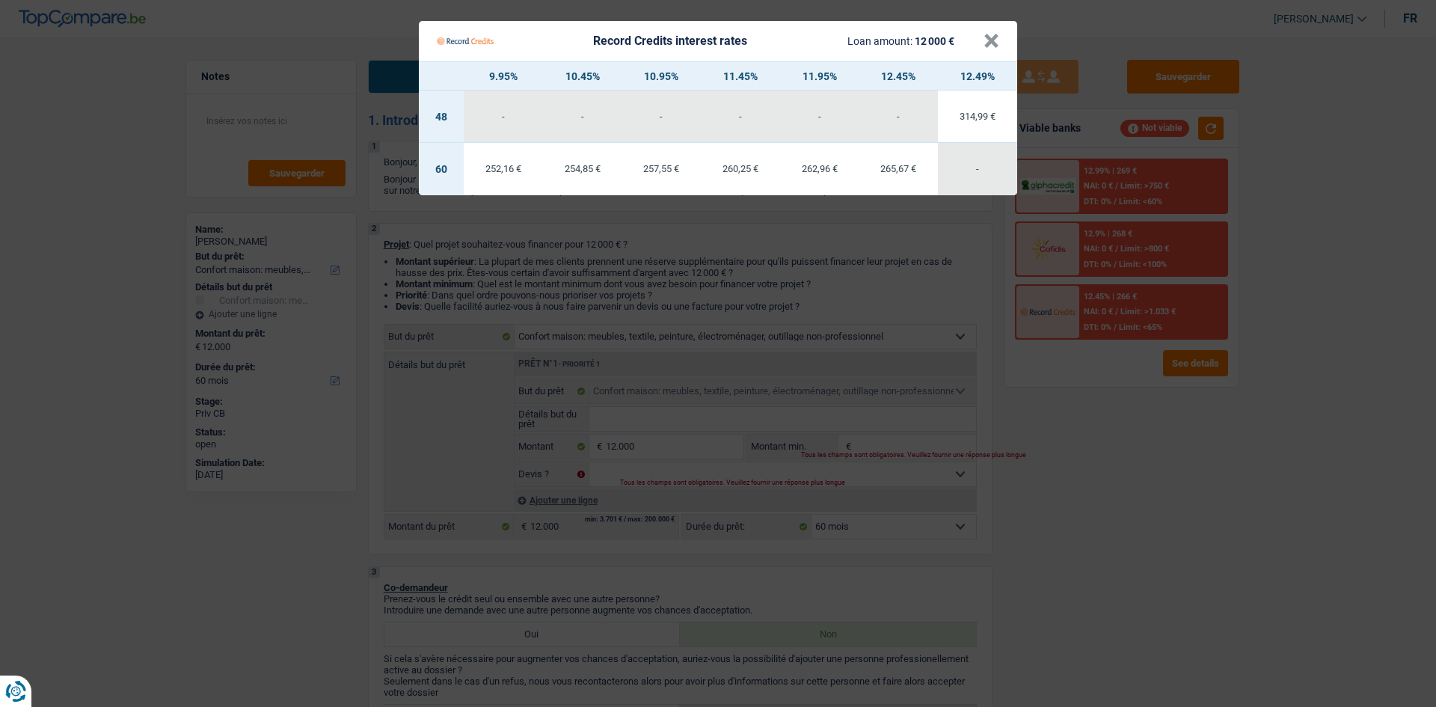
click at [1077, 443] on Credits "Record Credits interest rates Loan amount: 12 000 € × 9.95% 10.45% 10.95% 11.45…" at bounding box center [718, 353] width 1436 height 707
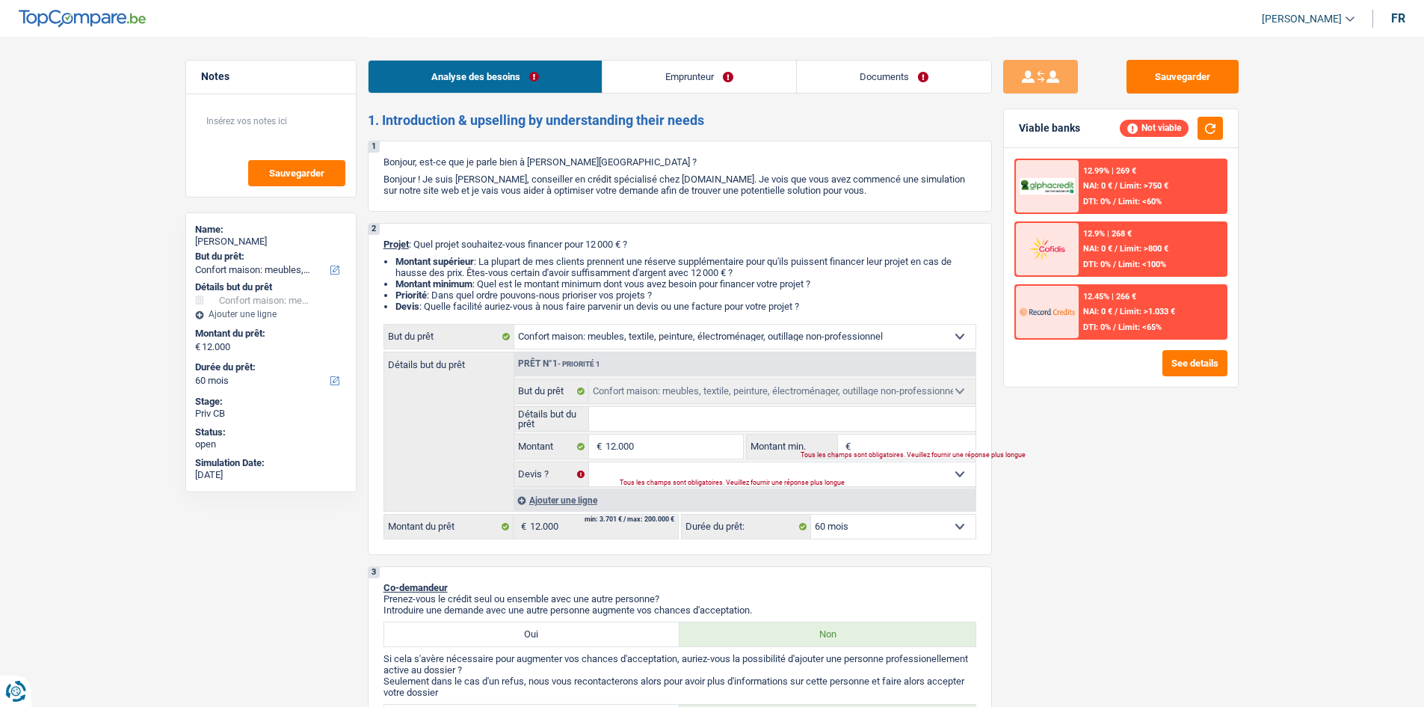
click at [1077, 245] on div at bounding box center [1047, 249] width 63 height 52
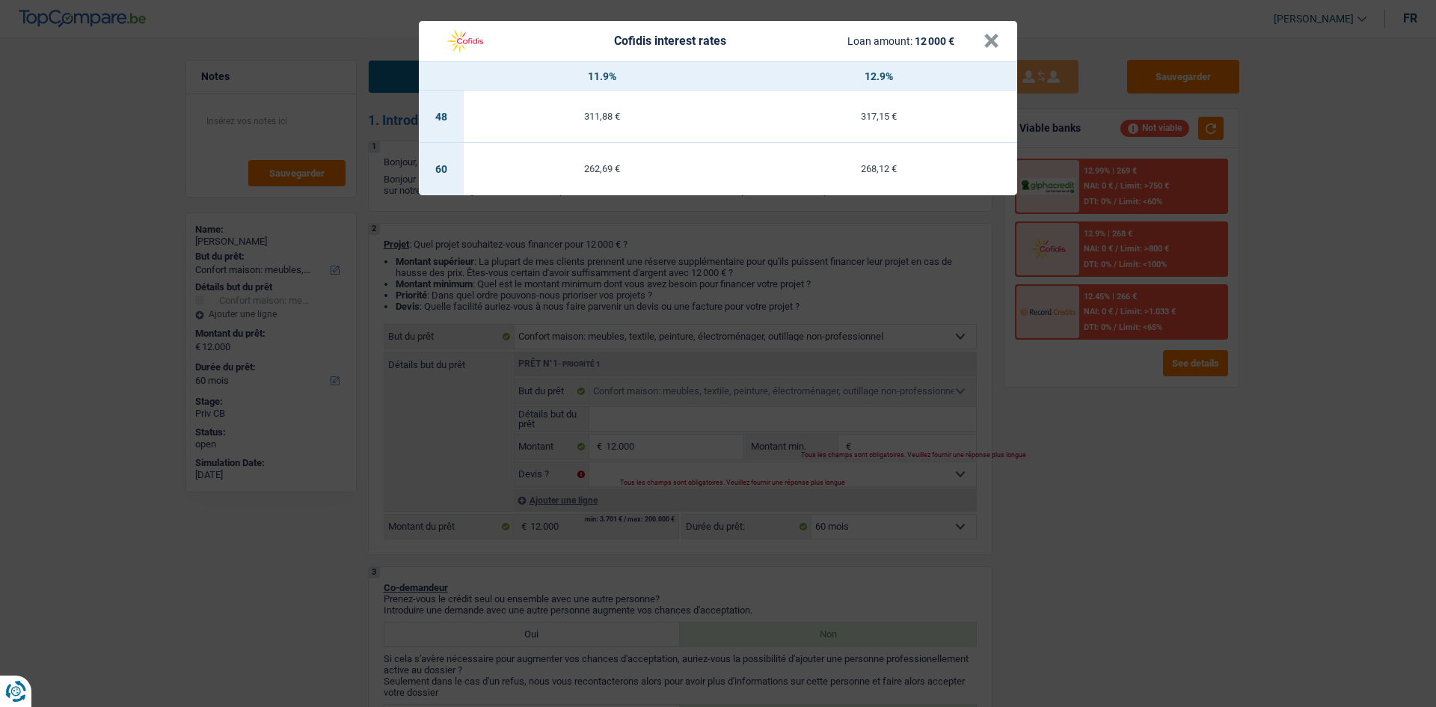
click at [1109, 163] on div "Cofidis interest rates Loan amount: 12 000 € × 11.9% 12.9% 48 311,88 € 317,15 €…" at bounding box center [718, 353] width 1436 height 707
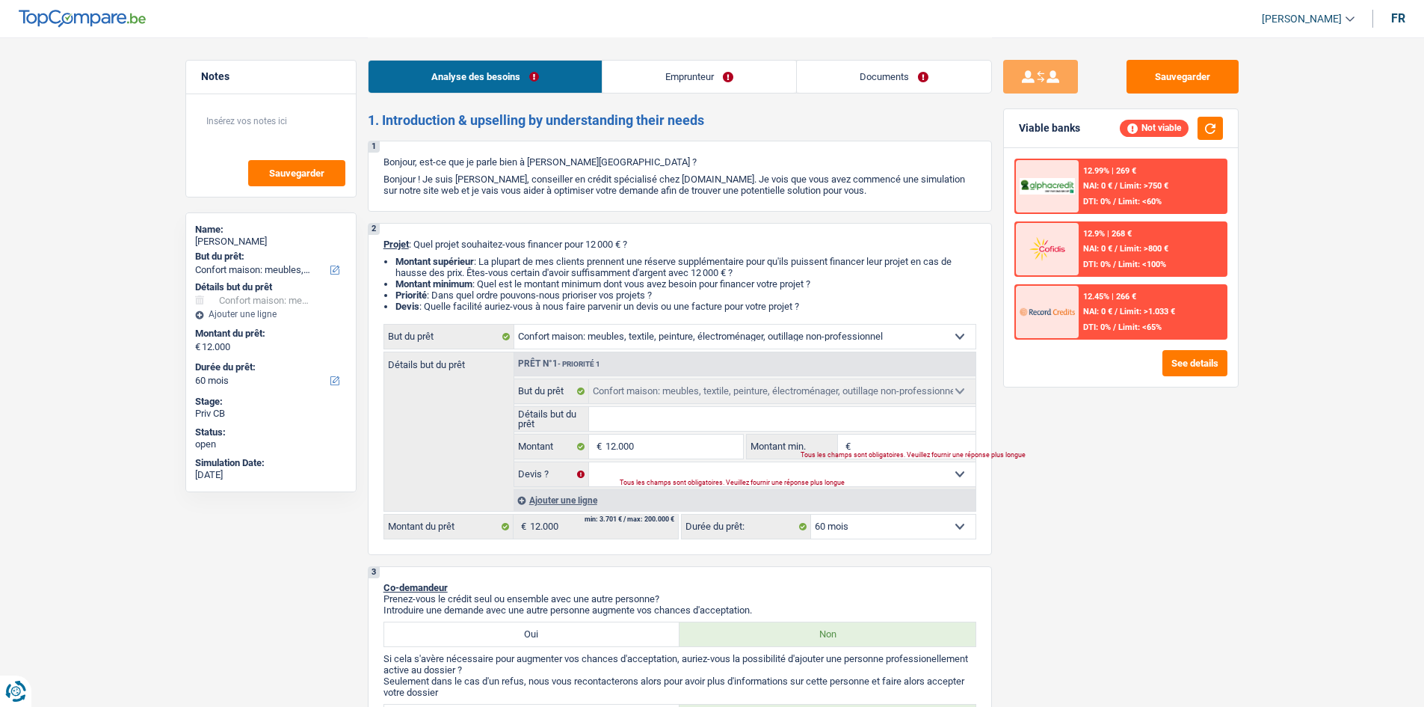
click at [1109, 163] on div "12.99% | 269 € NAI: 0 € / Limit: >750 € DTI: 0% / Limit: <60%" at bounding box center [1152, 186] width 147 height 52
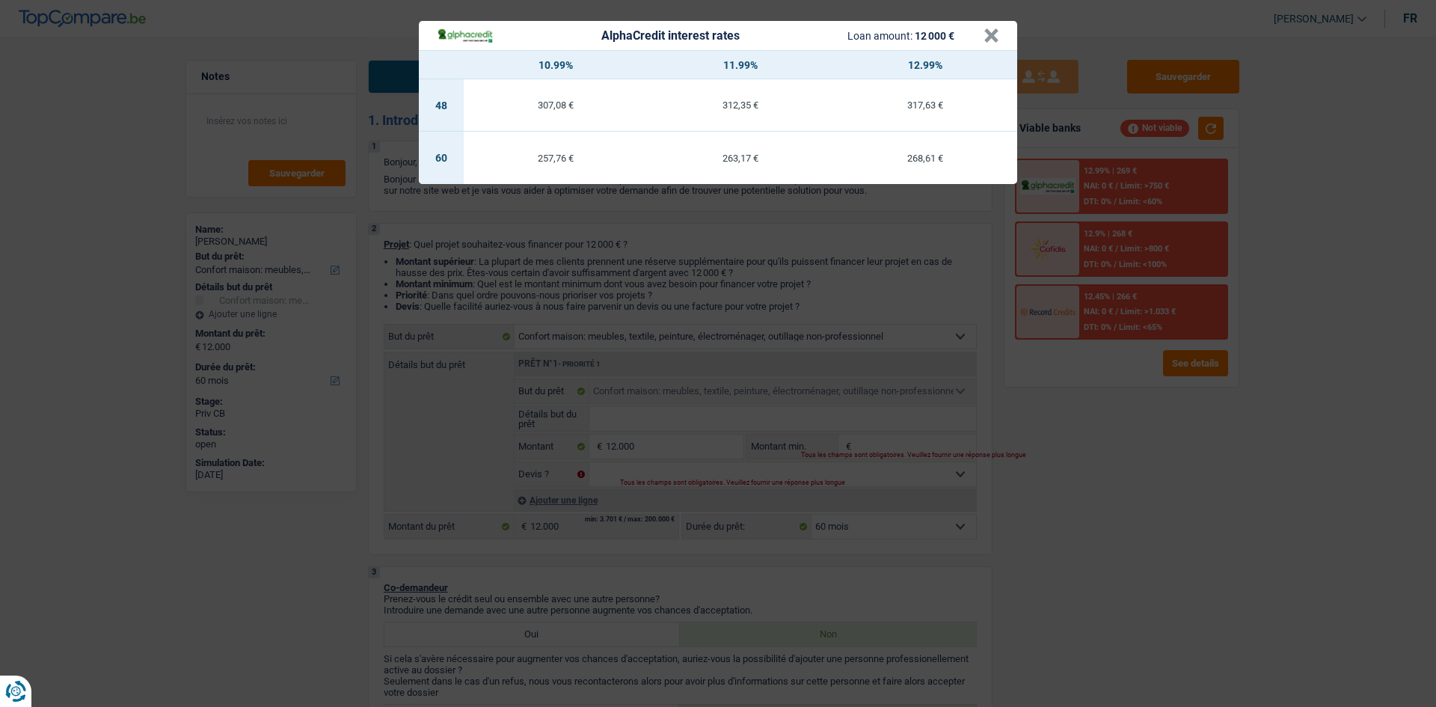
click at [1099, 370] on div "AlphaCredit interest rates Loan amount: 12 000 € × 10.99% 11.99% 12.99% 48 307,…" at bounding box center [718, 353] width 1436 height 707
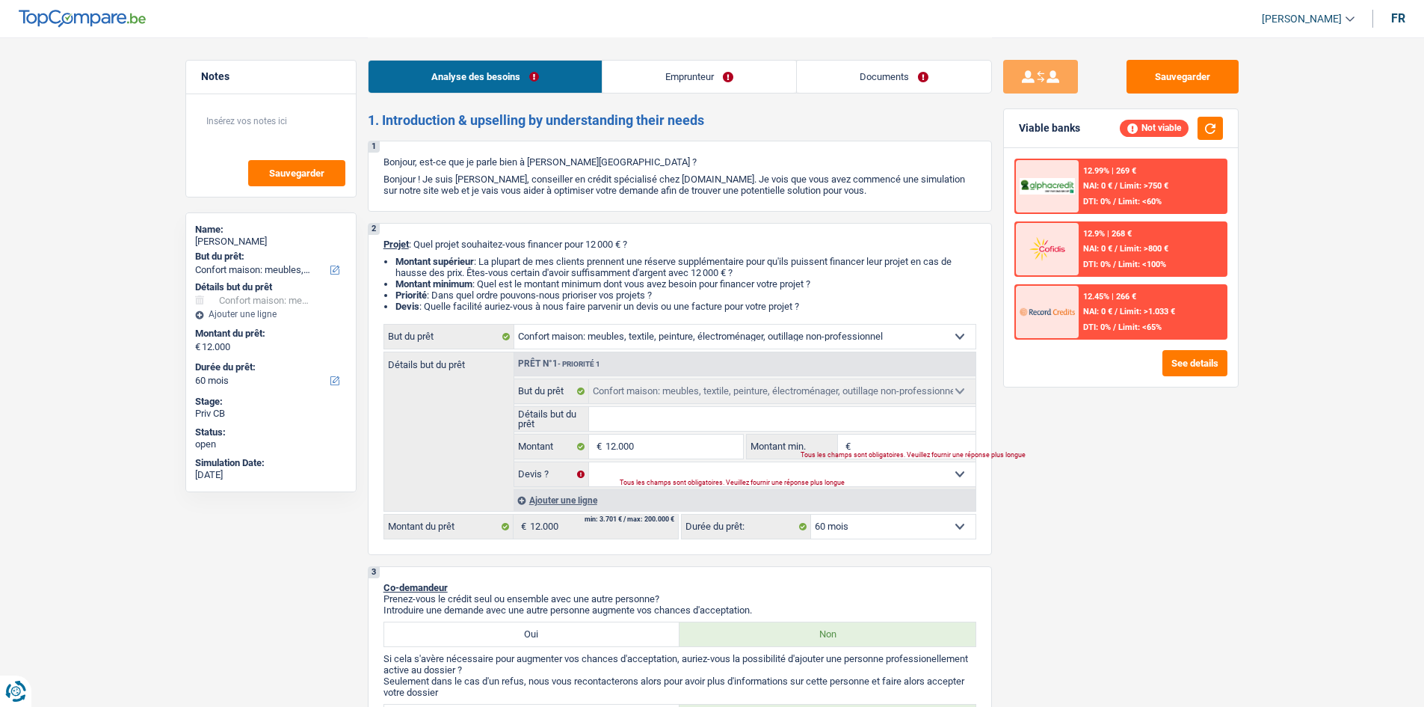
click at [1092, 308] on span "NAI: 0 €" at bounding box center [1097, 312] width 29 height 10
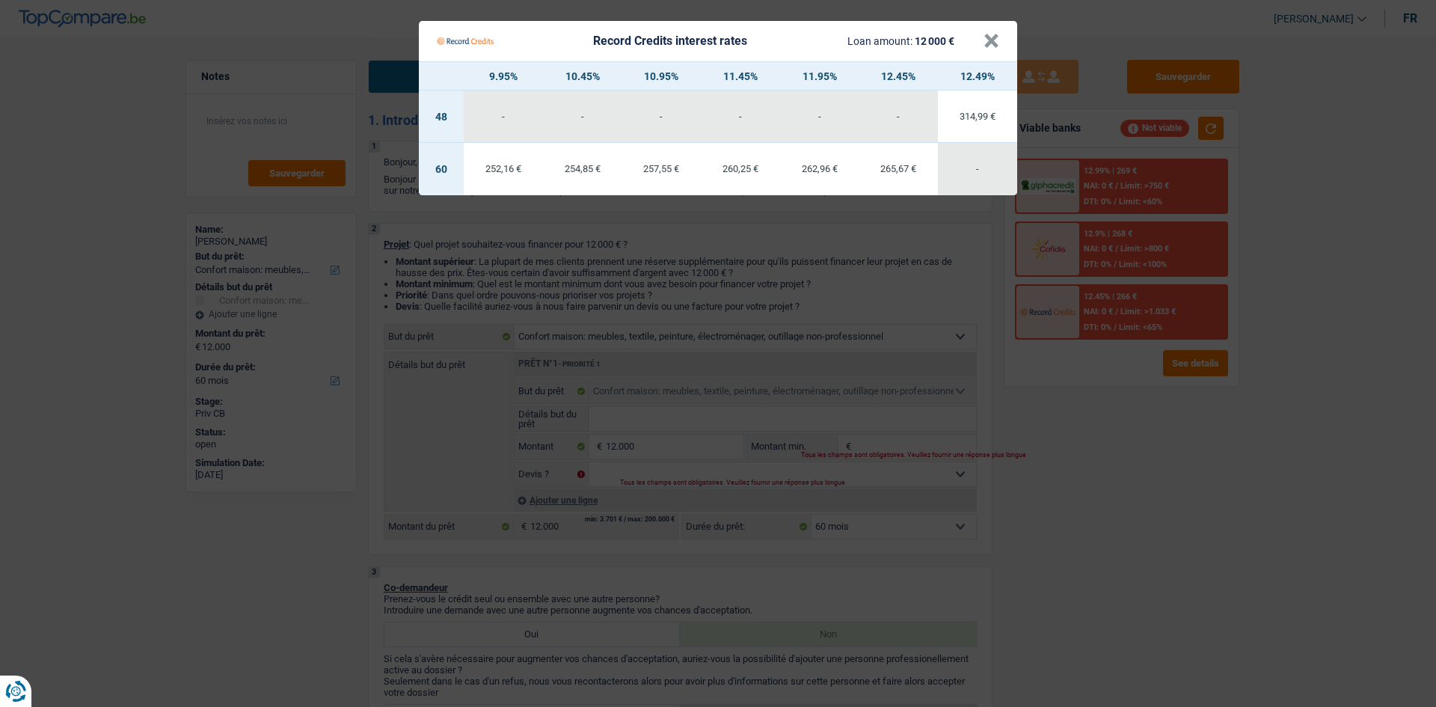
click at [1092, 308] on Credits "Record Credits interest rates Loan amount: 12 000 € × 9.95% 10.45% 10.95% 11.45…" at bounding box center [718, 353] width 1436 height 707
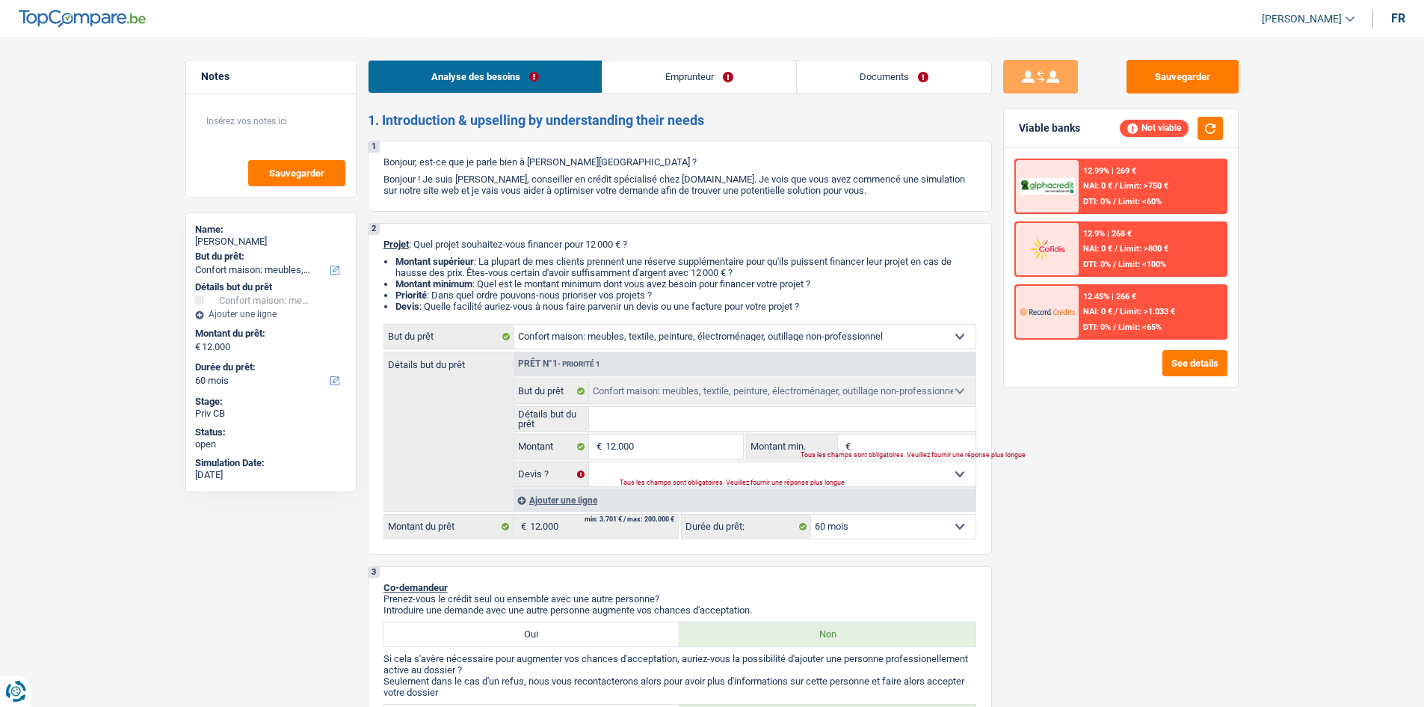
click at [1088, 248] on span "NAI: 0 €" at bounding box center [1097, 249] width 29 height 10
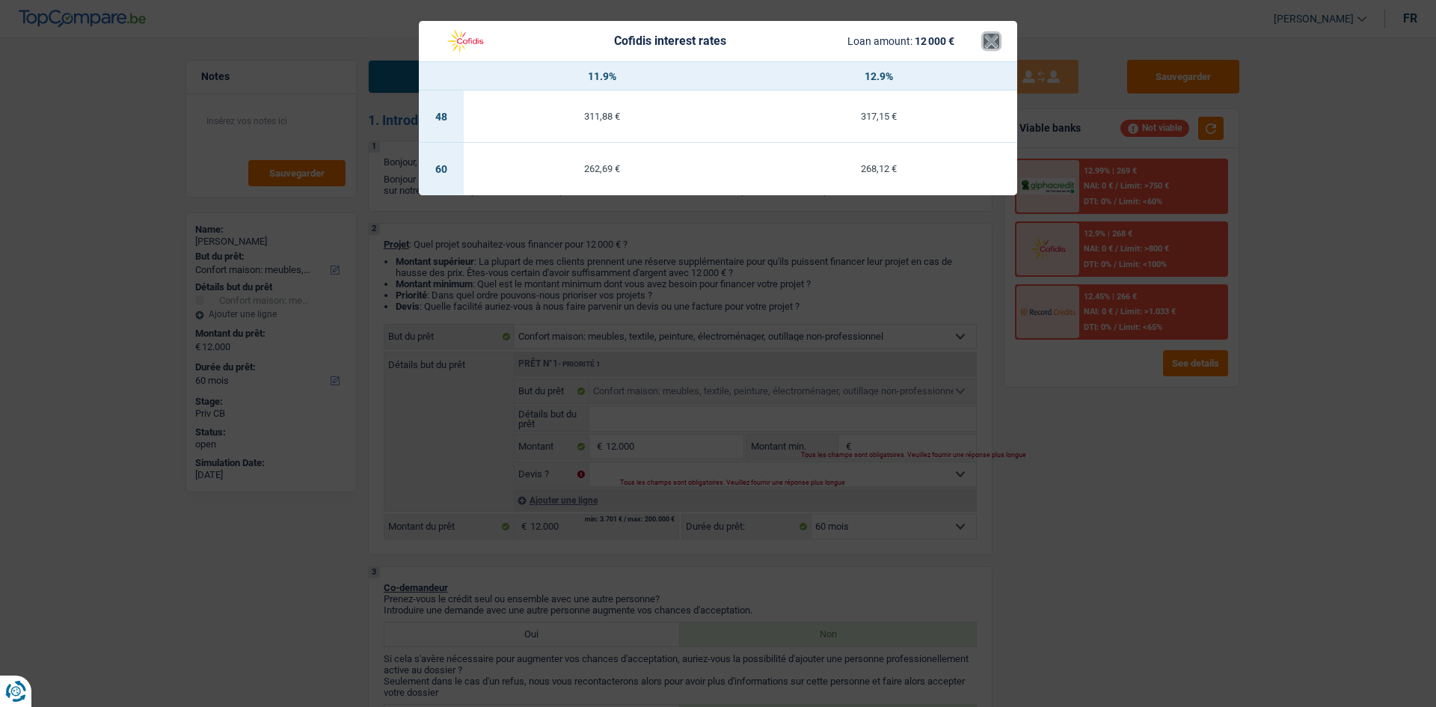
click at [989, 46] on button "×" at bounding box center [991, 41] width 16 height 15
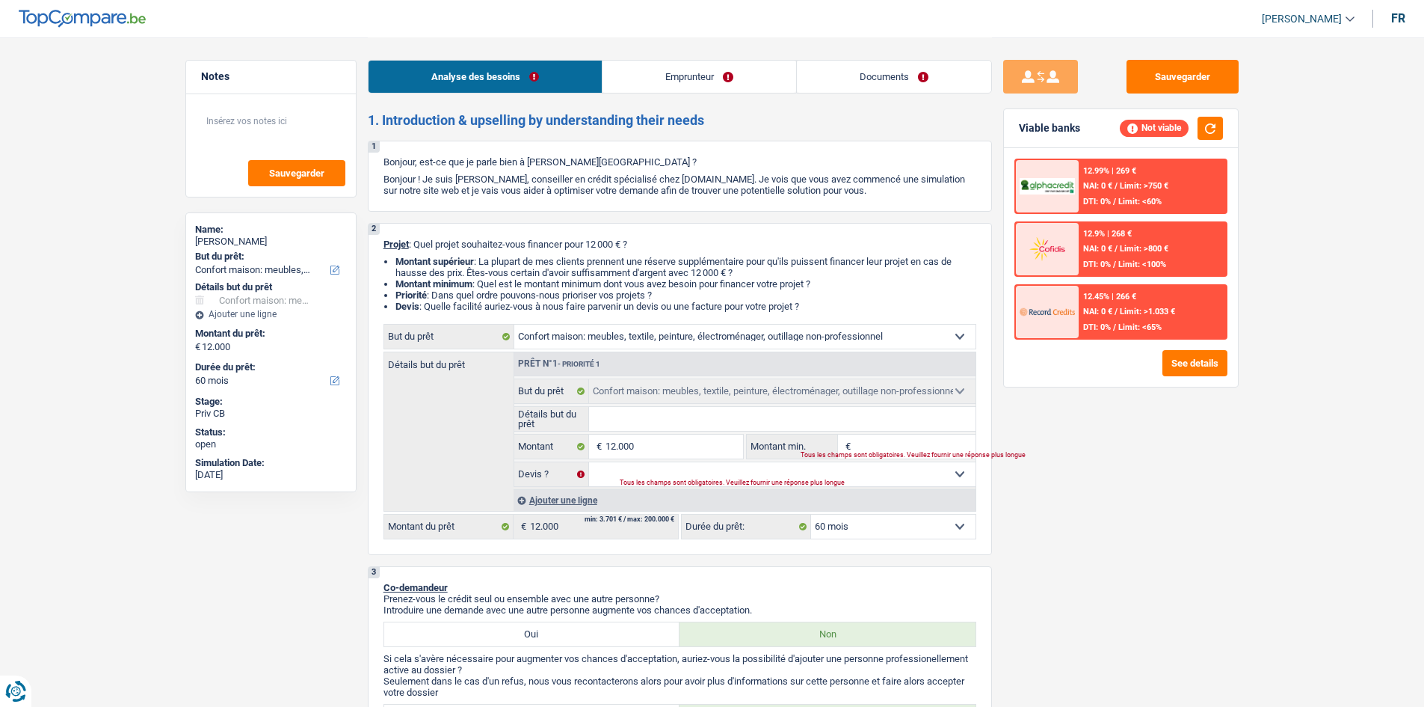
drag, startPoint x: 886, startPoint y: 194, endPoint x: 385, endPoint y: 146, distance: 503.3
click at [385, 146] on div "1 Bonjour, est-ce que je parle bien à [PERSON_NAME] ? Bonjour ! Je suis [PERSON…" at bounding box center [680, 176] width 624 height 71
drag, startPoint x: 365, startPoint y: 117, endPoint x: 702, endPoint y: 104, distance: 337.4
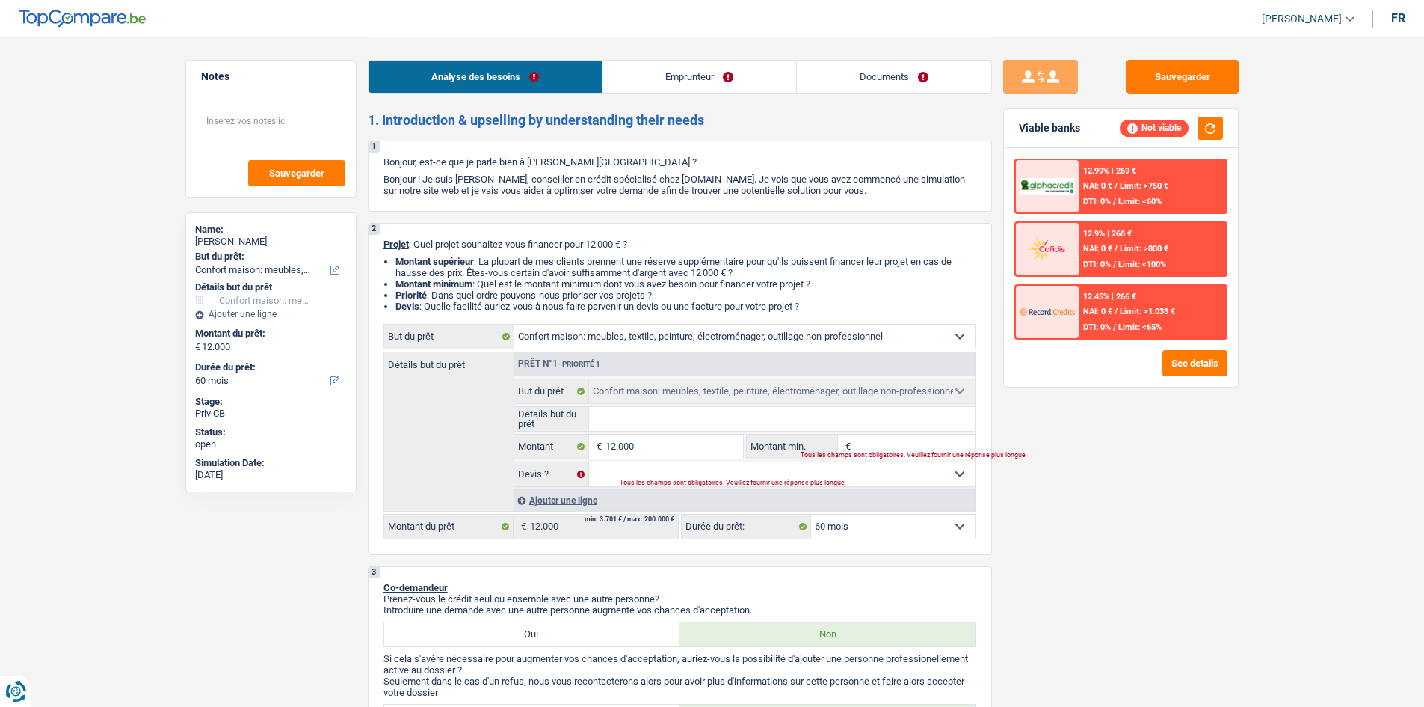
drag, startPoint x: 708, startPoint y: 109, endPoint x: 369, endPoint y: 123, distance: 339.7
click at [369, 123] on h2 "1. Introduction & upselling by understanding their needs" at bounding box center [680, 120] width 624 height 16
drag, startPoint x: 368, startPoint y: 117, endPoint x: 902, endPoint y: 199, distance: 540.0
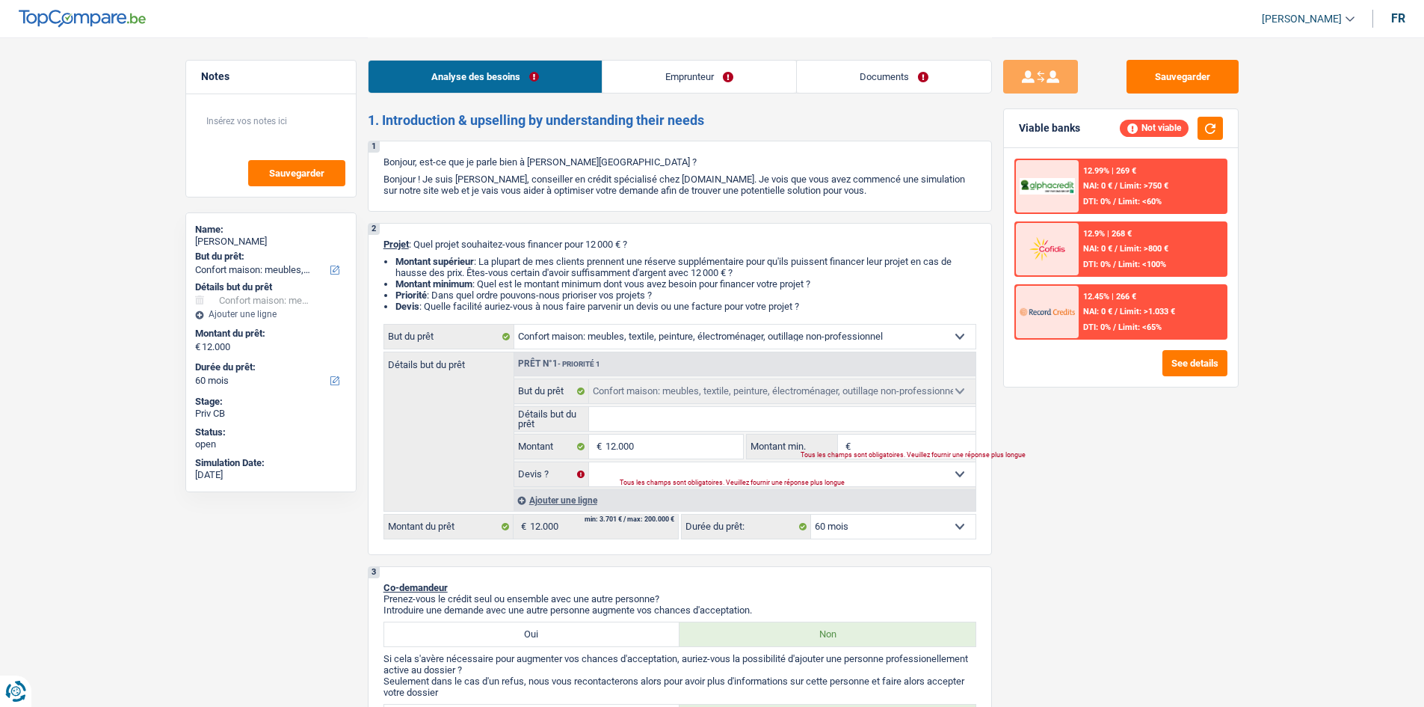
click at [874, 196] on div "1 Bonjour, est-ce que je parle bien à [PERSON_NAME] ? Bonjour ! Je suis [PERSON…" at bounding box center [680, 176] width 624 height 71
drag, startPoint x: 867, startPoint y: 191, endPoint x: 374, endPoint y: 160, distance: 493.7
click at [401, 167] on div "1 Bonjour, est-ce que je parle bien à [PERSON_NAME] ? Bonjour ! Je suis [PERSON…" at bounding box center [680, 176] width 624 height 71
click at [1157, 81] on button "Sauvegarder" at bounding box center [1183, 77] width 112 height 34
